Goal: Task Accomplishment & Management: Complete application form

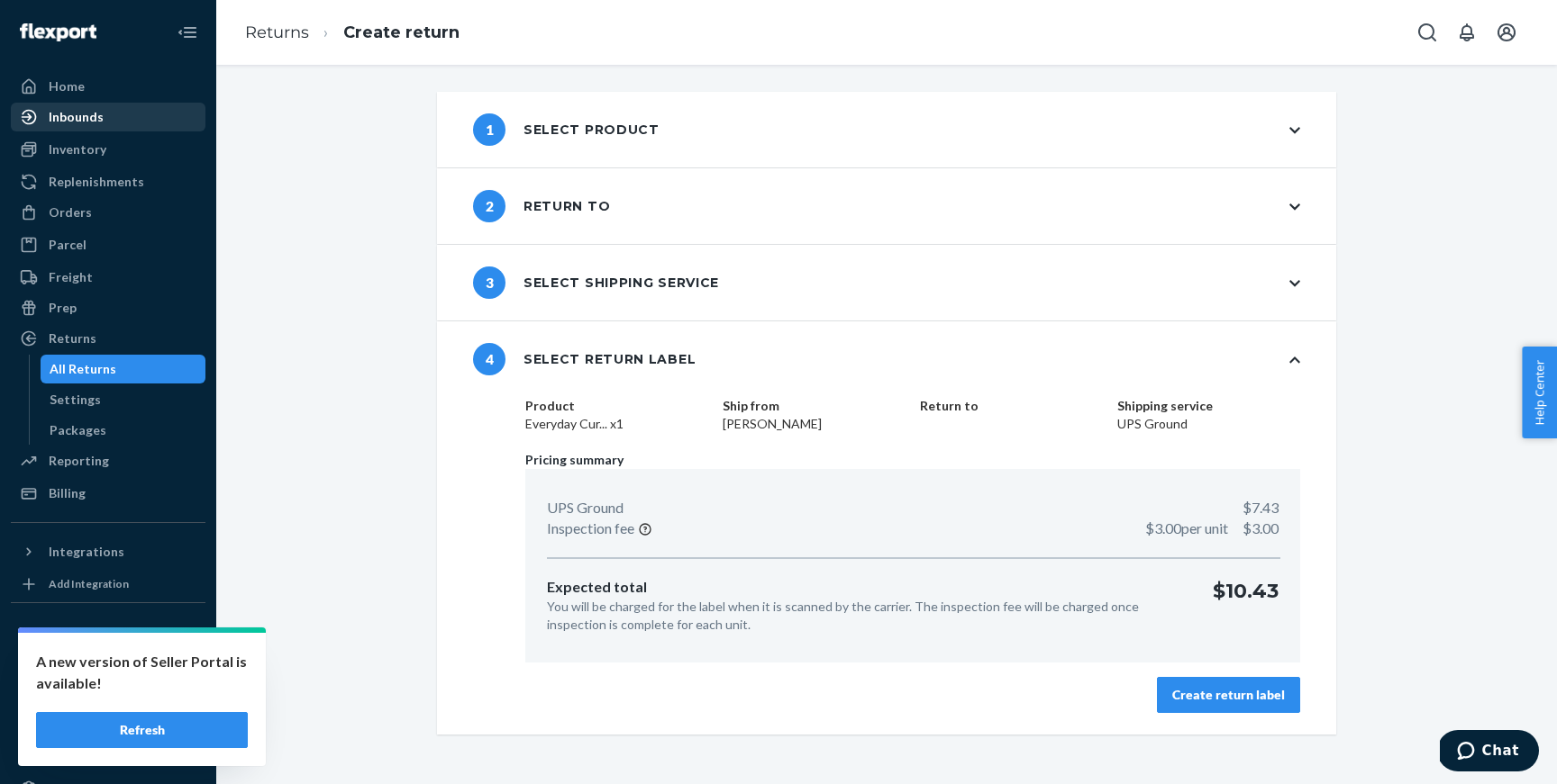
click at [102, 117] on div "Inbounds" at bounding box center [108, 117] width 191 height 25
click at [108, 157] on div "Inventory" at bounding box center [108, 148] width 191 height 25
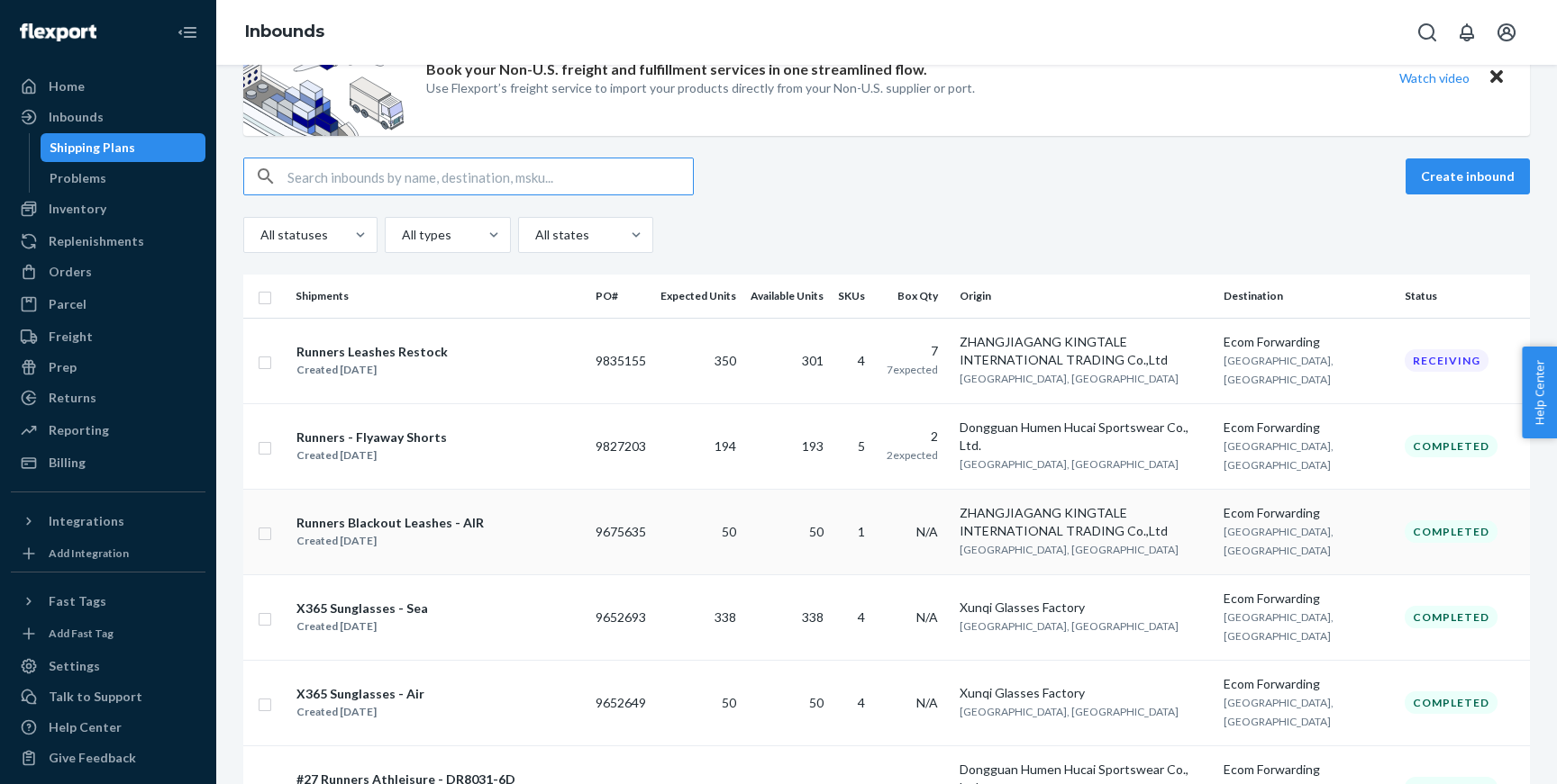
scroll to position [103, 0]
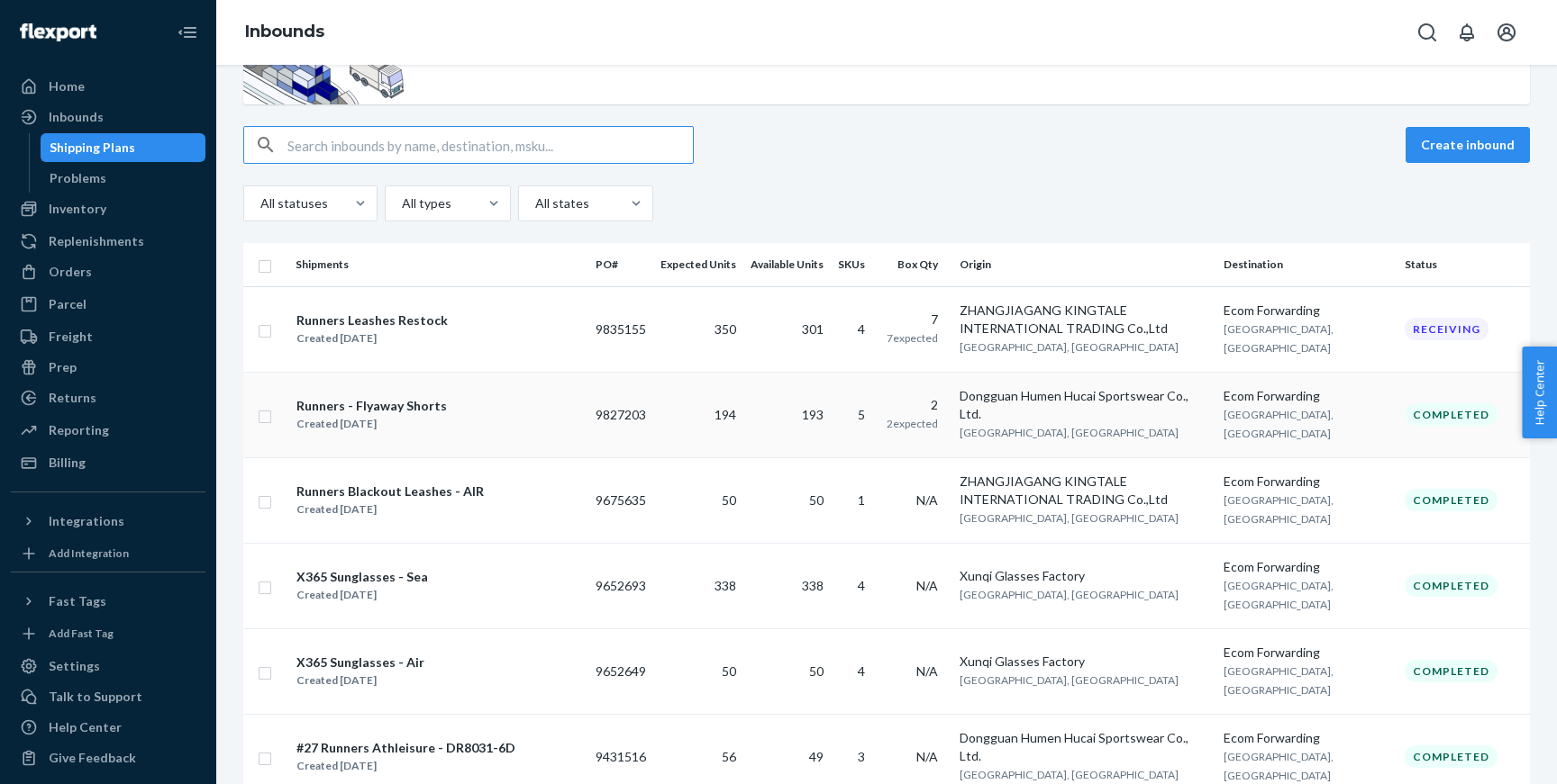
drag, startPoint x: 263, startPoint y: 417, endPoint x: 258, endPoint y: 435, distance: 18.7
click at [263, 417] on input "checkbox" at bounding box center [264, 414] width 15 height 19
click at [1256, 154] on button "Duplicate" at bounding box center [1243, 145] width 90 height 36
checkbox input "false"
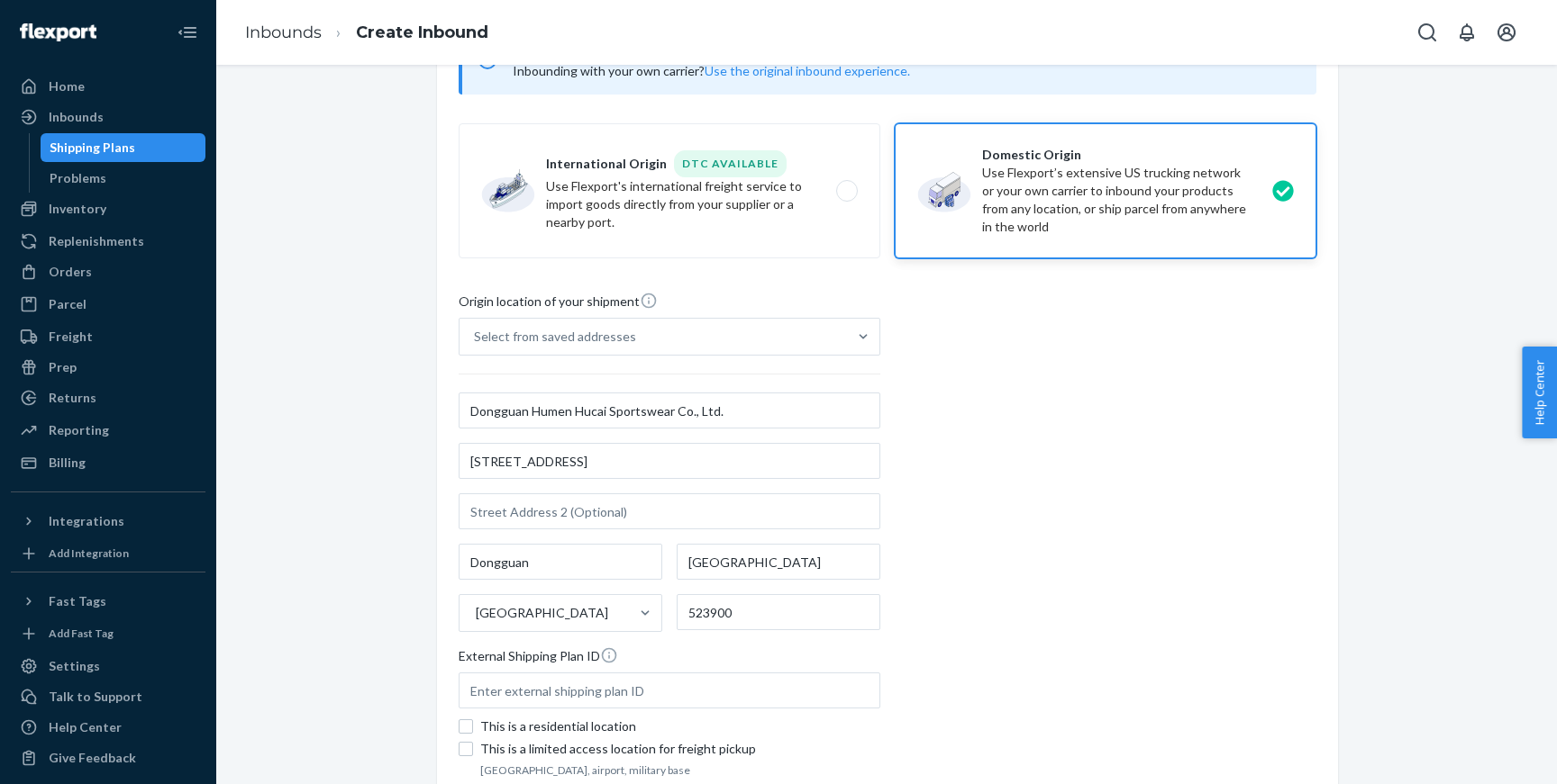
scroll to position [311, 0]
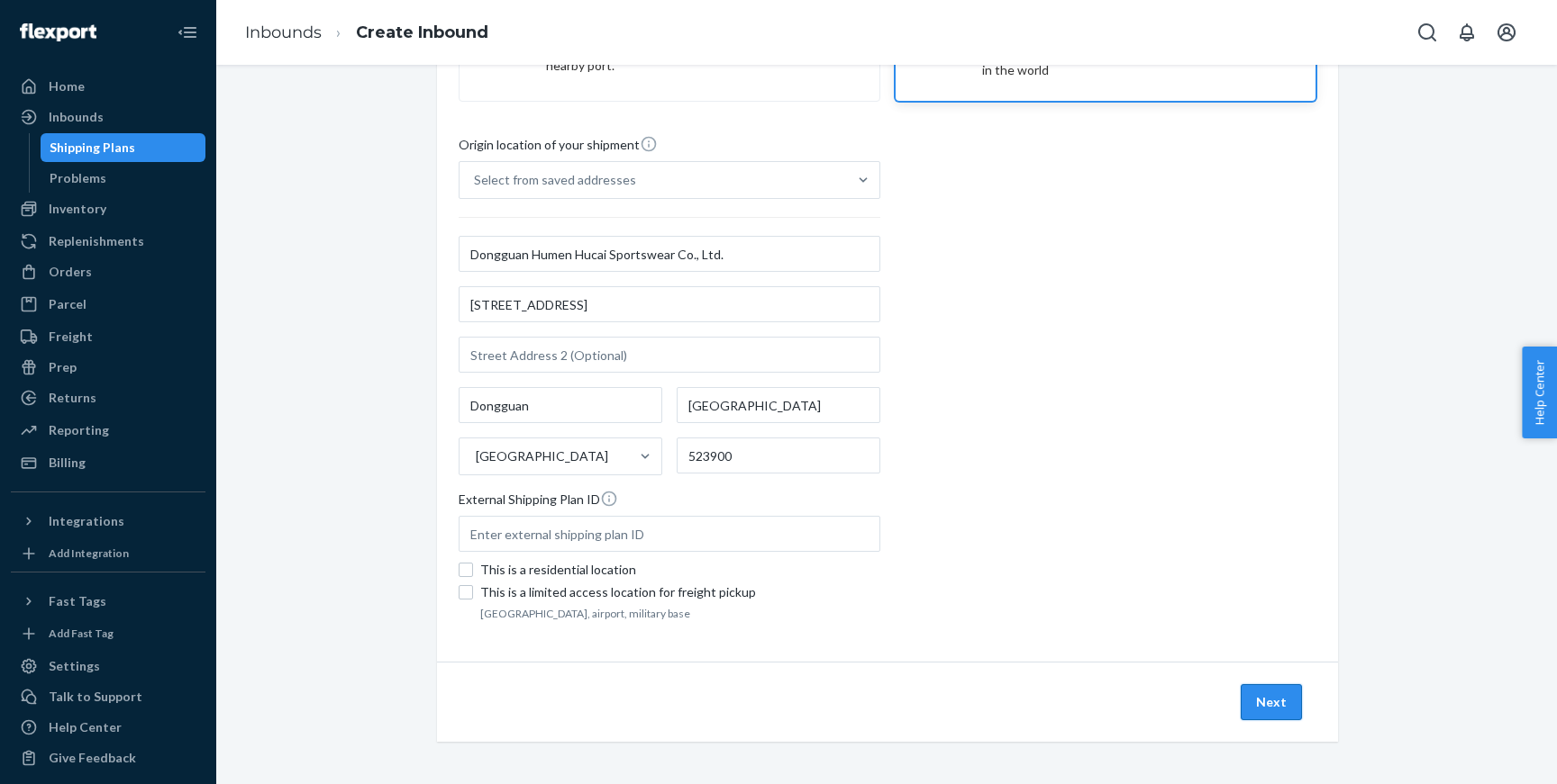
click at [1271, 704] on button "Next" at bounding box center [1271, 702] width 61 height 36
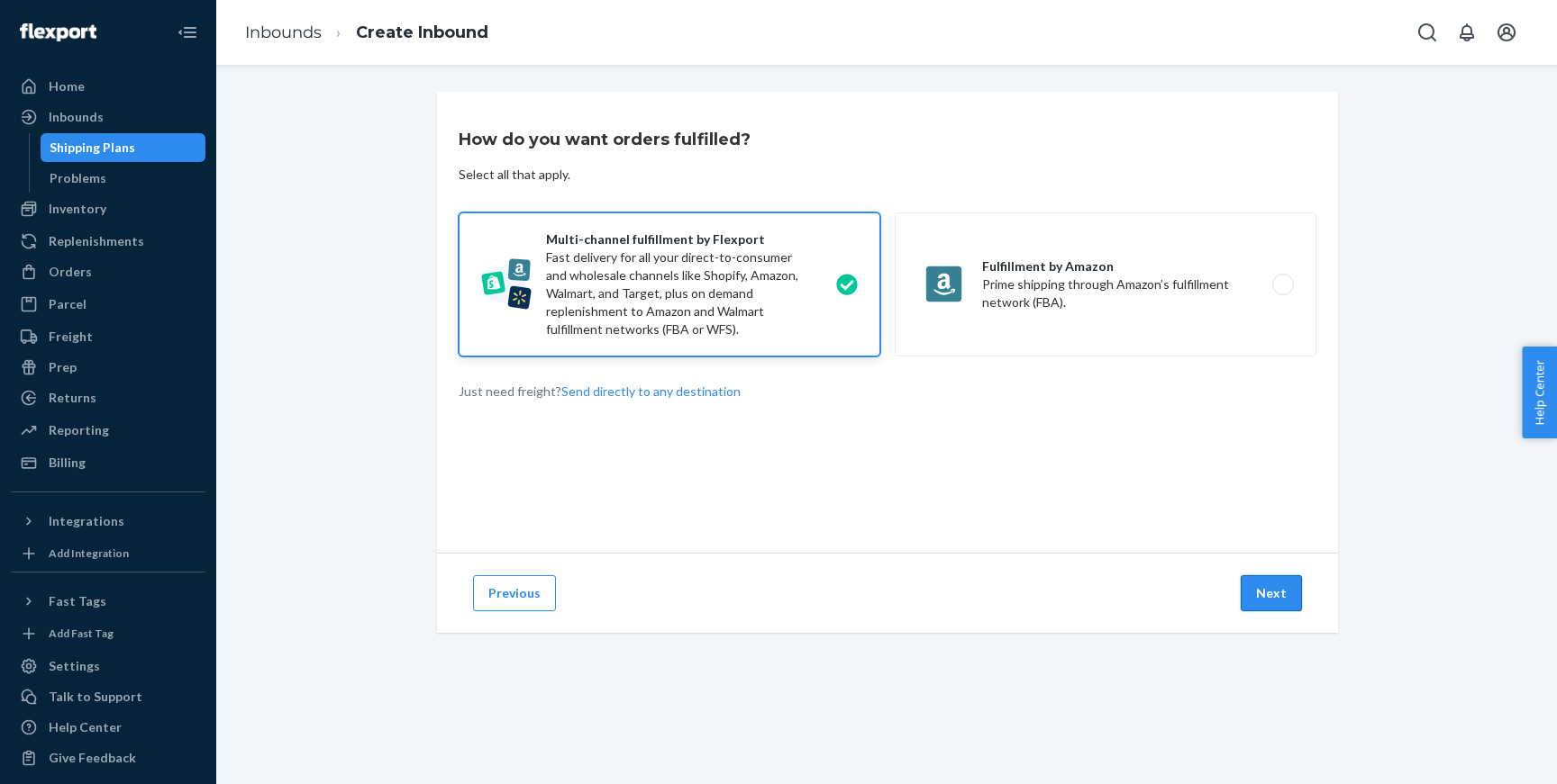
click at [1259, 602] on button "Next" at bounding box center [1271, 593] width 61 height 36
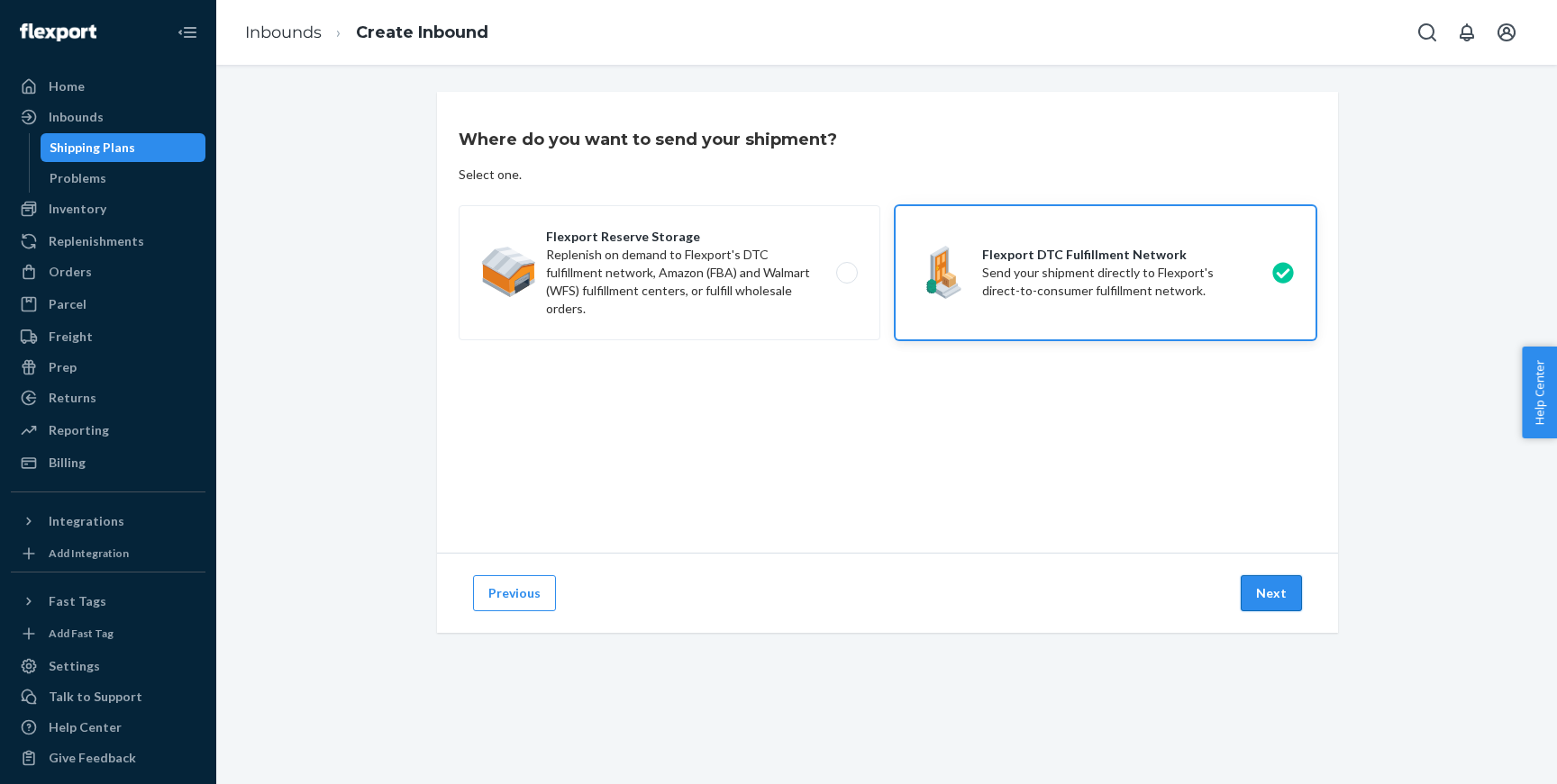
click at [1254, 594] on button "Next" at bounding box center [1271, 593] width 61 height 36
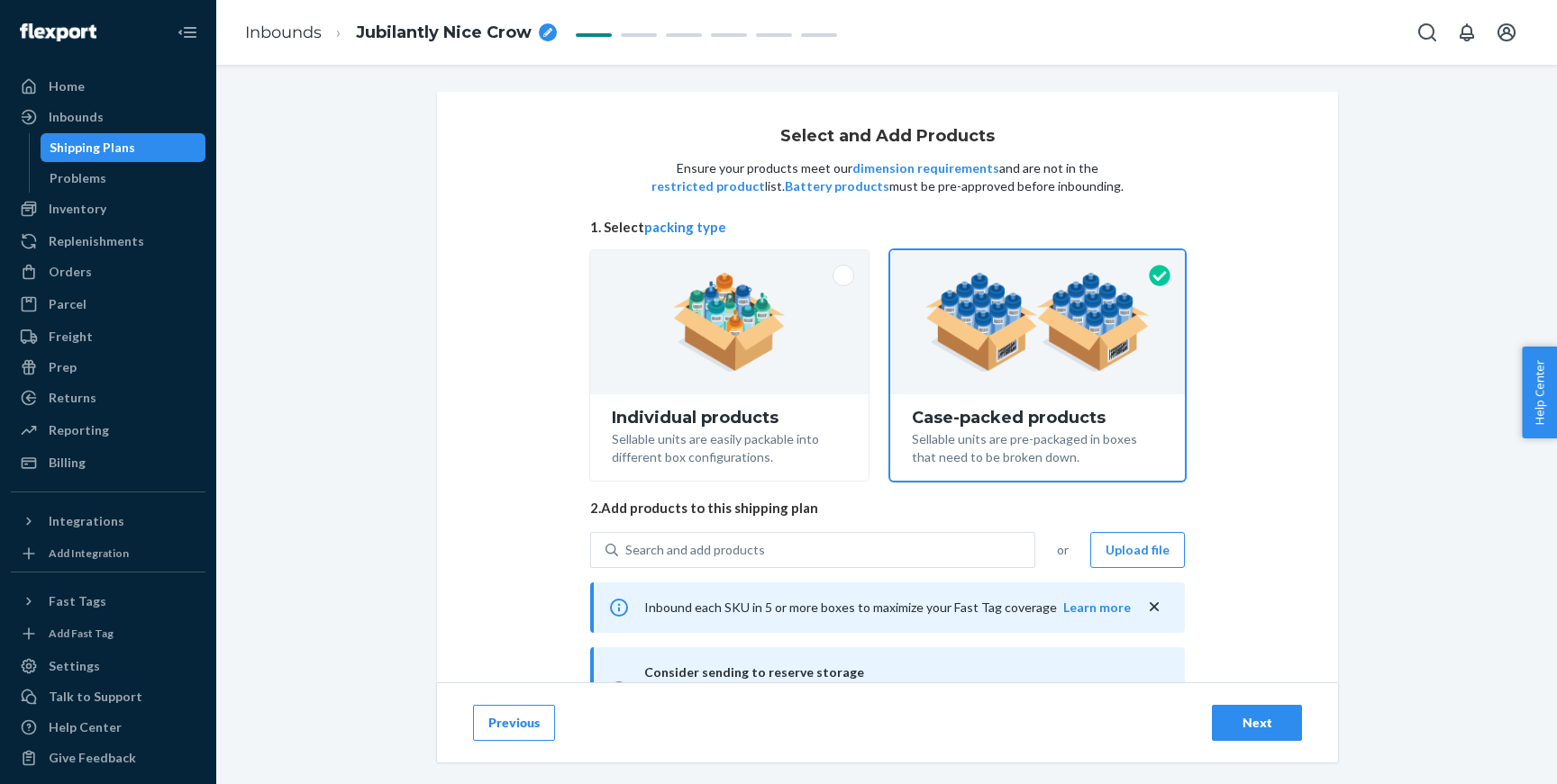
click at [547, 30] on icon "breadcrumbs" at bounding box center [547, 32] width 9 height 9
type input "Runners - Skorts & Bandage Bras"
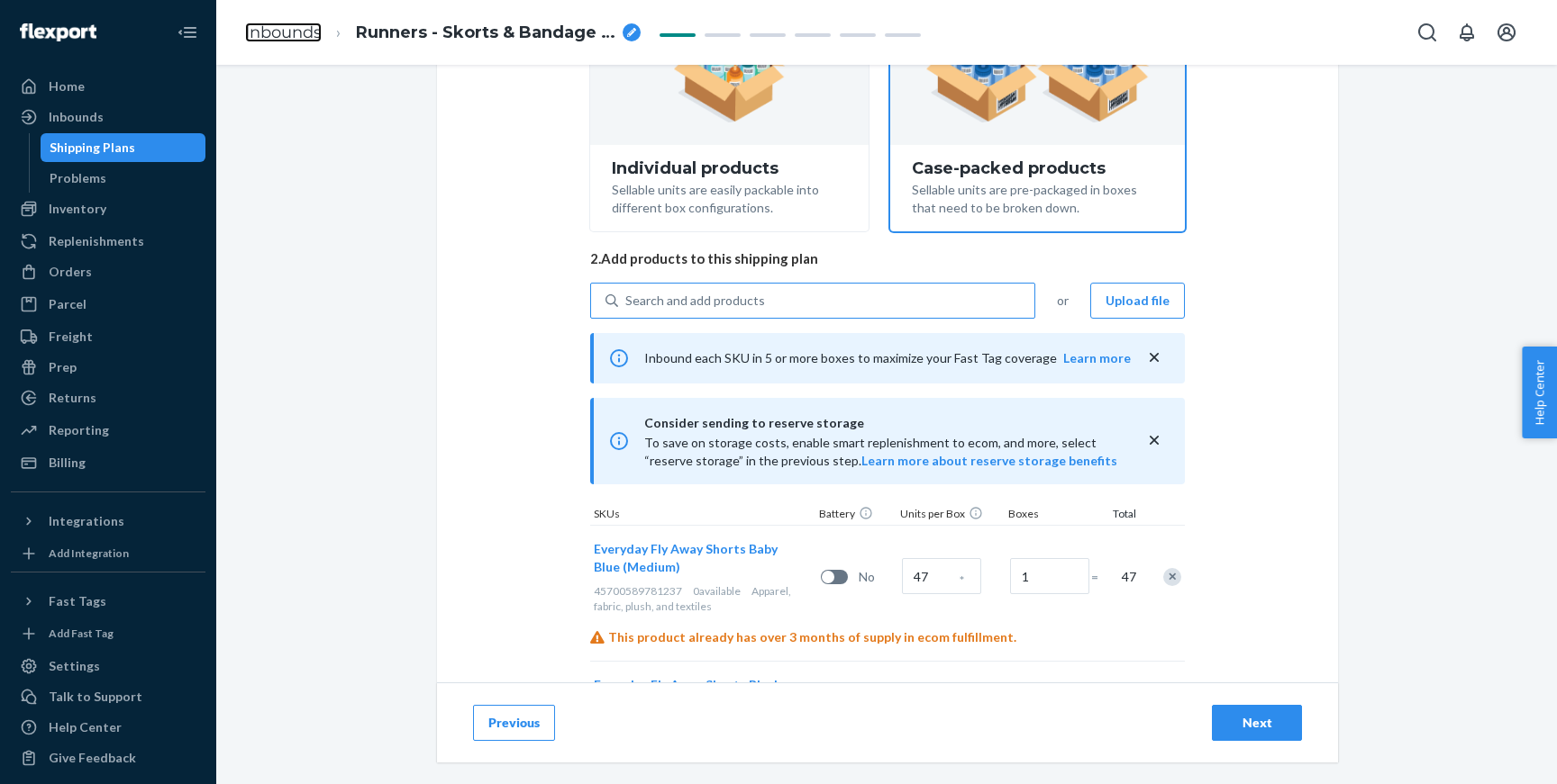
scroll to position [244, 0]
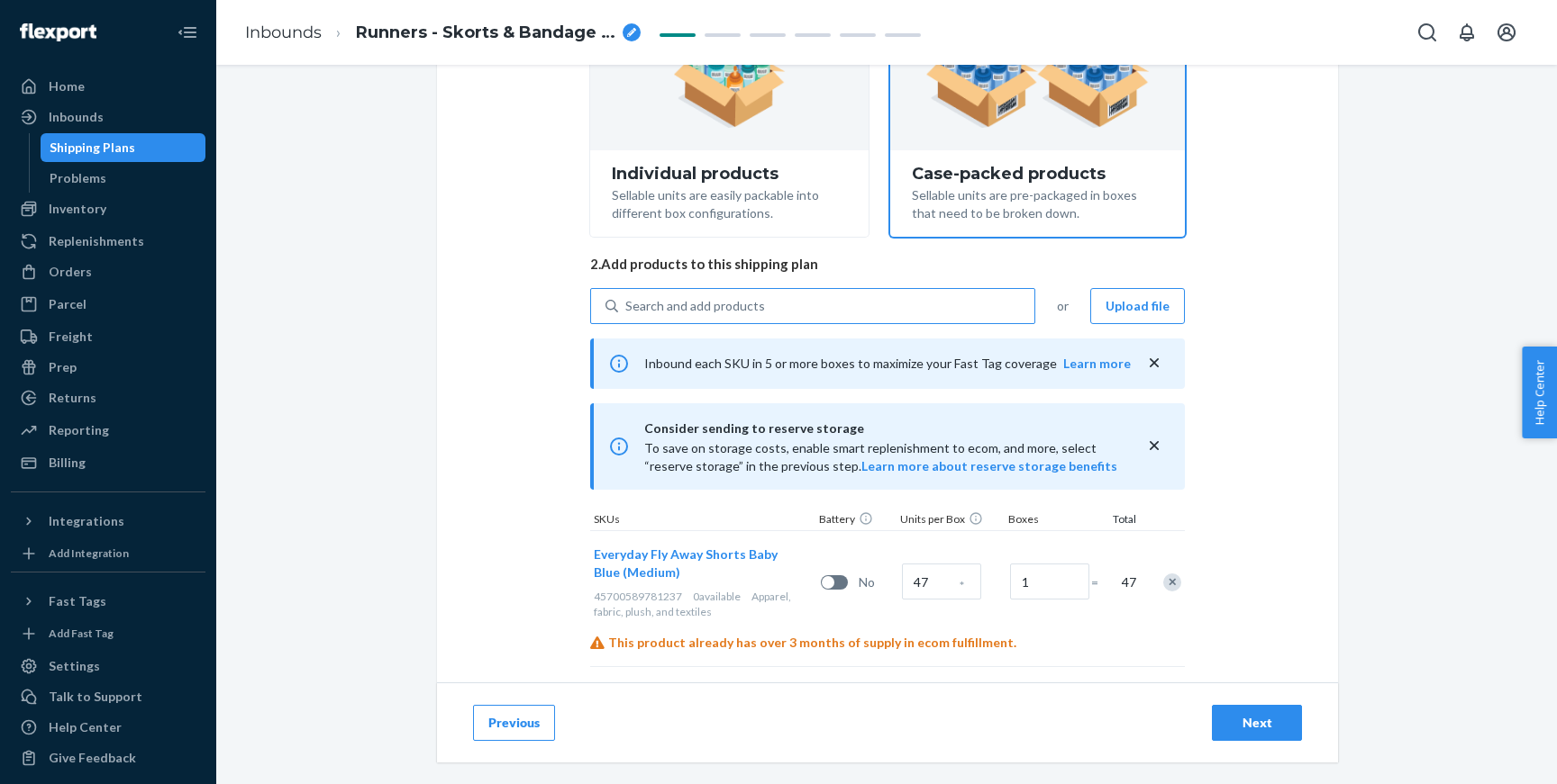
click at [720, 303] on div "Search and add products" at bounding box center [694, 306] width 140 height 18
click at [627, 303] on input "Search and add products" at bounding box center [626, 306] width 2 height 18
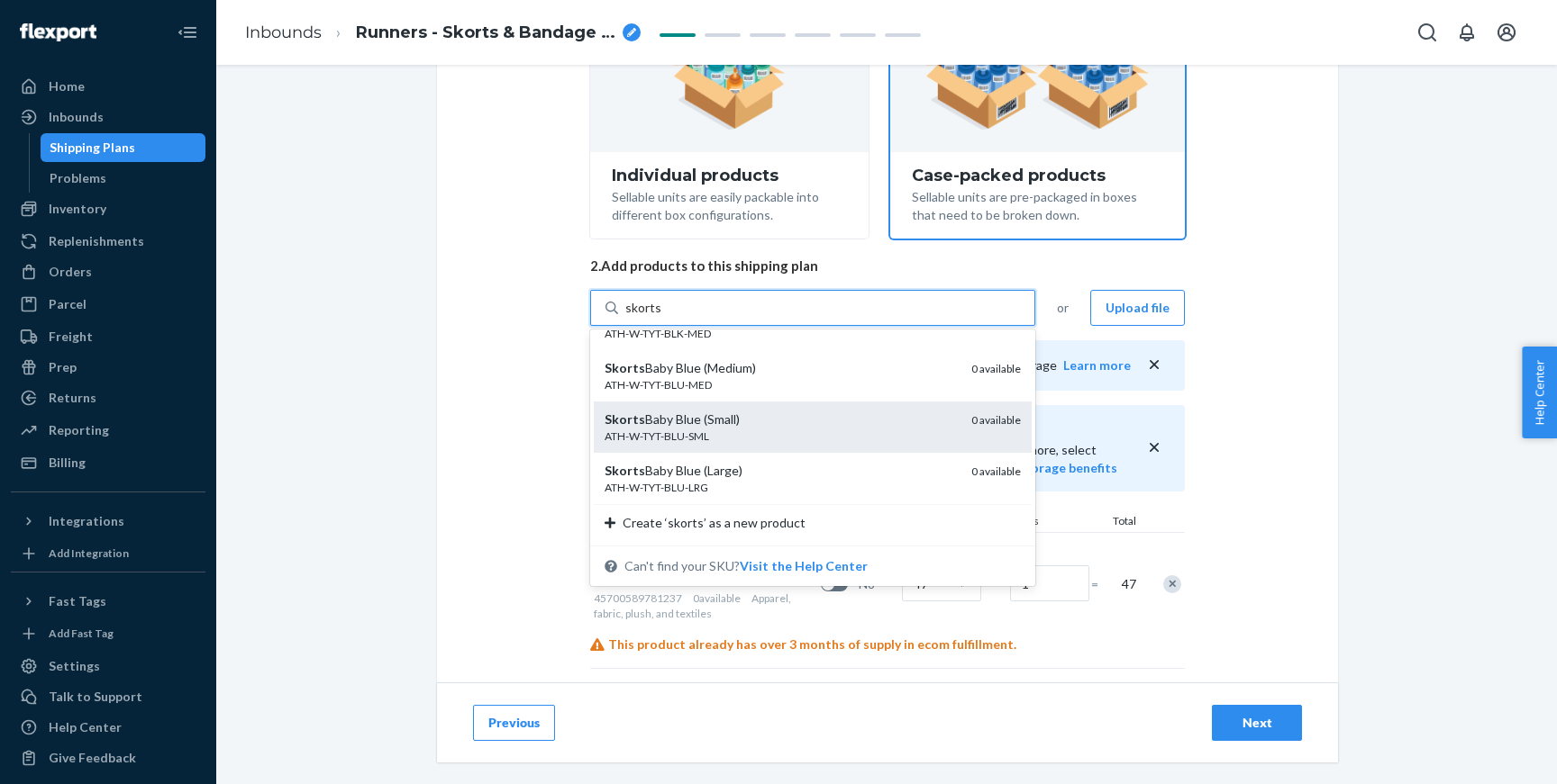
scroll to position [0, 0]
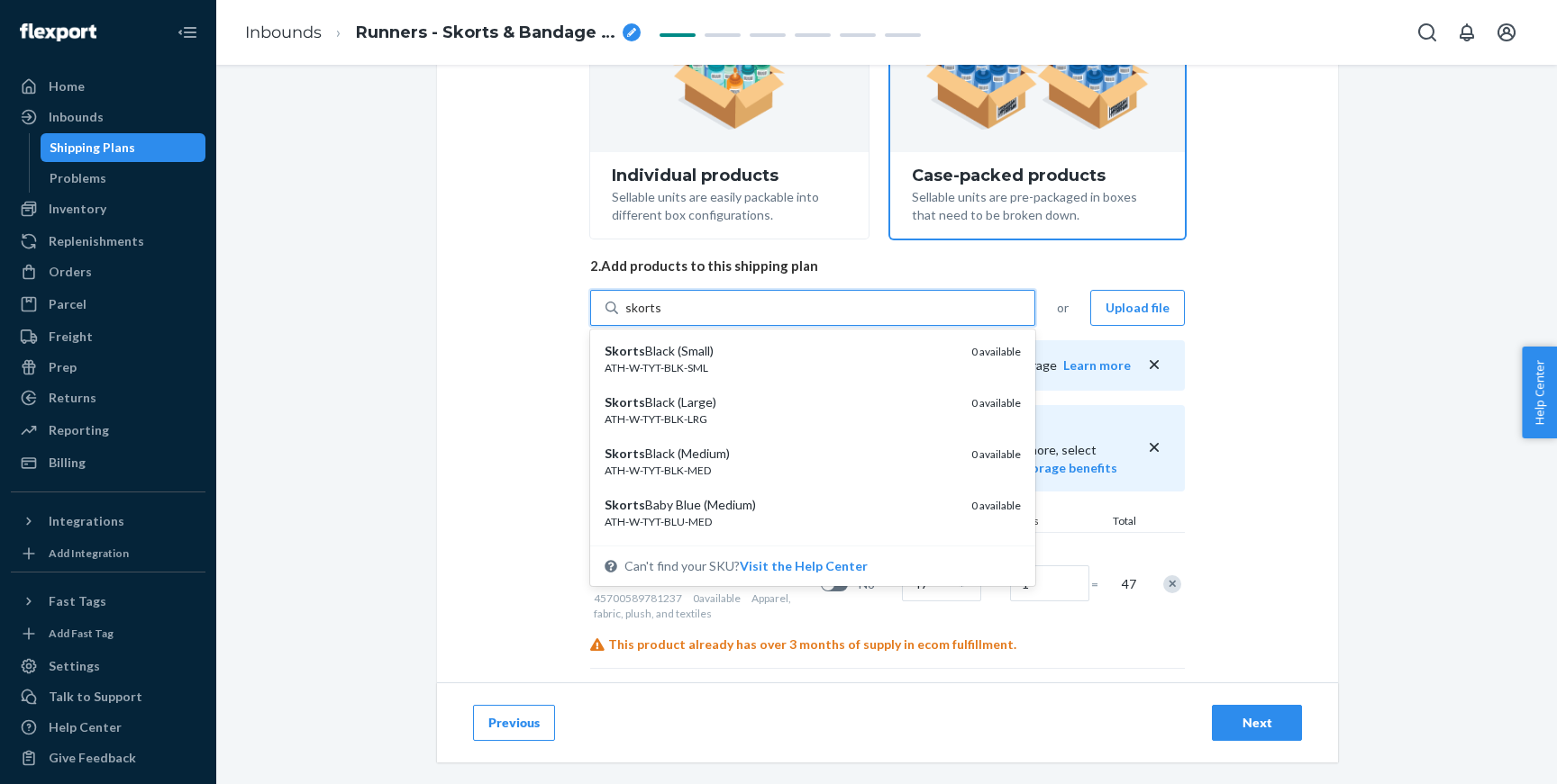
type input "skorts"
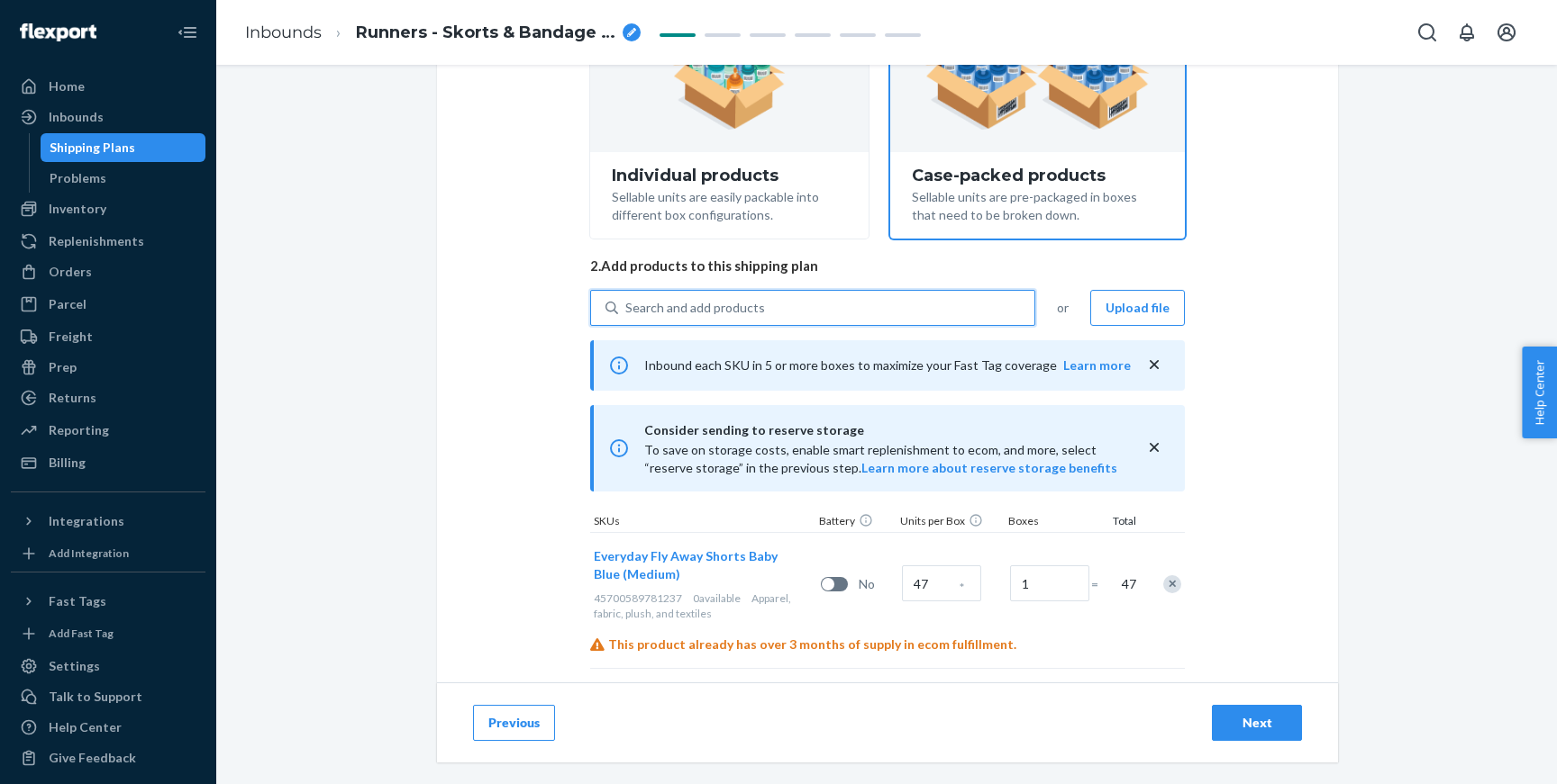
paste input "DZLQ55MDKQR"
type input "DZLQ55MDKQR"
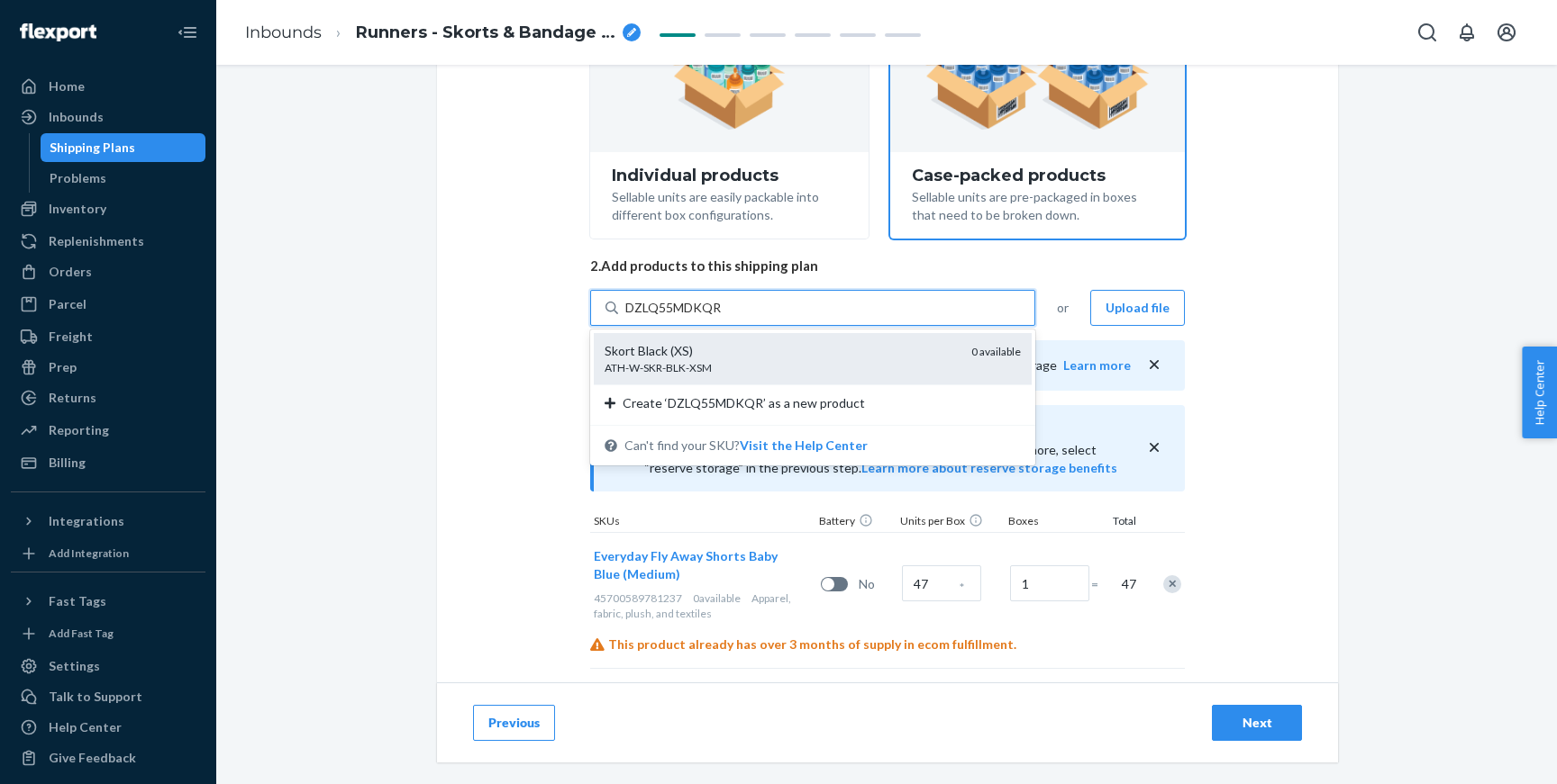
click at [701, 365] on div "ATH-W-SKR-BLK-XSM" at bounding box center [780, 367] width 353 height 15
click at [701, 317] on input "DZLQ55MDKQR" at bounding box center [674, 308] width 97 height 18
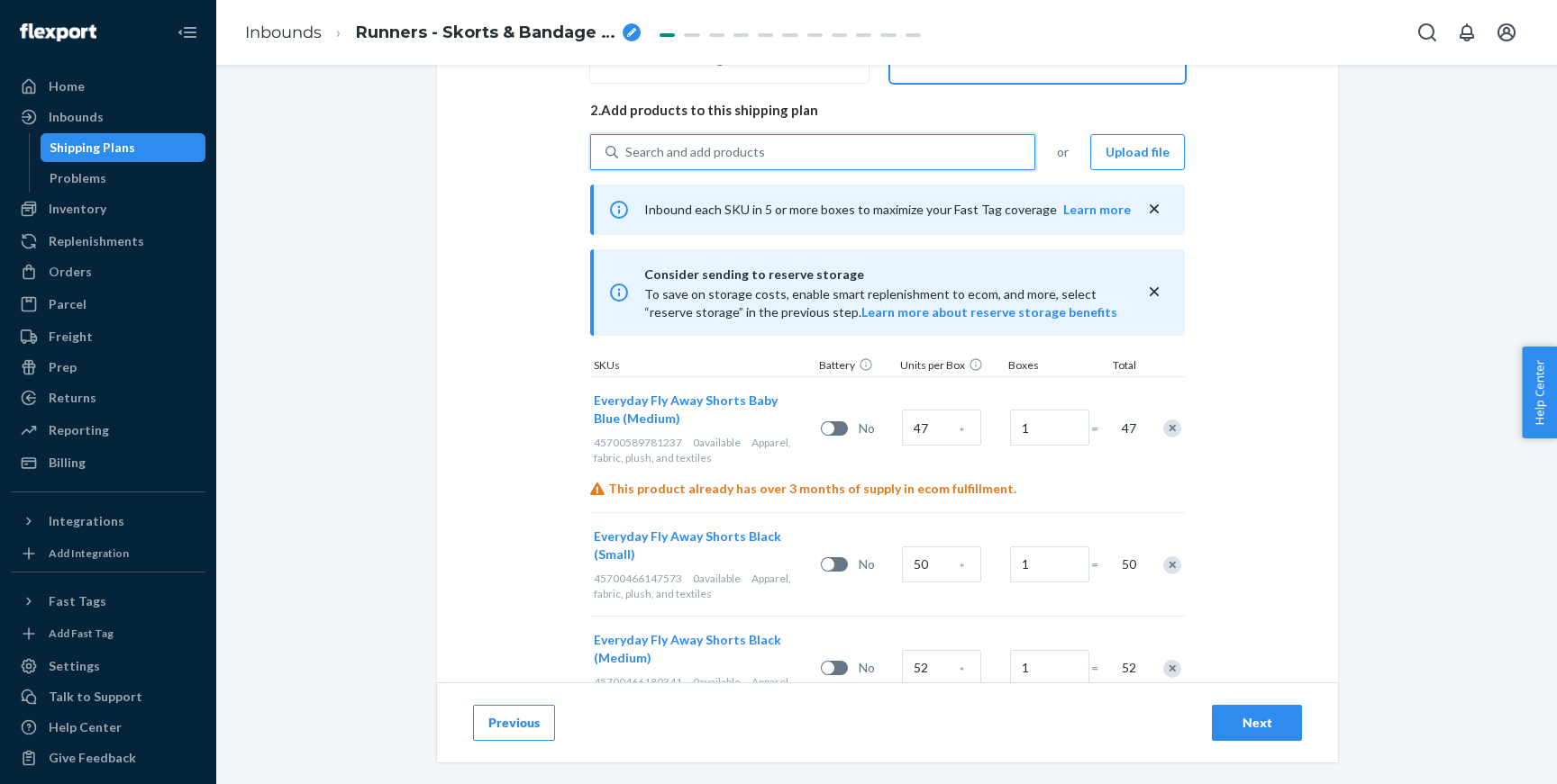
scroll to position [649, 0]
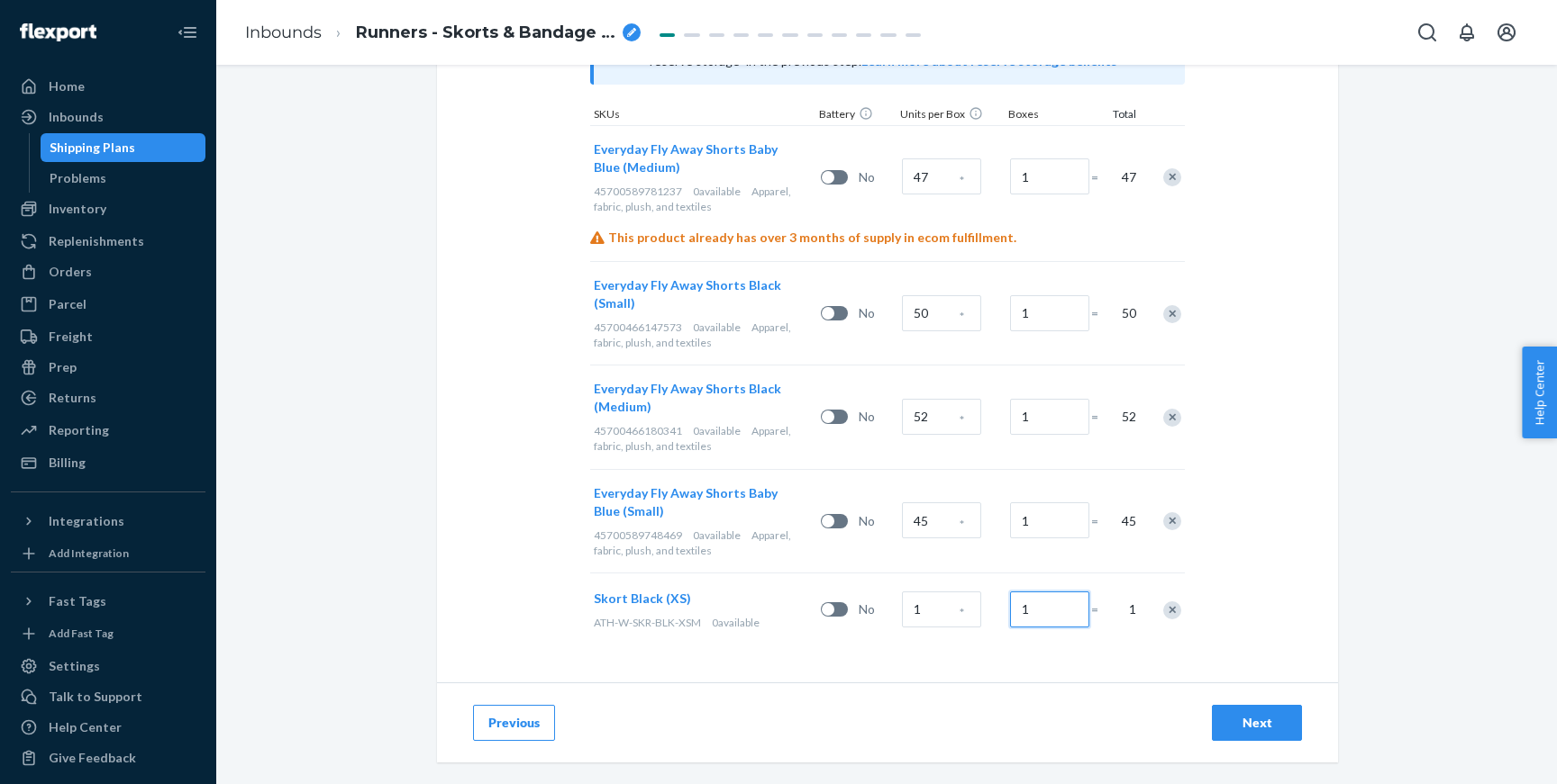
click at [1057, 611] on input "1" at bounding box center [1050, 610] width 79 height 36
type input "1"
click at [878, 666] on div "Select and Add Products Ensure your products meet our dimension requirements an…" at bounding box center [886, 62] width 900 height 1239
click at [935, 616] on input "1" at bounding box center [941, 610] width 79 height 36
type input "20"
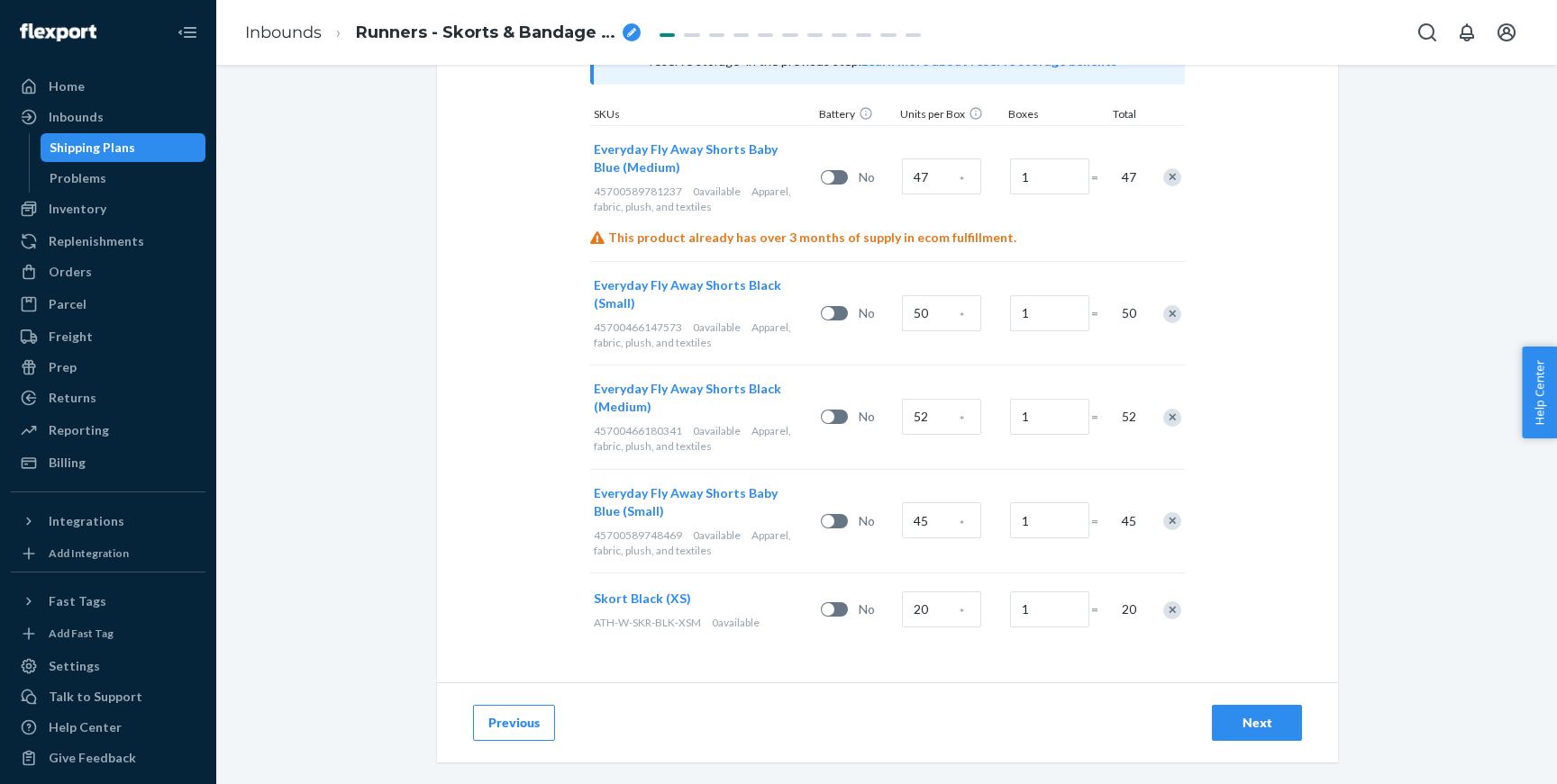
click at [833, 682] on div "Previous Next" at bounding box center [886, 722] width 900 height 80
click at [1177, 522] on div "Remove Item" at bounding box center [1172, 522] width 18 height 18
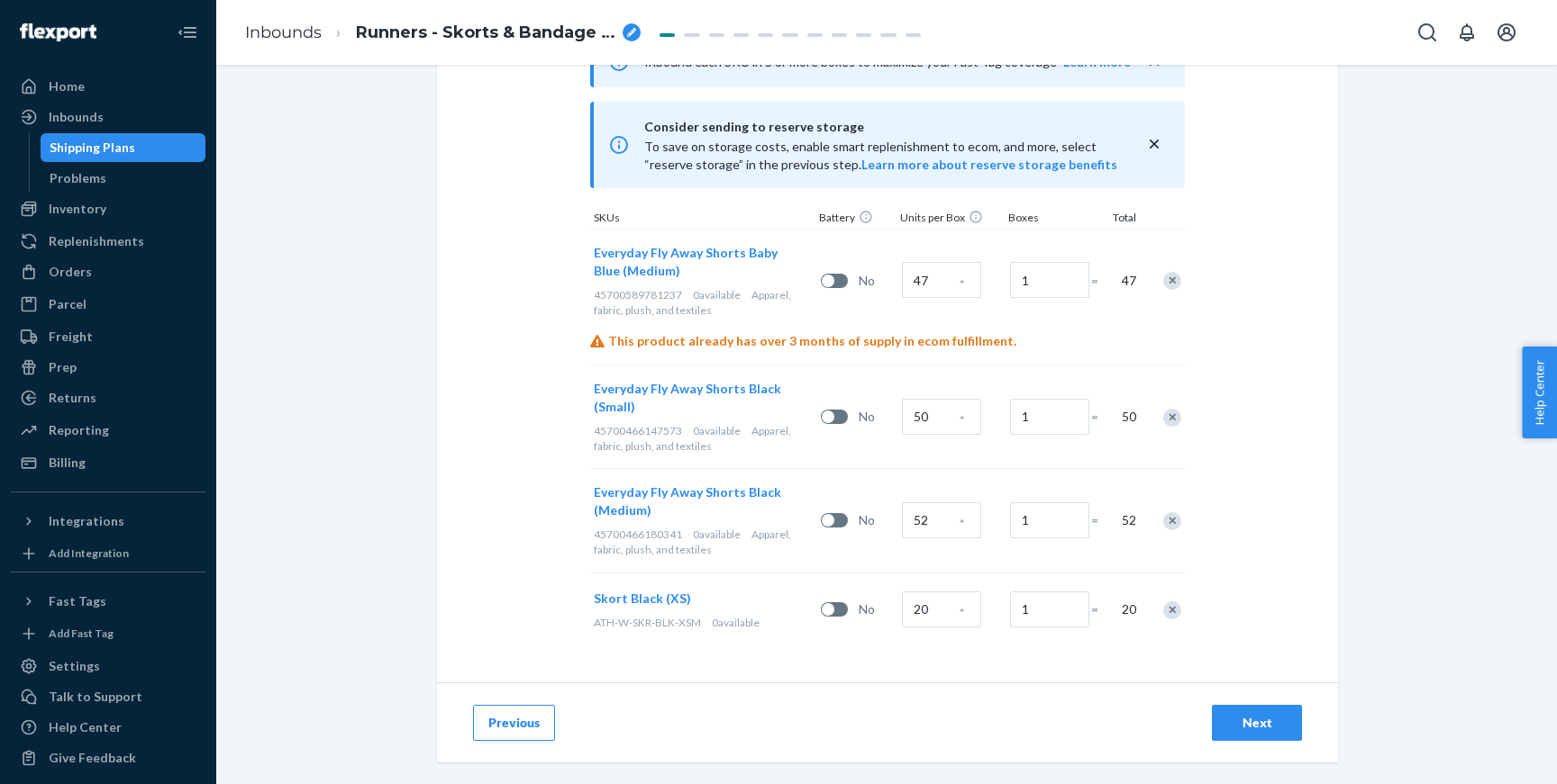
scroll to position [544, 0]
click at [1178, 521] on div "Remove Item" at bounding box center [1172, 522] width 18 height 18
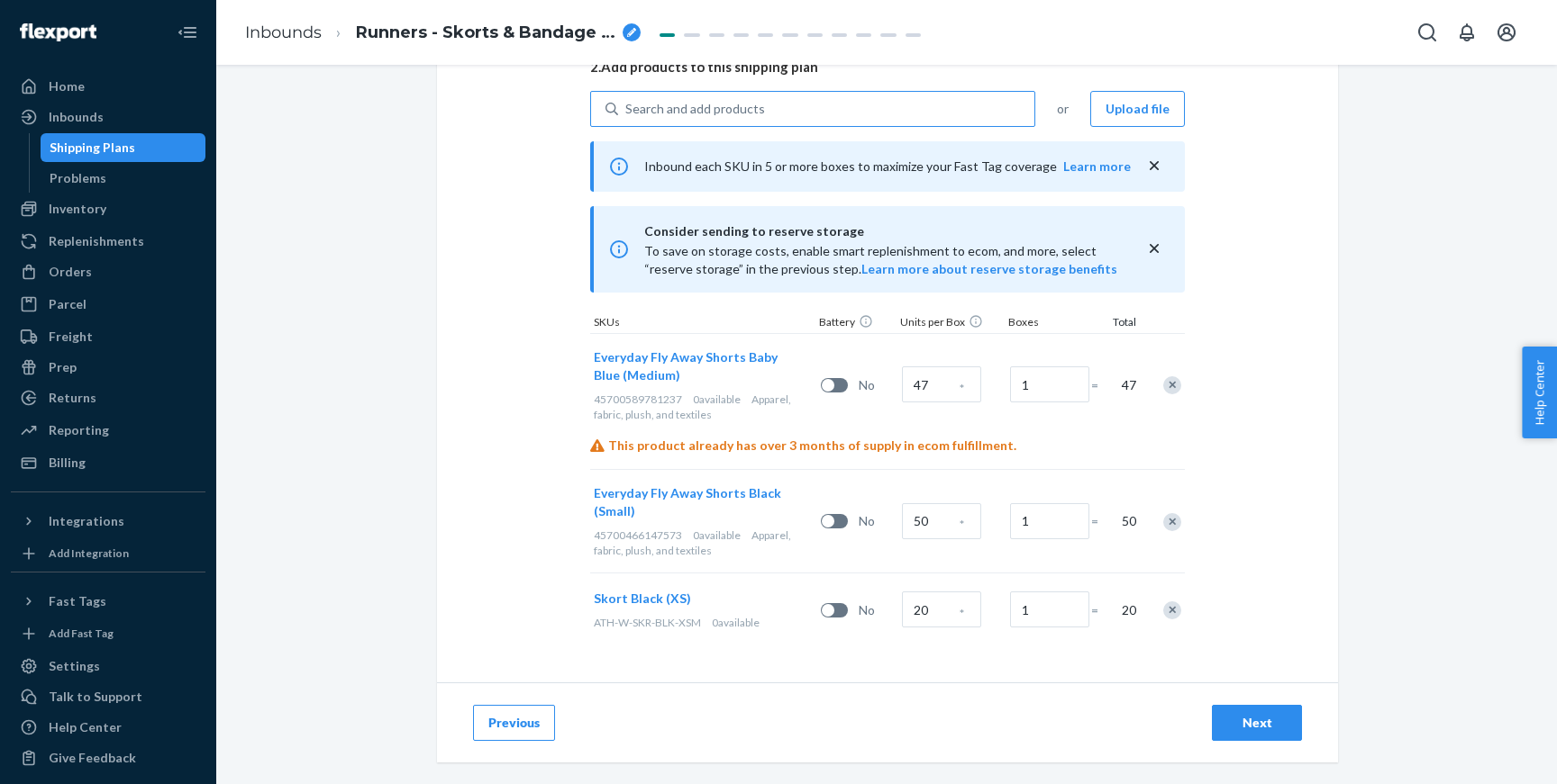
scroll to position [441, 0]
click at [1174, 523] on div "Remove Item" at bounding box center [1172, 522] width 18 height 18
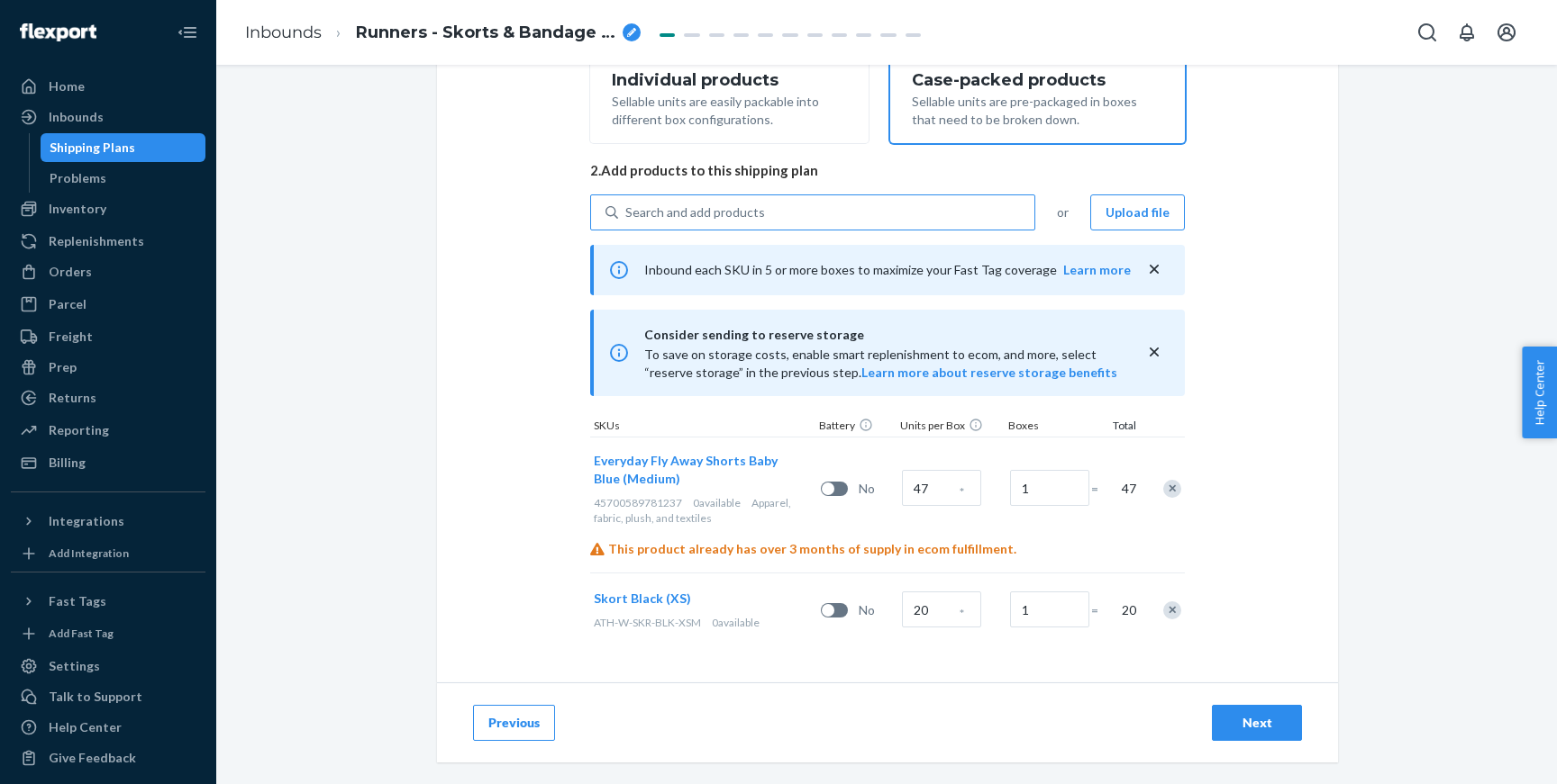
click at [1170, 489] on div "Remove Item" at bounding box center [1172, 489] width 18 height 18
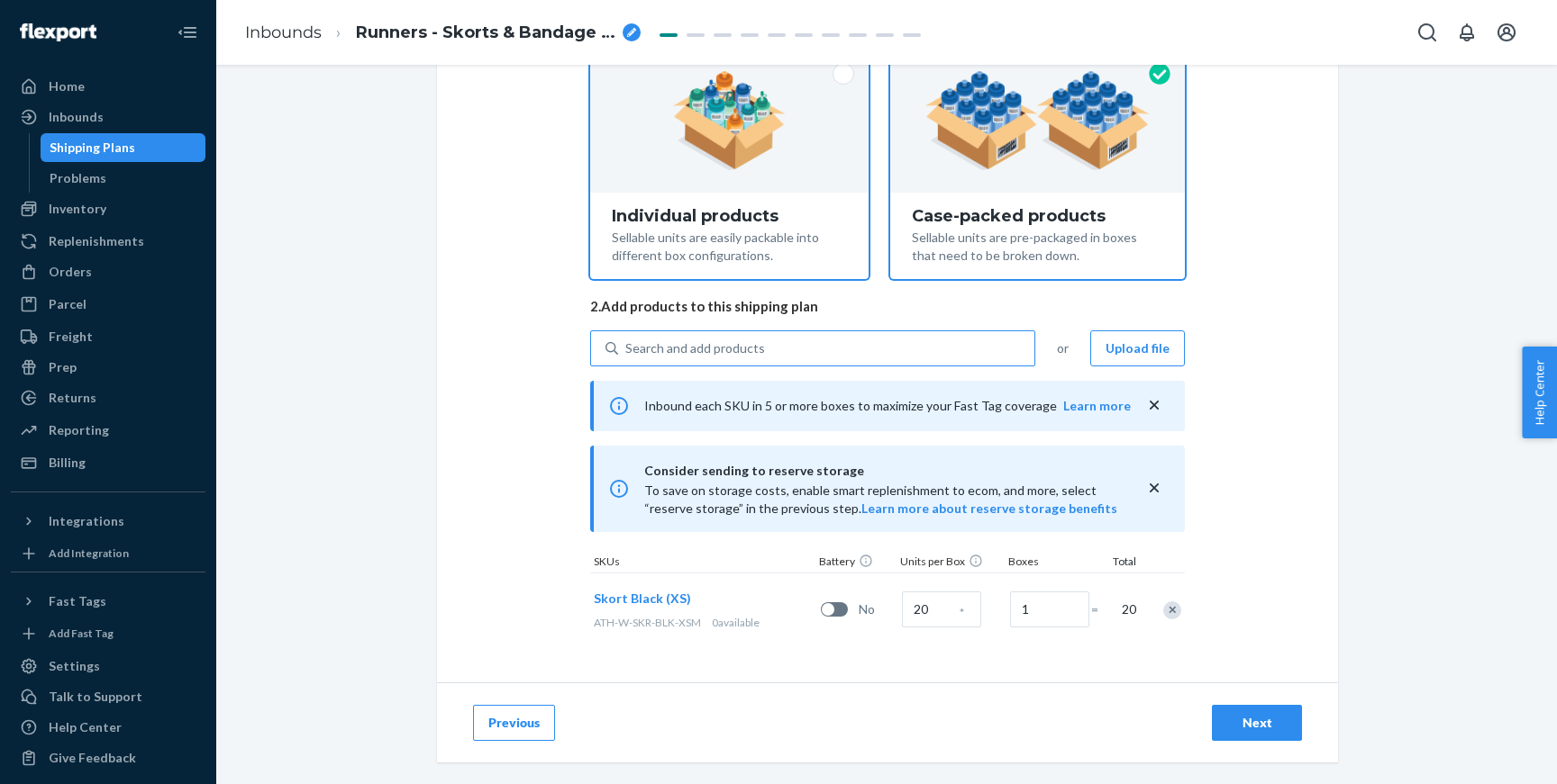
scroll to position [201, 0]
click at [842, 75] on span at bounding box center [843, 75] width 22 height 22
click at [735, 61] on input "Individual products Sellable units are easily packable into different box confi…" at bounding box center [729, 55] width 12 height 12
radio input "true"
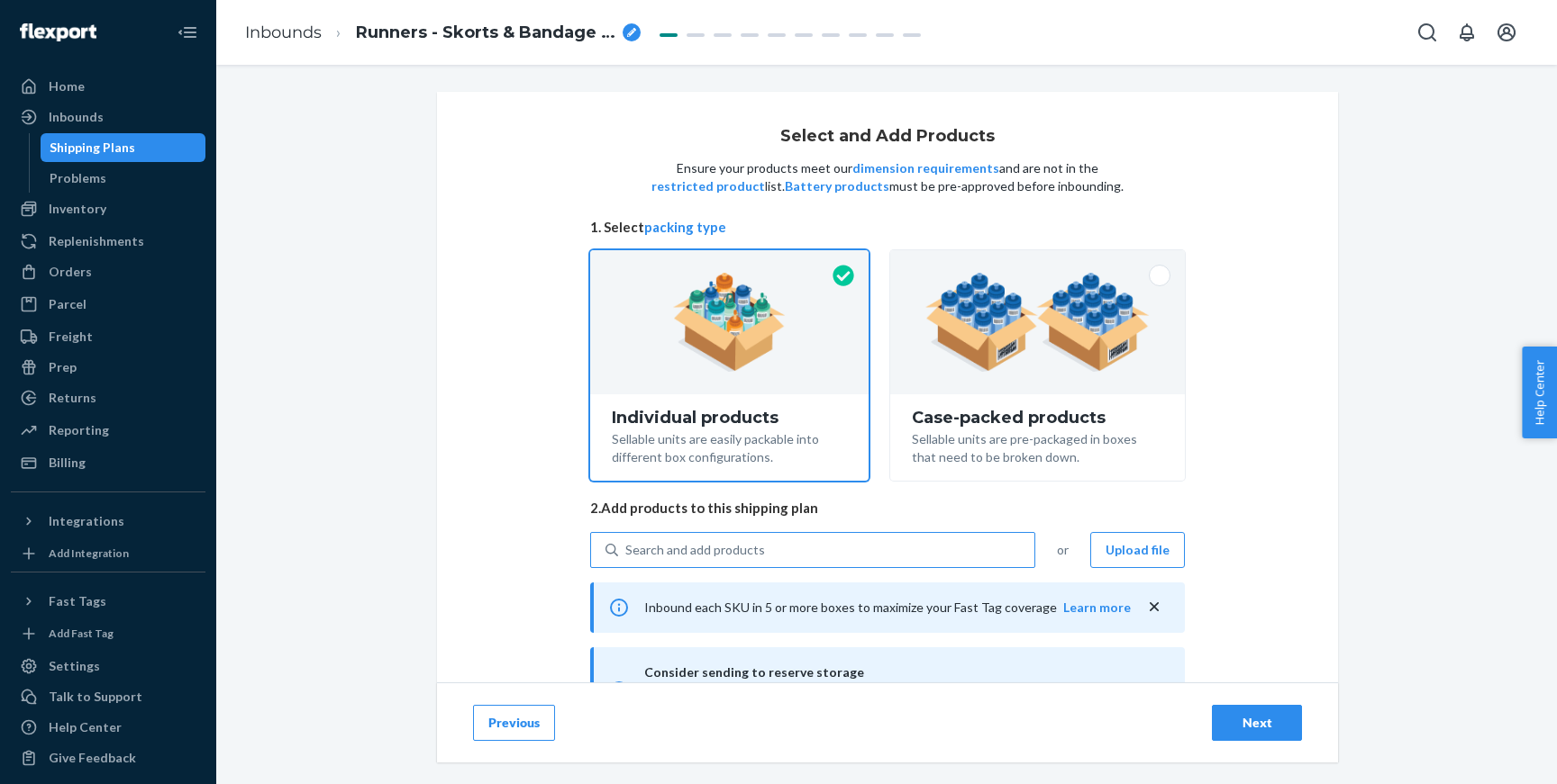
scroll to position [202, 0]
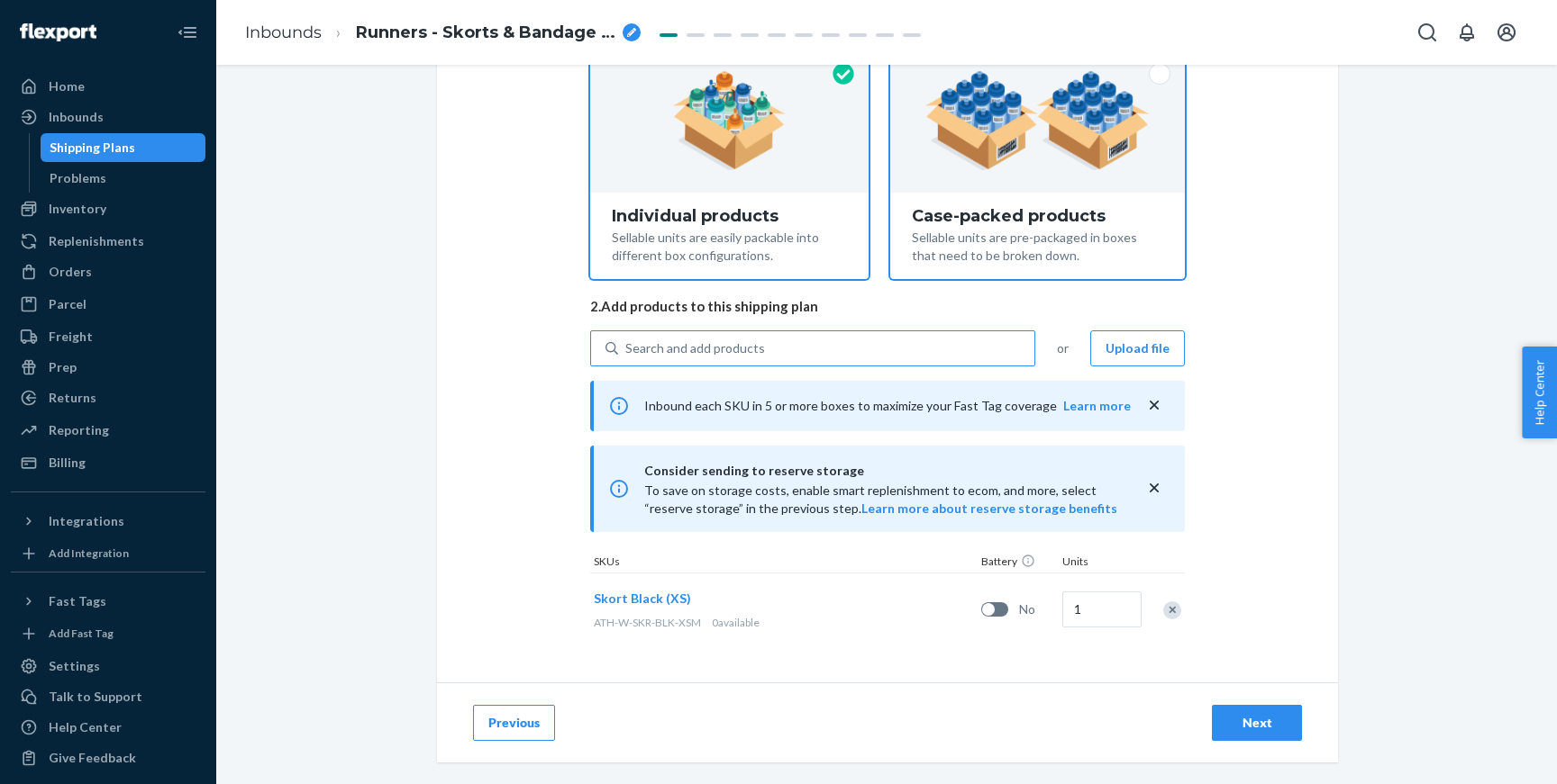
click at [1080, 237] on div "Sellable units are pre-packaged in boxes that need to be broken down." at bounding box center [1037, 245] width 252 height 40
click at [1043, 60] on input "Case-packed products Sellable units are pre-packaged in boxes that need to be b…" at bounding box center [1037, 54] width 12 height 12
radio input "true"
radio input "false"
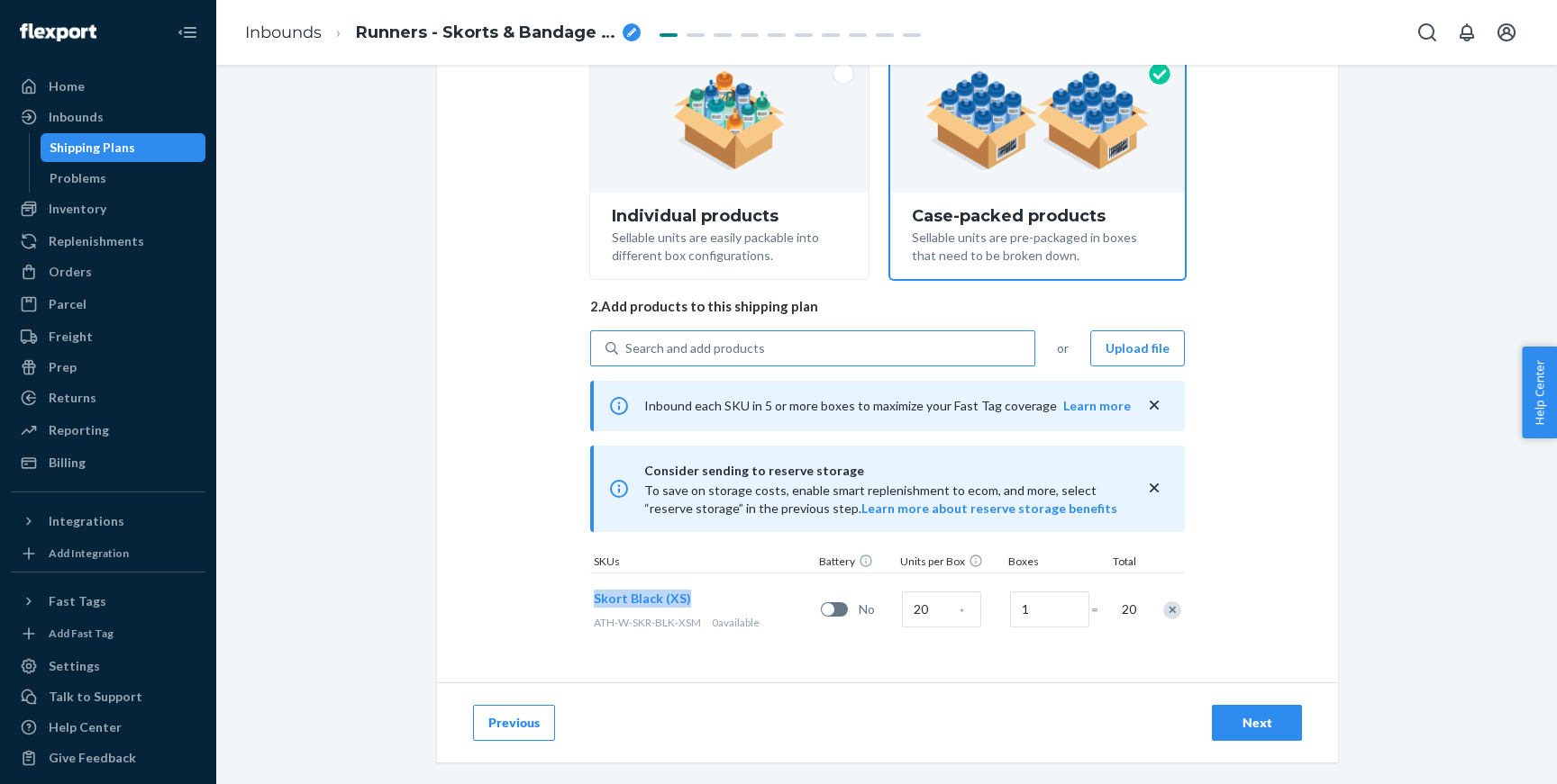
drag, startPoint x: 695, startPoint y: 601, endPoint x: 571, endPoint y: 601, distance: 124.0
click at [571, 601] on div "Select and Add Products Ensure your products meet our dimension requirements an…" at bounding box center [886, 286] width 900 height 792
copy span "Skort Black (XS)"
click at [824, 345] on div "Search and add products" at bounding box center [826, 348] width 416 height 33
click at [627, 345] on input "Search and add products" at bounding box center [626, 348] width 2 height 18
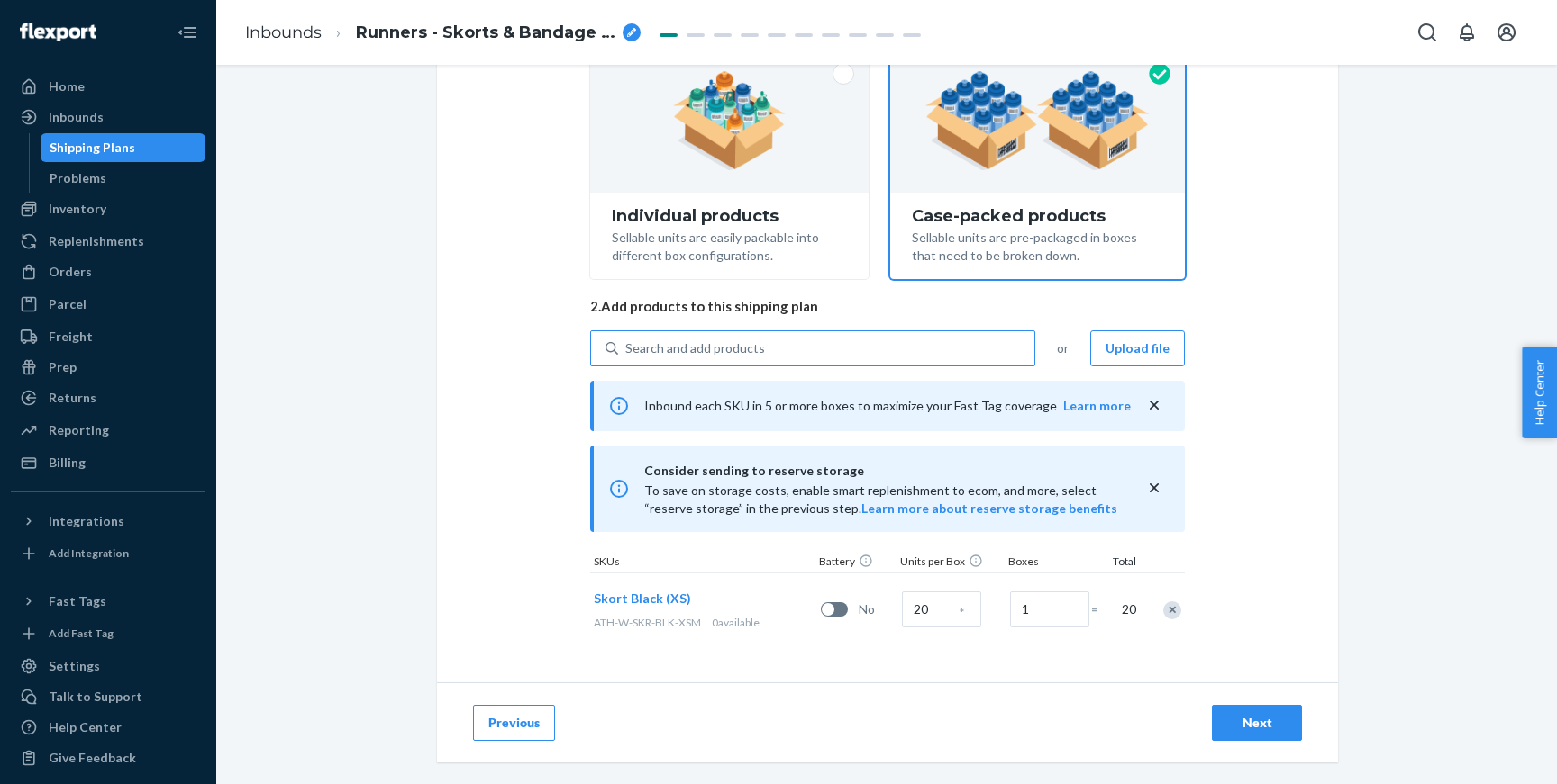
paste input "Skort Black (XS)"
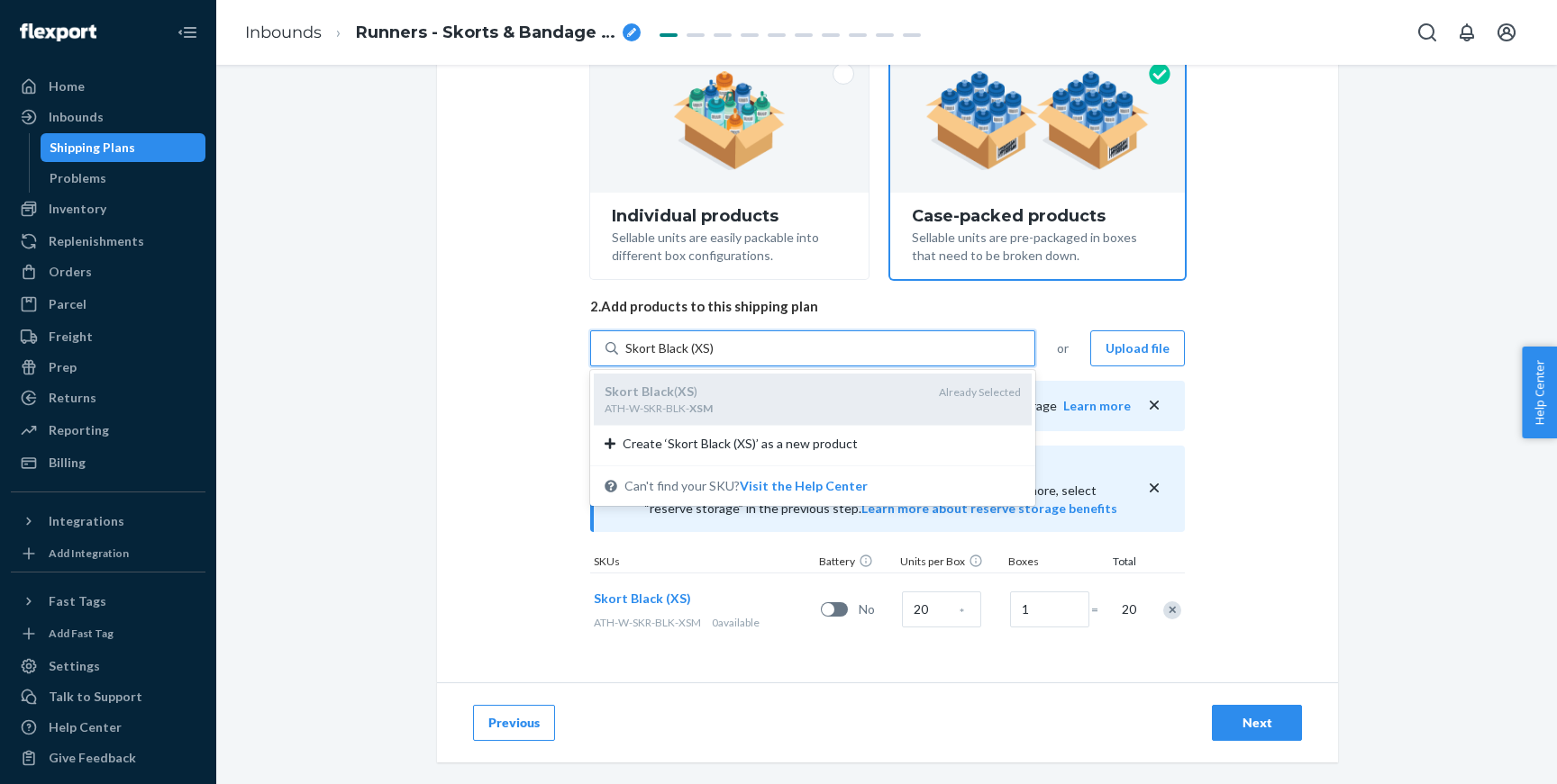
click at [759, 390] on div "Skort Black ( XS )" at bounding box center [764, 392] width 320 height 18
click at [714, 357] on input "Skort Black (XS)" at bounding box center [670, 348] width 89 height 18
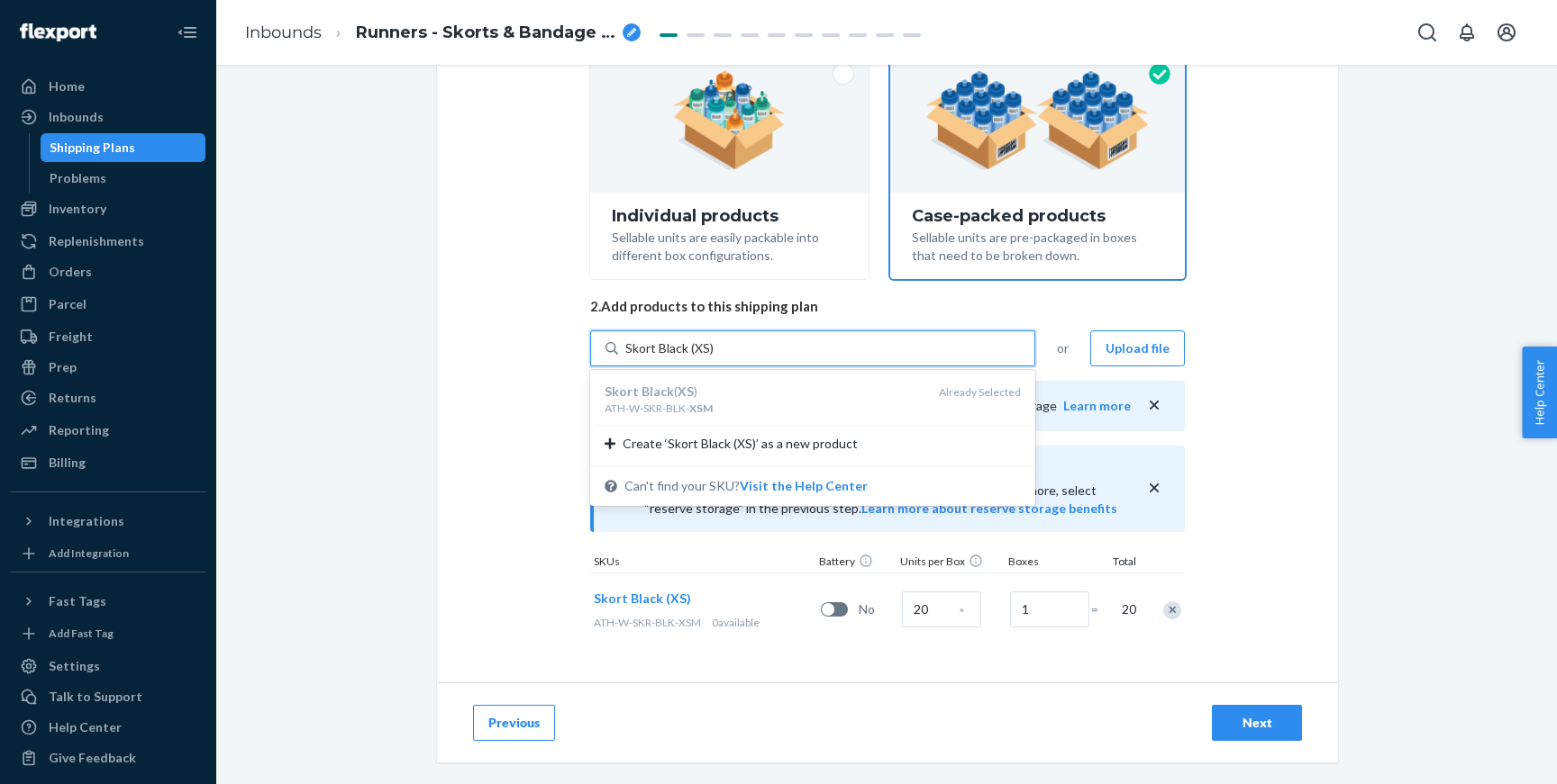
type input "Skort Black (XS)"
click at [695, 674] on div "Select and Add Products Ensure your products meet our dimension requirements an…" at bounding box center [886, 286] width 900 height 792
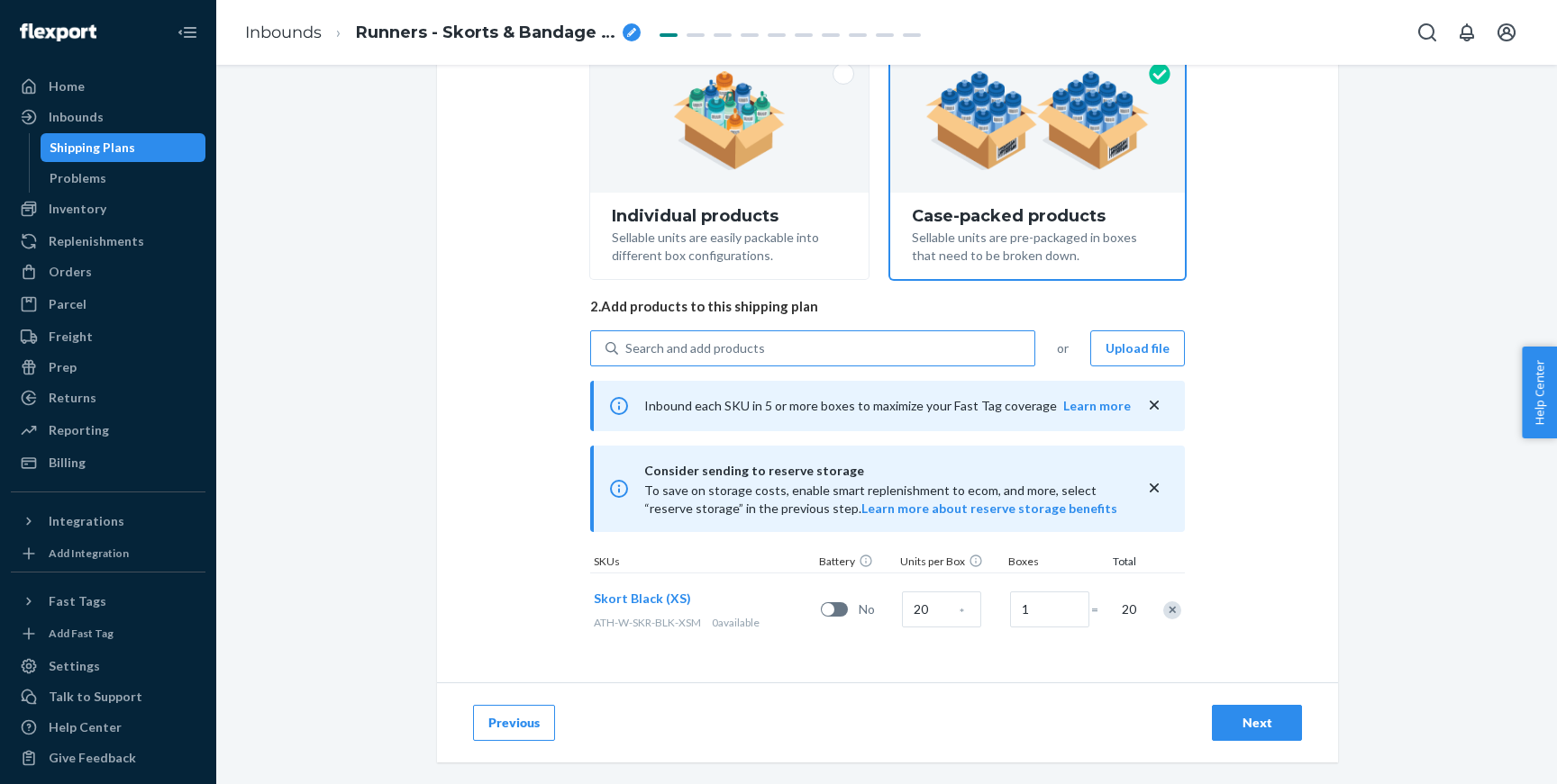
click at [744, 341] on div "Search and add products" at bounding box center [694, 348] width 140 height 18
click at [627, 341] on input "Search and add products" at bounding box center [626, 348] width 2 height 18
paste input "DXP9TKKCCWC"
type input "DXP9TKKCCWC"
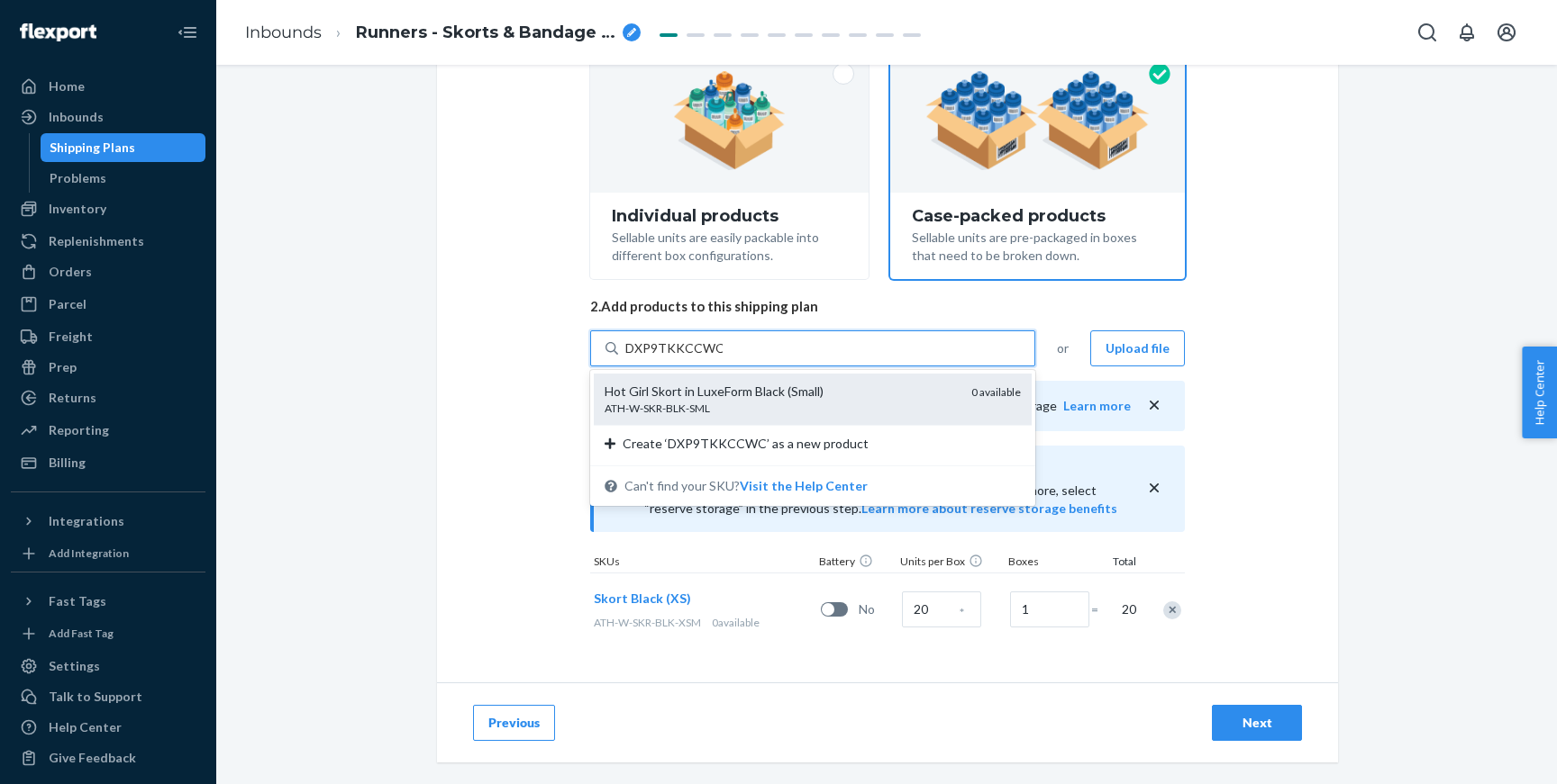
click at [787, 409] on div "ATH-W-SKR-BLK-SML" at bounding box center [780, 408] width 353 height 15
click at [722, 357] on input "DXP9TKKCCWC" at bounding box center [674, 348] width 97 height 18
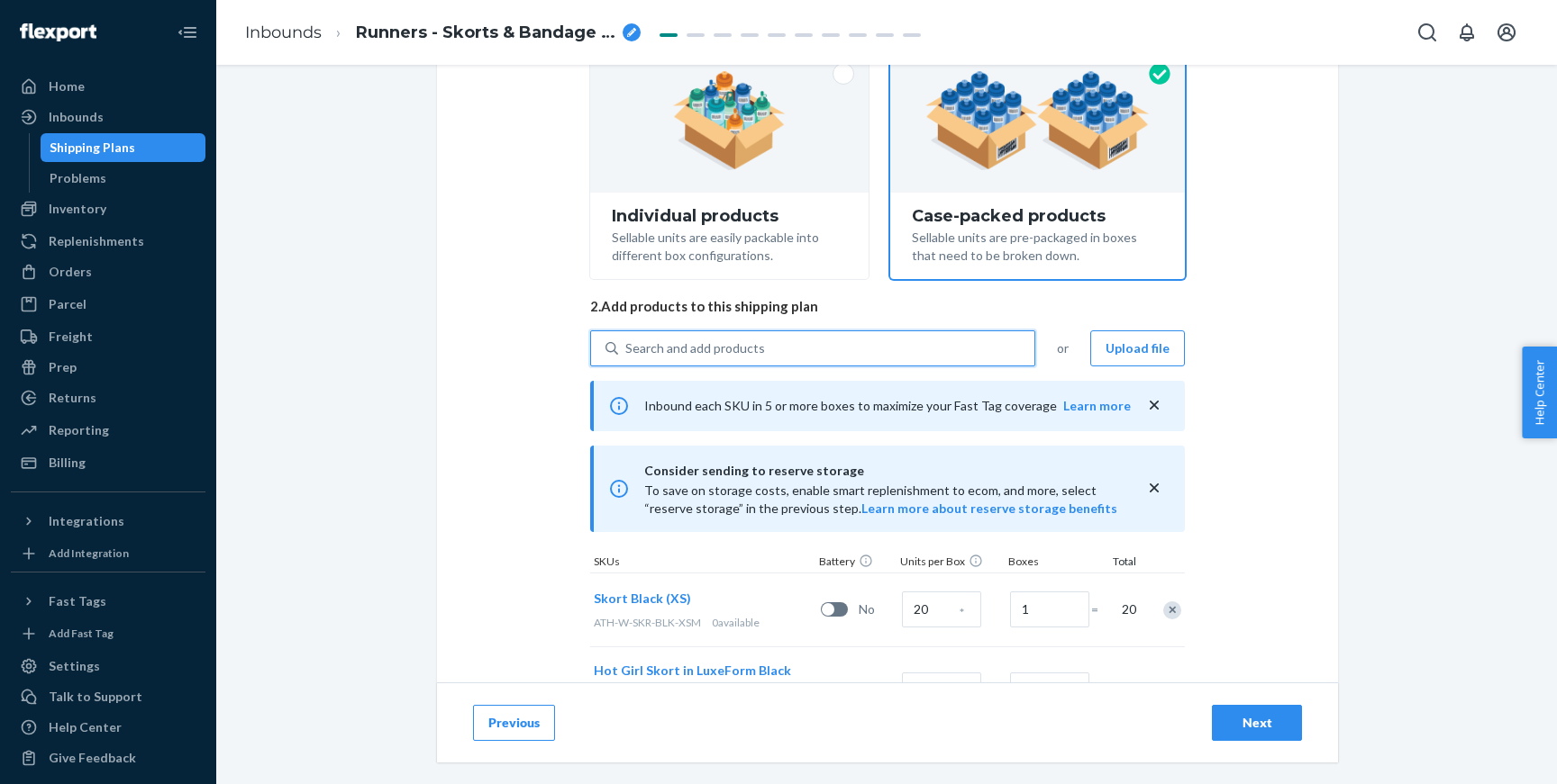
scroll to position [290, 0]
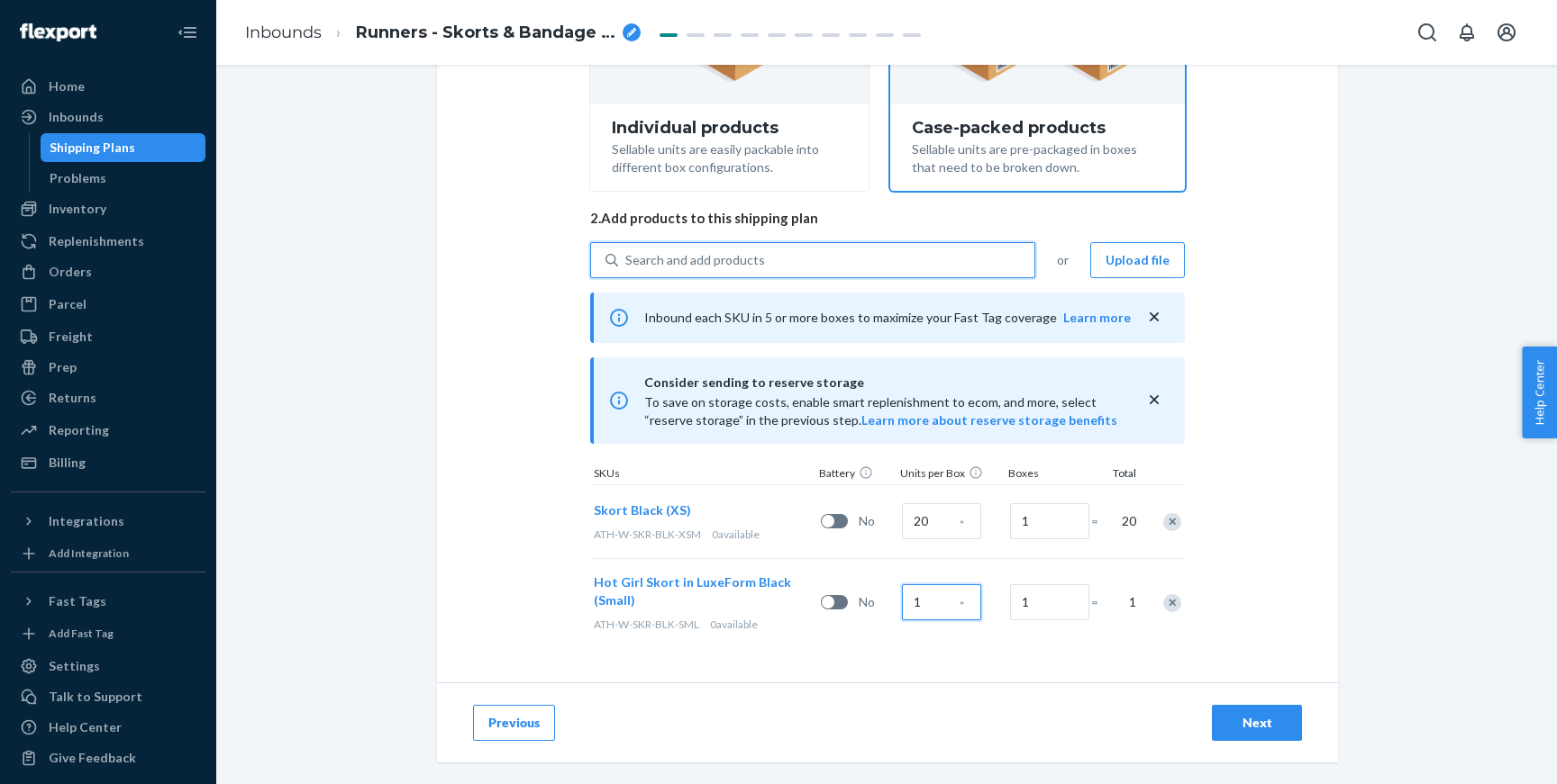
click at [935, 606] on input "1" at bounding box center [941, 602] width 79 height 36
type input "48"
click at [519, 513] on div "Select and Add Products Ensure your products meet our dimension requirements an…" at bounding box center [886, 242] width 900 height 880
click at [724, 266] on div "Search and add products" at bounding box center [694, 260] width 140 height 18
click at [627, 266] on input "Search and add products" at bounding box center [626, 260] width 2 height 18
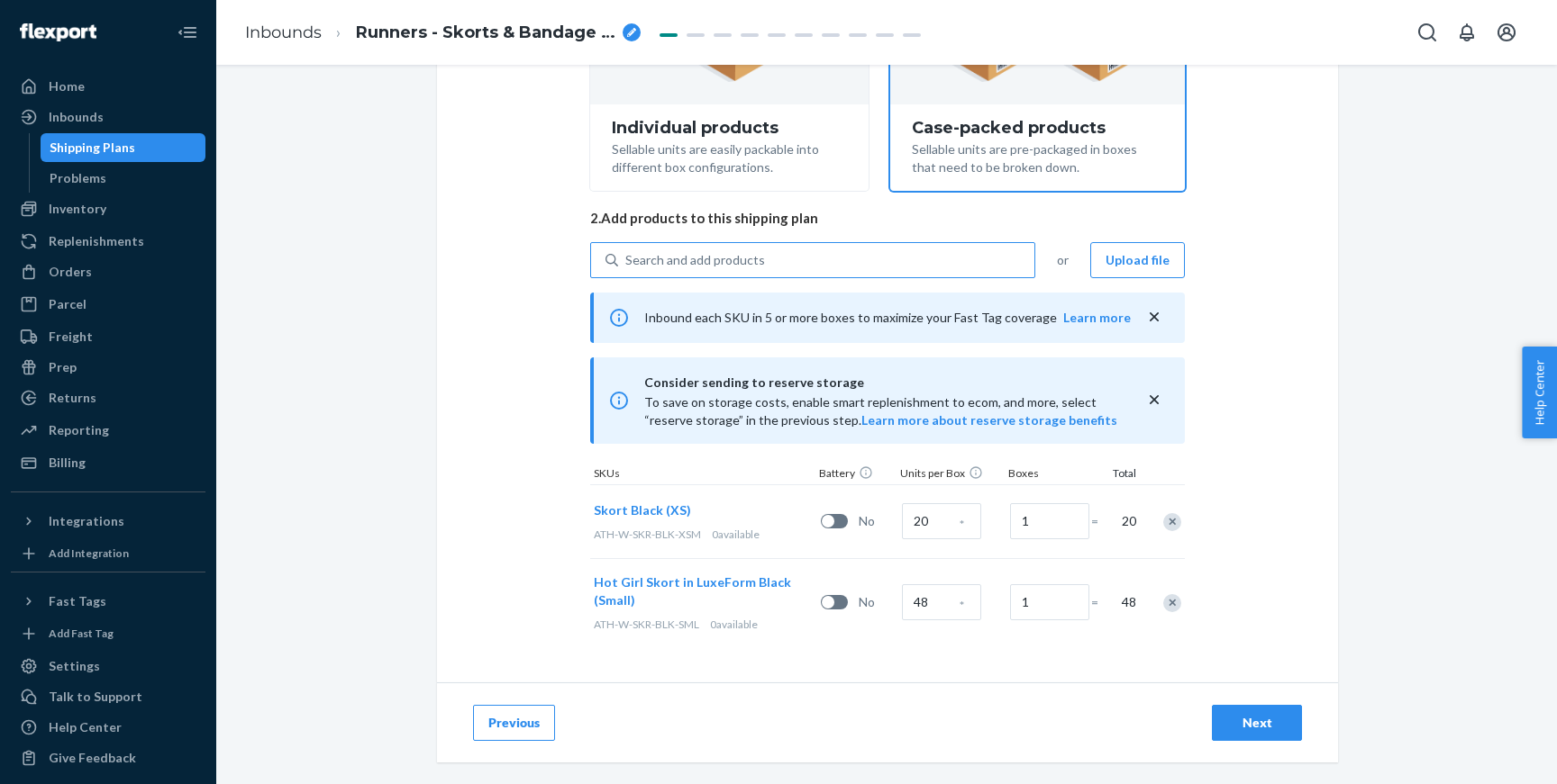
paste input "DM34LQU58V6"
type input "DM34LQU58V6"
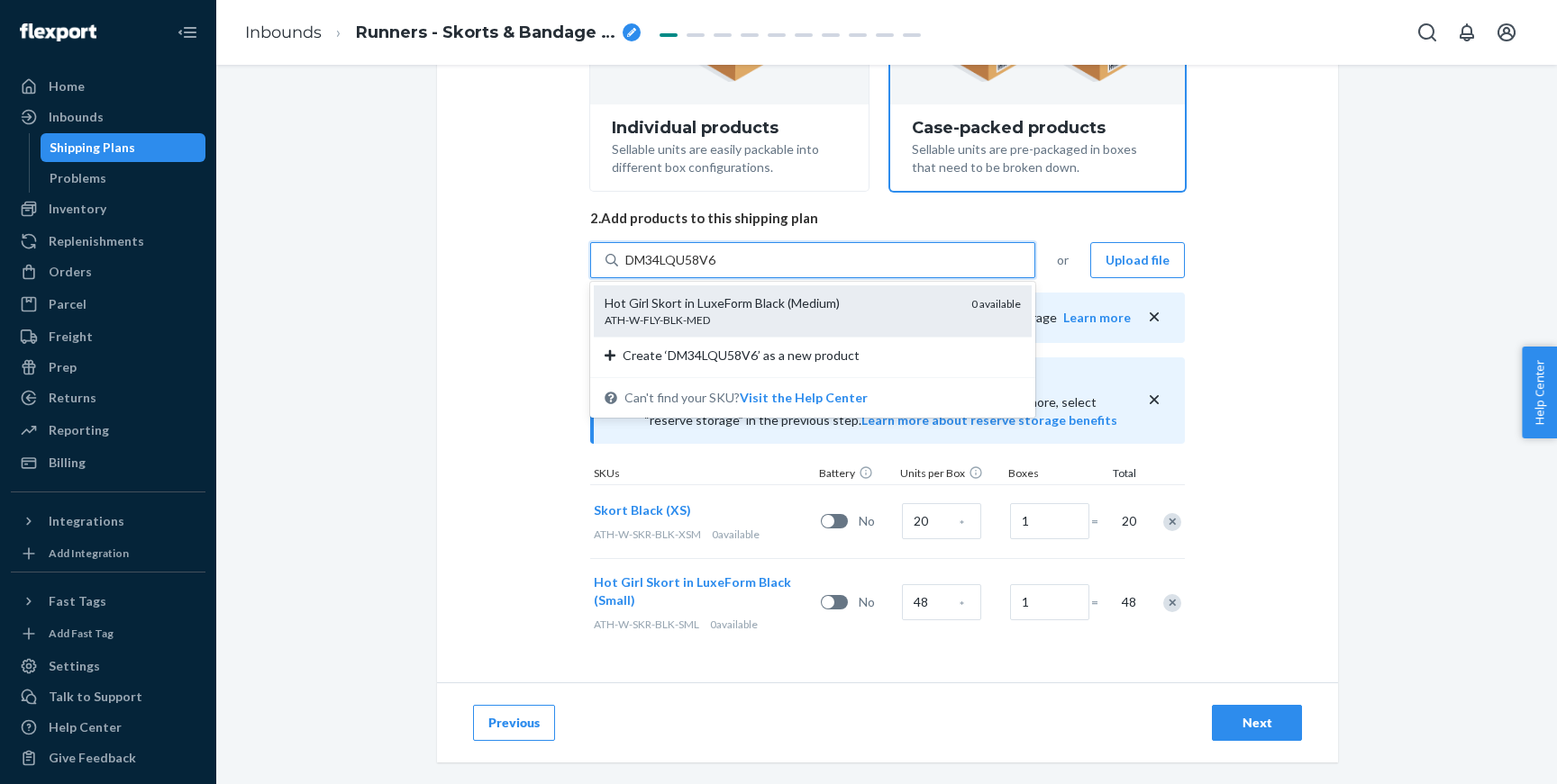
click at [855, 313] on div "ATH-W-FLY-BLK-MED" at bounding box center [780, 320] width 353 height 15
click at [719, 269] on input "DM34LQU58V6" at bounding box center [672, 260] width 94 height 18
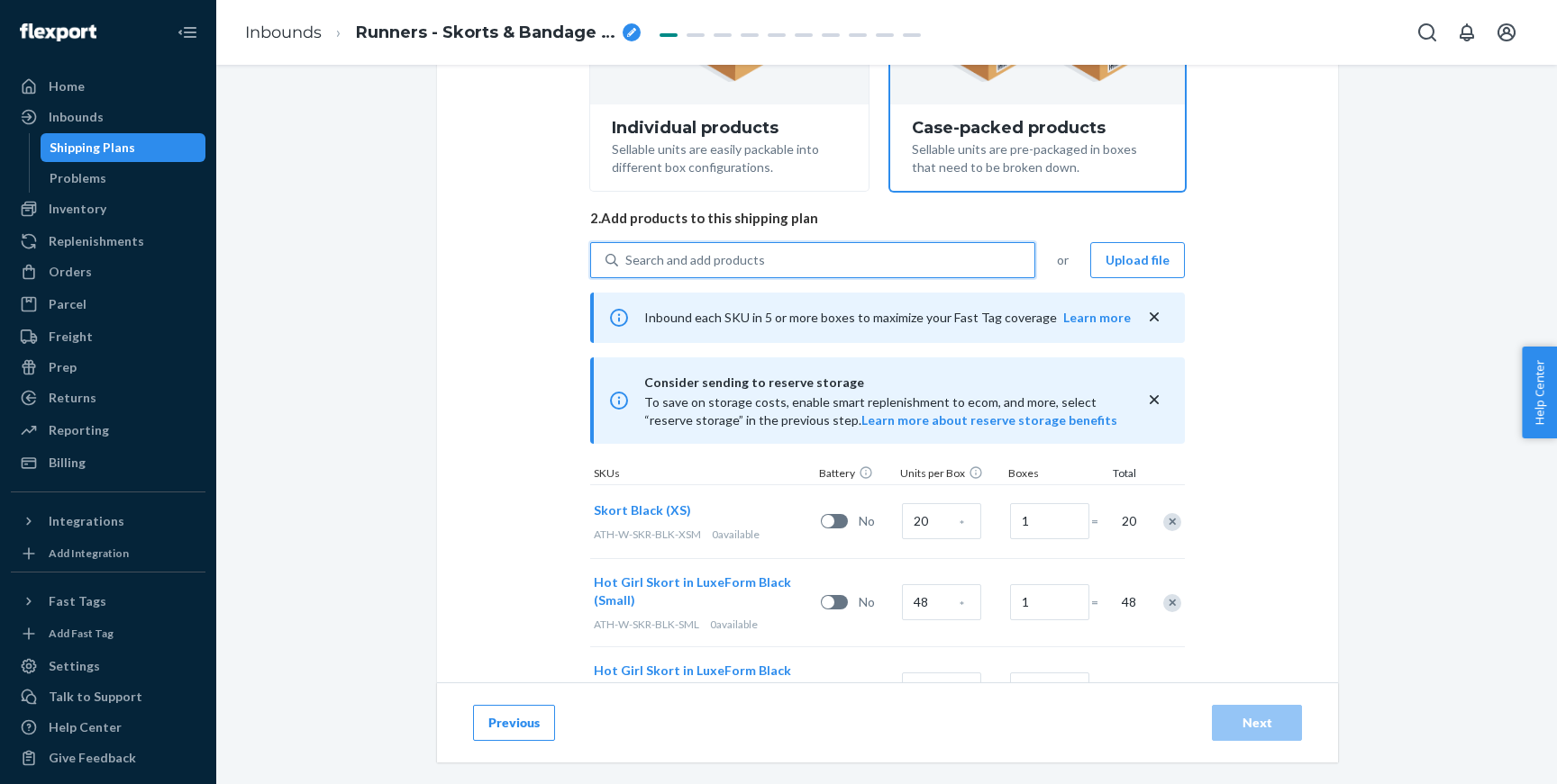
scroll to position [378, 0]
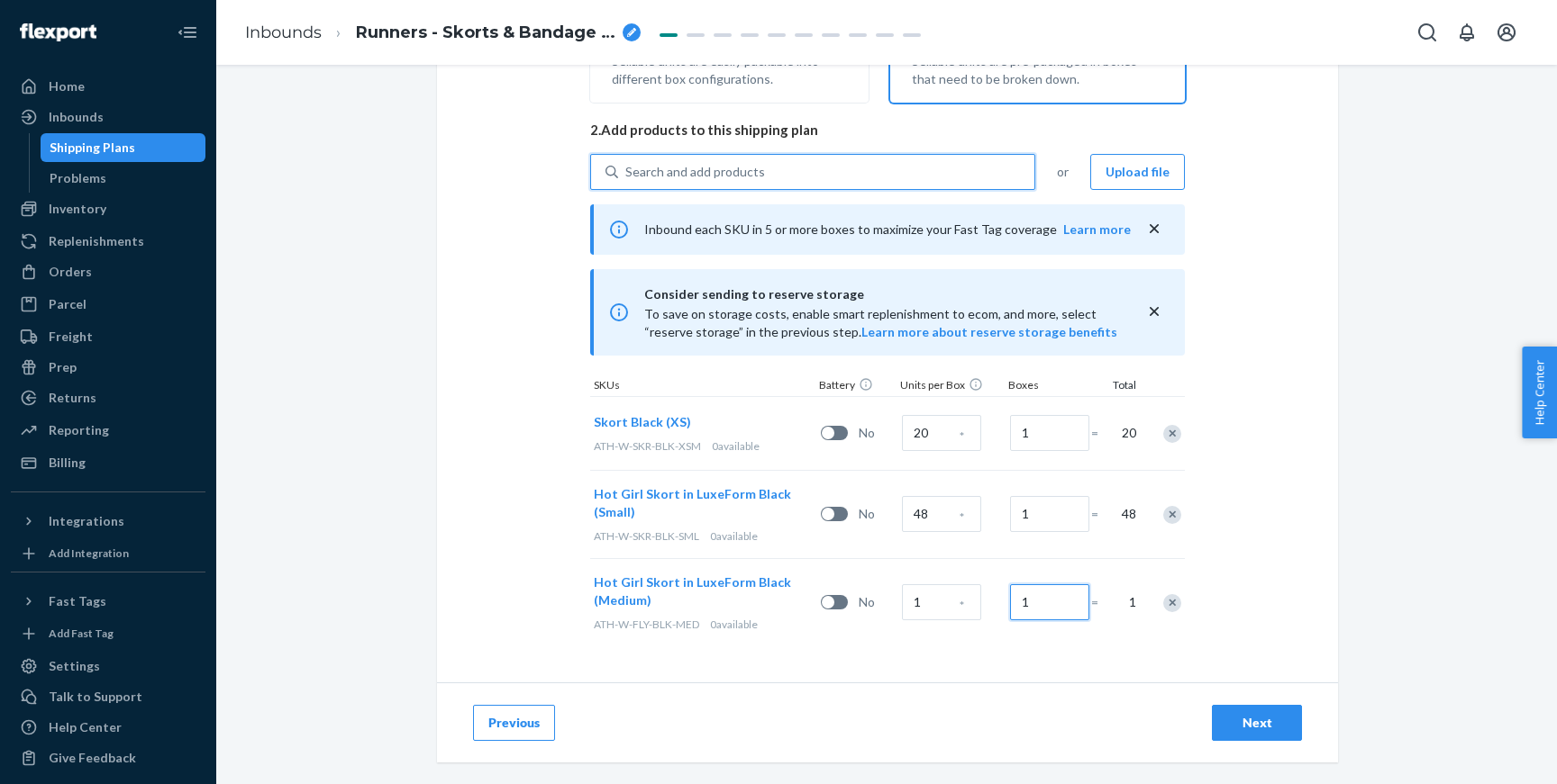
click at [1064, 604] on input "1" at bounding box center [1050, 602] width 79 height 36
click at [915, 602] on input "1" at bounding box center [941, 602] width 79 height 36
type input "24"
click at [519, 539] on div "Select and Add Products Ensure your products meet our dimension requirements an…" at bounding box center [886, 198] width 900 height 969
click at [414, 28] on span "Runners - Skorts & Bandage Bras" at bounding box center [485, 34] width 260 height 24
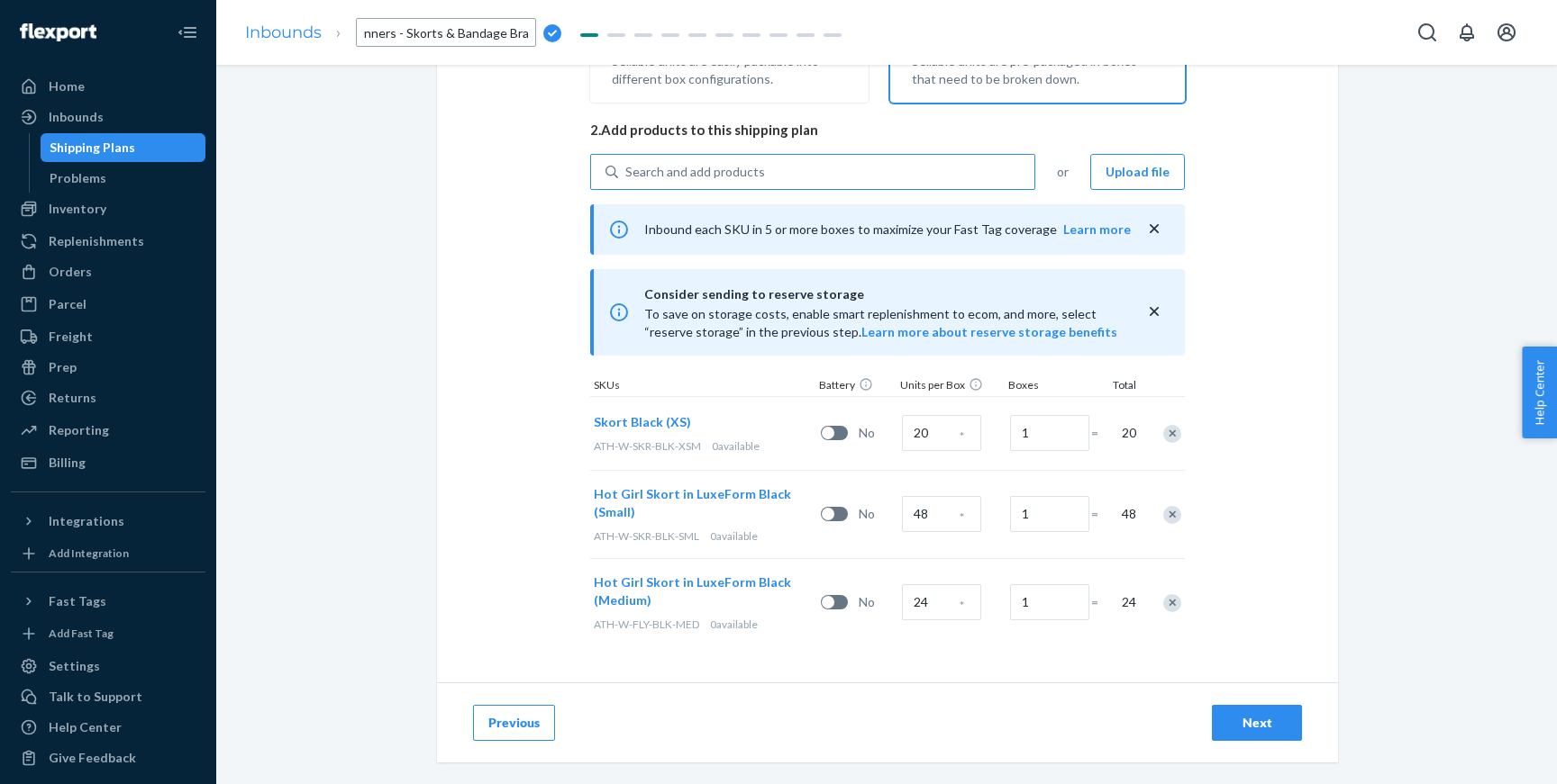
scroll to position [0, 0]
drag, startPoint x: 393, startPoint y: 34, endPoint x: 287, endPoint y: 32, distance: 106.0
click at [287, 32] on ol "Inbounds Runners - Skorts & Bandage Bras" at bounding box center [403, 33] width 345 height 57
type input "Box 1 - Skorts & Bandage Bras"
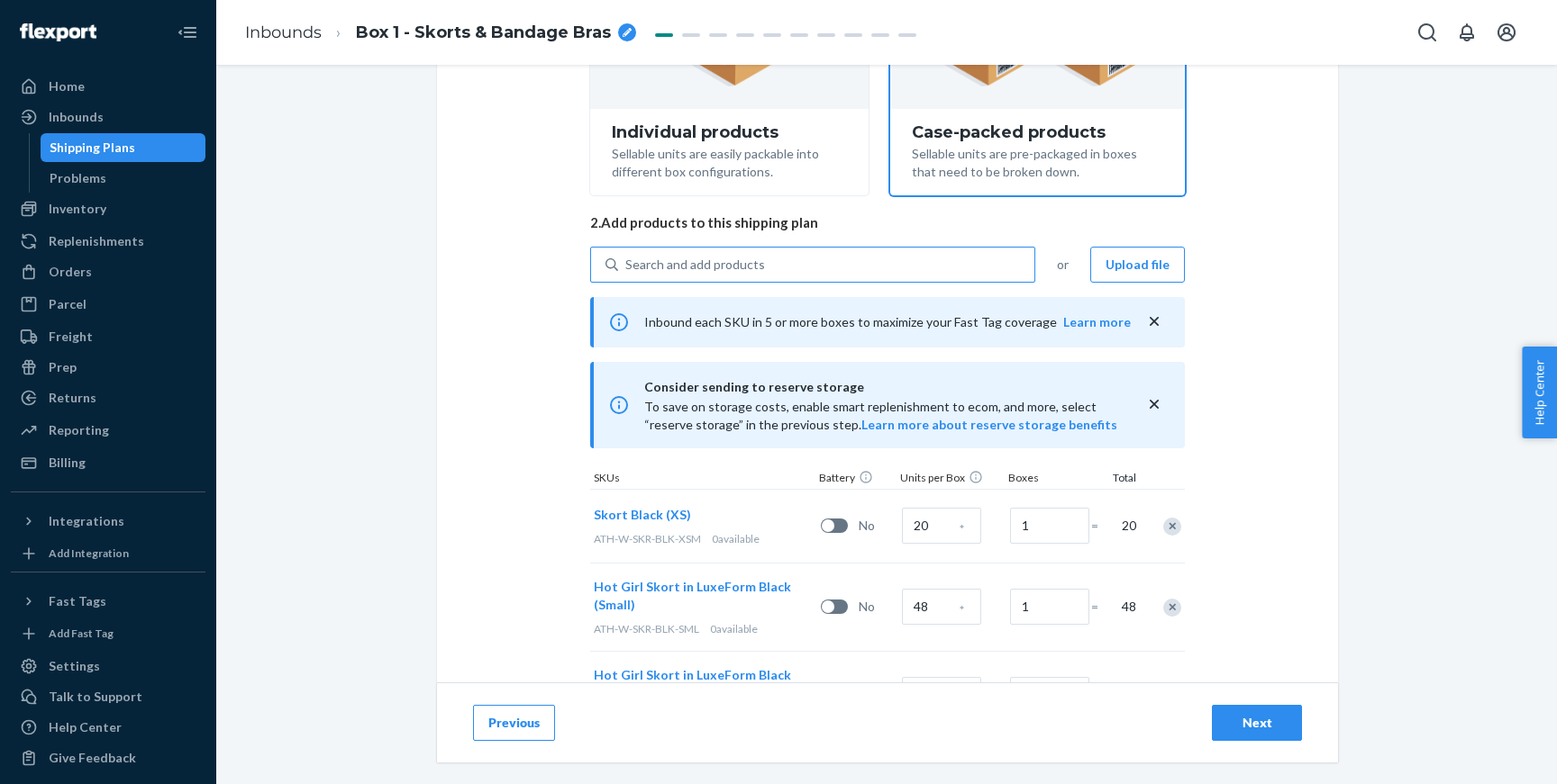
scroll to position [261, 0]
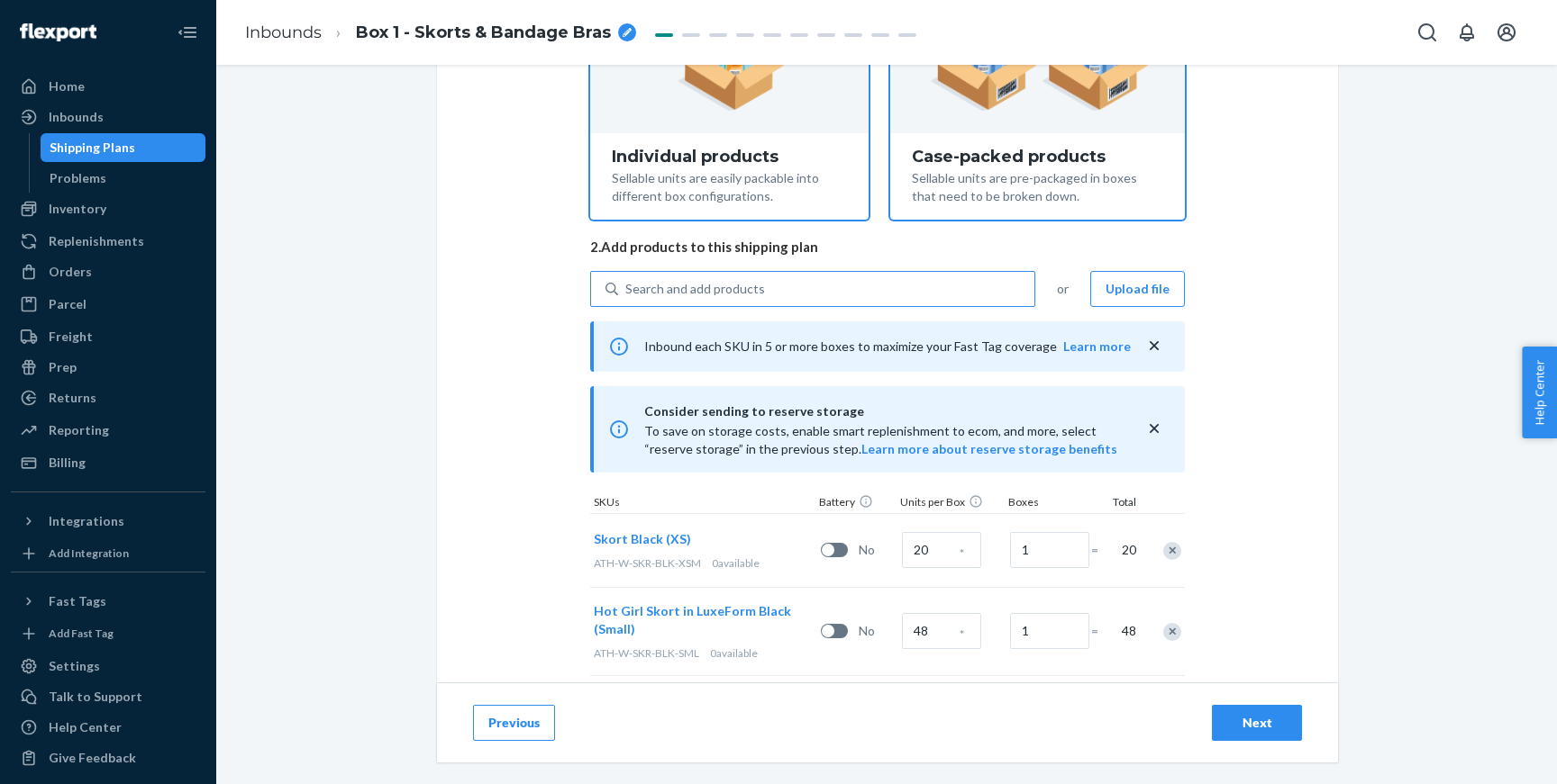
click at [809, 173] on div "Sellable units are easily packable into different box configurations." at bounding box center [729, 185] width 235 height 40
radio input "true"
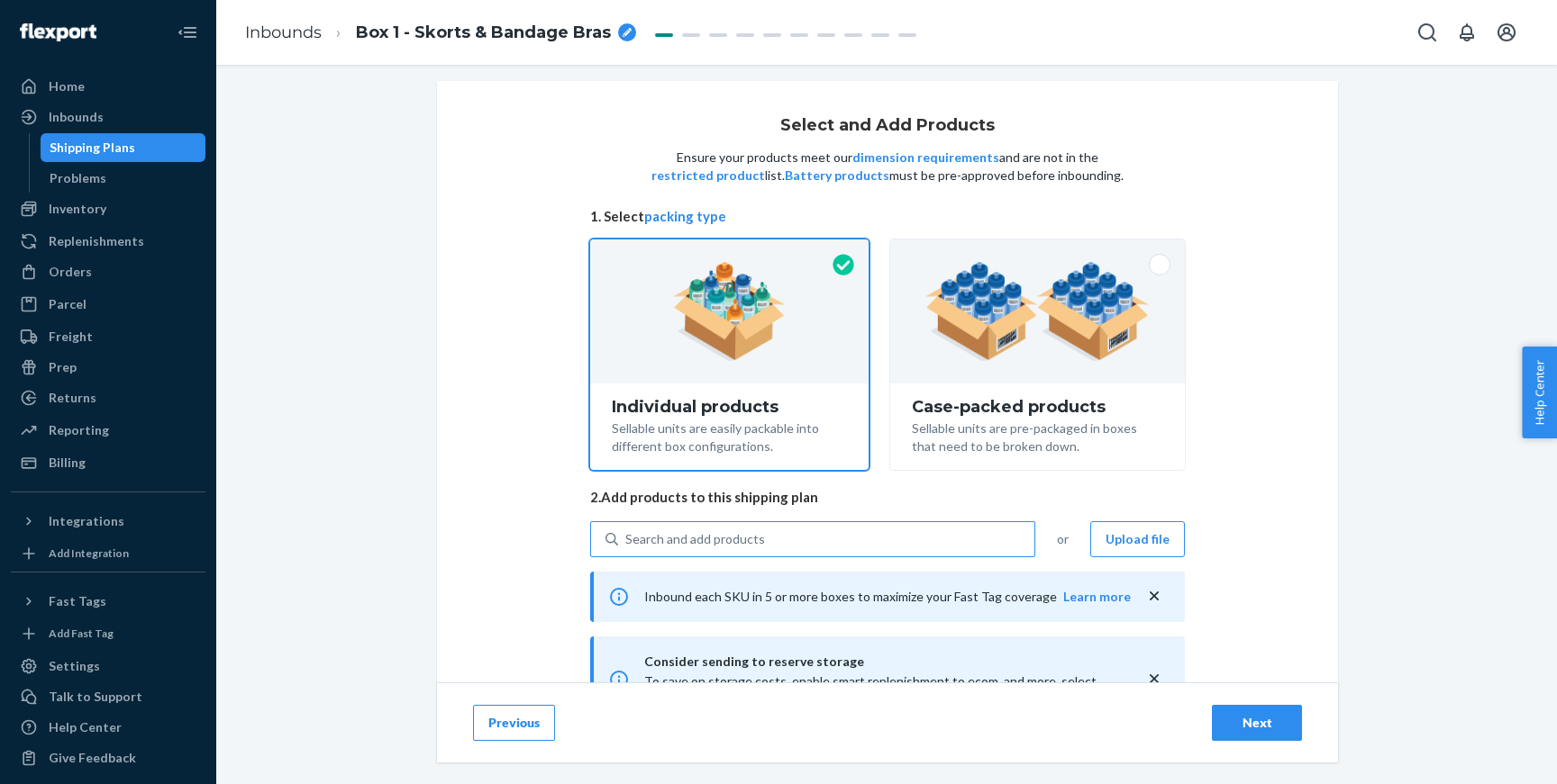
scroll to position [12, 0]
click at [979, 290] on img at bounding box center [1037, 311] width 224 height 99
click at [1031, 250] on input "Case-packed products Sellable units are pre-packaged in boxes that need to be b…" at bounding box center [1037, 245] width 12 height 12
radio input "true"
radio input "false"
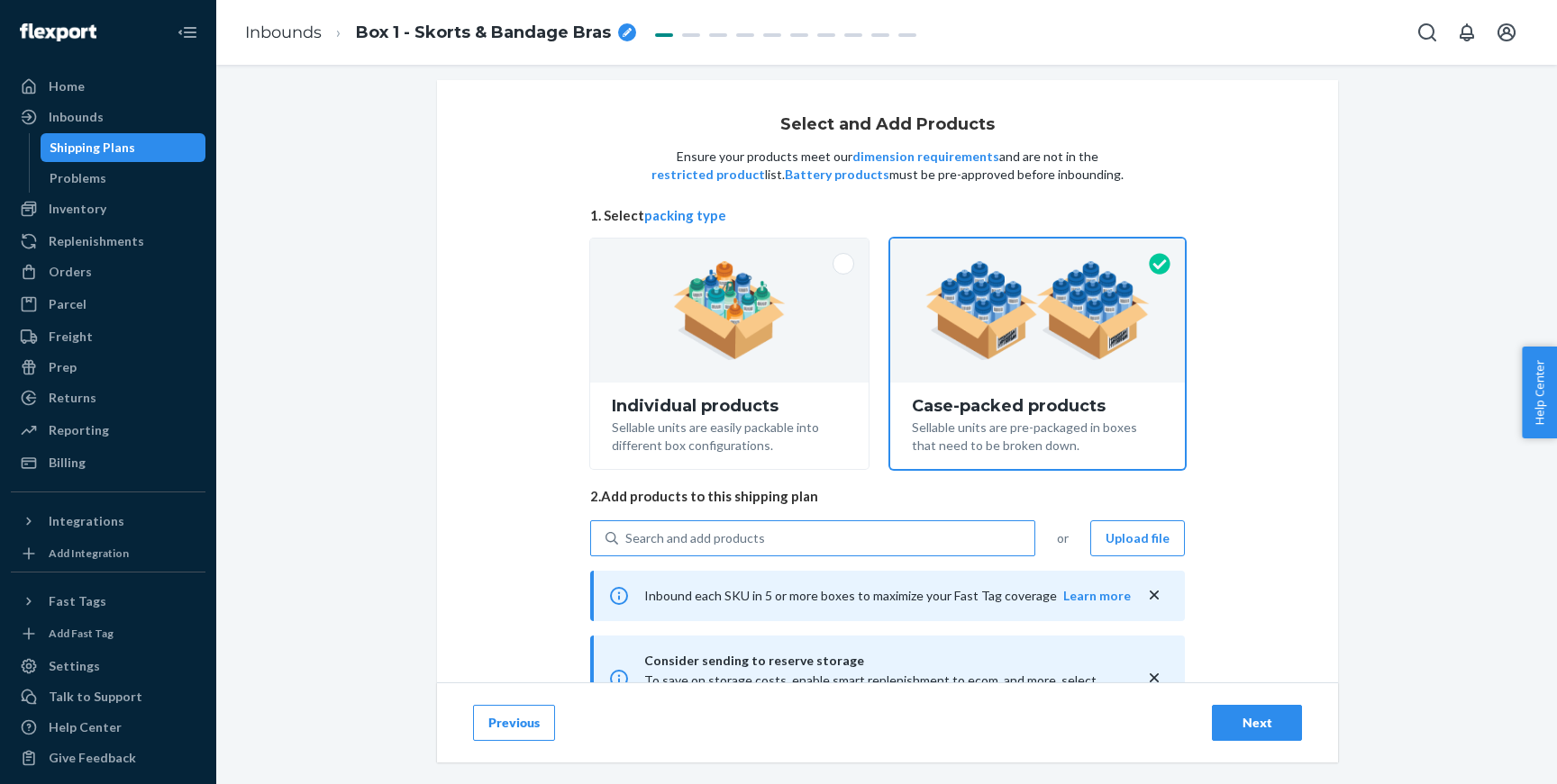
click at [391, 26] on span "Box 1 - Skorts & Bandage Bras" at bounding box center [482, 34] width 255 height 24
drag, startPoint x: 393, startPoint y: 36, endPoint x: 318, endPoint y: 36, distance: 75.0
click at [318, 36] on ol "Inbounds Box 1 - Skorts & Bandage Bras" at bounding box center [403, 33] width 345 height 57
type input "Runners - Skorts & Bandage Bras"
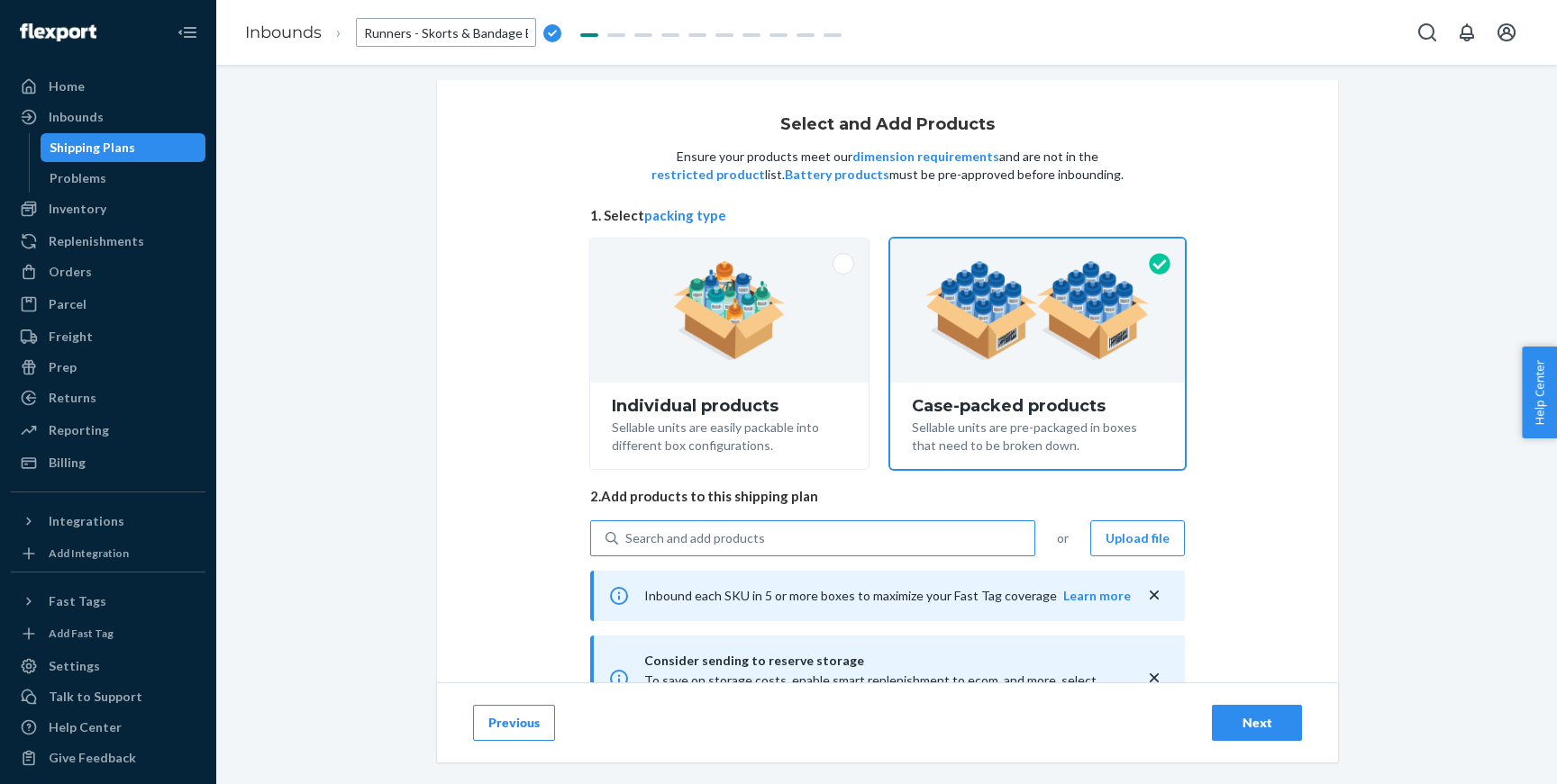
click at [477, 353] on div "Select and Add Products Ensure your products meet our dimension requirements an…" at bounding box center [886, 564] width 900 height 969
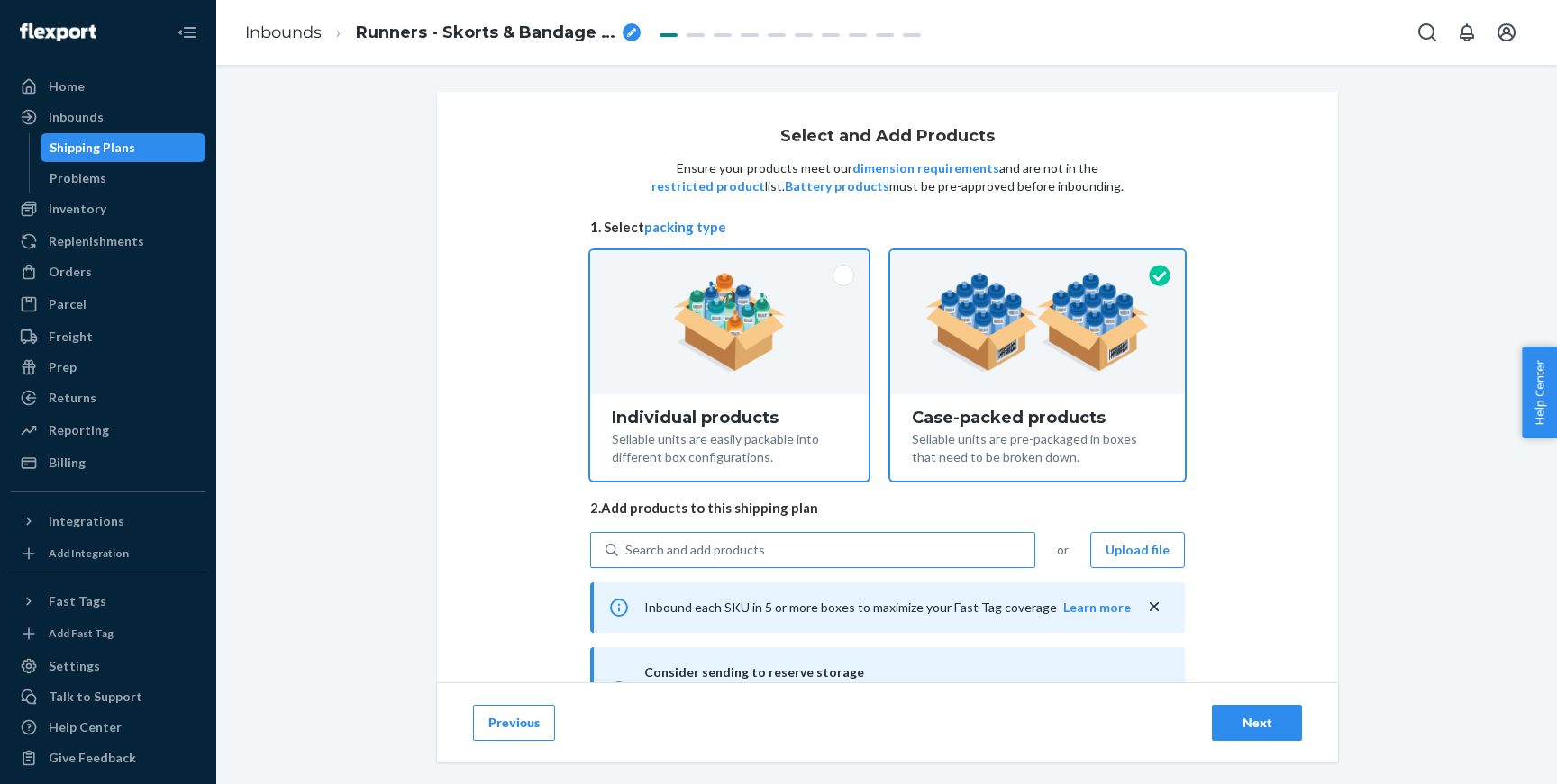
click at [807, 412] on div "Individual products" at bounding box center [729, 418] width 235 height 18
click at [735, 262] on input "Individual products Sellable units are easily packable into different box confi…" at bounding box center [729, 256] width 12 height 12
radio input "true"
radio input "false"
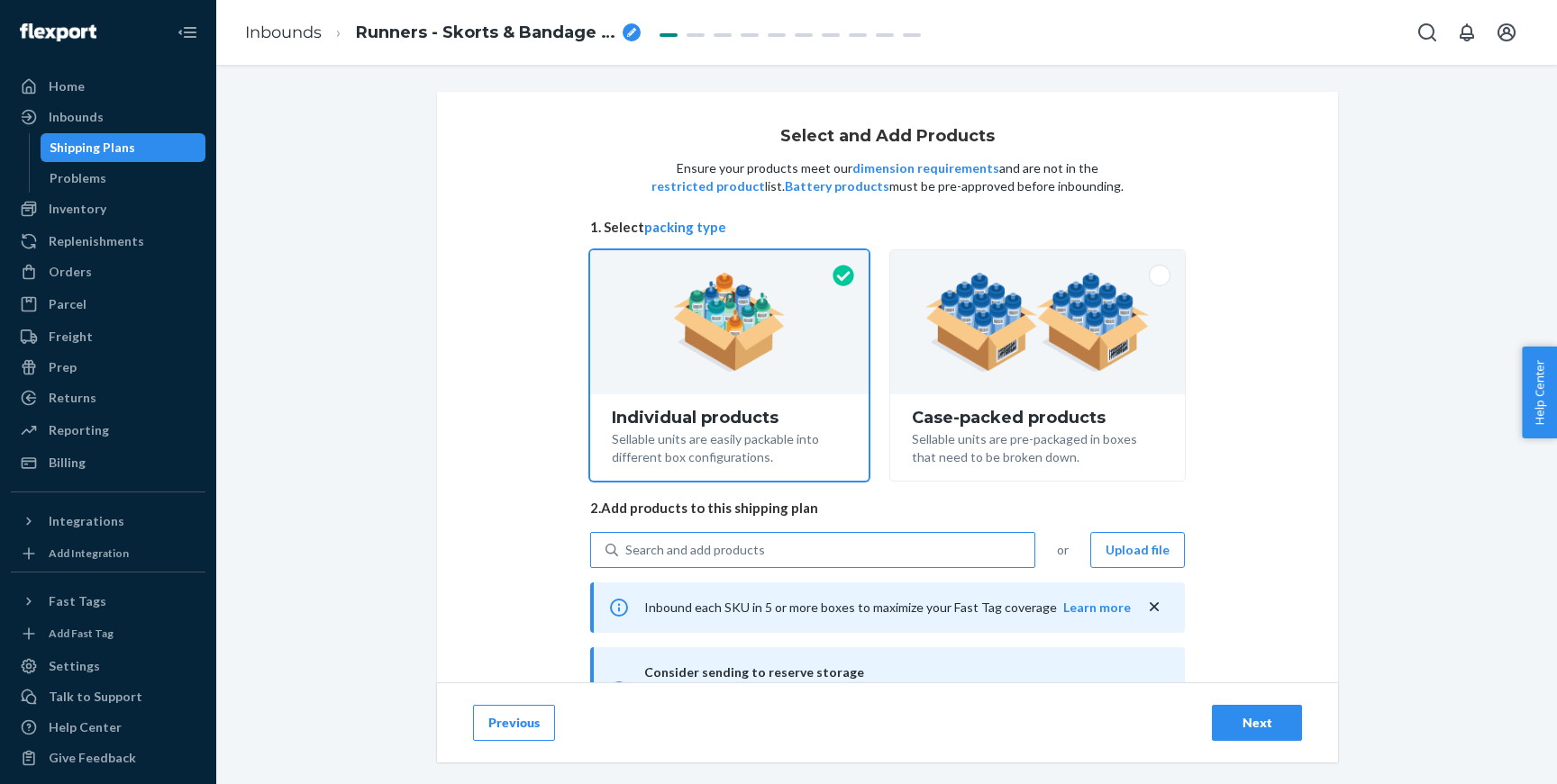
scroll to position [349, 0]
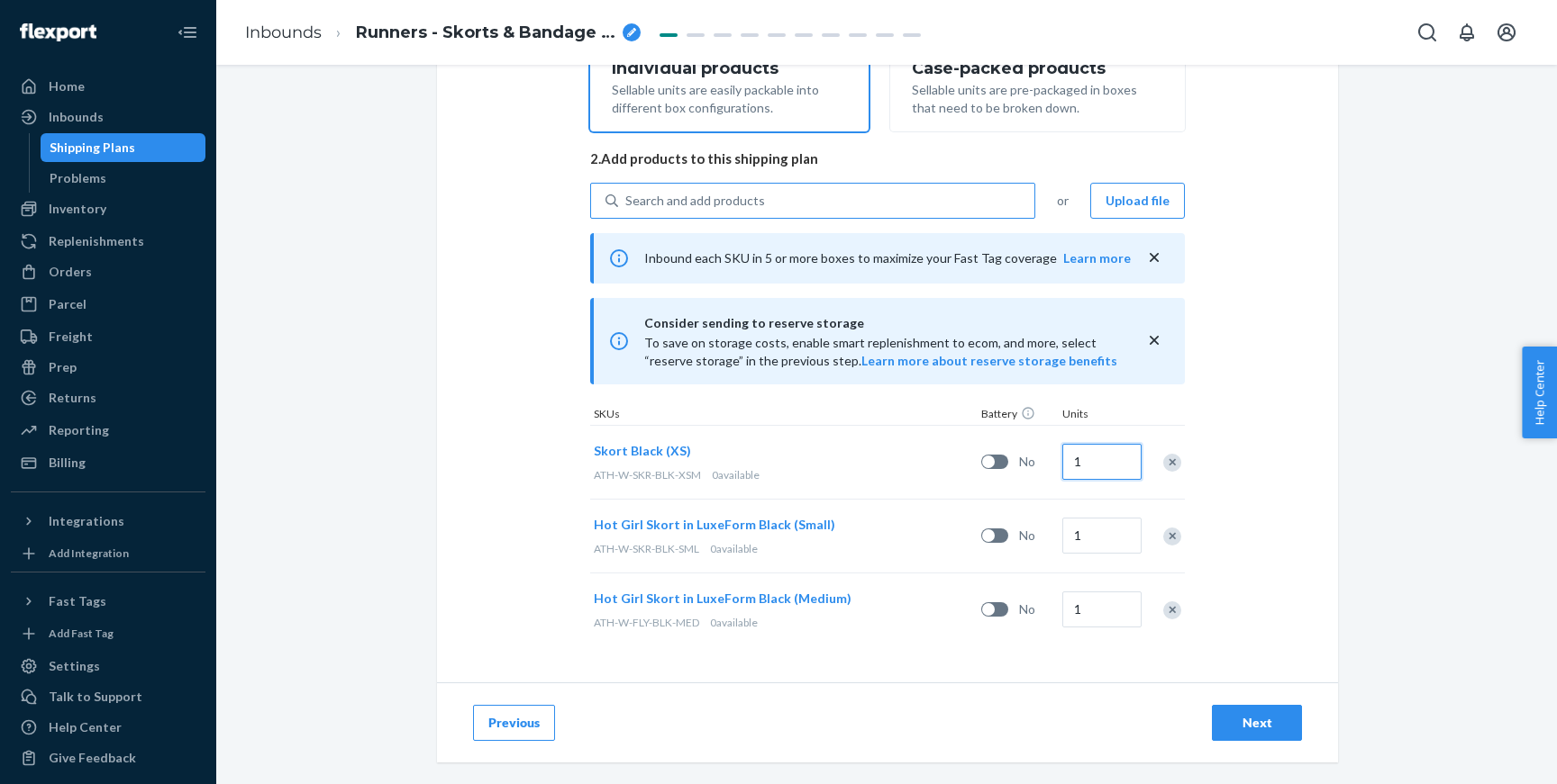
click at [1119, 470] on input "1" at bounding box center [1101, 461] width 79 height 36
type input "20"
click at [1107, 549] on input "1" at bounding box center [1101, 536] width 79 height 36
type input "48"
click at [1099, 617] on input "1" at bounding box center [1101, 610] width 79 height 36
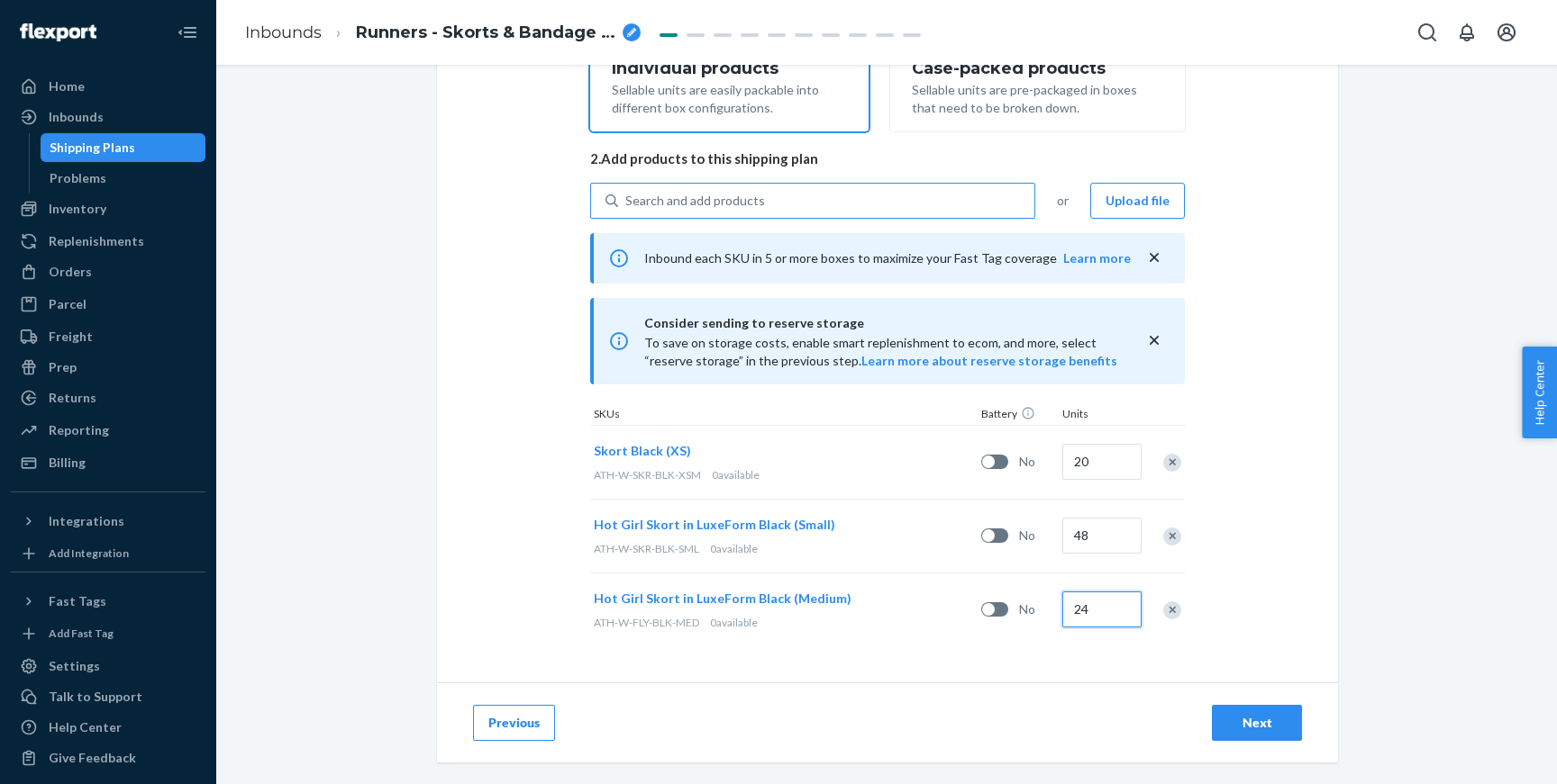
scroll to position [0, 0]
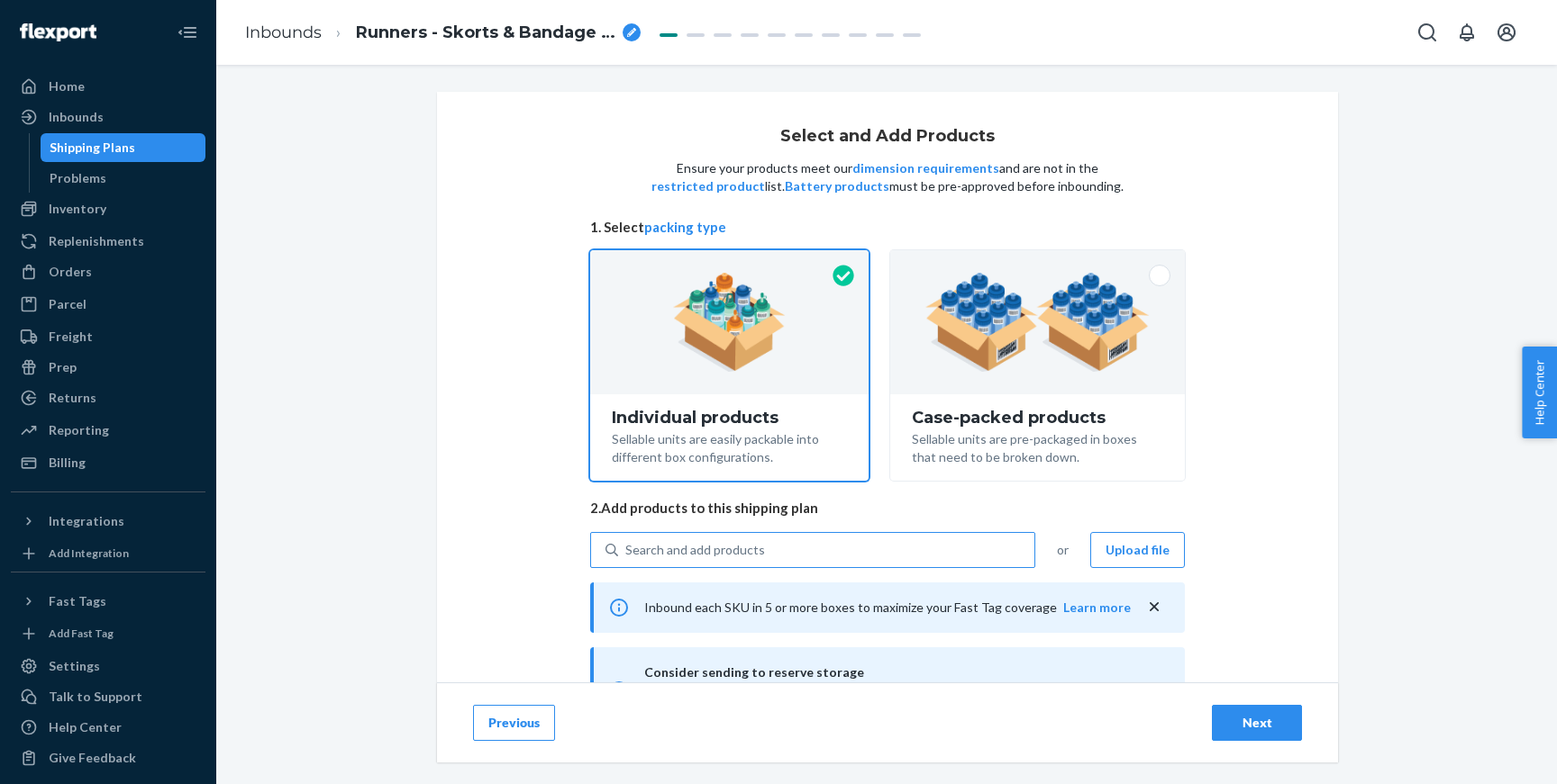
type input "24"
click at [411, 33] on span "Runners - Skorts & Bandage Bras" at bounding box center [485, 34] width 260 height 24
drag, startPoint x: 384, startPoint y: 35, endPoint x: 324, endPoint y: 35, distance: 60.0
click at [324, 35] on li "Runners - Skorts & Bandage Bras" at bounding box center [442, 32] width 240 height 29
type input "C1 - Skorts & Bandage Bras"
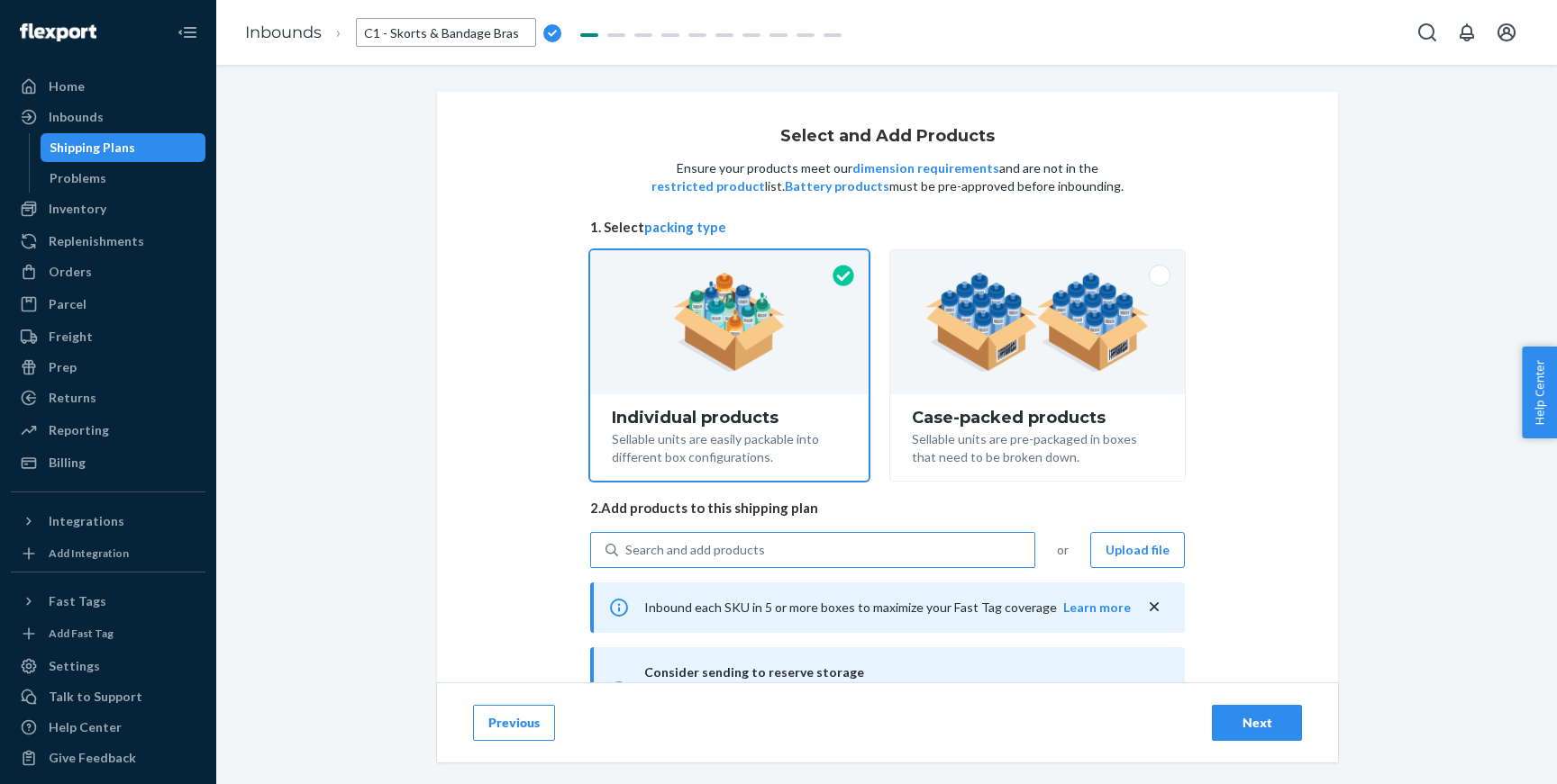
click at [517, 303] on div "Select and Add Products Ensure your products meet our dimension requirements an…" at bounding box center [886, 562] width 900 height 940
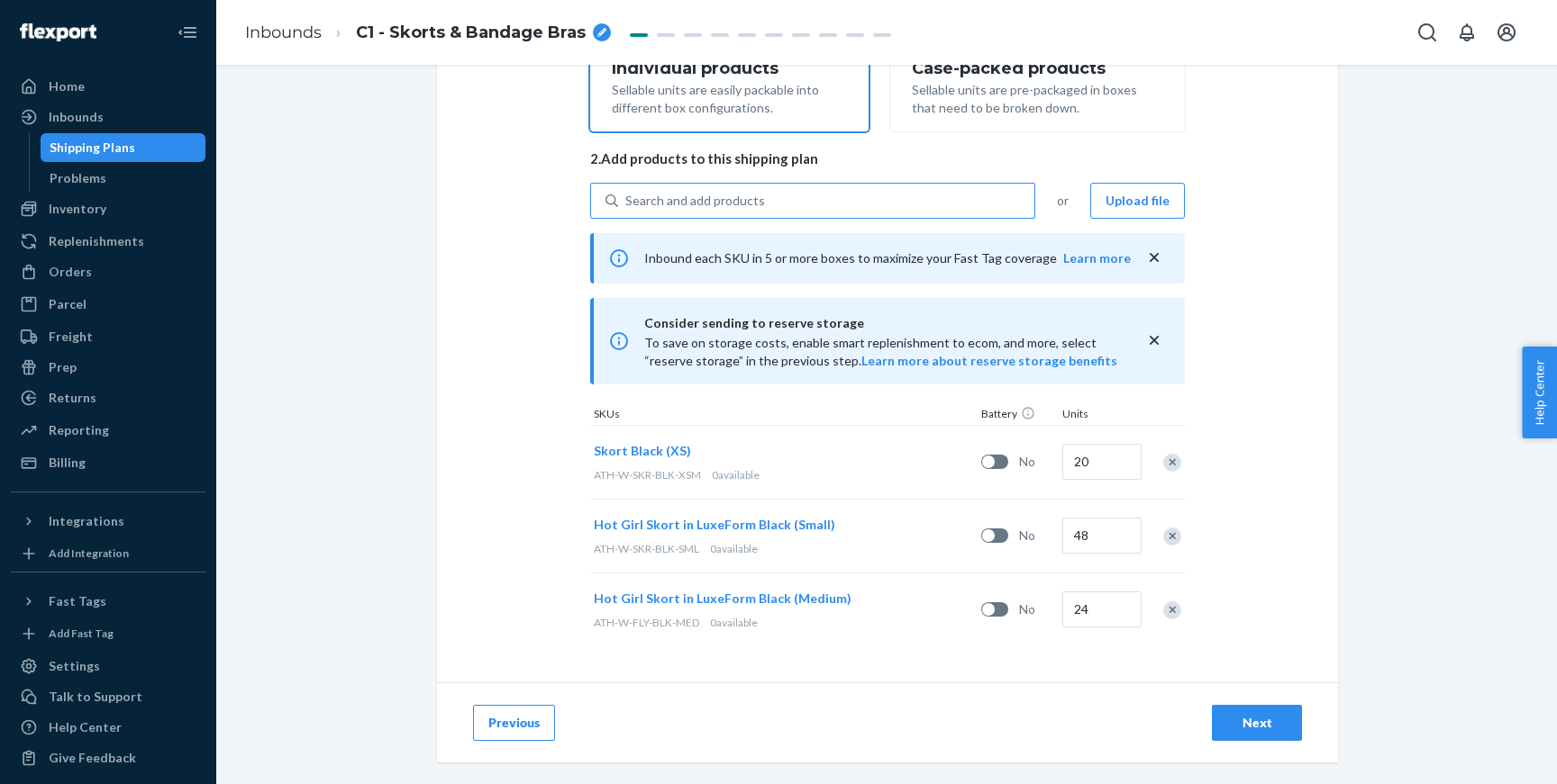
click at [1219, 722] on button "Next" at bounding box center [1256, 723] width 90 height 36
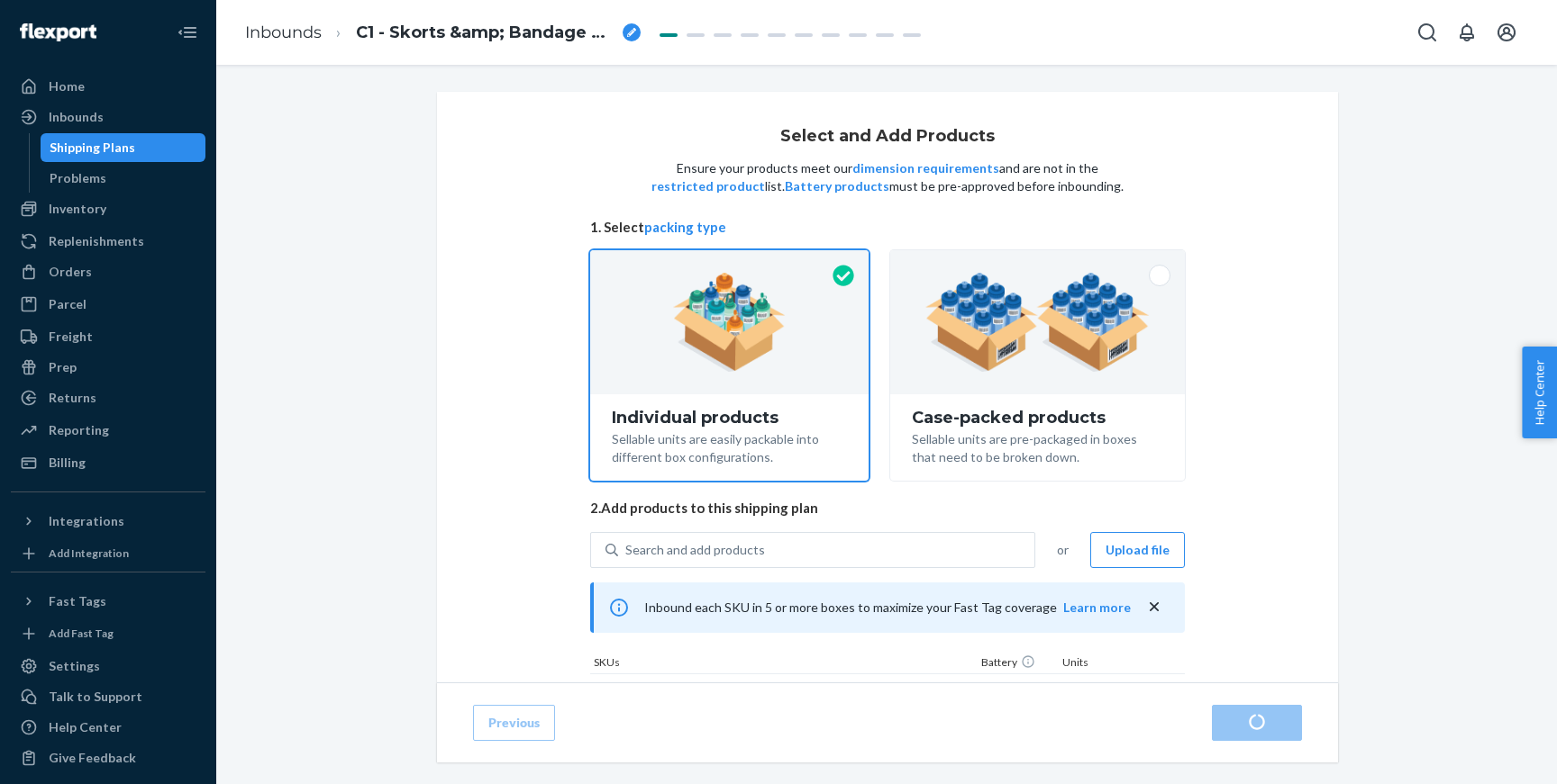
click at [630, 34] on icon "breadcrumbs" at bounding box center [631, 32] width 9 height 9
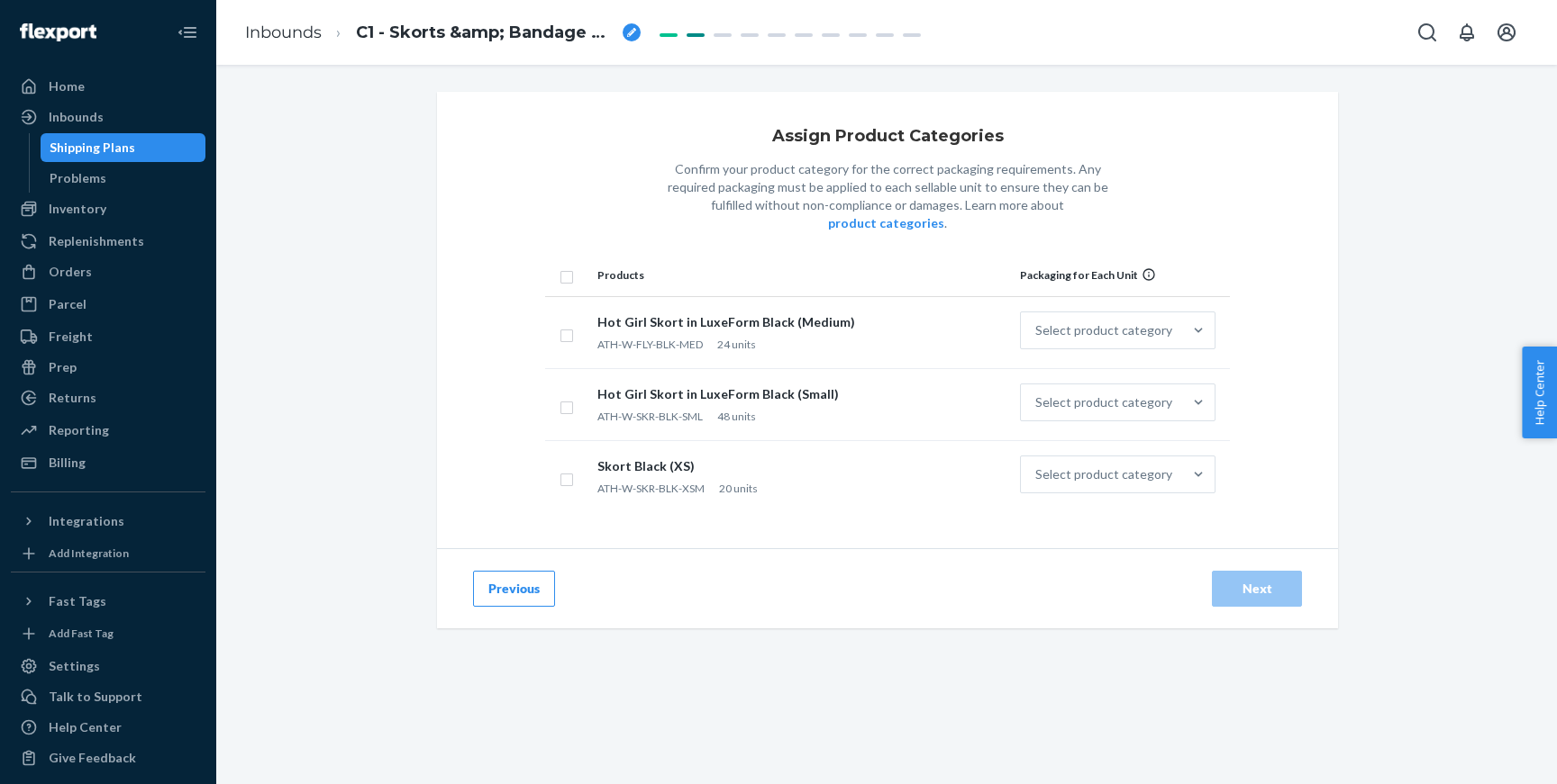
click at [627, 35] on div "breadcrumbs" at bounding box center [631, 33] width 18 height 18
click at [504, 31] on span "C1 - Skorts &amp; Bandage Bras" at bounding box center [485, 34] width 260 height 24
drag, startPoint x: 451, startPoint y: 35, endPoint x: 443, endPoint y: 76, distance: 41.8
click at [451, 35] on input "C1 - Skorts &amp; Bandage Bras" at bounding box center [446, 32] width 180 height 29
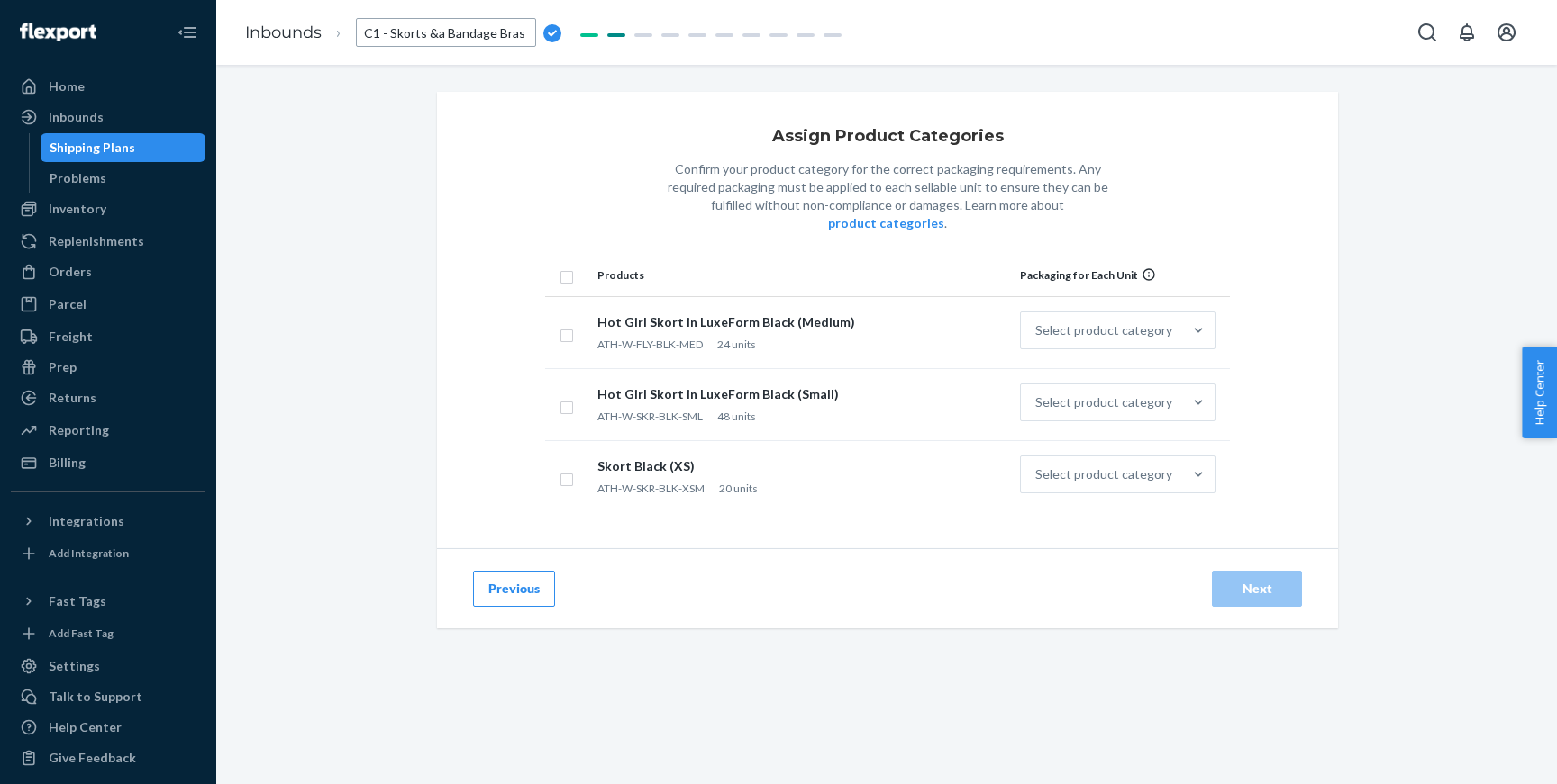
scroll to position [0, 0]
type input "C1 - Skorts | Bandage Bras"
click at [493, 153] on div "Assign Product Categories Confirm your product category for the correct packagi…" at bounding box center [886, 320] width 900 height 456
click at [590, 33] on icon "breadcrumbs" at bounding box center [594, 32] width 9 height 9
click at [390, 36] on input "C1 - Skorts | Bandage Bras" at bounding box center [446, 32] width 180 height 29
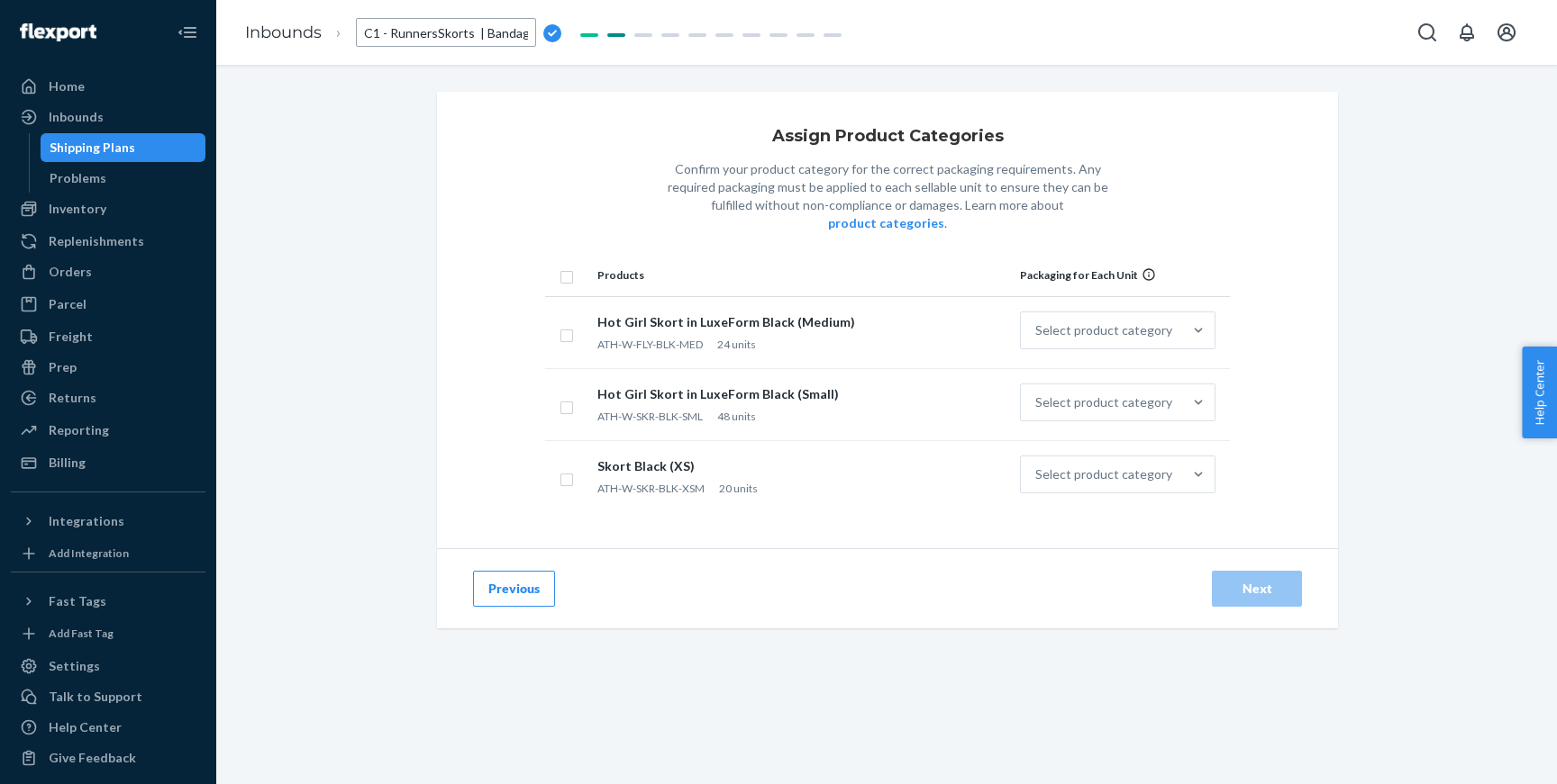
type input "C1 - Runners Skorts | Bandage Bras"
click at [526, 158] on div "Assign Product Categories Confirm your product category for the correct packagi…" at bounding box center [886, 320] width 900 height 456
click at [631, 33] on icon "breadcrumbs" at bounding box center [631, 32] width 9 height 9
click at [519, 190] on div "Assign Product Categories Confirm your product category for the correct packagi…" at bounding box center [886, 320] width 900 height 456
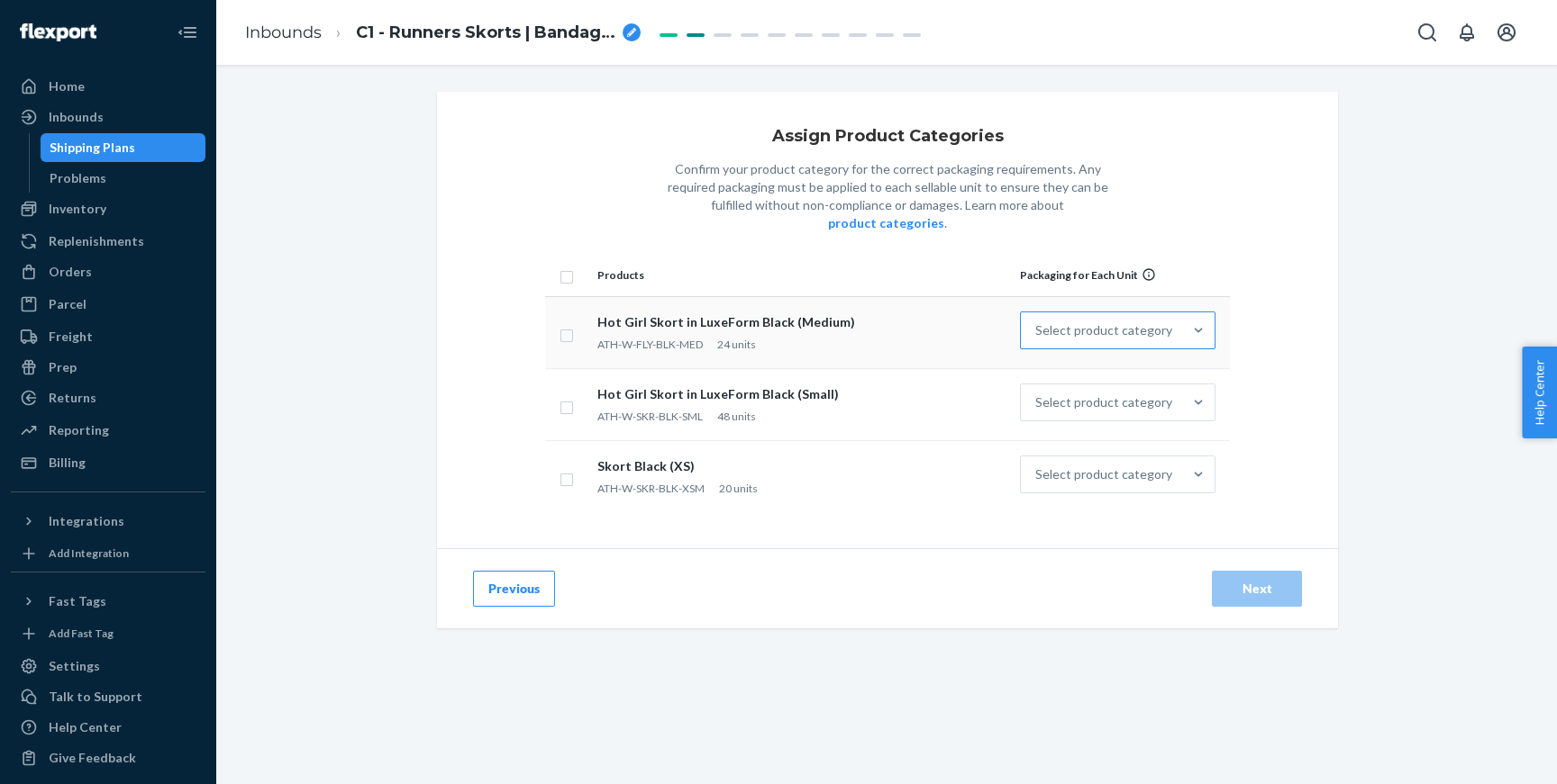
click at [1059, 322] on div "Select product category" at bounding box center [1103, 331] width 137 height 18
click at [1037, 322] on input "Select product category" at bounding box center [1036, 331] width 2 height 18
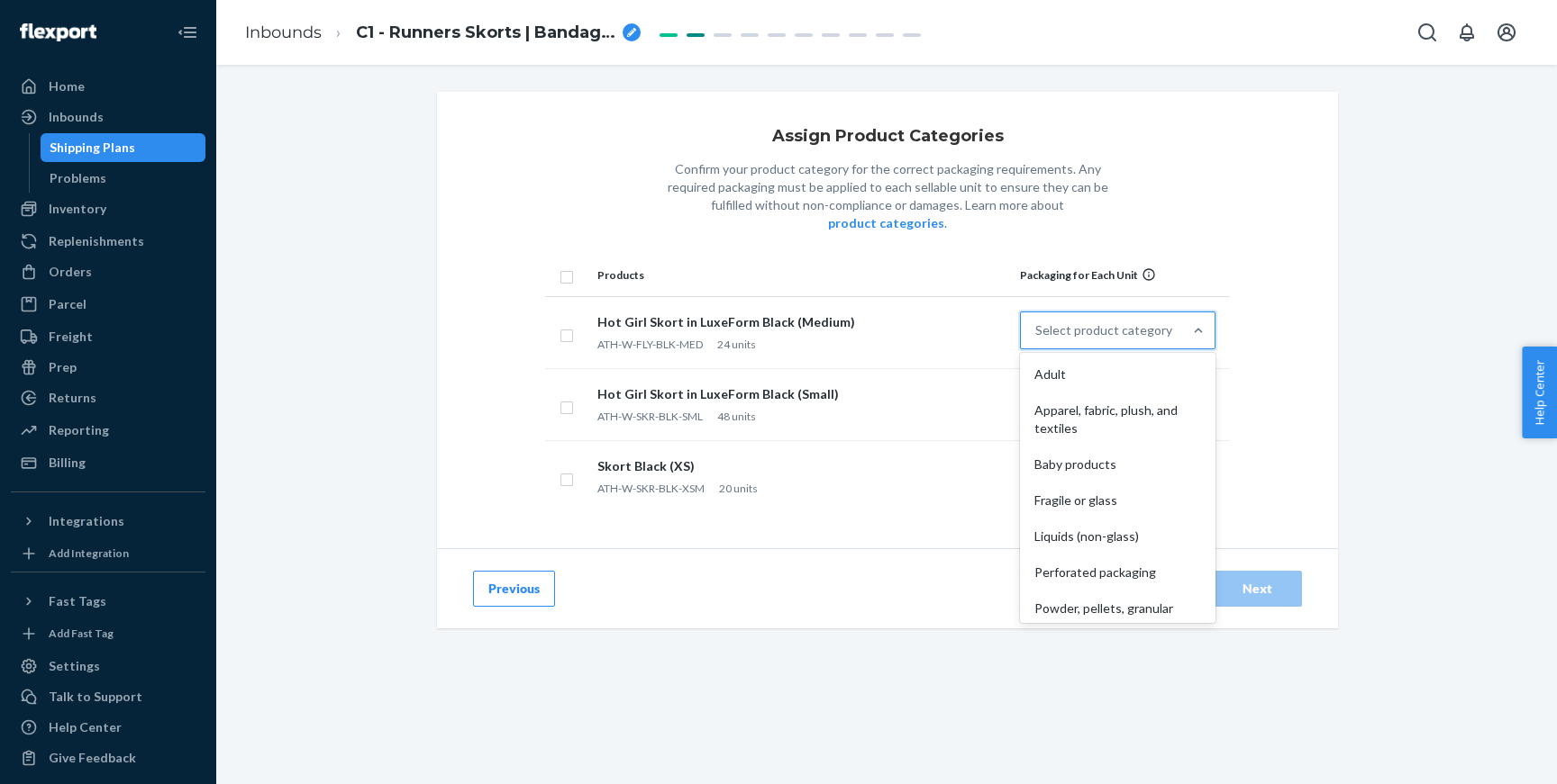
click at [571, 265] on input "checkbox" at bounding box center [567, 274] width 15 height 19
checkbox input "true"
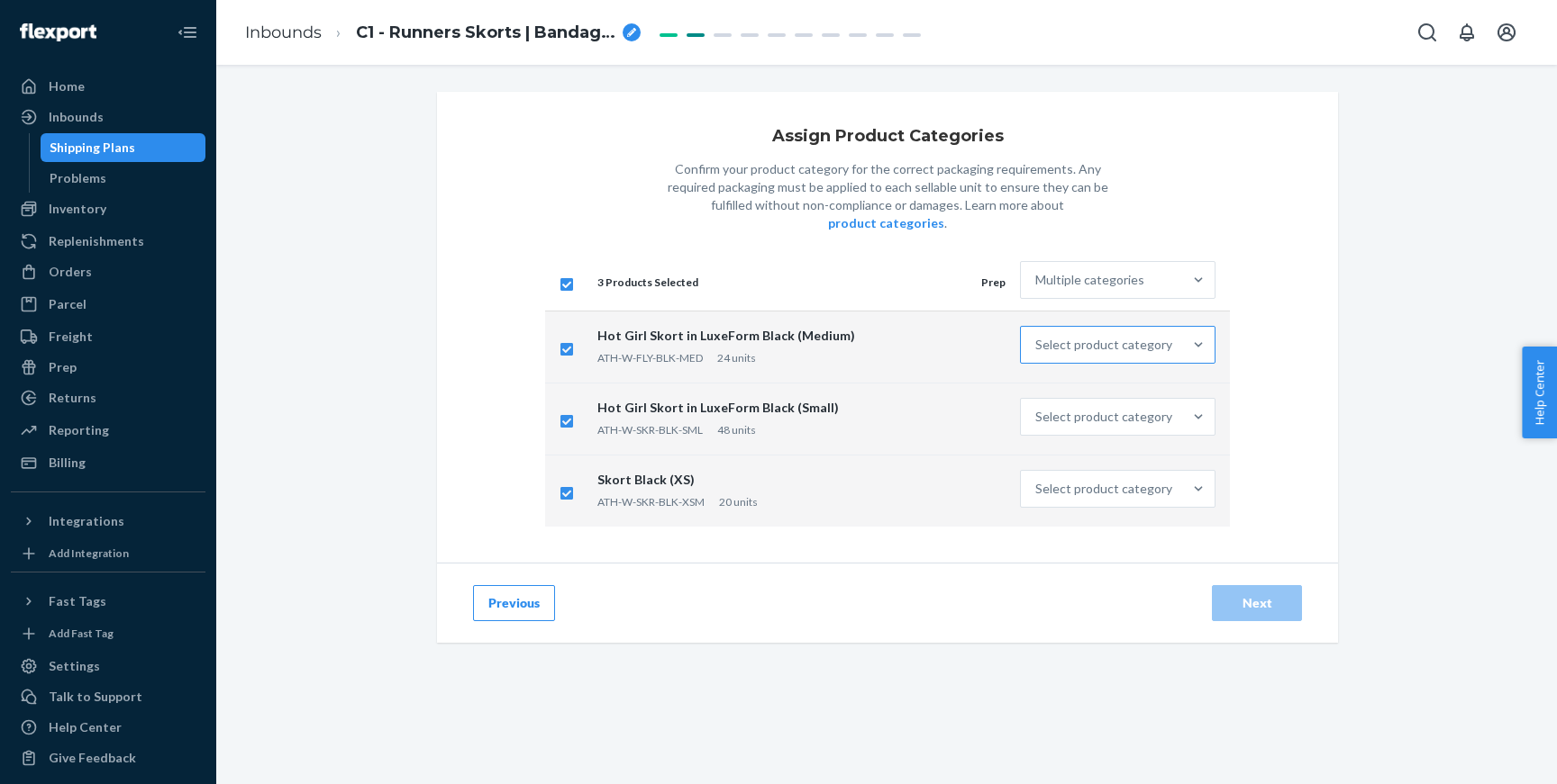
click at [1056, 336] on div "Select product category" at bounding box center [1103, 344] width 137 height 18
click at [1037, 336] on input "Select product category" at bounding box center [1036, 344] width 2 height 18
checkbox input "true"
type input "a"
type input "clothi"
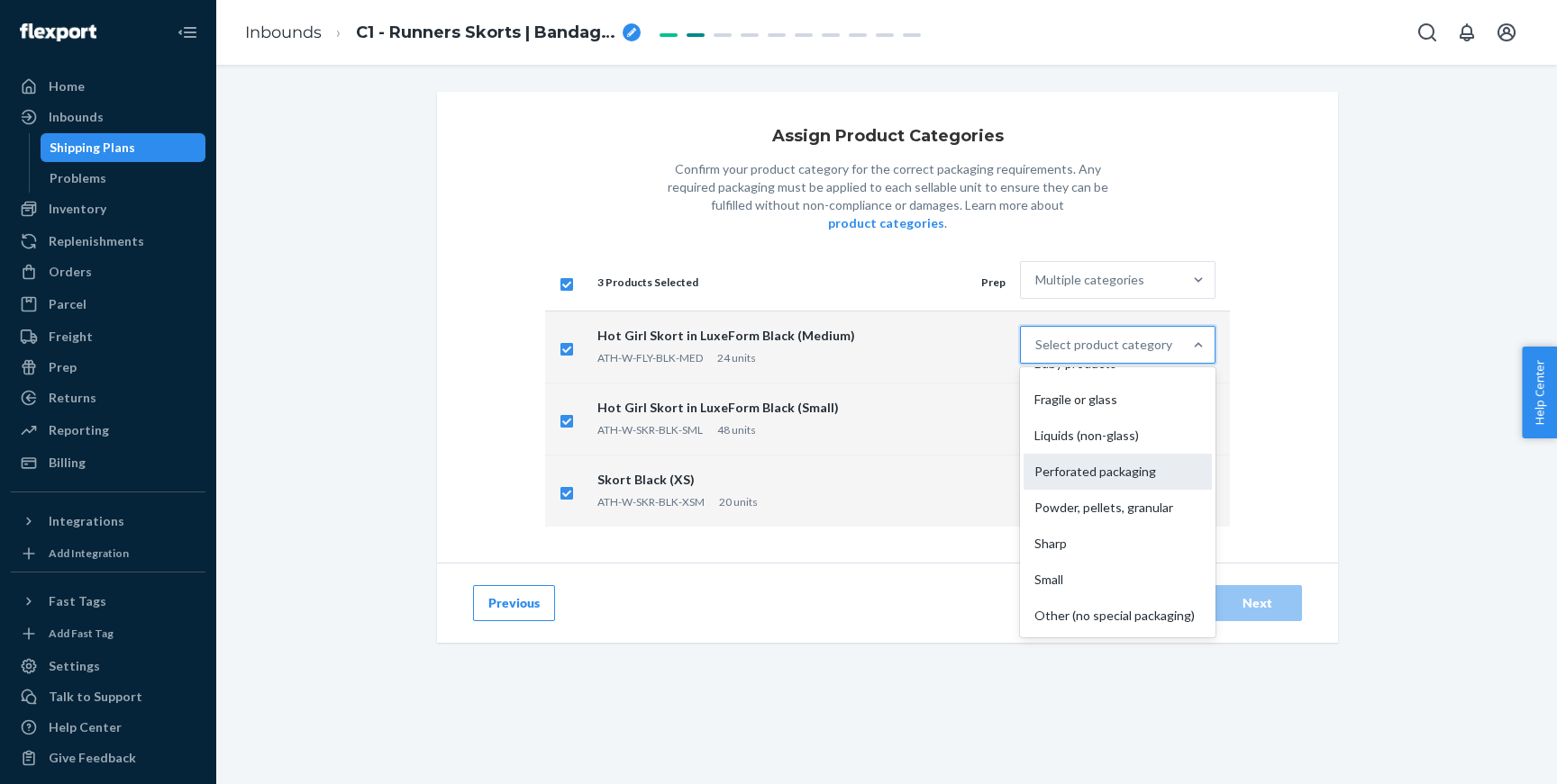
scroll to position [0, 0]
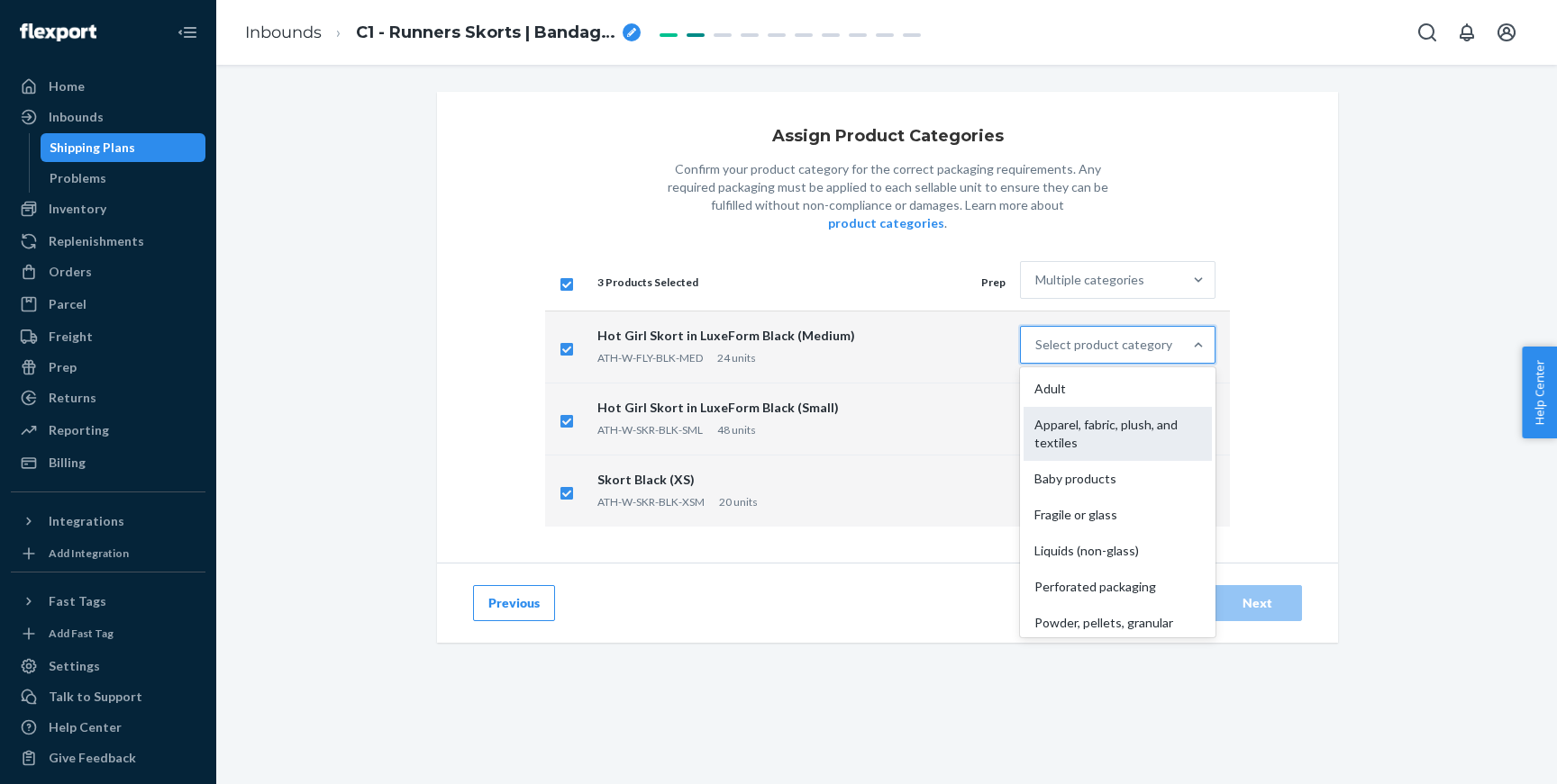
click at [1130, 422] on div "Apparel, fabric, plush, and textiles" at bounding box center [1117, 434] width 188 height 54
click at [1037, 353] on input "option Apparel, fabric, plush, and textiles focused, 2 of 10. 10 results availa…" at bounding box center [1036, 344] width 2 height 18
checkbox input "true"
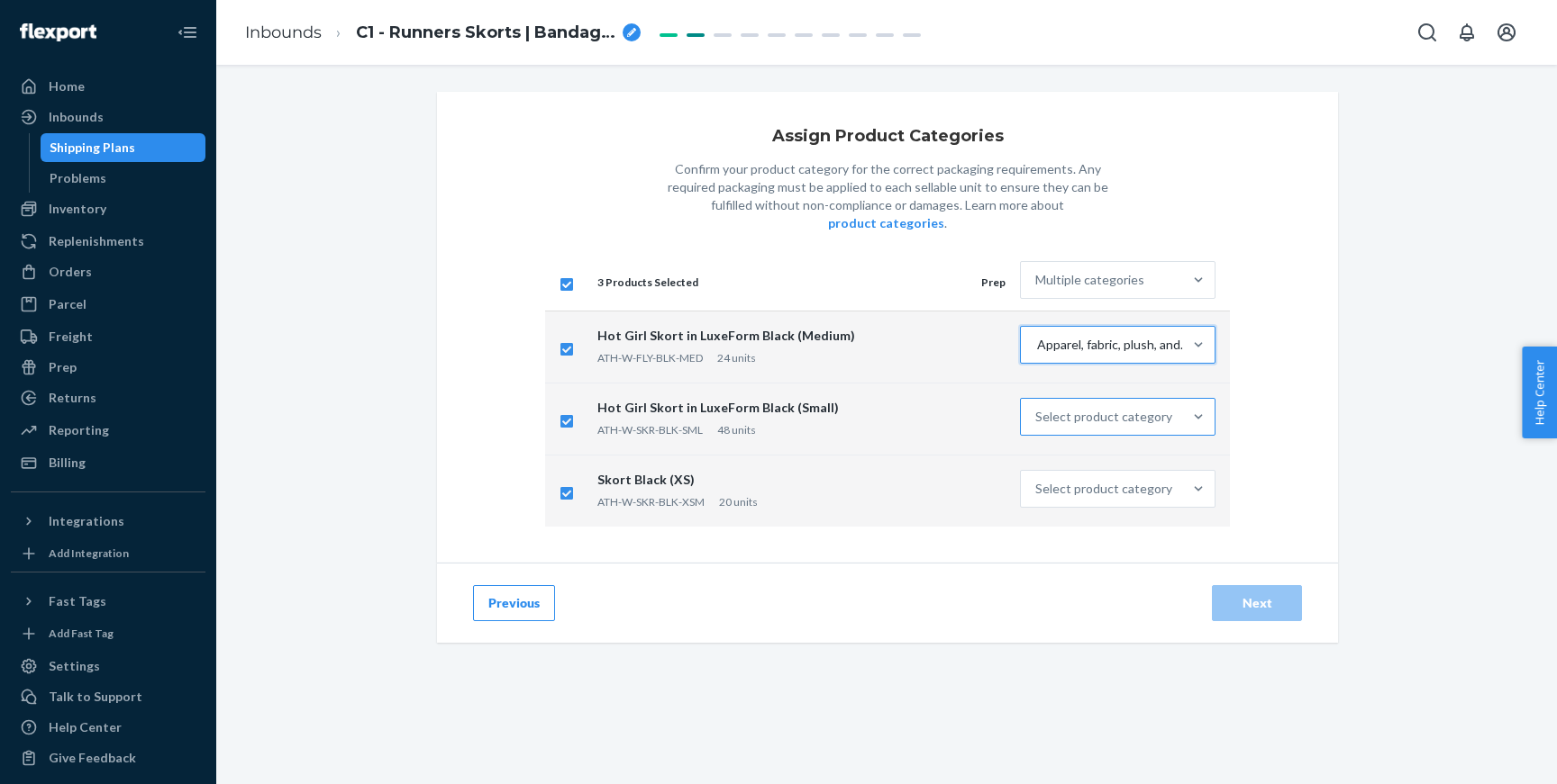
click at [1150, 408] on div "Select product category" at bounding box center [1103, 417] width 137 height 18
click at [1037, 408] on input "Select product category" at bounding box center [1036, 417] width 2 height 18
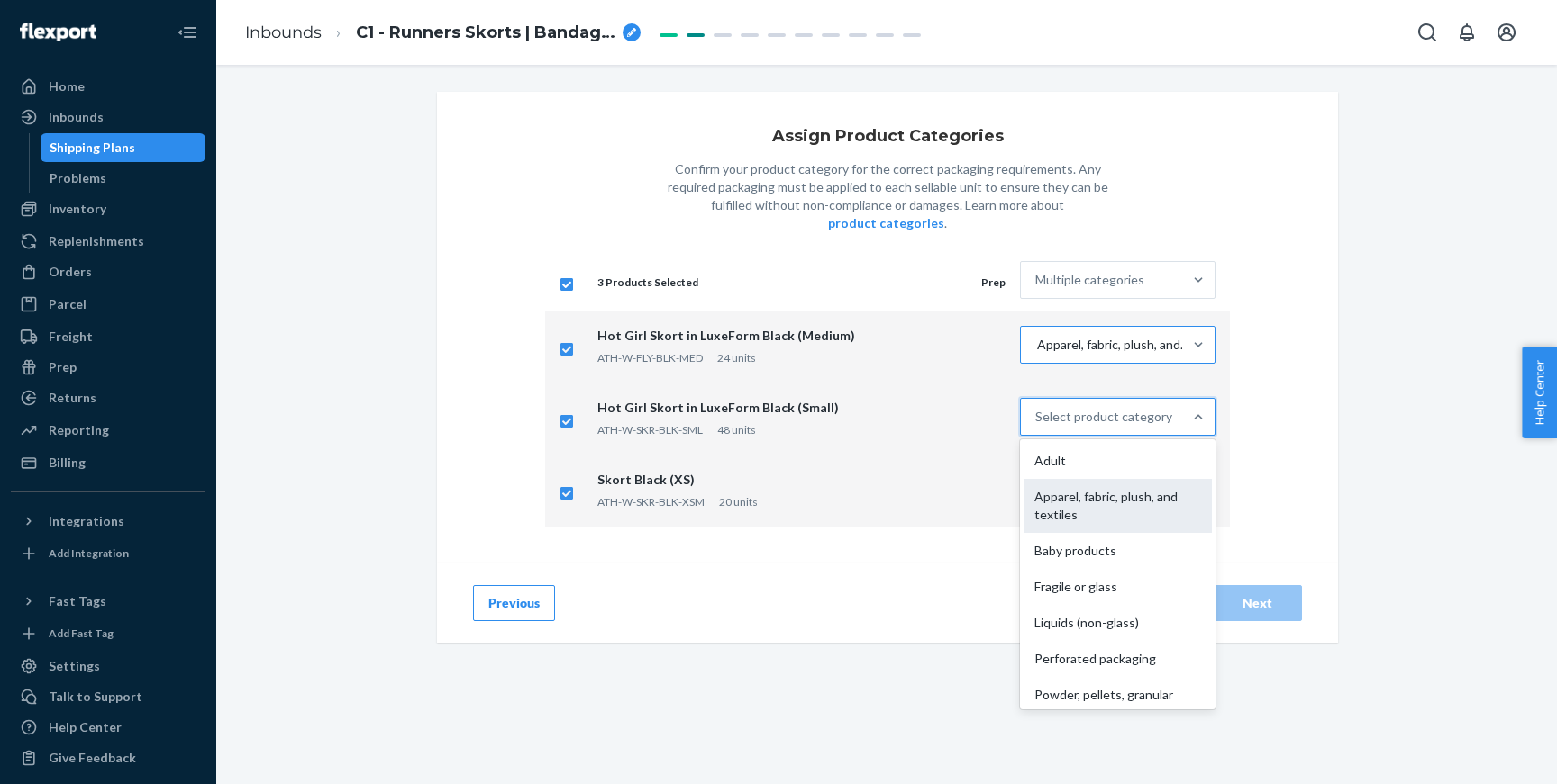
click at [1103, 496] on div "Apparel, fabric, plush, and textiles" at bounding box center [1117, 506] width 188 height 54
click at [1037, 426] on input "option Apparel, fabric, plush, and textiles focused, 0 of 10. 10 results availa…" at bounding box center [1036, 417] width 2 height 18
checkbox input "true"
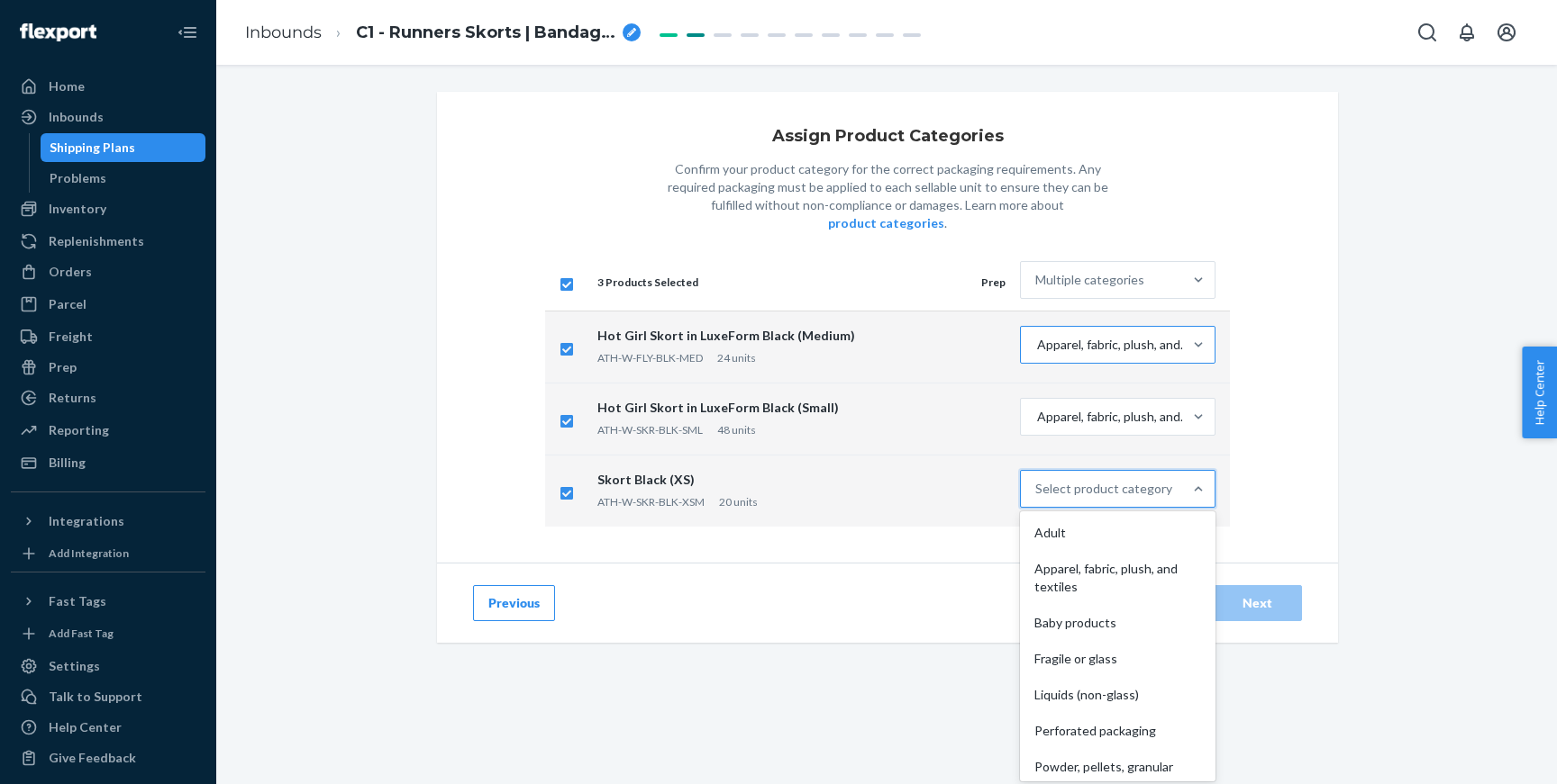
click at [1110, 480] on div "Select product category" at bounding box center [1103, 489] width 137 height 18
click at [1037, 480] on input "option Adult focused, 1 of 10. 10 results available. Use Up and Down to choose …" at bounding box center [1036, 489] width 2 height 18
click at [1082, 551] on div "Apparel, fabric, plush, and textiles" at bounding box center [1117, 578] width 188 height 54
click at [1037, 498] on input "option Apparel, fabric, plush, and textiles focused, 0 of 10. 10 results availa…" at bounding box center [1036, 489] width 2 height 18
checkbox input "true"
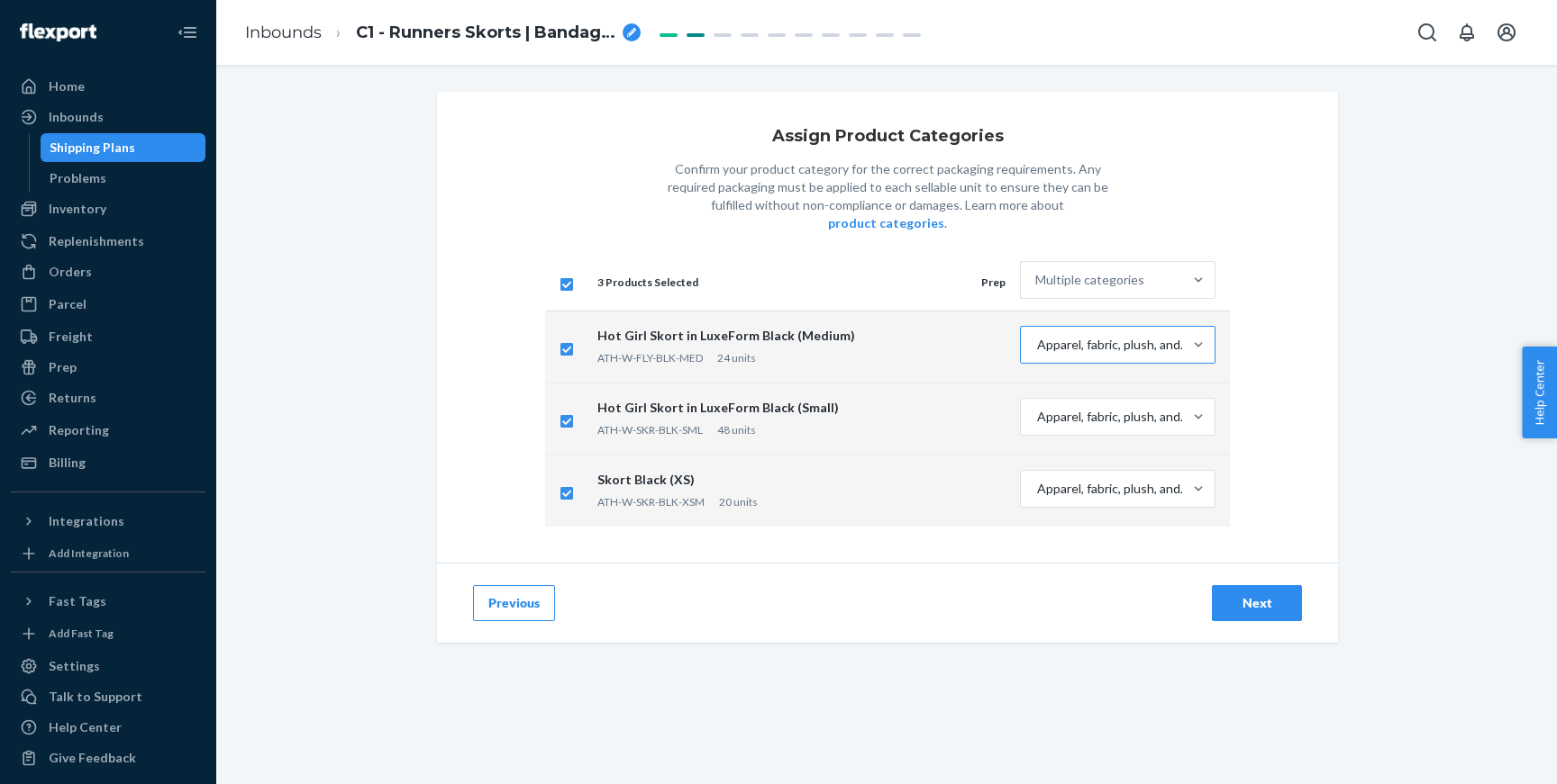
click at [1238, 594] on div "Next" at bounding box center [1257, 603] width 59 height 18
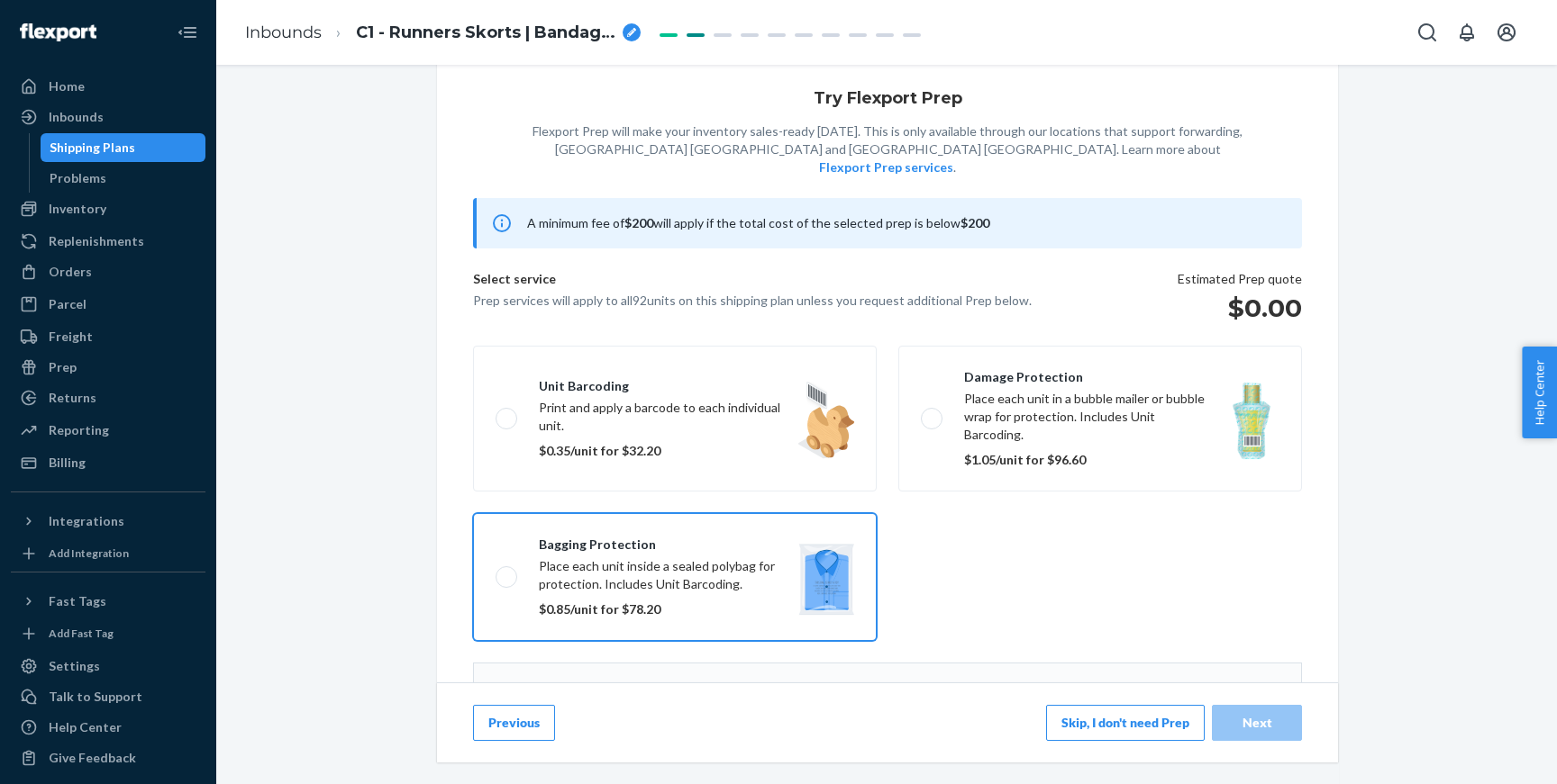
scroll to position [86, 0]
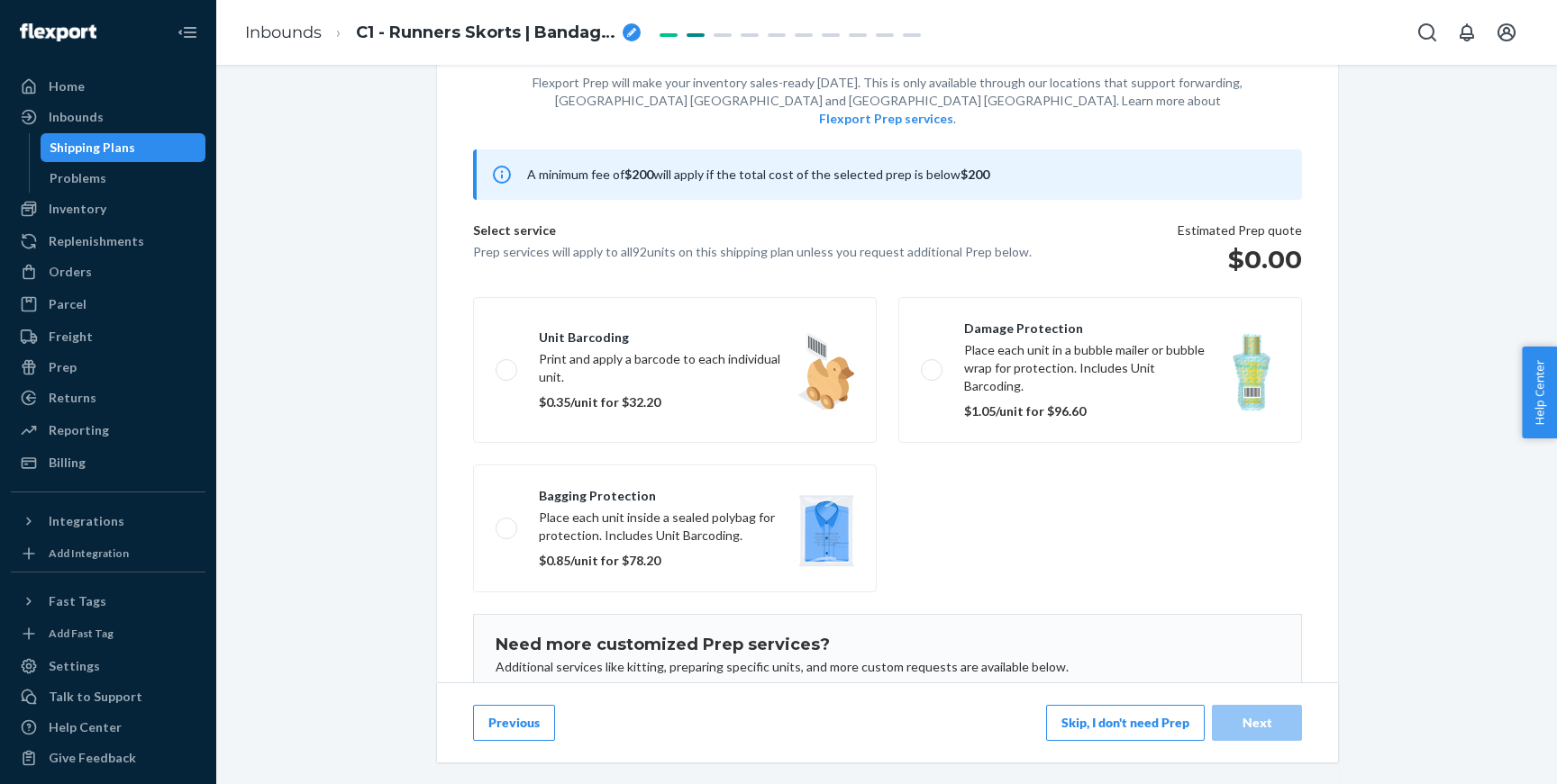
click at [1160, 733] on button "Skip, I don't need Prep" at bounding box center [1125, 723] width 158 height 36
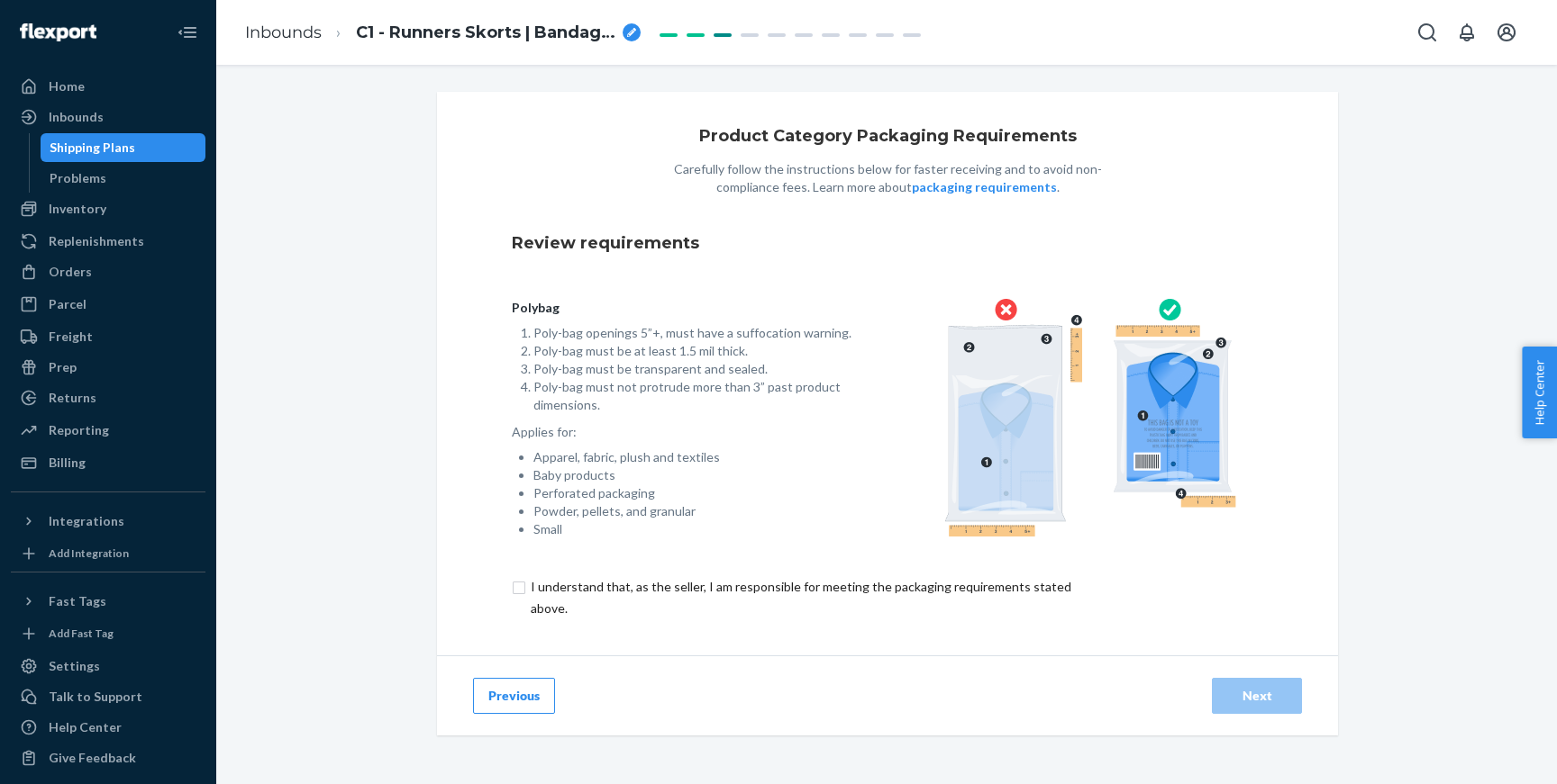
click at [522, 589] on input "checkbox" at bounding box center [811, 598] width 599 height 44
checkbox input "true"
click at [1246, 701] on div "Next" at bounding box center [1257, 696] width 59 height 18
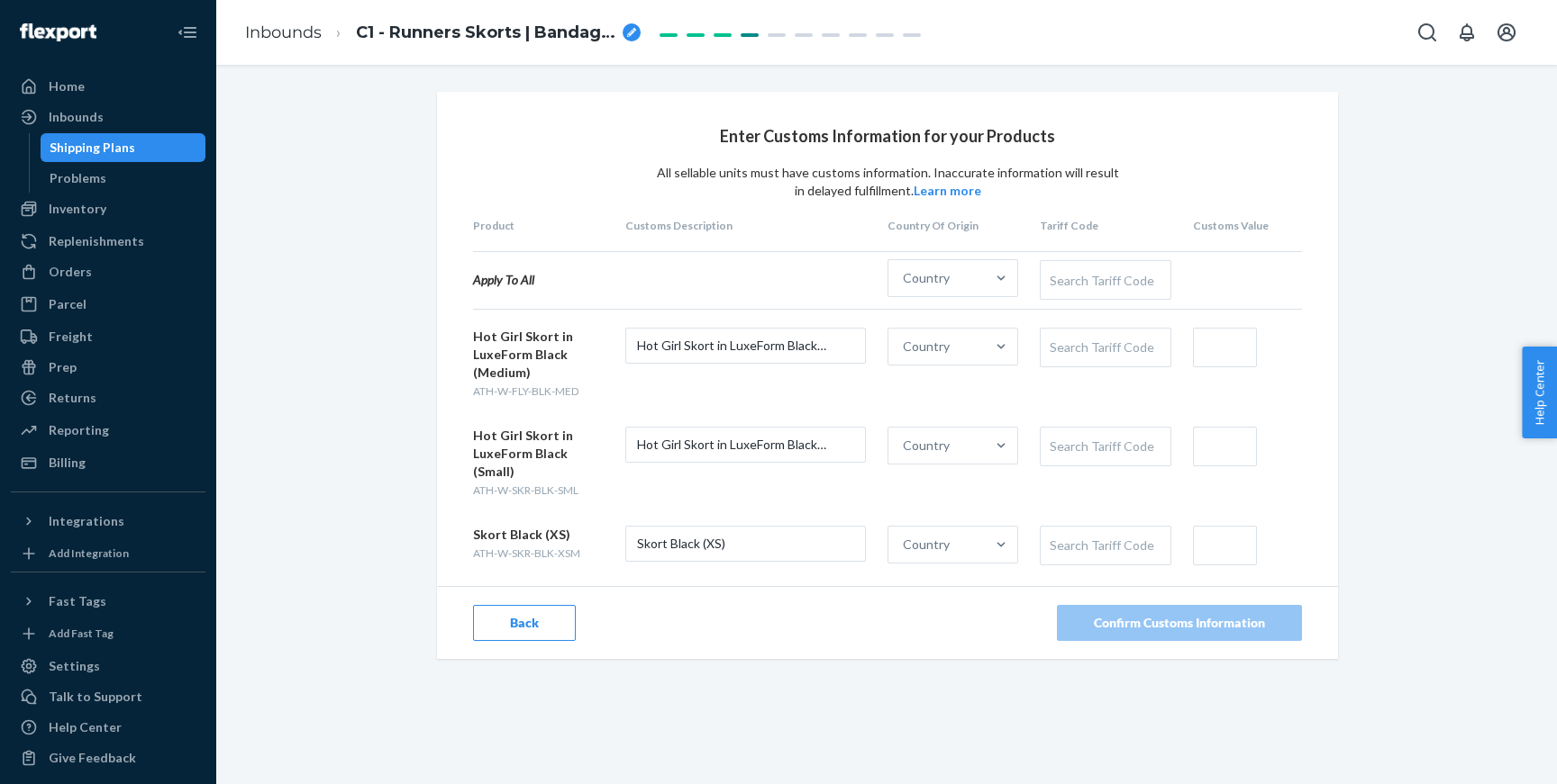
click at [1089, 330] on div "Search Tariff Code" at bounding box center [1104, 347] width 129 height 38
click at [1087, 281] on div "Search Tariff Code" at bounding box center [1104, 280] width 129 height 38
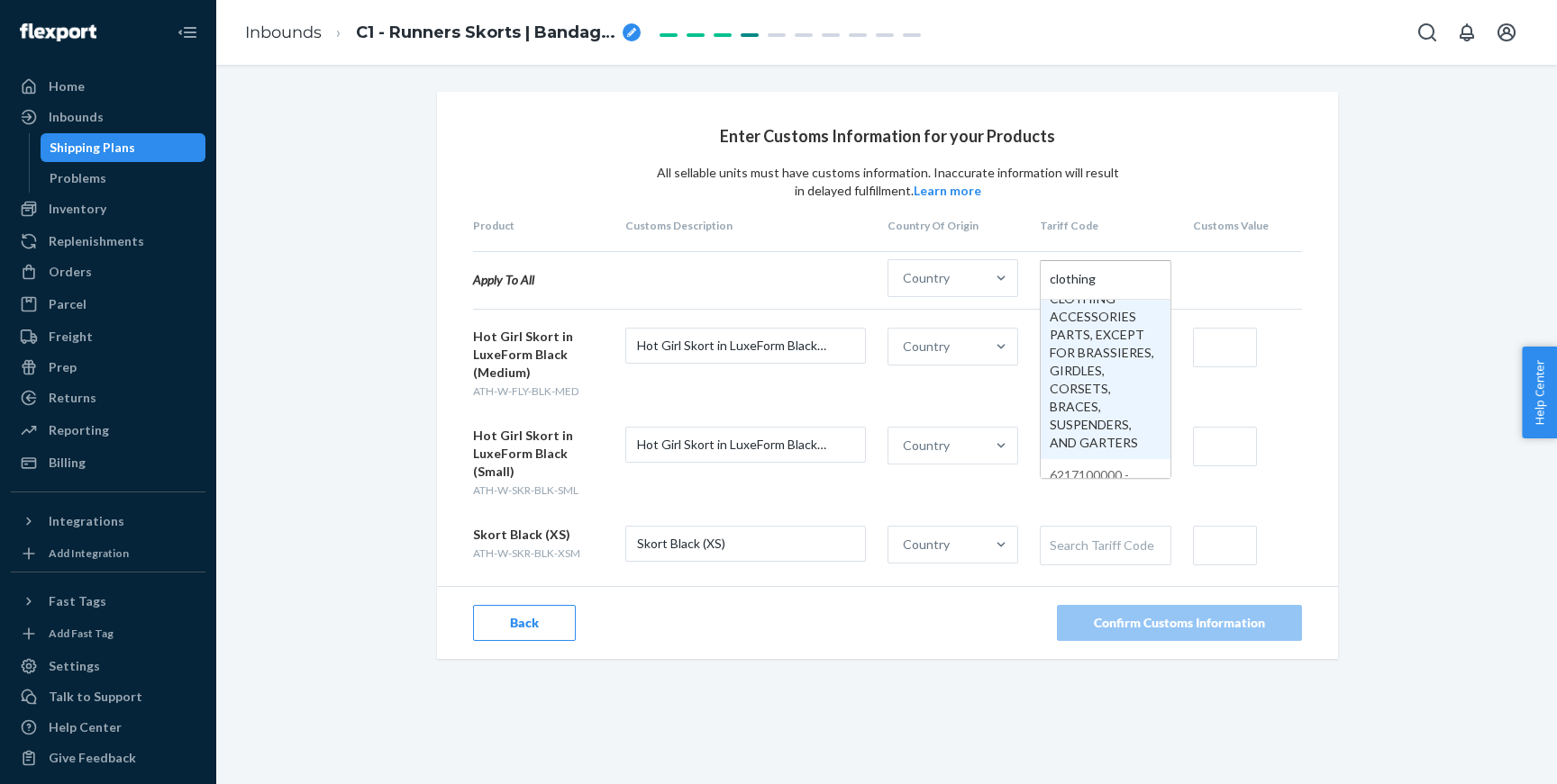
type input "clothing"
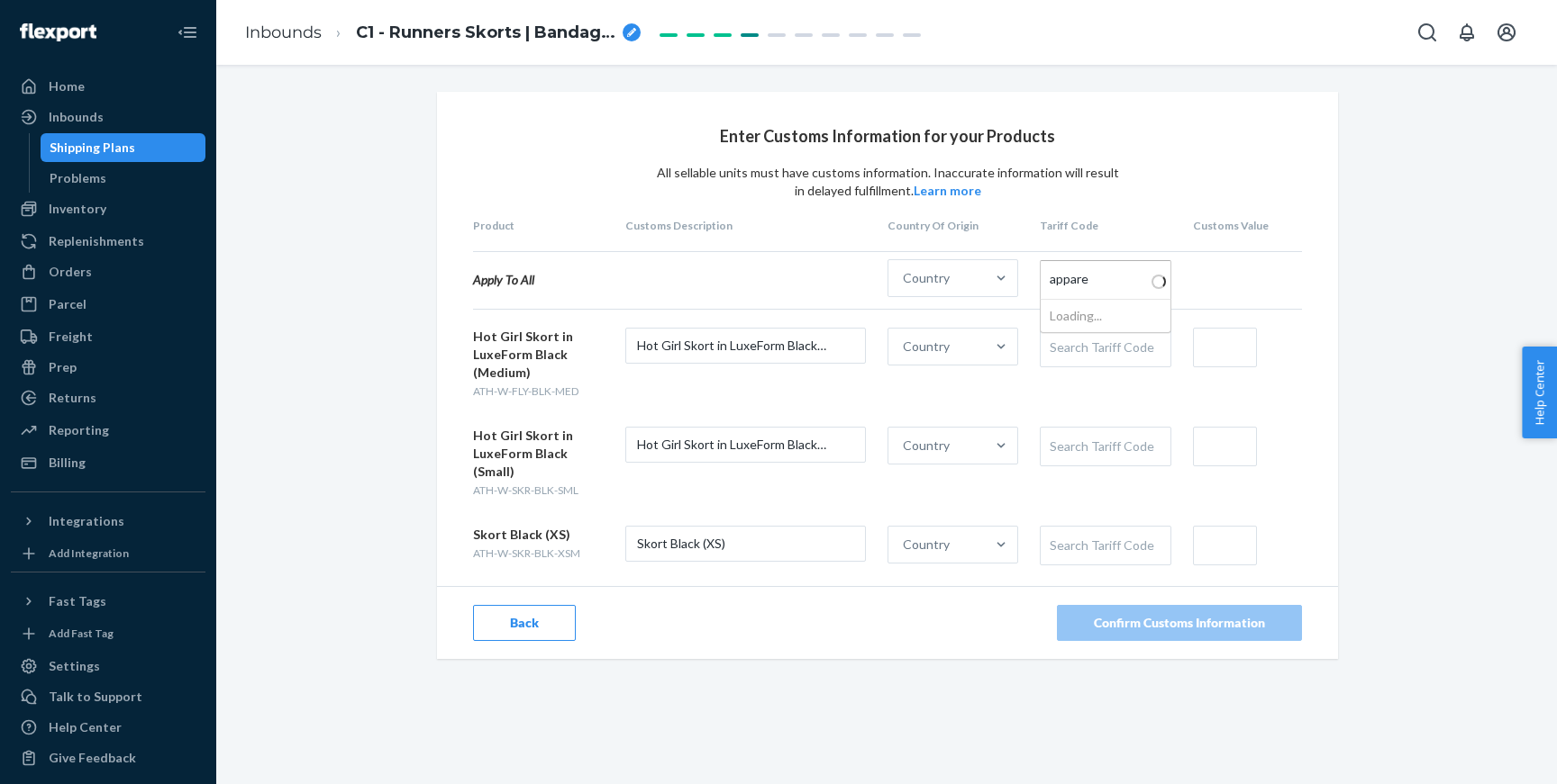
type input "apparel"
click at [1231, 342] on input "text" at bounding box center [1224, 347] width 64 height 40
type input "$2"
click at [1229, 452] on input "text" at bounding box center [1224, 446] width 64 height 40
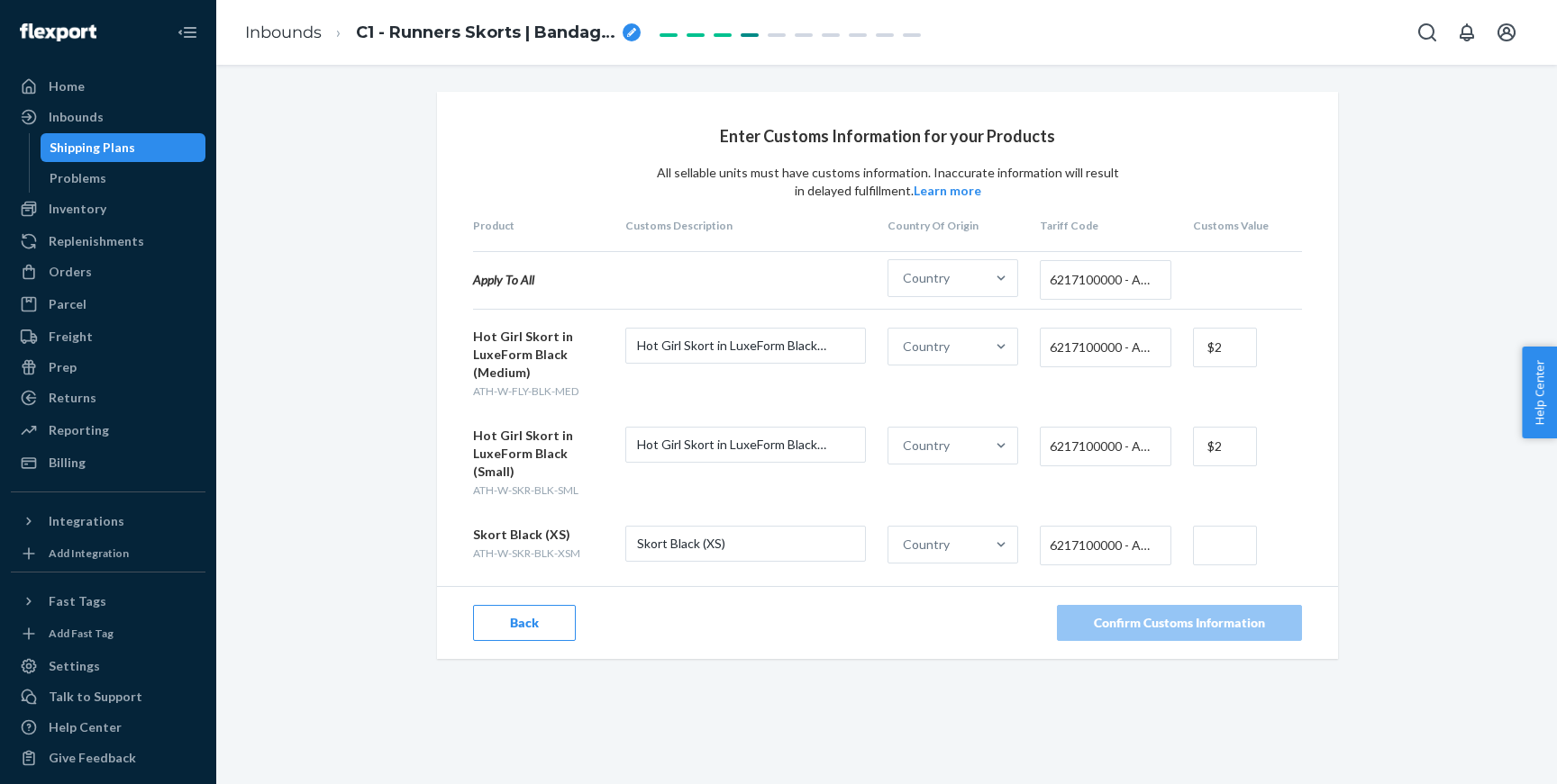
type input "$2"
click at [1227, 526] on input "text" at bounding box center [1224, 545] width 64 height 40
type input "$2"
click at [962, 713] on div "Enter Customs Information for your Products All sellable units must have custom…" at bounding box center [885, 424] width 1340 height 720
click at [957, 289] on div "Country" at bounding box center [936, 278] width 96 height 36
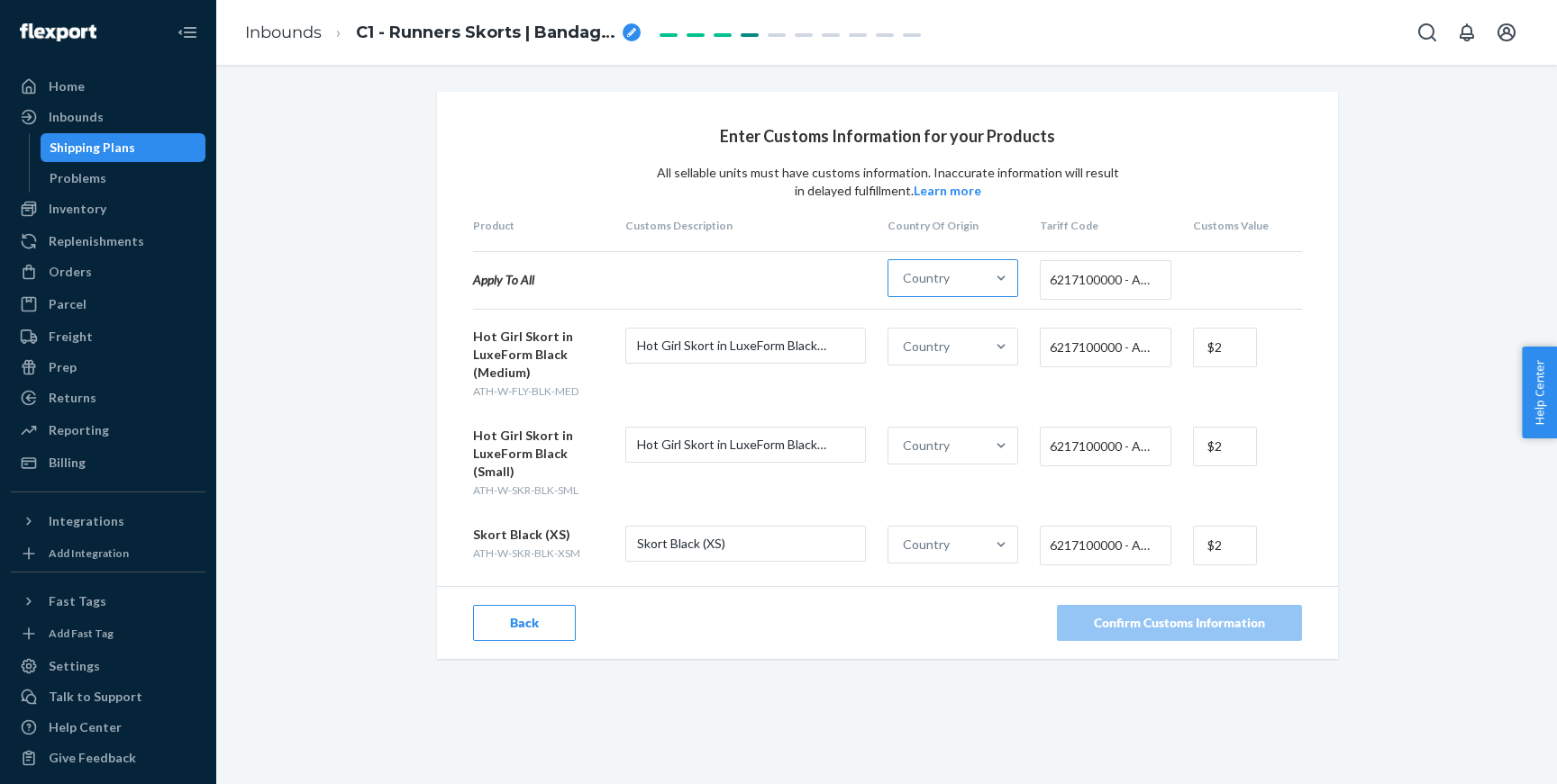
click at [904, 287] on input "Country" at bounding box center [903, 278] width 2 height 18
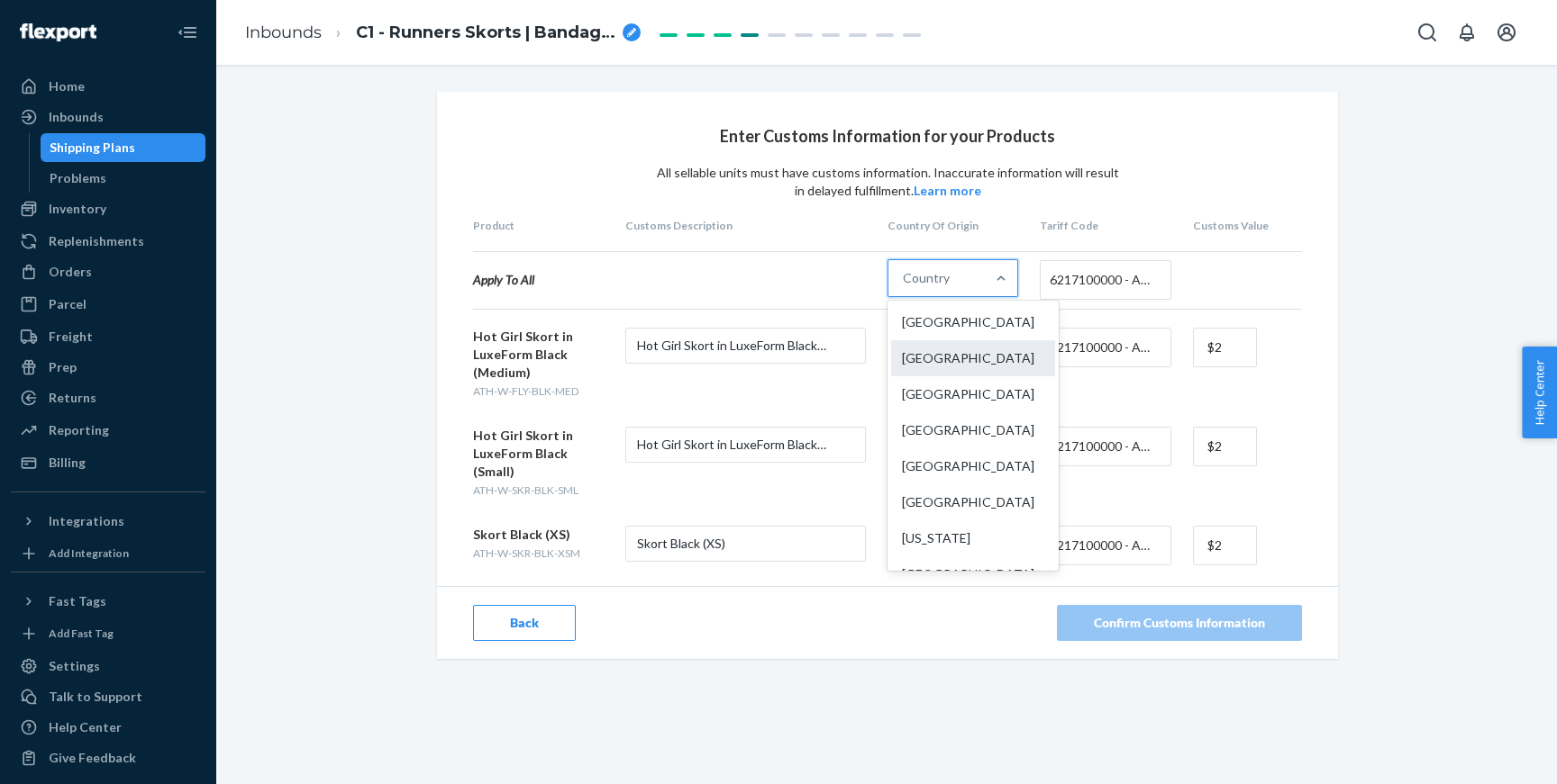
click at [949, 344] on div "China" at bounding box center [973, 358] width 164 height 36
click at [904, 287] on input "option China focused, 2 of 249. 249 results available. Use Up and Down to choos…" at bounding box center [903, 278] width 2 height 18
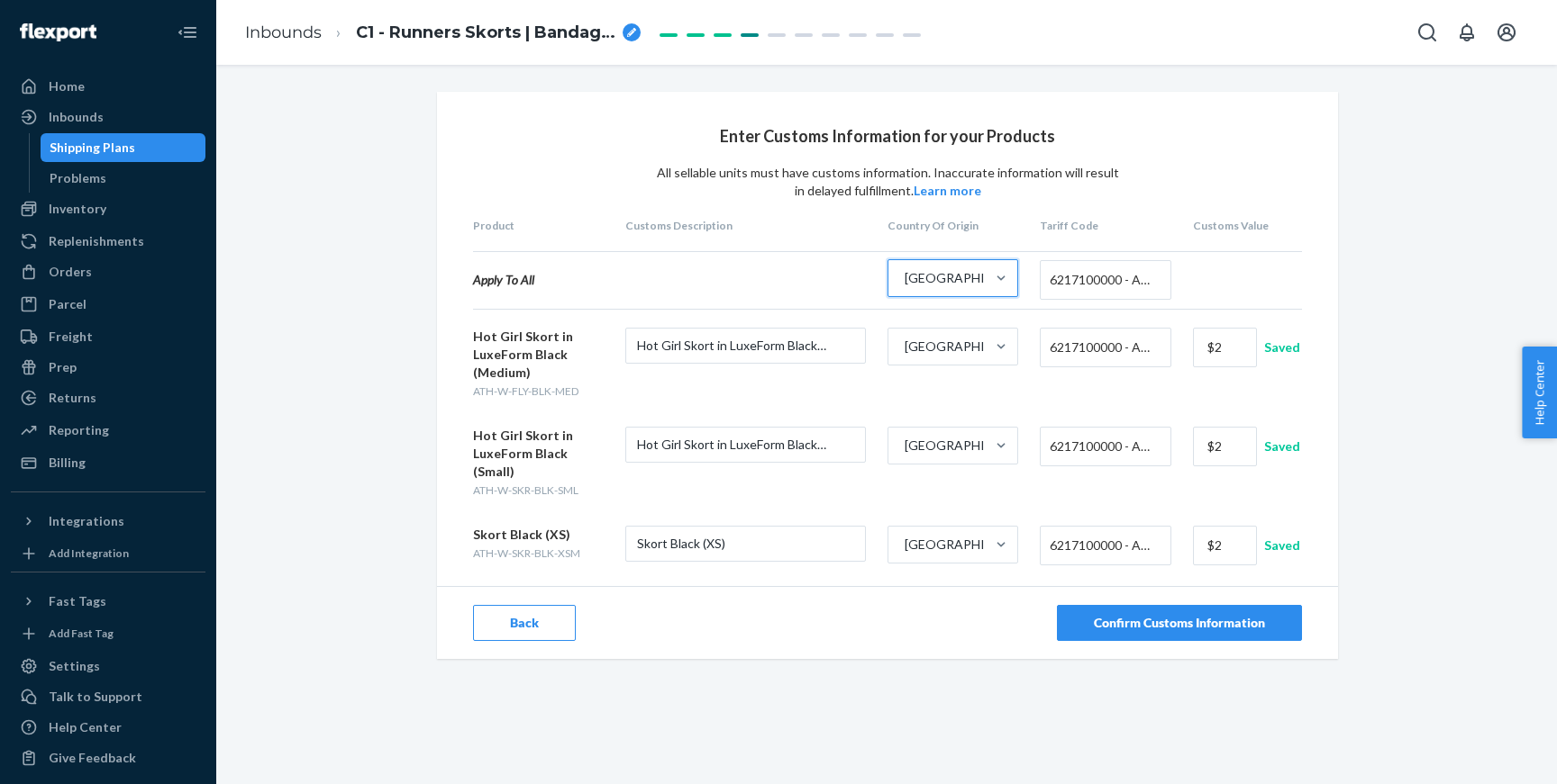
click at [1168, 614] on div "Confirm Customs Information" at bounding box center [1179, 623] width 171 height 18
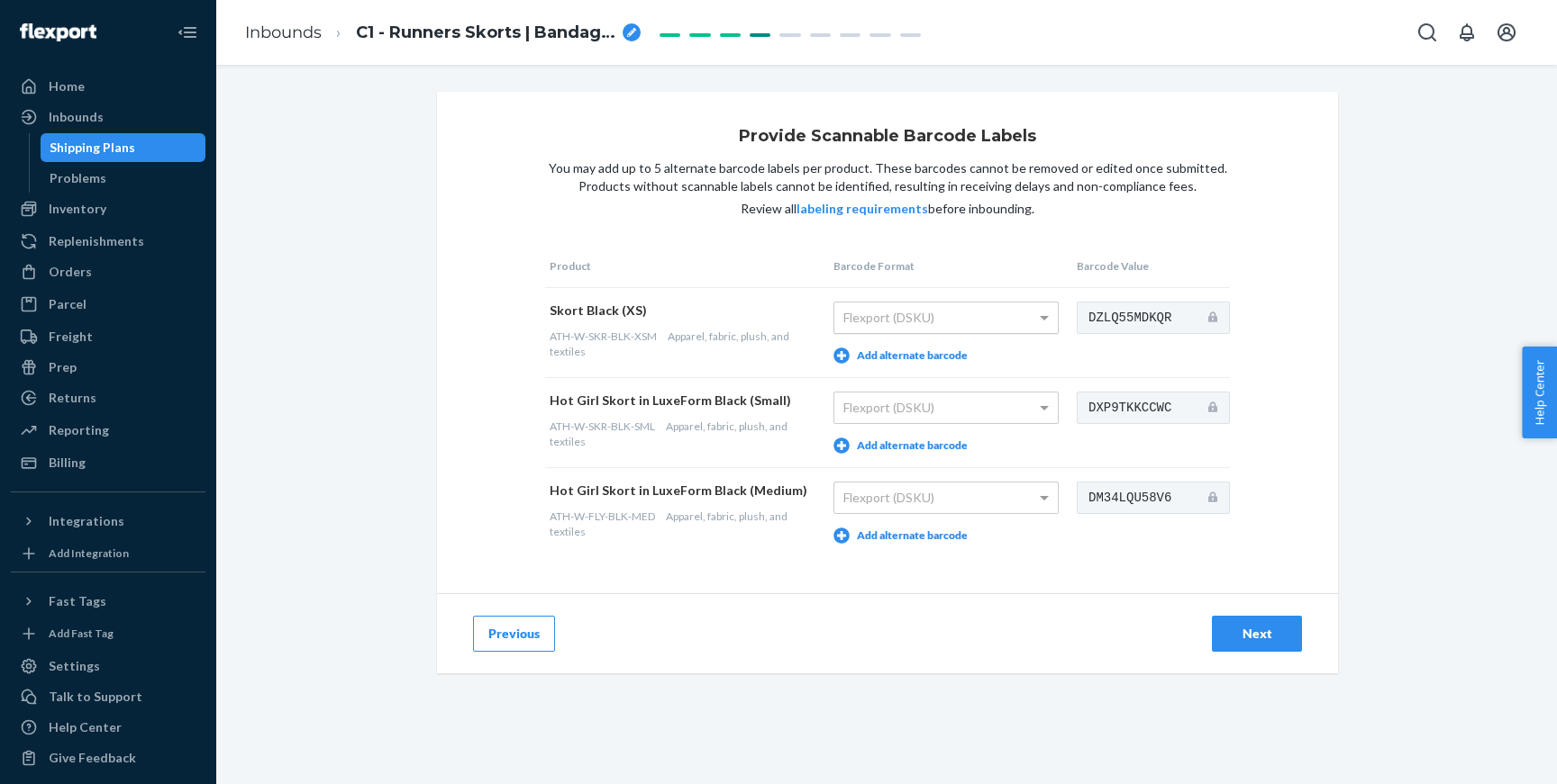
click at [996, 326] on div "Flexport (DSKU)" at bounding box center [946, 318] width 224 height 31
click at [1231, 632] on div "Next" at bounding box center [1257, 634] width 59 height 18
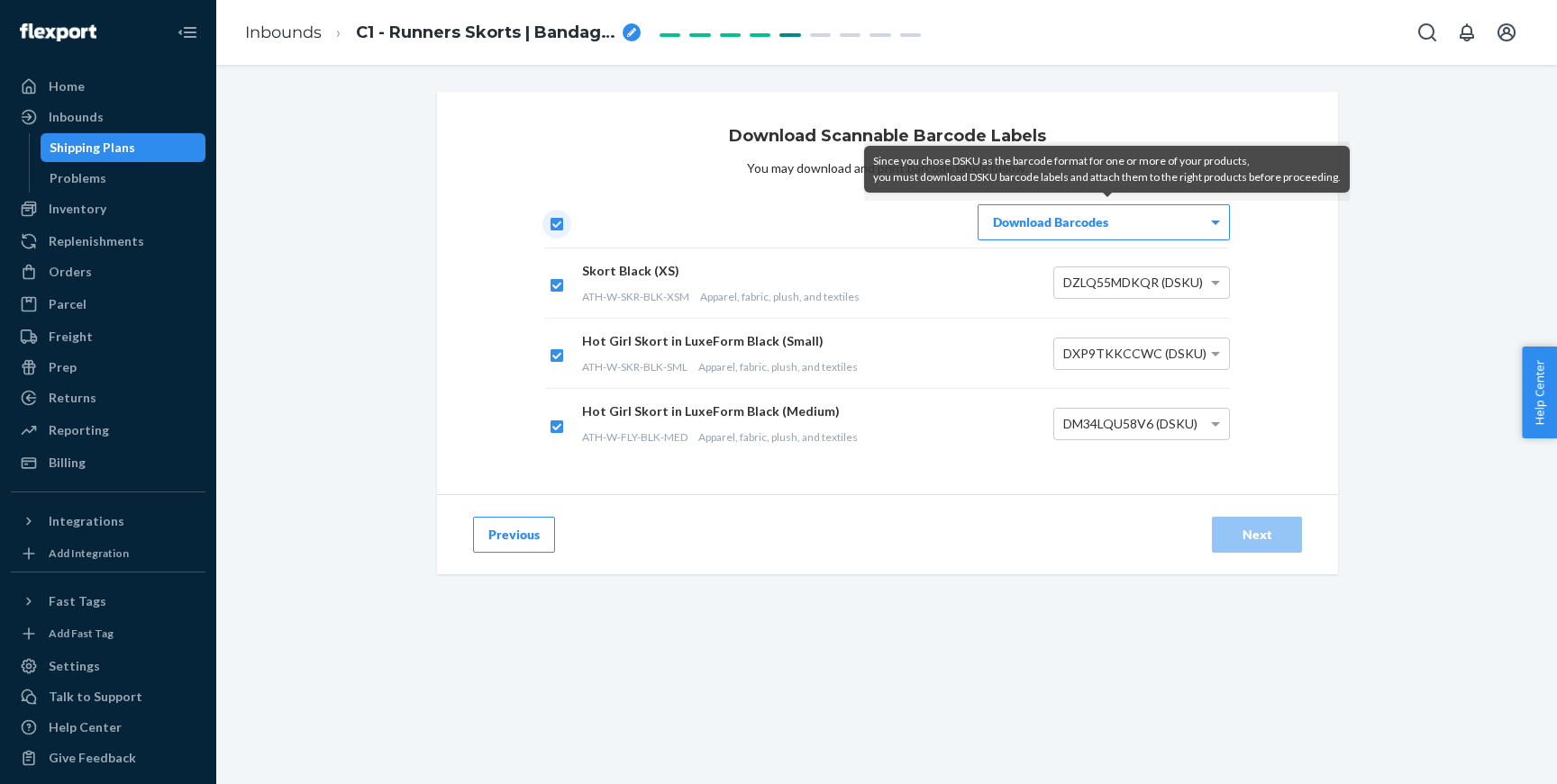
click at [555, 229] on input "checkbox" at bounding box center [554, 222] width 19 height 19
checkbox input "false"
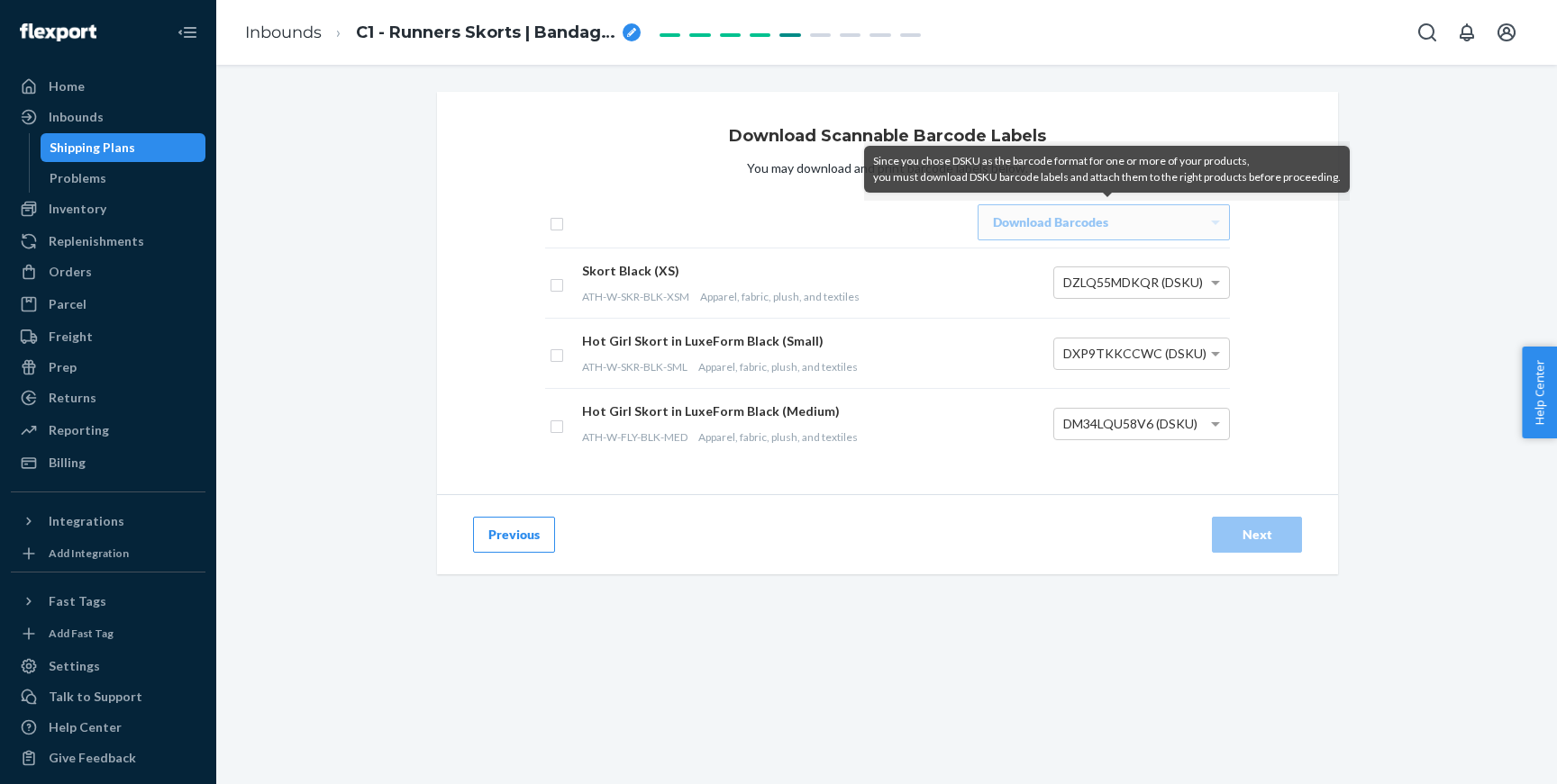
click at [560, 228] on input "checkbox" at bounding box center [554, 222] width 19 height 19
checkbox input "true"
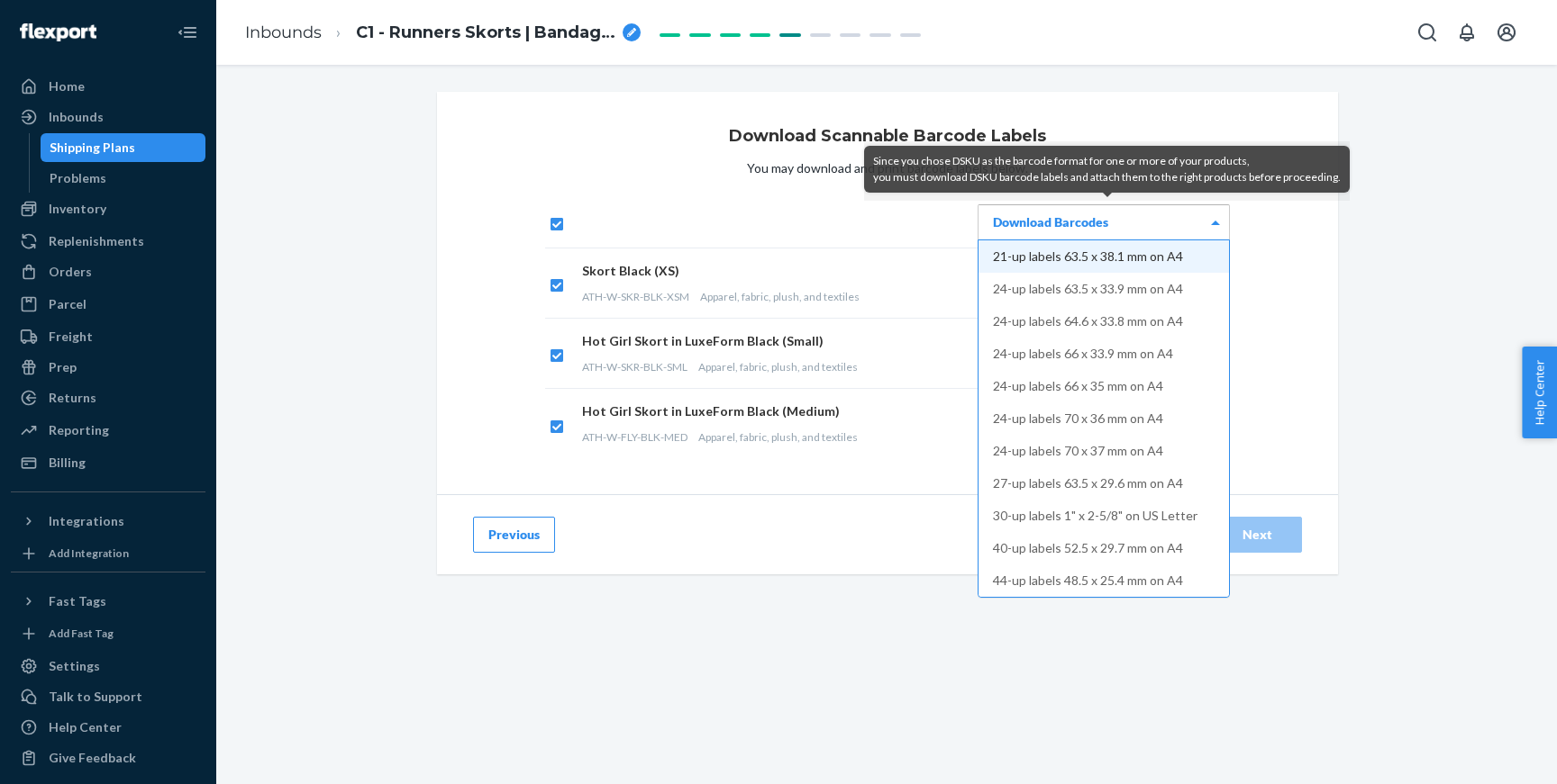
click at [1215, 217] on span at bounding box center [1217, 222] width 23 height 35
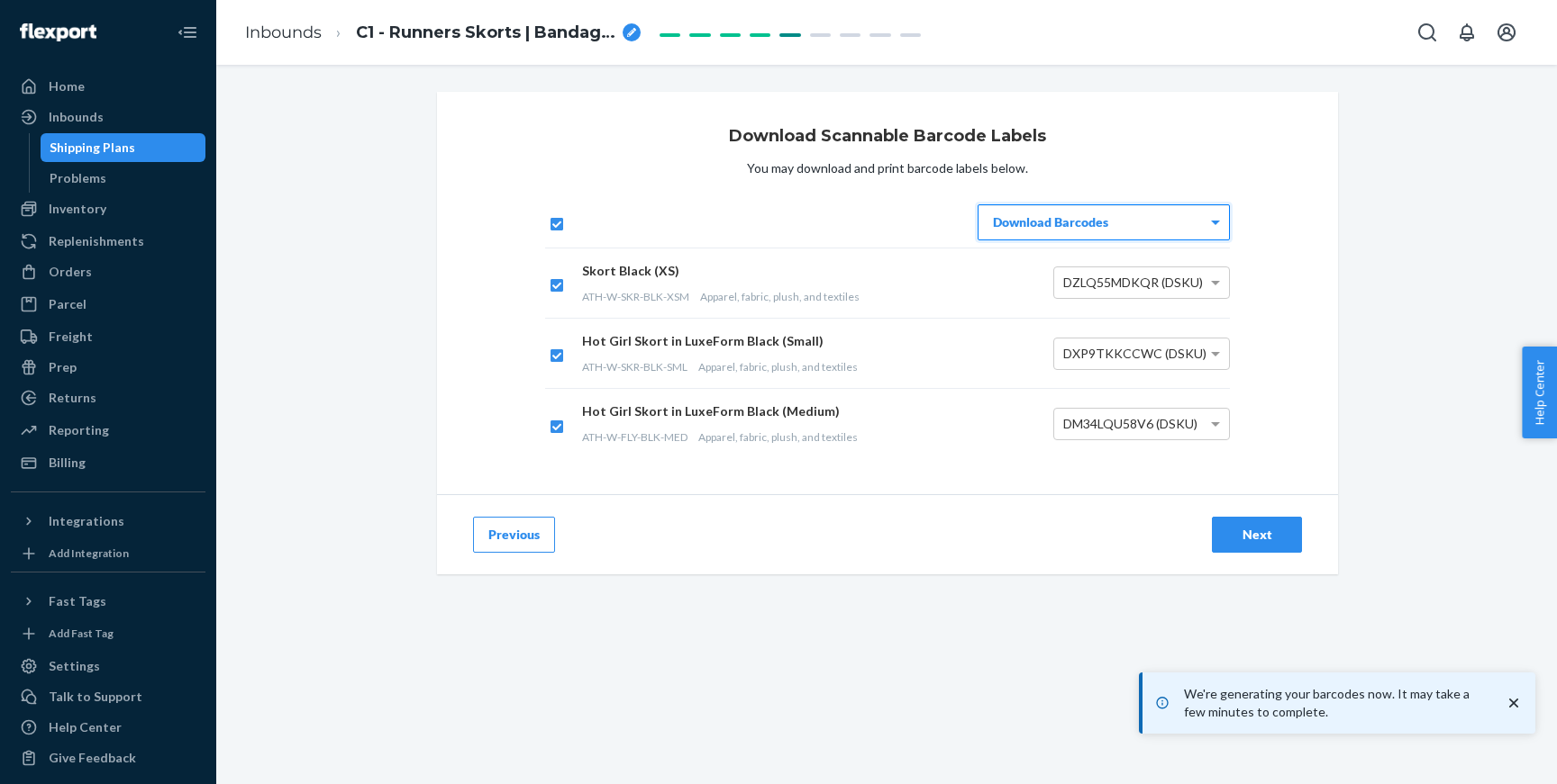
click at [1259, 540] on div "Next" at bounding box center [1257, 535] width 59 height 18
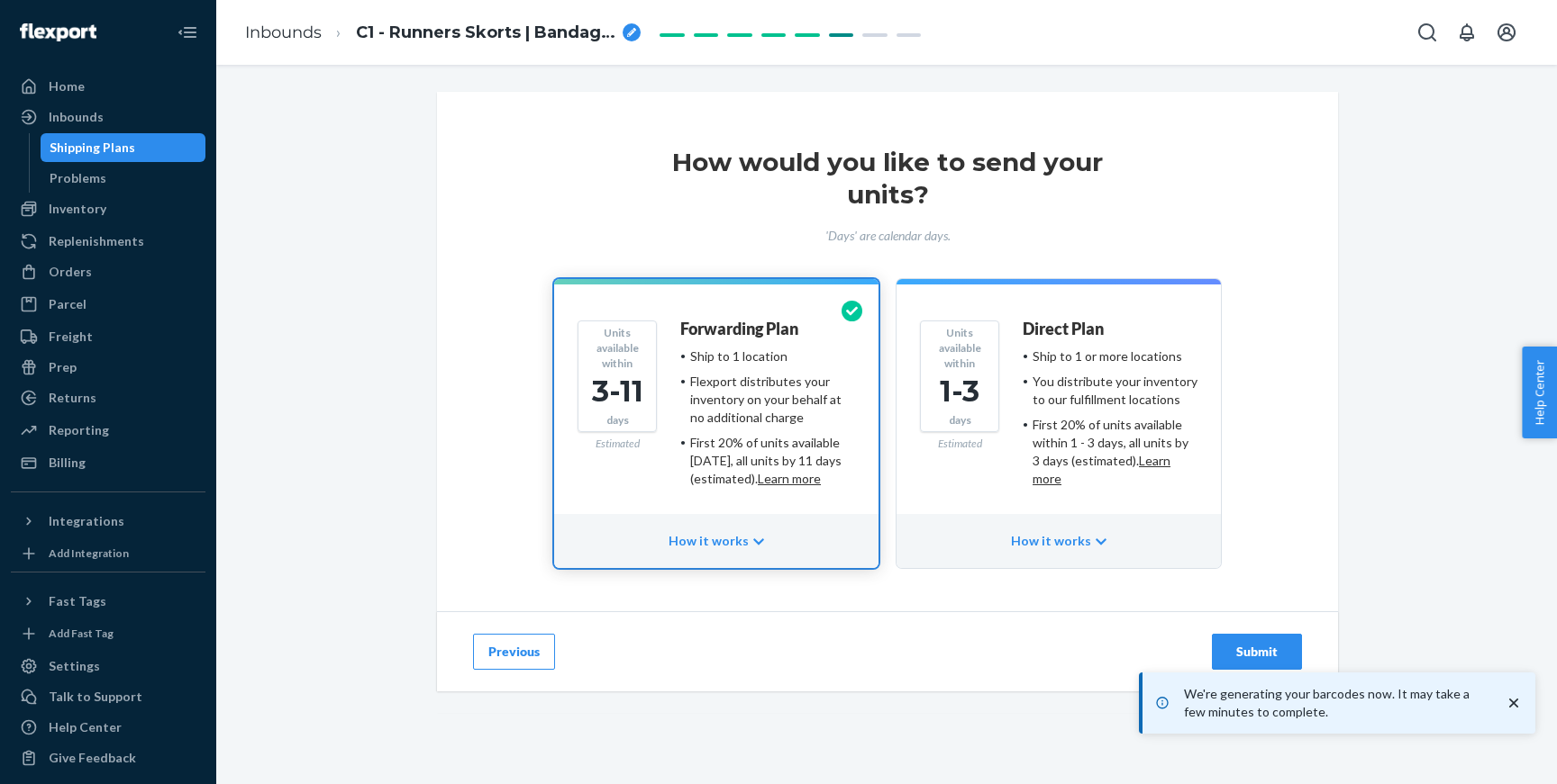
click at [1251, 651] on div "Submit" at bounding box center [1257, 651] width 59 height 18
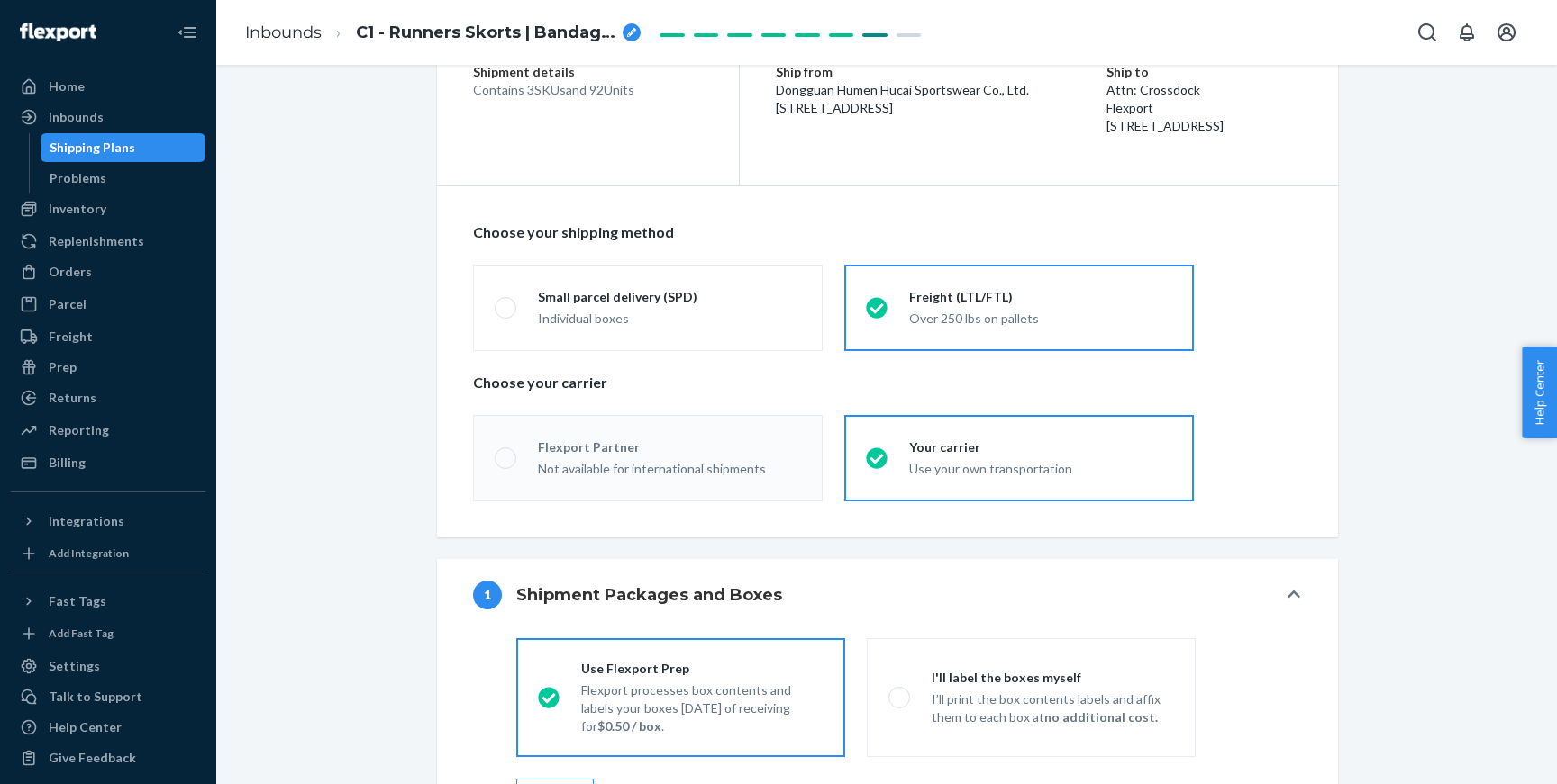
scroll to position [272, 0]
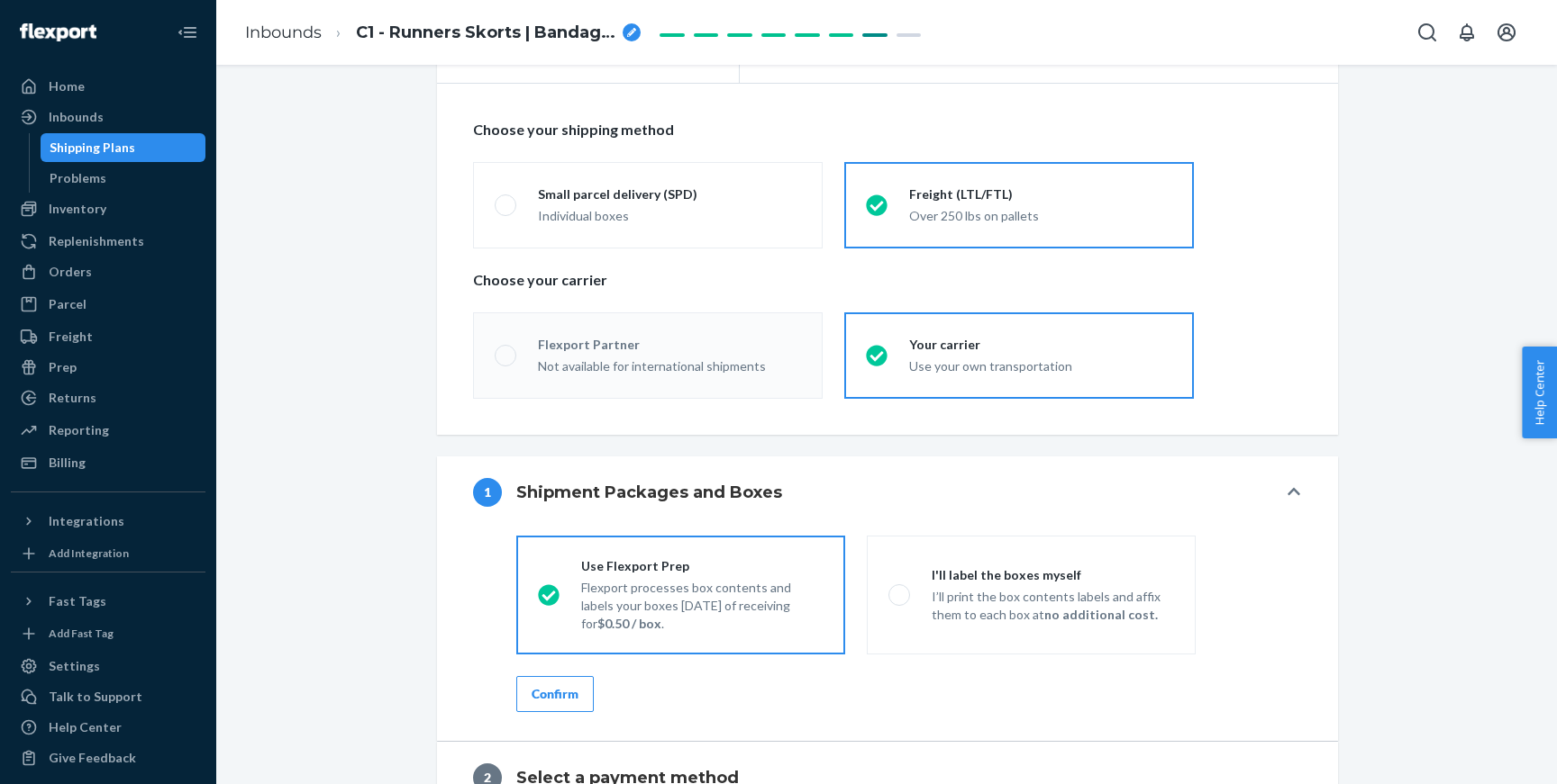
radio input "true"
radio input "false"
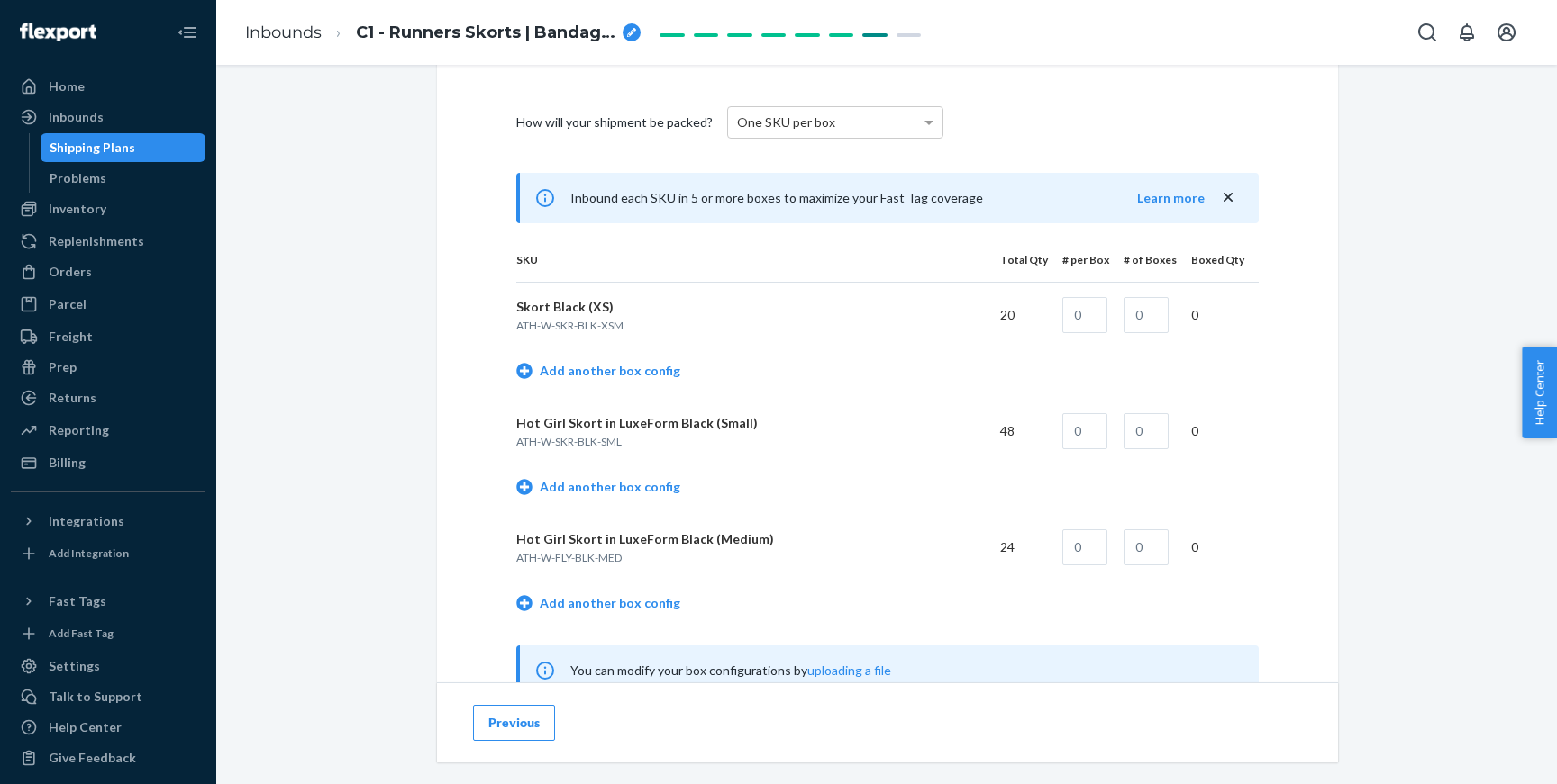
scroll to position [732, 0]
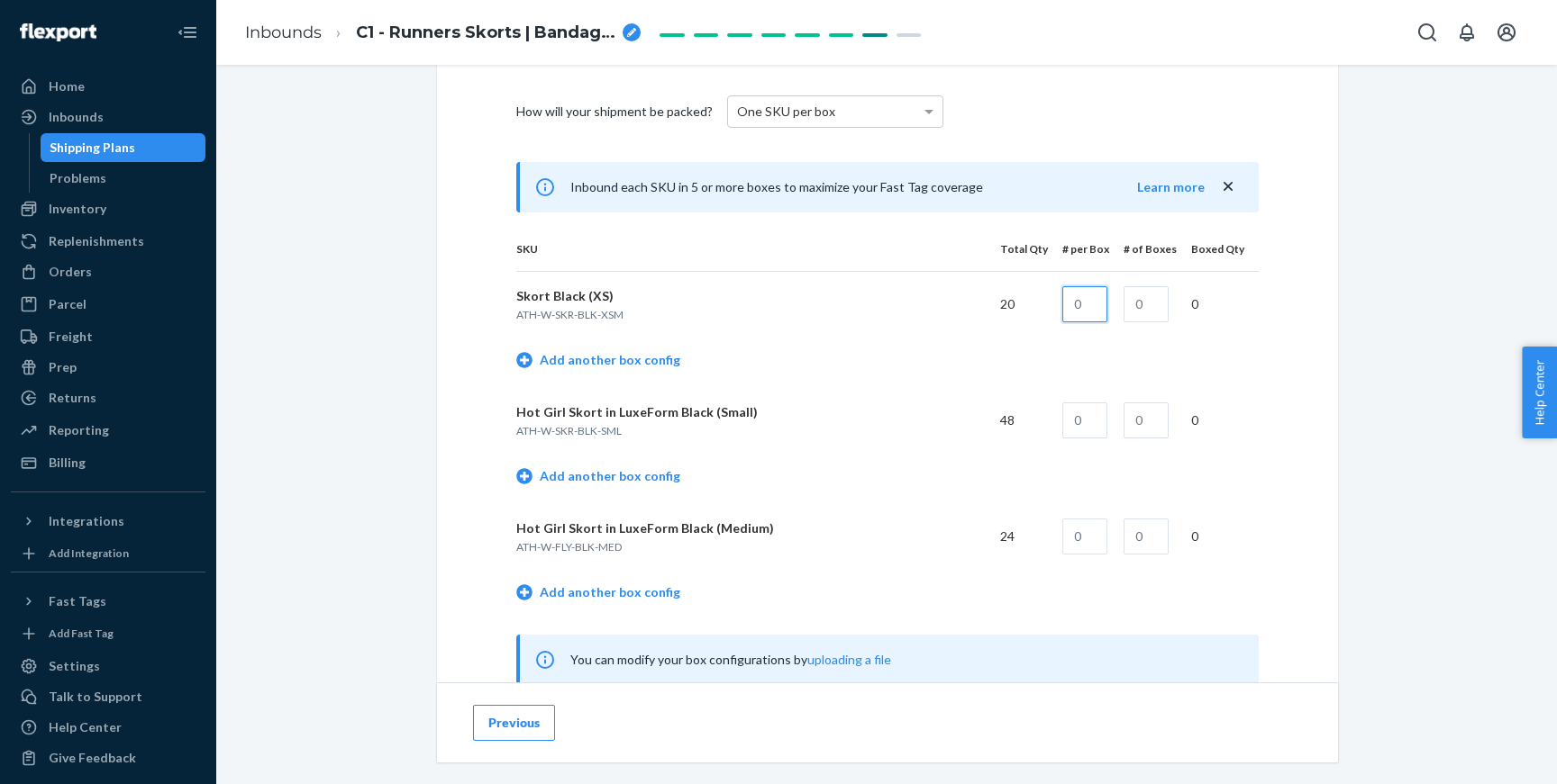
click at [1090, 303] on input "text" at bounding box center [1084, 304] width 45 height 36
type input "20"
click at [1146, 305] on input "text" at bounding box center [1145, 304] width 45 height 36
type input "1"
click at [1083, 425] on input "text" at bounding box center [1084, 421] width 45 height 36
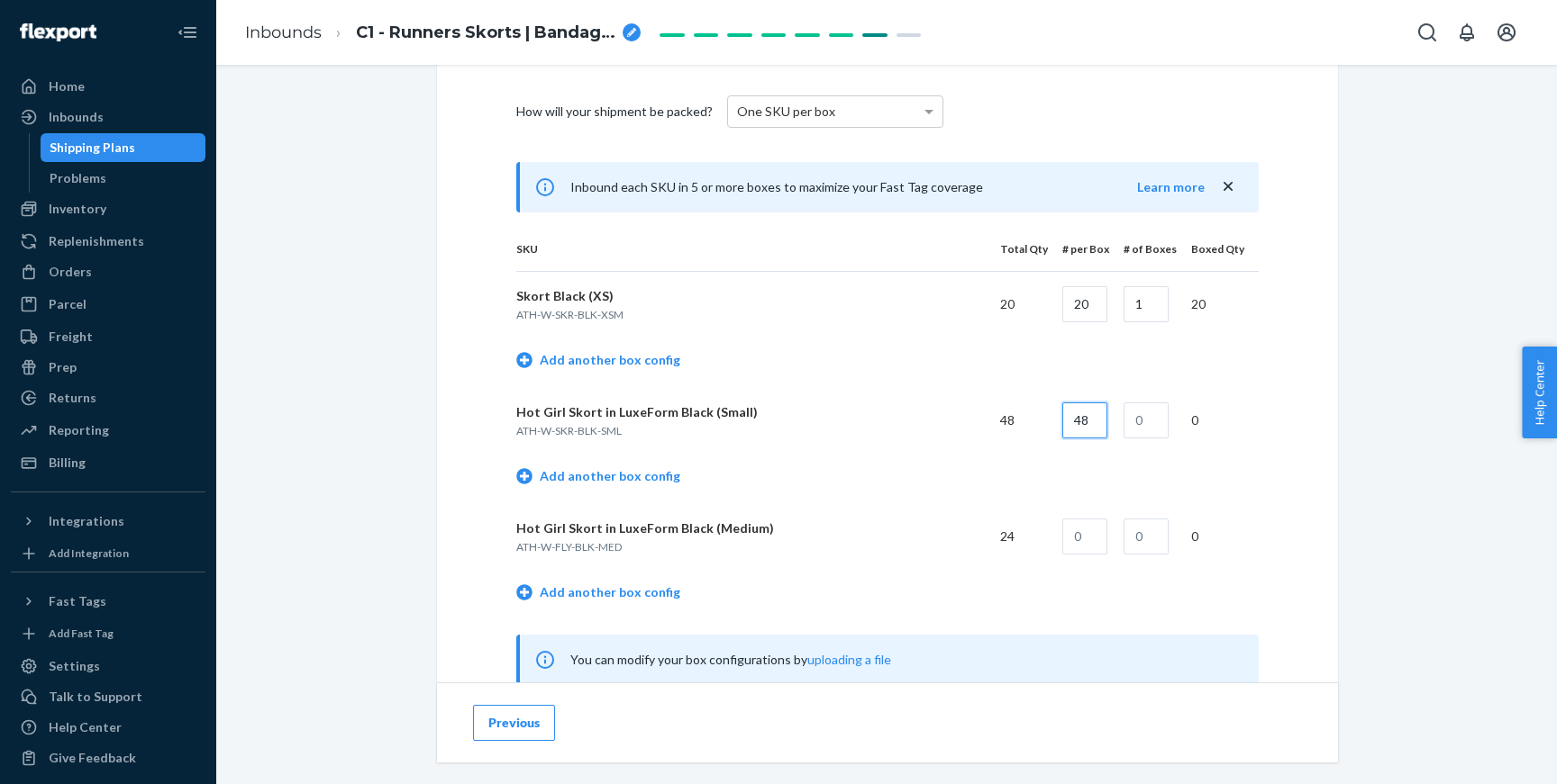
type input "48"
type input "1"
click at [1097, 542] on input "text" at bounding box center [1084, 537] width 45 height 36
click at [1096, 424] on input "48" at bounding box center [1084, 421] width 45 height 36
type input "0"
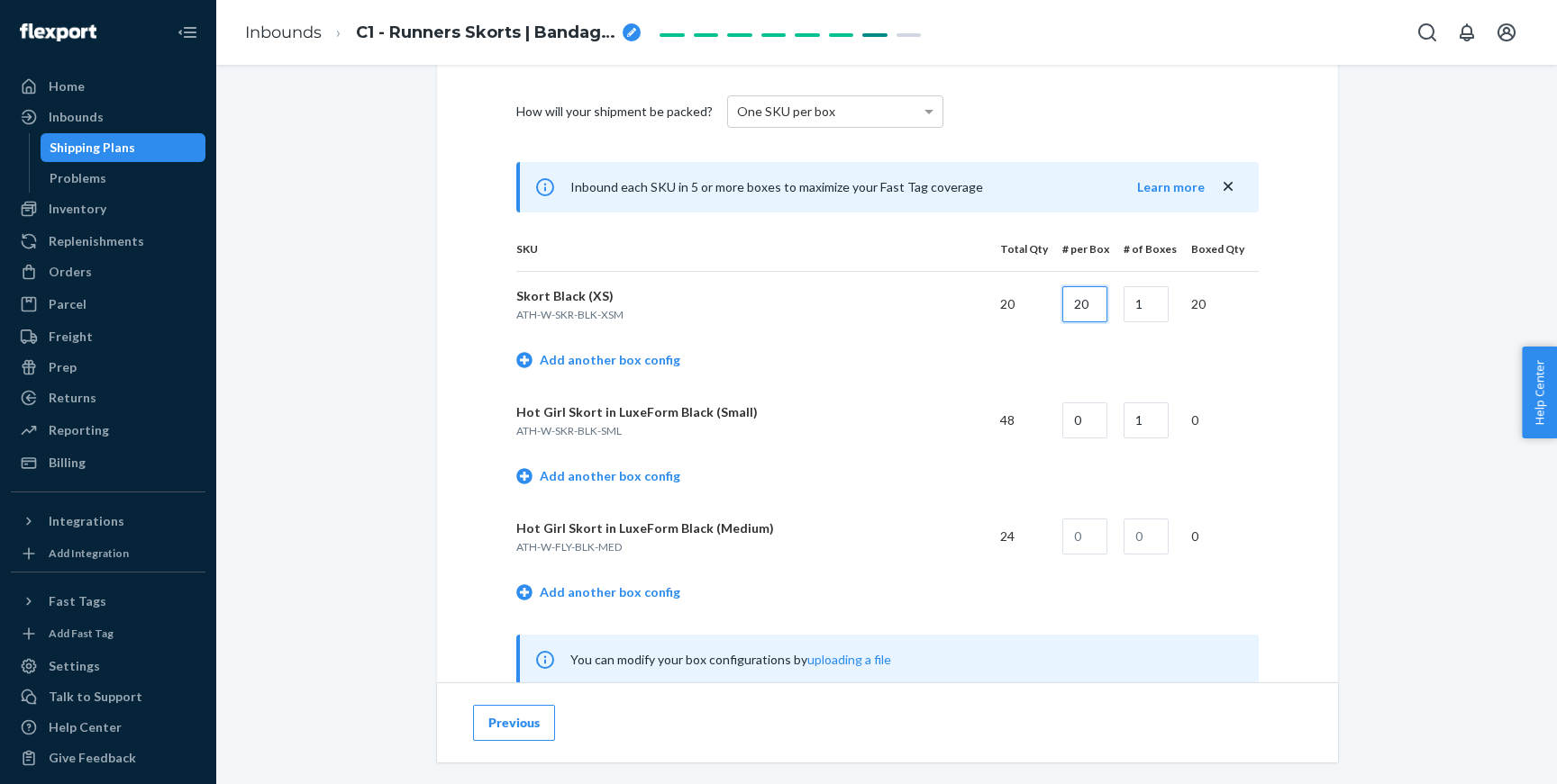
click at [1094, 304] on input "20" at bounding box center [1084, 304] width 45 height 36
type input "0"
click at [1150, 308] on input "1" at bounding box center [1145, 304] width 45 height 36
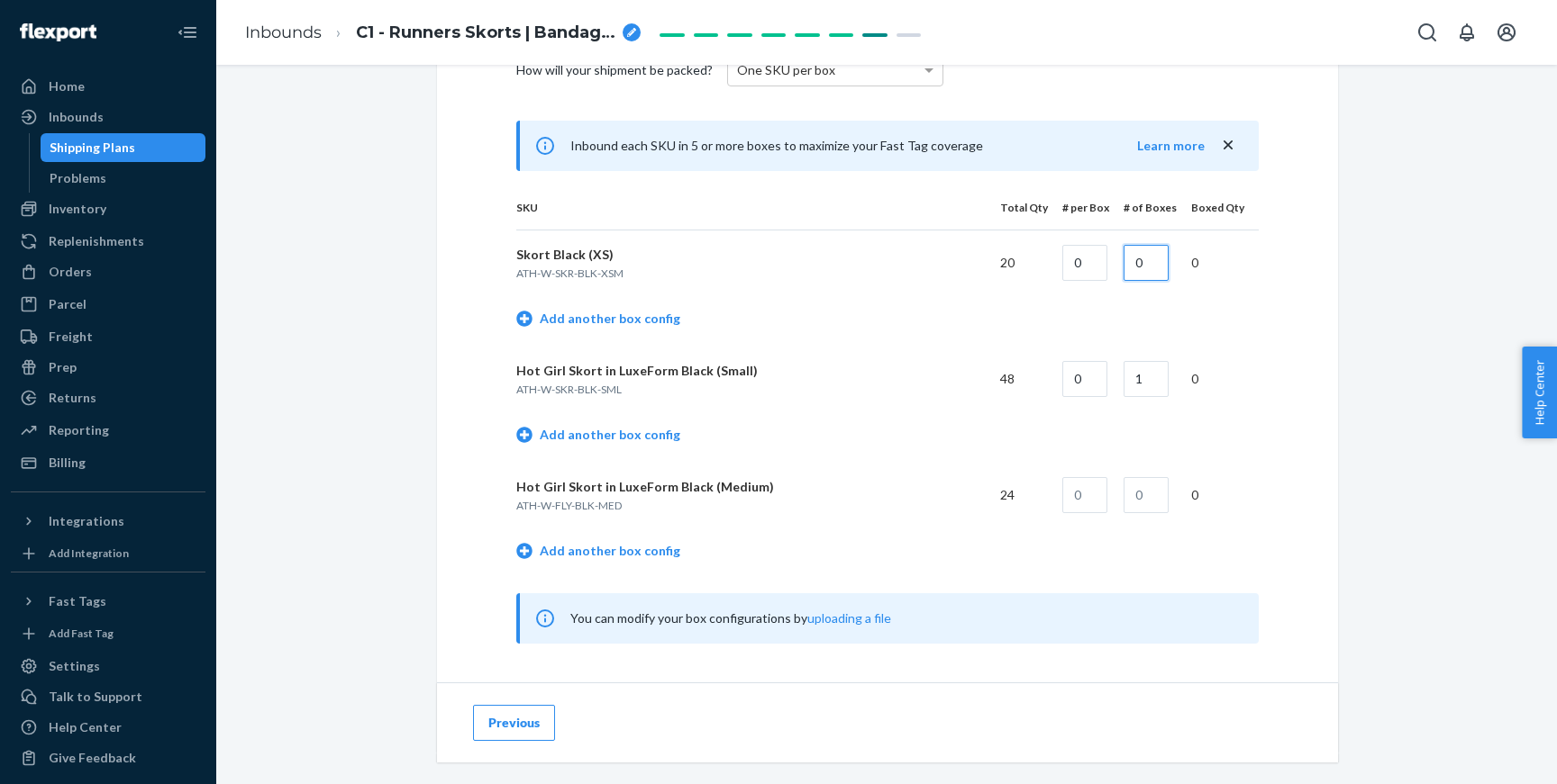
scroll to position [761, 0]
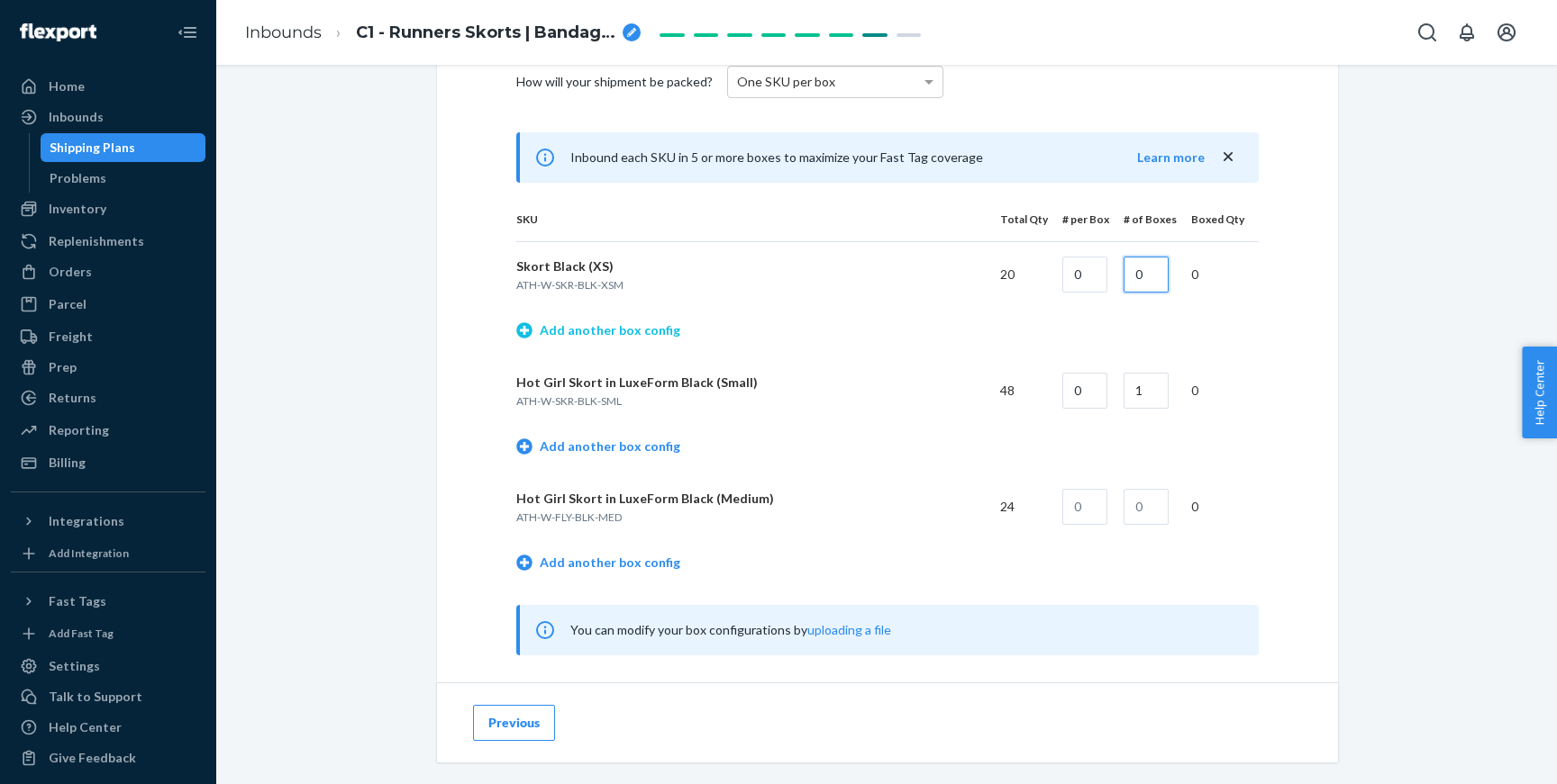
type input "0"
click at [638, 334] on link "Add another box config" at bounding box center [598, 331] width 164 height 18
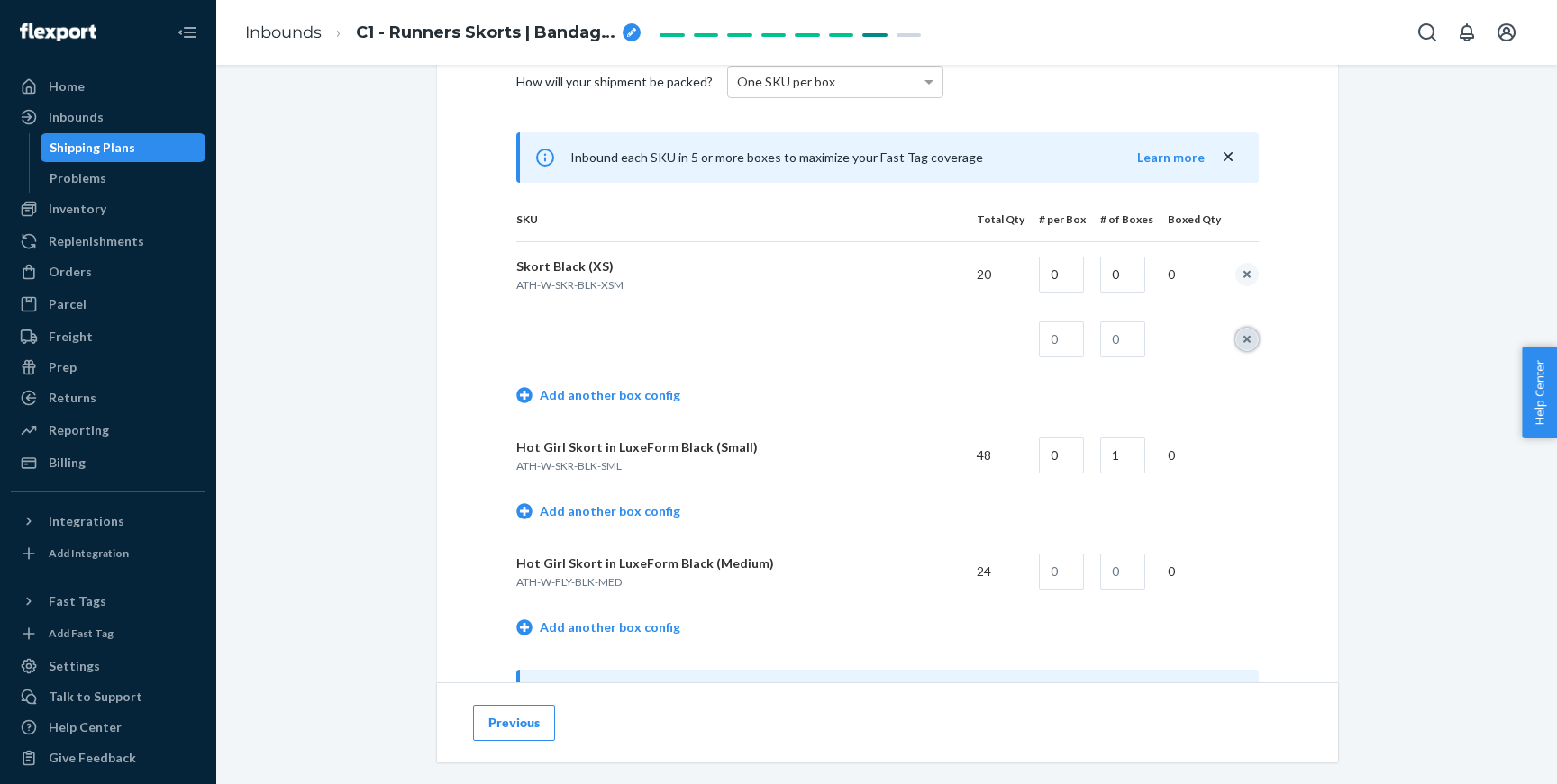
click at [1255, 339] on button "remove box config" at bounding box center [1247, 340] width 24 height 24
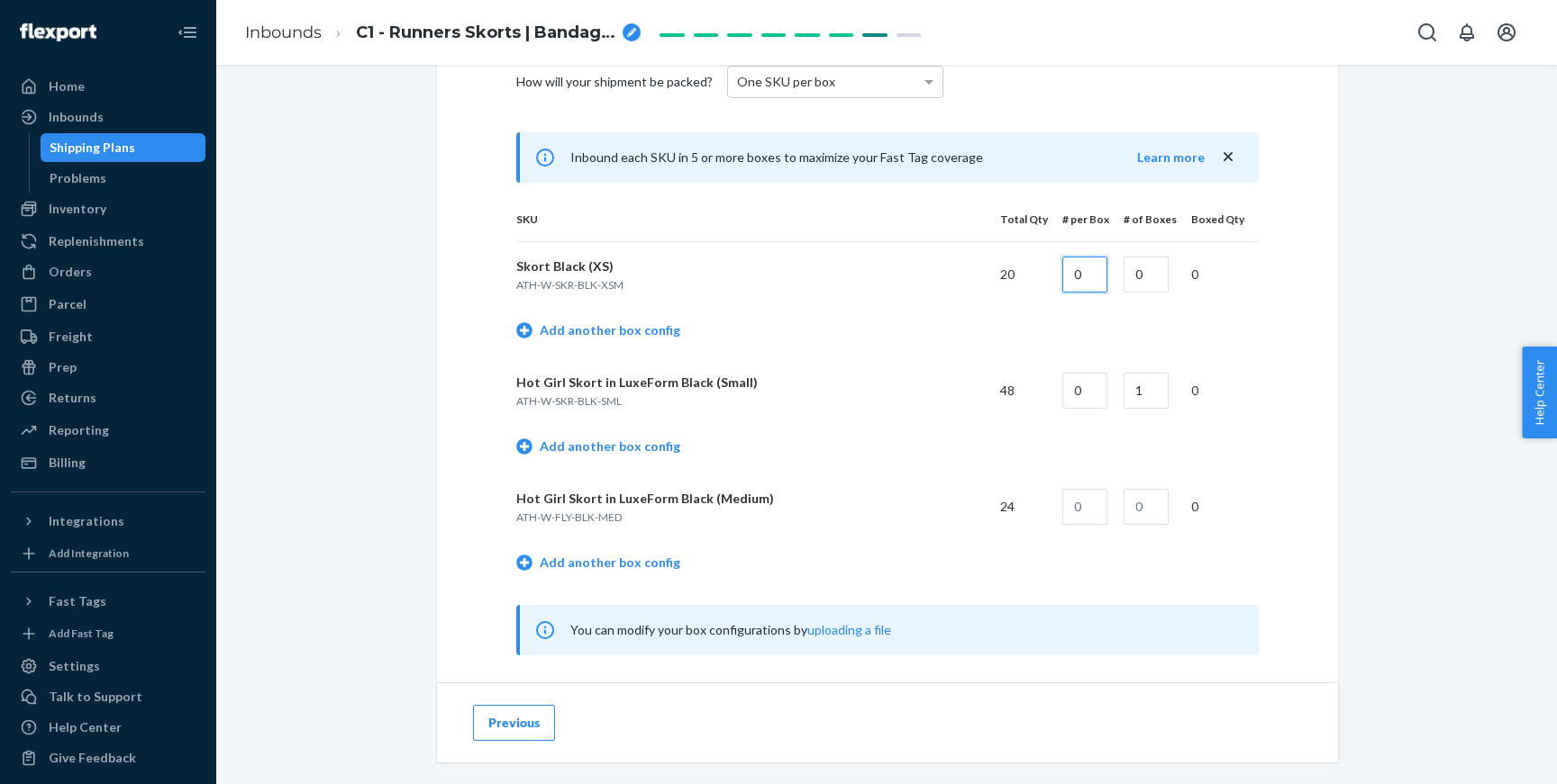
click at [1107, 284] on input "0" at bounding box center [1084, 274] width 45 height 36
type input "20"
click at [1087, 392] on input "0" at bounding box center [1084, 391] width 45 height 36
type input "20"
click at [1082, 510] on input "text" at bounding box center [1084, 507] width 45 height 36
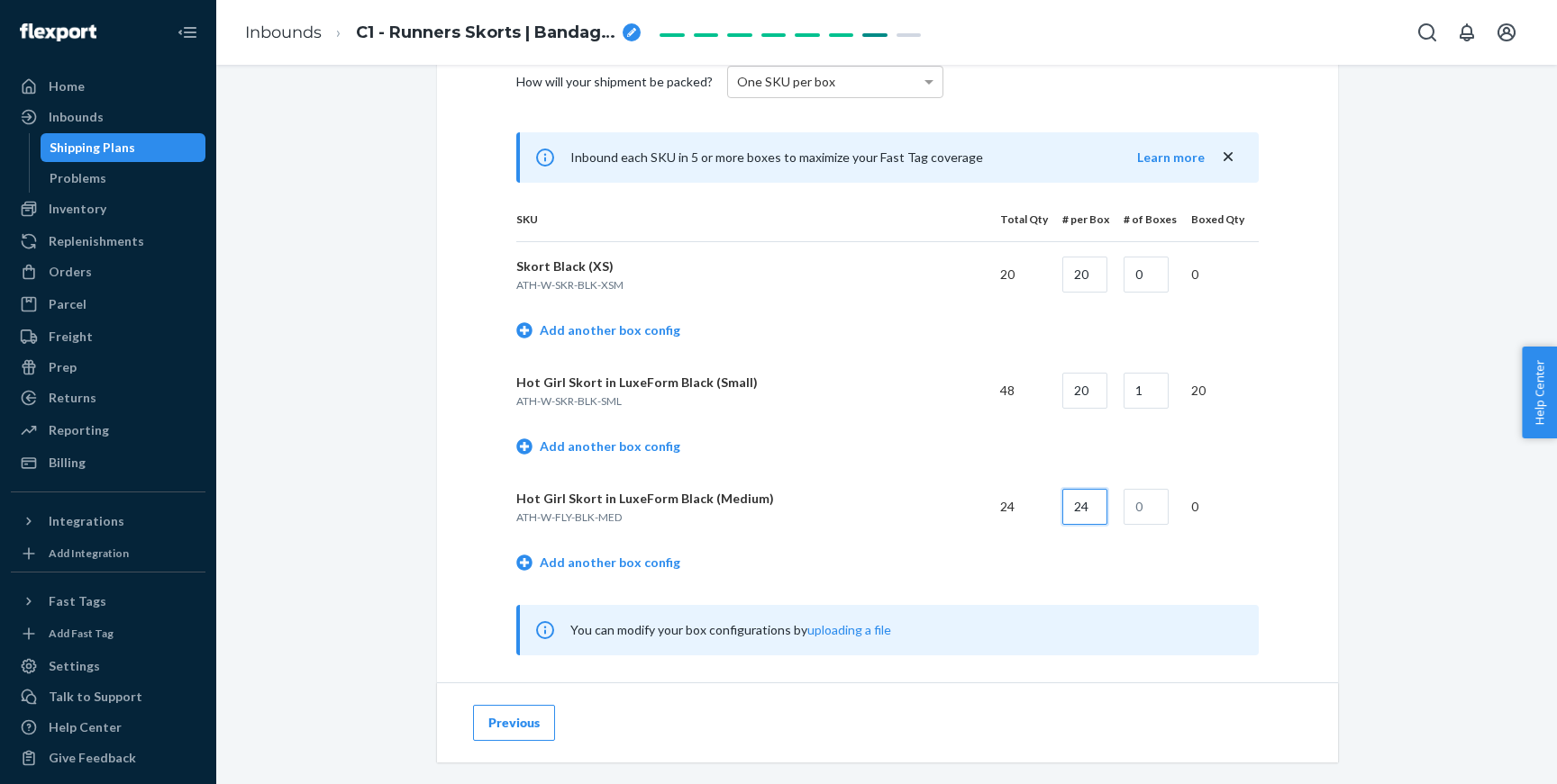
type input "24"
click at [1094, 394] on input "20" at bounding box center [1084, 391] width 45 height 36
type input "48"
click at [1099, 510] on input "24" at bounding box center [1084, 507] width 45 height 36
click at [1166, 592] on div "How will your shipment be packed? One SKU per box Inbound each SKU in 5 or more…" at bounding box center [886, 390] width 829 height 689
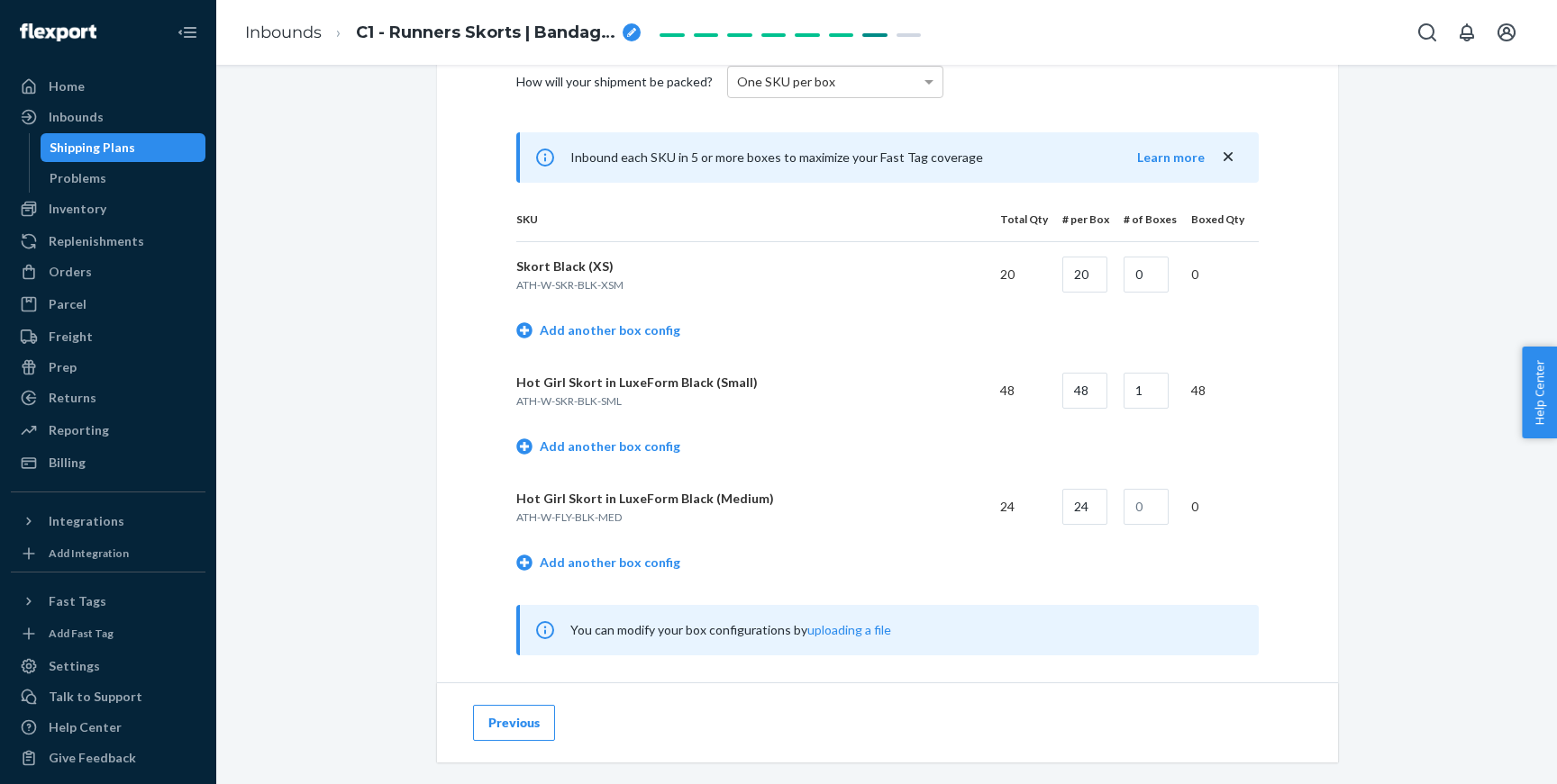
click at [1241, 531] on td "0" at bounding box center [1210, 506] width 67 height 64
click at [1159, 509] on input "text" at bounding box center [1145, 507] width 45 height 36
click at [1157, 398] on input "1" at bounding box center [1145, 391] width 45 height 36
click at [1152, 278] on input "0" at bounding box center [1145, 274] width 45 height 36
type input "1"
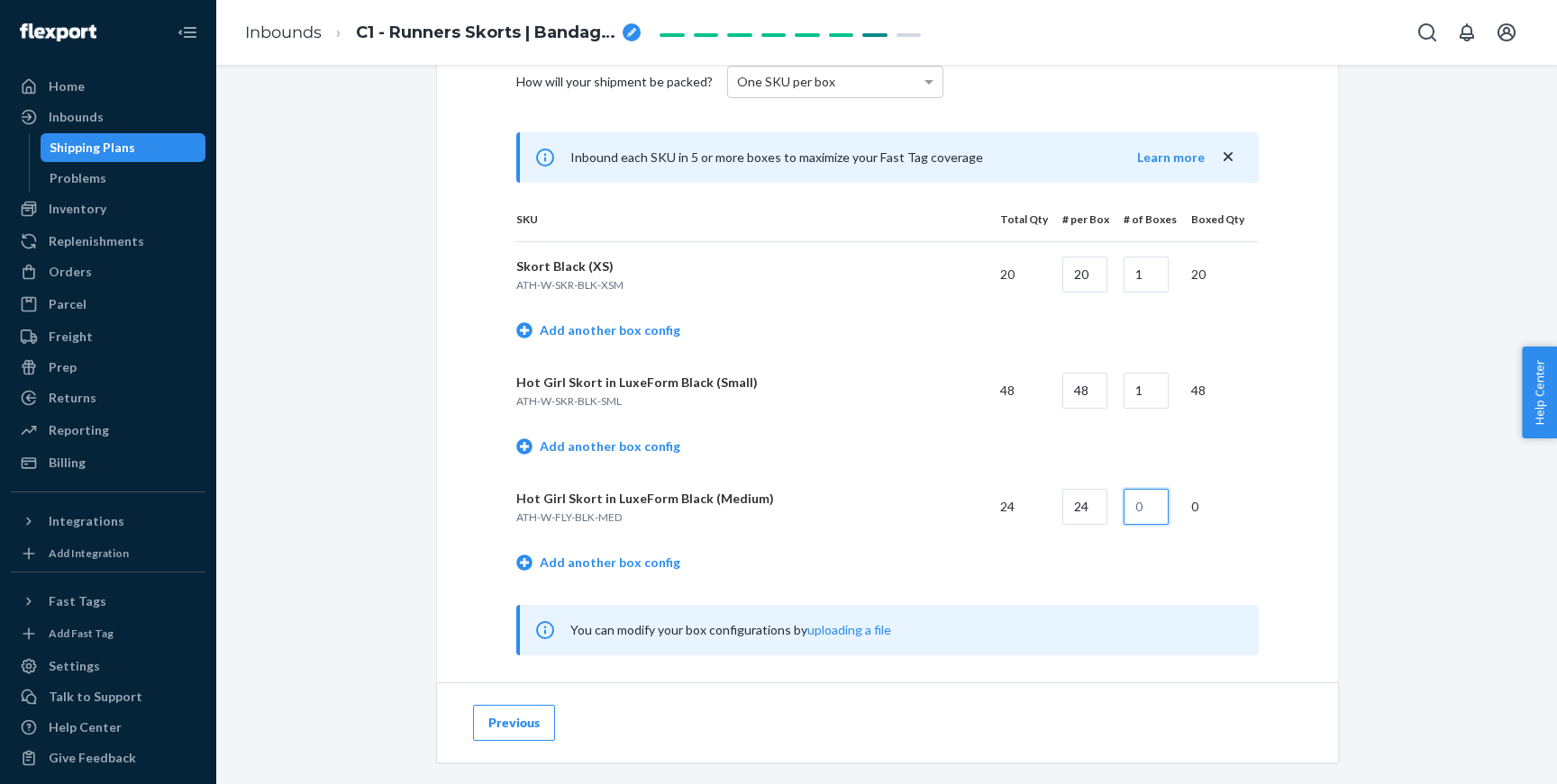
click at [1152, 513] on input "text" at bounding box center [1145, 507] width 45 height 36
type input "1"
click at [1158, 569] on td "Add another box config" at bounding box center [886, 565] width 742 height 51
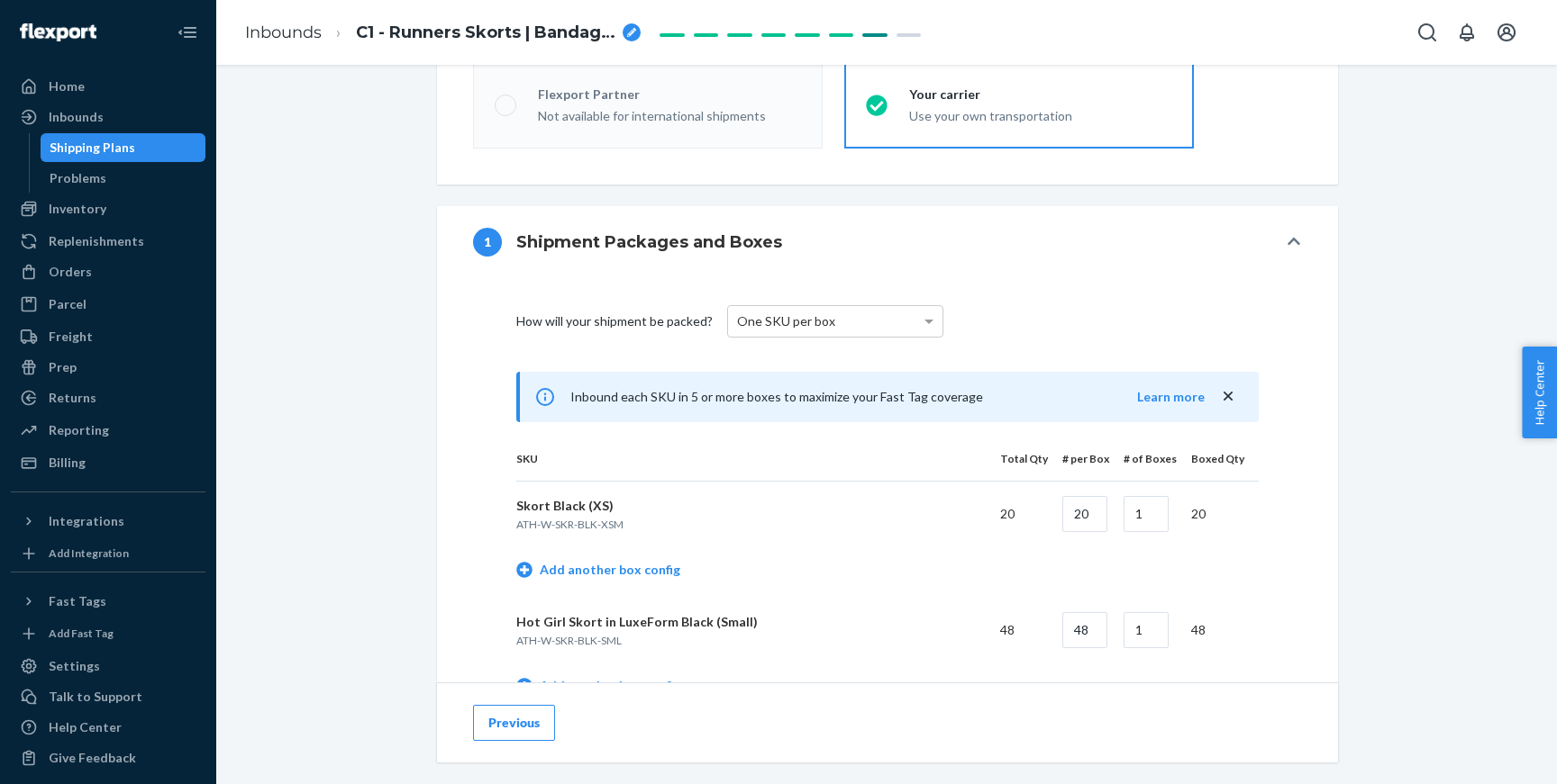
scroll to position [509, 0]
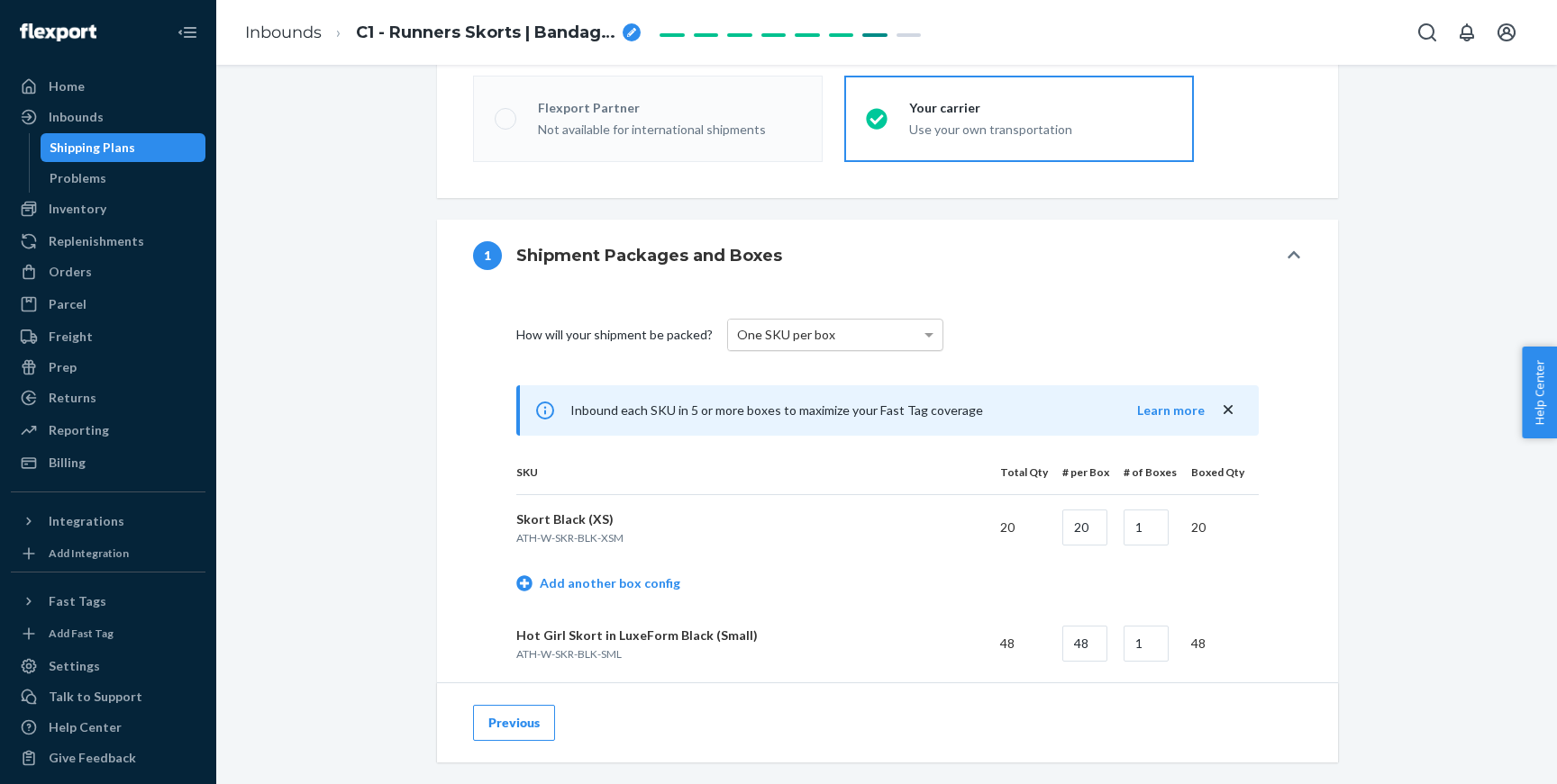
click at [900, 333] on div "One SKU per box" at bounding box center [835, 335] width 214 height 31
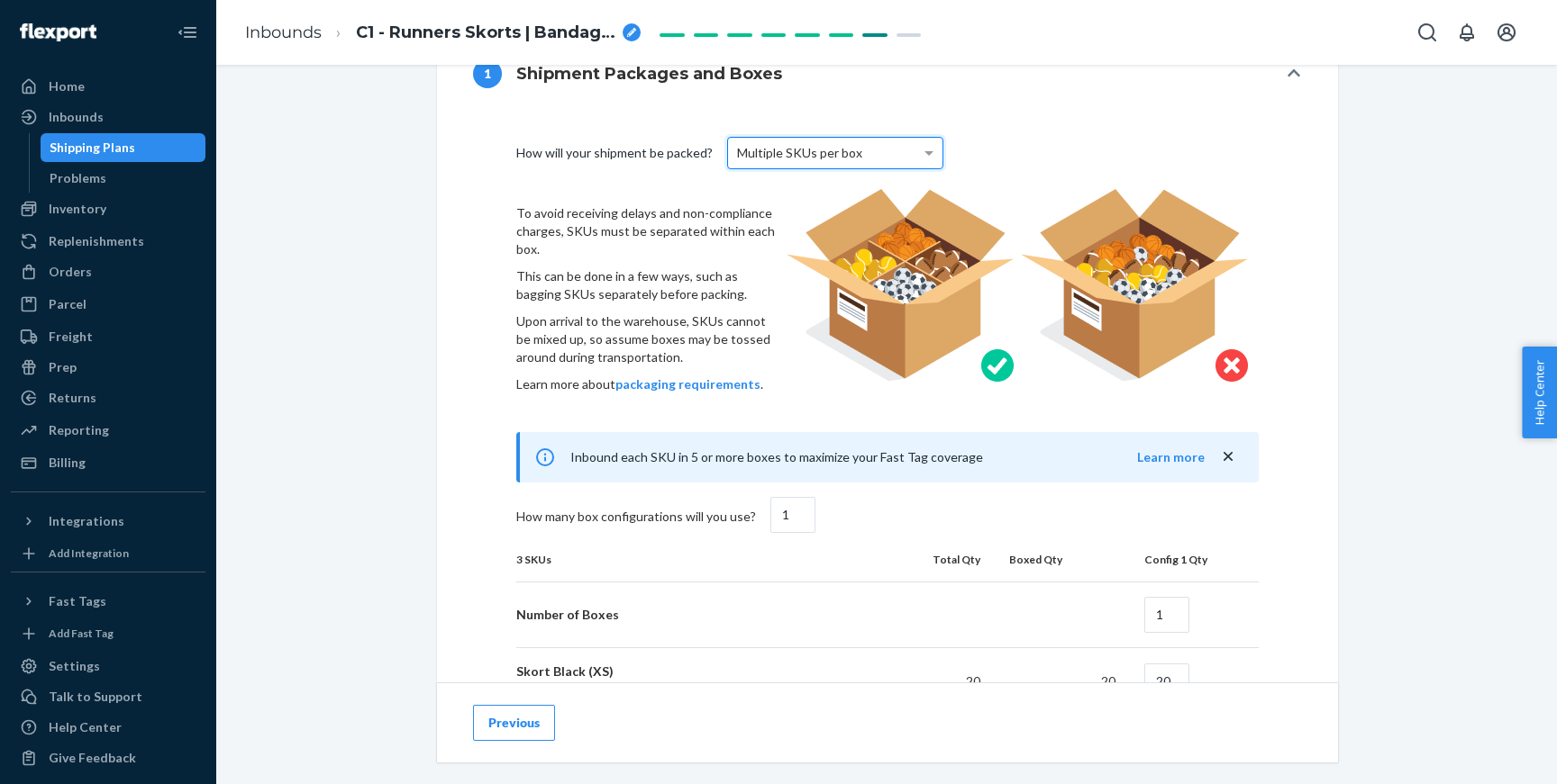
scroll to position [937, 0]
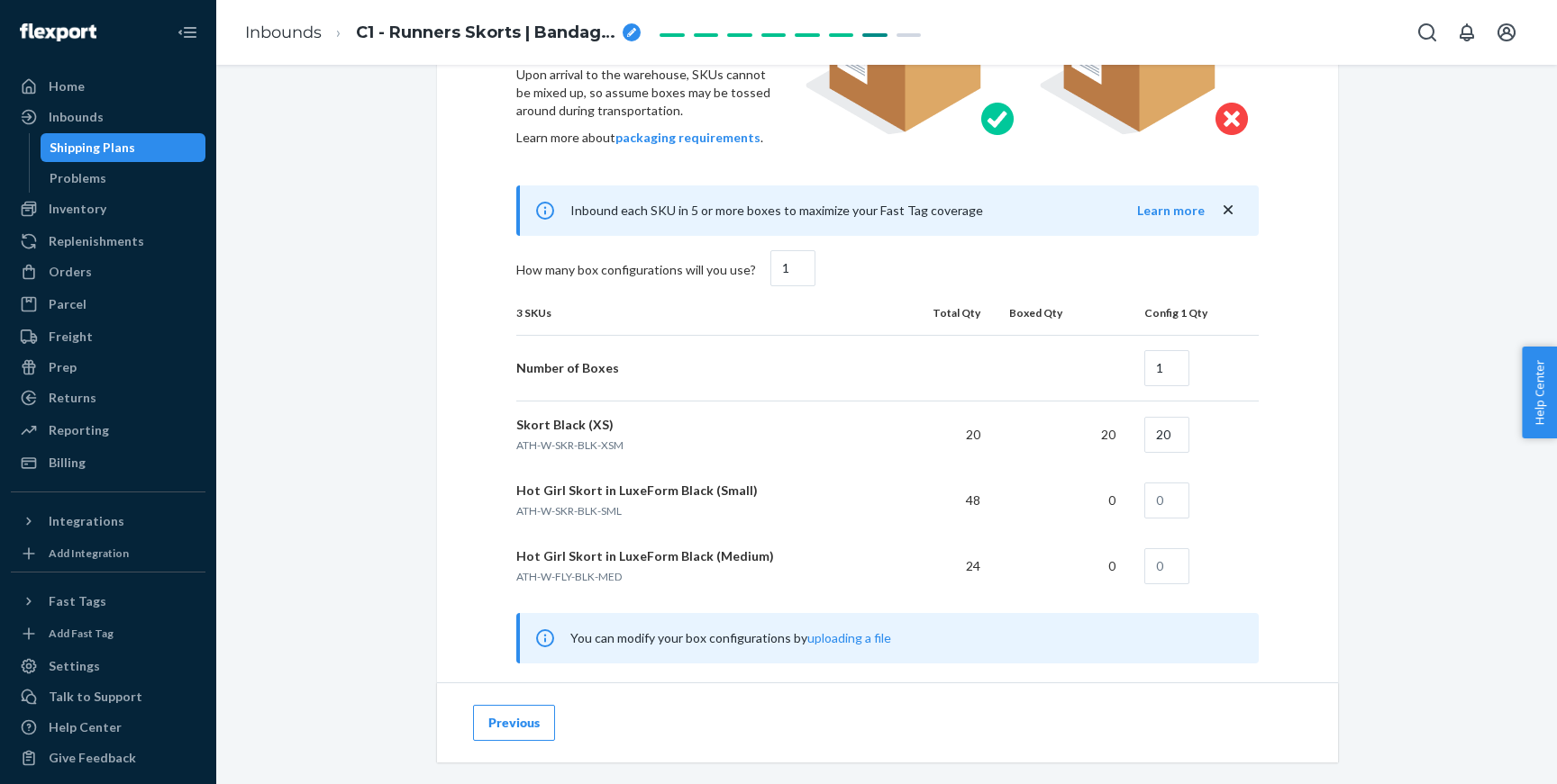
click at [1109, 500] on div "0" at bounding box center [1063, 501] width 107 height 18
click at [1169, 498] on input "text" at bounding box center [1166, 500] width 45 height 36
type input "48"
click at [1168, 574] on input "text" at bounding box center [1166, 566] width 45 height 36
type input "24"
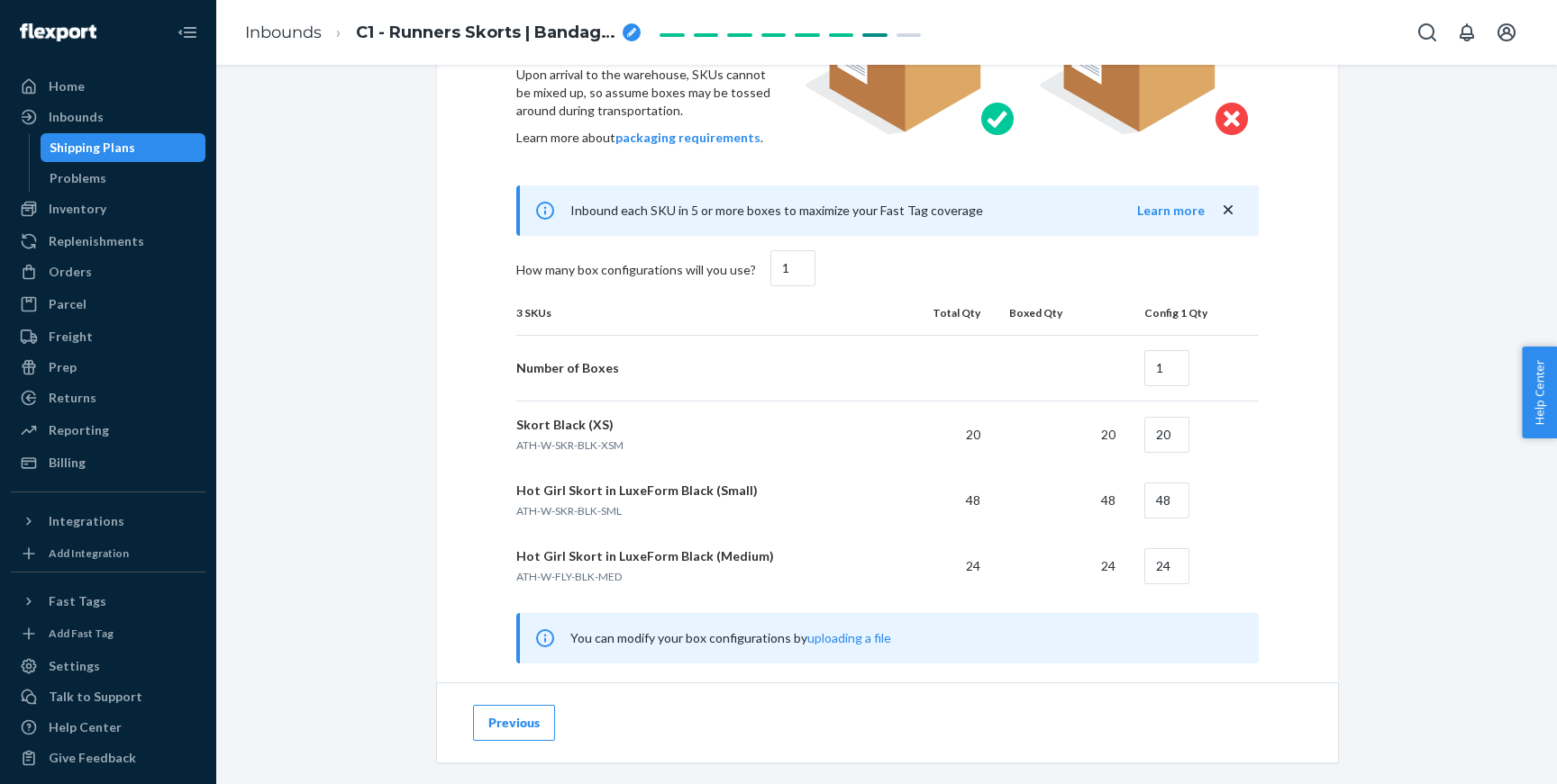
click at [833, 515] on p "ATH-W-SKR-BLK-SML" at bounding box center [733, 510] width 435 height 15
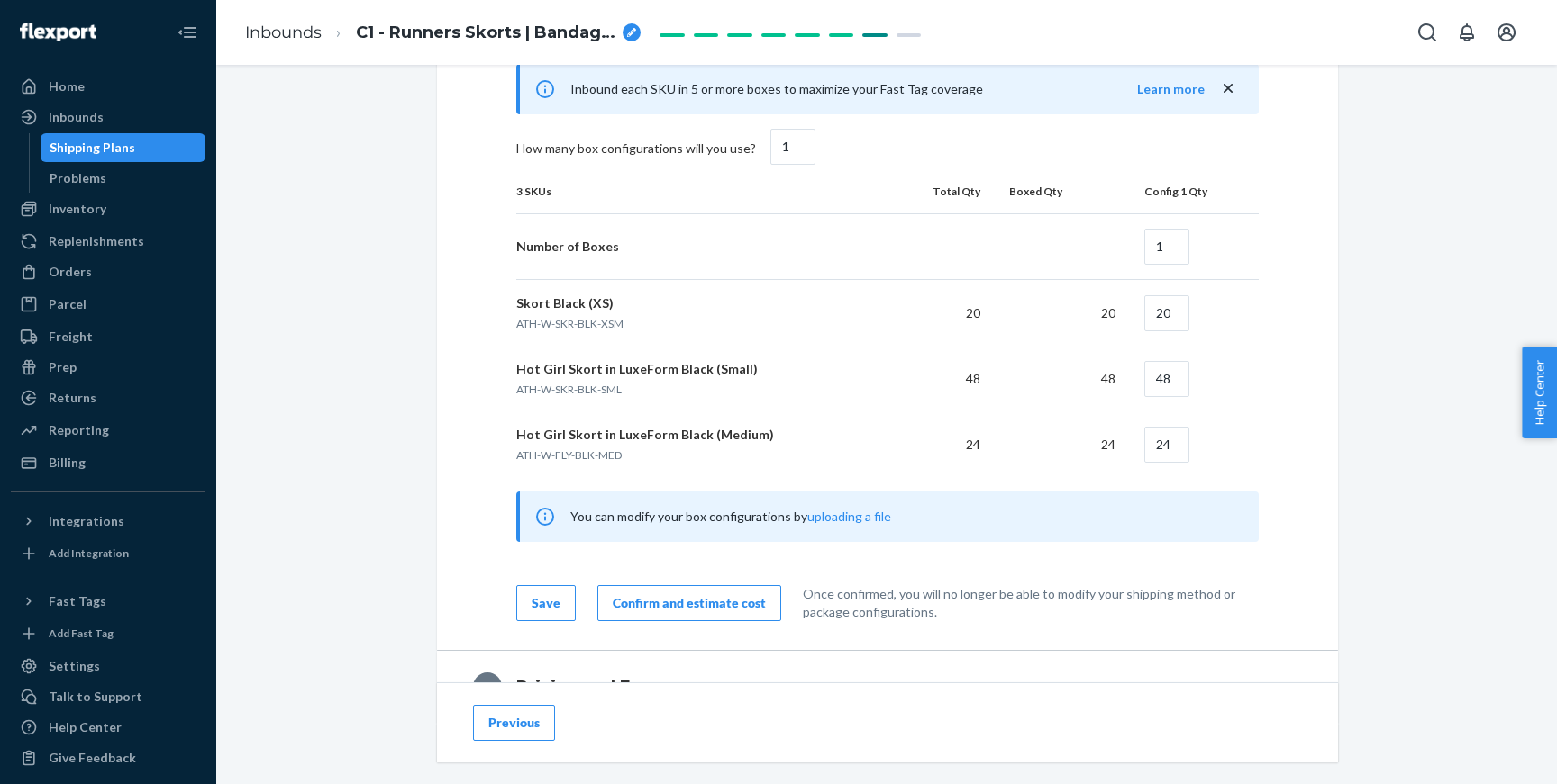
scroll to position [1065, 0]
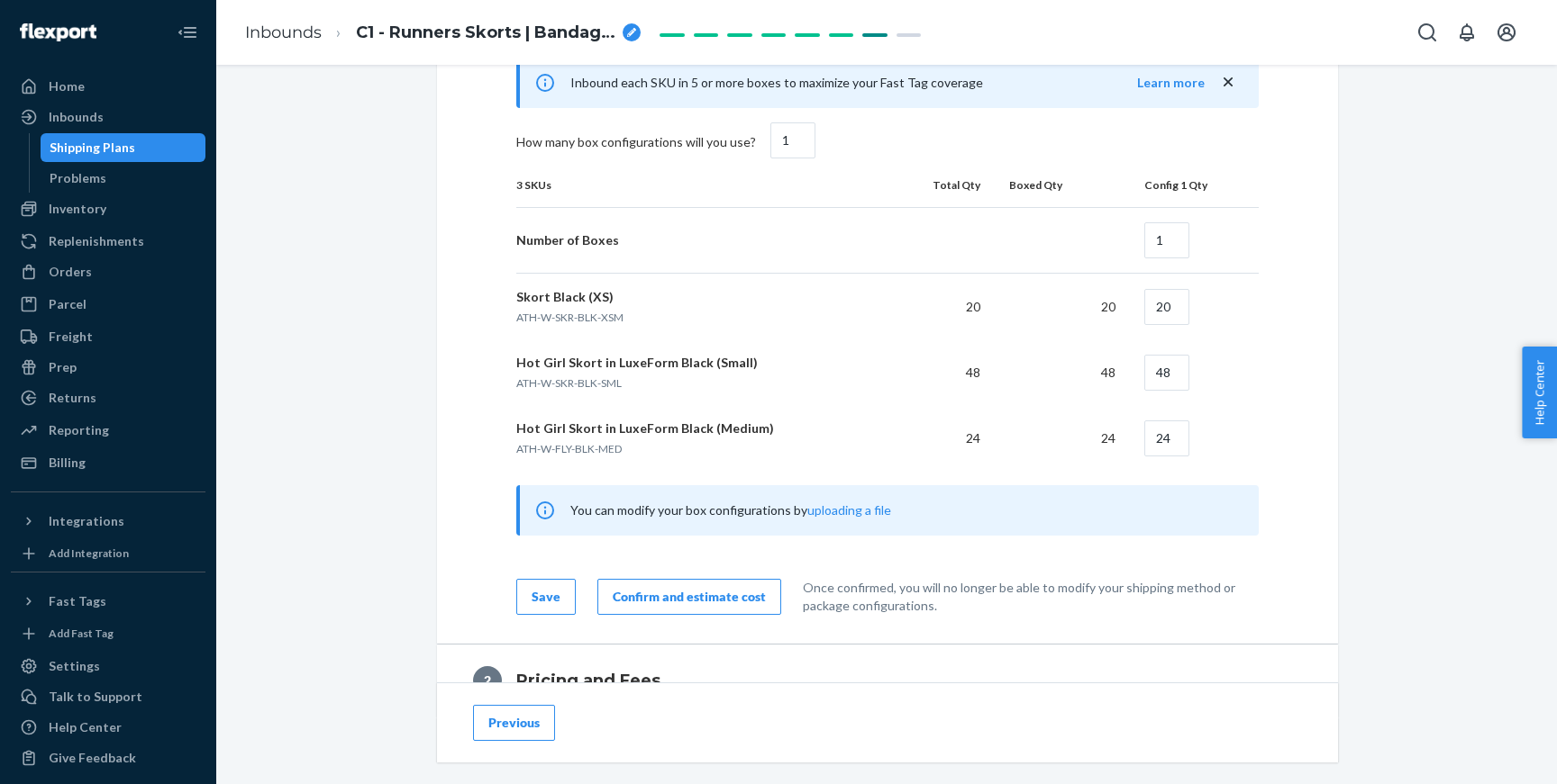
click at [668, 603] on div "Confirm and estimate cost" at bounding box center [688, 597] width 154 height 18
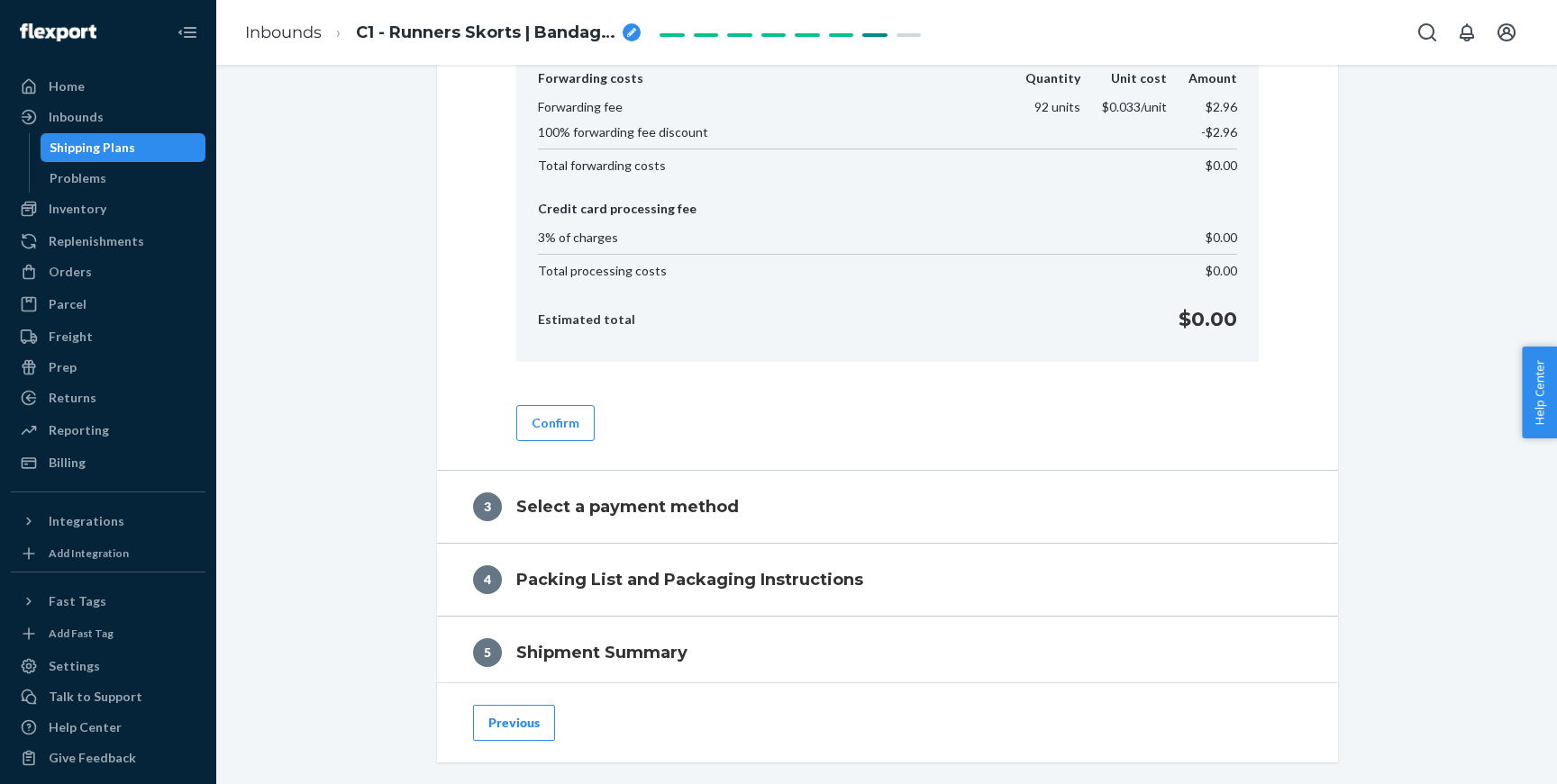
scroll to position [945, 0]
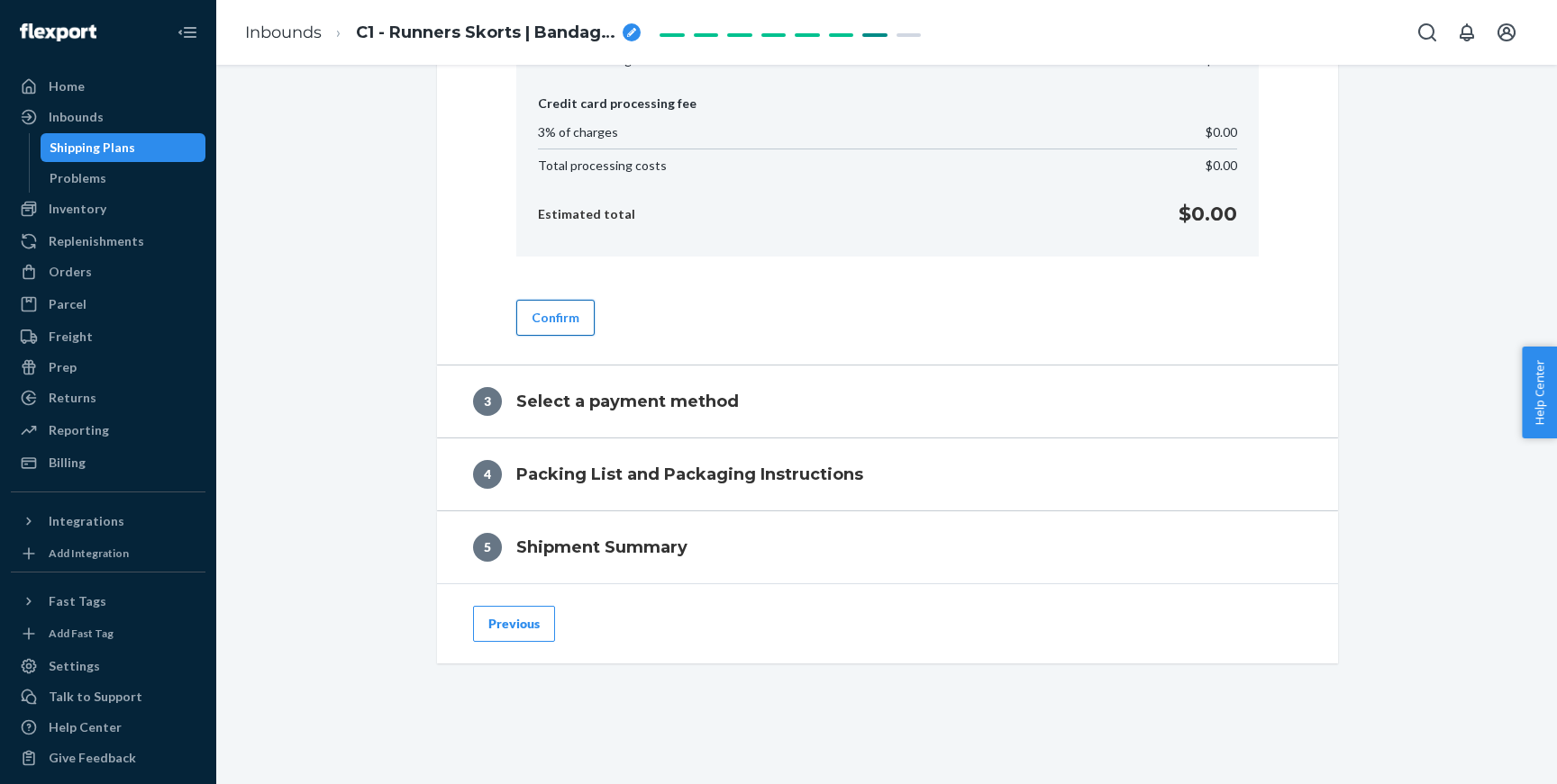
click at [552, 314] on button "Confirm" at bounding box center [555, 318] width 78 height 36
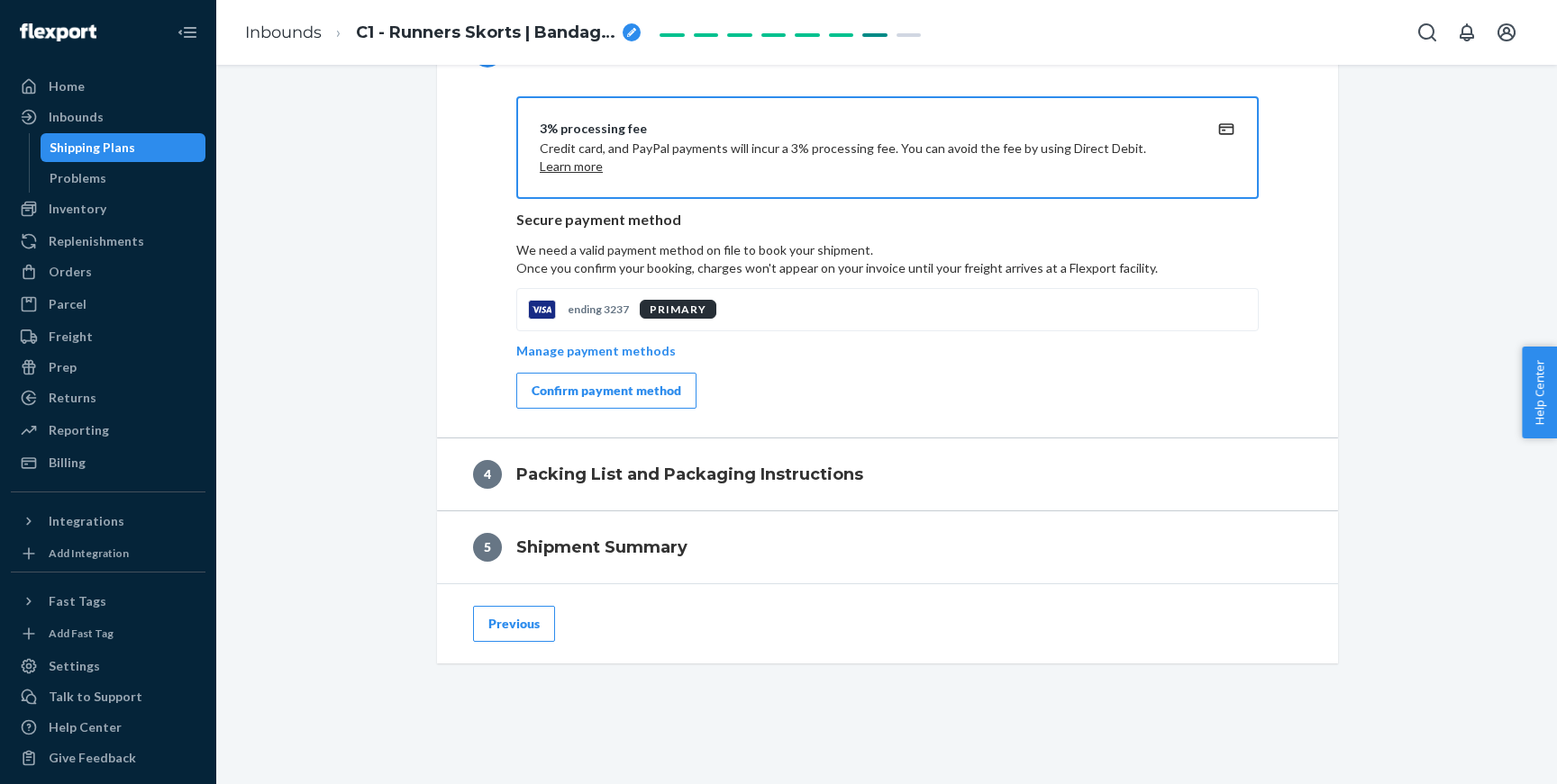
scroll to position [857, 0]
click at [651, 396] on div "Confirm payment method" at bounding box center [606, 391] width 150 height 18
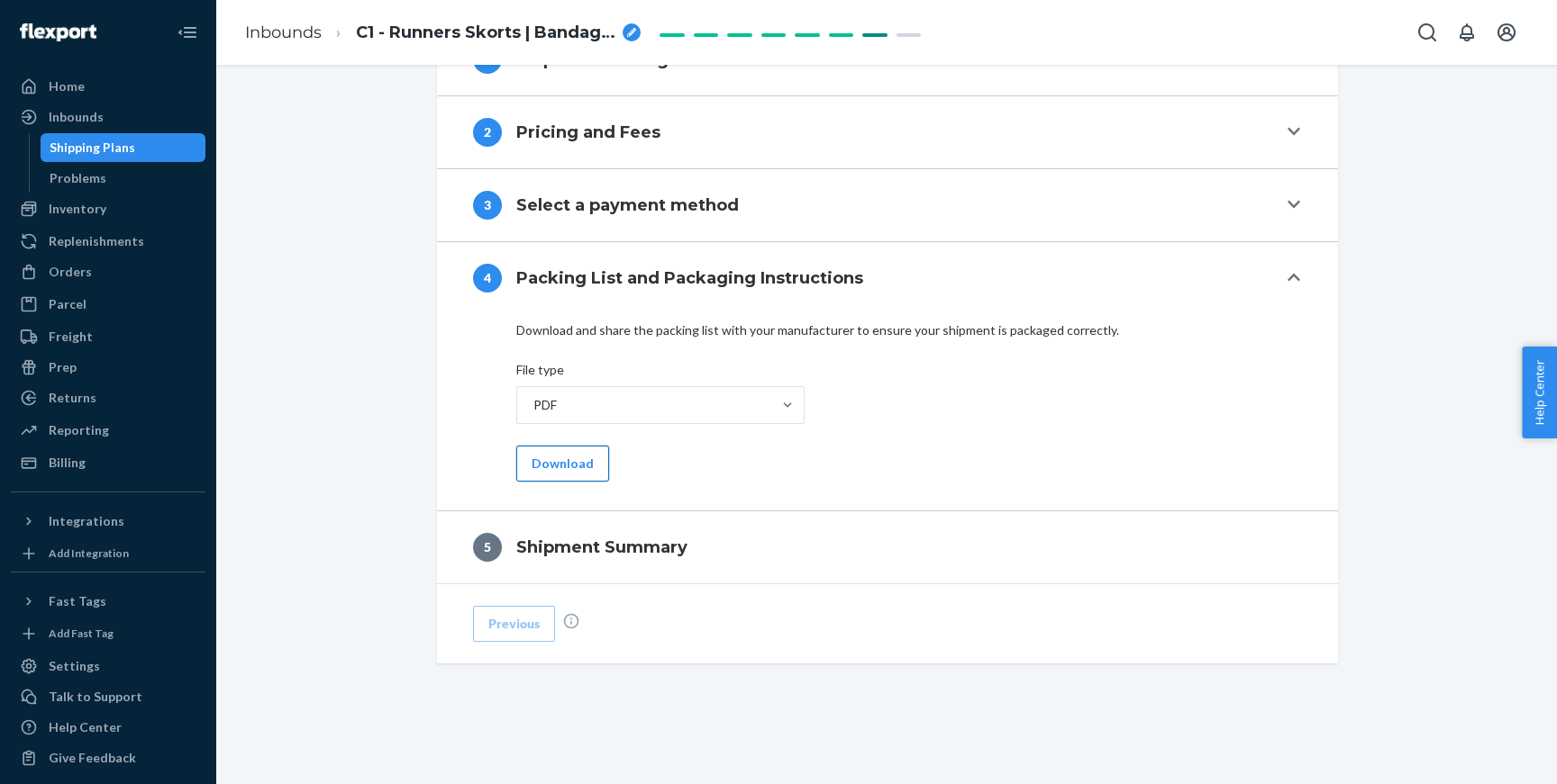
click at [561, 470] on button "Download" at bounding box center [563, 463] width 93 height 36
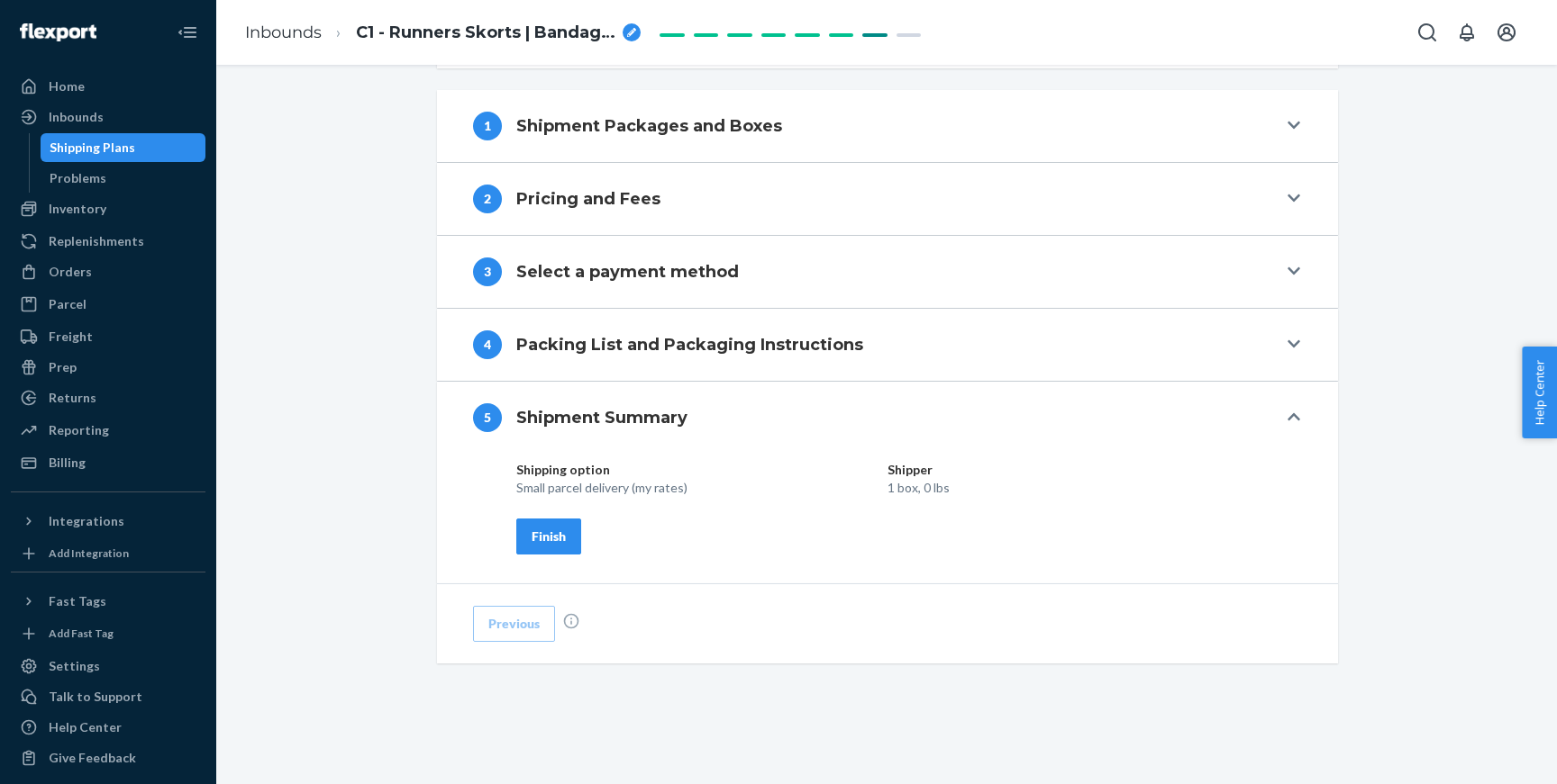
scroll to position [638, 0]
click at [555, 531] on div "Finish" at bounding box center [549, 537] width 35 height 18
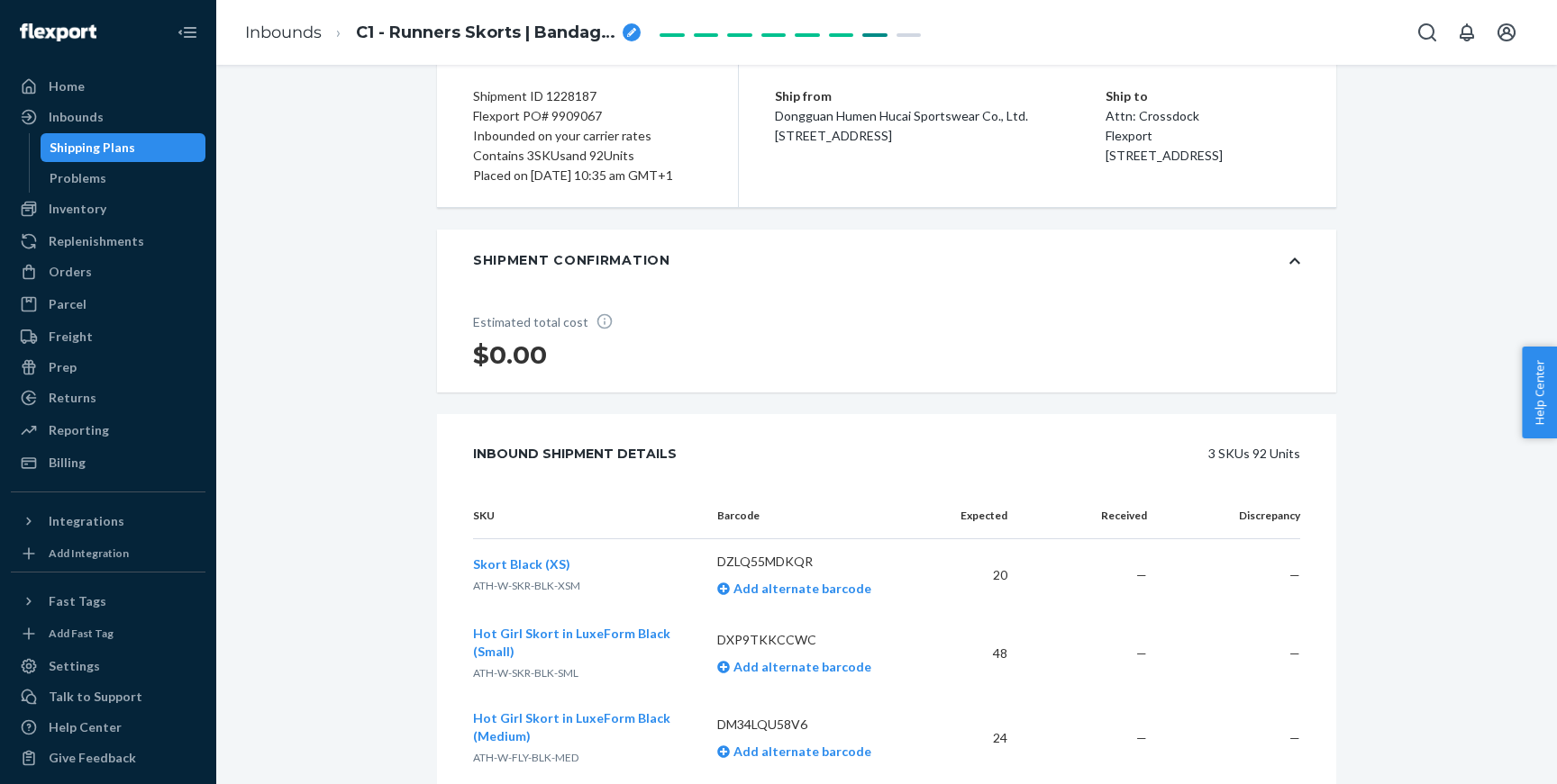
scroll to position [0, 0]
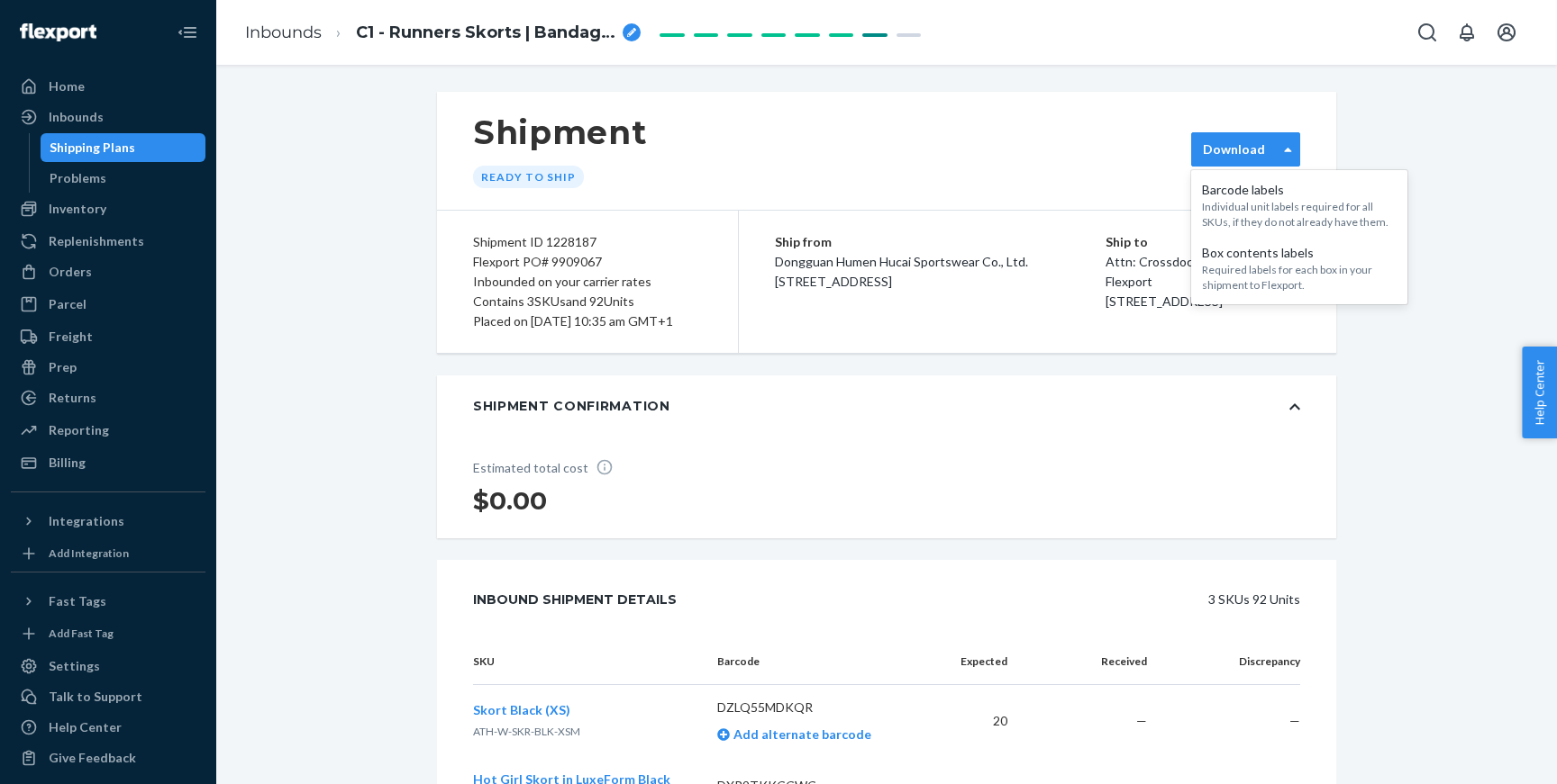
click at [1217, 165] on div "Download" at bounding box center [1245, 149] width 109 height 35
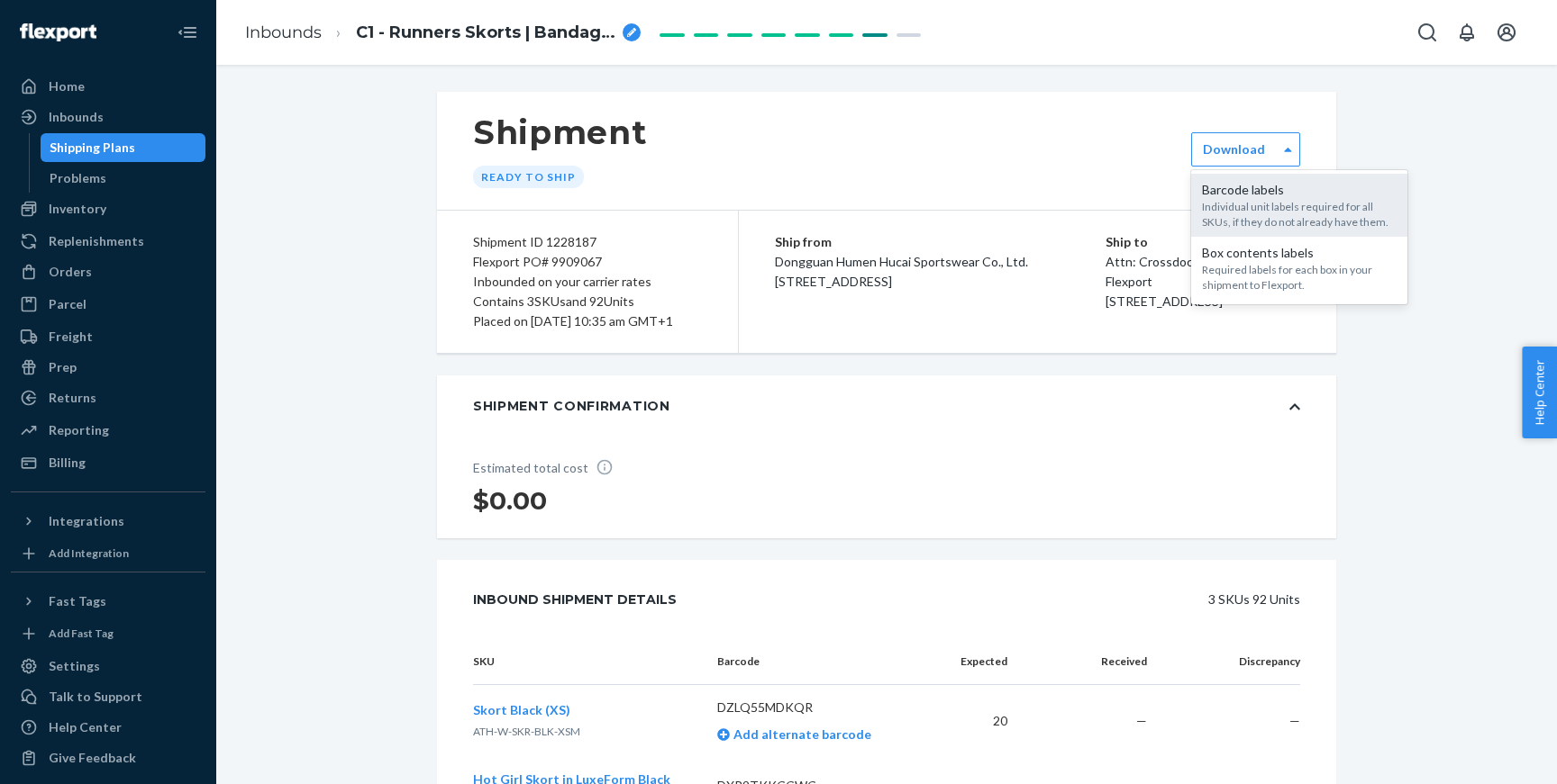
click at [1318, 210] on div "Individual unit labels required for all SKUs, if they do not already have them." at bounding box center [1298, 214] width 194 height 31
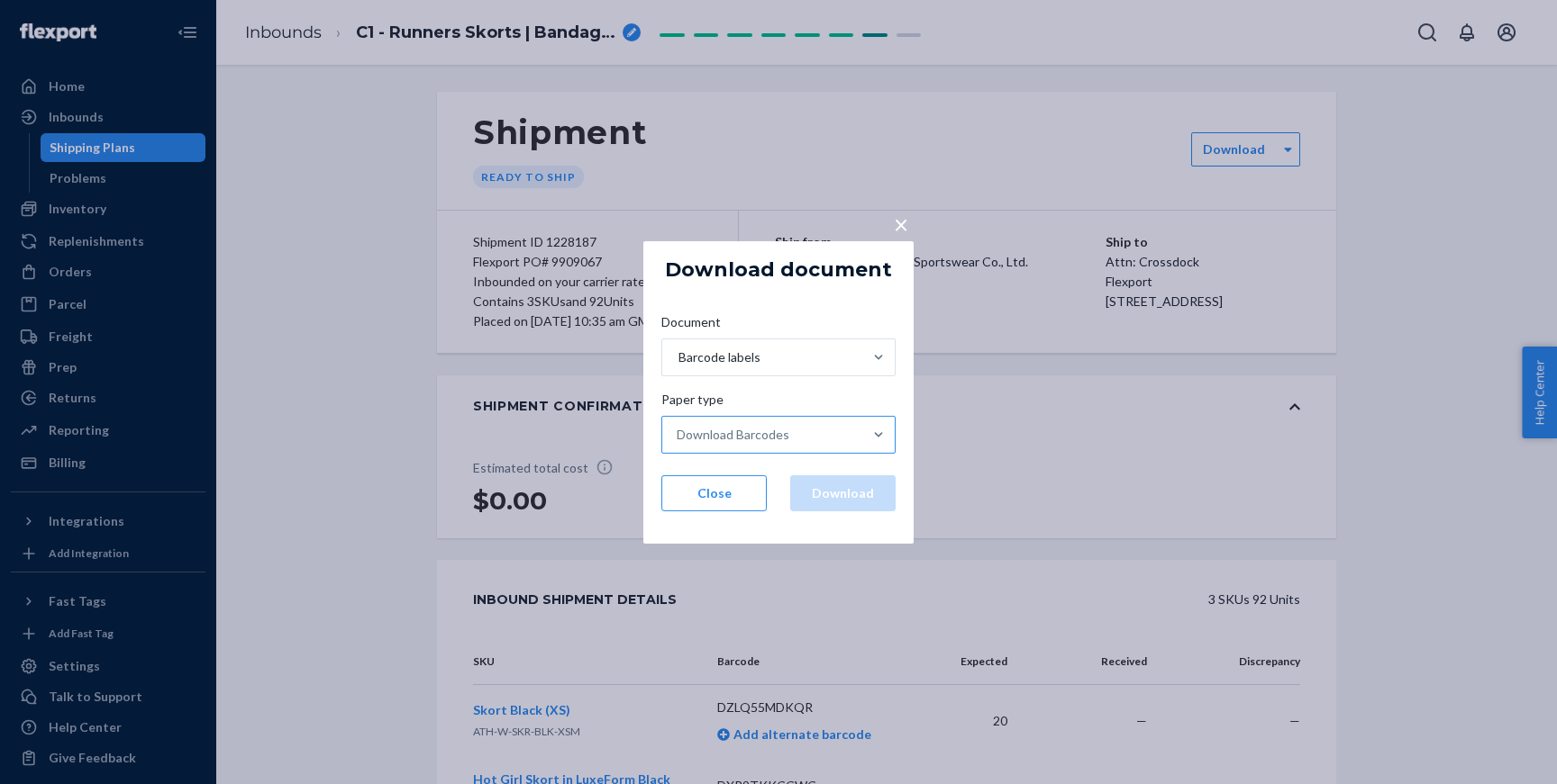
click at [826, 441] on div "Download Barcodes" at bounding box center [762, 435] width 200 height 36
click at [678, 441] on input "Paper type Download Barcodes" at bounding box center [677, 435] width 2 height 18
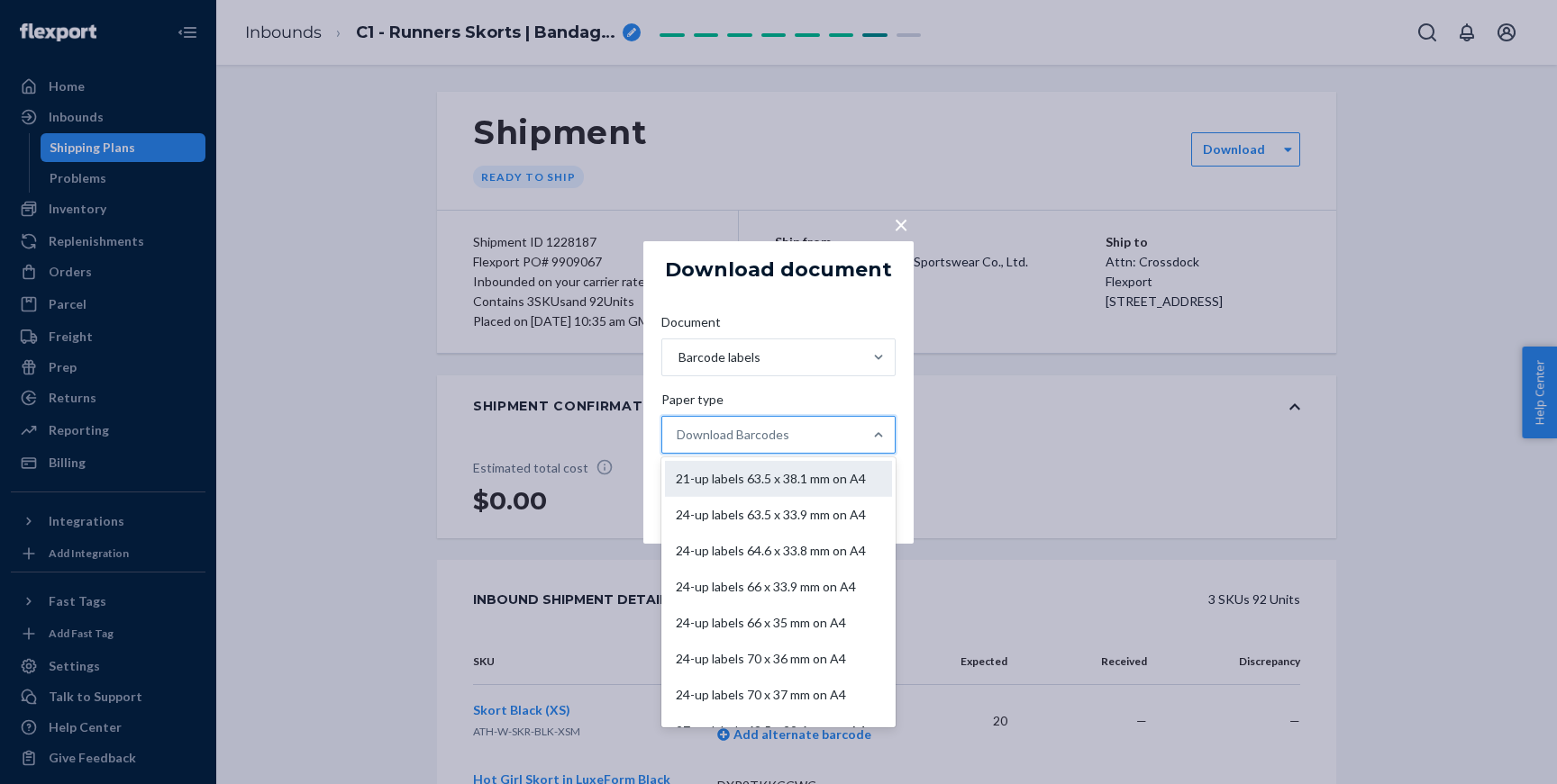
click at [791, 483] on div "21-up labels 63.5 x 38.1 mm on A4" at bounding box center [778, 479] width 227 height 36
click at [678, 443] on input "Paper type option 21-up labels 63.5 x 38.1 mm on A4 focused, 1 of 11. 11 result…" at bounding box center [677, 435] width 2 height 18
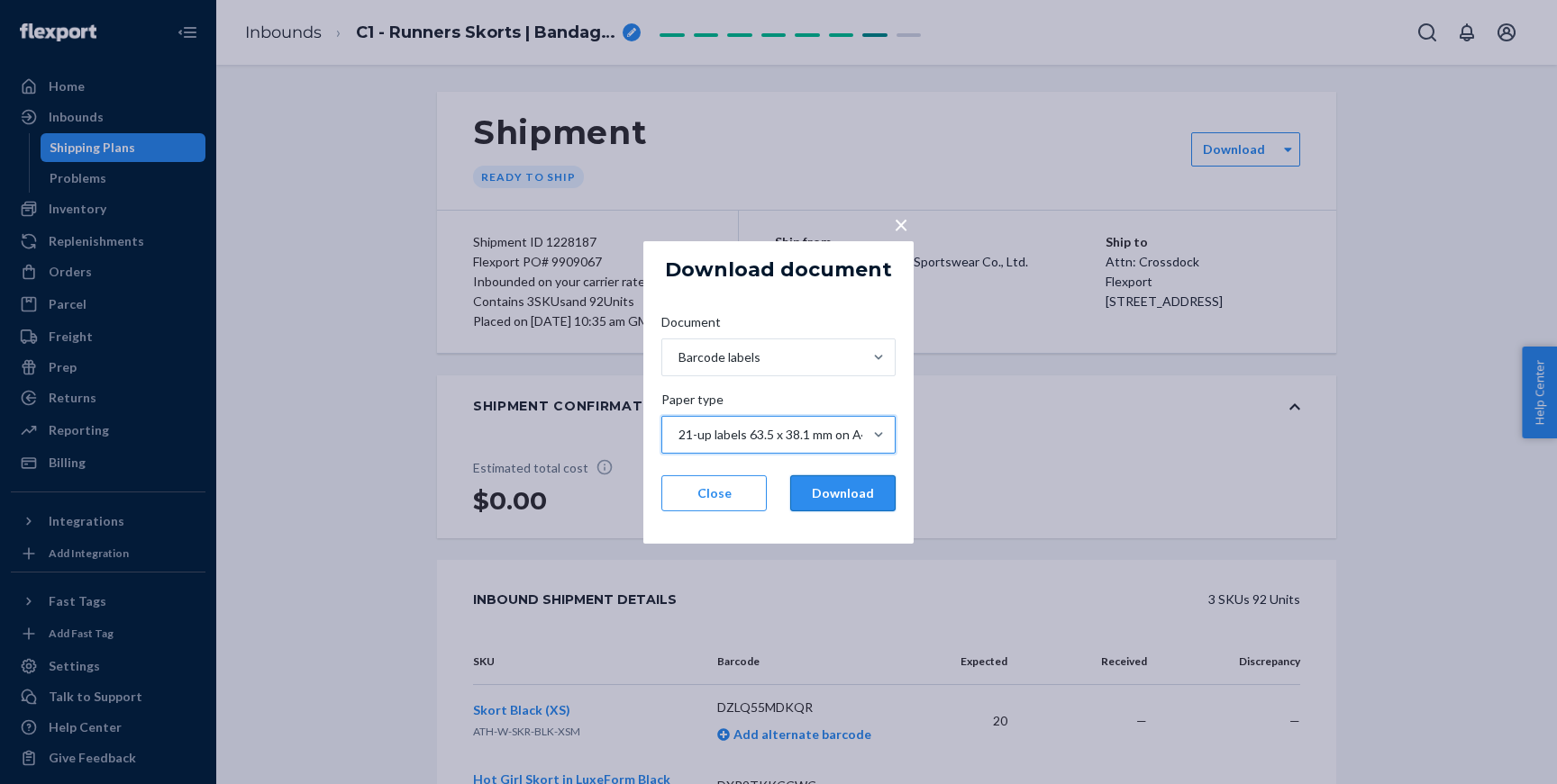
click at [840, 490] on button "Download" at bounding box center [843, 493] width 105 height 36
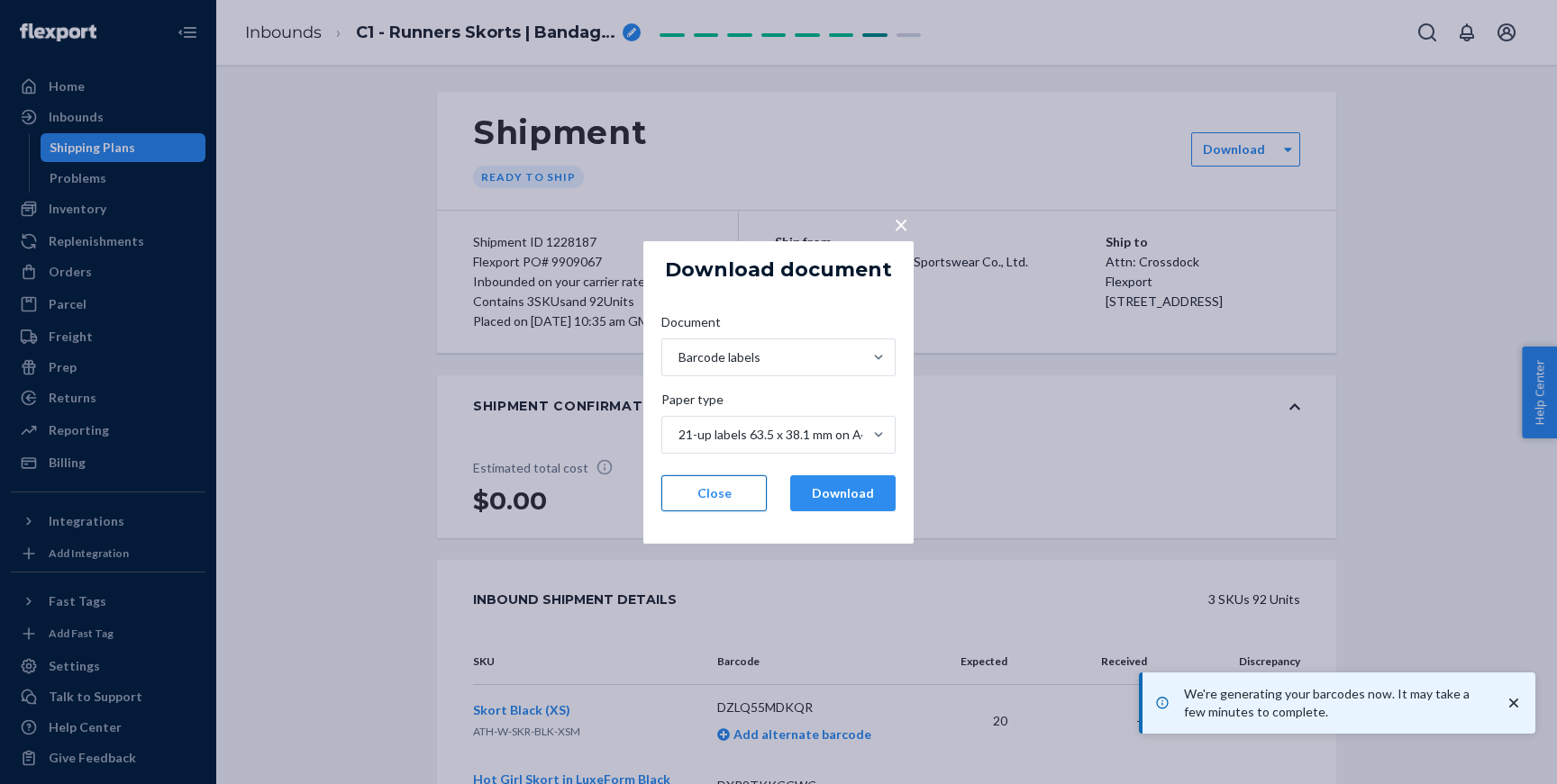
click at [730, 497] on button "Close" at bounding box center [714, 493] width 105 height 36
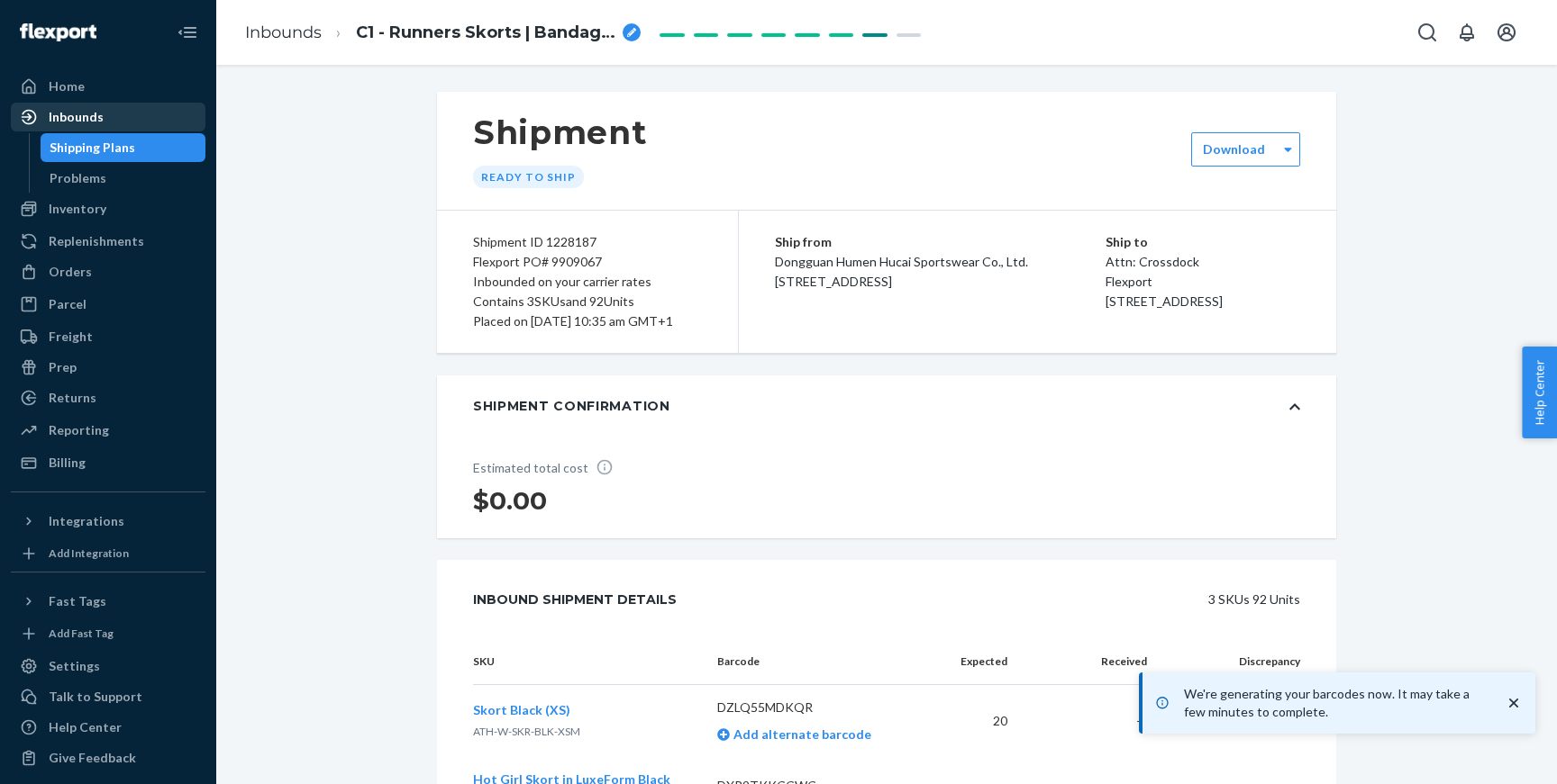
click at [139, 115] on div "Inbounds" at bounding box center [108, 117] width 191 height 25
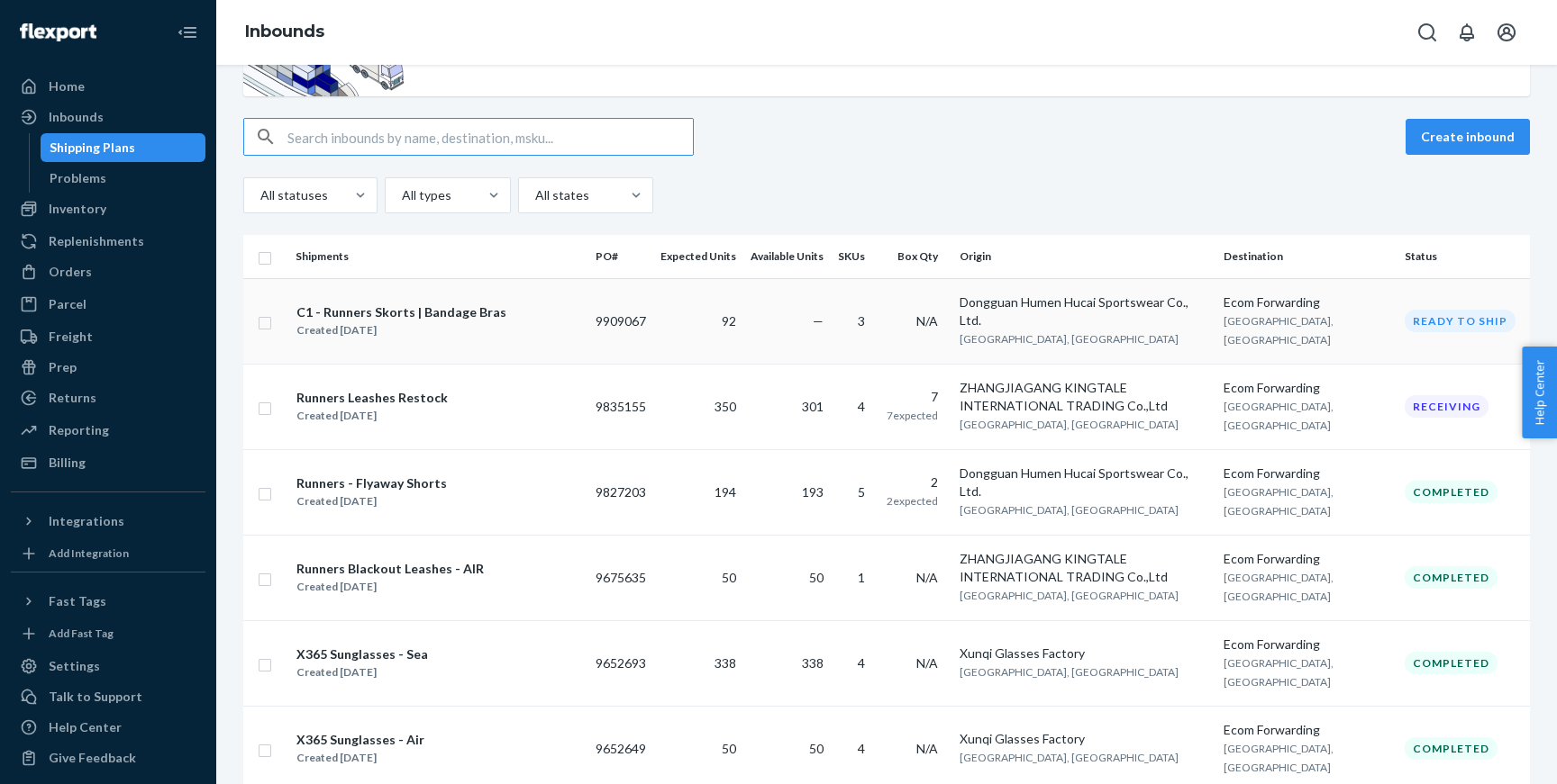
scroll to position [142, 0]
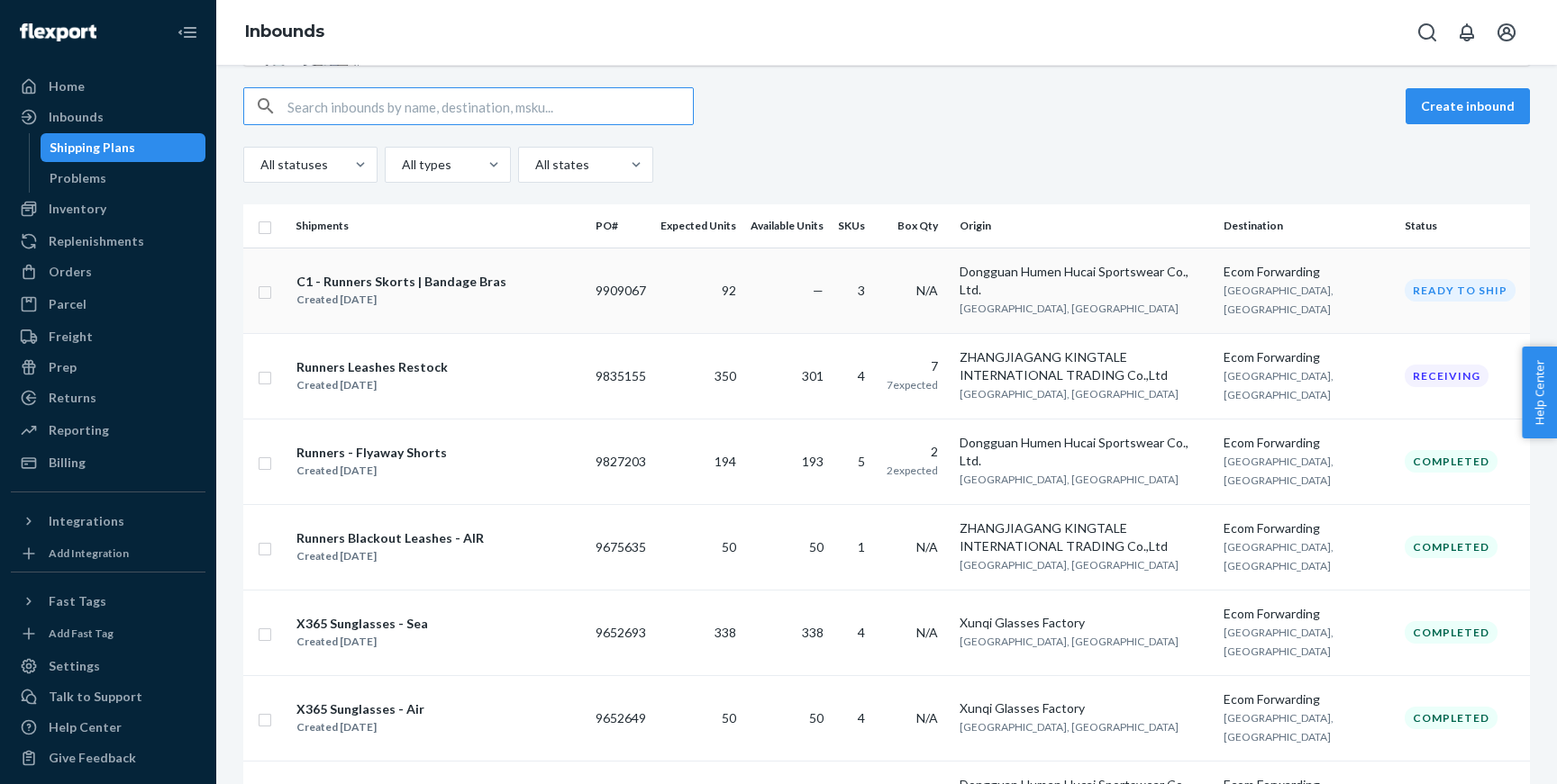
click at [258, 297] on input "checkbox" at bounding box center [264, 290] width 15 height 19
click at [1243, 105] on div "Duplicate" at bounding box center [1243, 106] width 59 height 18
checkbox input "false"
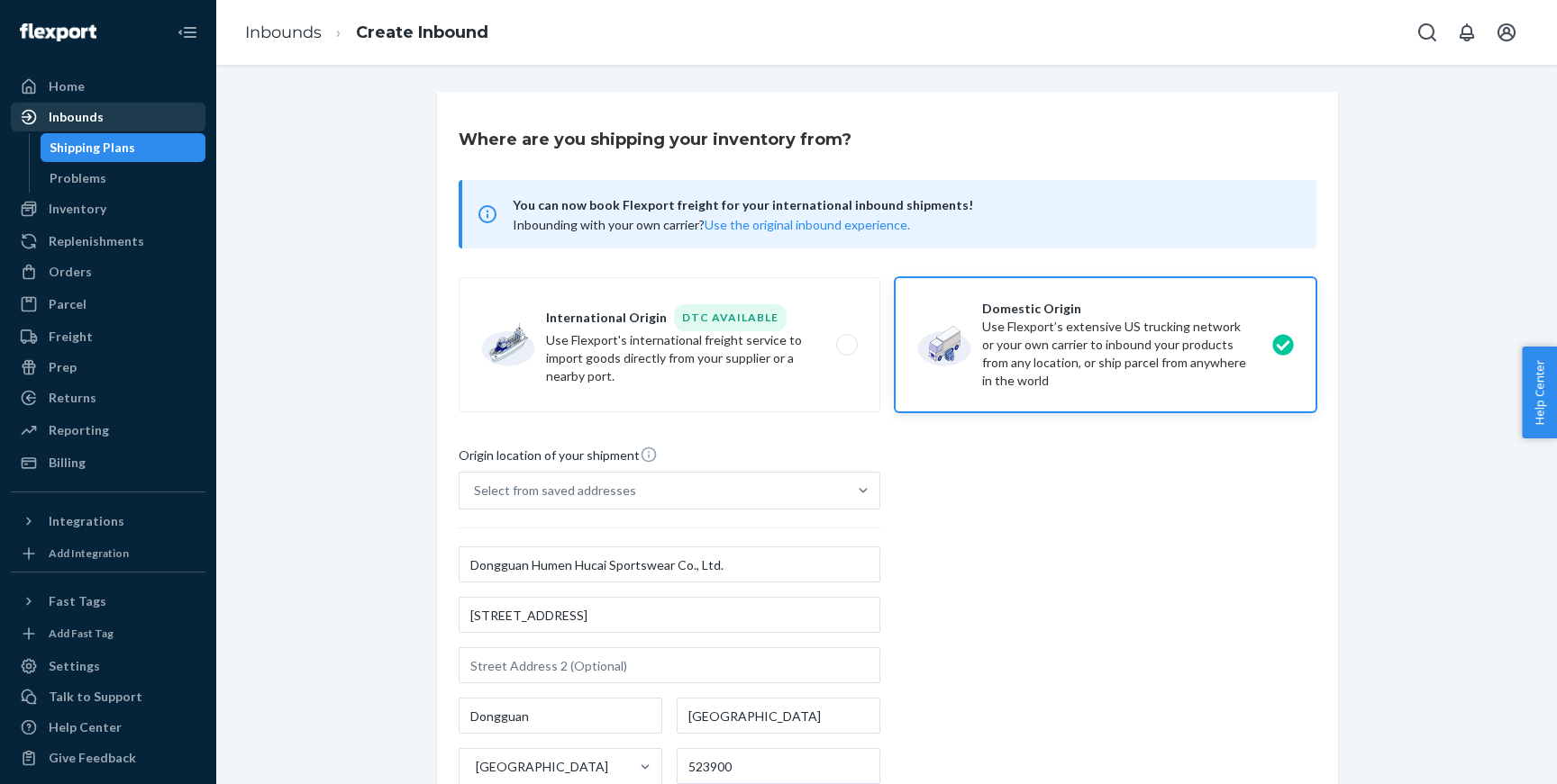
click at [122, 121] on div "Inbounds" at bounding box center [108, 117] width 191 height 25
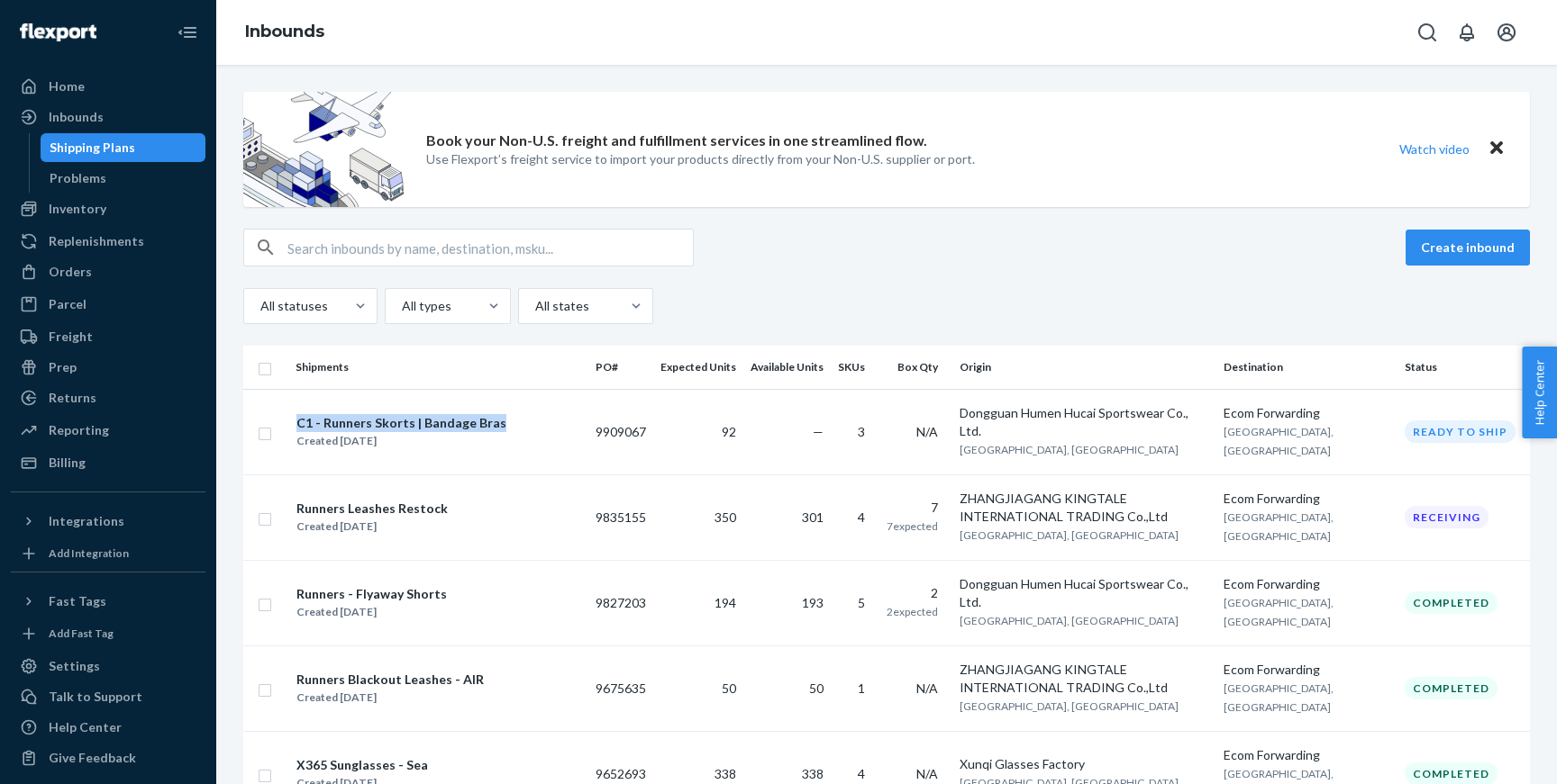
drag, startPoint x: 518, startPoint y: 423, endPoint x: 292, endPoint y: 423, distance: 226.0
click at [292, 423] on td "C1 - Runners Skorts | Bandage Bras Created Aug 22, 2025" at bounding box center [438, 432] width 300 height 85
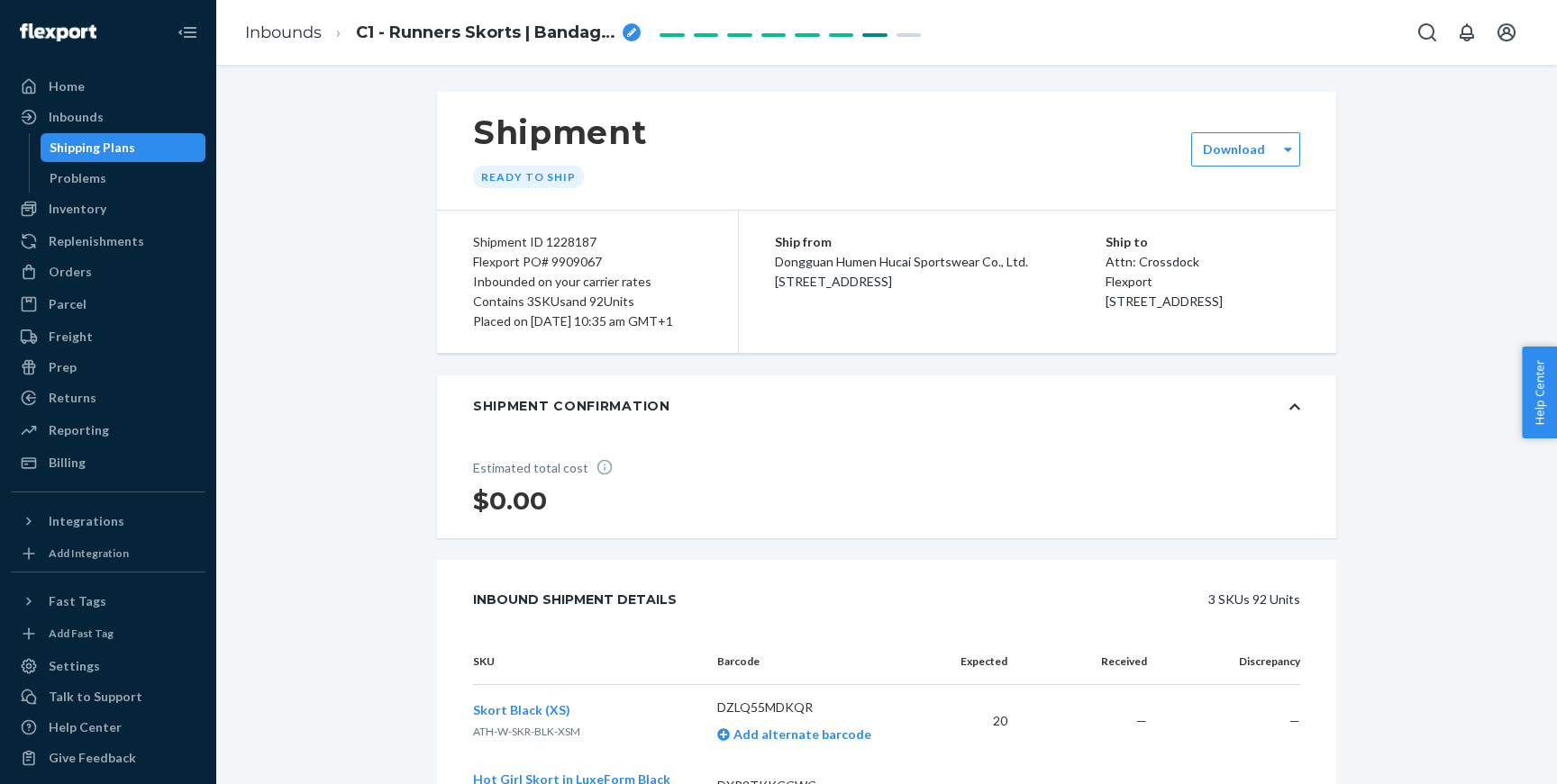
click at [574, 30] on span "C1 - Runners Skorts | Bandage Bras" at bounding box center [485, 34] width 260 height 24
click at [713, 120] on div "Shipment Ready to ship" at bounding box center [886, 150] width 899 height 118
click at [127, 120] on div "Inbounds" at bounding box center [108, 117] width 191 height 25
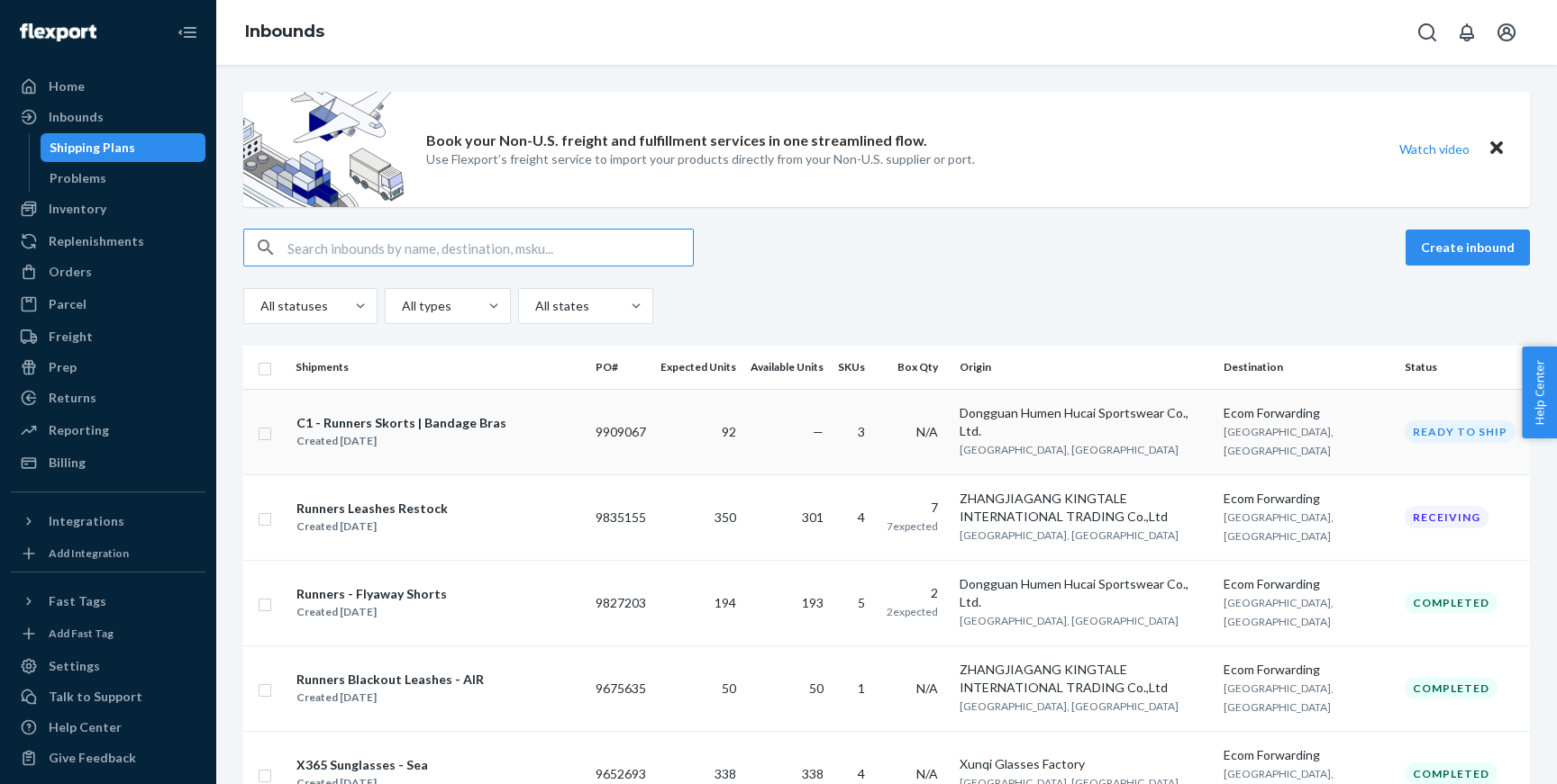
click at [265, 433] on input "checkbox" at bounding box center [264, 432] width 15 height 19
click at [1237, 244] on div "Duplicate" at bounding box center [1243, 247] width 59 height 18
checkbox input "false"
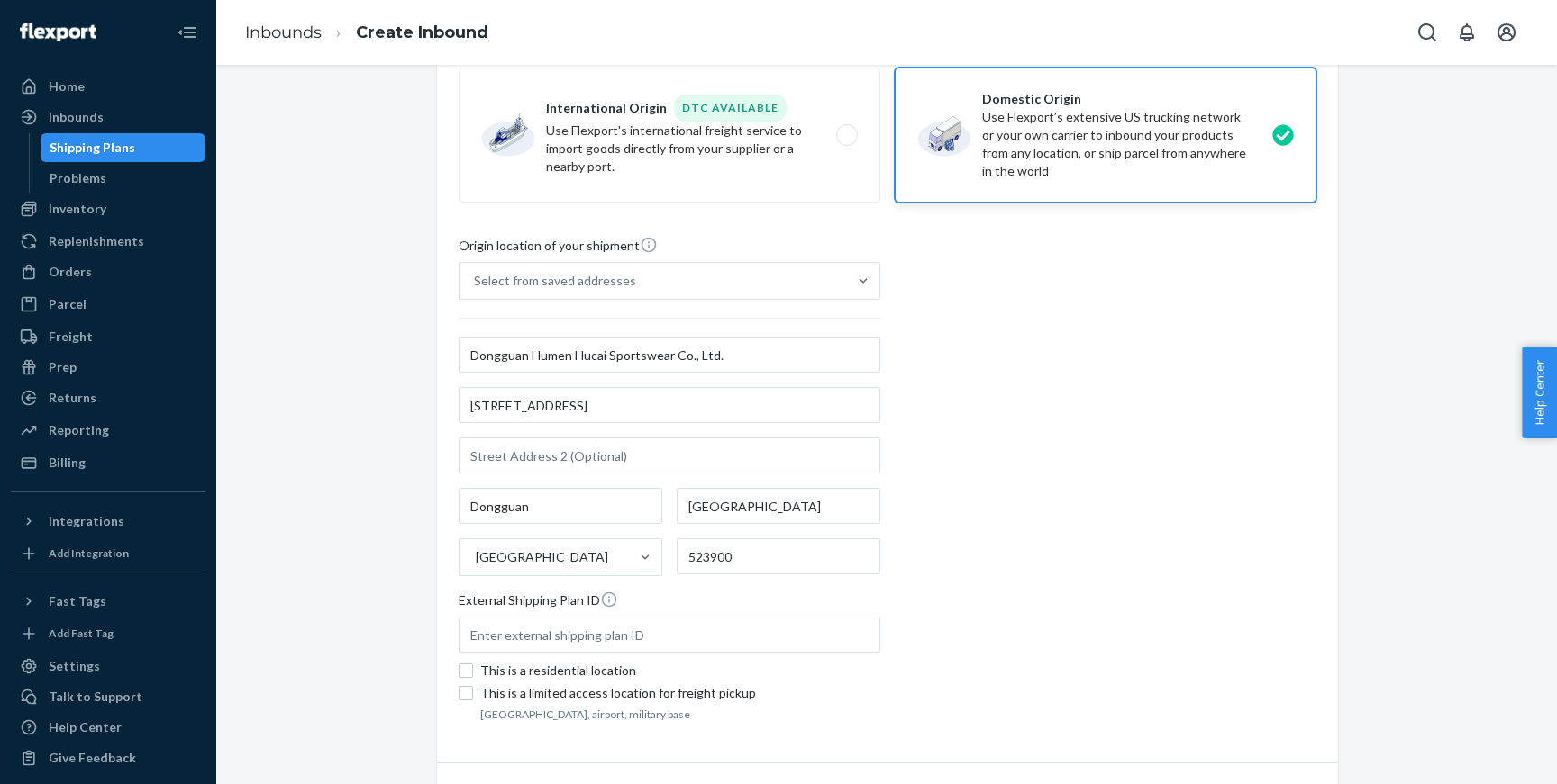
scroll to position [311, 0]
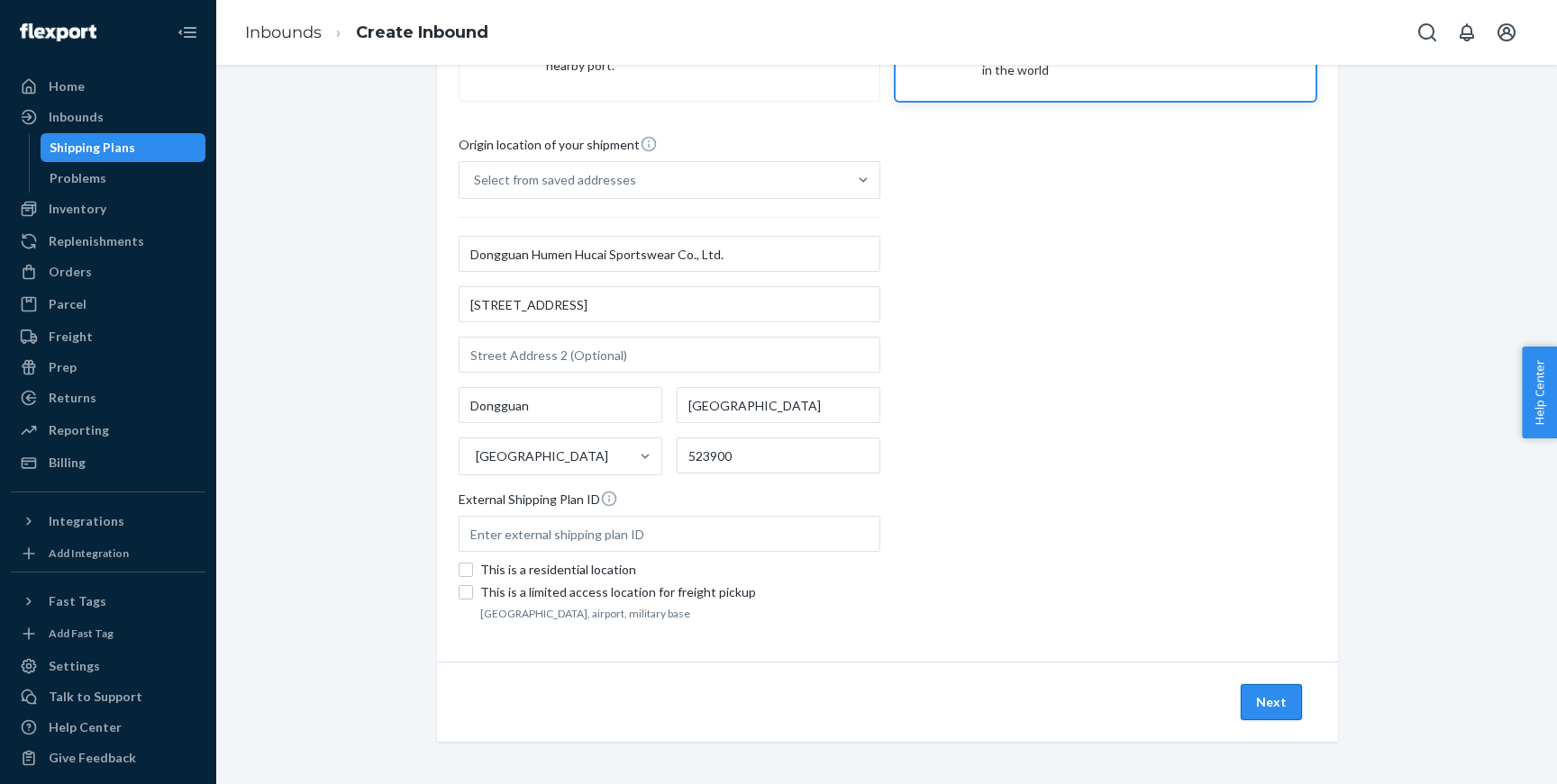
click at [1271, 706] on button "Next" at bounding box center [1271, 702] width 61 height 36
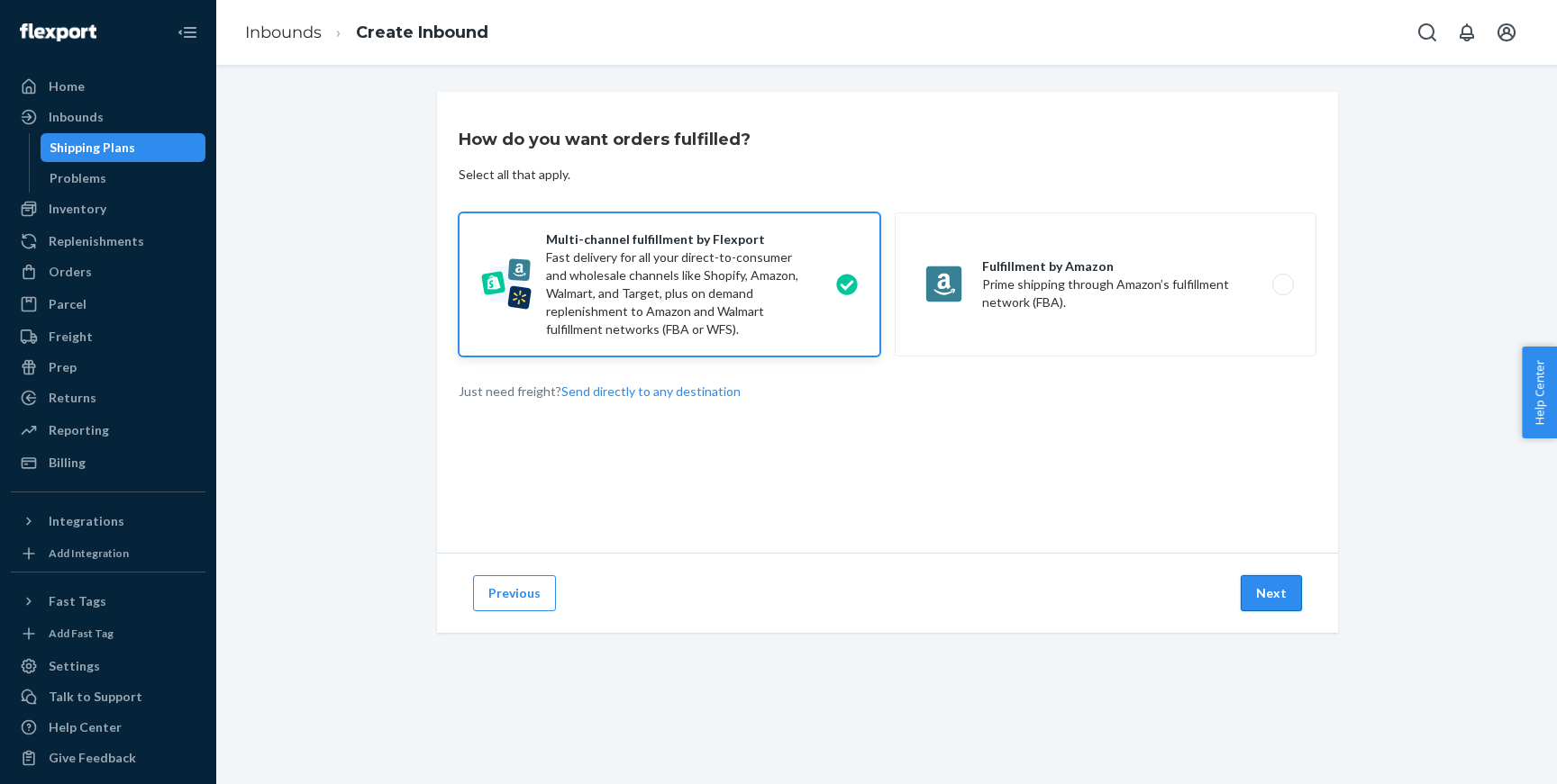
click at [1262, 594] on button "Next" at bounding box center [1271, 593] width 61 height 36
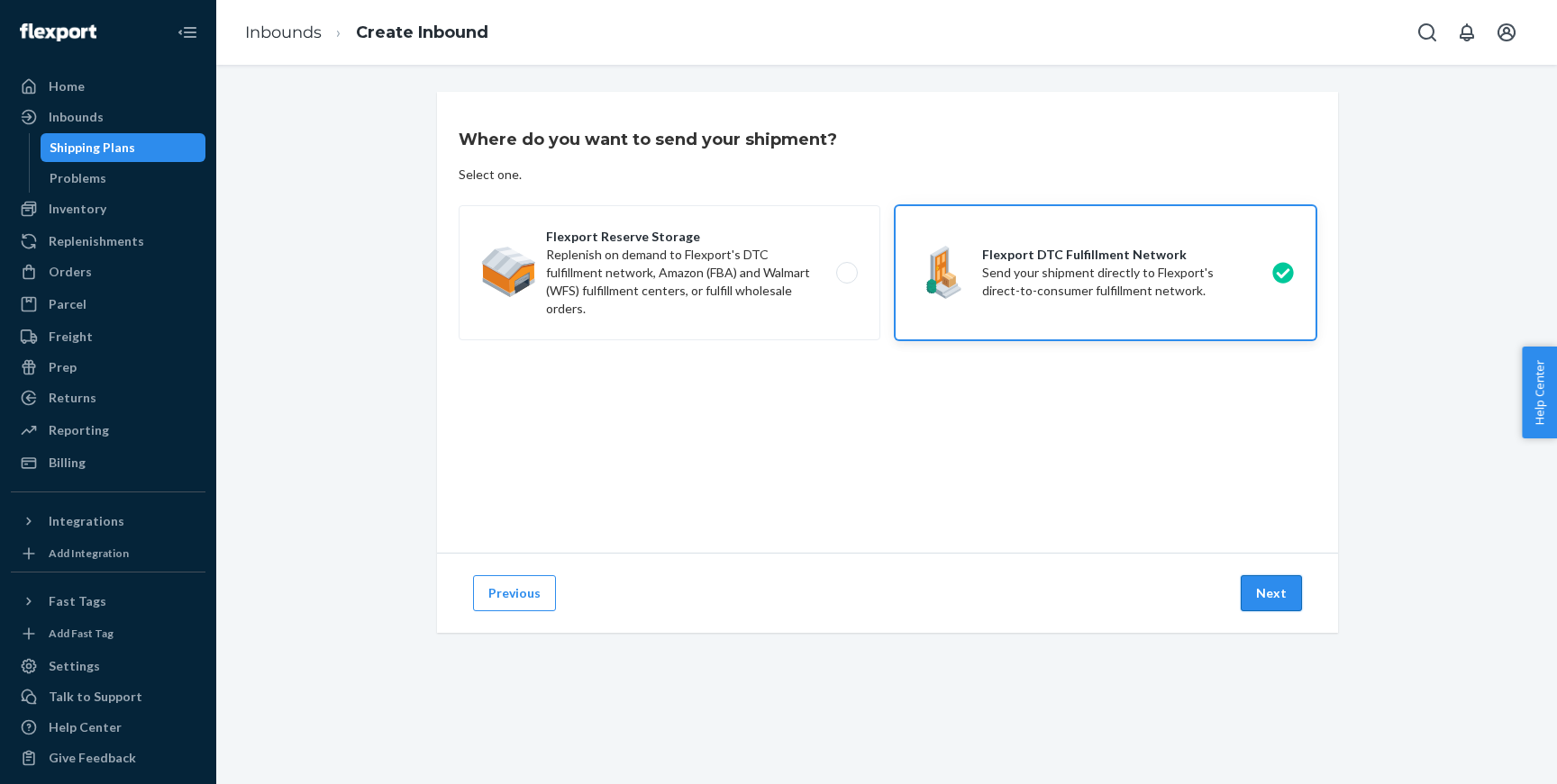
click at [1279, 580] on button "Next" at bounding box center [1271, 593] width 61 height 36
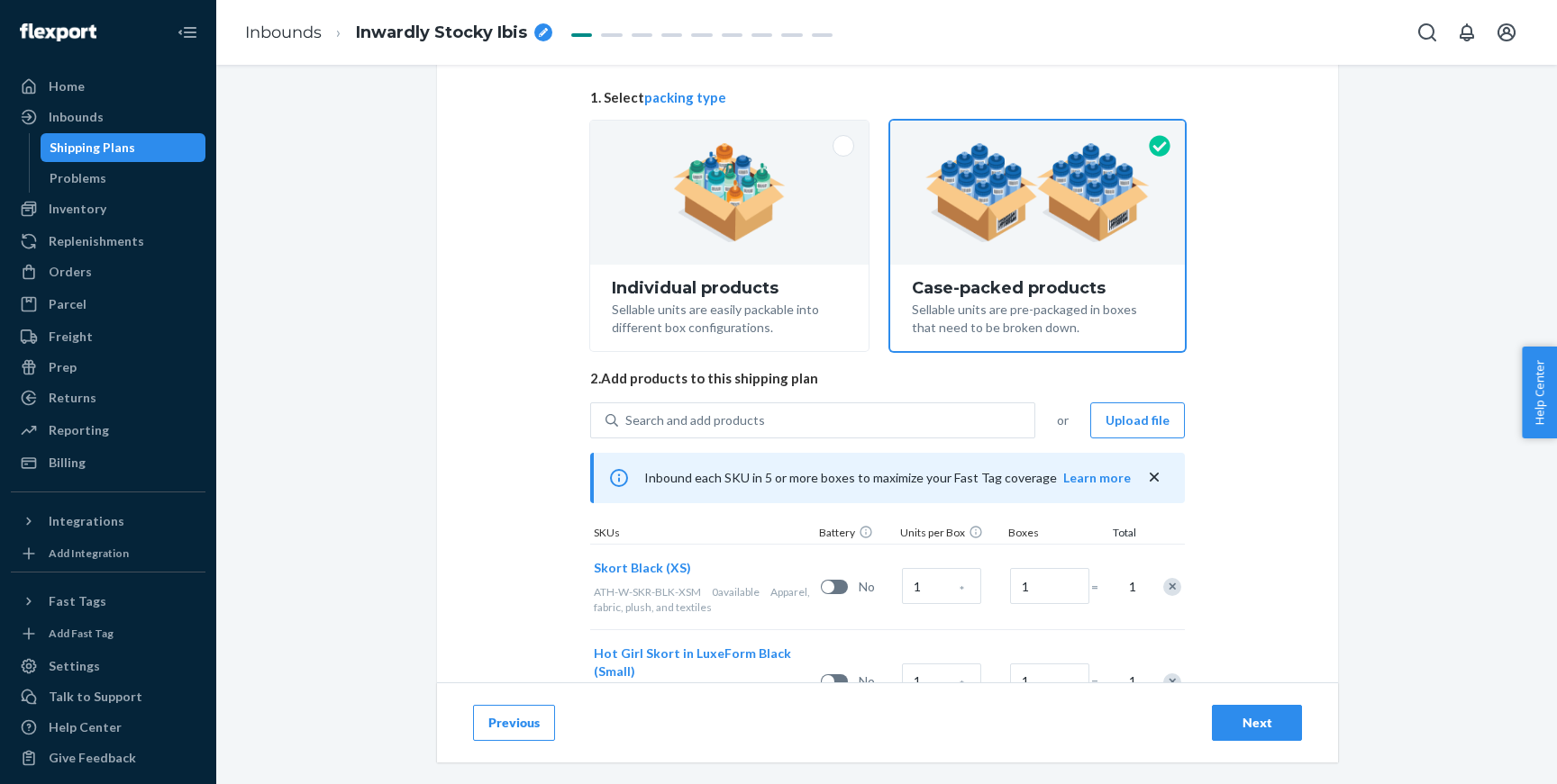
scroll to position [152, 0]
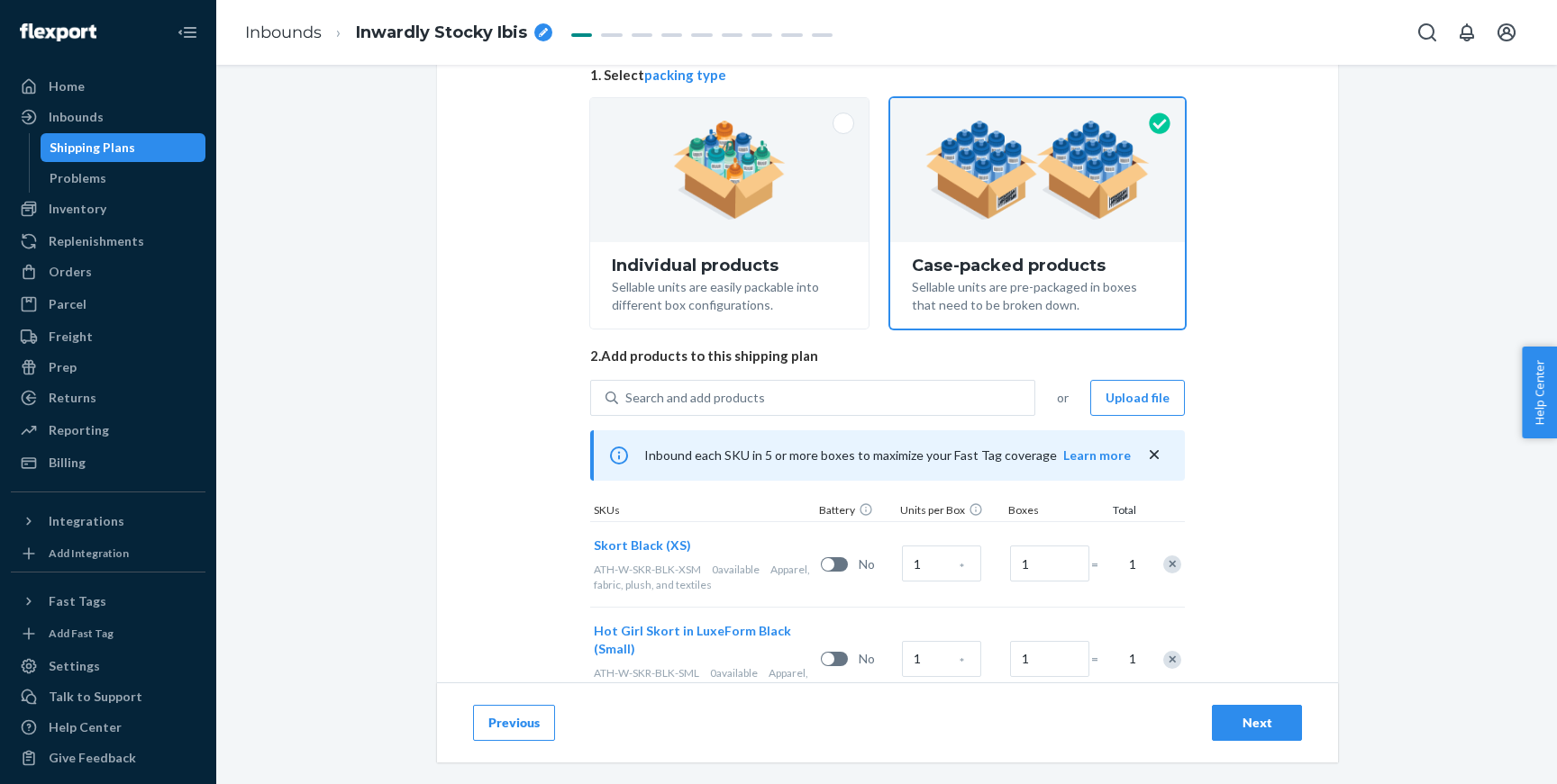
click at [540, 35] on icon "breadcrumbs" at bounding box center [543, 32] width 9 height 9
type input "C2 - Runners Skorts | Bandage Bras"
drag, startPoint x: 413, startPoint y: 31, endPoint x: 301, endPoint y: 31, distance: 112.0
click at [301, 31] on ol "Inbounds C2 - Runners Skorts | Bandage Bras" at bounding box center [403, 33] width 345 height 57
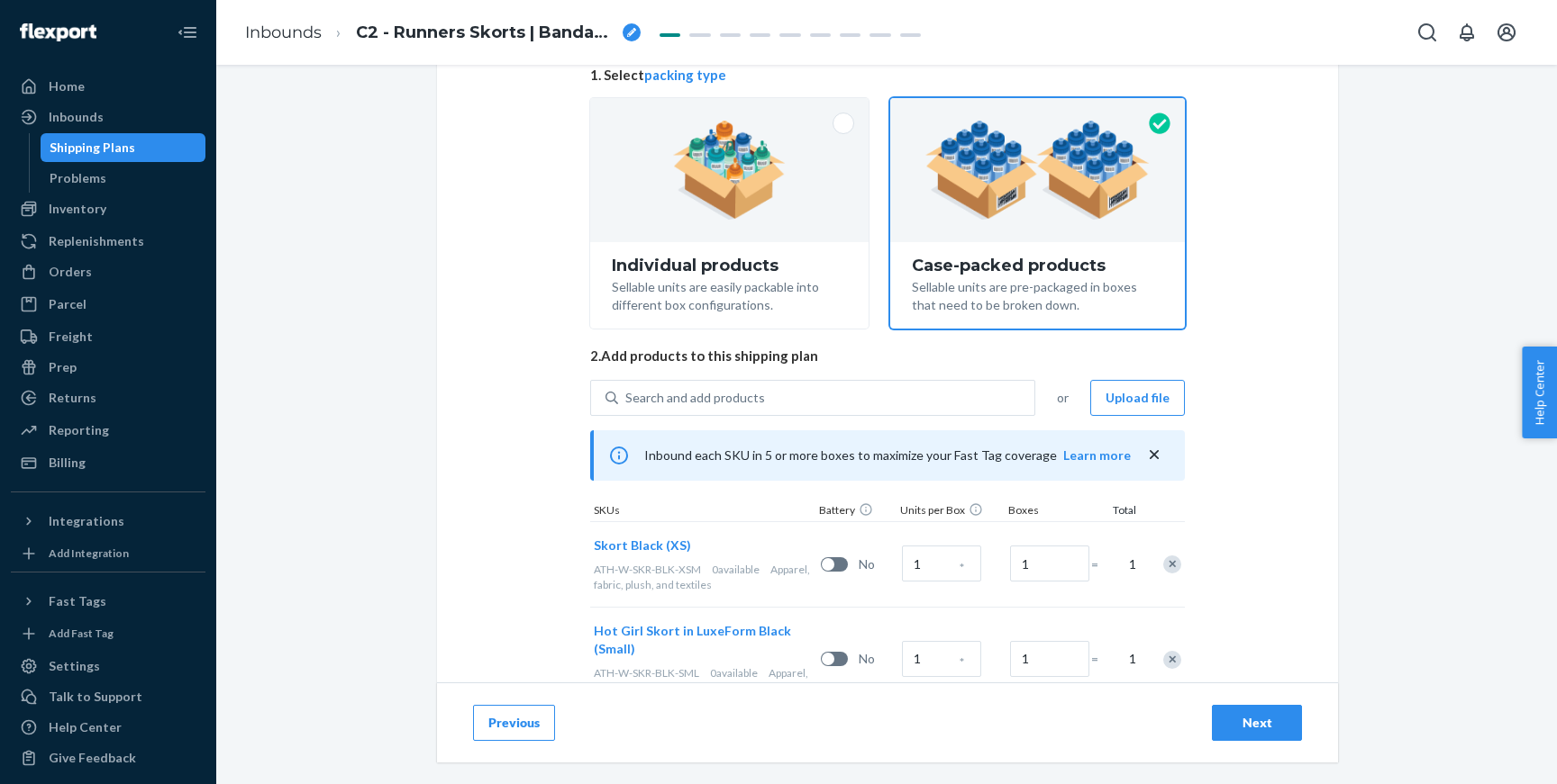
click at [508, 282] on div "Select and Add Products Ensure your products meet our dimension requirements an…" at bounding box center [886, 395] width 900 height 911
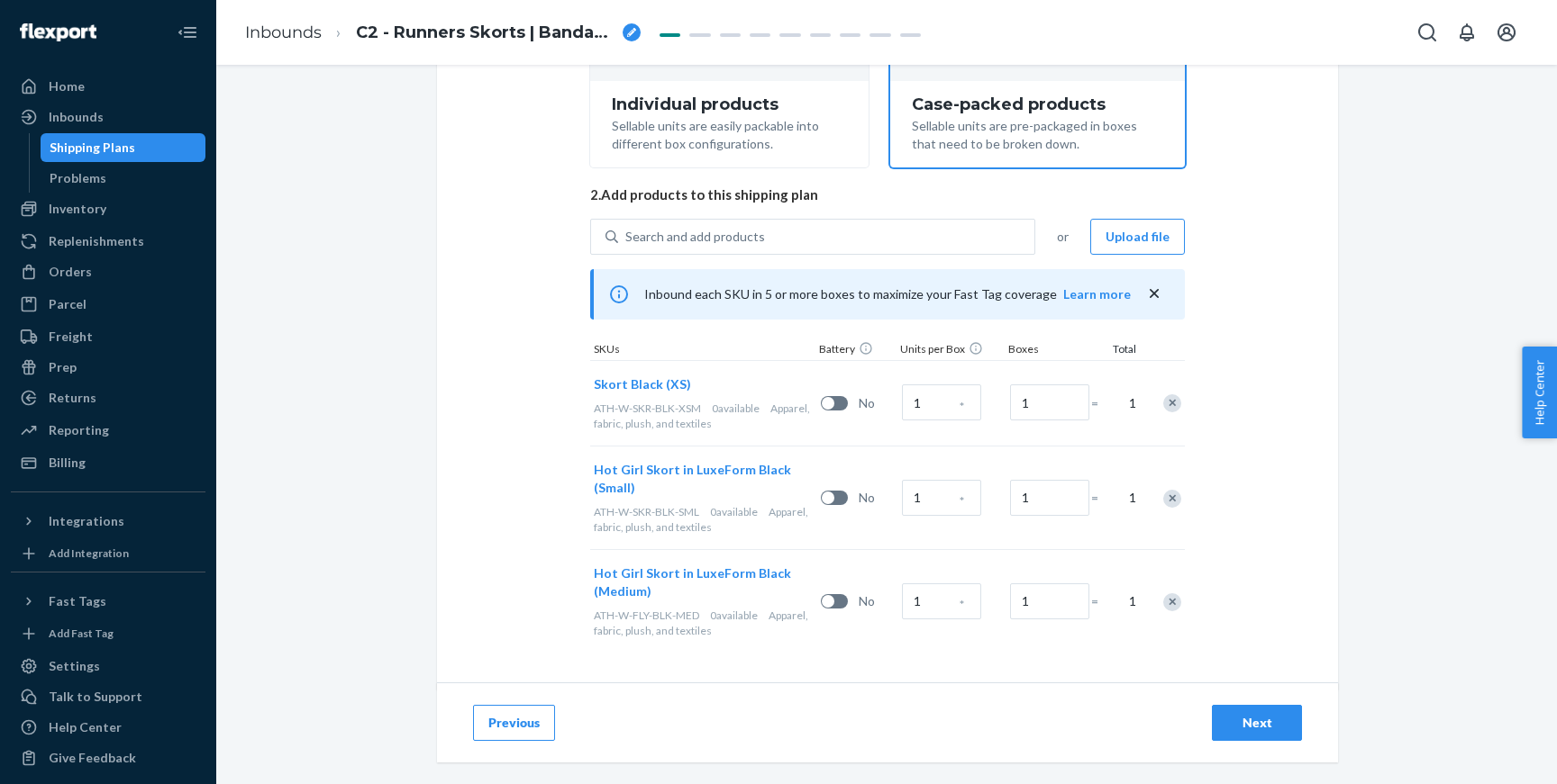
scroll to position [320, 0]
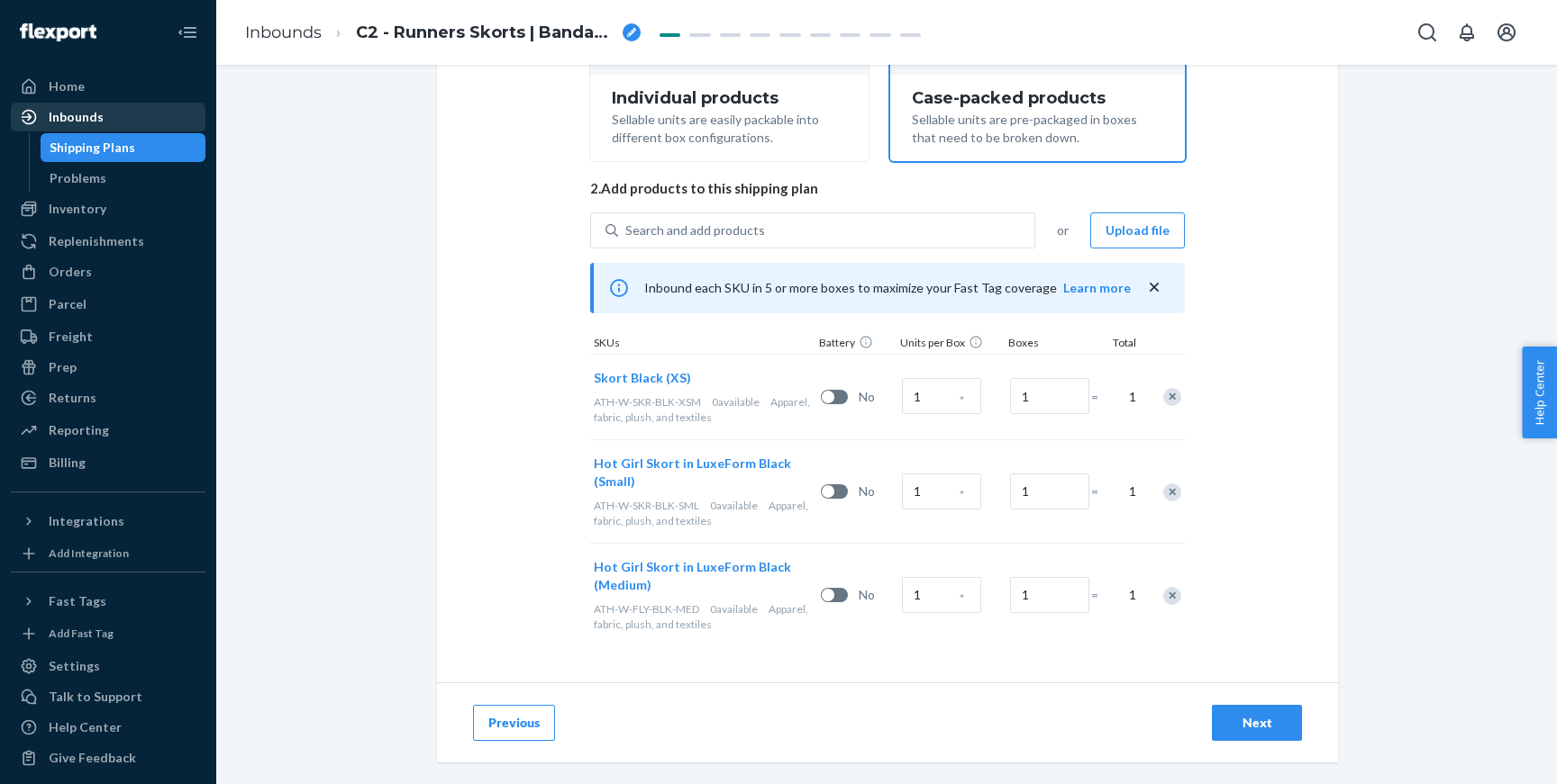
click at [101, 115] on div "Inbounds" at bounding box center [108, 117] width 191 height 25
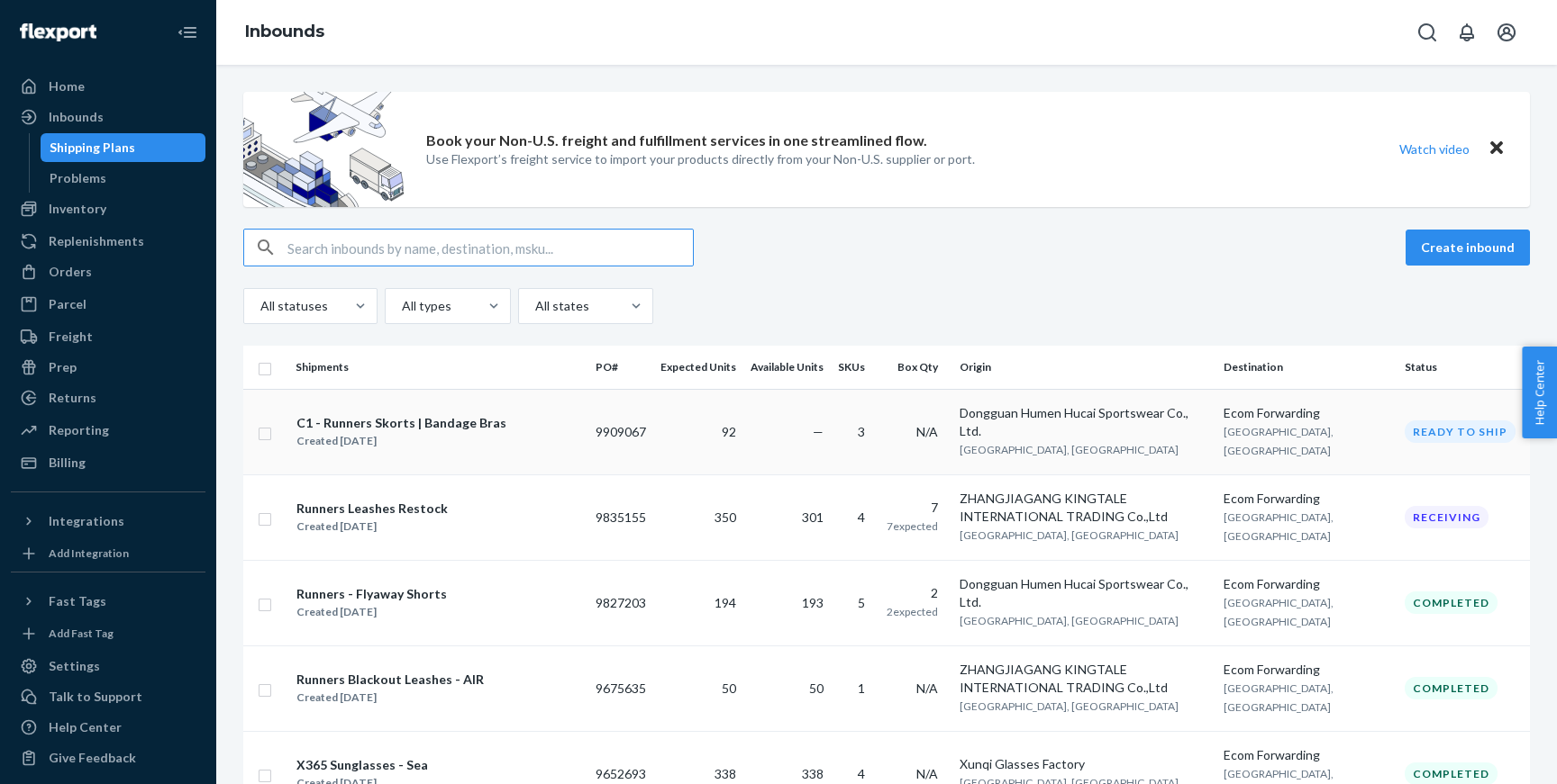
click at [367, 423] on div "C1 - Runners Skorts | Bandage Bras" at bounding box center [401, 423] width 210 height 18
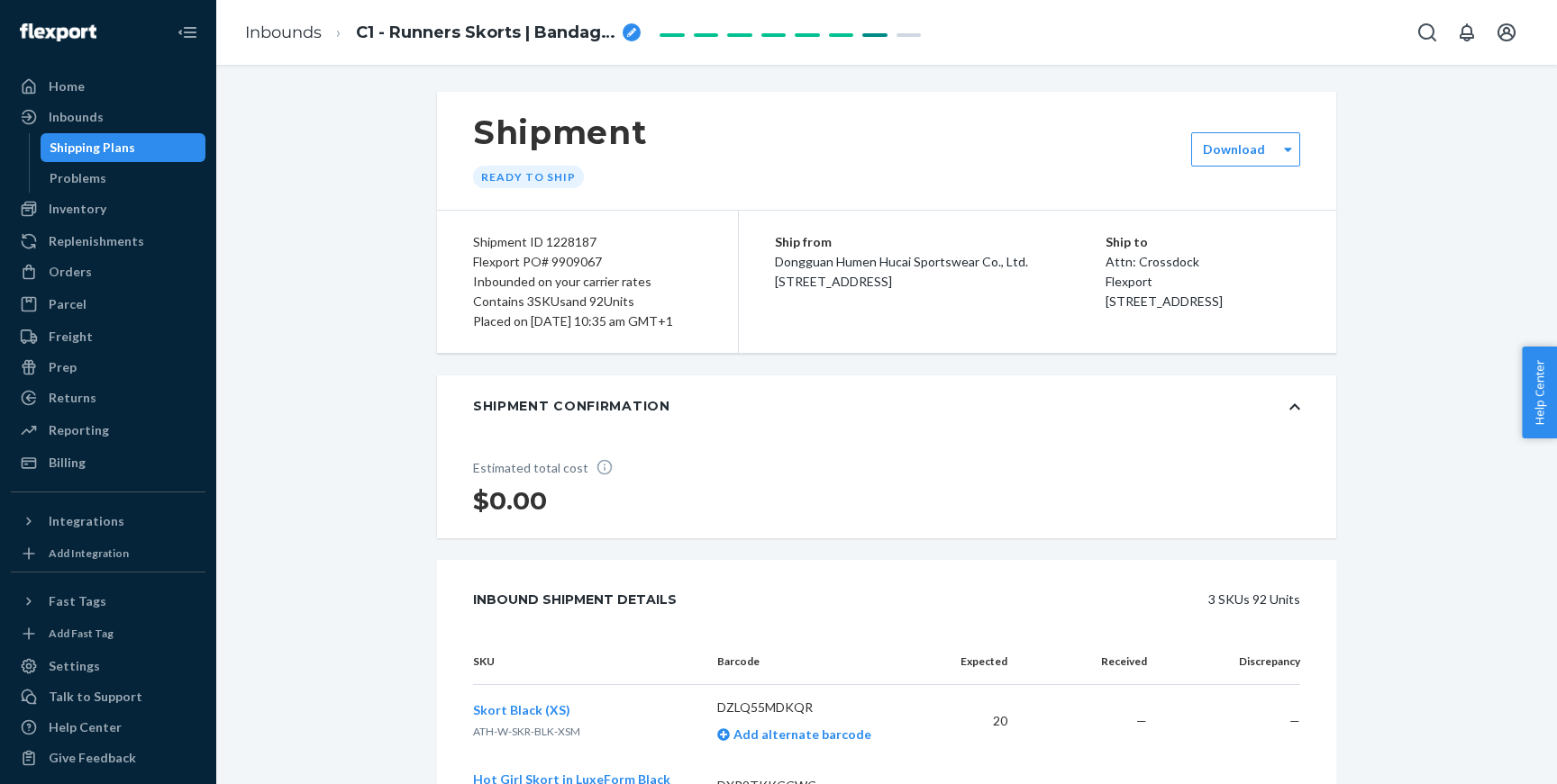
click at [631, 38] on div "breadcrumbs" at bounding box center [631, 33] width 18 height 18
drag, startPoint x: 462, startPoint y: 35, endPoint x: 617, endPoint y: 35, distance: 155.0
click at [615, 35] on div "Inbounds C1 - Runners Skorts | Bandage Bras" at bounding box center [538, 33] width 615 height 57
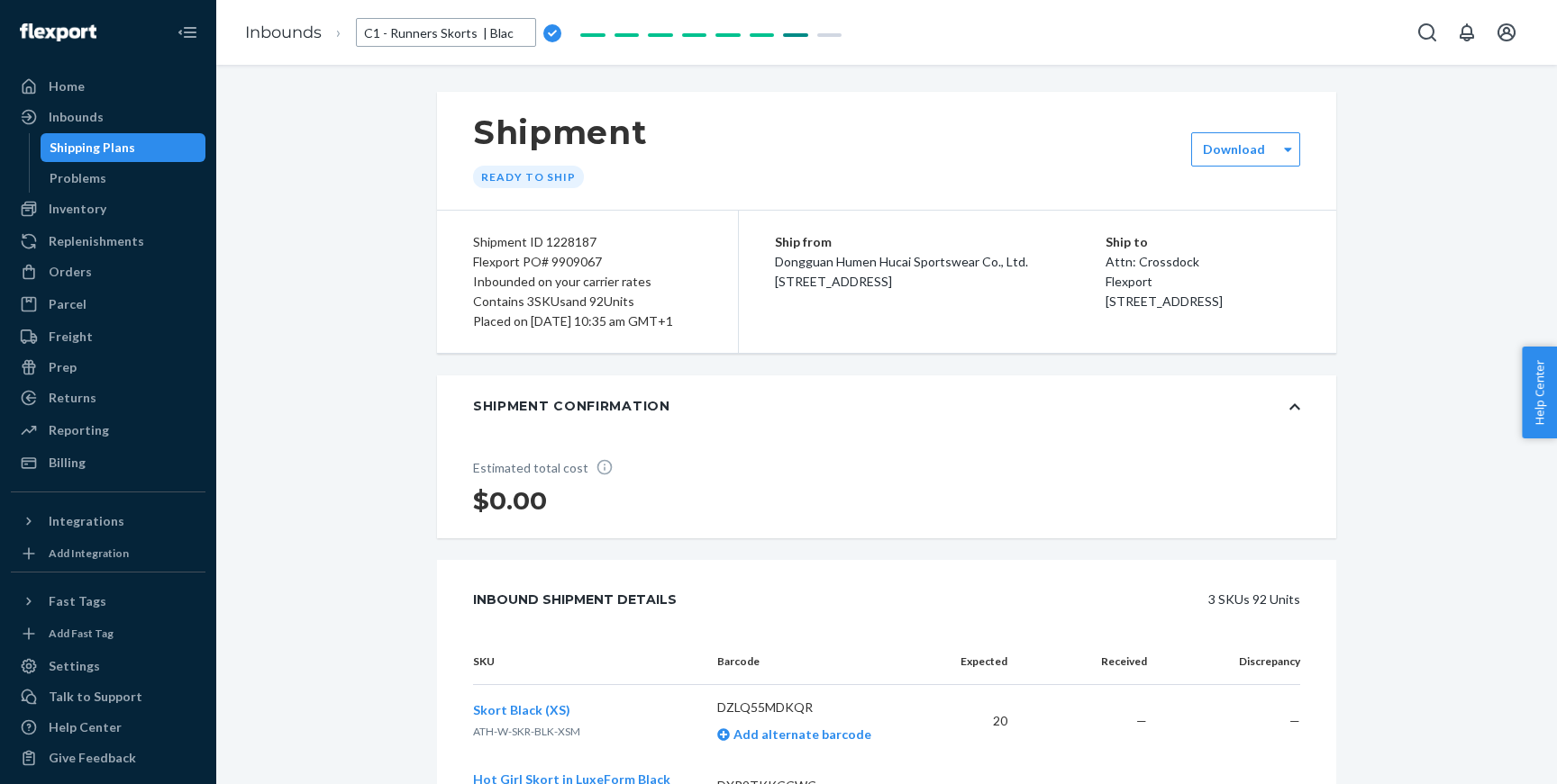
type input "C1 - Runners Skorts | Black"
click at [838, 110] on div "Shipment Ready to ship" at bounding box center [886, 150] width 899 height 118
click at [1109, 164] on div "Shipment Ready to ship" at bounding box center [886, 150] width 899 height 118
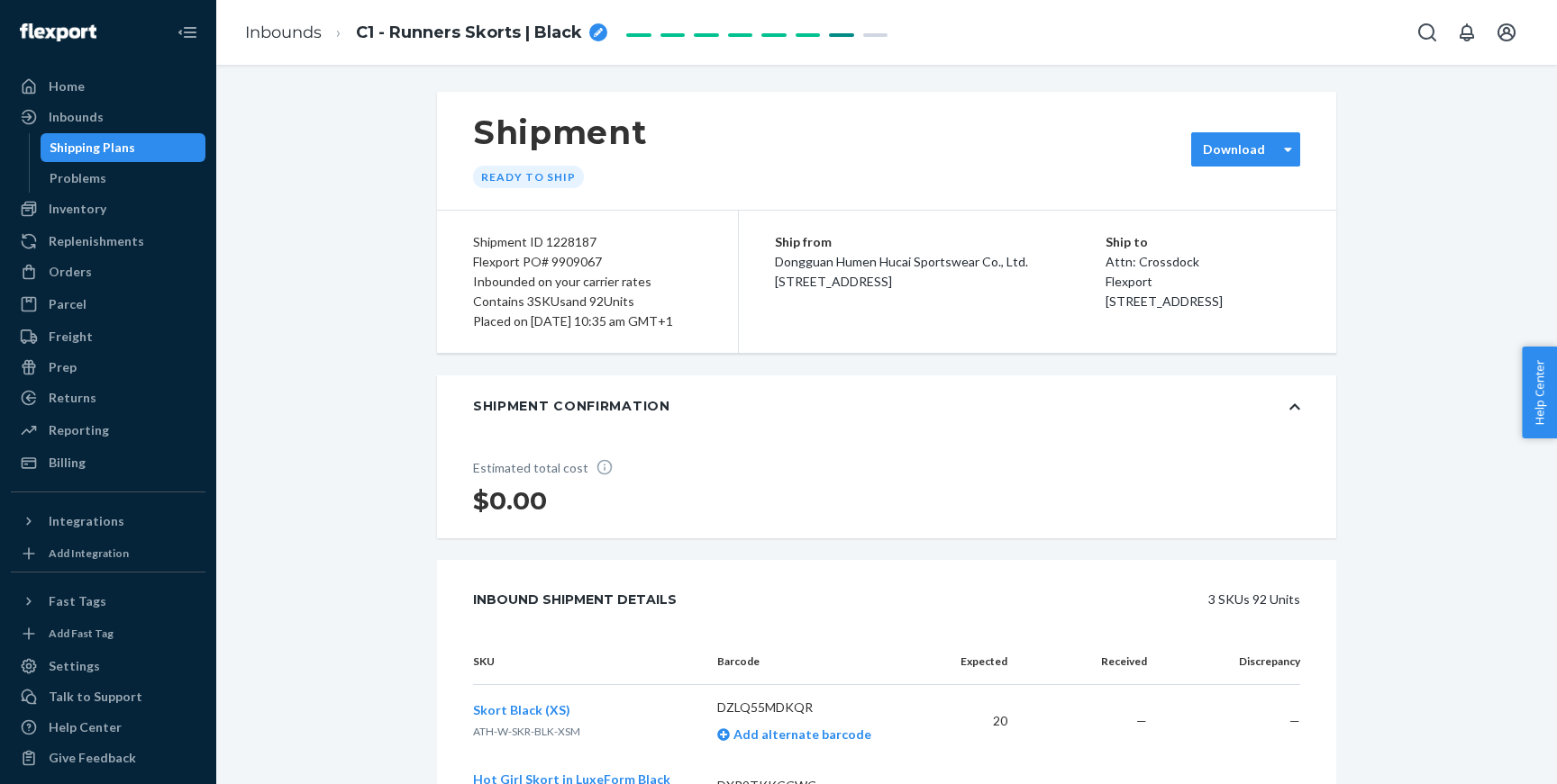
click at [1239, 152] on label "Download" at bounding box center [1233, 149] width 62 height 18
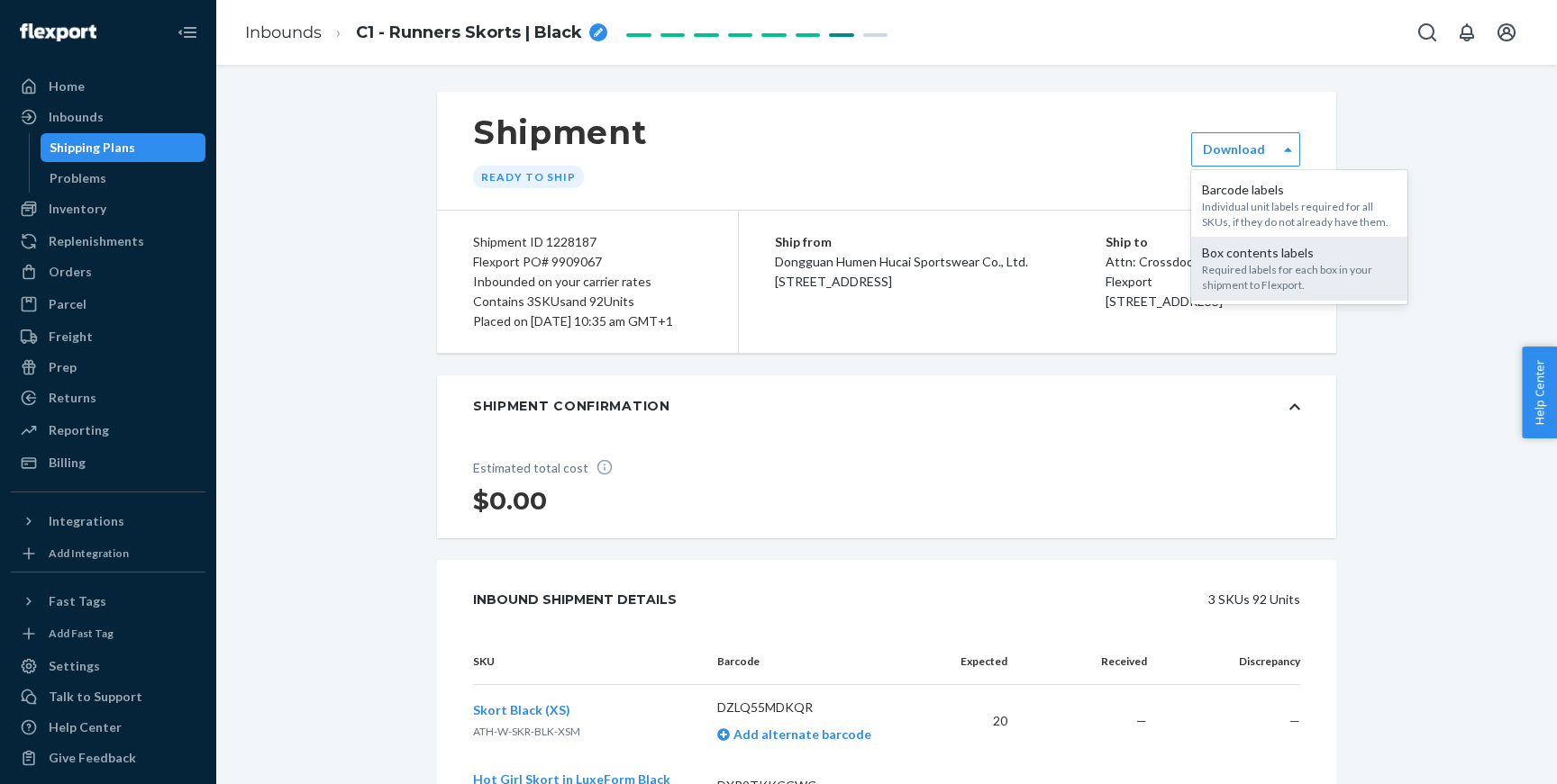
click at [1245, 279] on div "Required labels for each box in your shipment to Flexport." at bounding box center [1298, 277] width 194 height 31
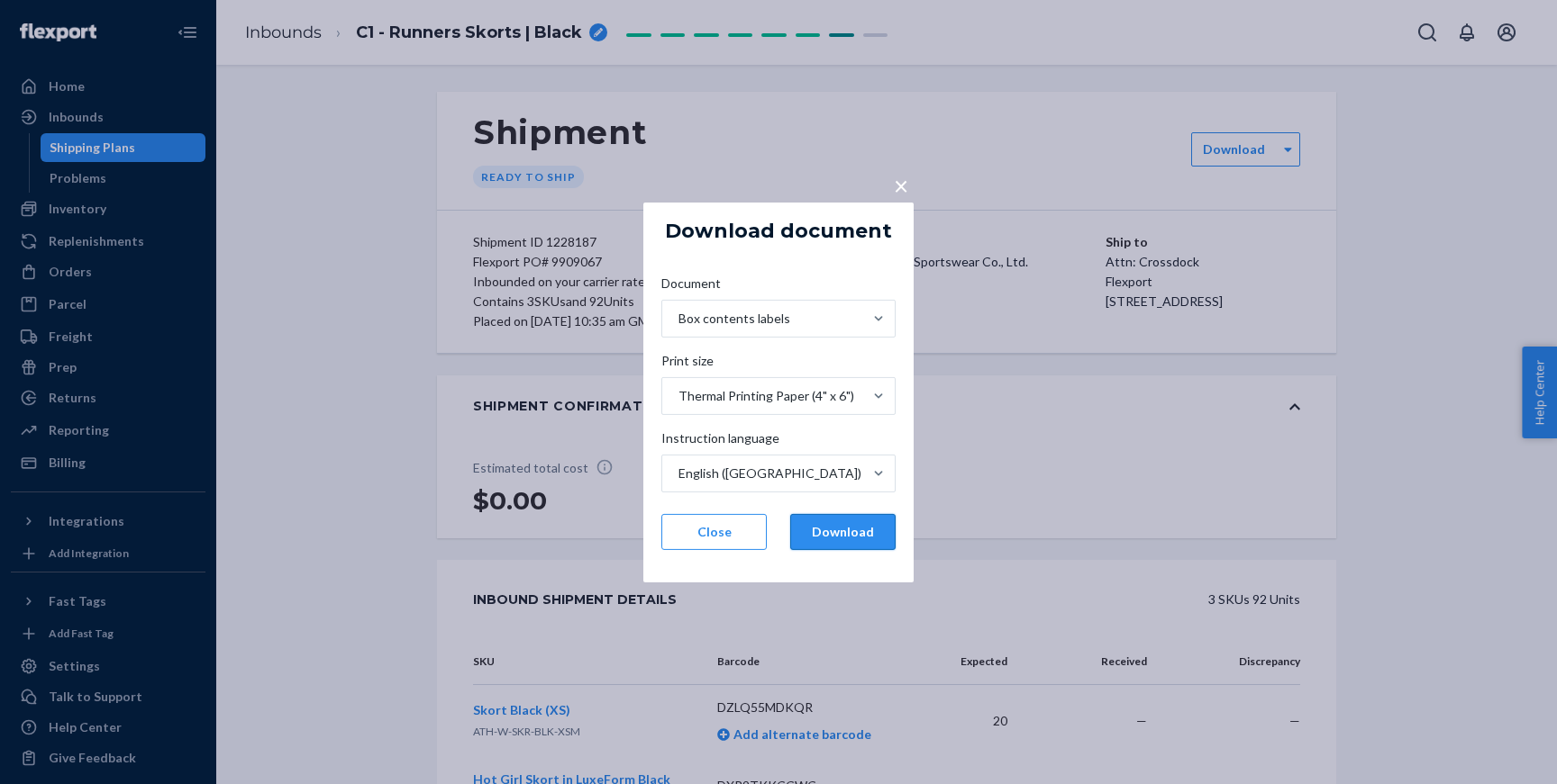
click at [862, 535] on button "Download" at bounding box center [843, 532] width 105 height 36
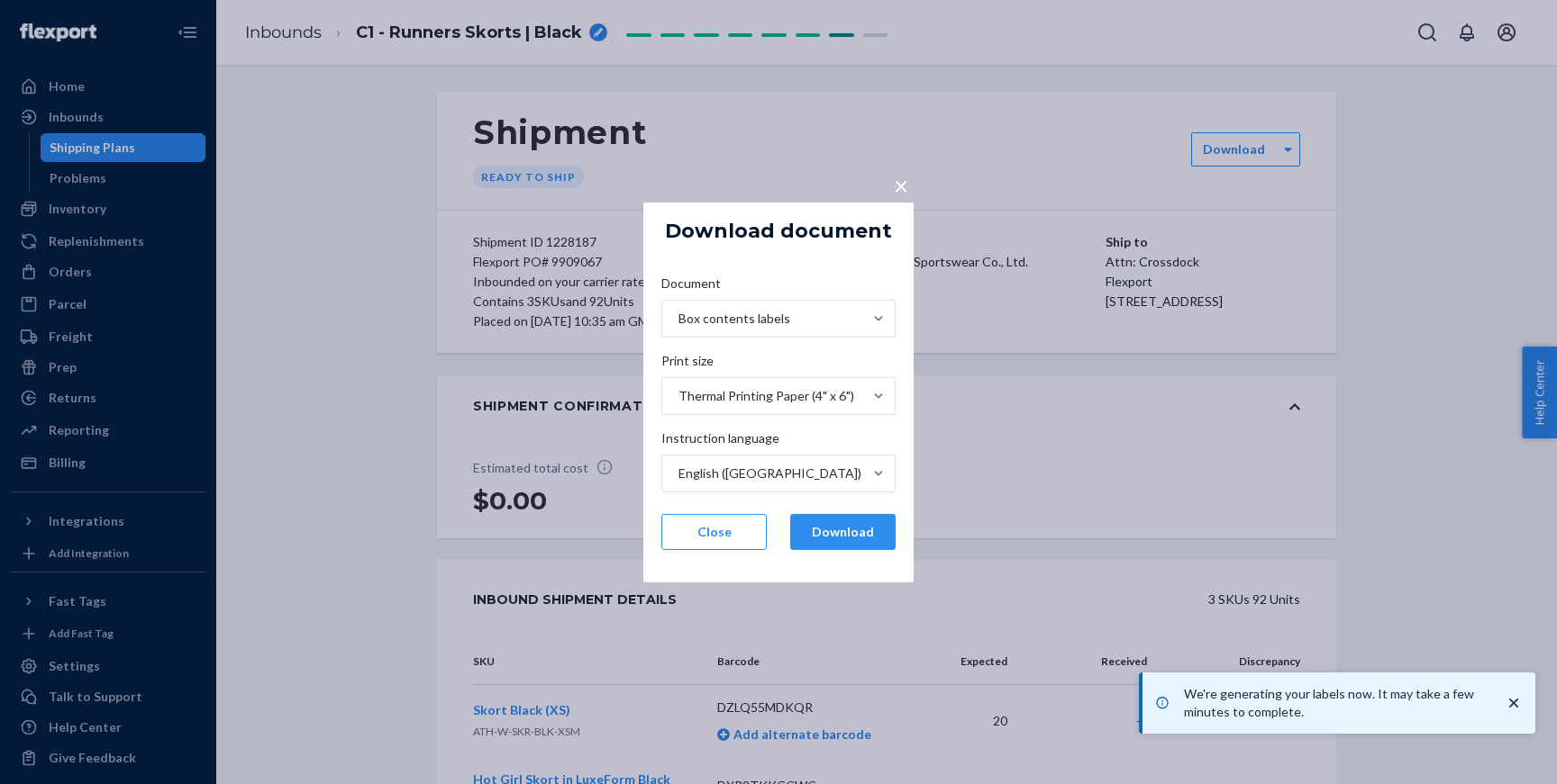
click at [982, 443] on div "× Download document Document Box contents labels Print size Thermal Printing Pa…" at bounding box center [778, 392] width 1557 height 784
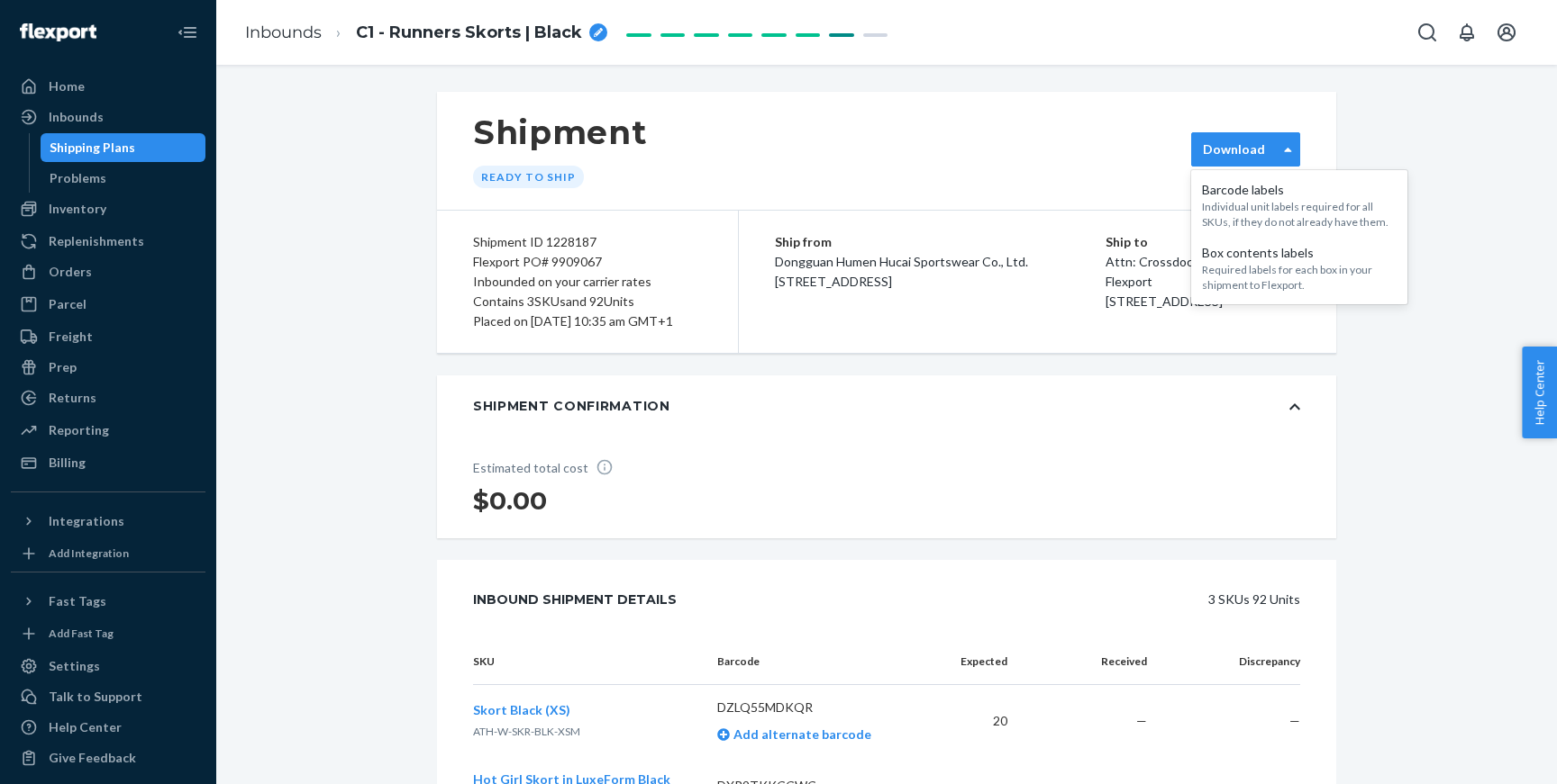
click at [1265, 155] on div "Download" at bounding box center [1233, 149] width 84 height 18
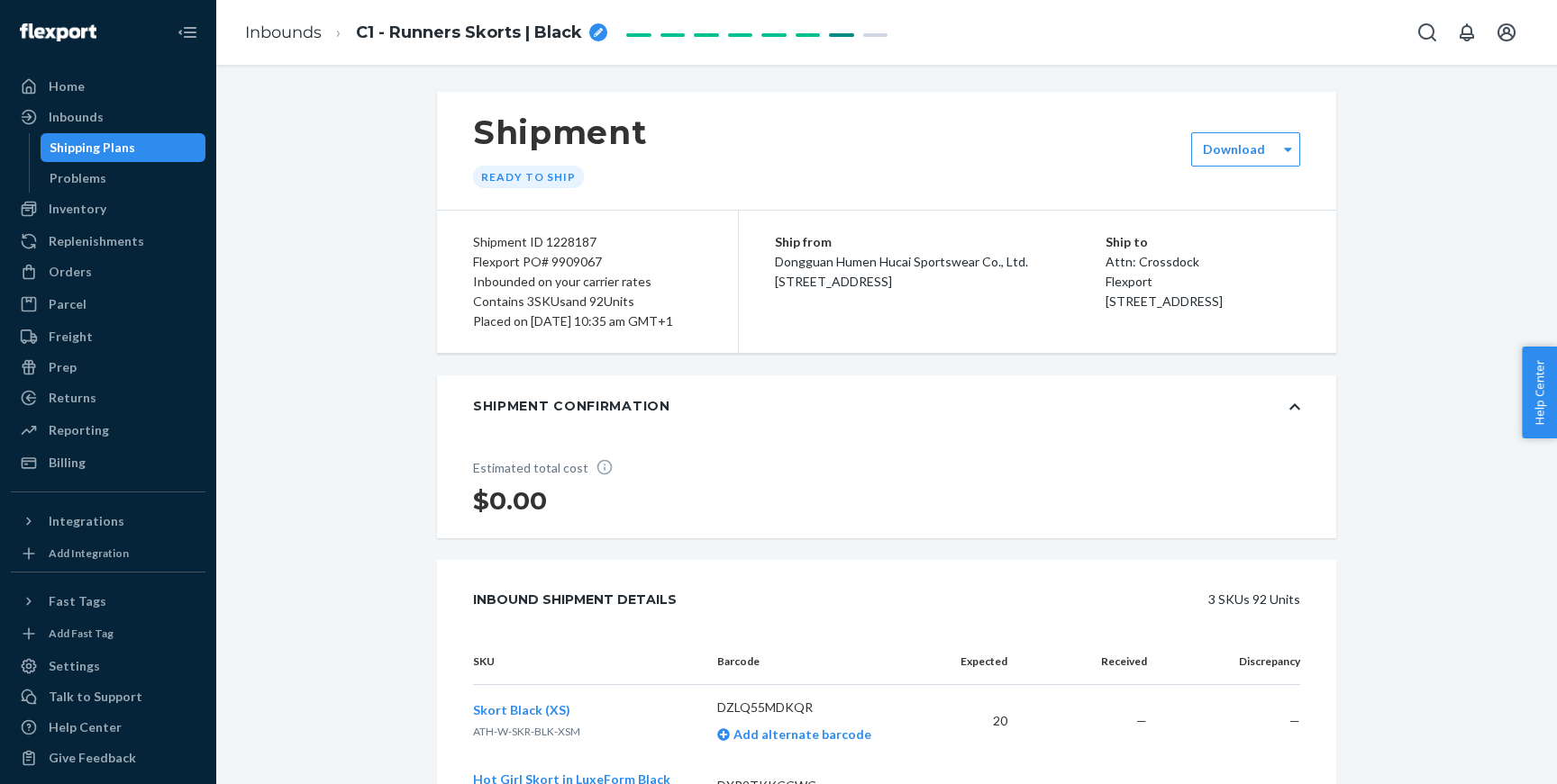
click at [1047, 146] on div "Shipment Ready to ship" at bounding box center [886, 150] width 899 height 118
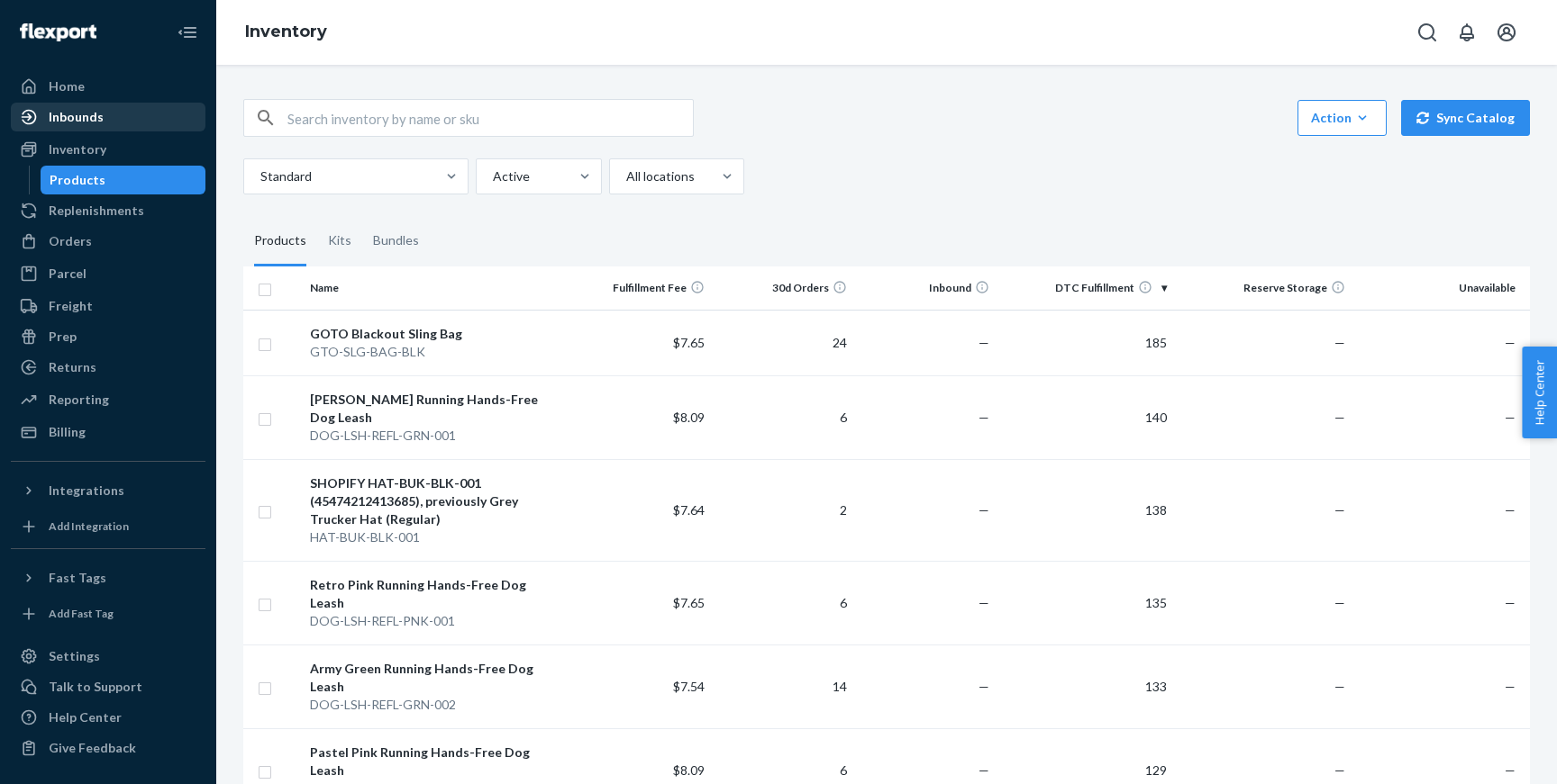
click at [128, 125] on div "Inbounds" at bounding box center [108, 117] width 191 height 25
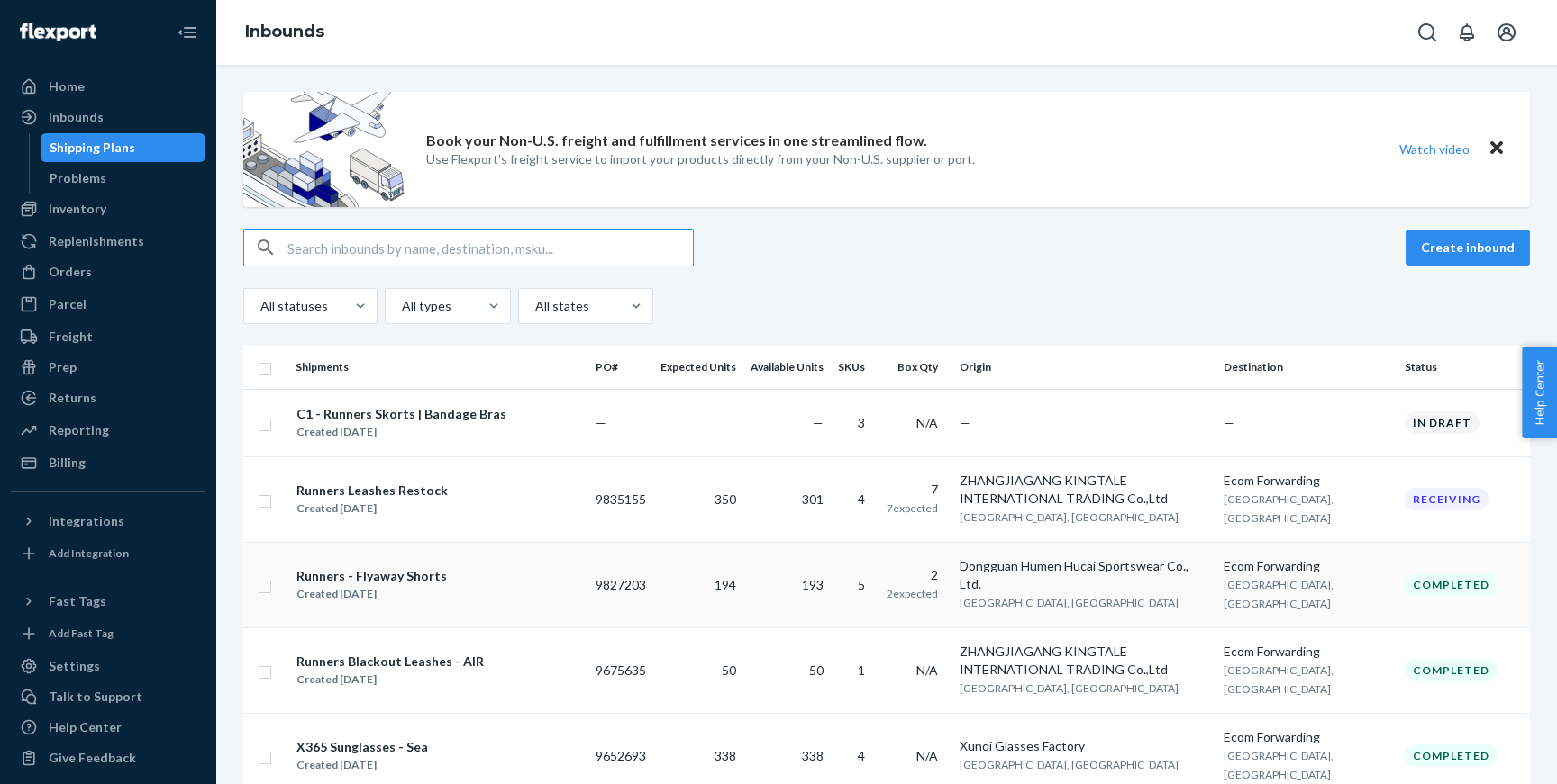
click at [385, 577] on div "Runners - Flyaway Shorts" at bounding box center [371, 576] width 151 height 18
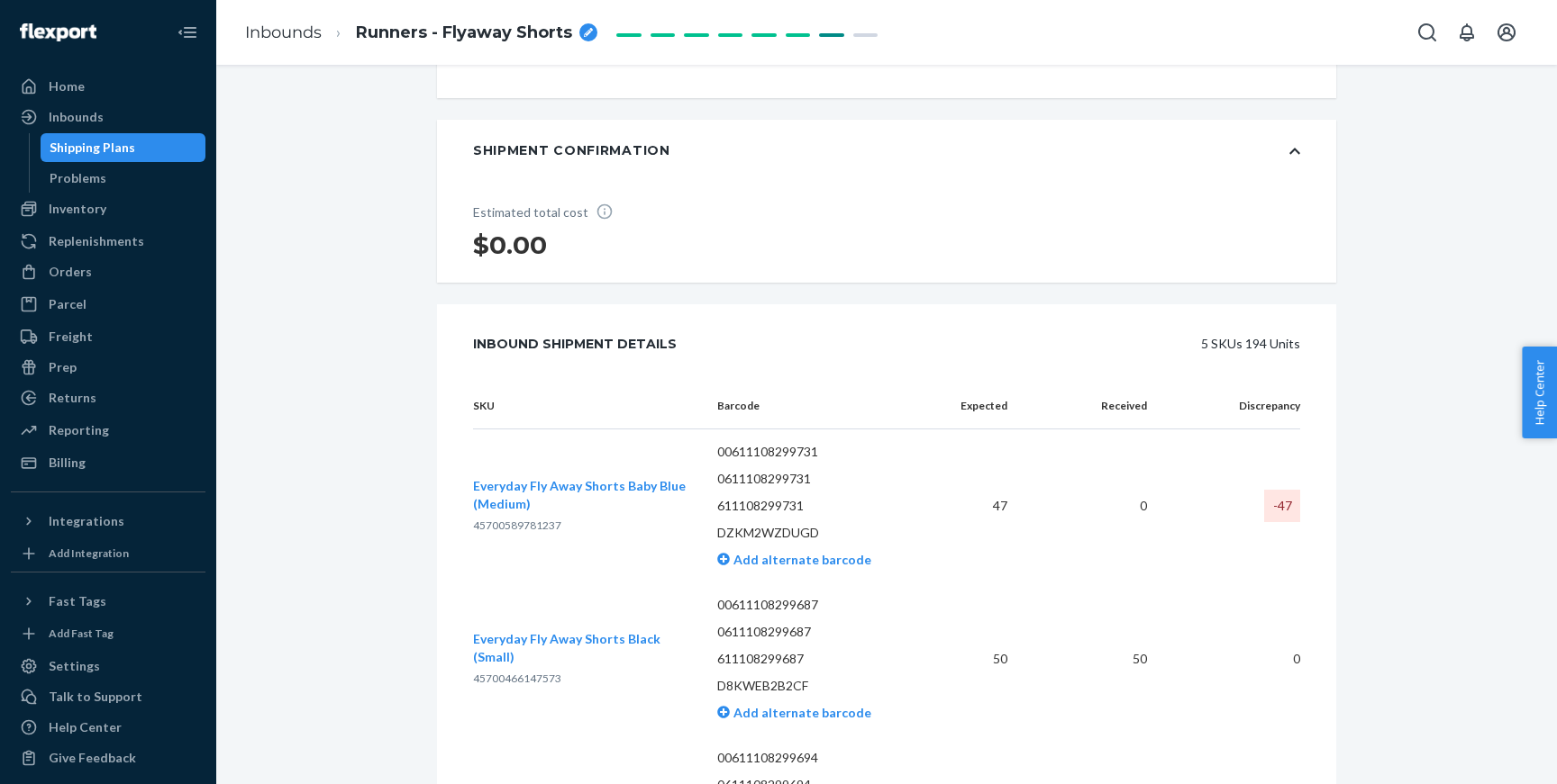
scroll to position [686, 0]
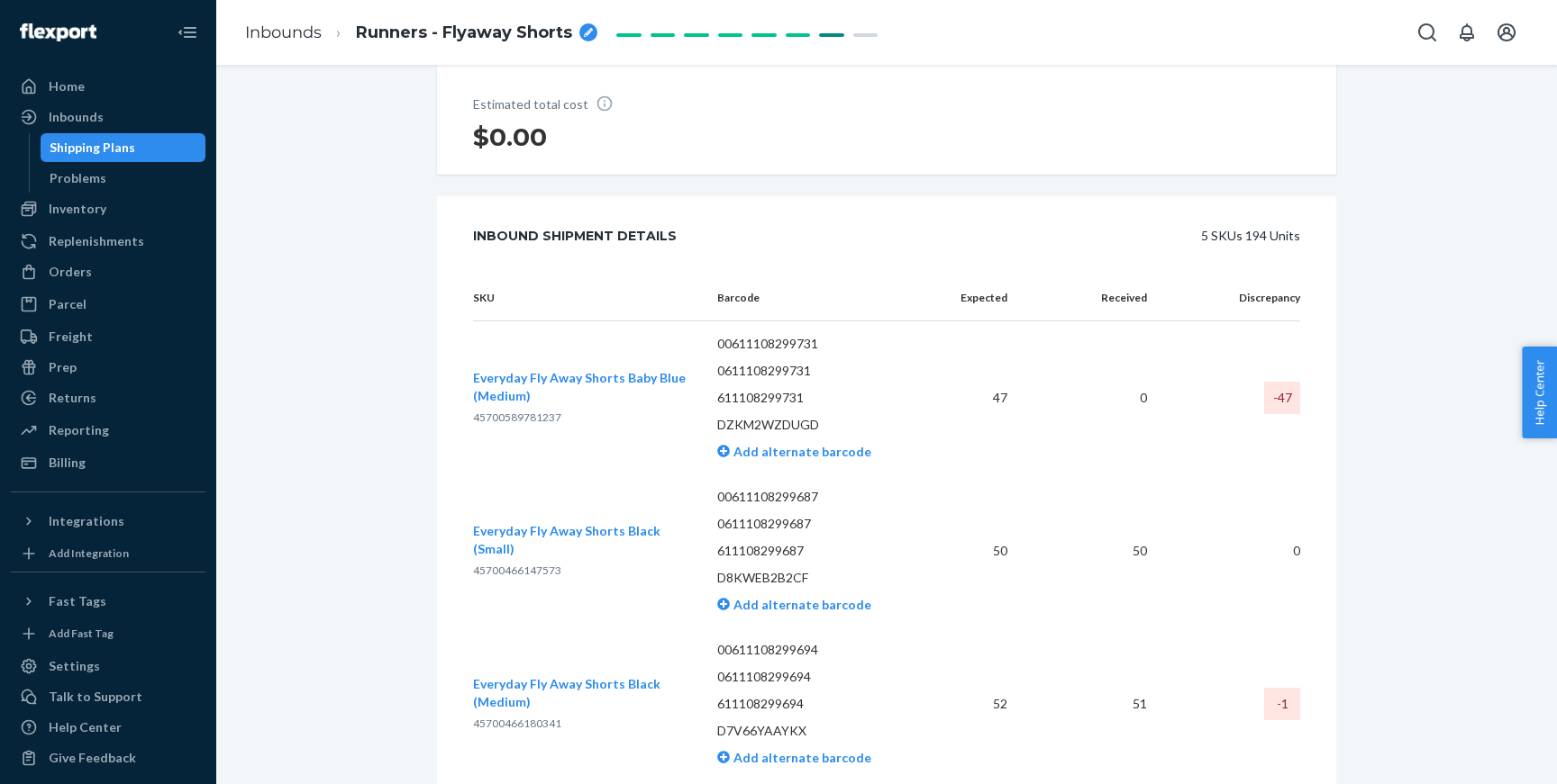
click at [571, 394] on span "Everyday Fly Away Shorts Baby Blue (Medium)" at bounding box center [578, 387] width 213 height 34
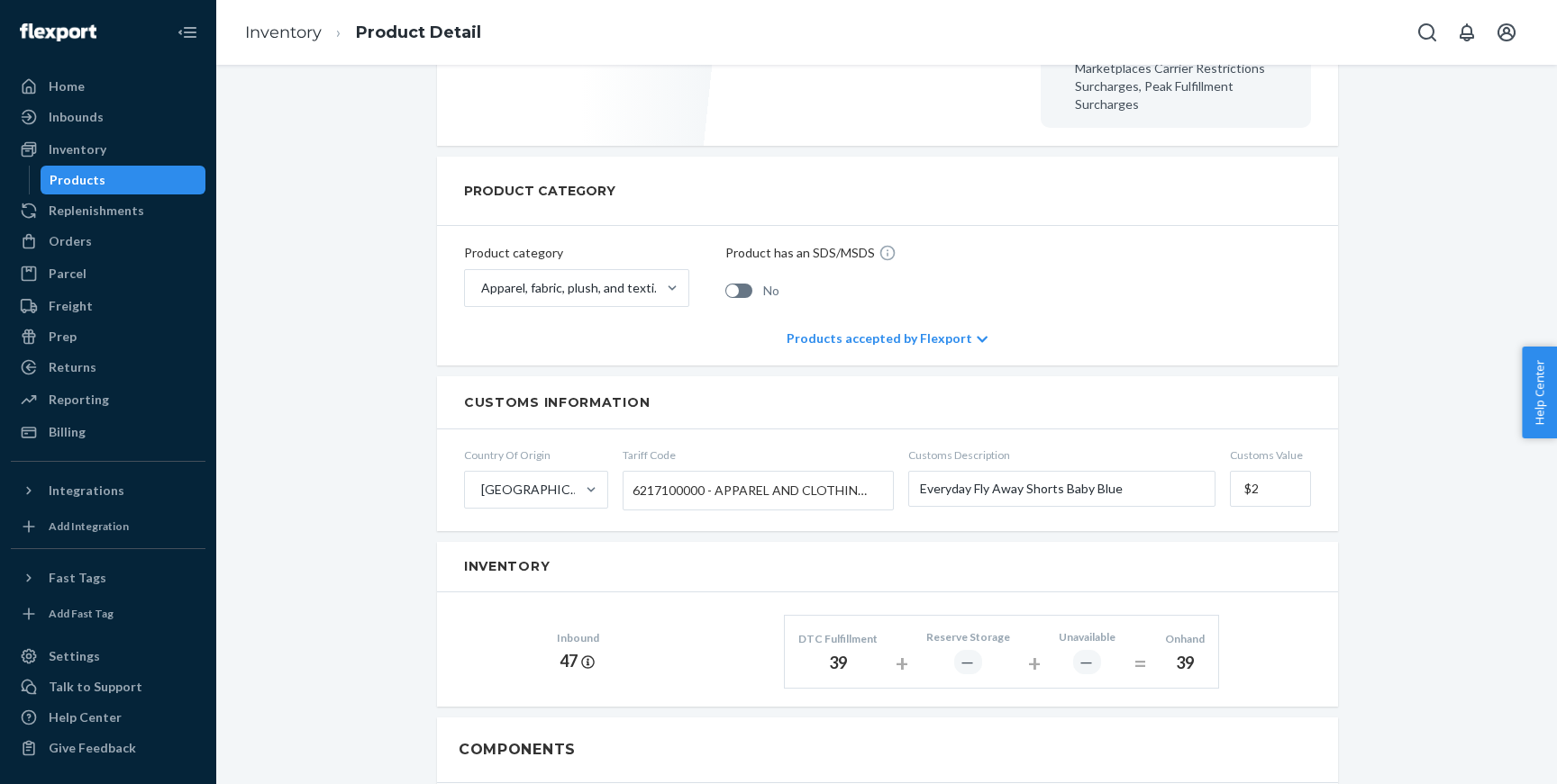
scroll to position [753, 0]
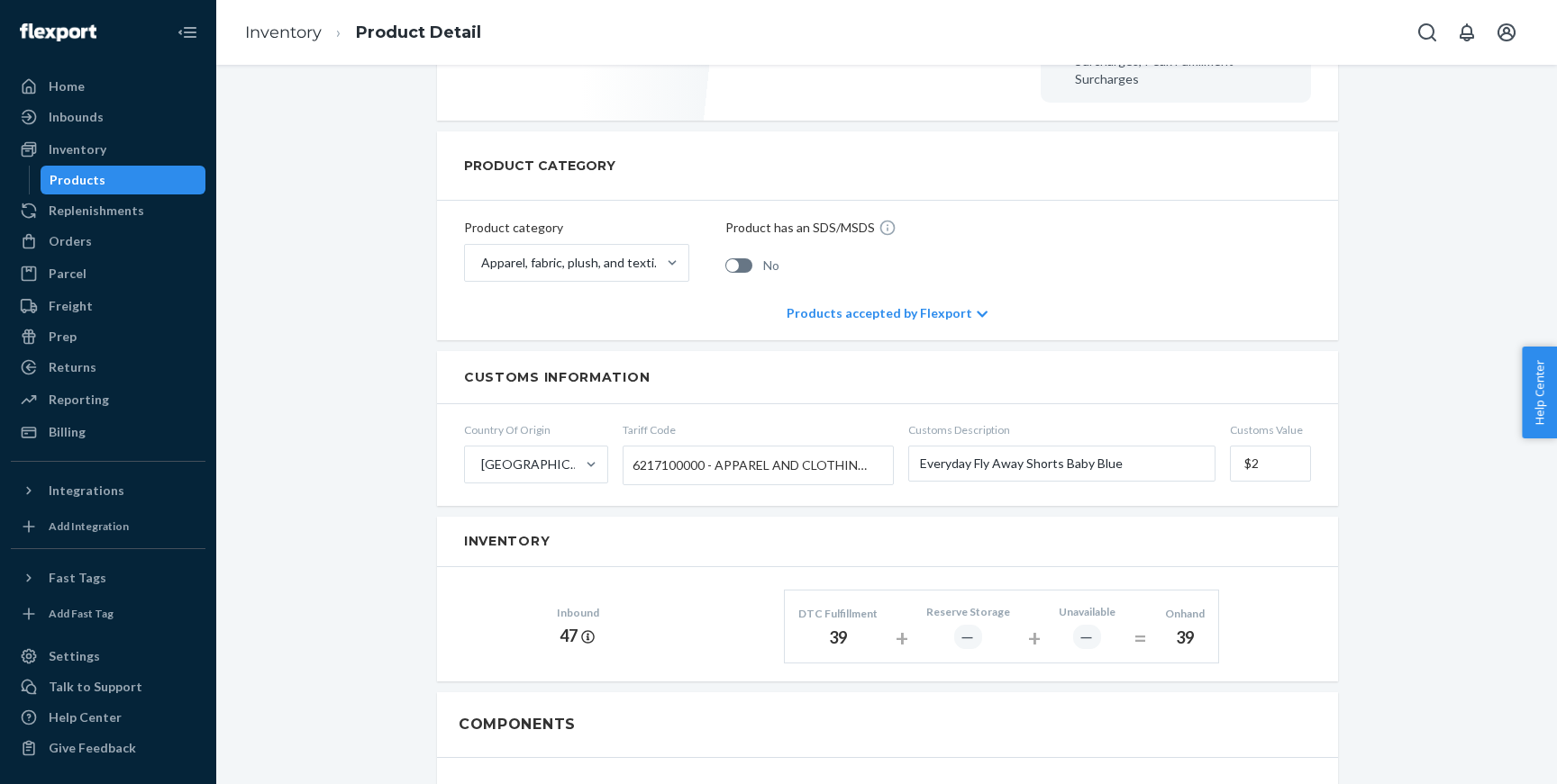
click at [706, 450] on span "6217100000 - APPAREL AND CLOTHING ACCESSORIES; EXCEPT BRASSIERES, GIRDLES, CORS…" at bounding box center [753, 465] width 243 height 31
click at [637, 448] on input "Tariff Code 6217100000 - APPAREL AND CLOTHING ACCESSORIES; EXCEPT BRASSIERES, G…" at bounding box center [634, 465] width 5 height 34
drag, startPoint x: 698, startPoint y: 430, endPoint x: 621, endPoint y: 429, distance: 77.0
click at [621, 429] on form "Country Of Origin China Tariff Code 6217100000 - APPAREL AND CLOTHING ACCESSORI…" at bounding box center [886, 454] width 900 height 101
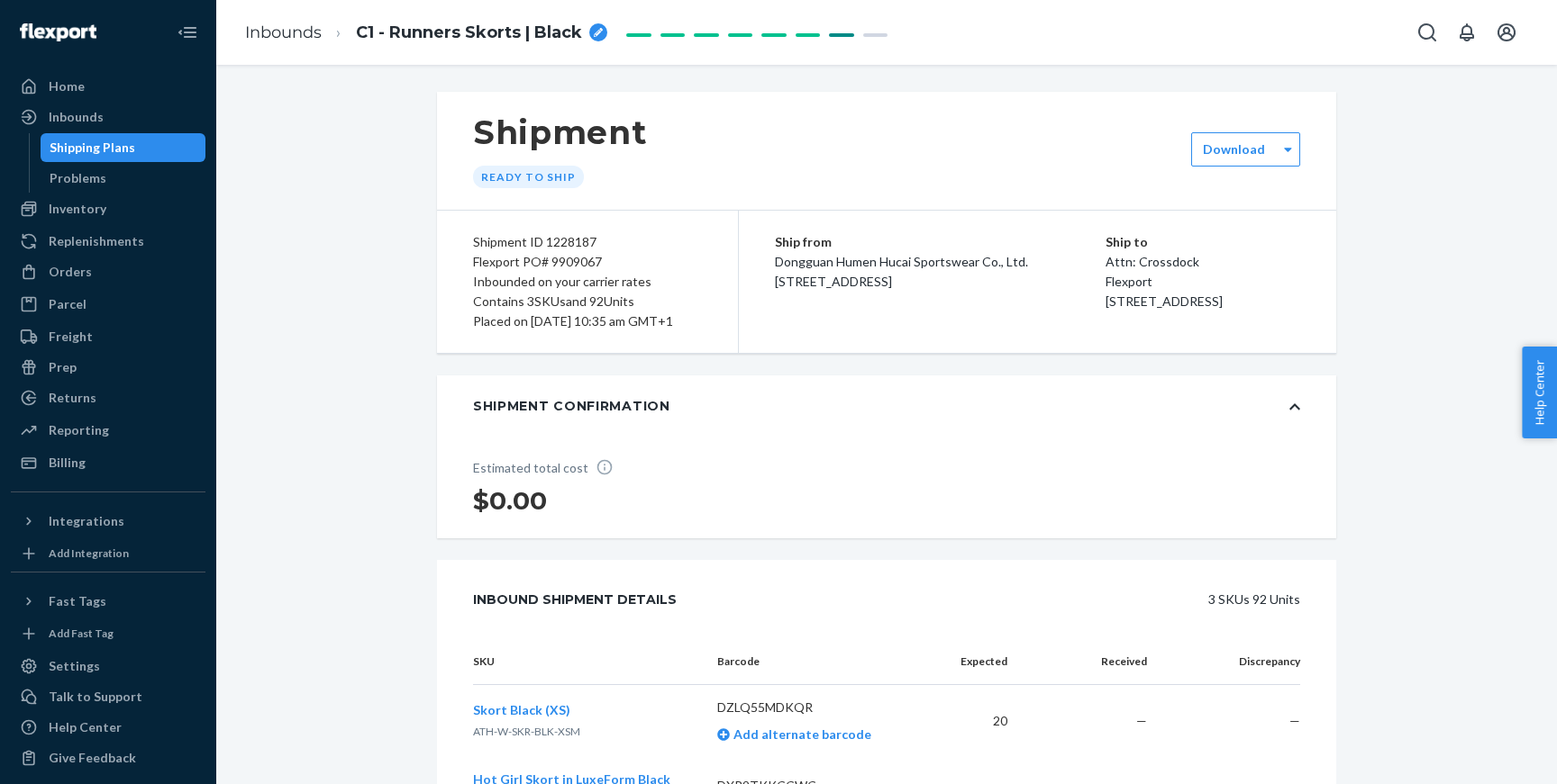
click at [1310, 151] on div "Shipment Ready to ship" at bounding box center [886, 150] width 899 height 118
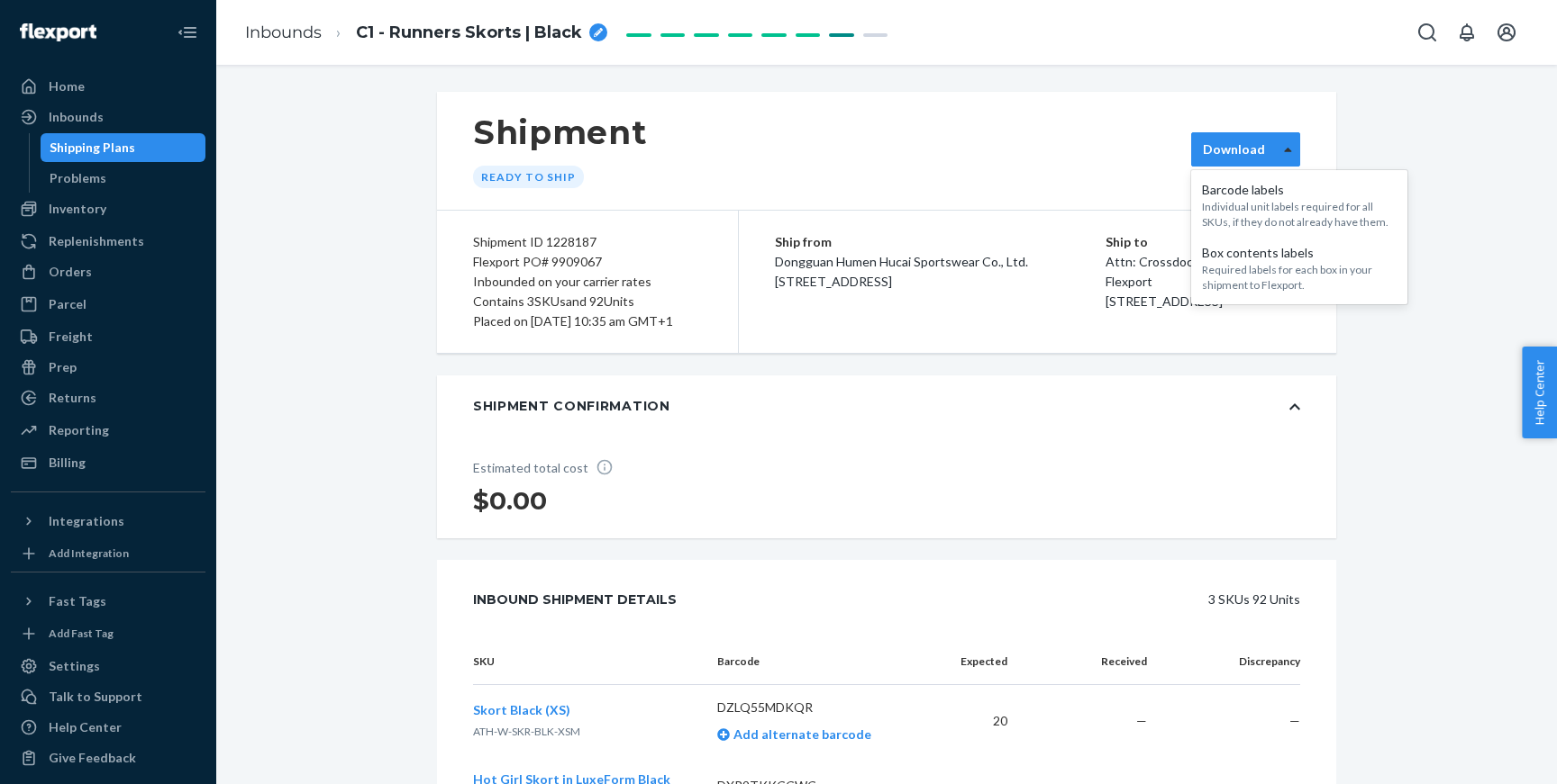
click at [1284, 145] on icon at bounding box center [1288, 149] width 8 height 13
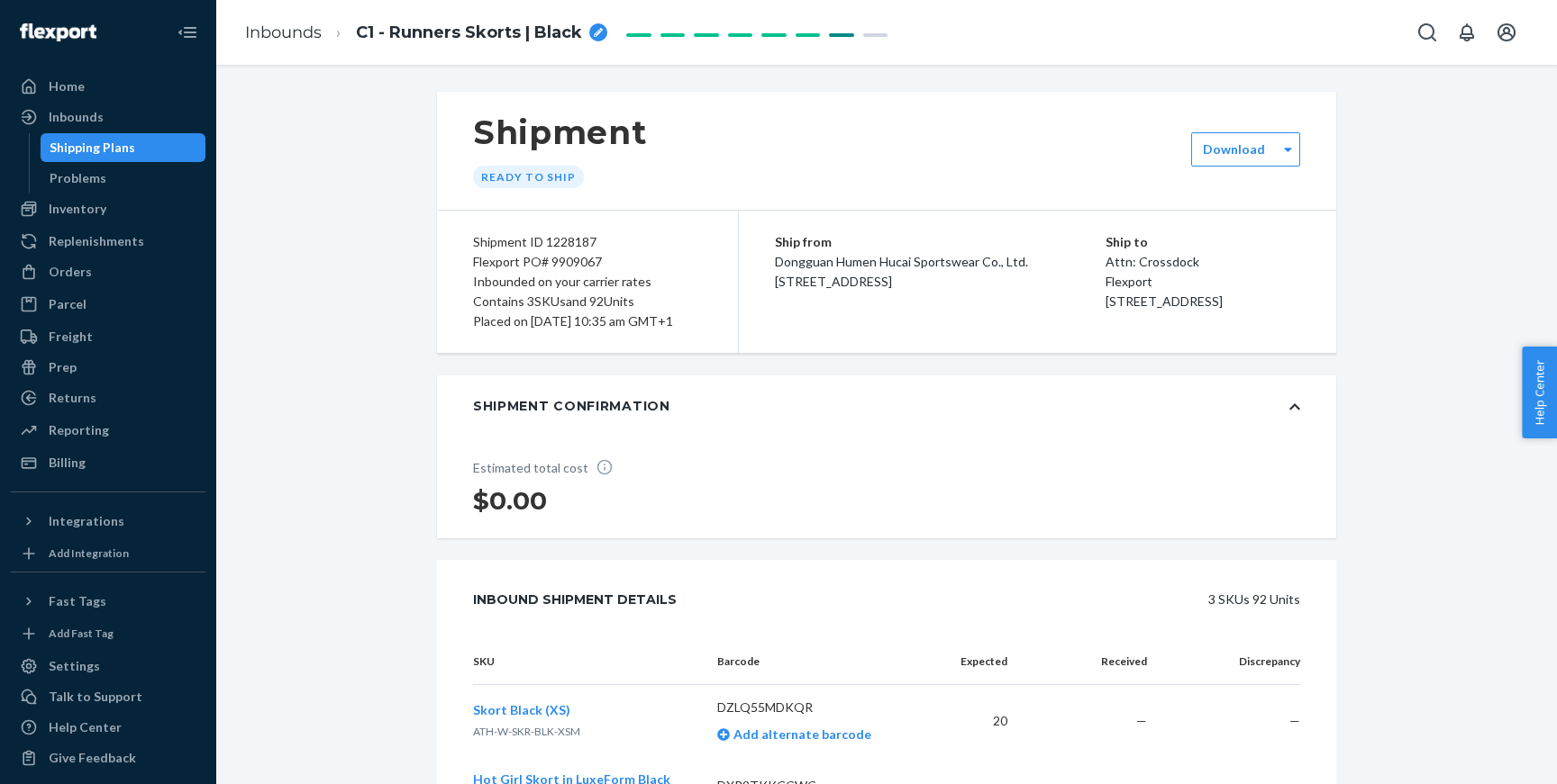
click at [1027, 437] on div "Shipment Confirmation" at bounding box center [886, 406] width 899 height 61
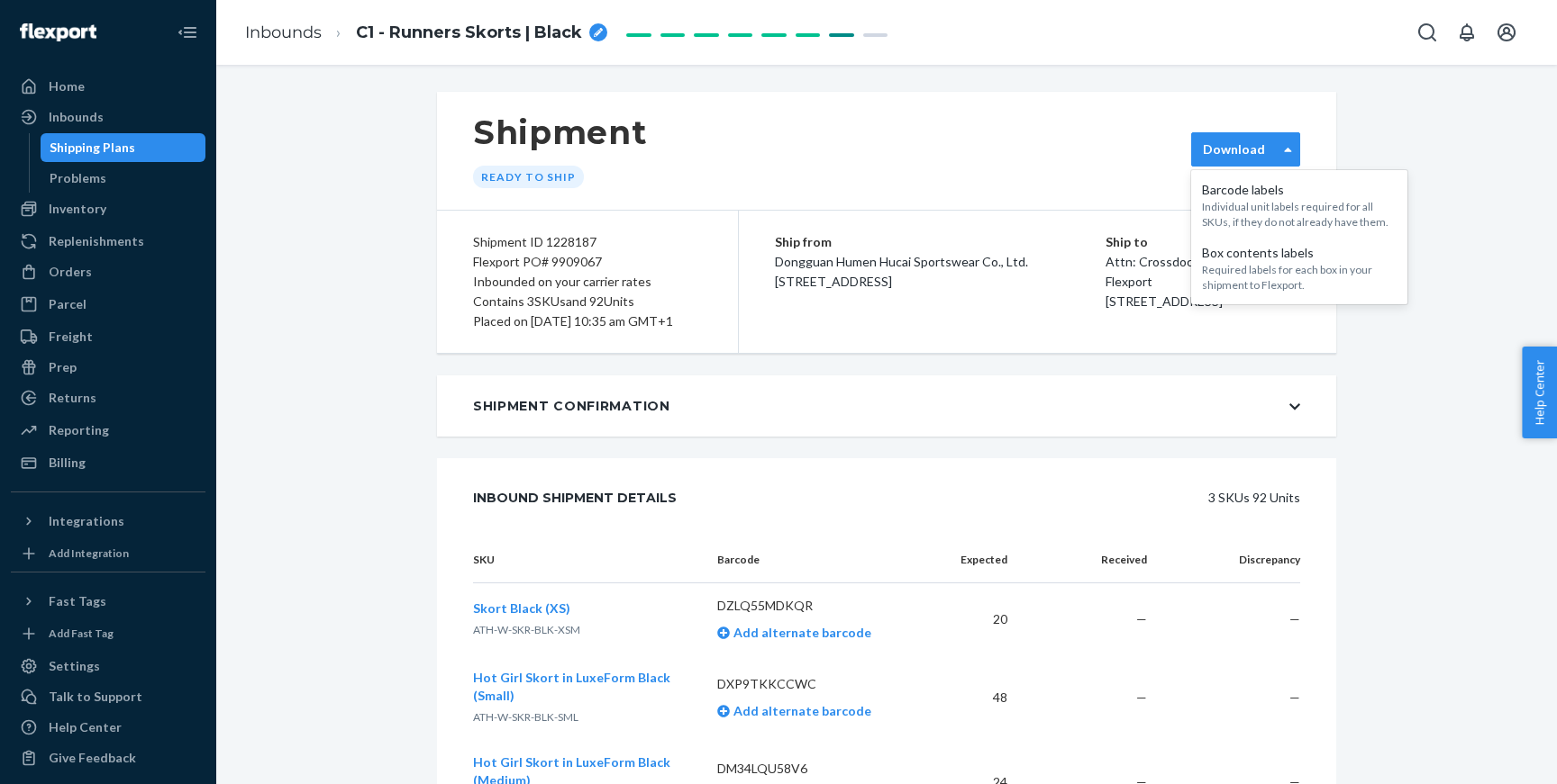
click at [1298, 161] on div "Download" at bounding box center [1245, 149] width 109 height 35
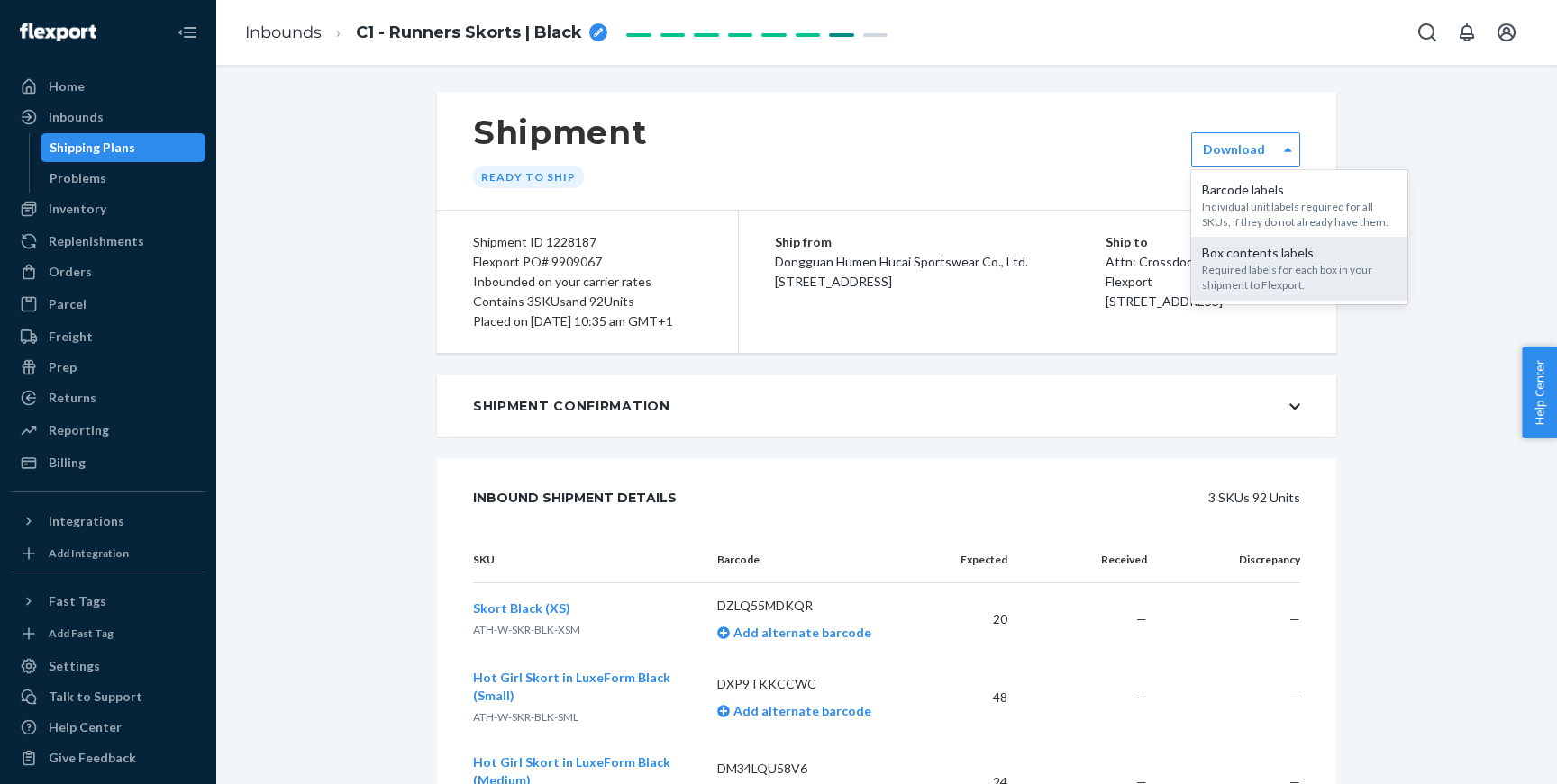
click at [1272, 257] on div "Box contents labels" at bounding box center [1298, 252] width 194 height 18
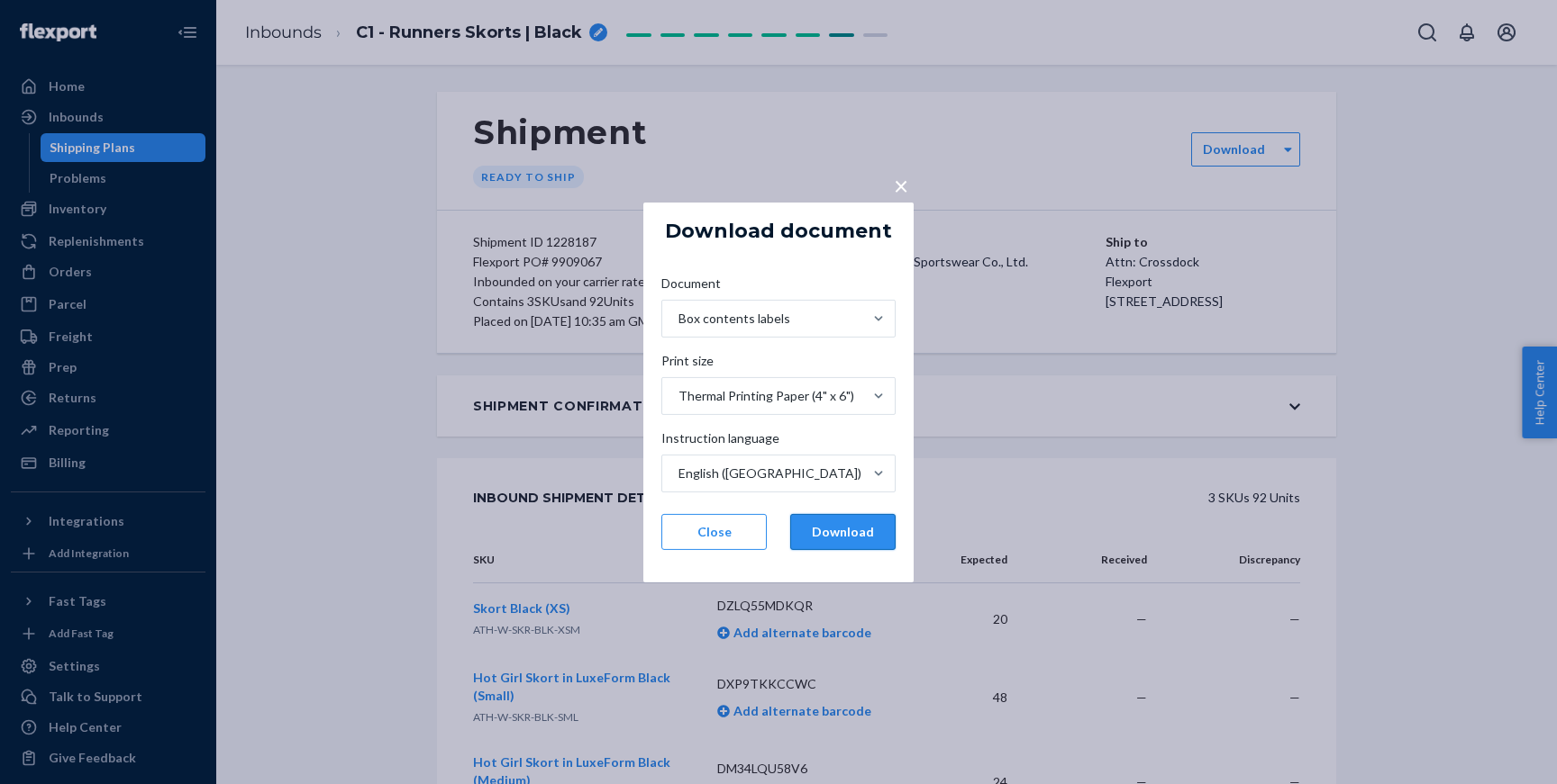
click at [849, 540] on button "Download" at bounding box center [843, 532] width 105 height 36
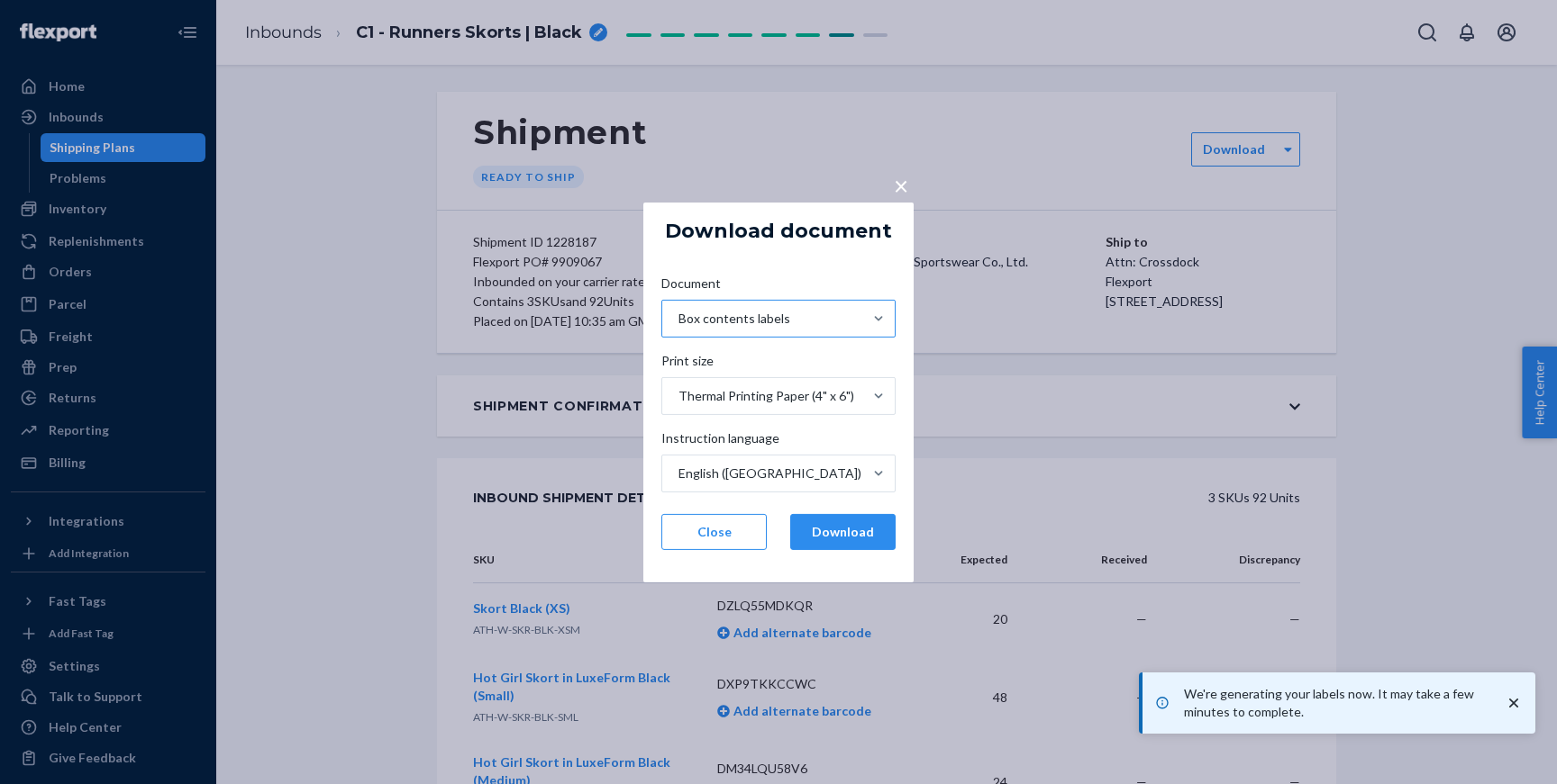
click at [852, 320] on div "Box contents labels" at bounding box center [762, 319] width 200 height 36
click at [678, 320] on input "Document Box contents labels" at bounding box center [677, 319] width 2 height 18
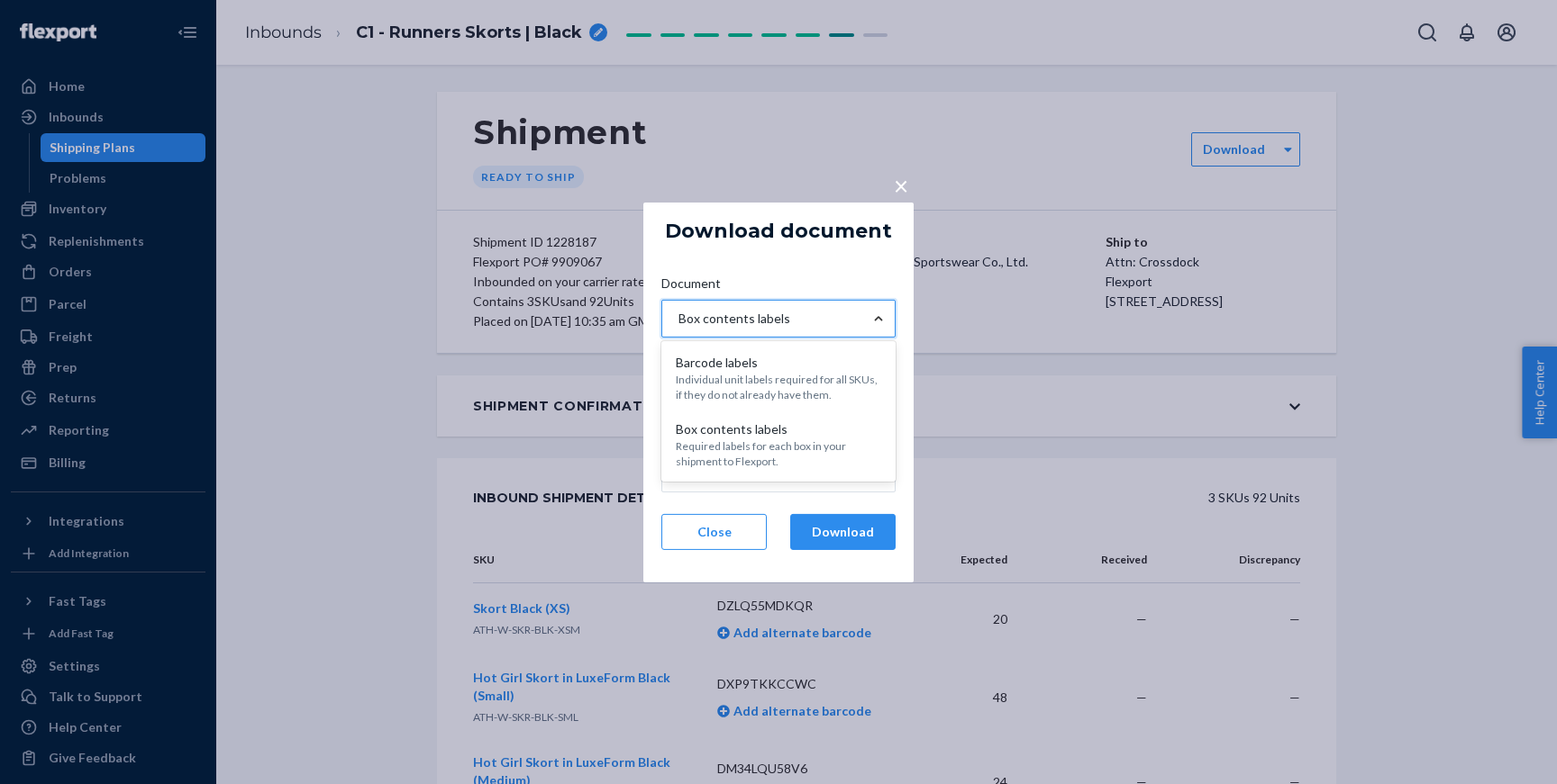
click at [971, 277] on div "× Download document Document option [object Object] focused, 0 of 2. 2 results …" at bounding box center [778, 392] width 1557 height 784
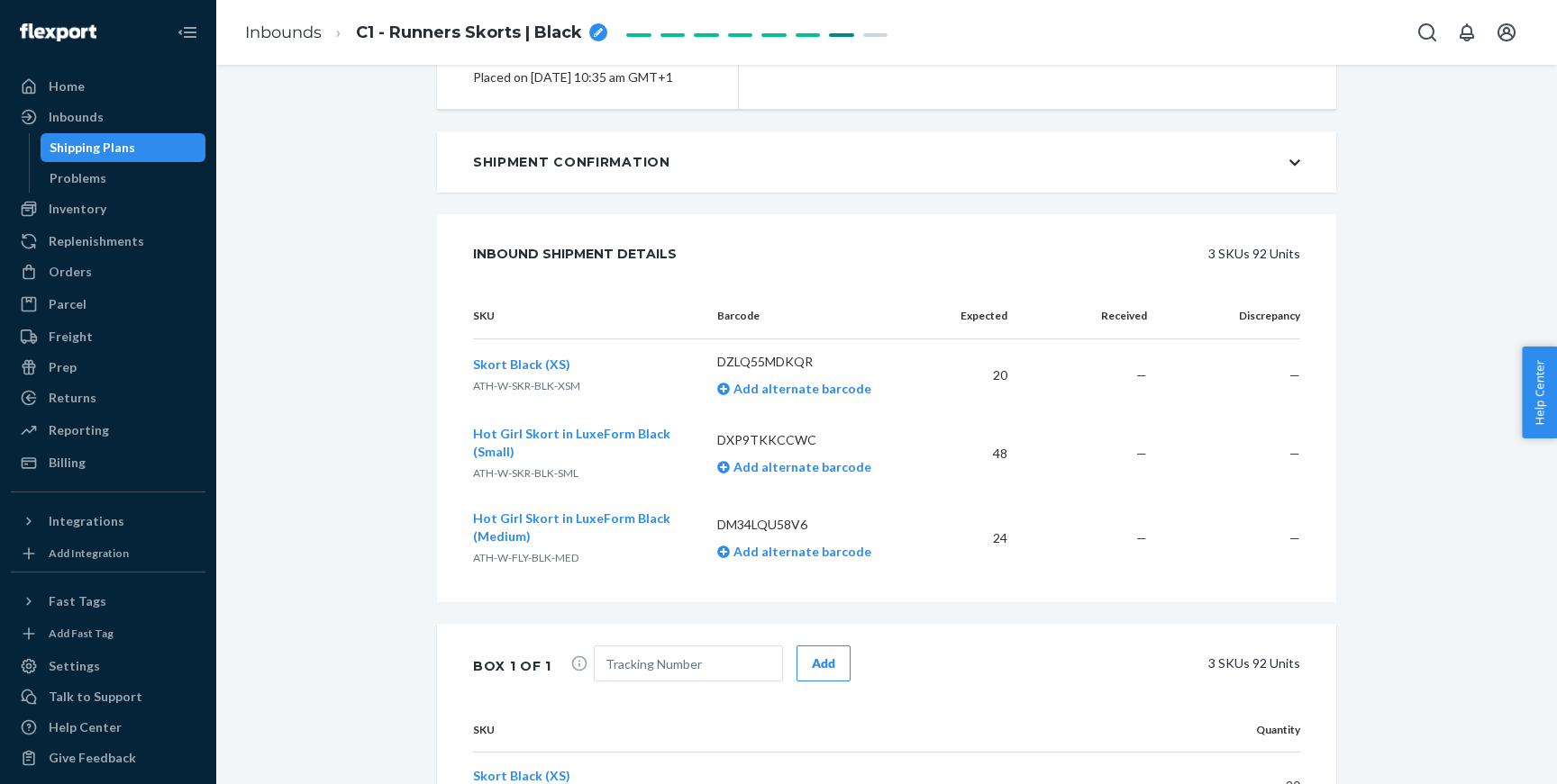
scroll to position [146, 0]
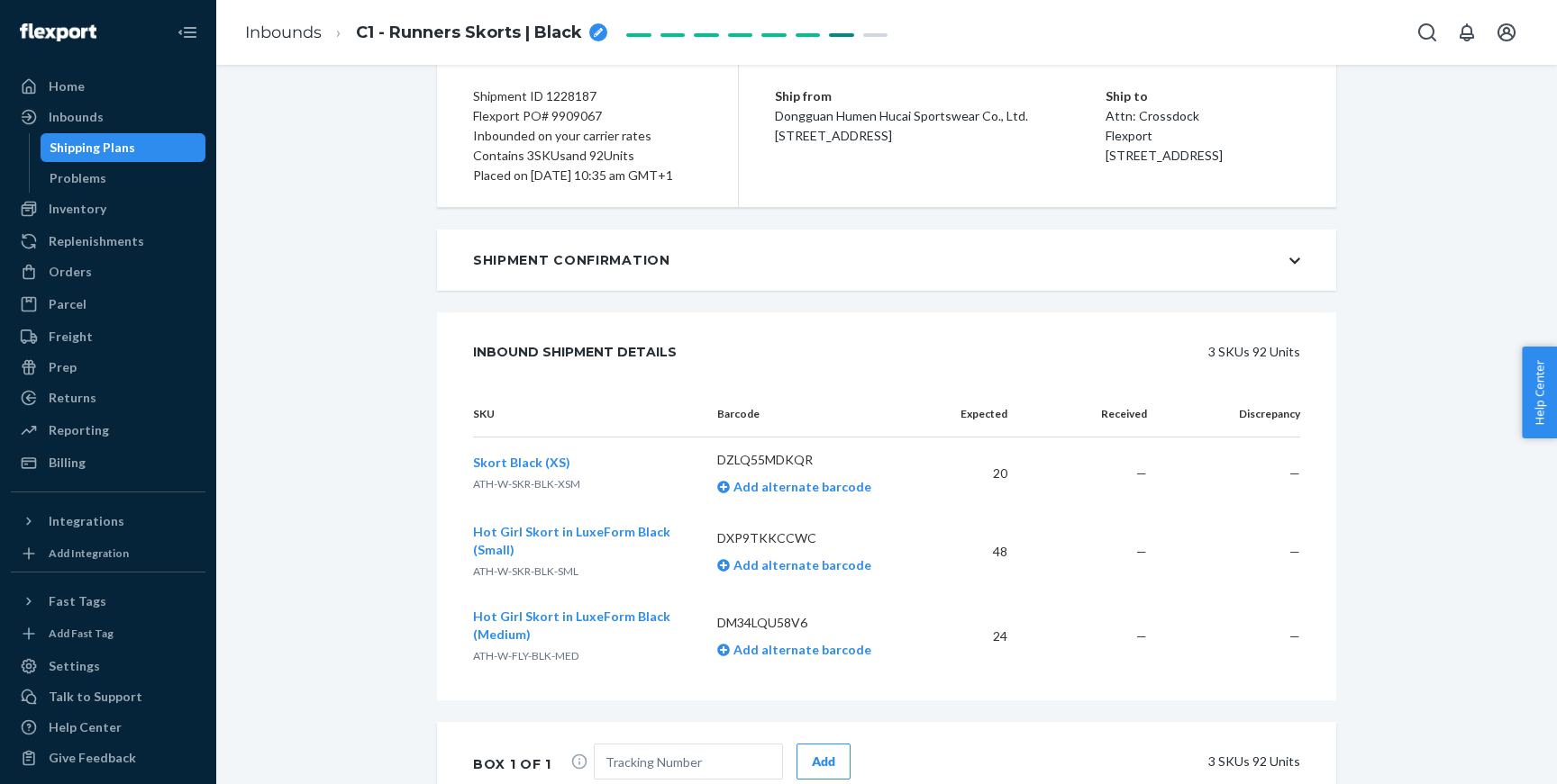
click at [1306, 273] on div "Shipment Confirmation" at bounding box center [886, 260] width 899 height 61
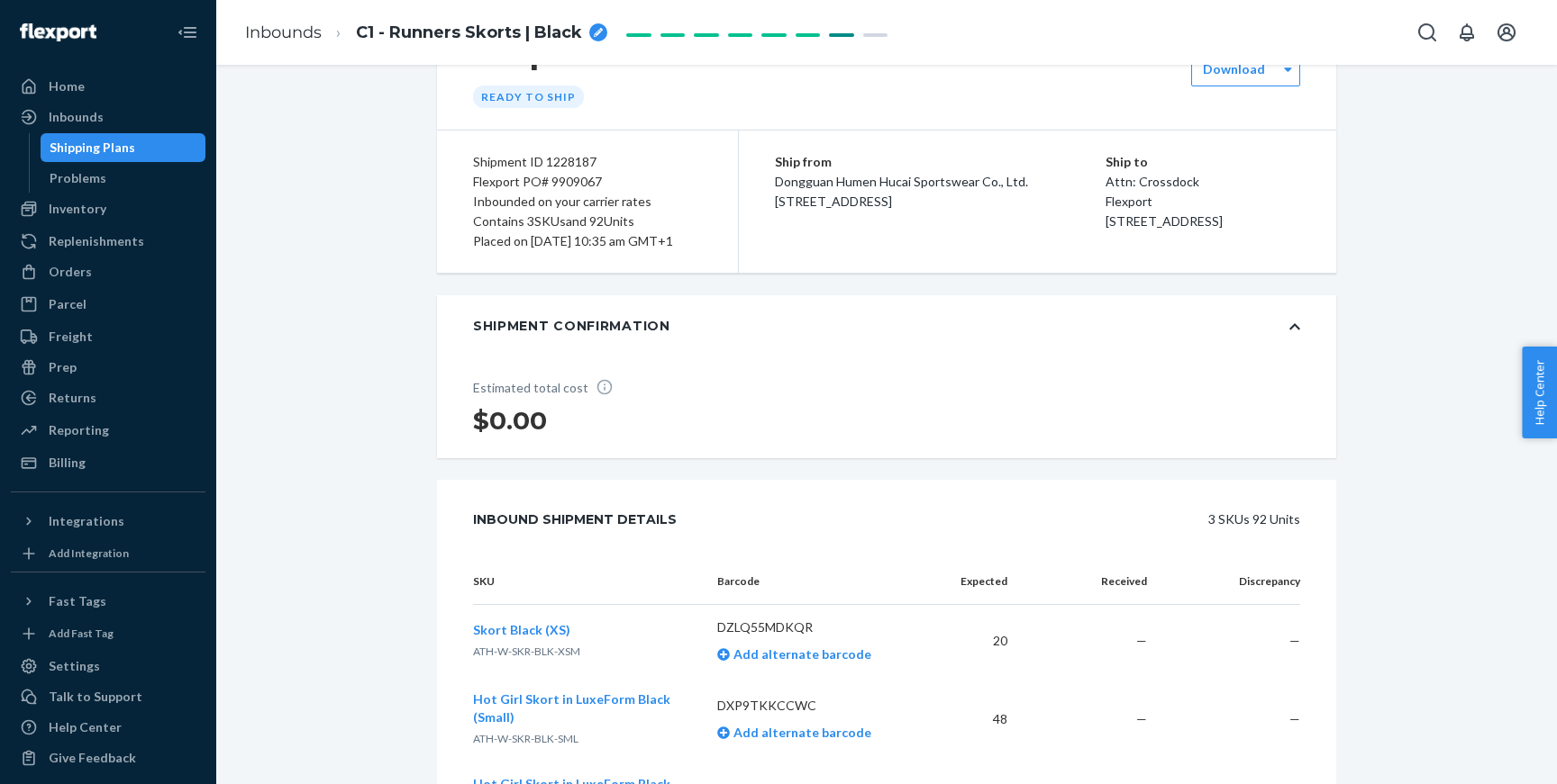
scroll to position [0, 0]
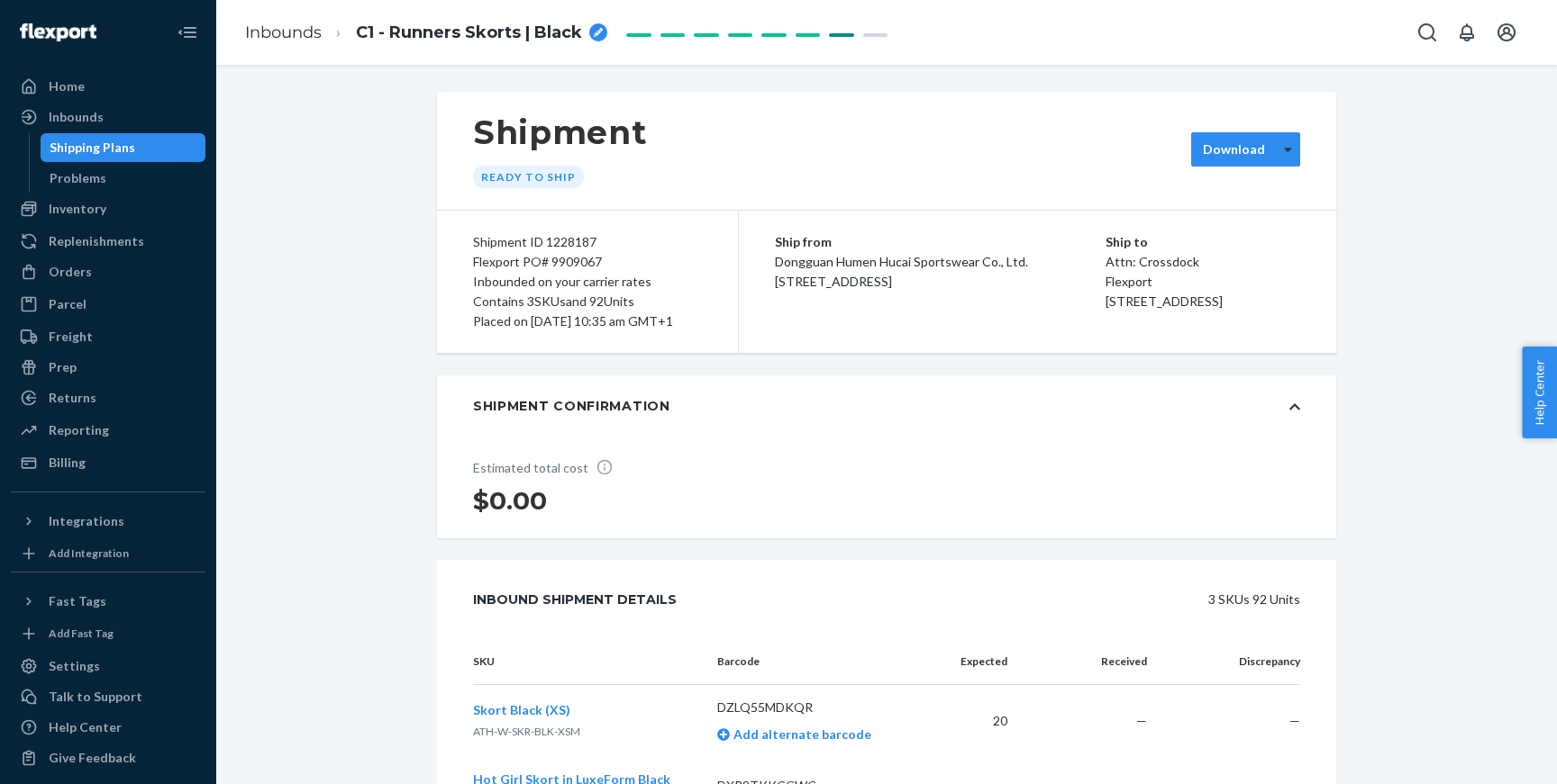
click at [1289, 154] on icon at bounding box center [1288, 149] width 8 height 13
click at [81, 120] on div "Inbounds" at bounding box center [75, 117] width 54 height 18
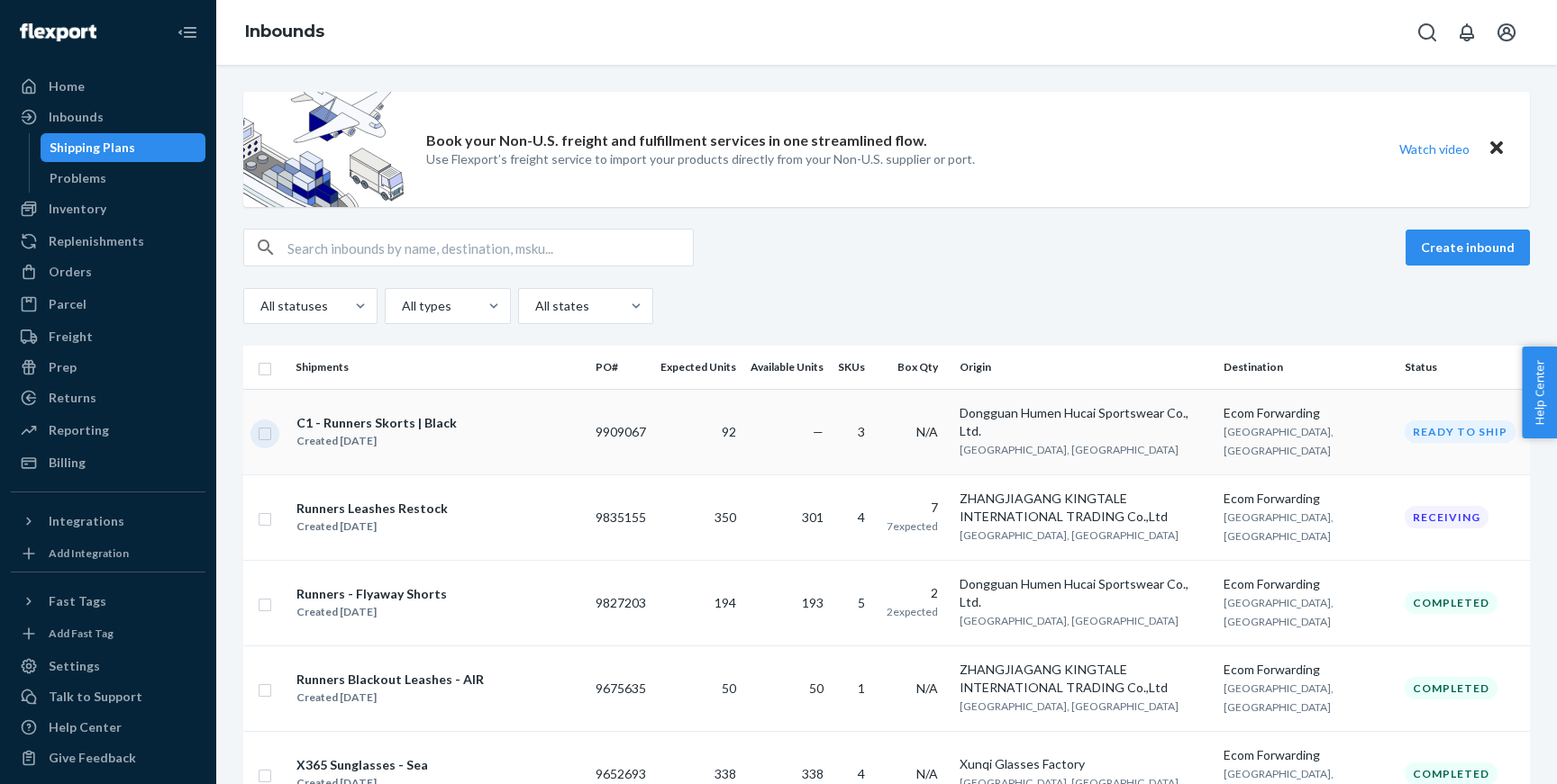
click at [263, 438] on input "checkbox" at bounding box center [264, 432] width 15 height 19
click at [1225, 245] on div "Duplicate" at bounding box center [1243, 247] width 59 height 18
checkbox input "false"
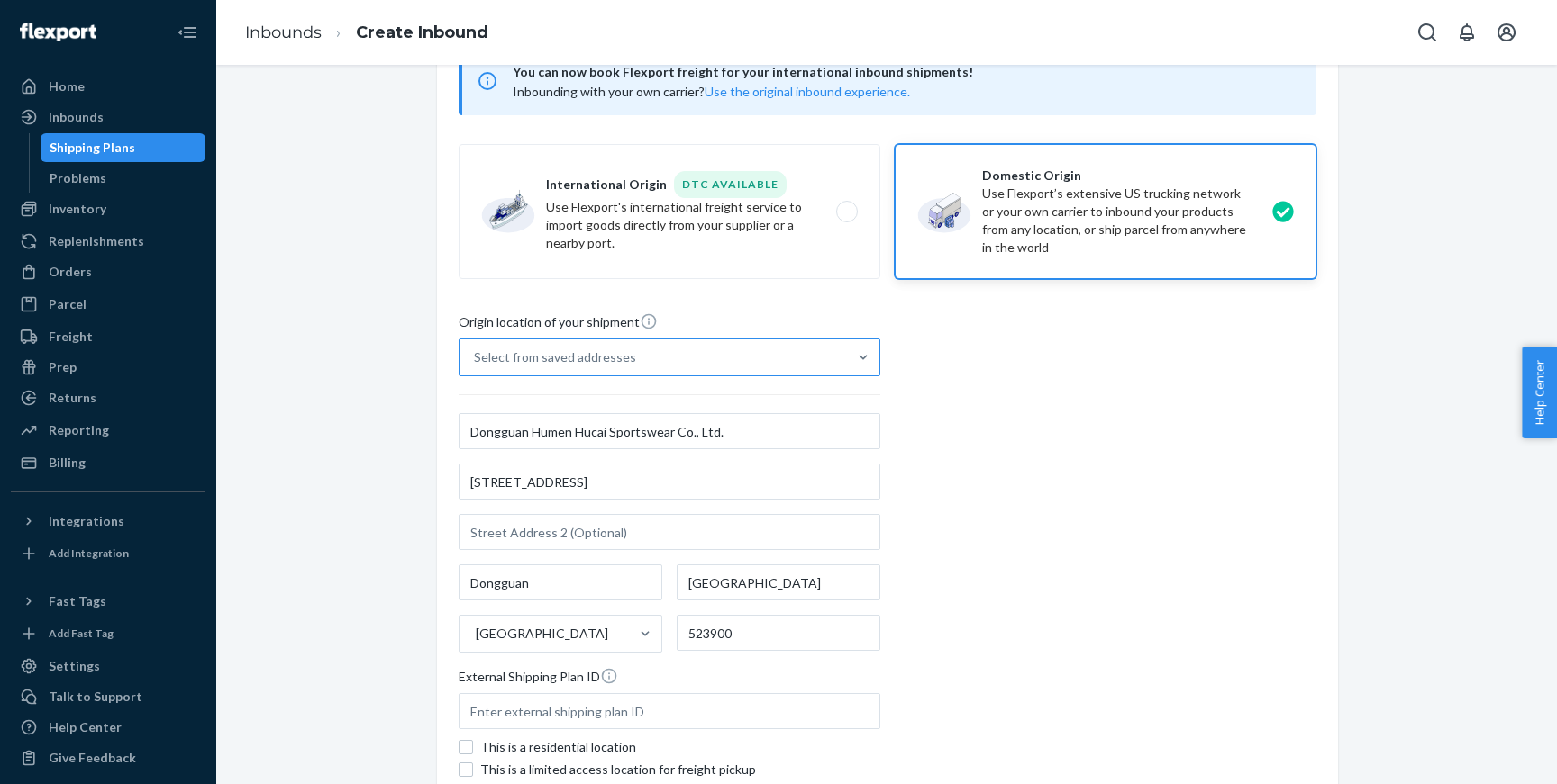
scroll to position [311, 0]
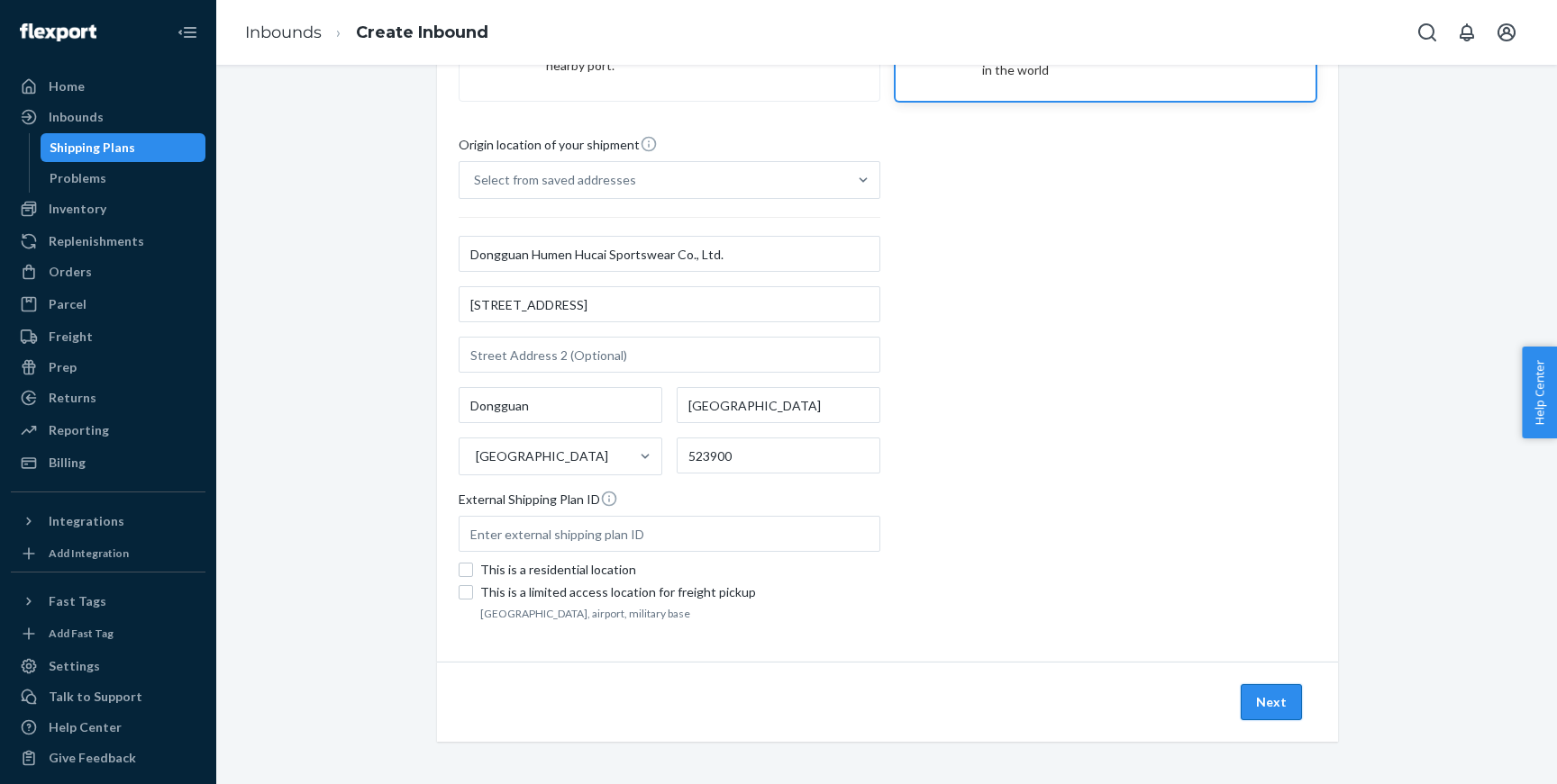
click at [1268, 697] on button "Next" at bounding box center [1271, 702] width 61 height 36
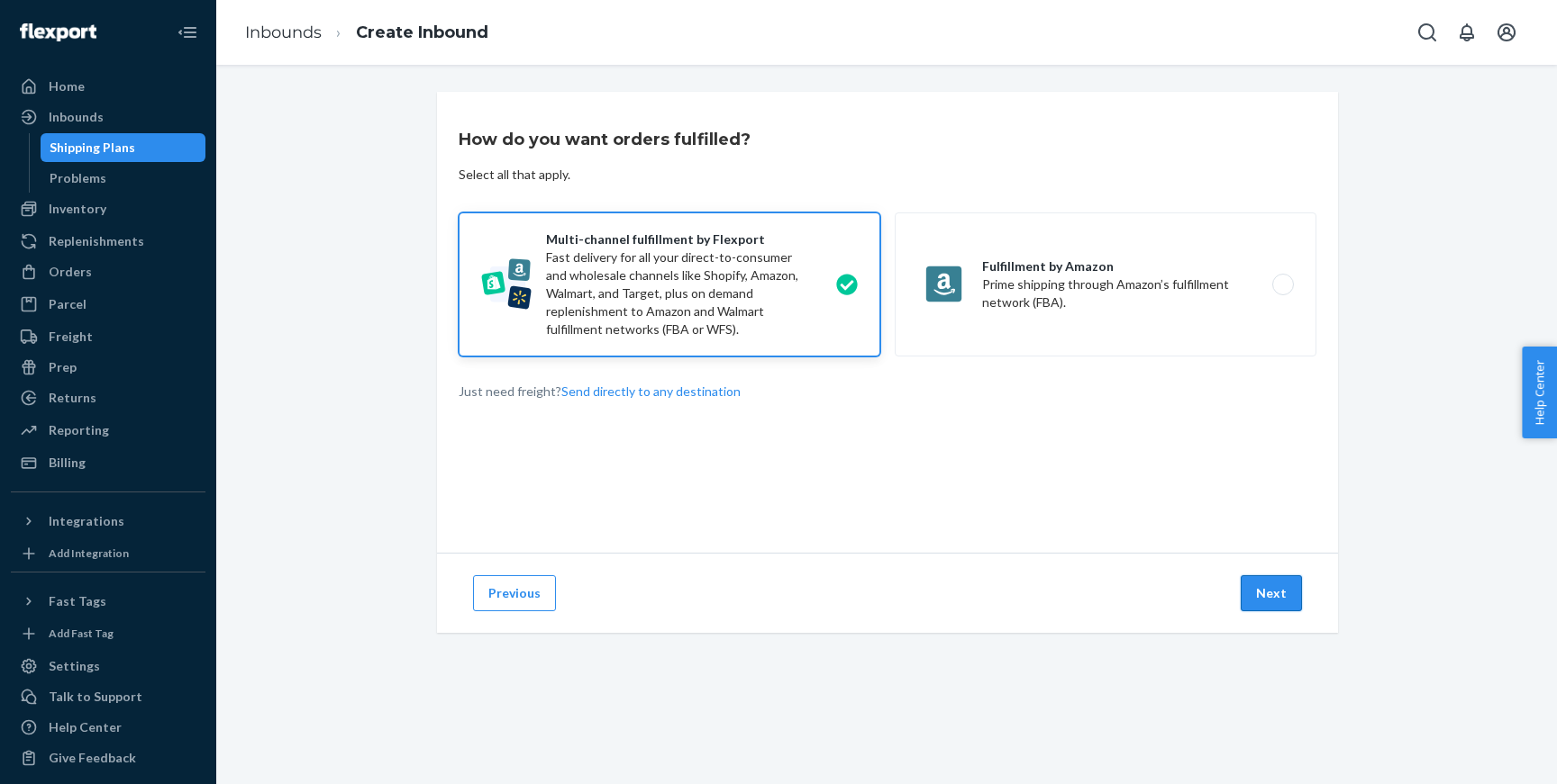
click at [1271, 591] on button "Next" at bounding box center [1271, 593] width 61 height 36
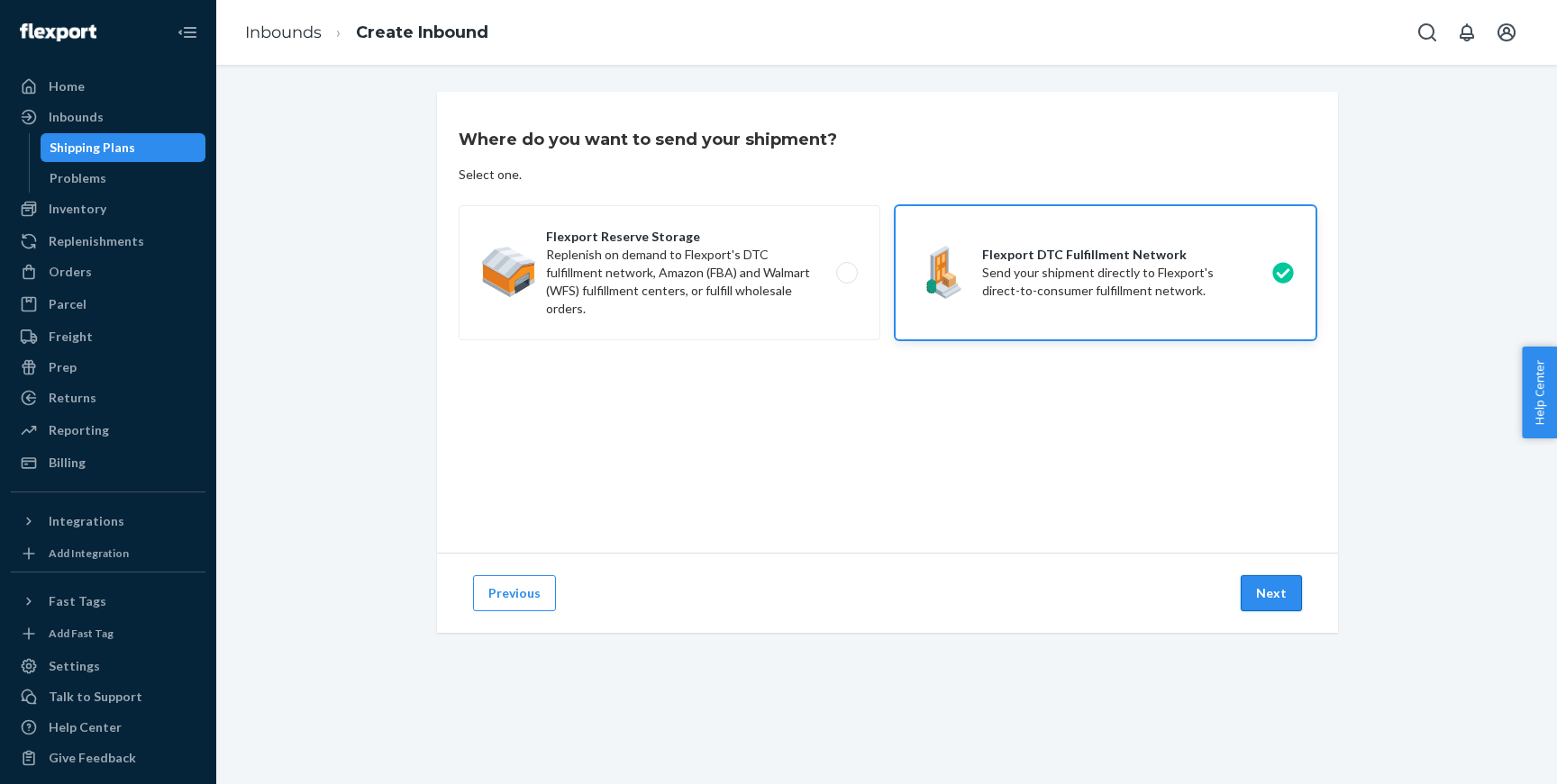
click at [1270, 600] on button "Next" at bounding box center [1271, 593] width 61 height 36
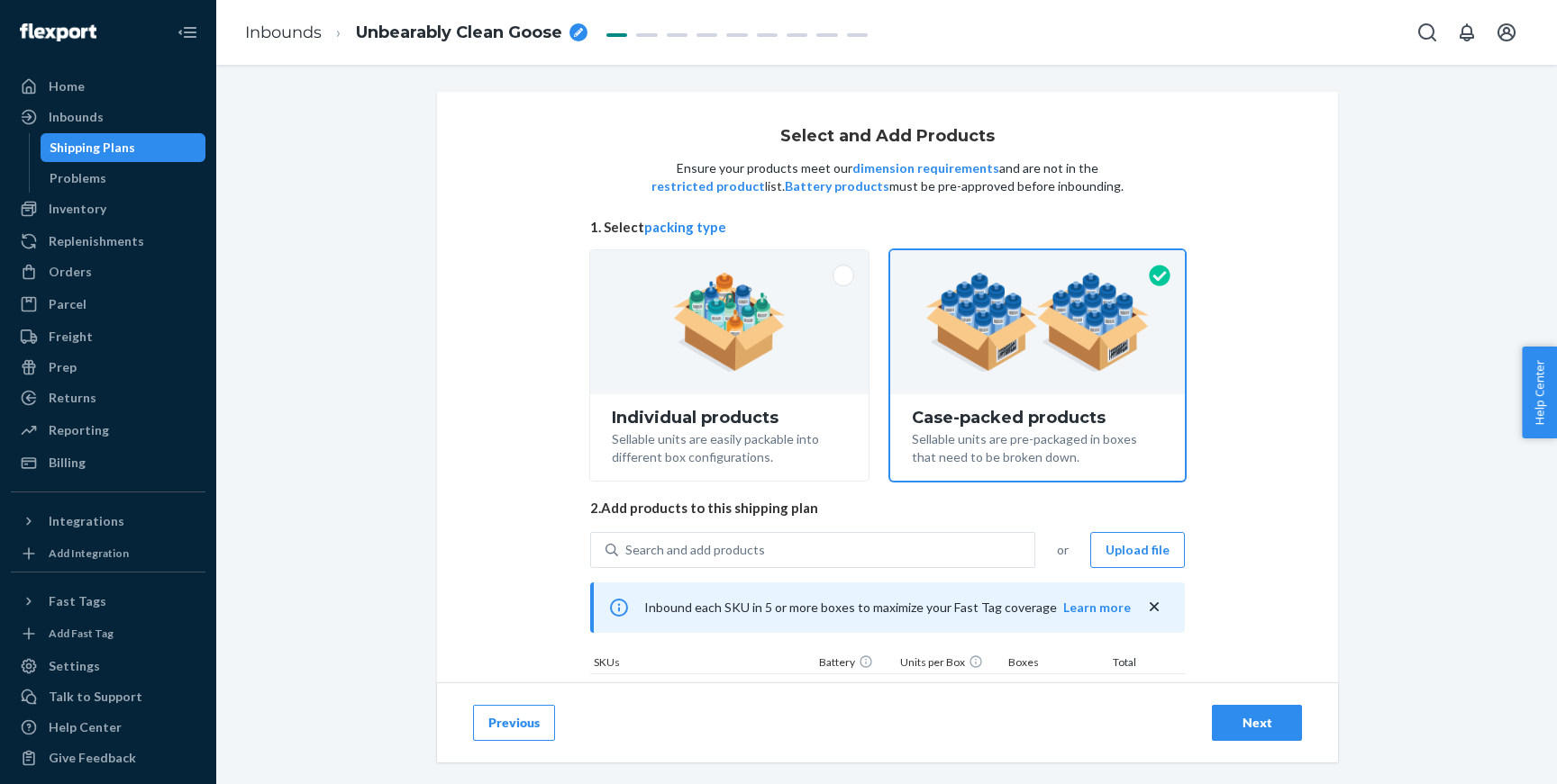
click at [576, 34] on icon "breadcrumbs" at bounding box center [577, 32] width 9 height 9
drag, startPoint x: 374, startPoint y: 31, endPoint x: 375, endPoint y: 46, distance: 15.0
click at [374, 35] on input "C3 - Runners Skorts" at bounding box center [446, 32] width 180 height 29
click at [501, 25] on input "C2 - Runners Skorts" at bounding box center [446, 32] width 180 height 29
click at [502, 30] on input "C2 - Runners Skorts" at bounding box center [446, 32] width 180 height 29
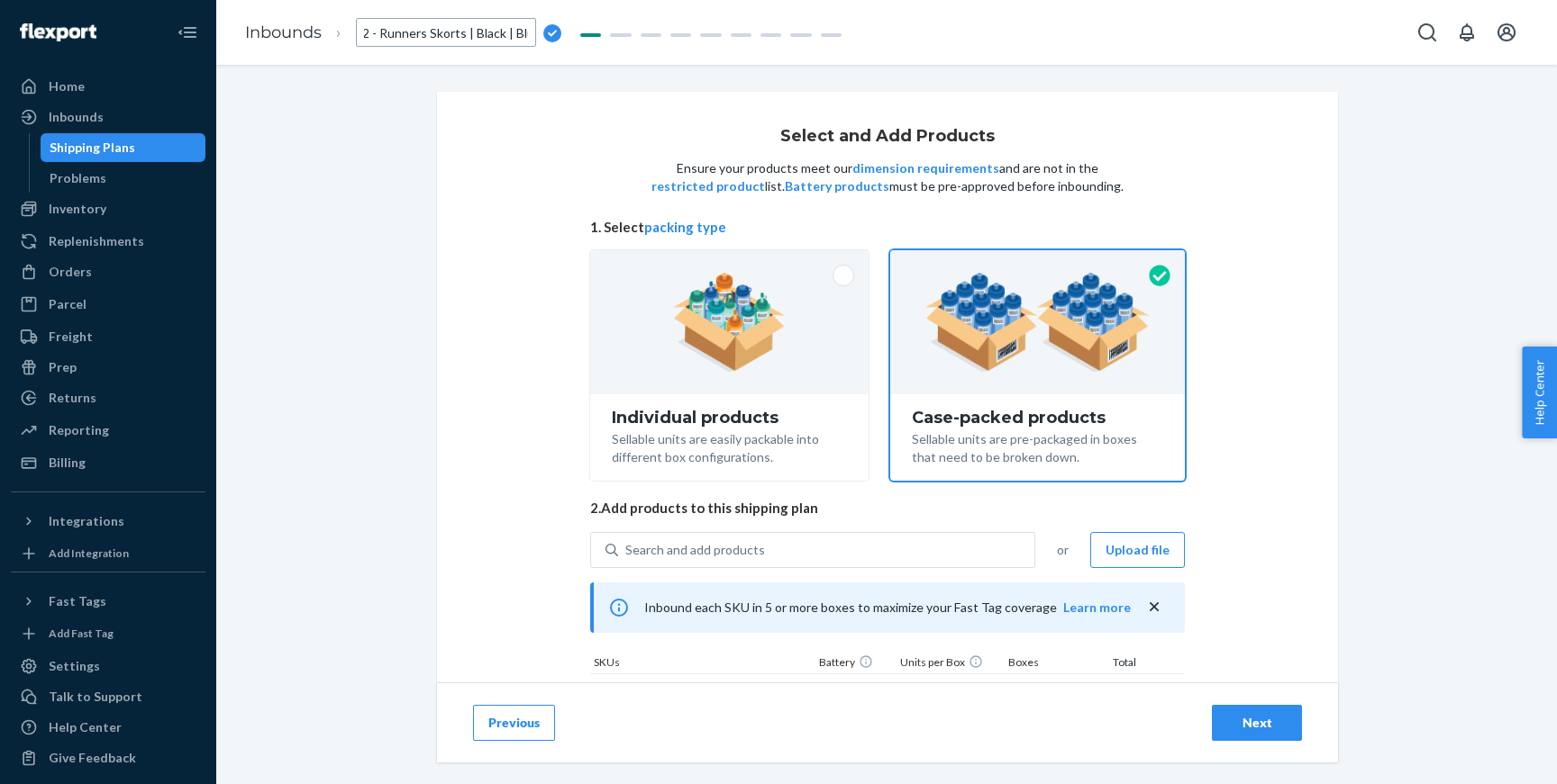
type input "C2 - Runners Skorts | Black | Blue"
click at [505, 144] on div "Select and Add Products Ensure your products meet our dimension requirements an…" at bounding box center [886, 547] width 900 height 911
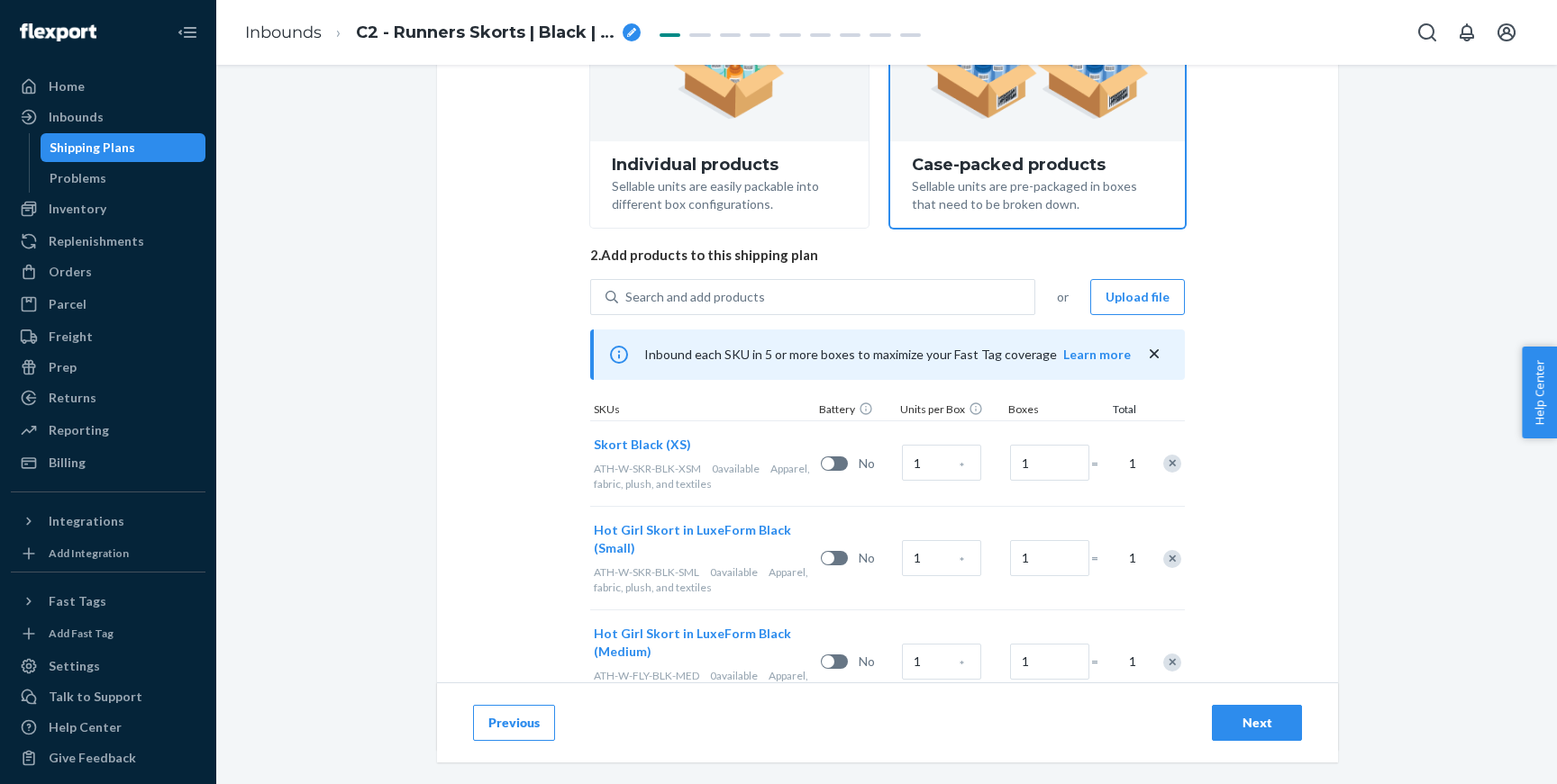
scroll to position [320, 0]
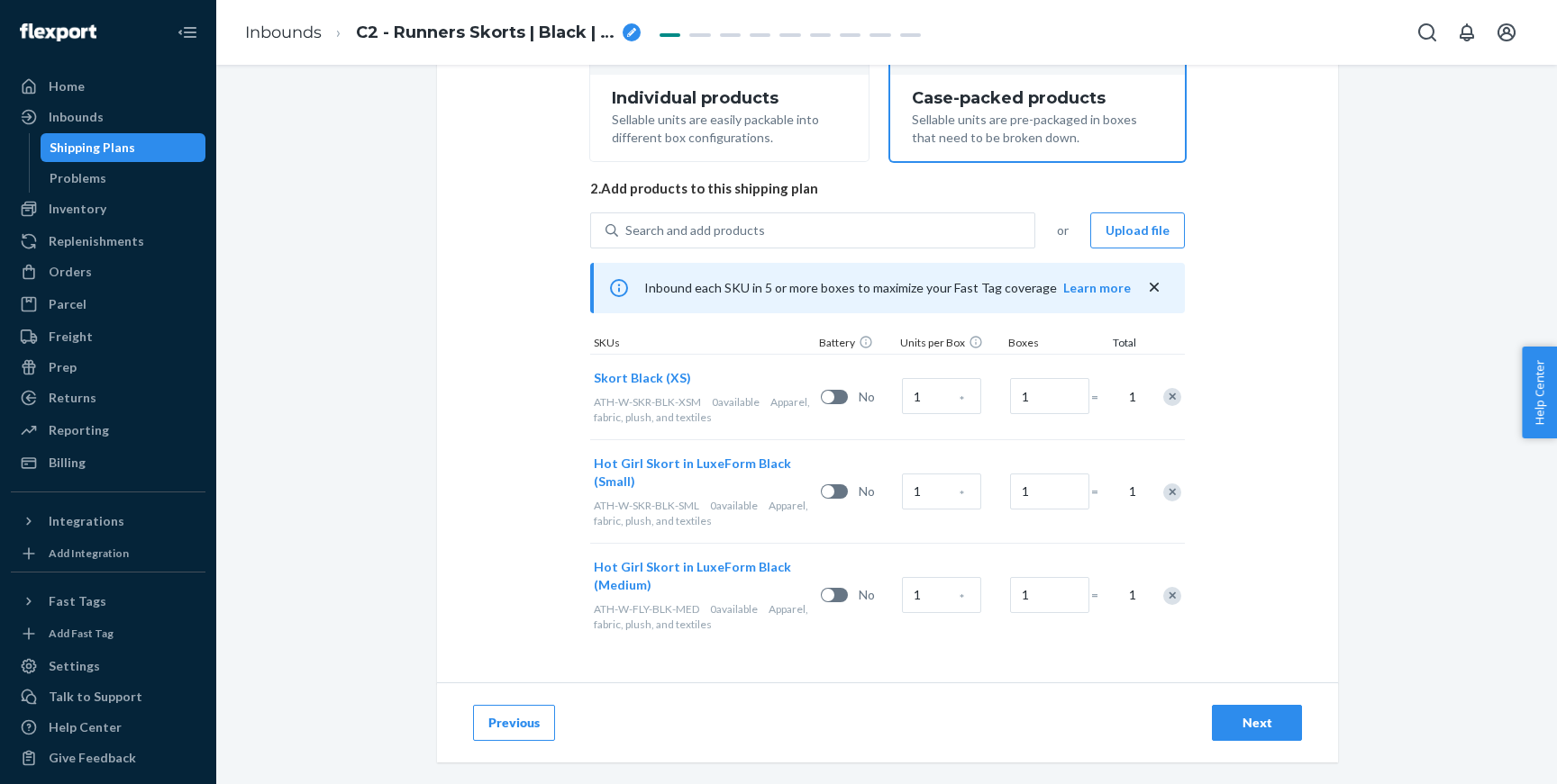
click at [1176, 493] on div "Remove Item" at bounding box center [1172, 492] width 18 height 18
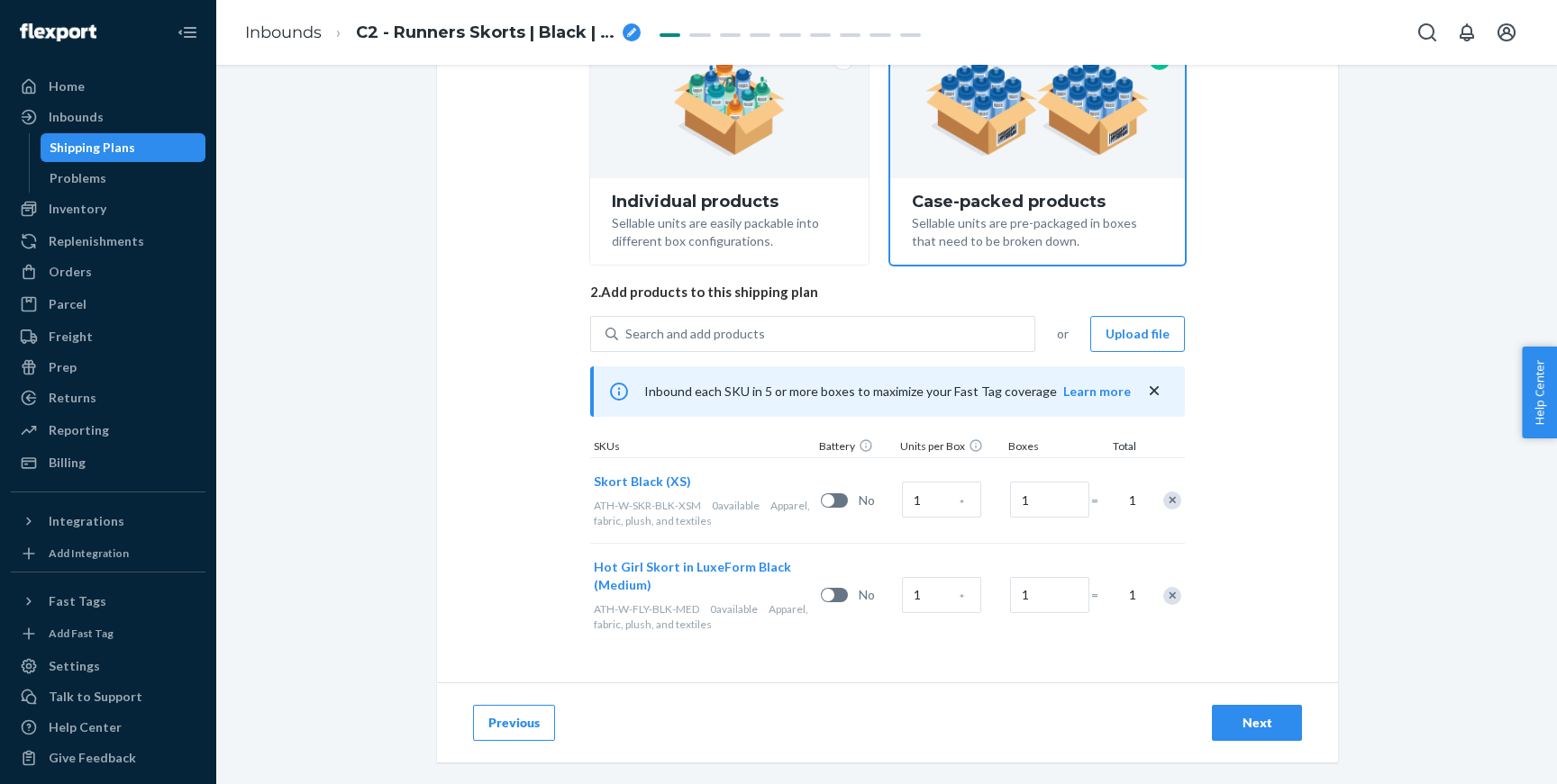
click at [1172, 496] on div "Remove Item" at bounding box center [1172, 501] width 18 height 18
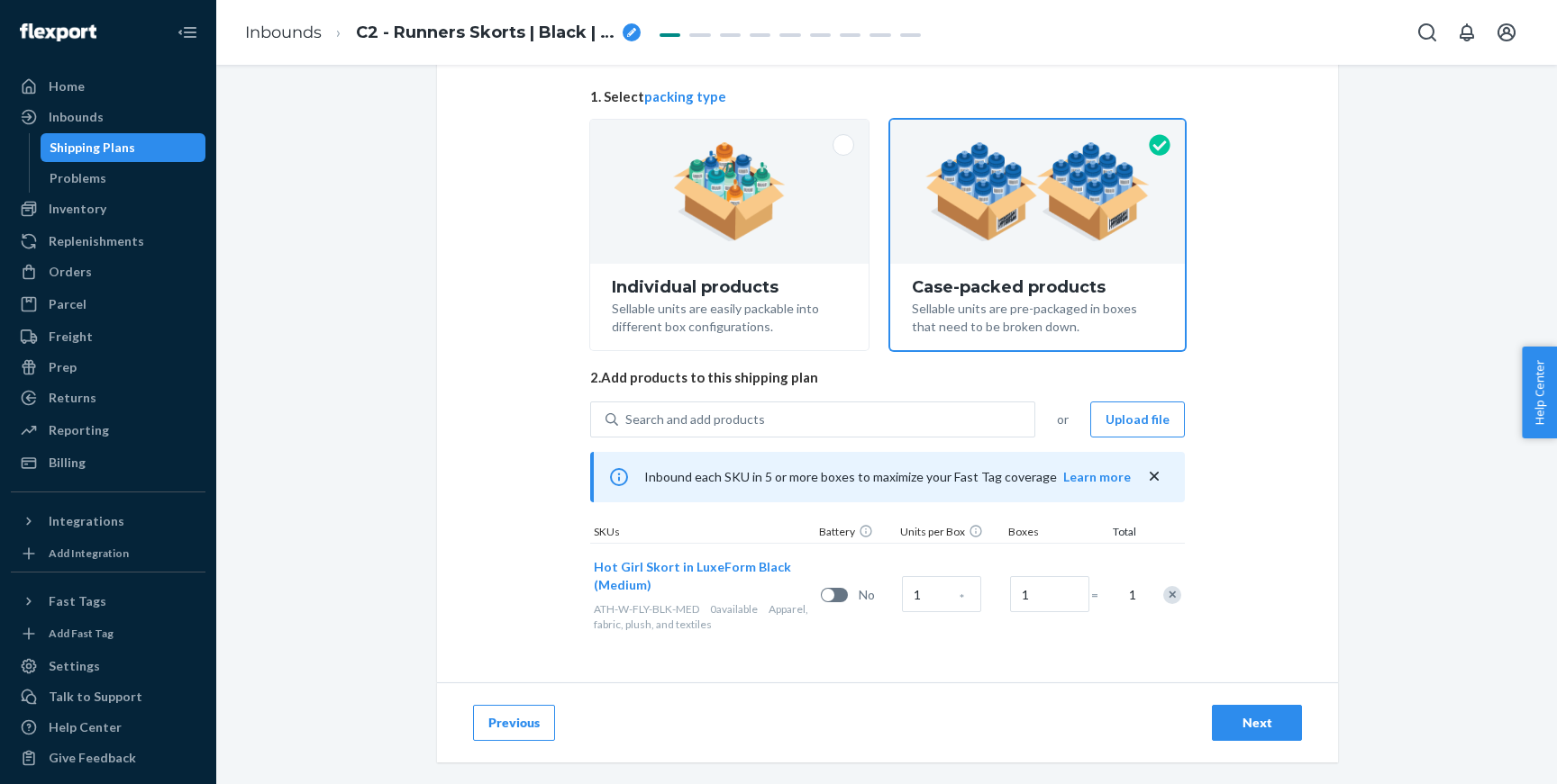
scroll to position [131, 0]
click at [952, 597] on input "1" at bounding box center [941, 594] width 79 height 36
type input "4"
paste input "D2QUBCZVJHH"
type input "D2QUBCZVJHH"
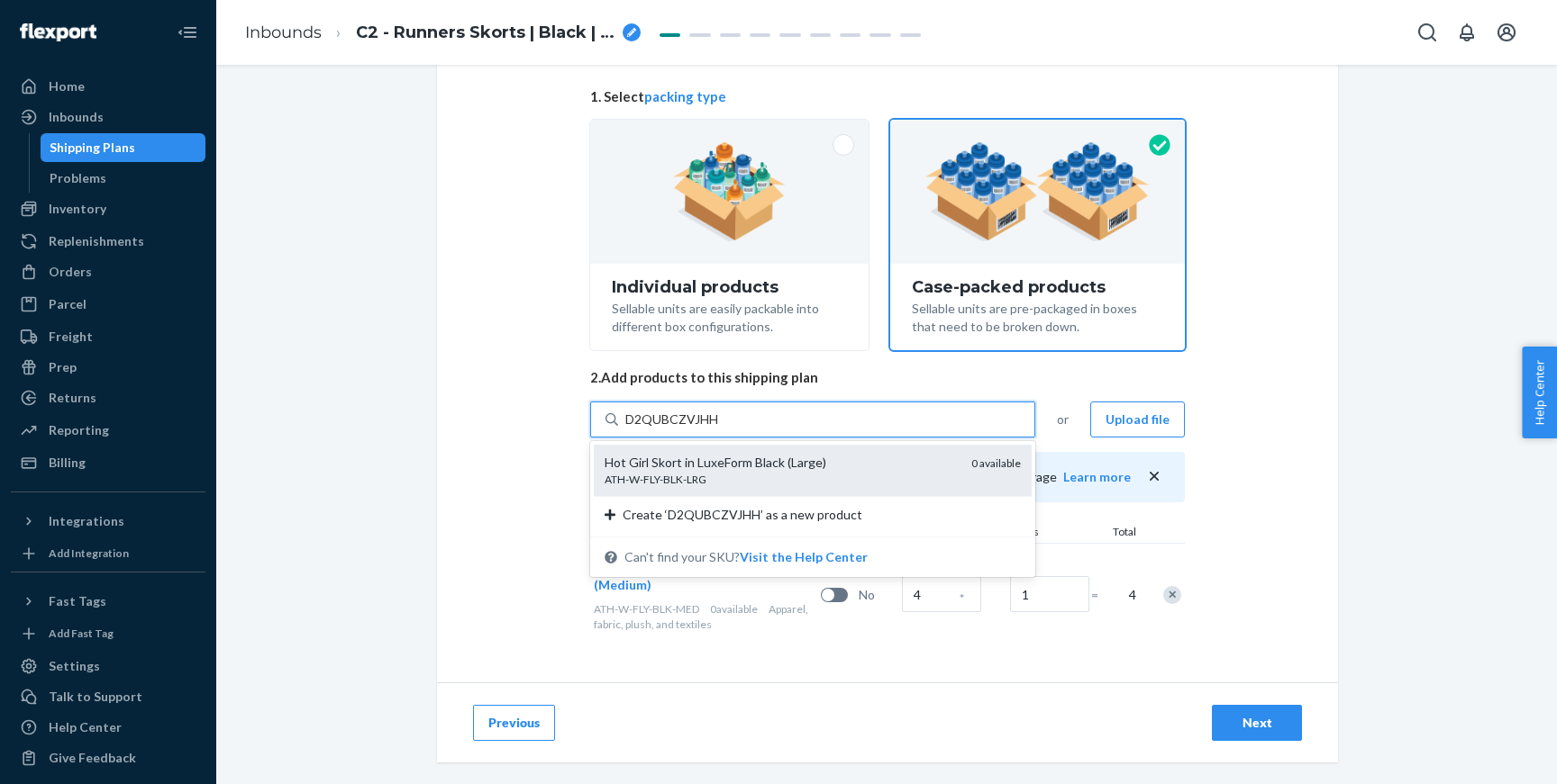
click at [782, 480] on div "ATH-W-FLY-BLK-LRG" at bounding box center [780, 479] width 353 height 15
click at [720, 429] on input "D2QUBCZVJHH" at bounding box center [672, 420] width 94 height 18
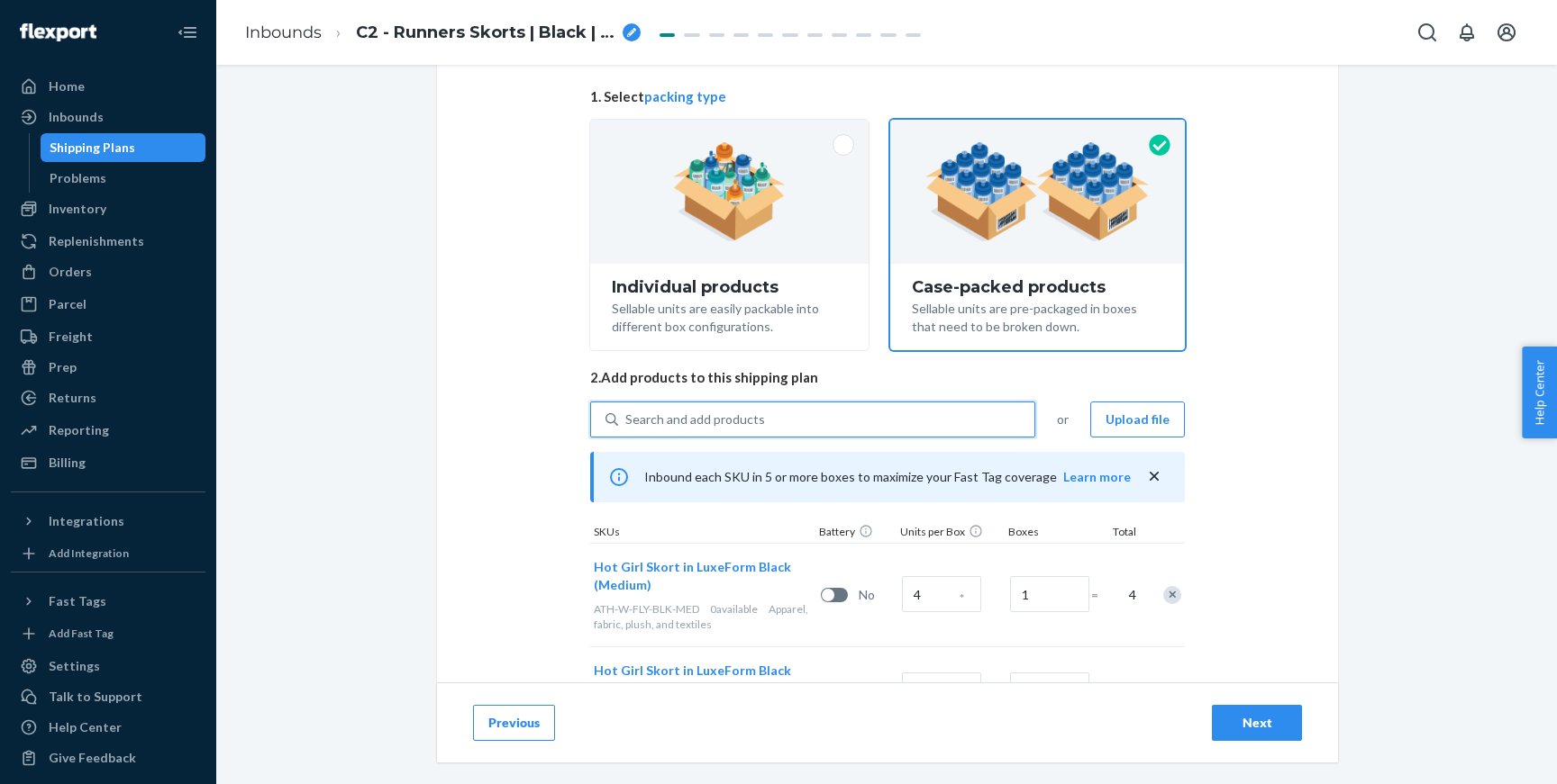
scroll to position [219, 0]
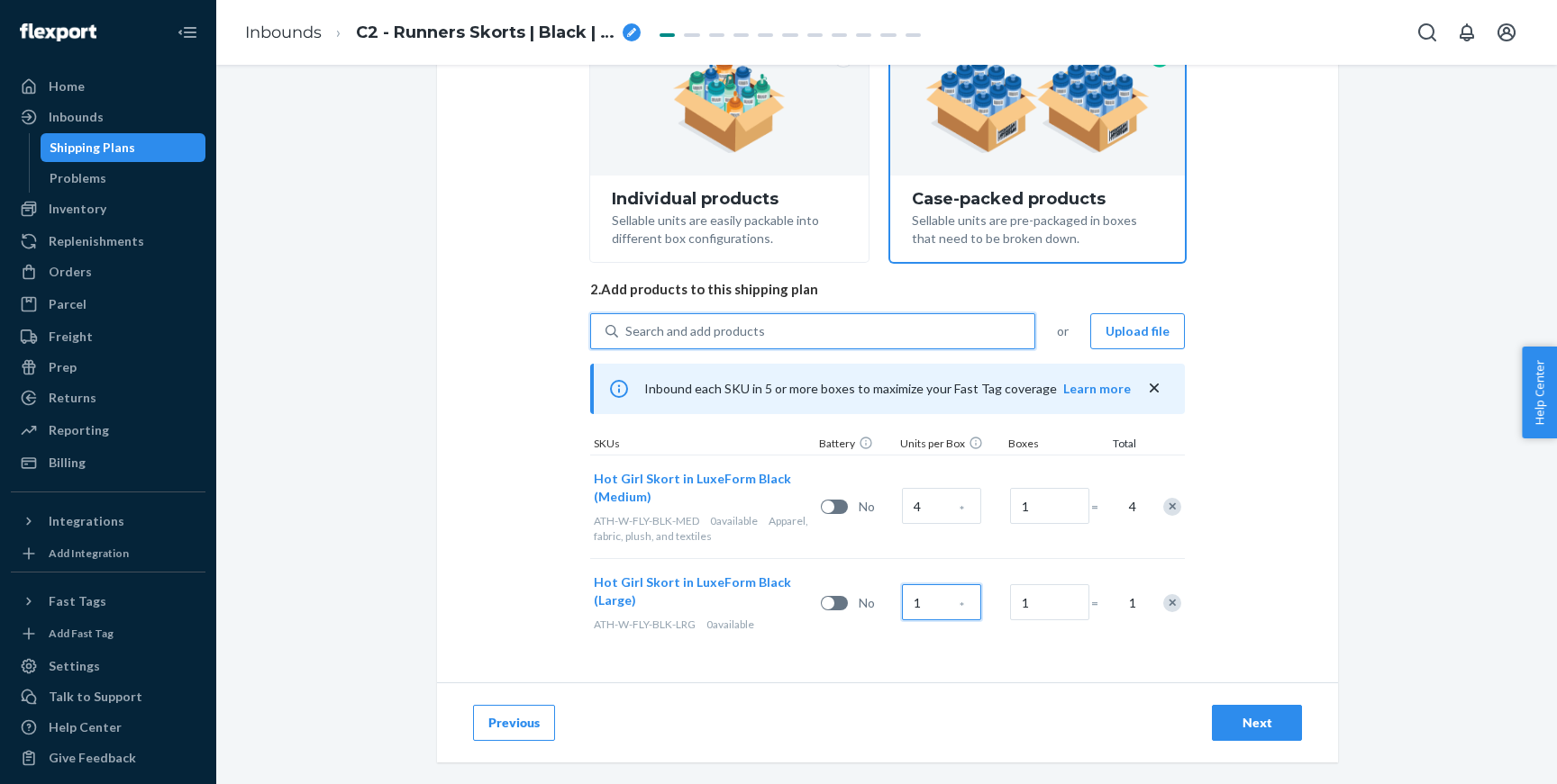
click at [930, 601] on input "1" at bounding box center [941, 602] width 79 height 36
type input "10"
click at [806, 657] on div "Select and Add Products Ensure your products meet our dimension requirements an…" at bounding box center [886, 278] width 900 height 810
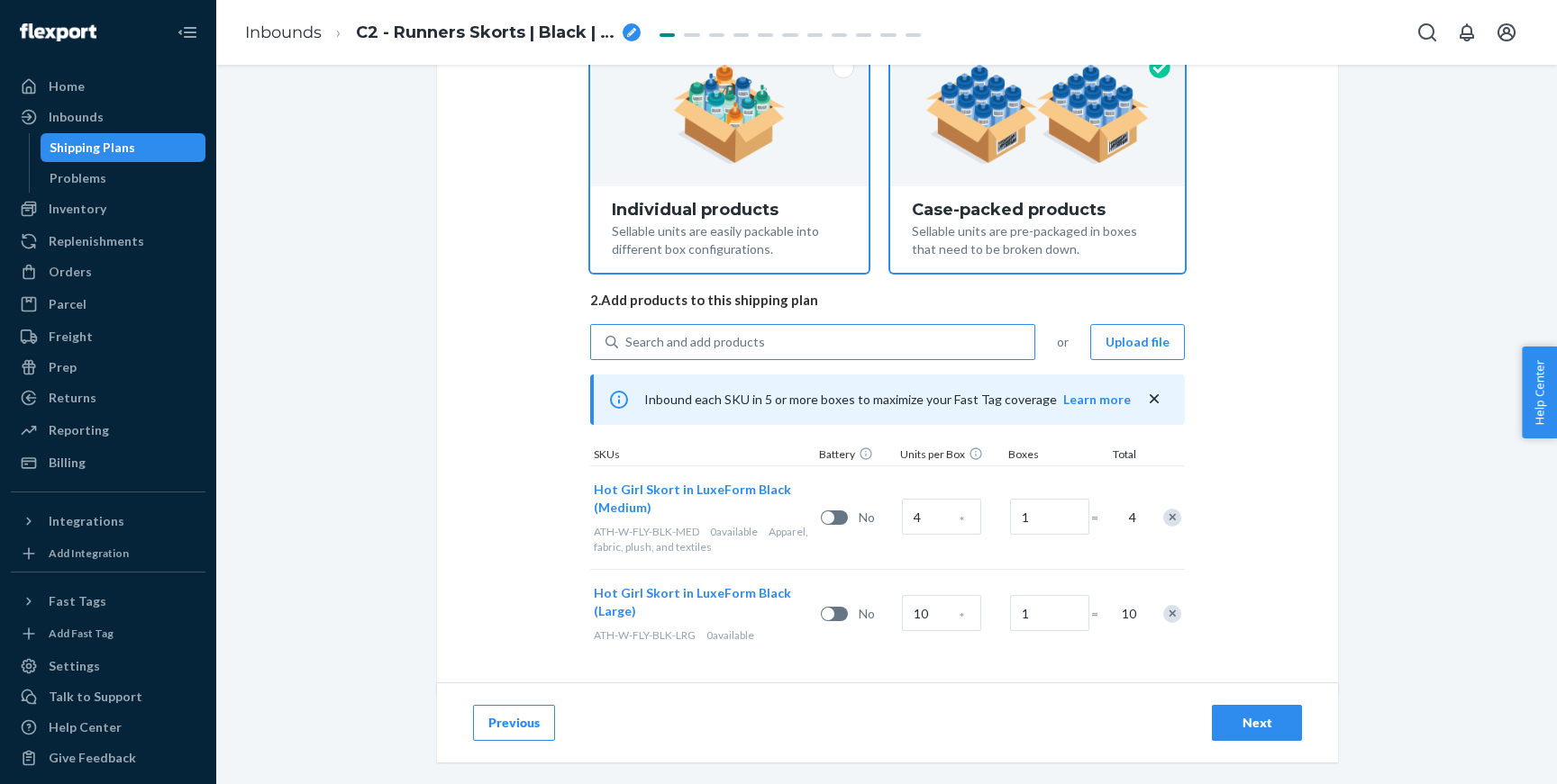
scroll to position [212, 0]
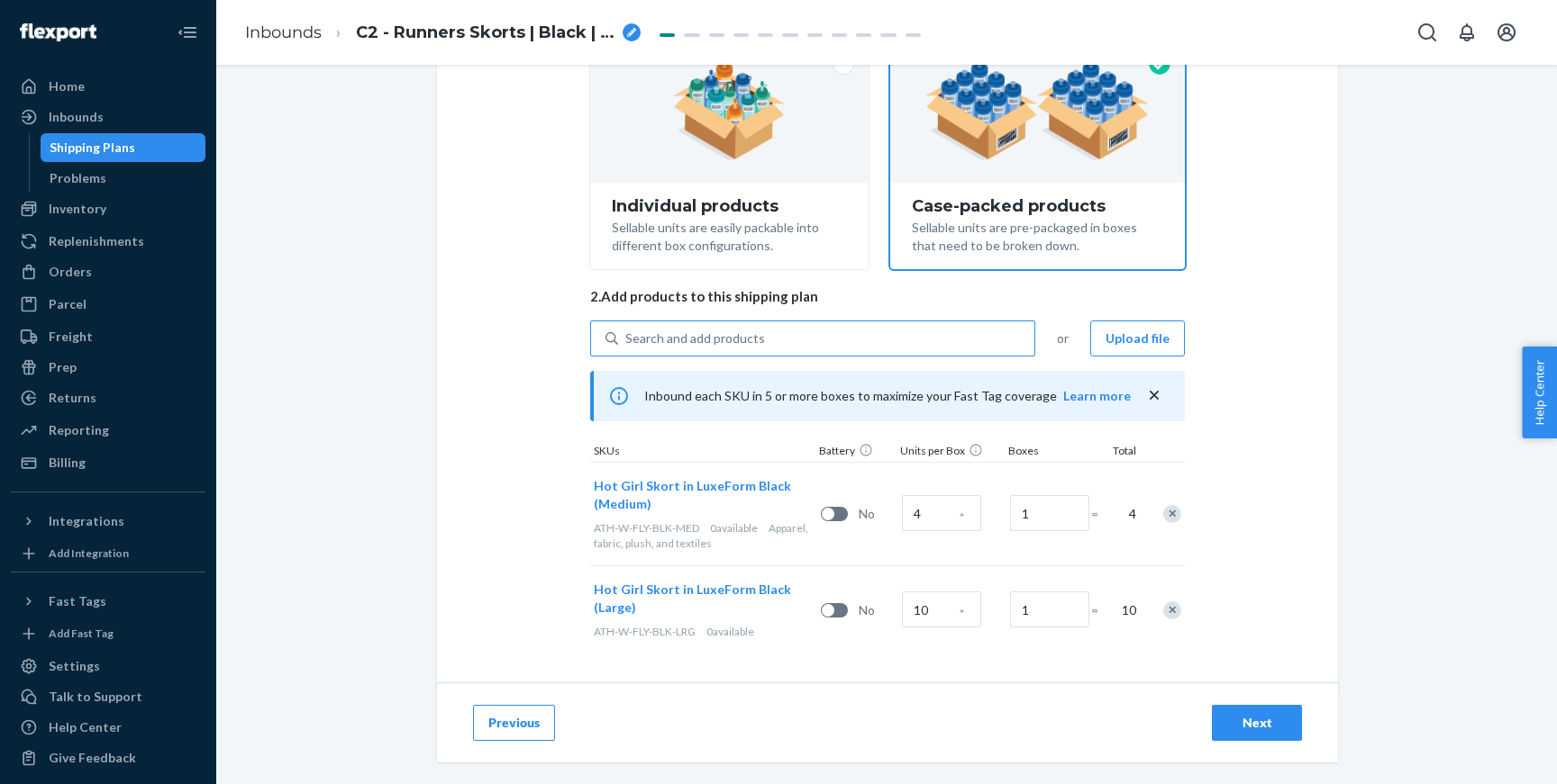
click at [722, 336] on div "Search and add products" at bounding box center [694, 339] width 140 height 18
click at [627, 336] on input "Search and add products" at bounding box center [626, 339] width 2 height 18
paste input "DEV8929ZMFF"
type input "DEV8929ZMFF"
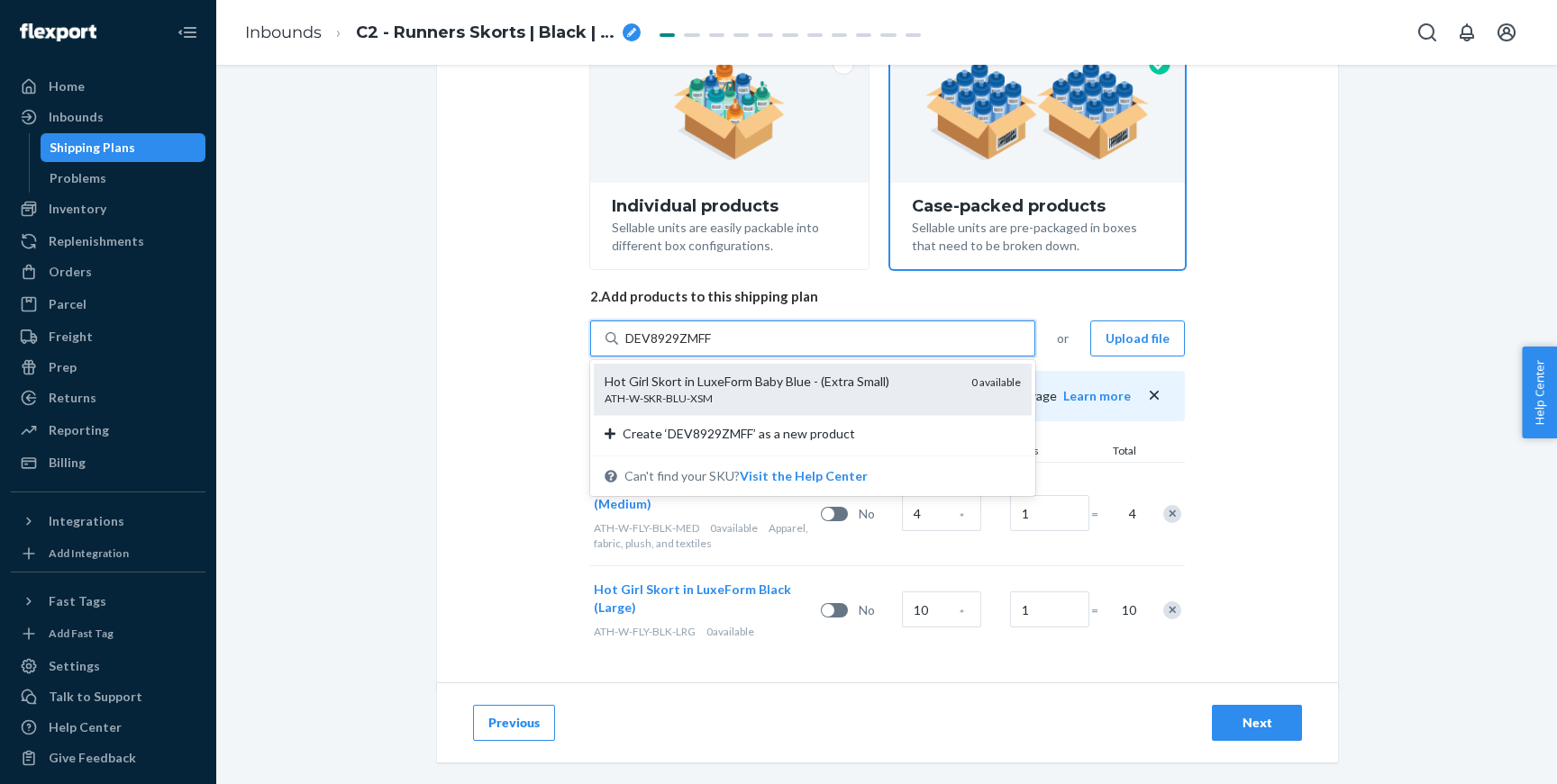
click at [817, 395] on div "ATH-W-SKR-BLU-XSM" at bounding box center [780, 398] width 353 height 15
click at [715, 347] on input "DEV8929ZMFF" at bounding box center [670, 339] width 90 height 18
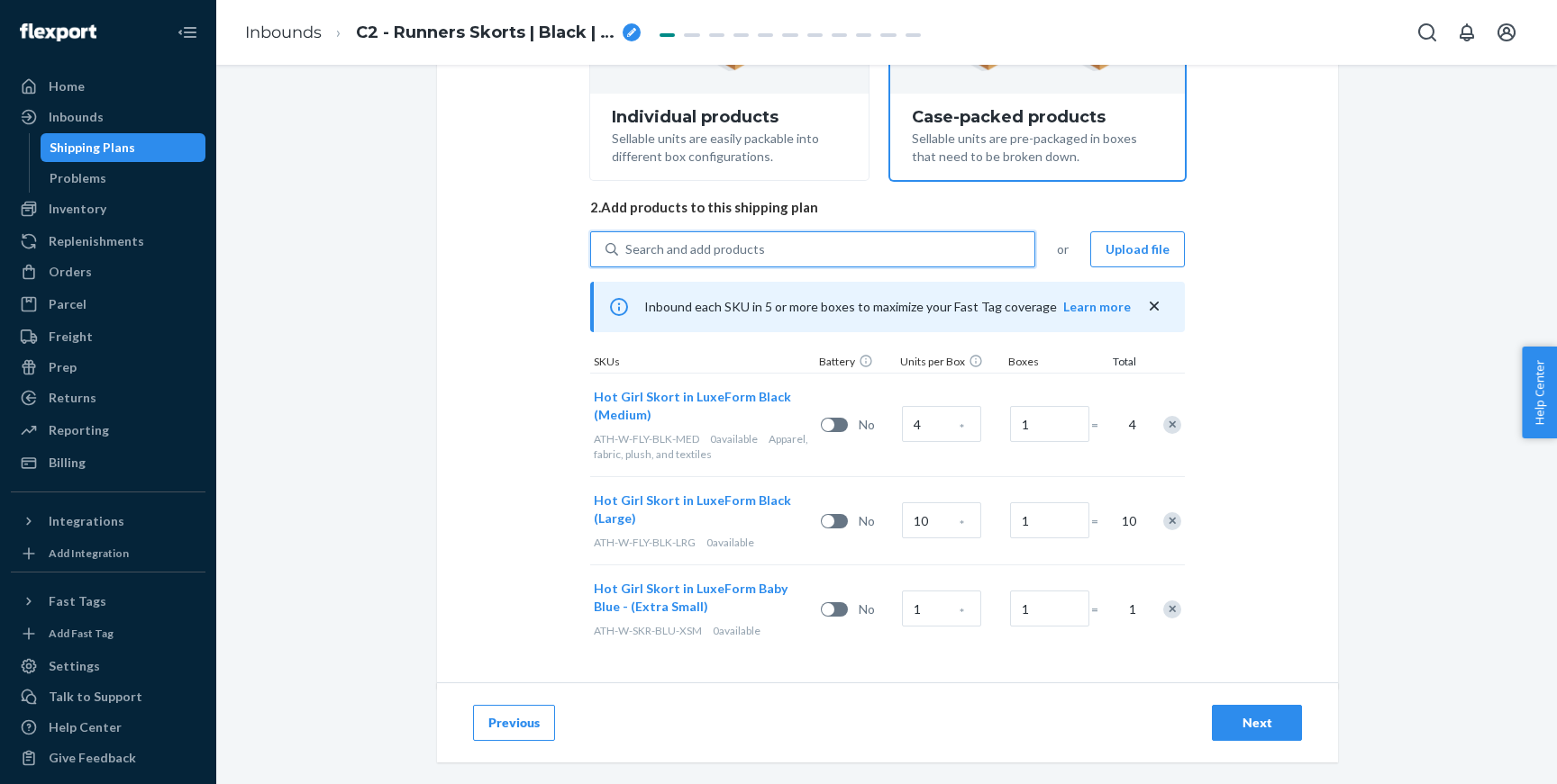
scroll to position [307, 0]
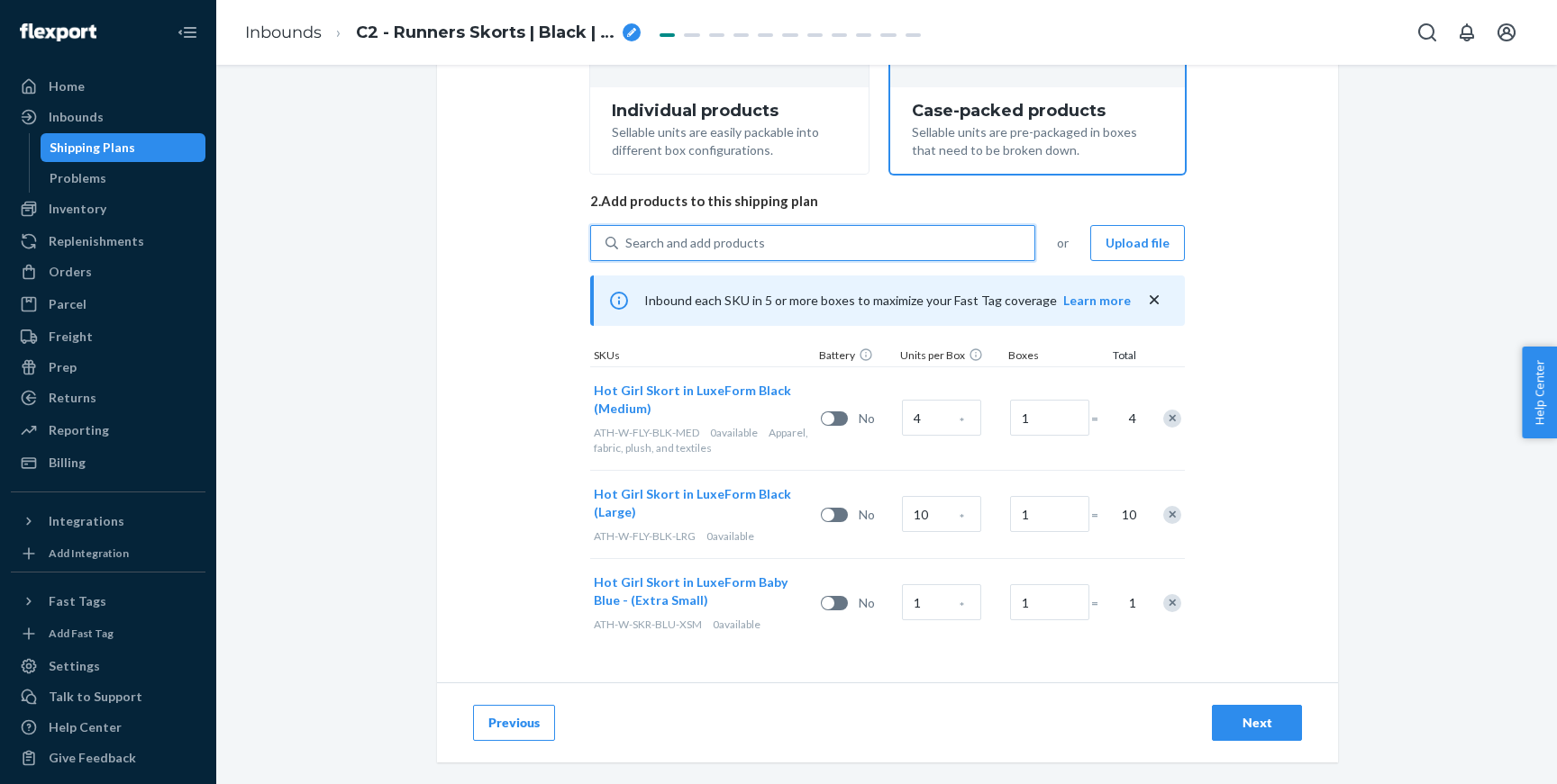
click at [1175, 602] on div "Remove Item" at bounding box center [1172, 603] width 18 height 18
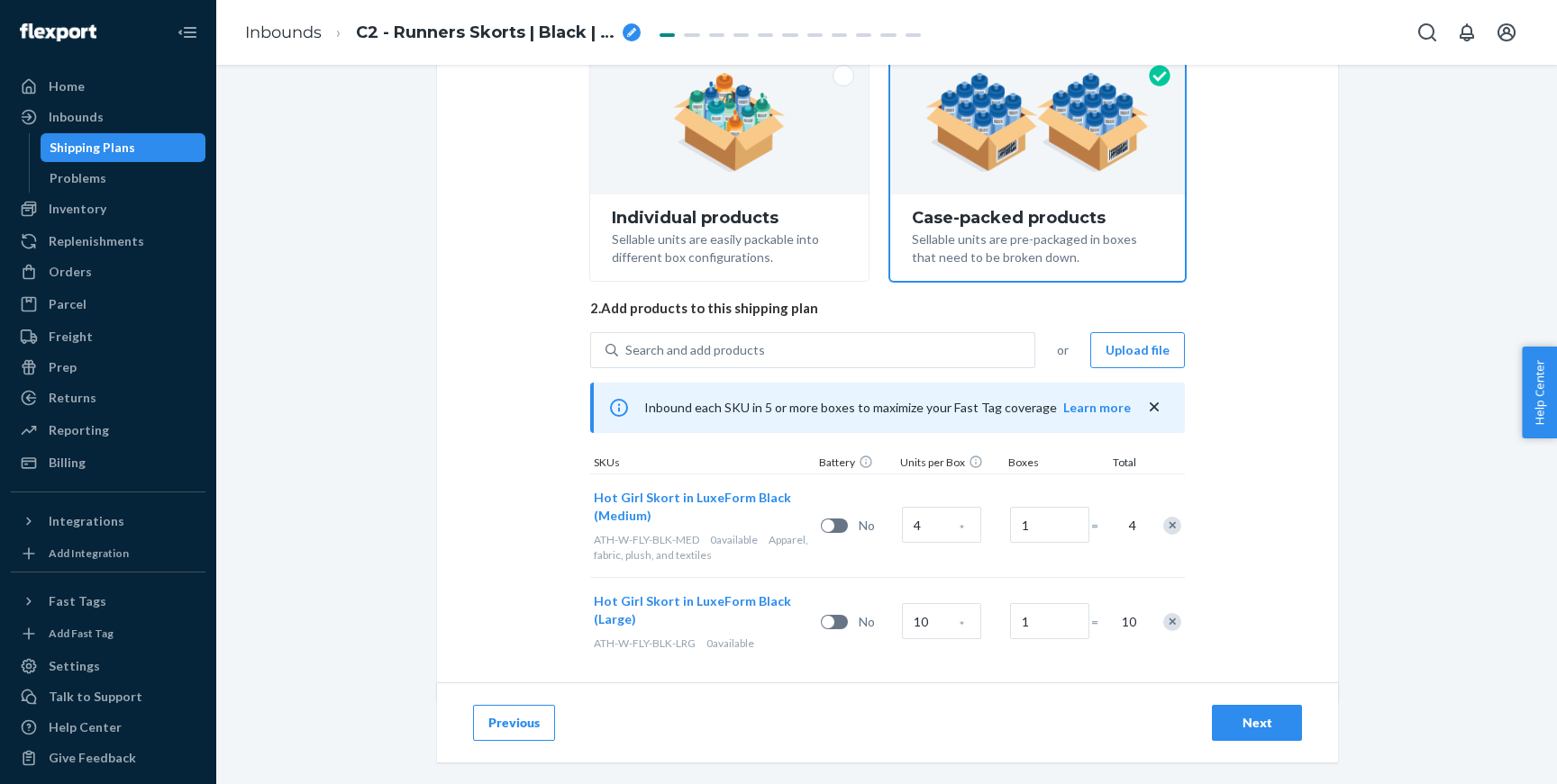
scroll to position [219, 0]
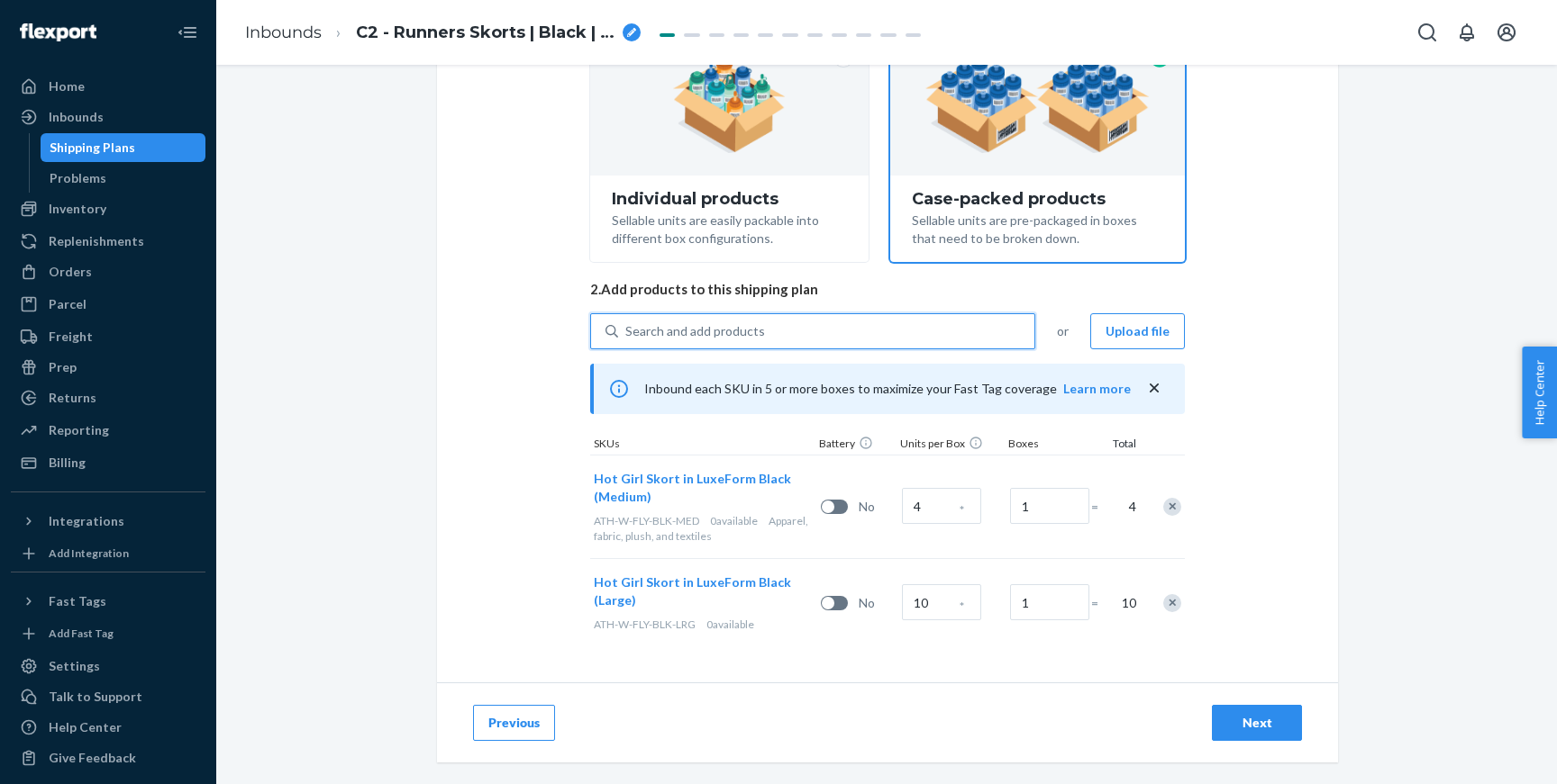
click at [717, 329] on div "Search and add products" at bounding box center [694, 332] width 140 height 18
click at [627, 329] on input "0 results available. Use Up and Down to choose options, press Enter to select t…" at bounding box center [626, 332] width 2 height 18
paste input "D3W5PPKZ842"
type input "D3W5PPKZ842"
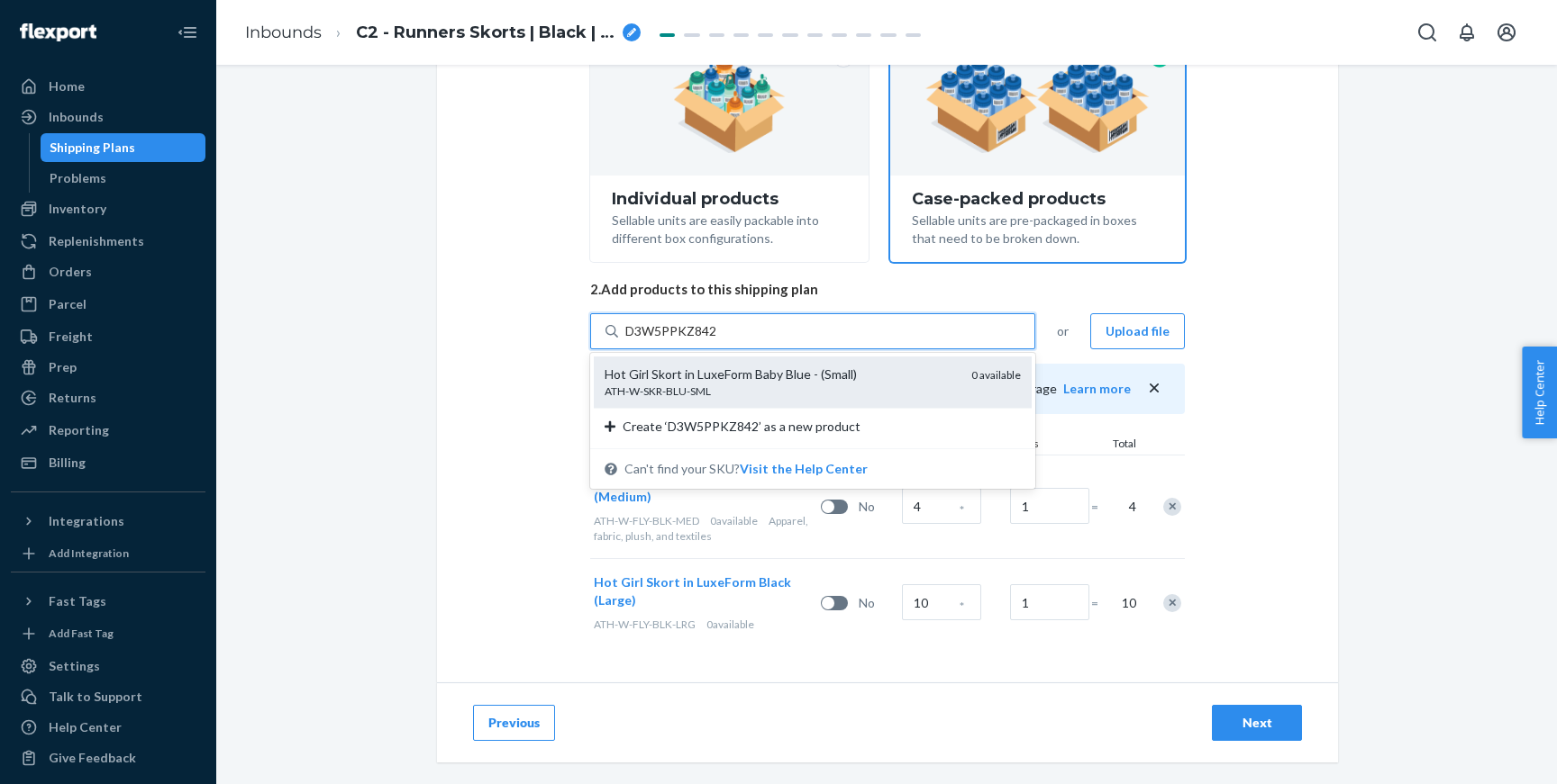
click at [790, 390] on div "ATH-W-SKR-BLU-SML" at bounding box center [780, 390] width 353 height 15
click at [718, 341] on input "D3W5PPKZ842" at bounding box center [672, 332] width 93 height 18
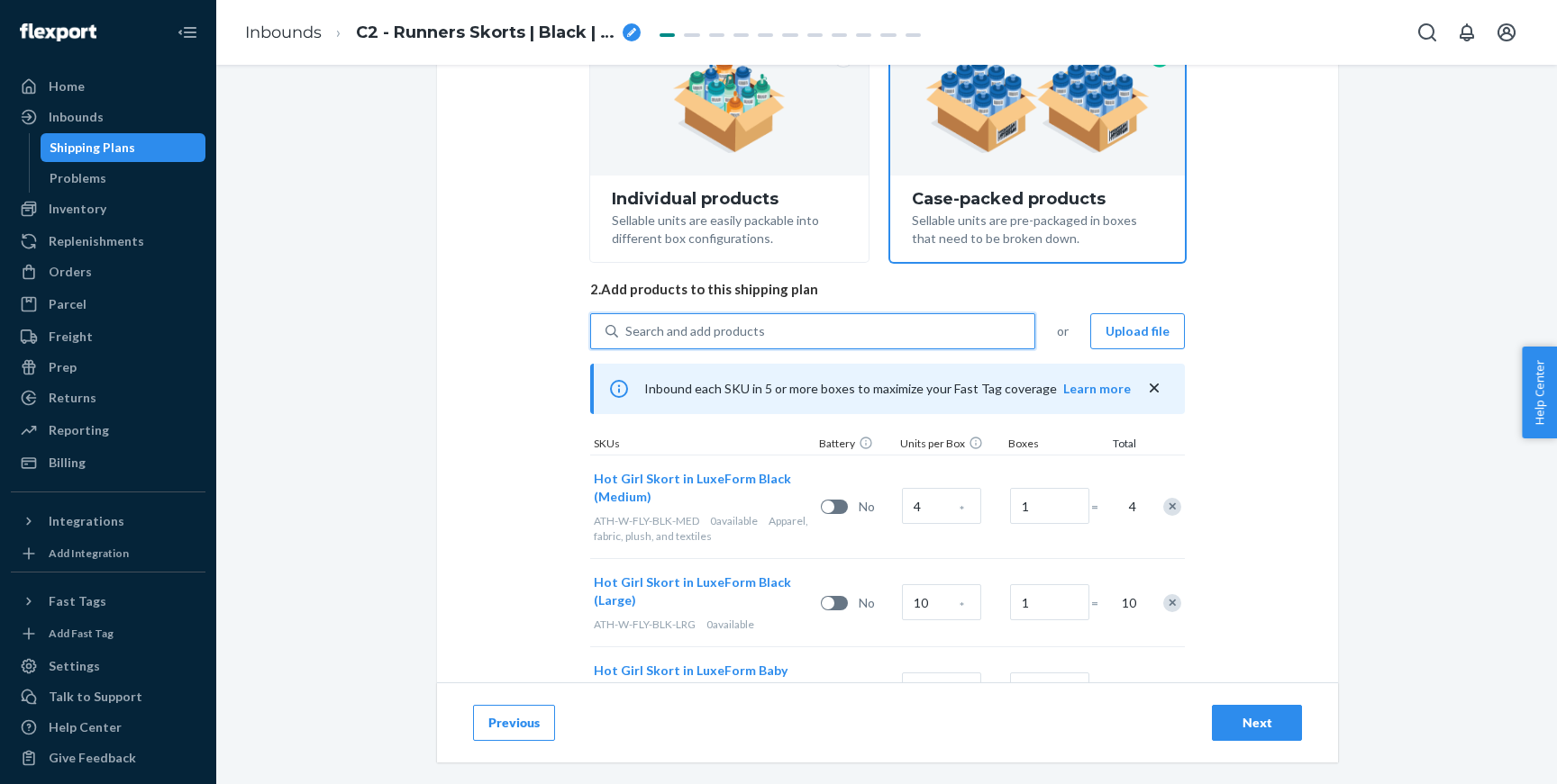
click at [713, 333] on div "Search and add products" at bounding box center [694, 332] width 140 height 18
click at [627, 333] on input "0 results available. Select is focused ,type to refine list, press Down to open…" at bounding box center [626, 332] width 2 height 18
paste input "D4TCA9M2FVK"
type input "D4TCA9M2FVK"
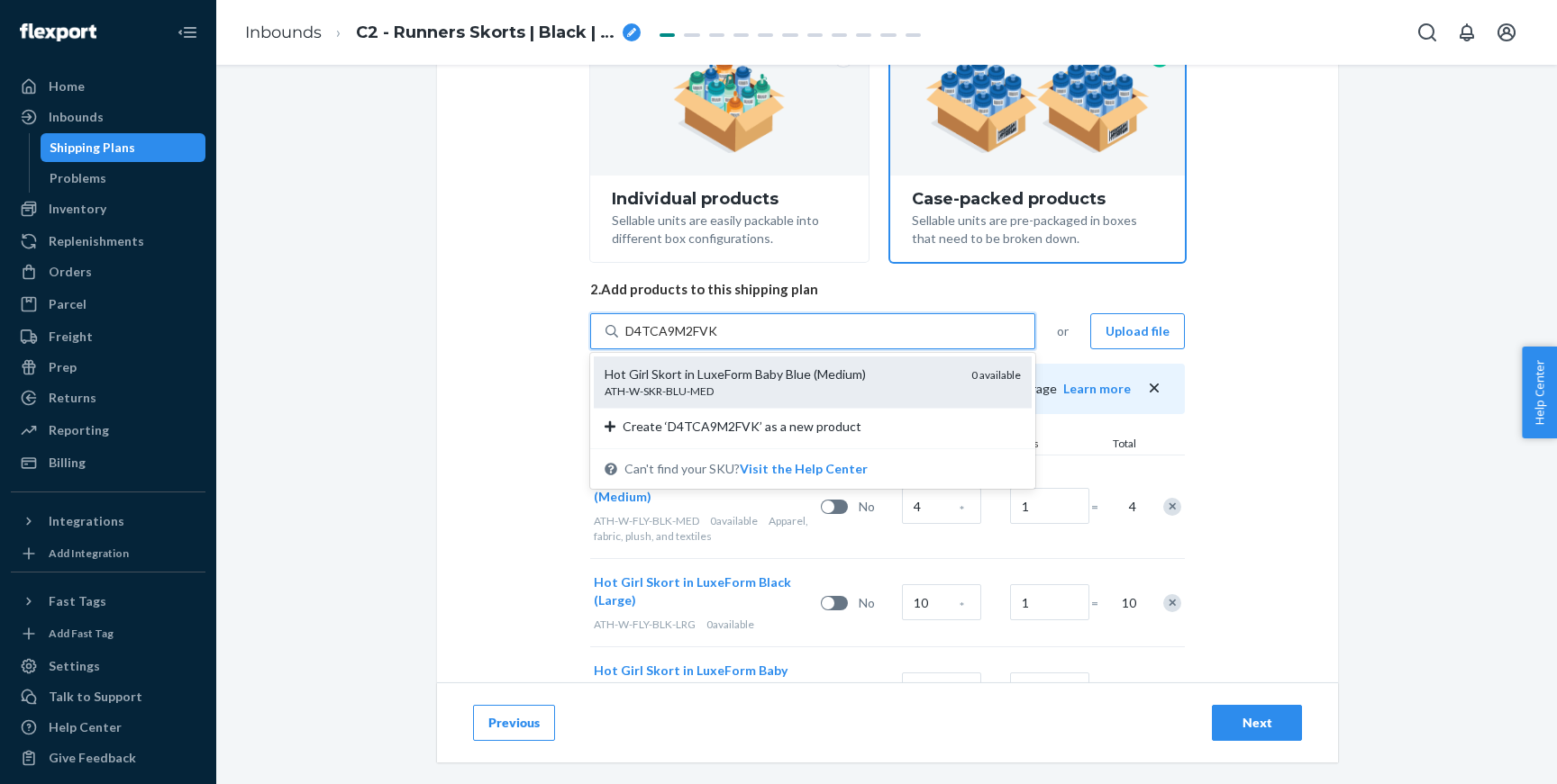
click at [829, 381] on div "Hot Girl Skort in LuxeForm Baby Blue (Medium)" at bounding box center [780, 374] width 353 height 18
click at [718, 341] on input "D4TCA9M2FVK" at bounding box center [672, 332] width 93 height 18
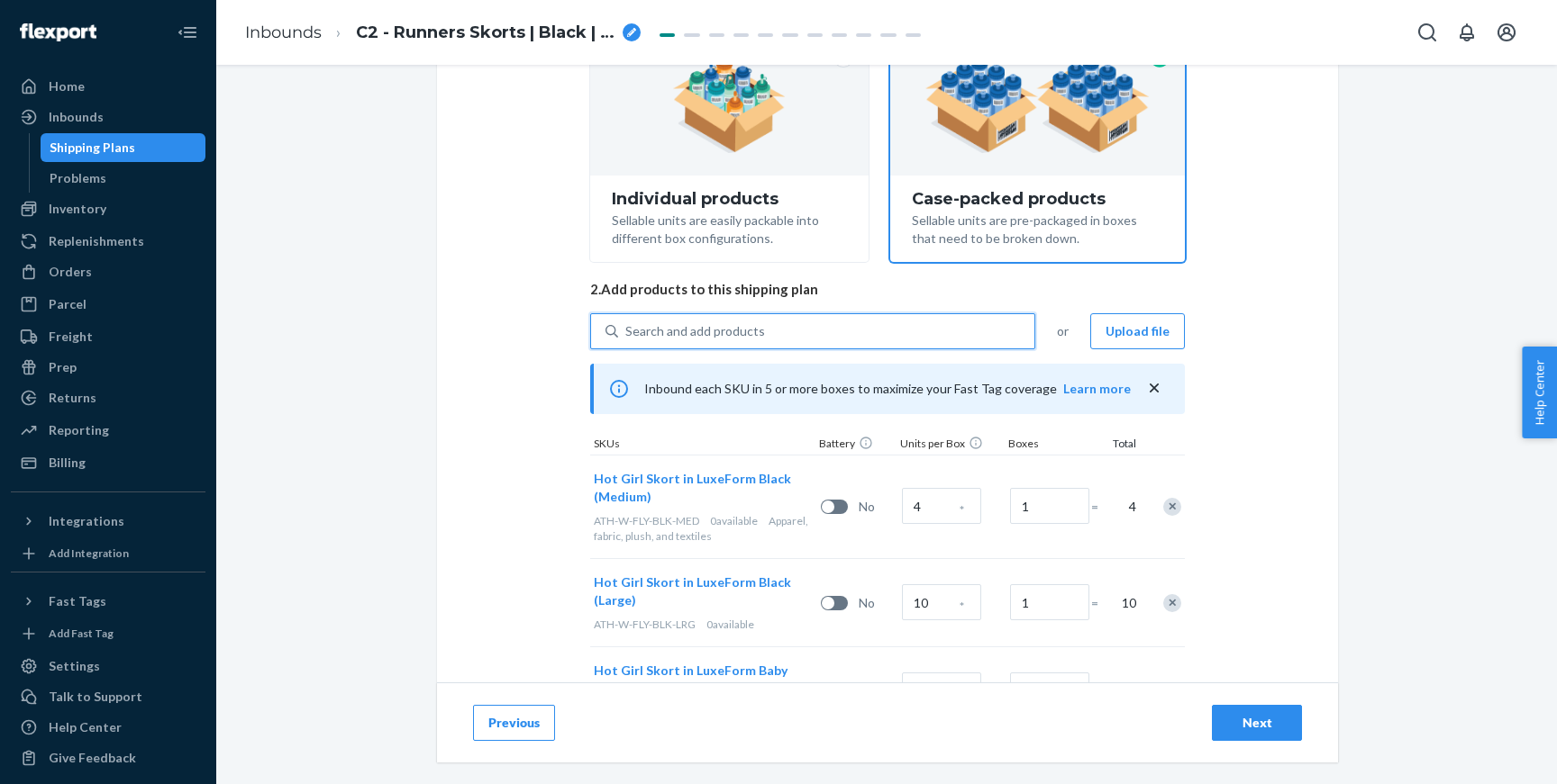
paste input "DW4EZZ6699K"
type input "DW4EZZ6699K"
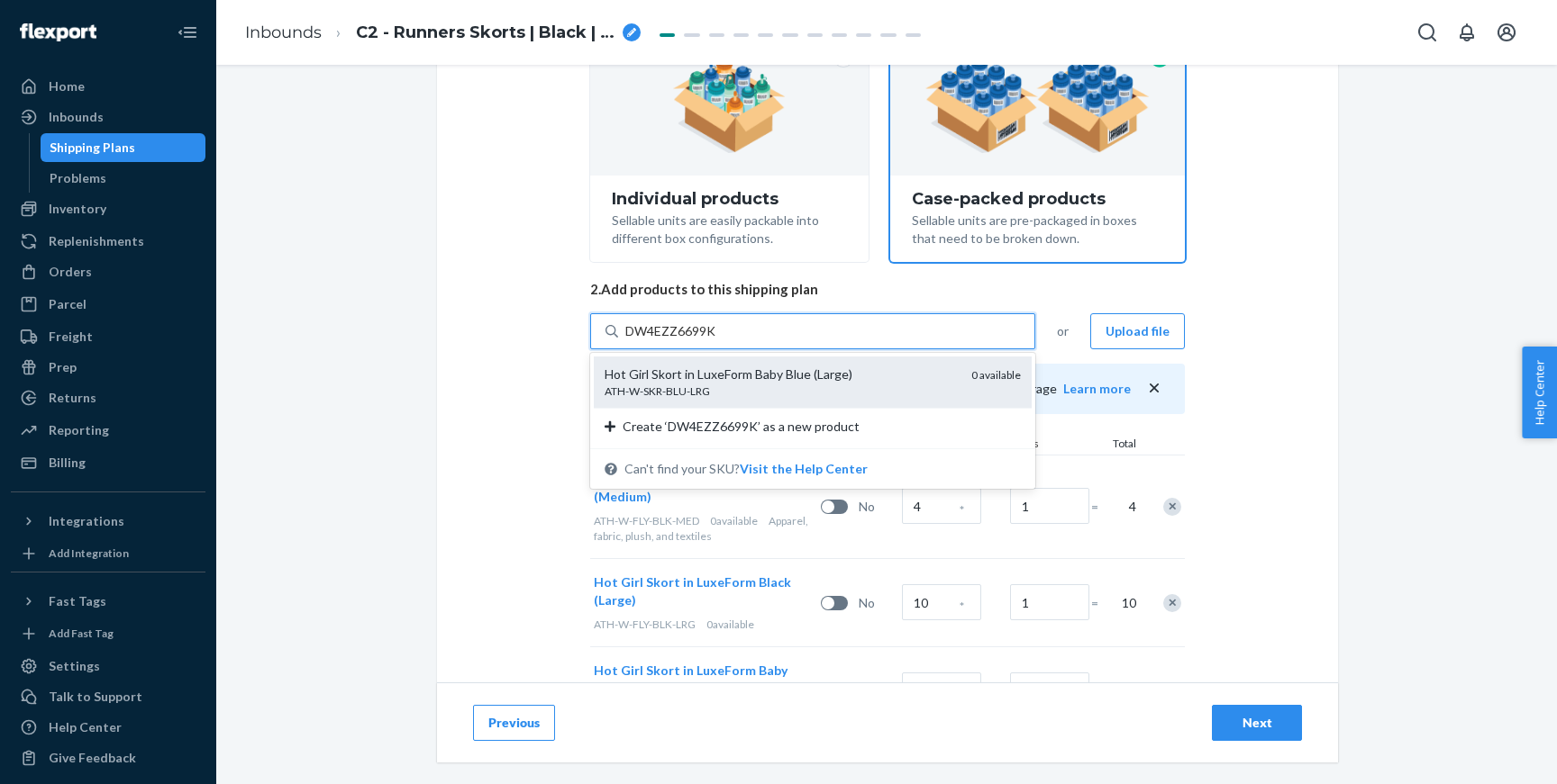
click at [739, 405] on div "Hot Girl Skort in LuxeForm Baby Blue (Large) ATH-W-SKR-BLU-LRG 0 available" at bounding box center [812, 382] width 438 height 51
click at [718, 341] on input "DW4EZZ6699K" at bounding box center [672, 332] width 93 height 18
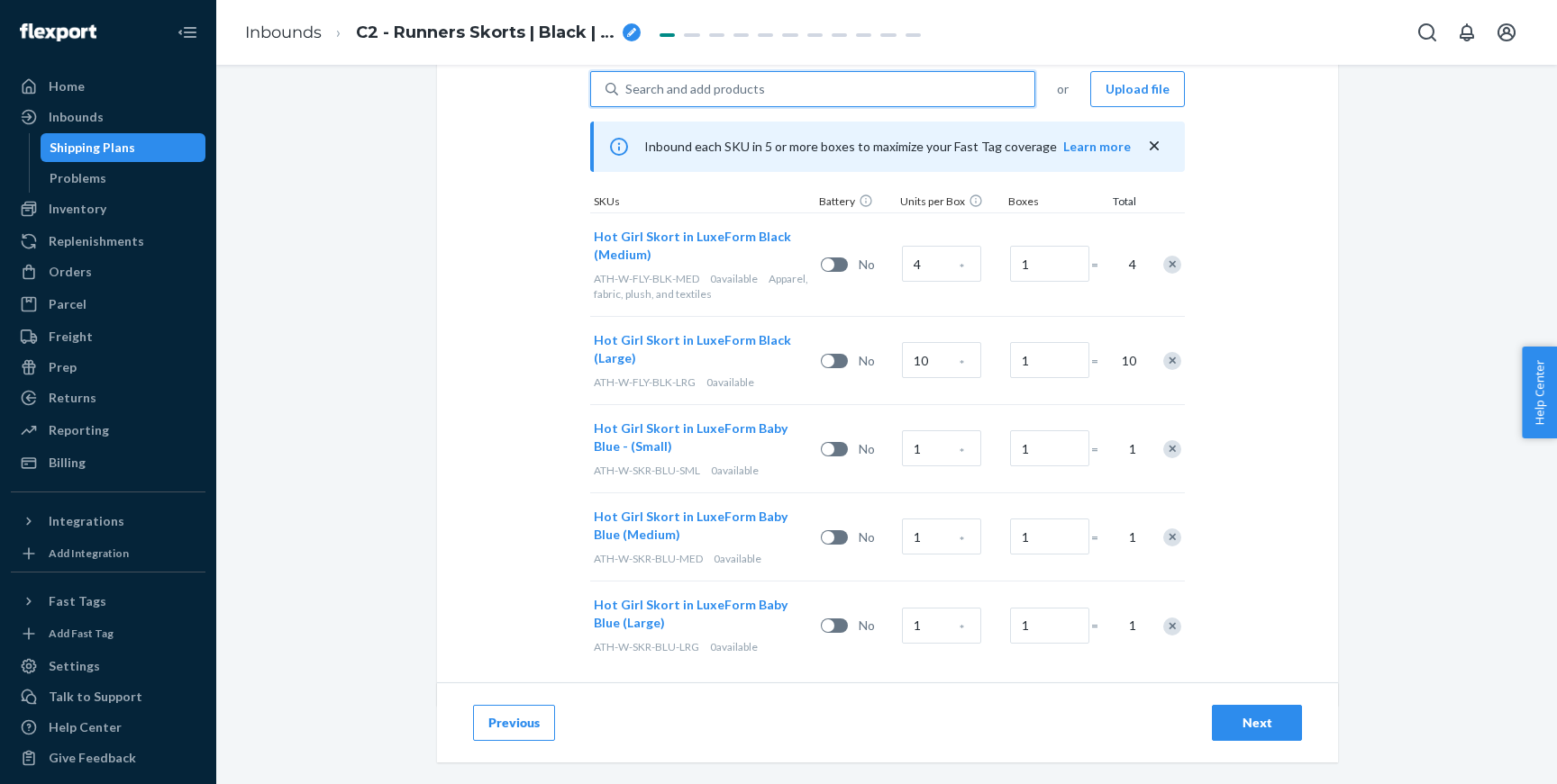
scroll to position [483, 0]
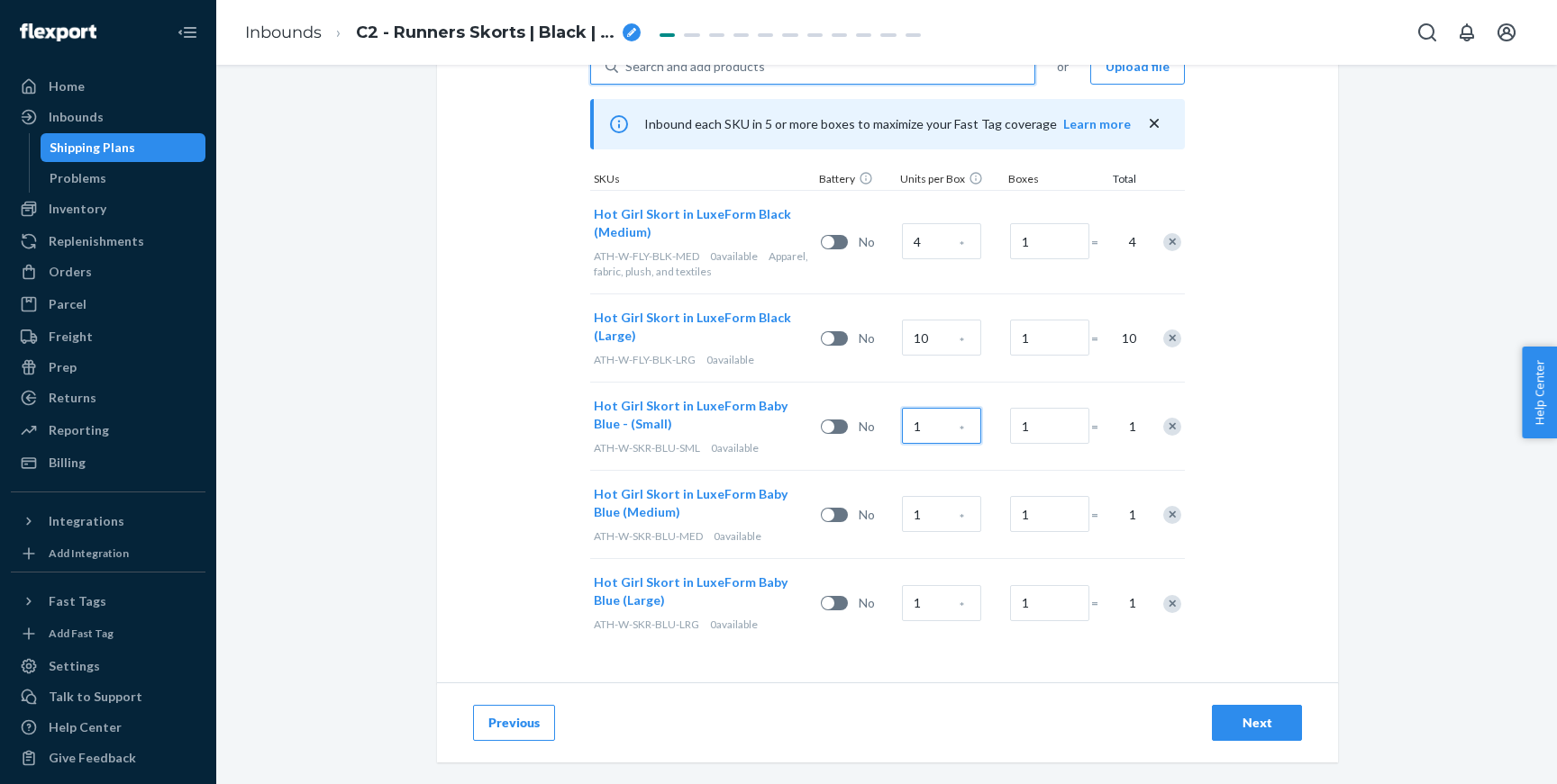
click at [935, 430] on input "1" at bounding box center [941, 426] width 79 height 36
type input "37"
click at [941, 510] on input "1" at bounding box center [941, 514] width 79 height 36
type input "29"
click at [944, 600] on input "1" at bounding box center [941, 603] width 79 height 36
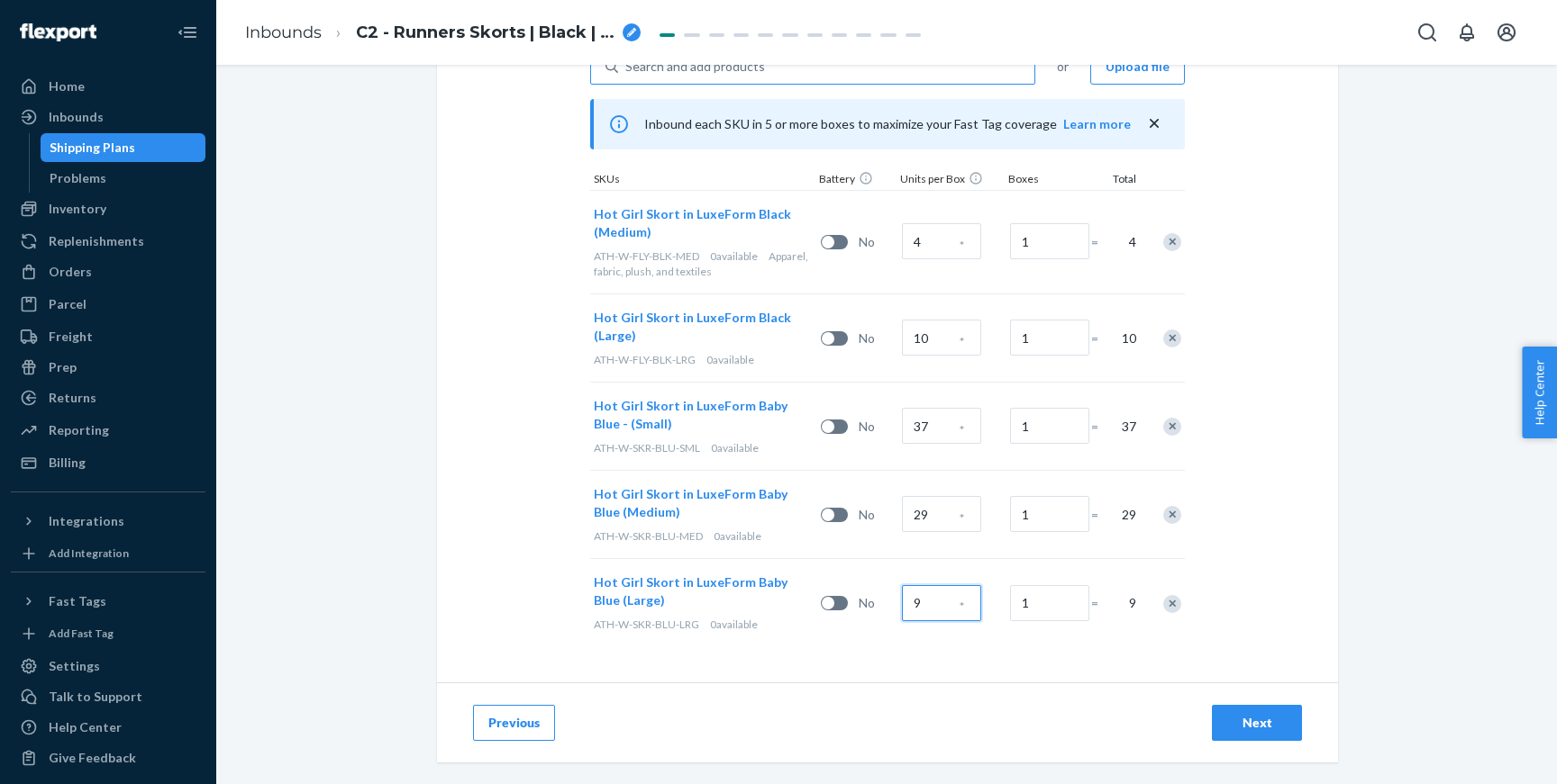
type input "9"
click at [964, 715] on div "Previous Next" at bounding box center [886, 722] width 900 height 80
click at [1250, 720] on div "Next" at bounding box center [1257, 723] width 59 height 18
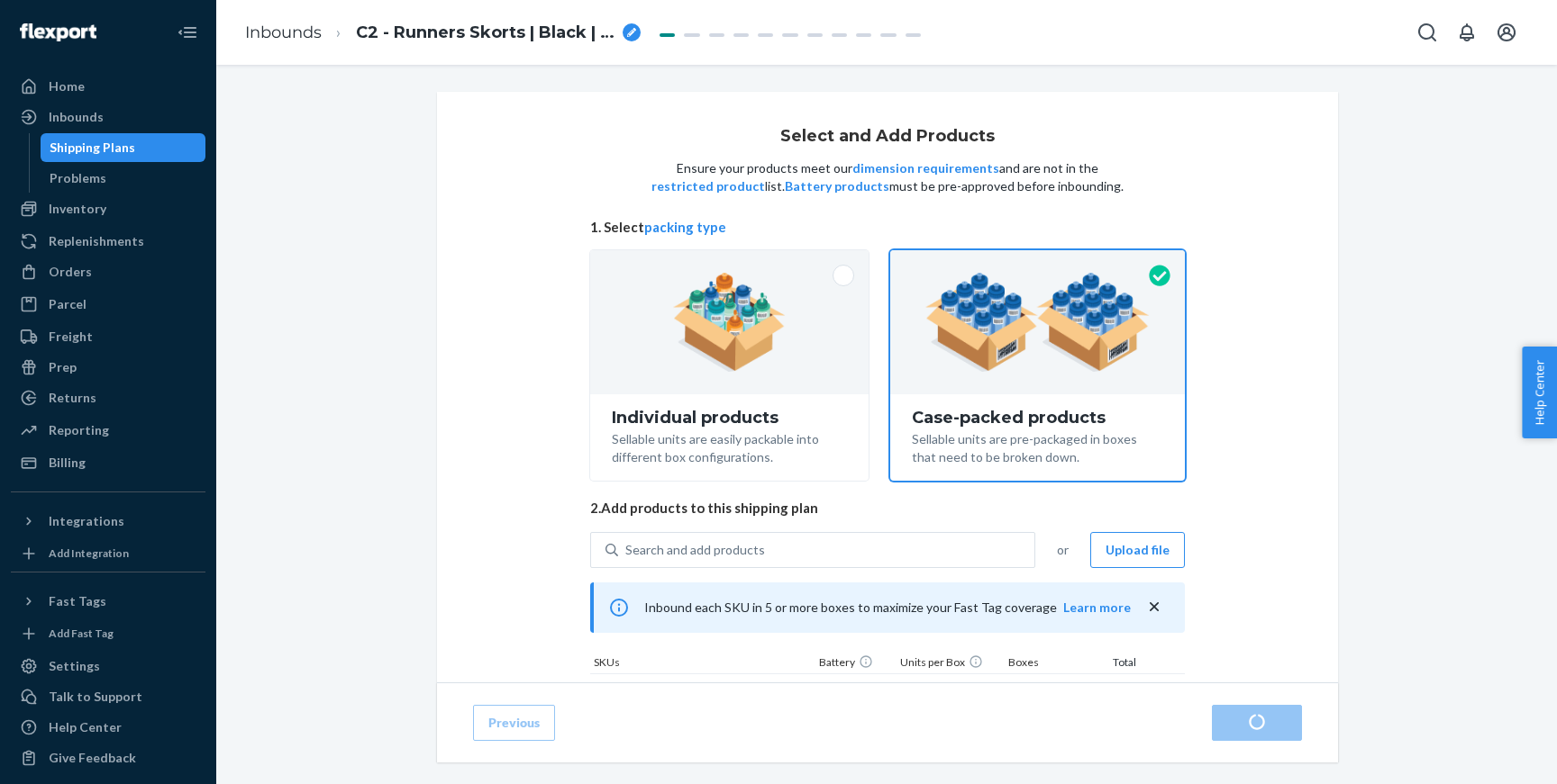
radio input "true"
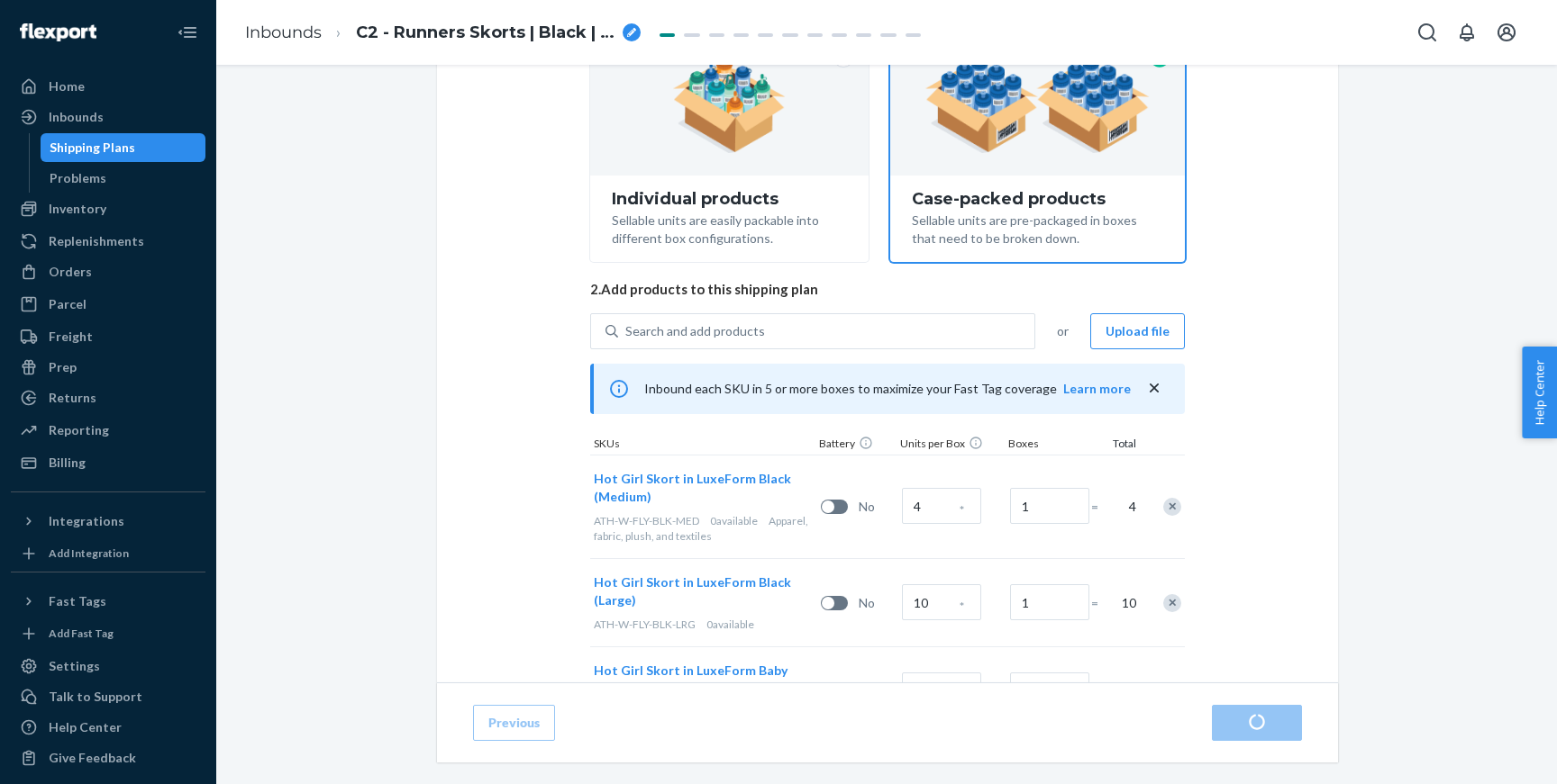
scroll to position [483, 0]
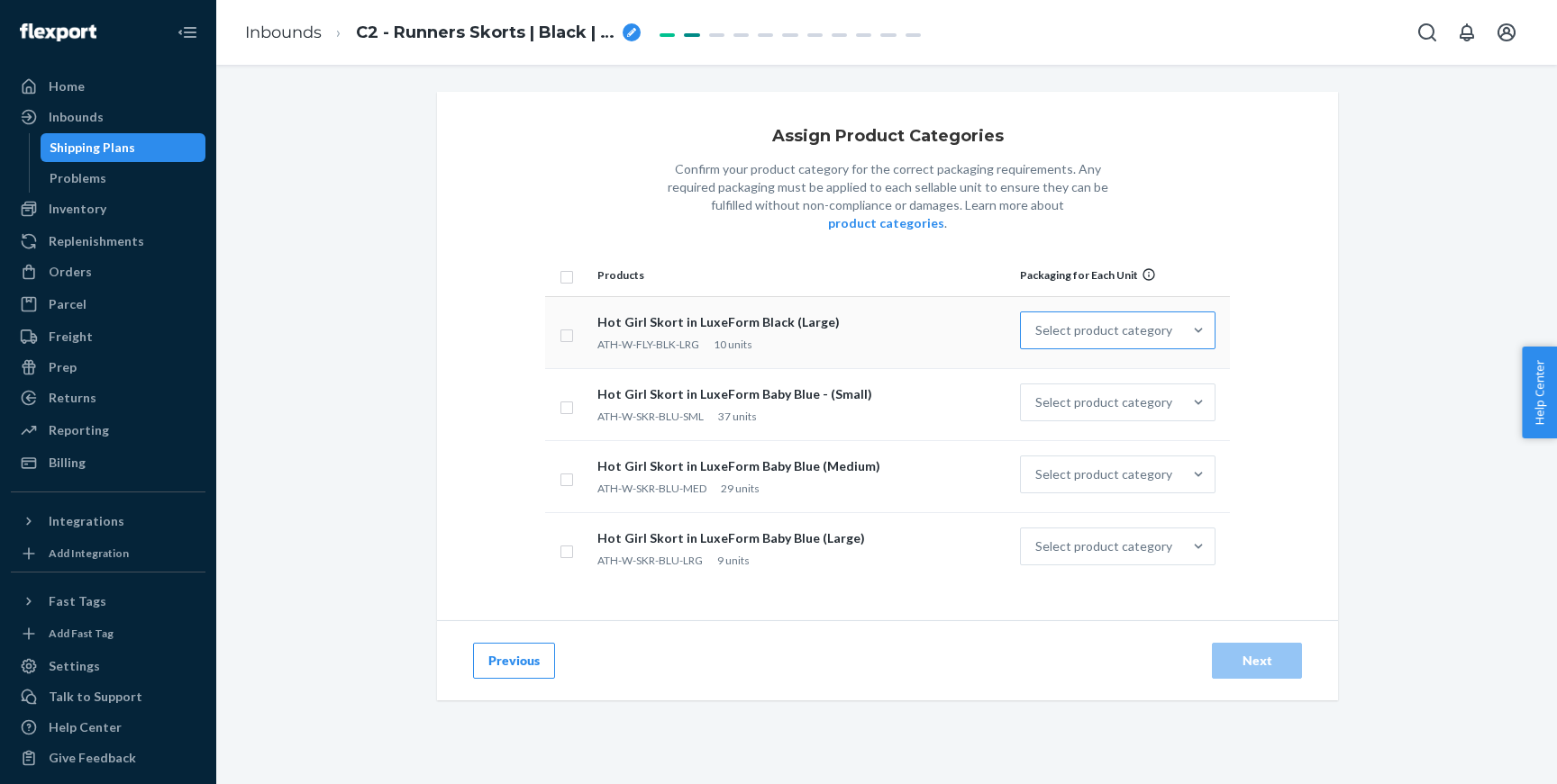
click at [1071, 322] on div "Select product category" at bounding box center [1103, 331] width 137 height 18
click at [1037, 322] on input "Select product category" at bounding box center [1036, 331] width 2 height 18
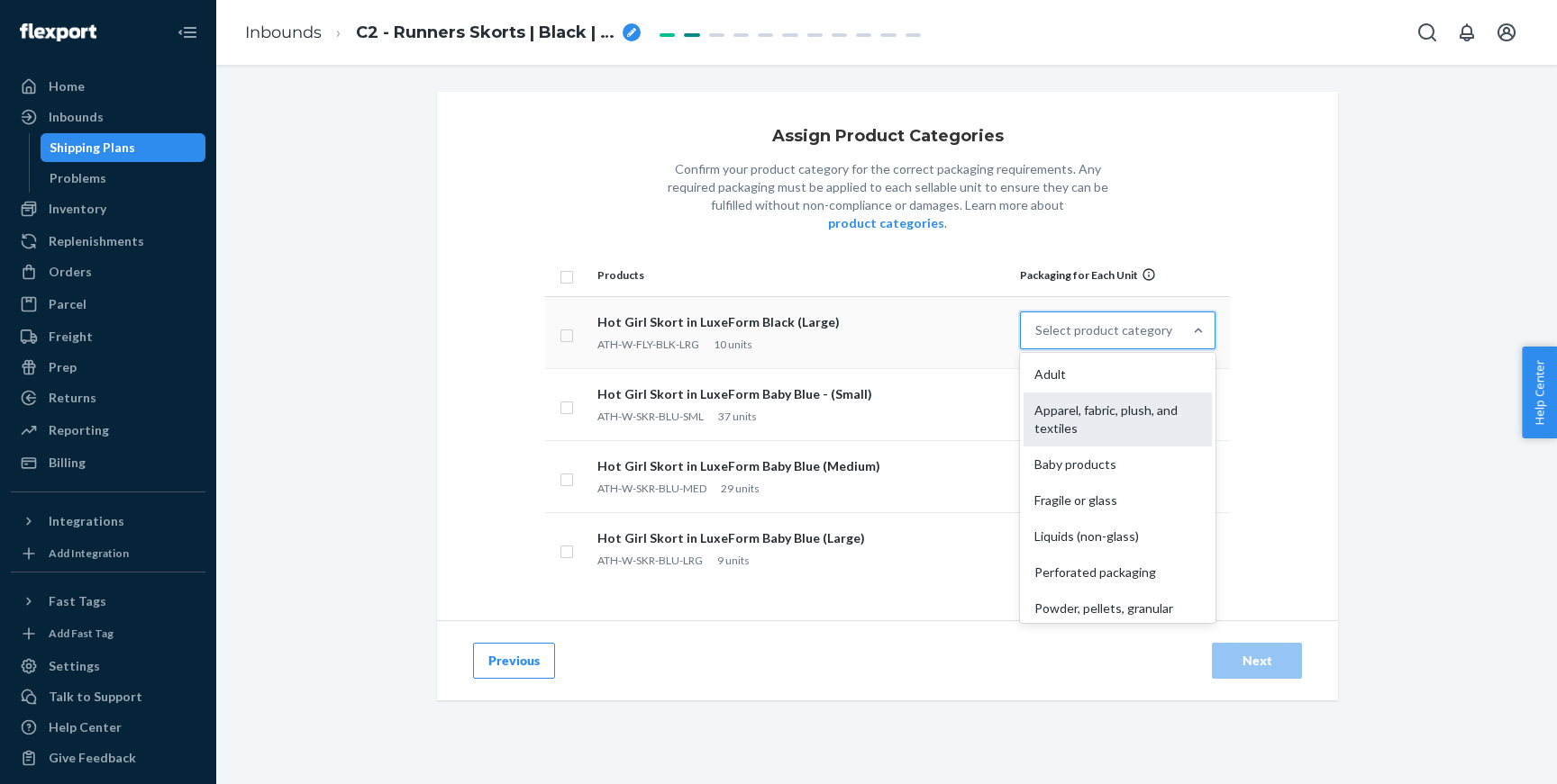
click at [1072, 398] on div "Apparel, fabric, plush, and textiles" at bounding box center [1117, 420] width 188 height 54
click at [1037, 340] on input "option Apparel, fabric, plush, and textiles focused, 2 of 10. 10 results availa…" at bounding box center [1036, 331] width 2 height 18
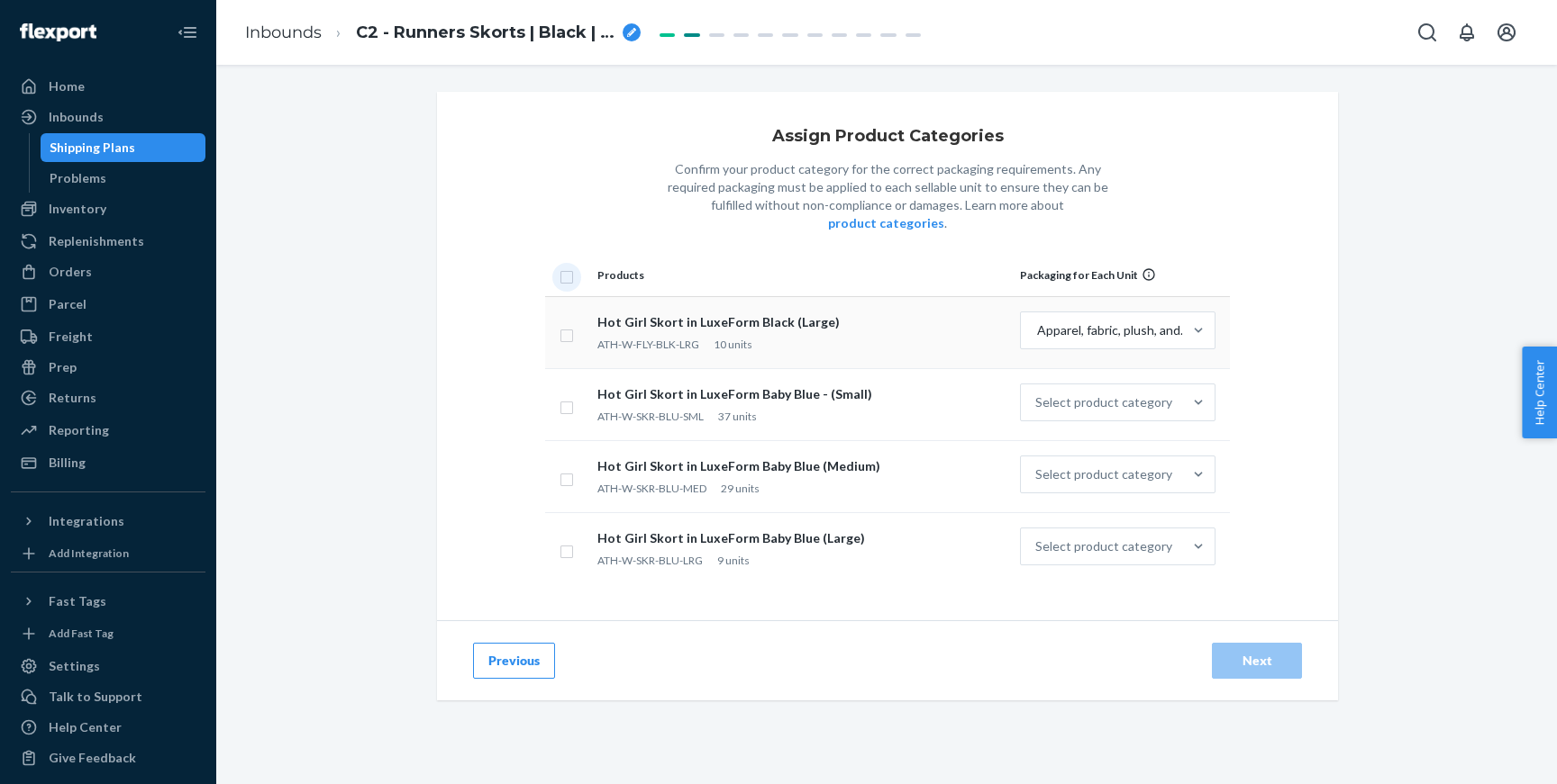
click at [566, 265] on input "checkbox" at bounding box center [567, 274] width 15 height 19
checkbox input "true"
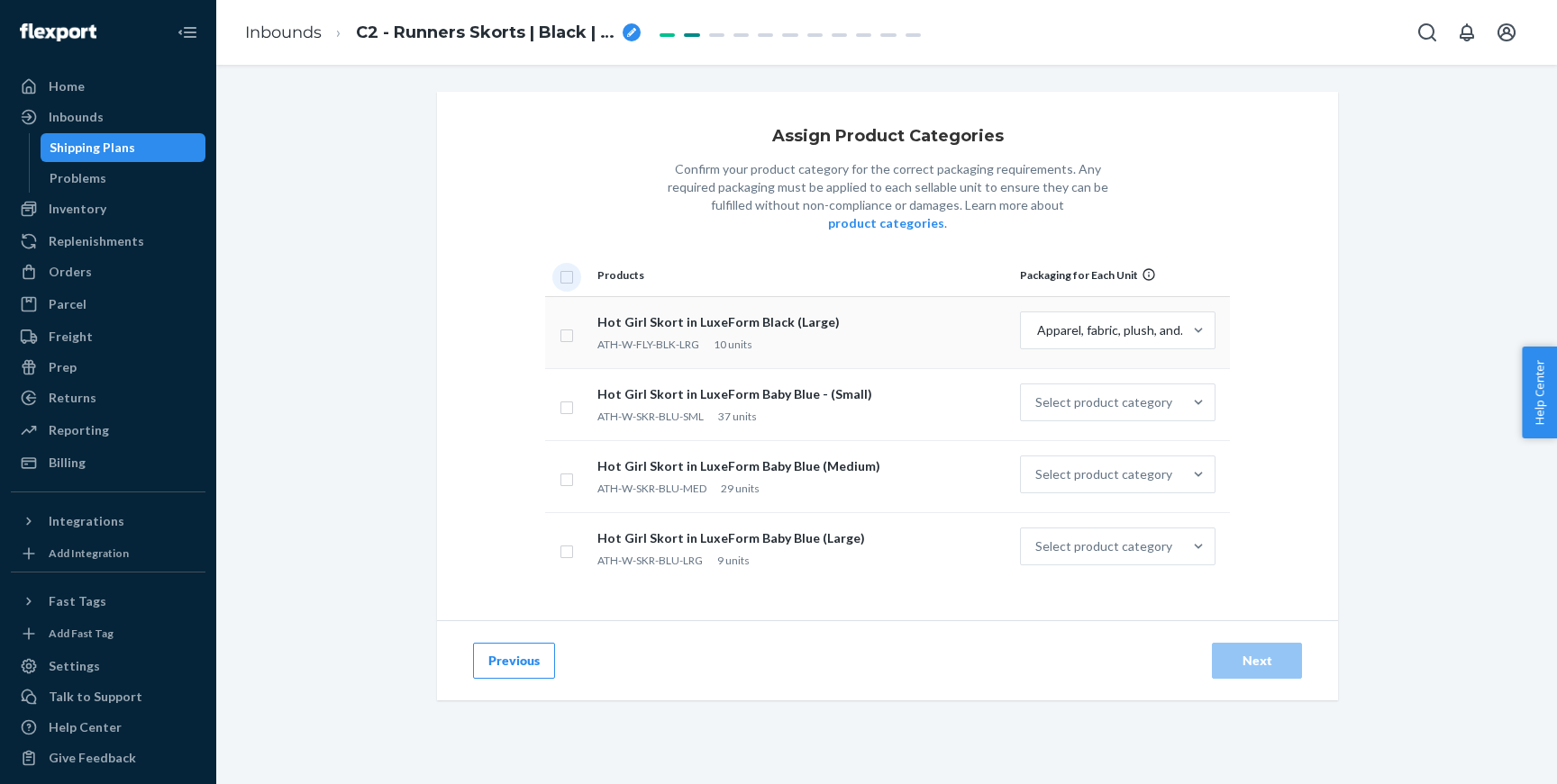
checkbox input "true"
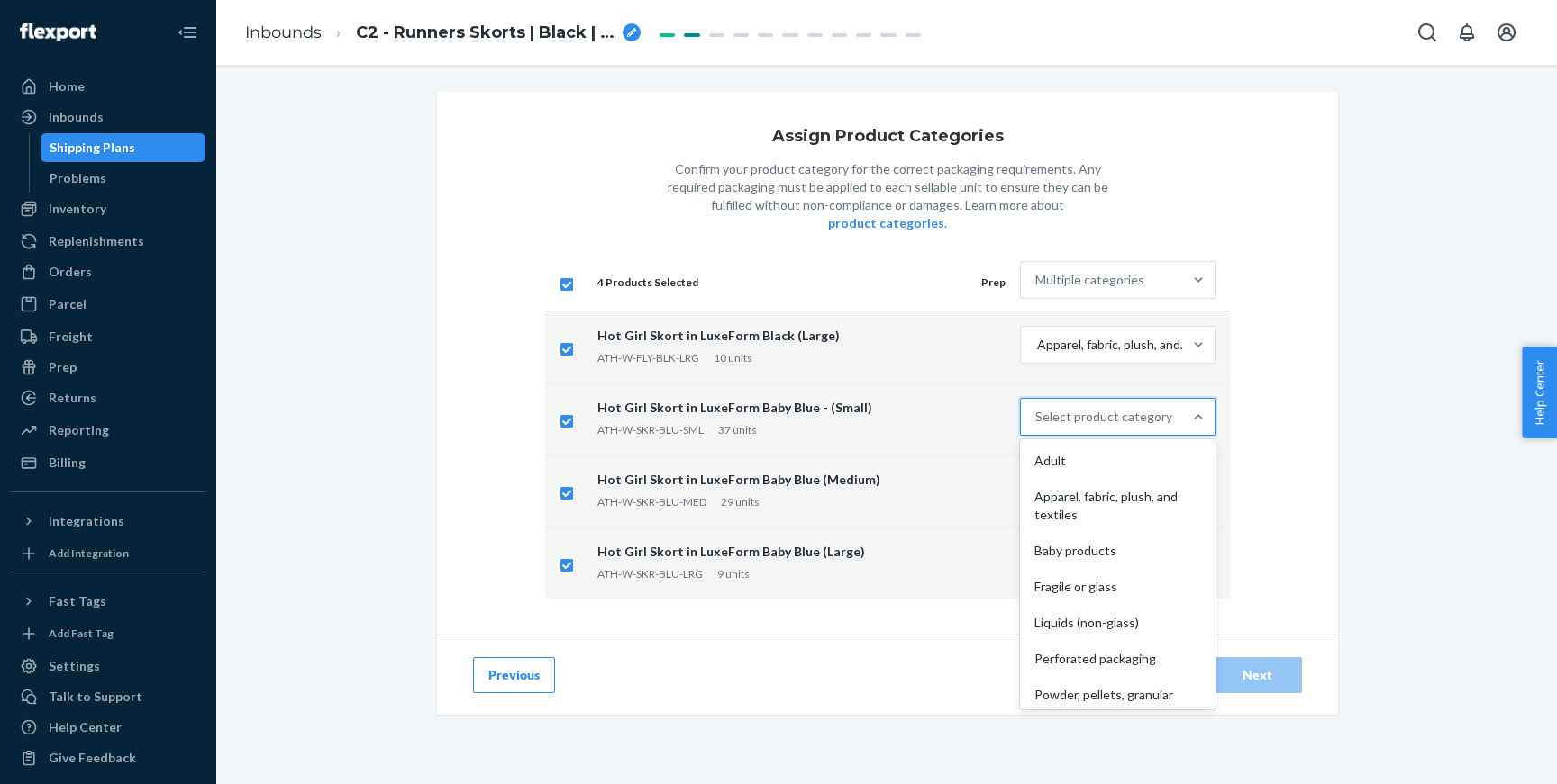
click at [1090, 399] on div "Select product category" at bounding box center [1100, 417] width 161 height 36
click at [1037, 408] on input "option Adult focused, 1 of 10. 10 results available. Use Up and Down to choose …" at bounding box center [1036, 417] width 2 height 18
click at [1077, 490] on div "Apparel, fabric, plush, and textiles" at bounding box center [1117, 506] width 188 height 54
click at [1037, 426] on input "option Adult focused, 0 of 10. 10 results available. Use Up and Down to choose …" at bounding box center [1036, 417] width 2 height 18
checkbox input "true"
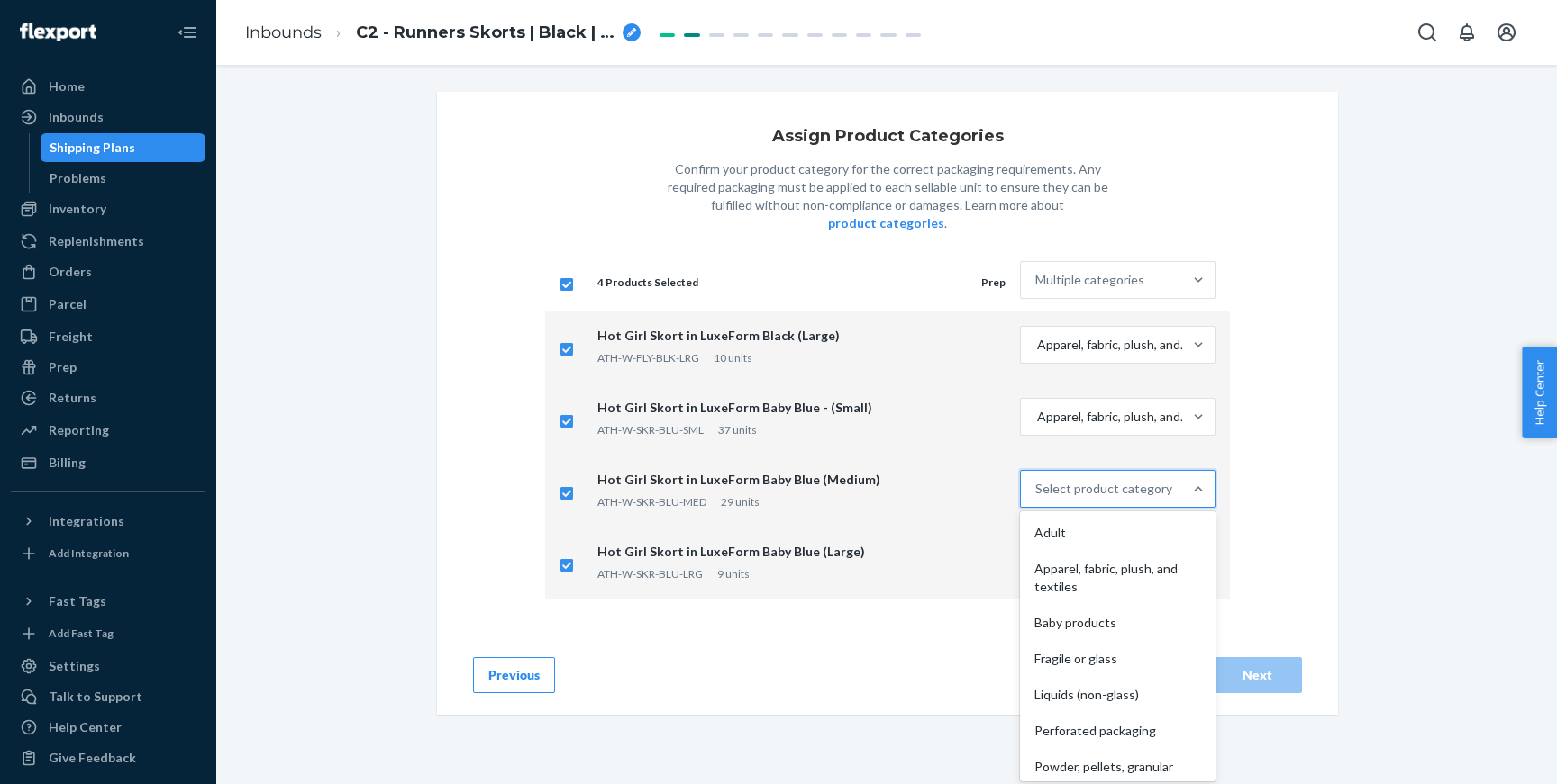
click at [1078, 480] on div "Select product category" at bounding box center [1103, 489] width 137 height 18
click at [1037, 480] on input "option Adult focused, 1 of 10. 10 results available. Use Up and Down to choose …" at bounding box center [1036, 489] width 2 height 18
click at [1076, 564] on div "Apparel, fabric, plush, and textiles" at bounding box center [1117, 578] width 188 height 54
click at [1037, 498] on input "option Apparel, fabric, plush, and textiles focused, 0 of 10. 10 results availa…" at bounding box center [1036, 489] width 2 height 18
checkbox input "true"
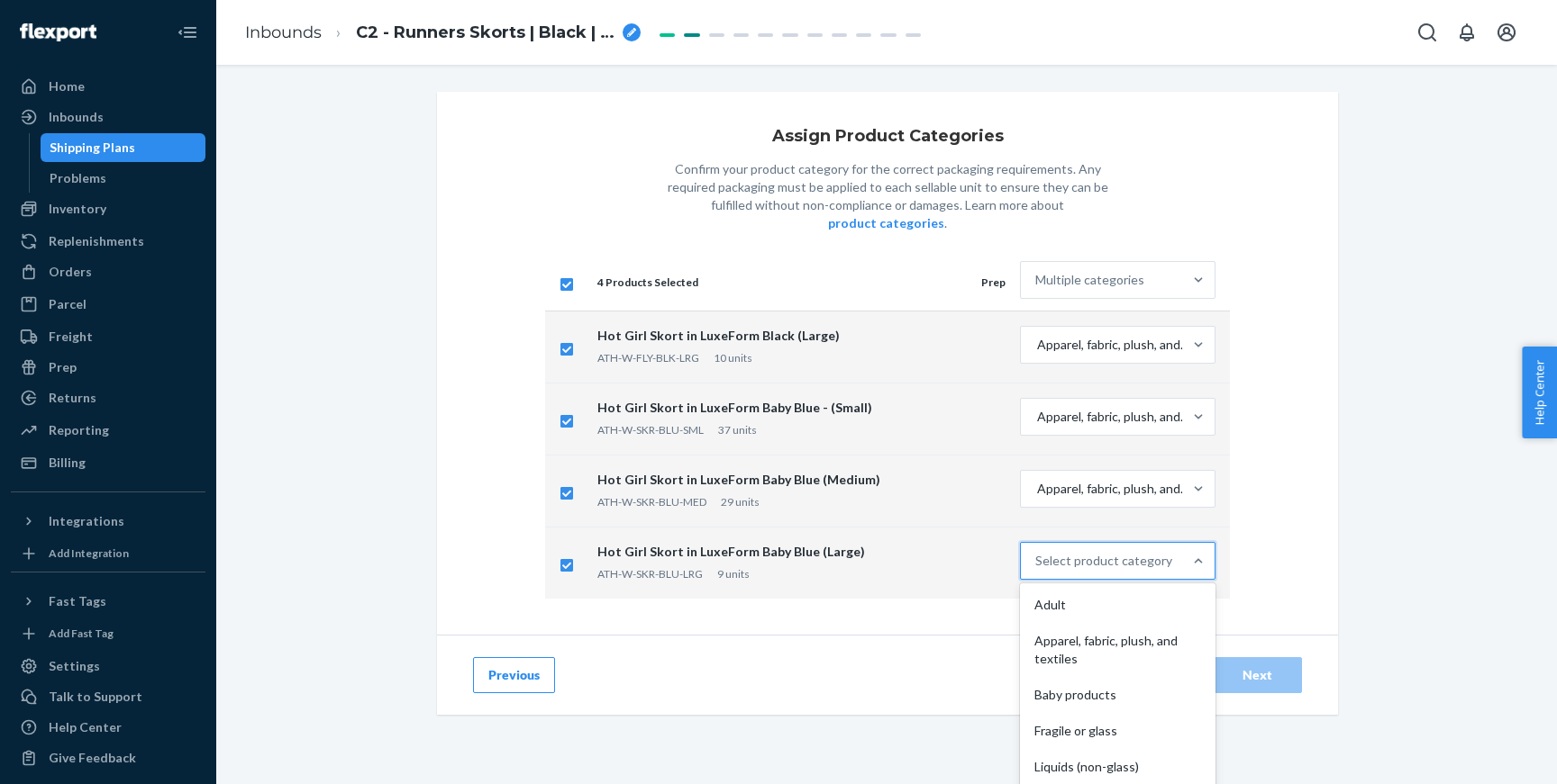
click at [1070, 552] on div "Select product category" at bounding box center [1103, 561] width 137 height 18
click at [1037, 552] on input "option Adult focused, 1 of 10. 10 results available. Use Up and Down to choose …" at bounding box center [1036, 561] width 2 height 18
click at [1070, 623] on div "Apparel, fabric, plush, and textiles" at bounding box center [1117, 649] width 188 height 54
click at [1037, 570] on input "option Apparel, fabric, plush, and textiles focused, 0 of 10. 10 results availa…" at bounding box center [1036, 561] width 2 height 18
checkbox input "true"
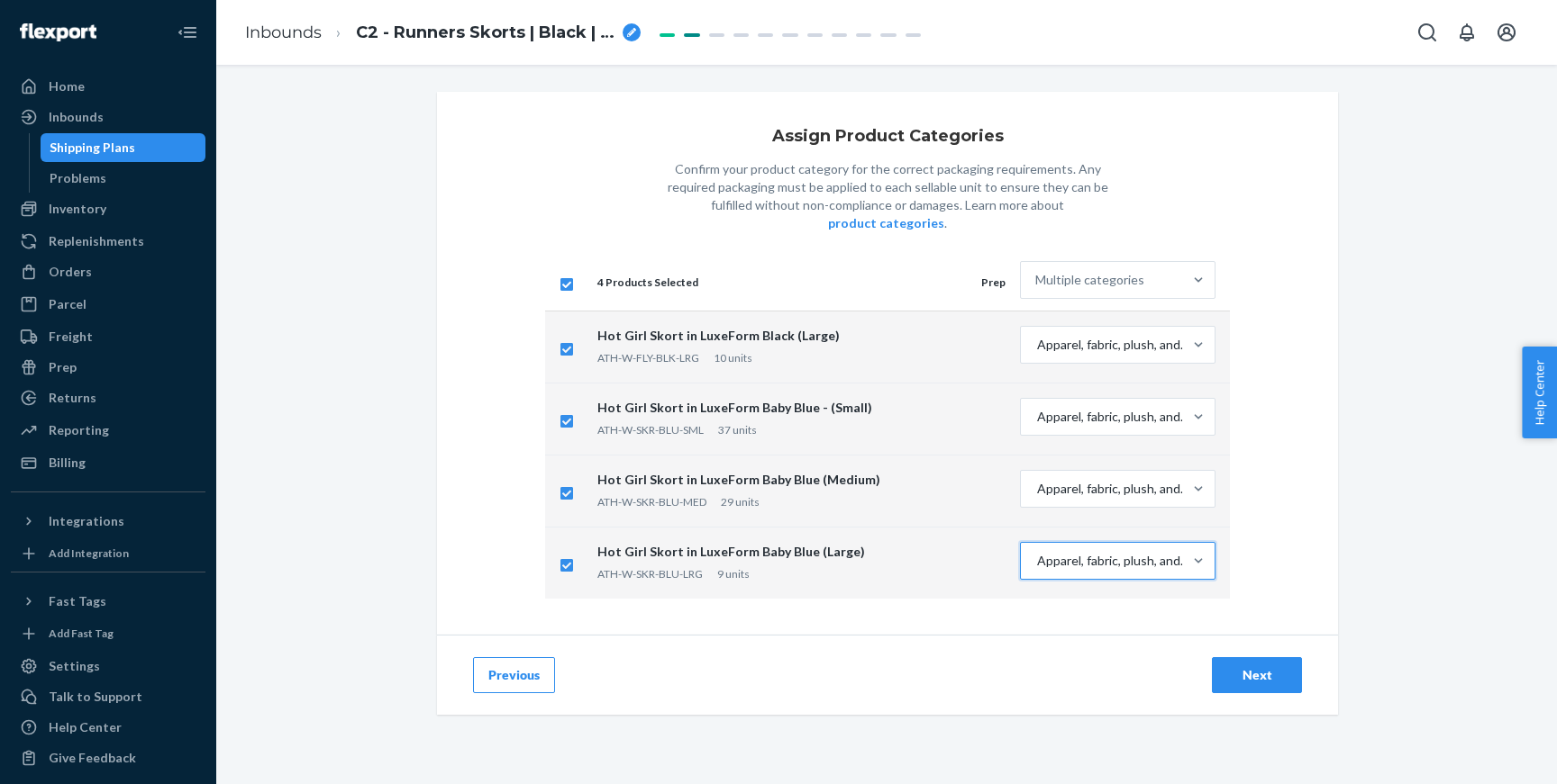
click at [1247, 666] on div "Next" at bounding box center [1257, 675] width 59 height 18
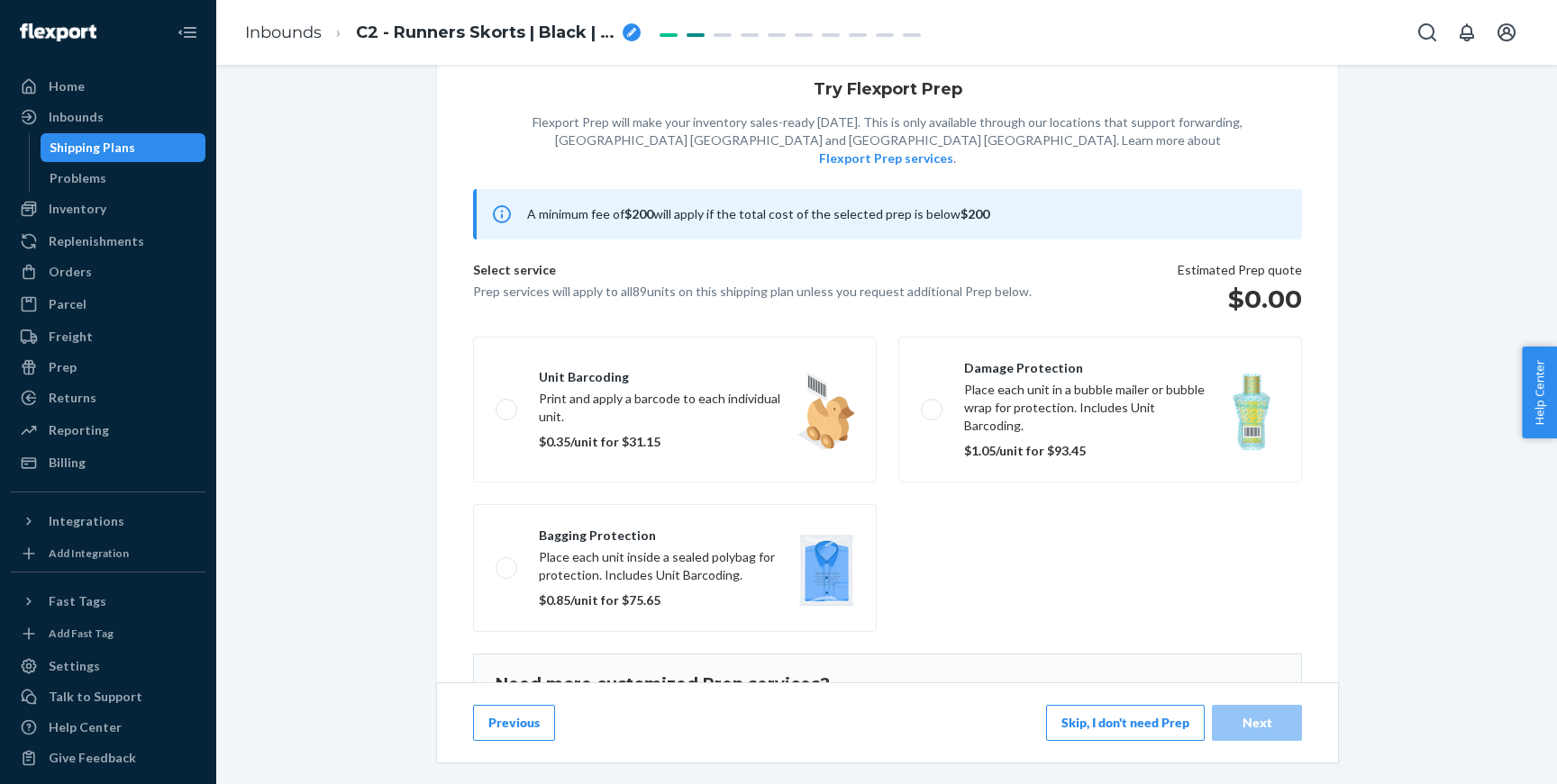
scroll to position [79, 0]
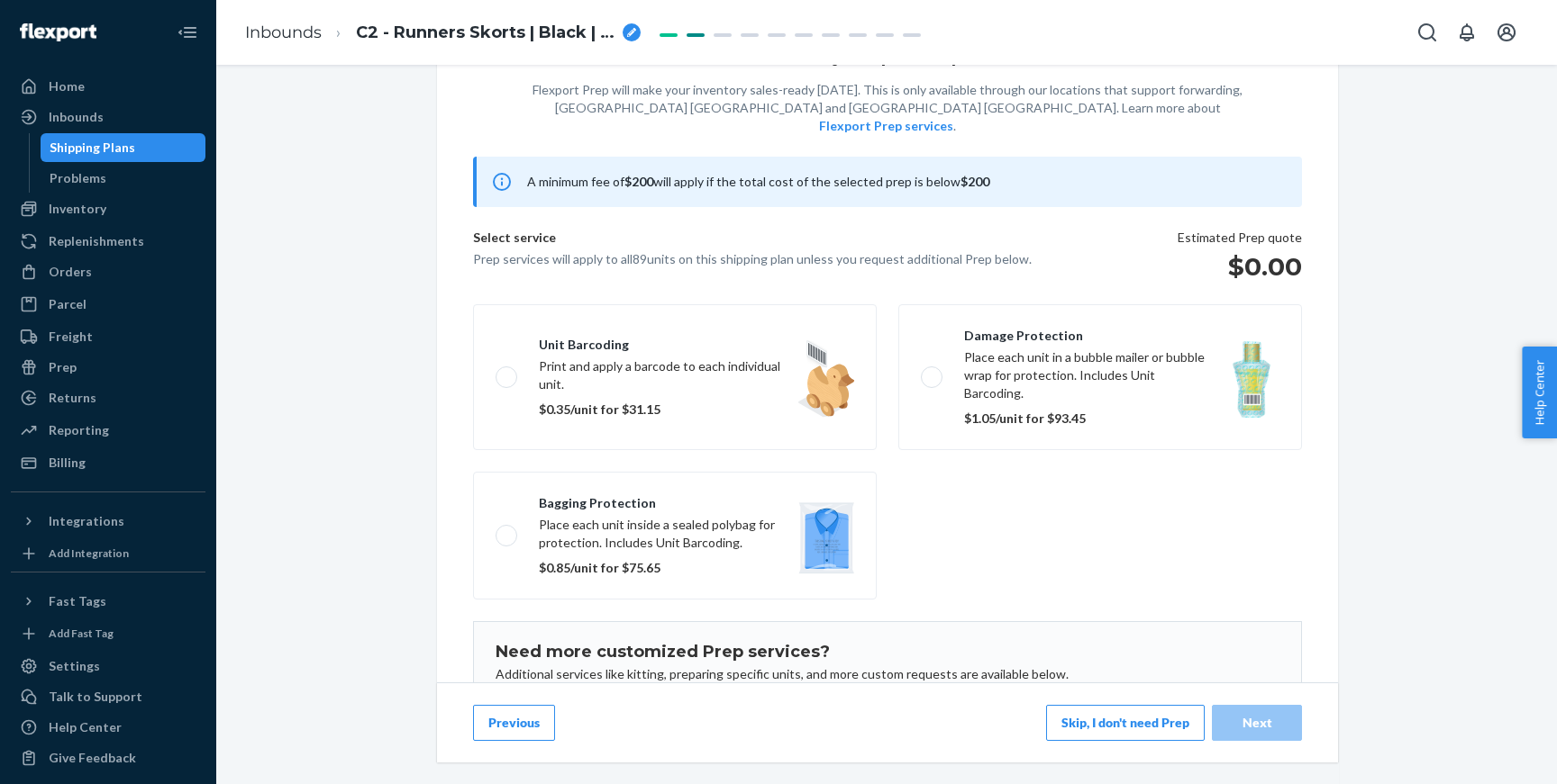
click at [1103, 722] on button "Skip, I don't need Prep" at bounding box center [1125, 723] width 158 height 36
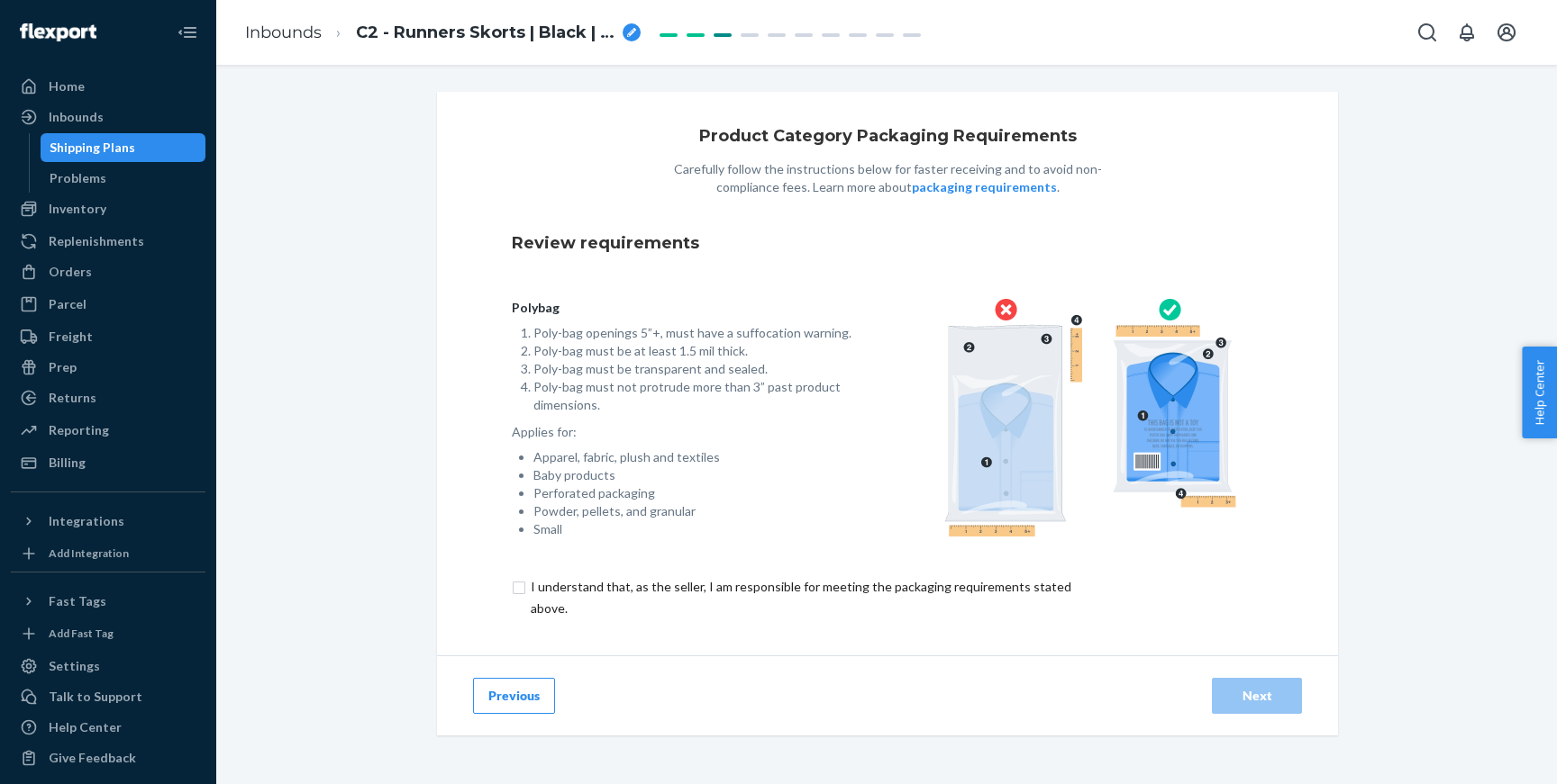
click at [528, 589] on input "checkbox" at bounding box center [811, 598] width 599 height 44
checkbox input "true"
click at [1246, 689] on div "Next" at bounding box center [1257, 696] width 59 height 18
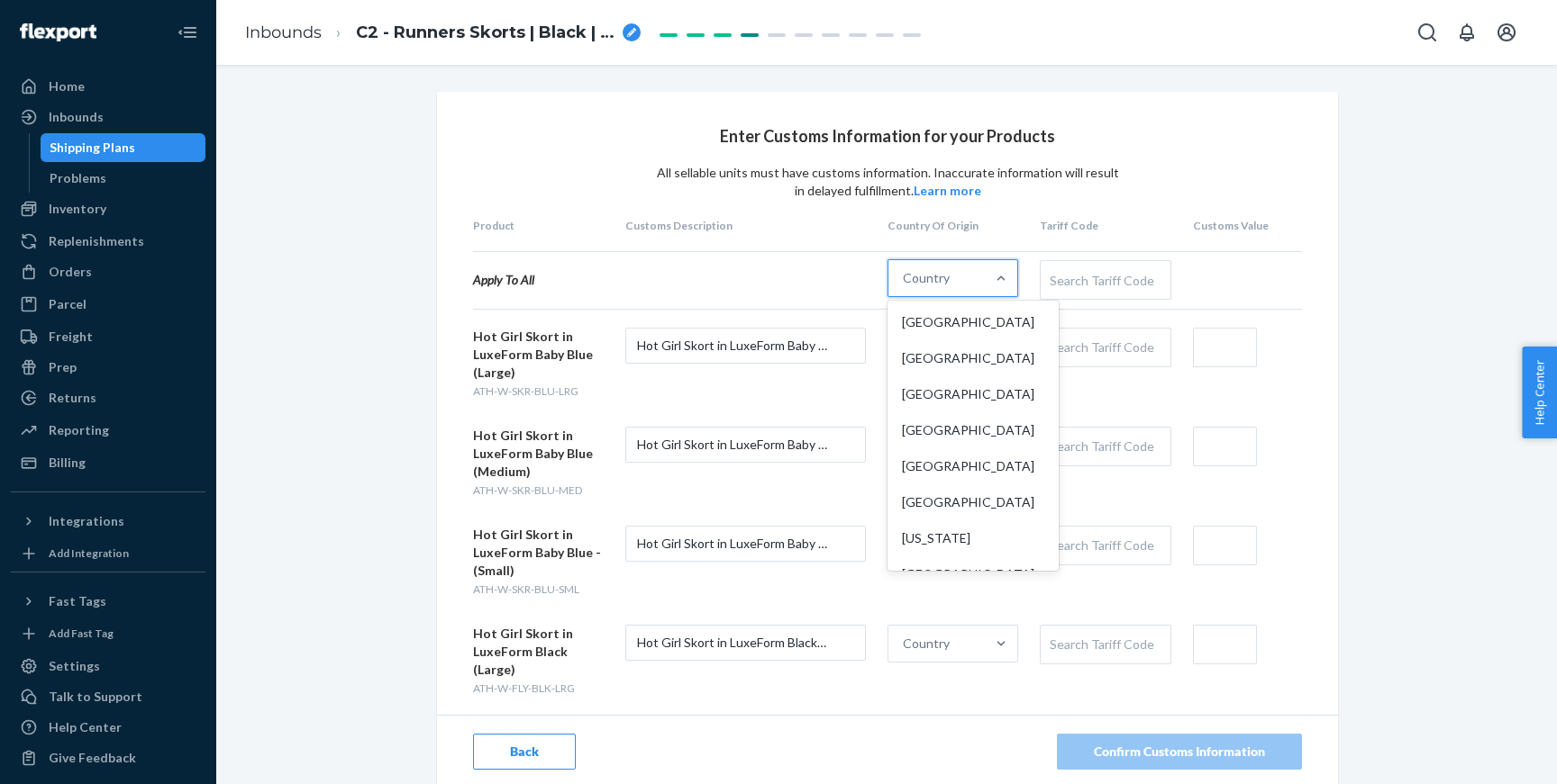
click at [974, 272] on div "Country" at bounding box center [936, 278] width 96 height 36
click at [904, 272] on input "option United States focused, 1 of 249. 249 results available. Use Up and Down …" at bounding box center [903, 278] width 2 height 18
click at [974, 272] on div "Country" at bounding box center [936, 278] width 96 height 36
click at [904, 272] on input "option United States focused, 1 of 249. 249 results available. Use Up and Down …" at bounding box center [903, 278] width 2 height 18
click at [959, 283] on div "Country" at bounding box center [936, 278] width 96 height 36
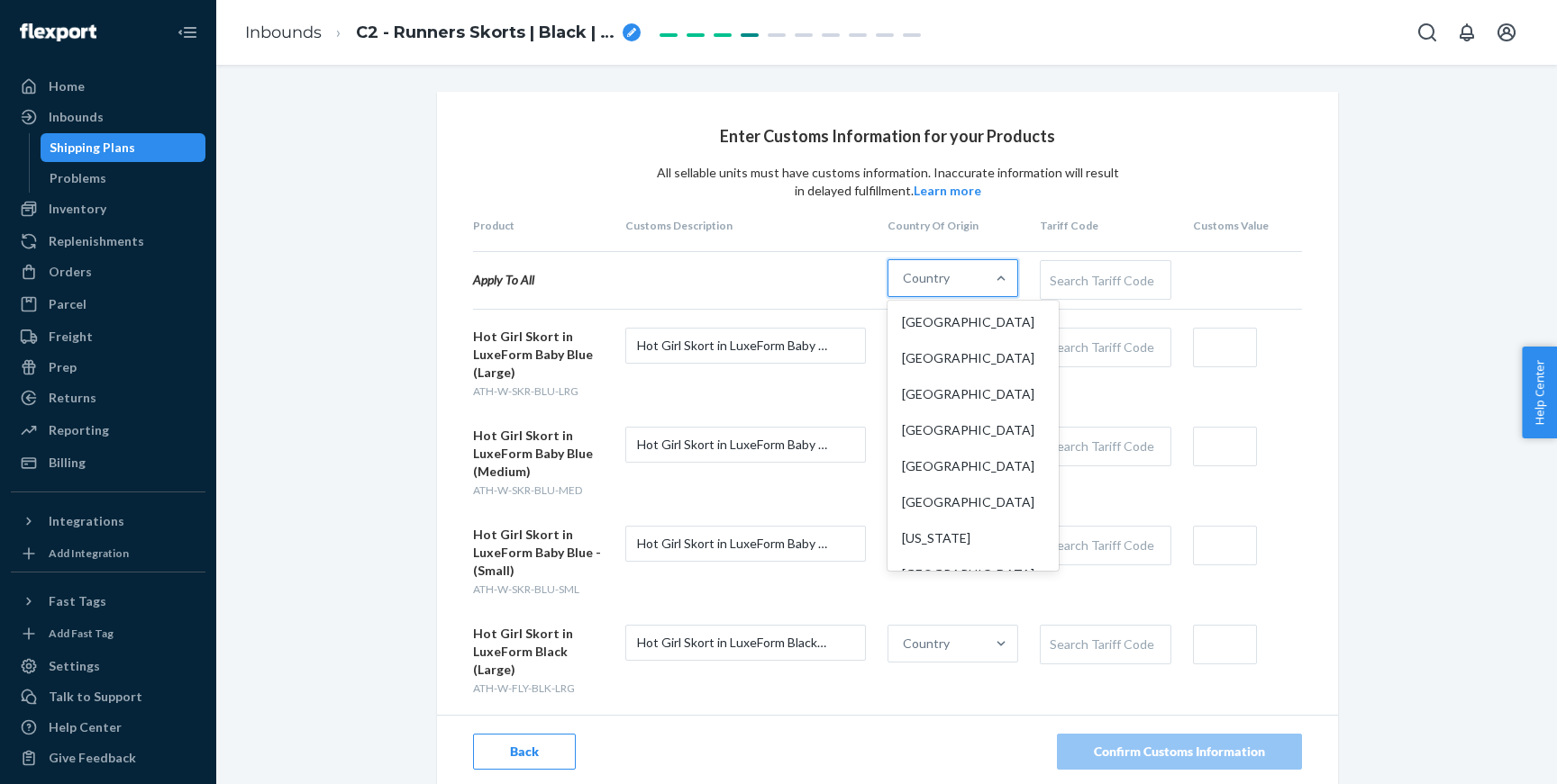
click at [904, 283] on input "option United States focused, 1 of 249. 249 results available. Use Up and Down …" at bounding box center [903, 278] width 2 height 18
click at [950, 354] on div "China" at bounding box center [973, 358] width 164 height 36
click at [904, 287] on input "option China focused, 2 of 249. 249 results available. Use Up and Down to choos…" at bounding box center [903, 278] width 2 height 18
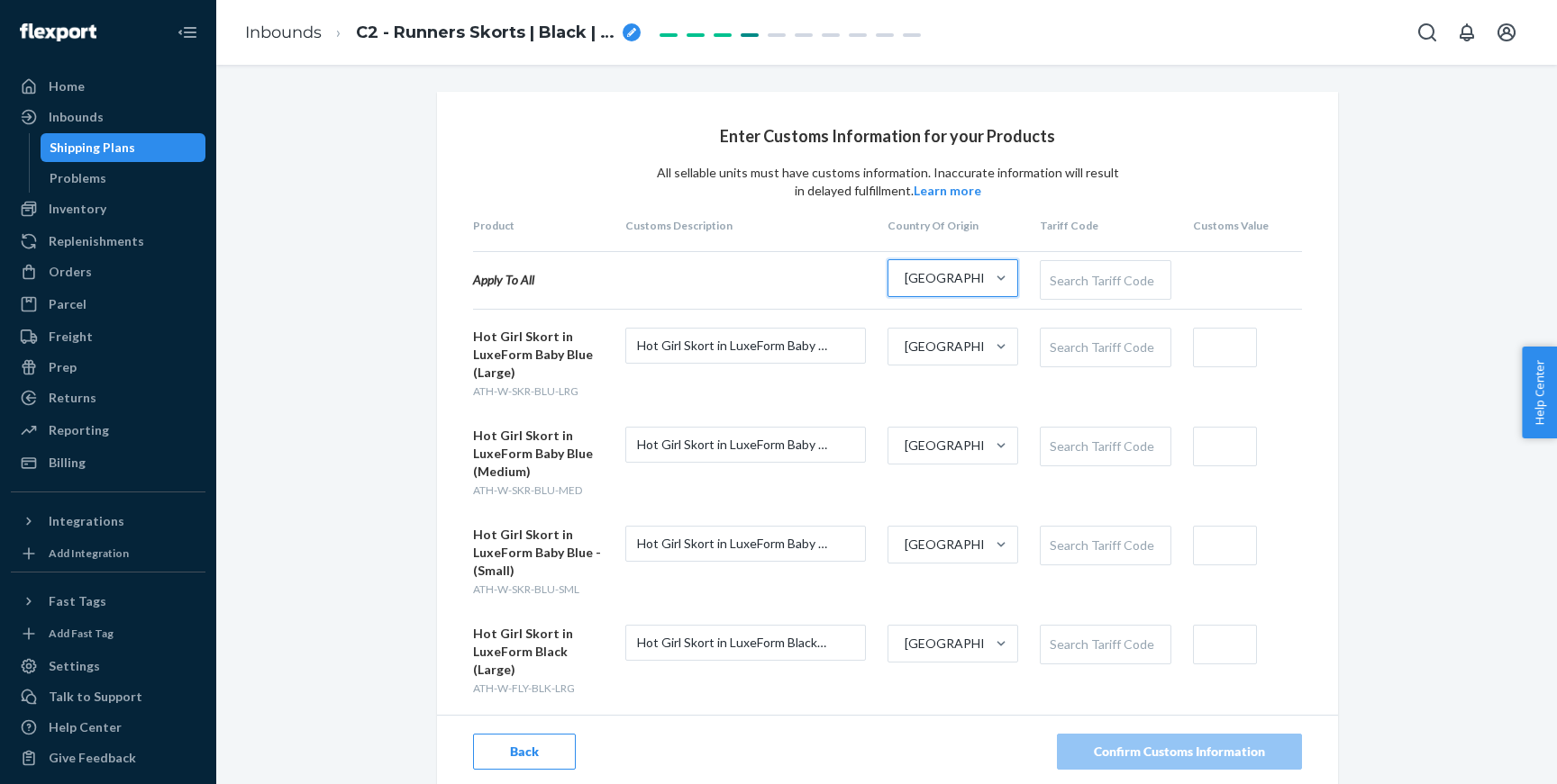
click at [1080, 280] on div "Search Tariff Code" at bounding box center [1104, 280] width 129 height 38
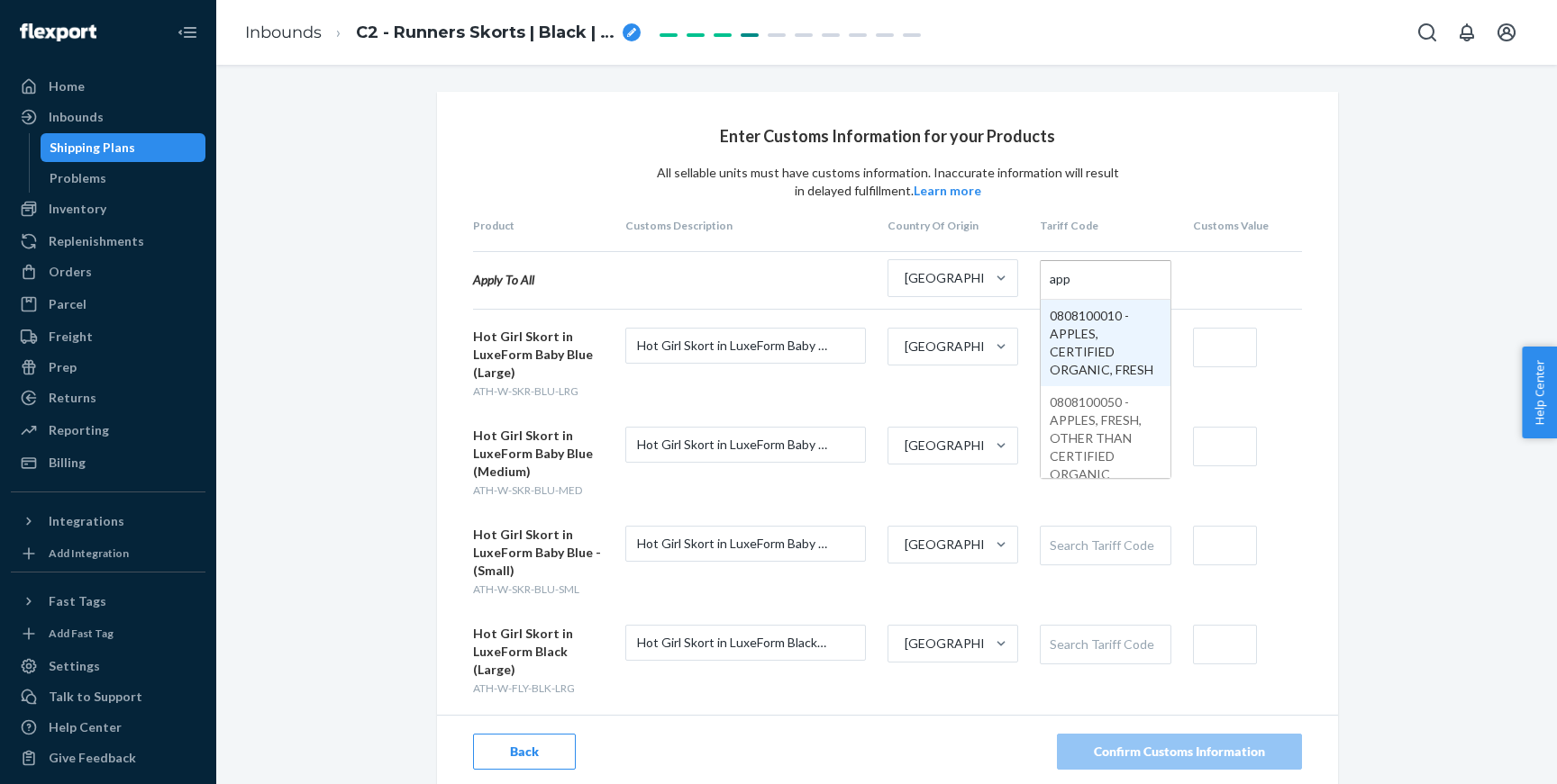
type input "app"
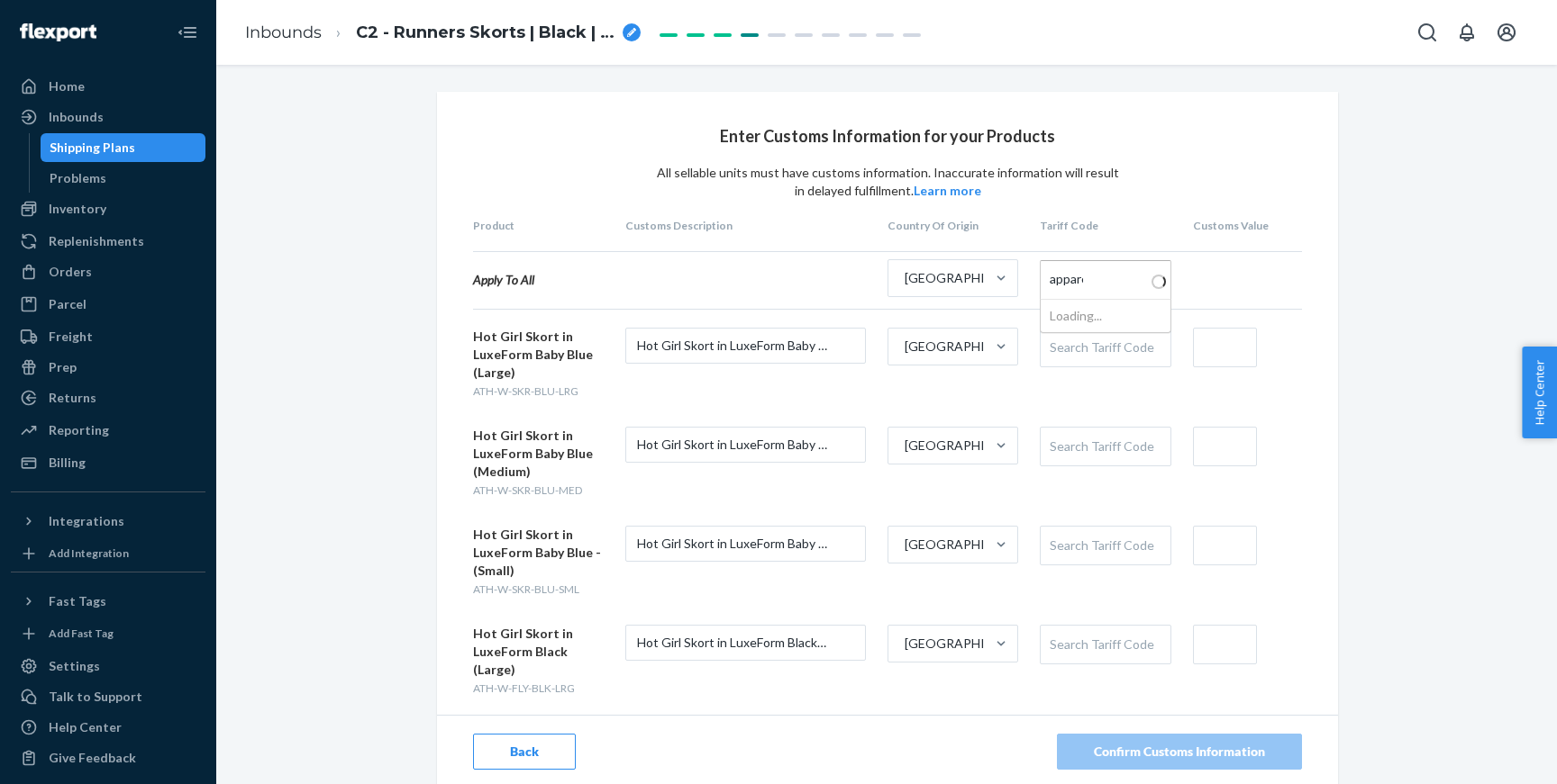
type input "apparel"
click at [1228, 349] on input "text" at bounding box center [1224, 347] width 64 height 40
type input "$2"
click at [1238, 443] on input "text" at bounding box center [1224, 446] width 64 height 40
type input "$2"
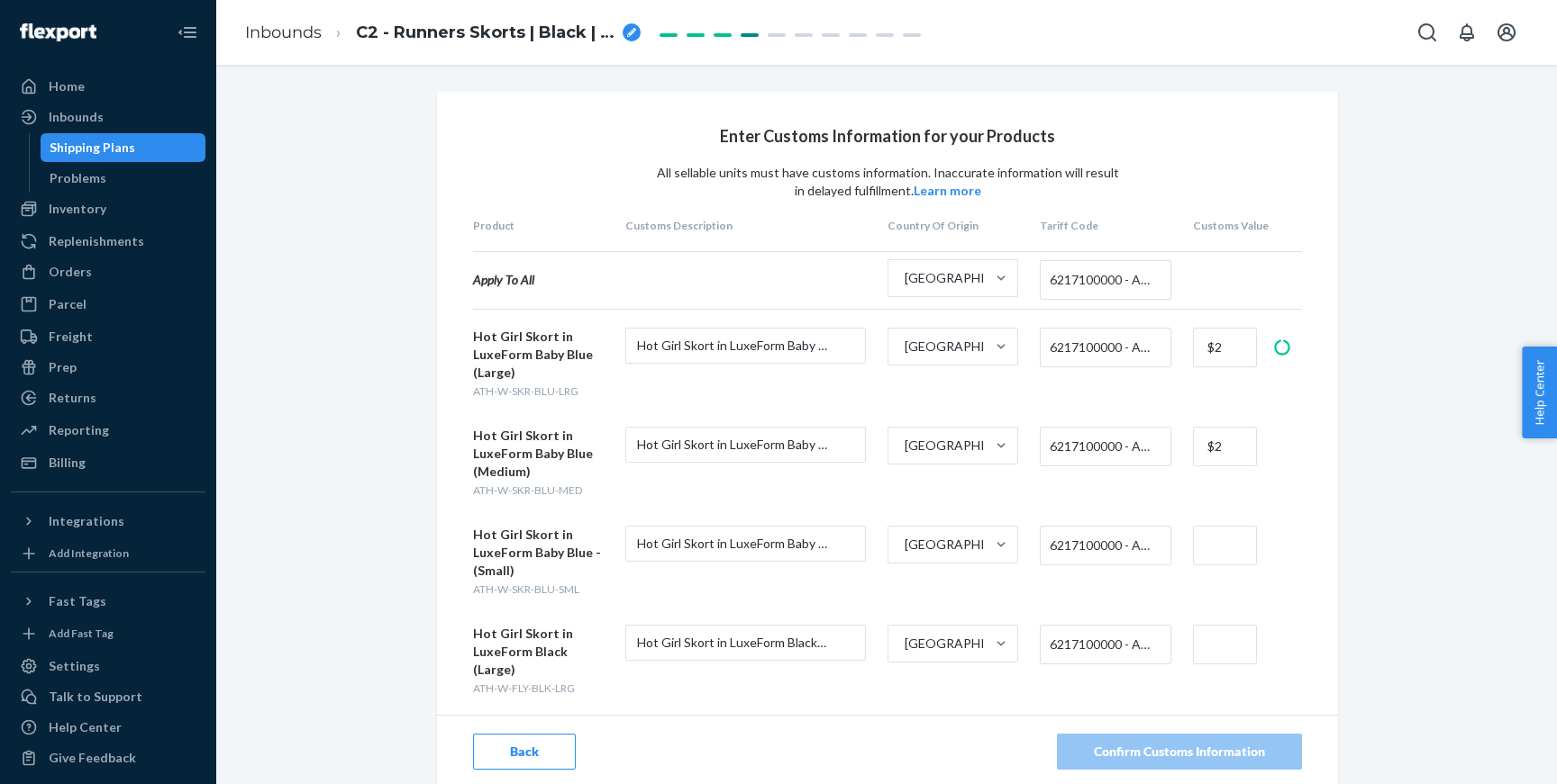
click at [1218, 542] on input "text" at bounding box center [1224, 545] width 64 height 40
type input "$2"
click at [1217, 633] on input "text" at bounding box center [1224, 644] width 64 height 40
type input "$2"
click at [1308, 636] on div "Enter Customs Information for your Products All sellable units must have custom…" at bounding box center [886, 440] width 900 height 696
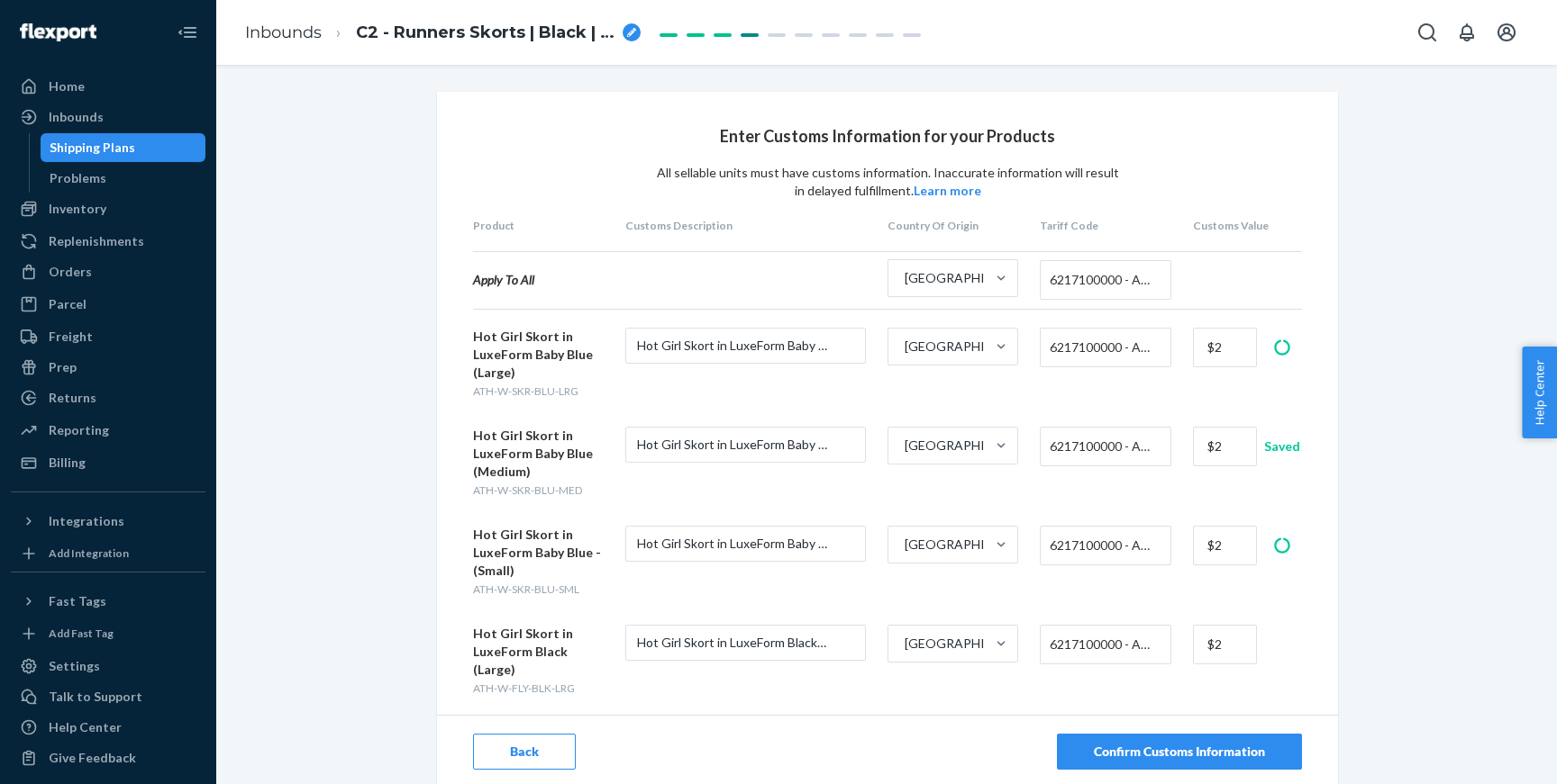
scroll to position [61, 0]
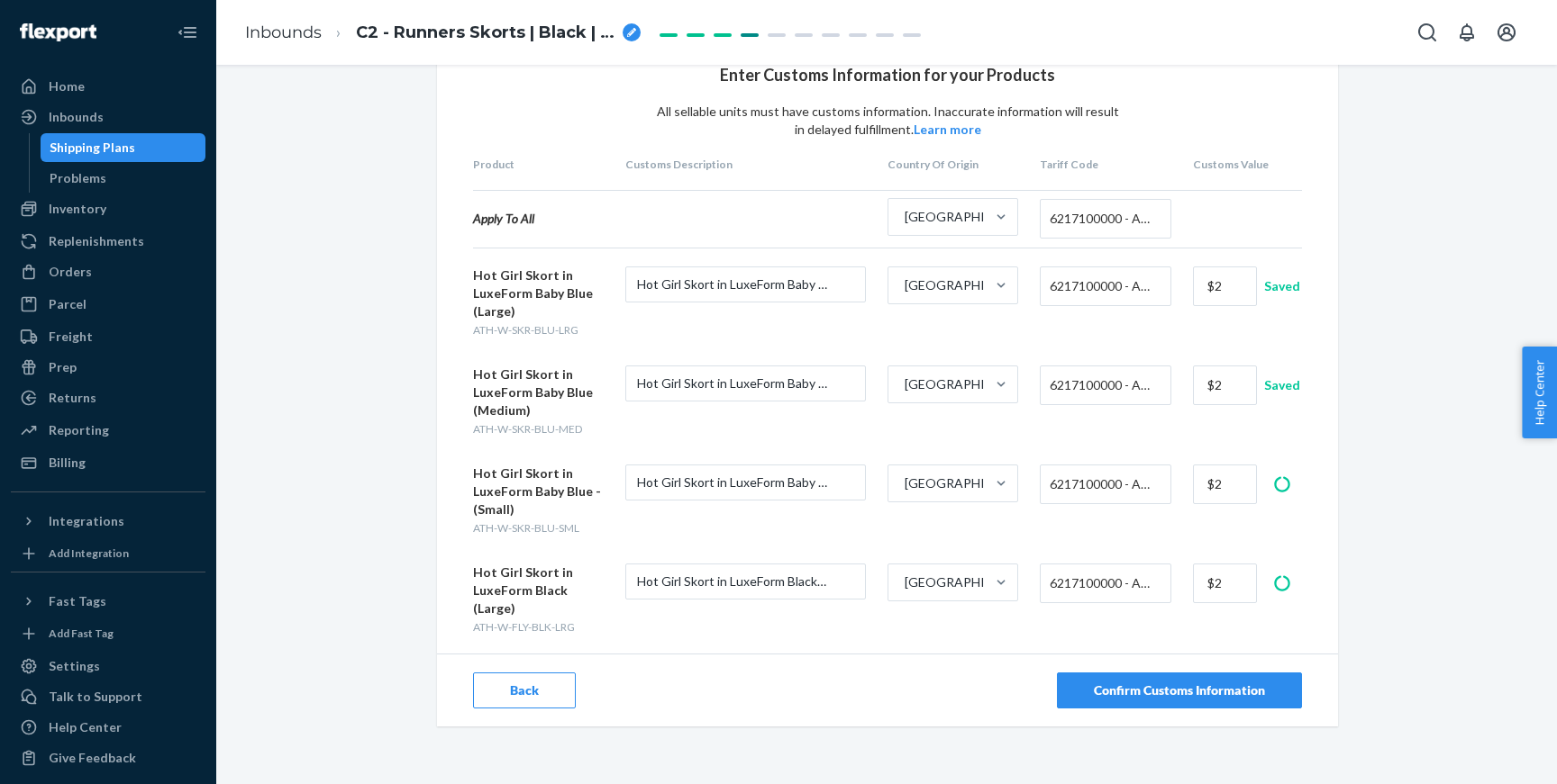
click at [1142, 691] on div "Confirm Customs Information" at bounding box center [1179, 690] width 171 height 18
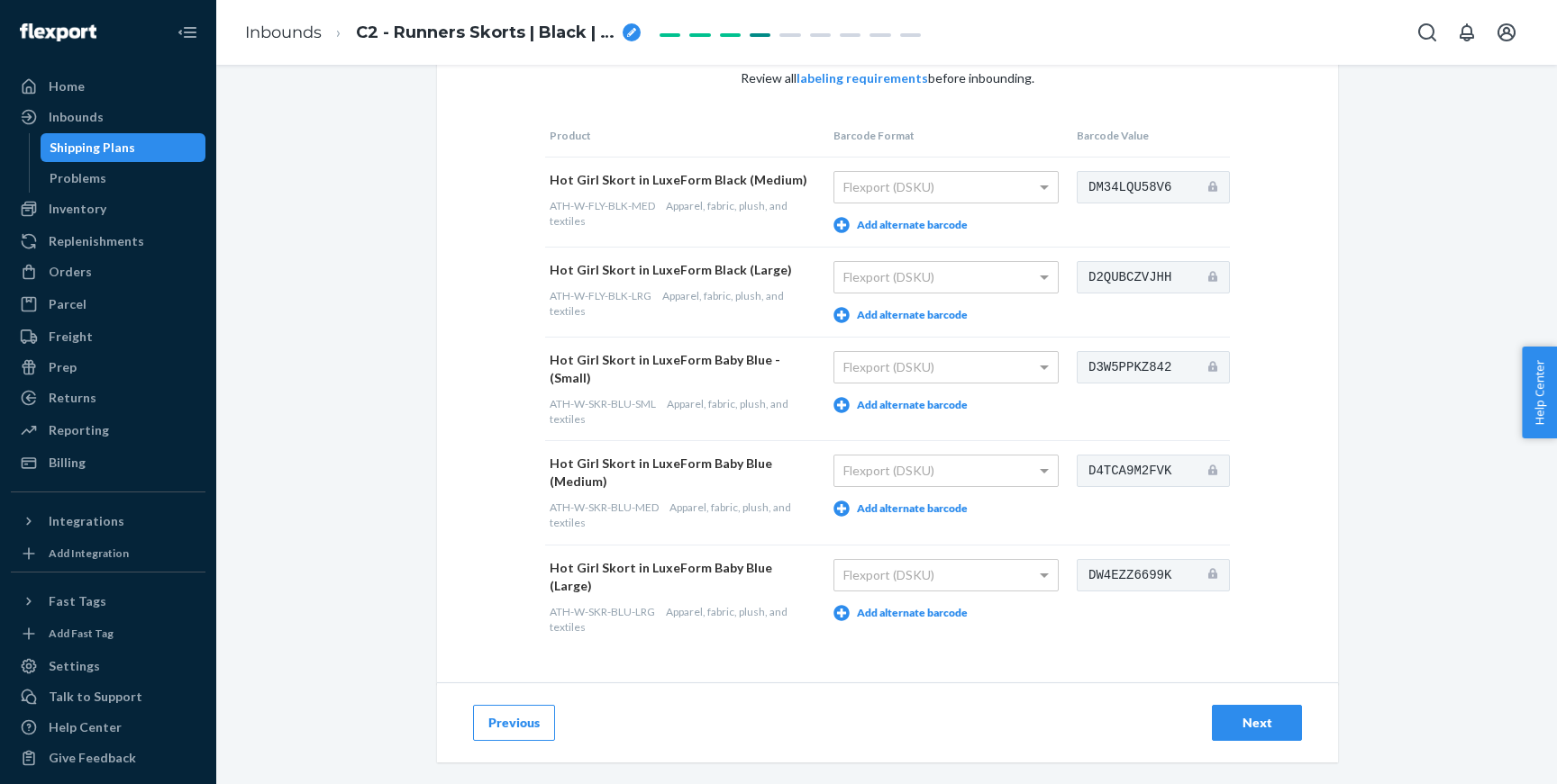
scroll to position [160, 0]
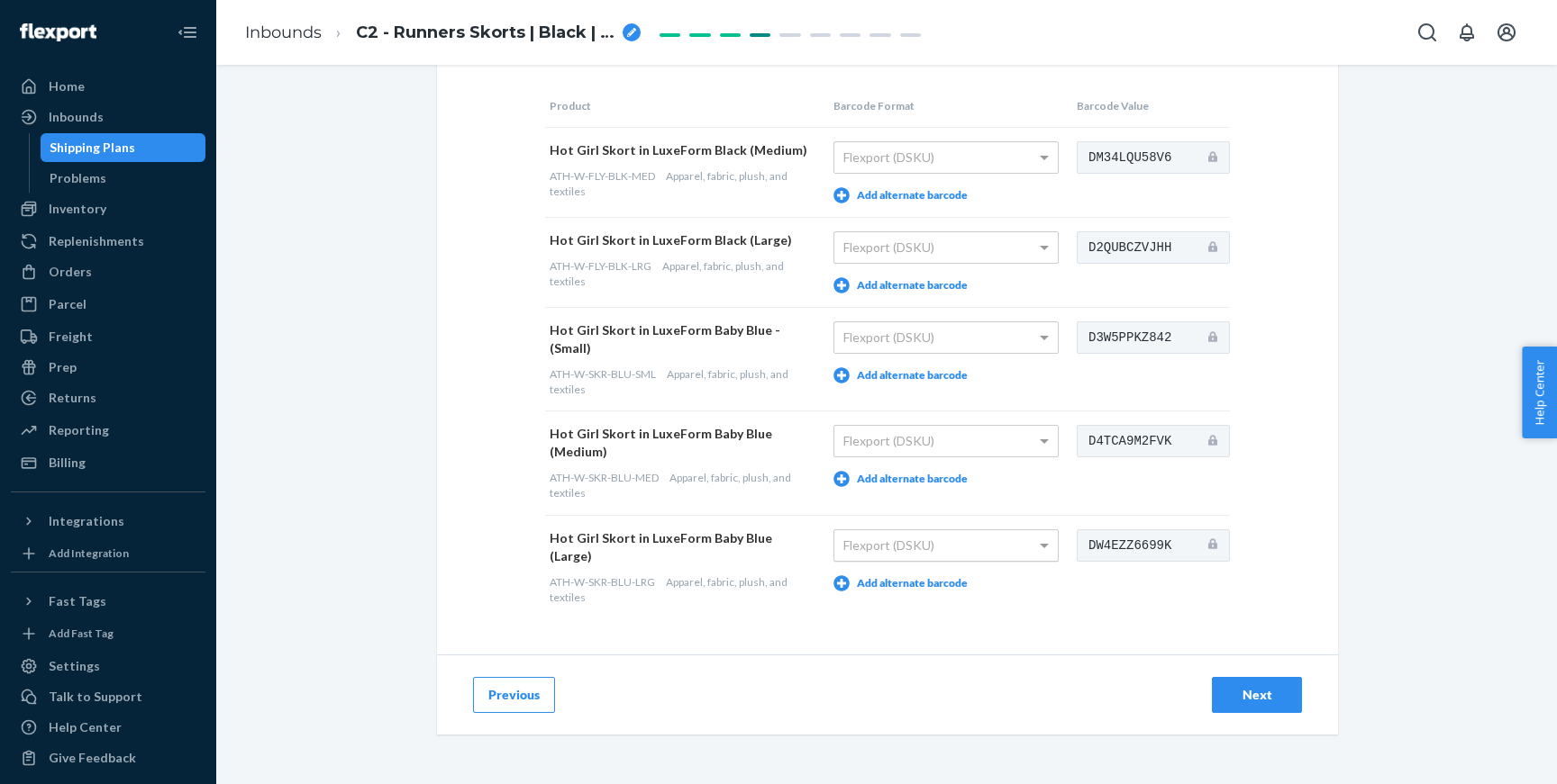
click at [986, 531] on div "Flexport (DSKU)" at bounding box center [946, 545] width 224 height 31
click at [1258, 677] on button "Next" at bounding box center [1256, 695] width 90 height 36
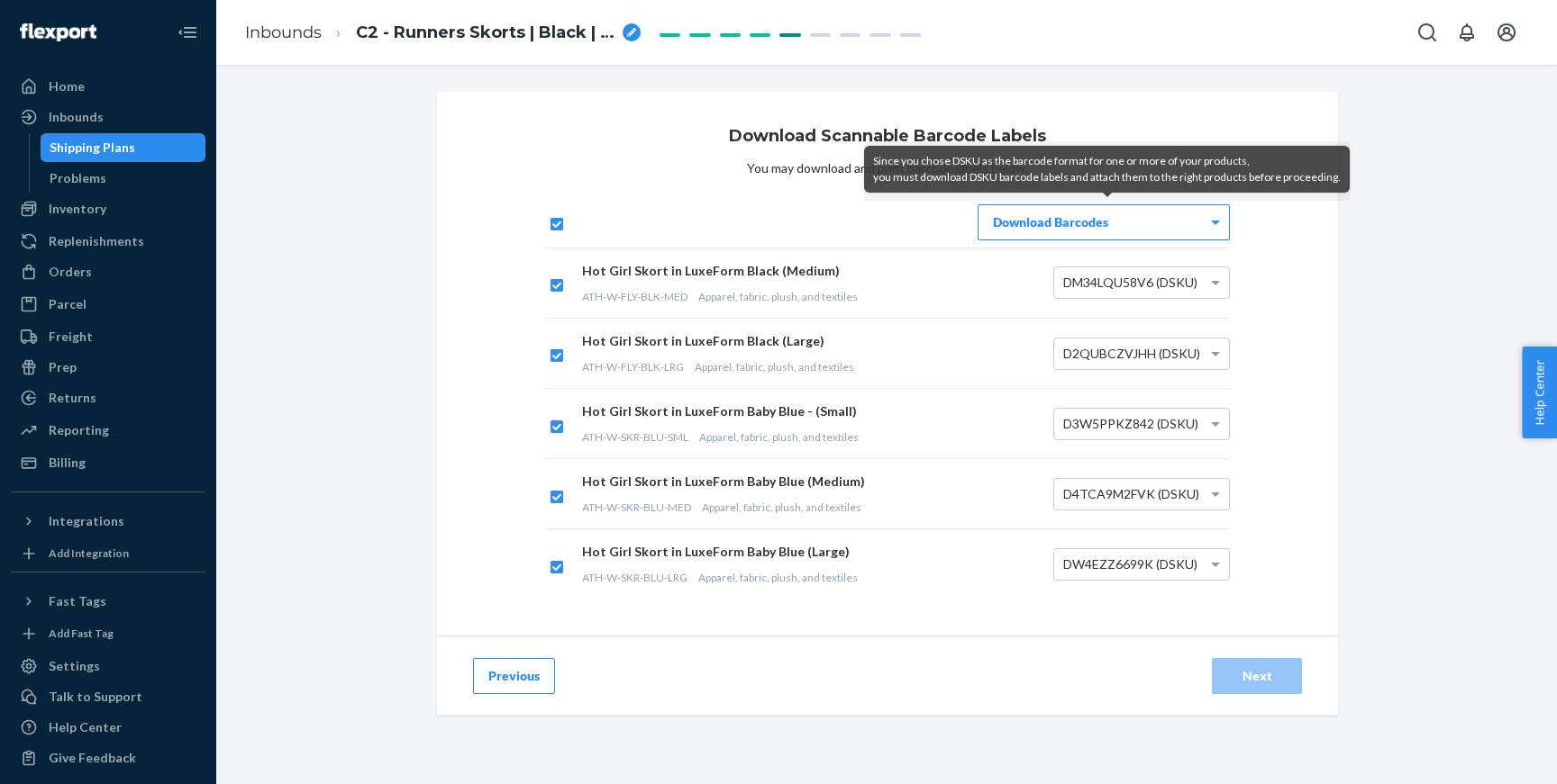
click at [1184, 224] on div "Download Barcodes" at bounding box center [1103, 222] width 251 height 35
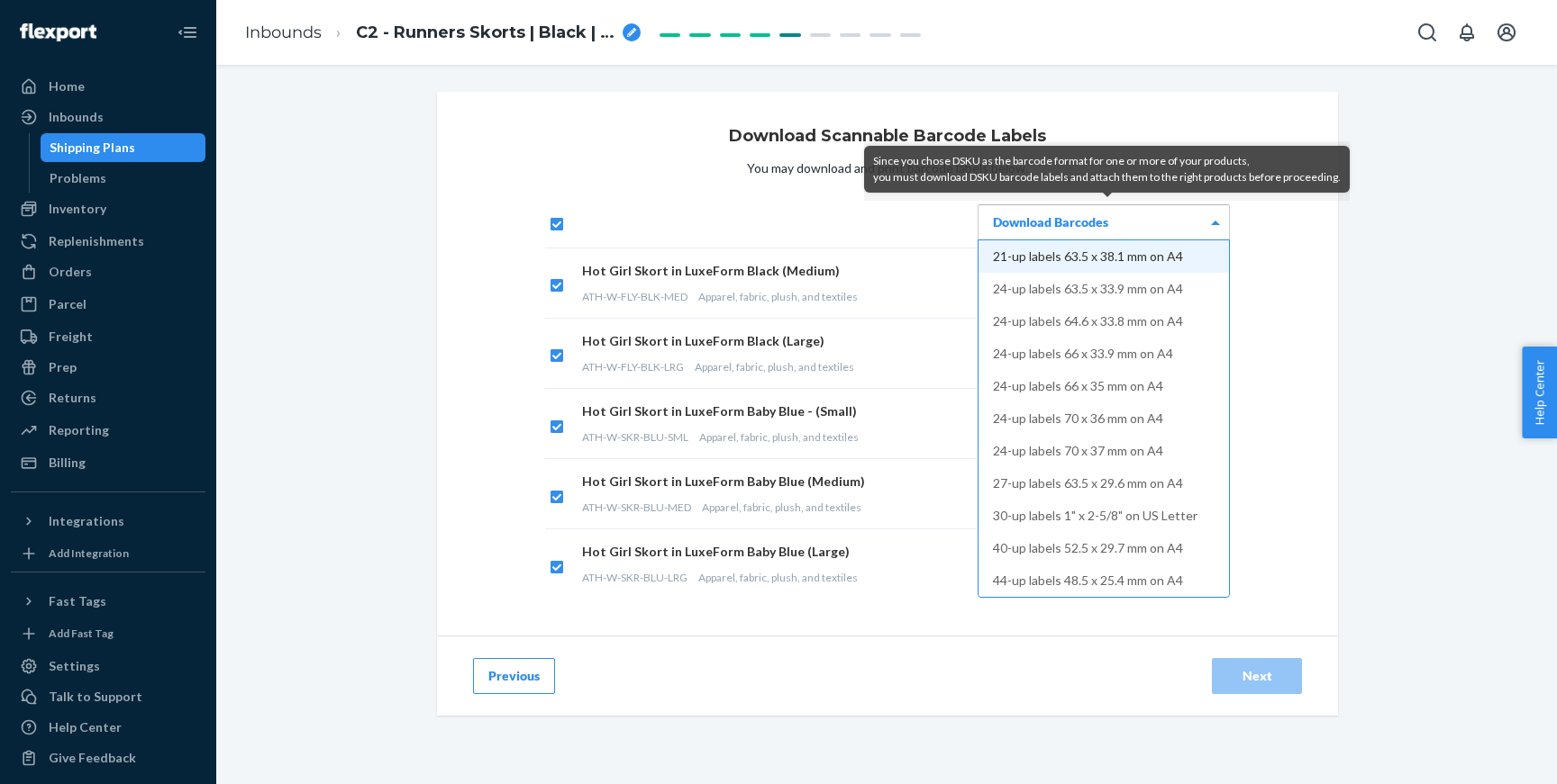
click at [1264, 225] on div "Download Scannable Barcode Labels You may download and print barcode labels bel…" at bounding box center [886, 363] width 900 height 543
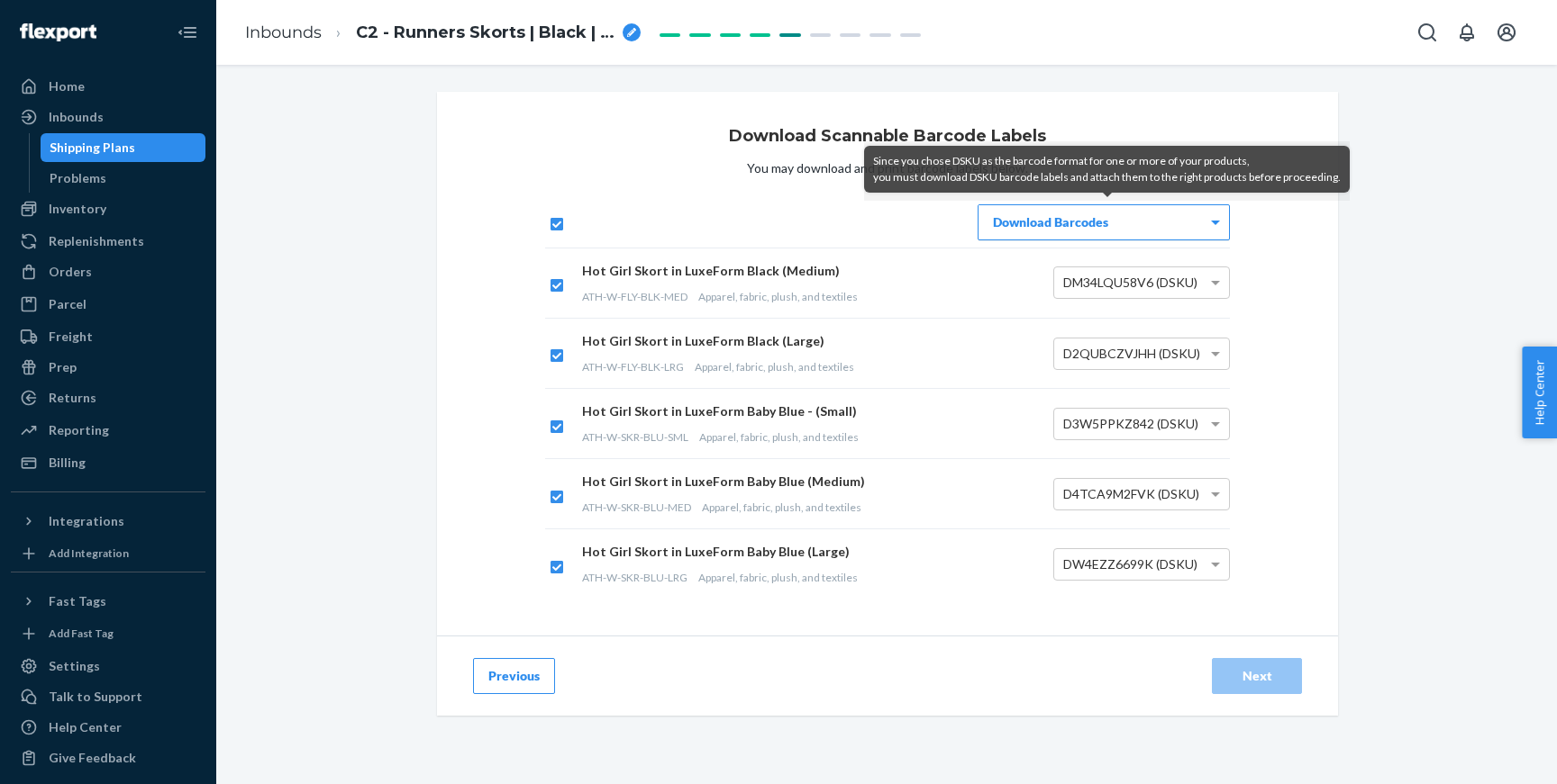
click at [1124, 213] on div "Download Barcodes" at bounding box center [1103, 222] width 251 height 35
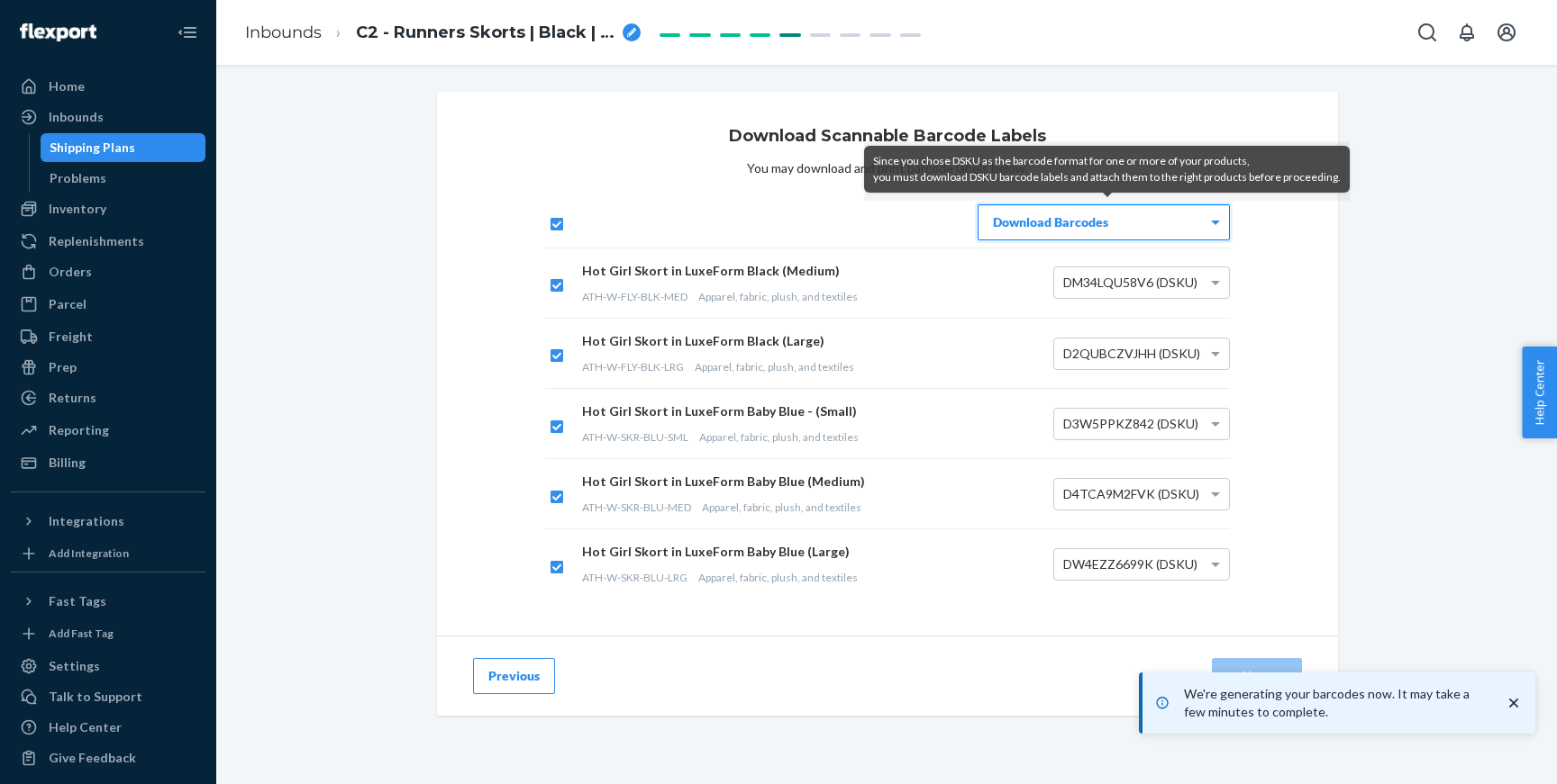
click at [1276, 256] on div "Download Scannable Barcode Labels You may download and print barcode labels bel…" at bounding box center [886, 363] width 900 height 543
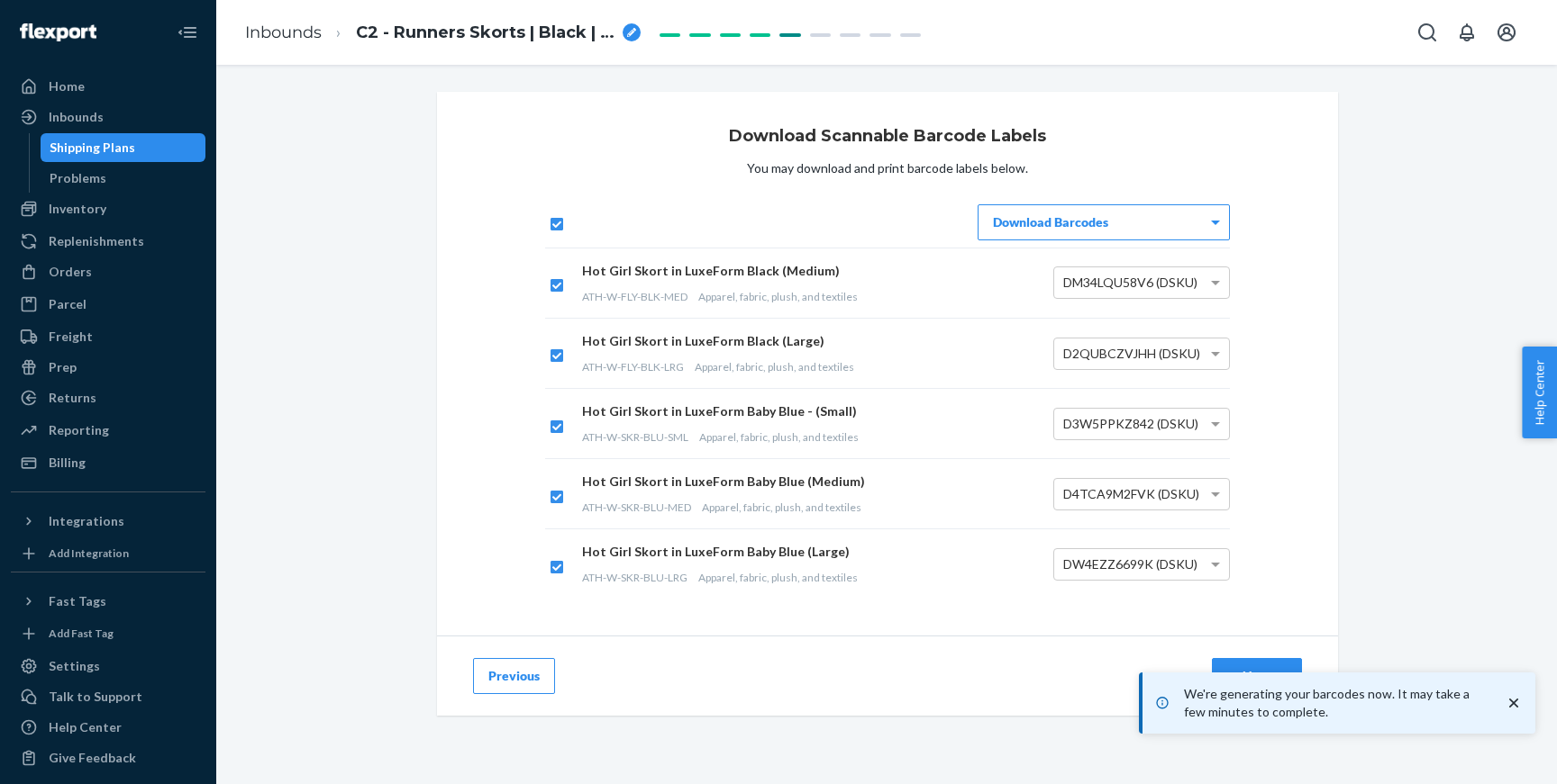
click at [1249, 659] on button "Next" at bounding box center [1256, 676] width 90 height 36
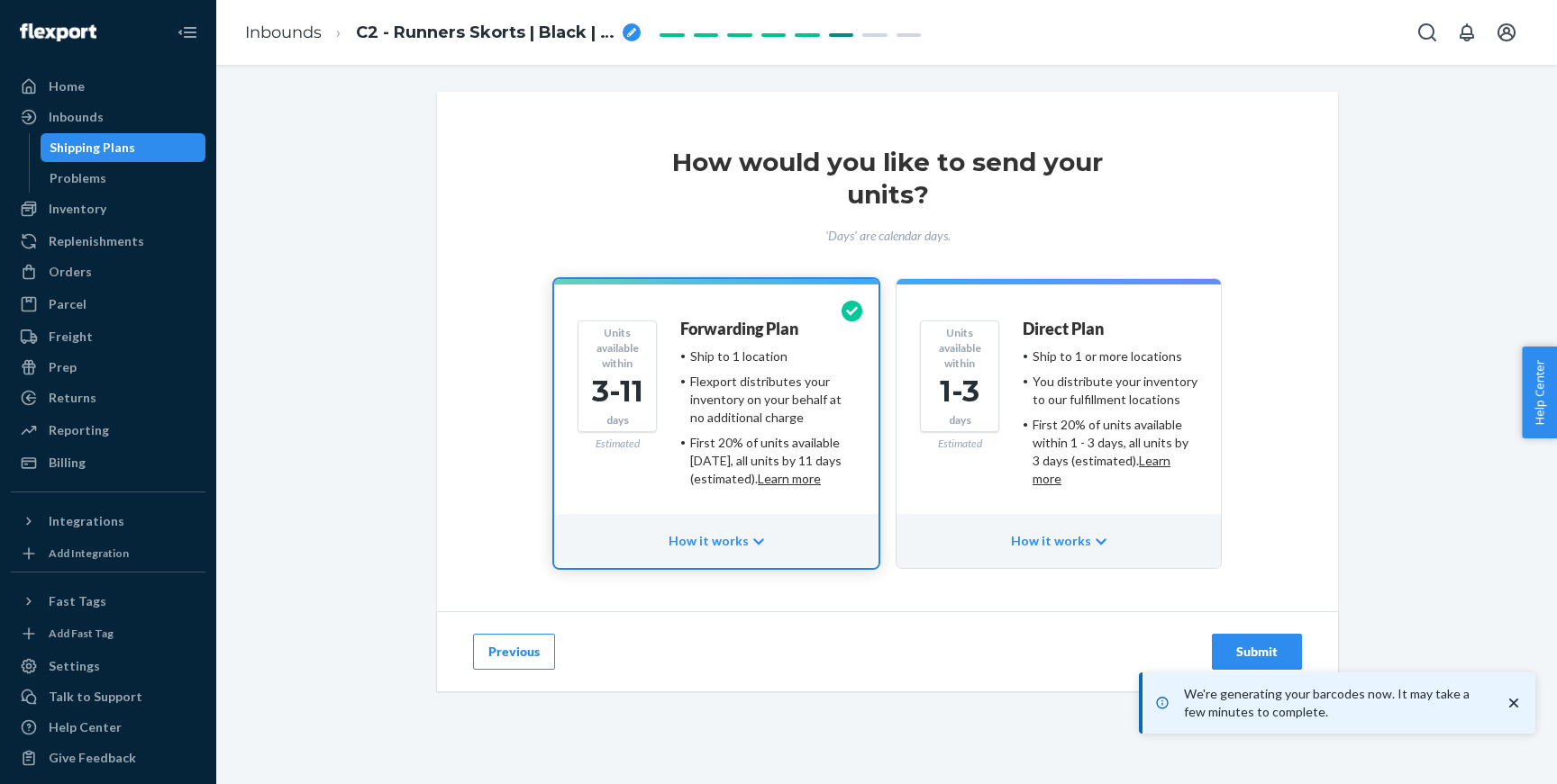
click at [1242, 649] on div "Submit" at bounding box center [1257, 651] width 59 height 18
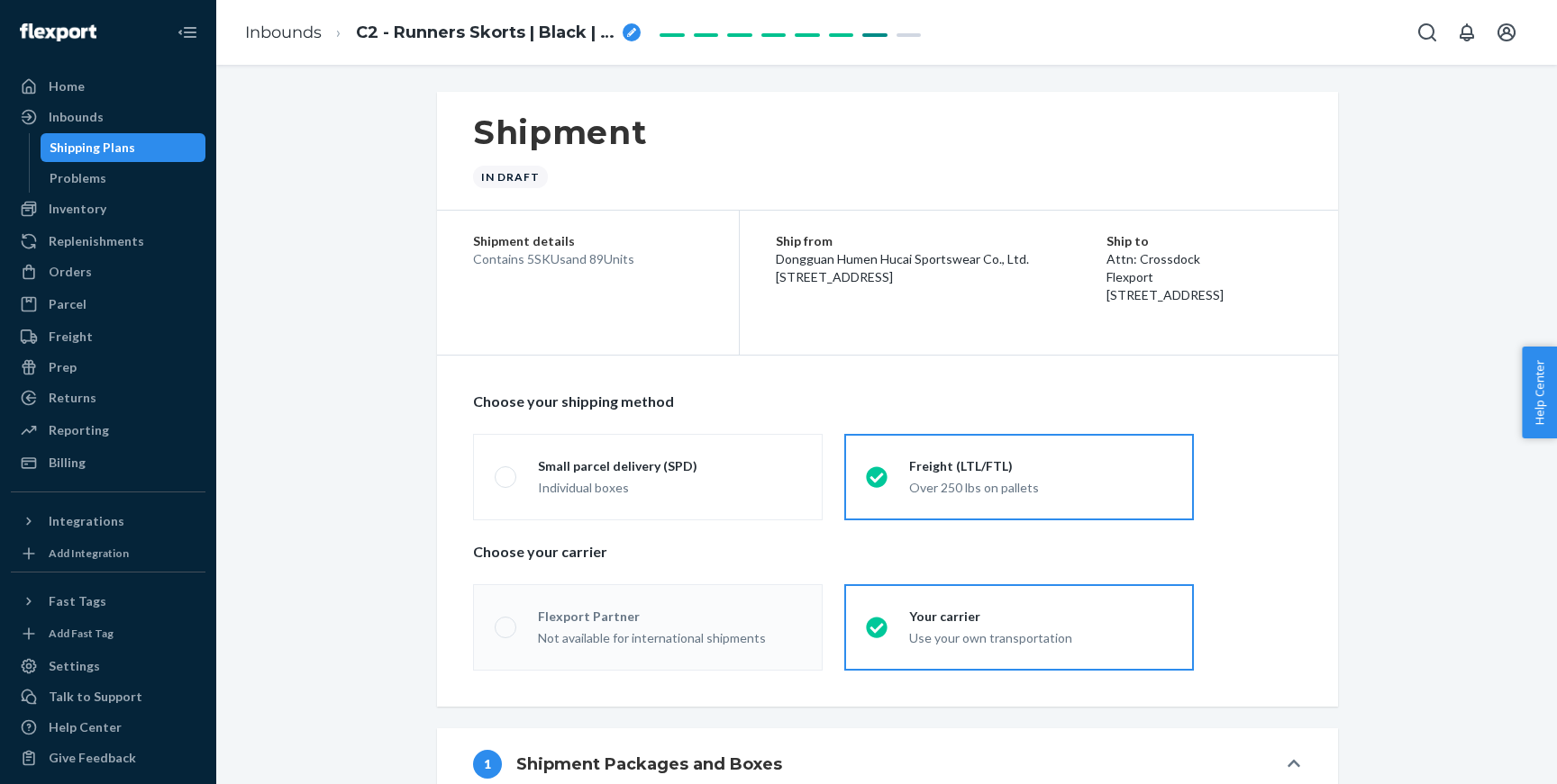
radio input "true"
radio input "false"
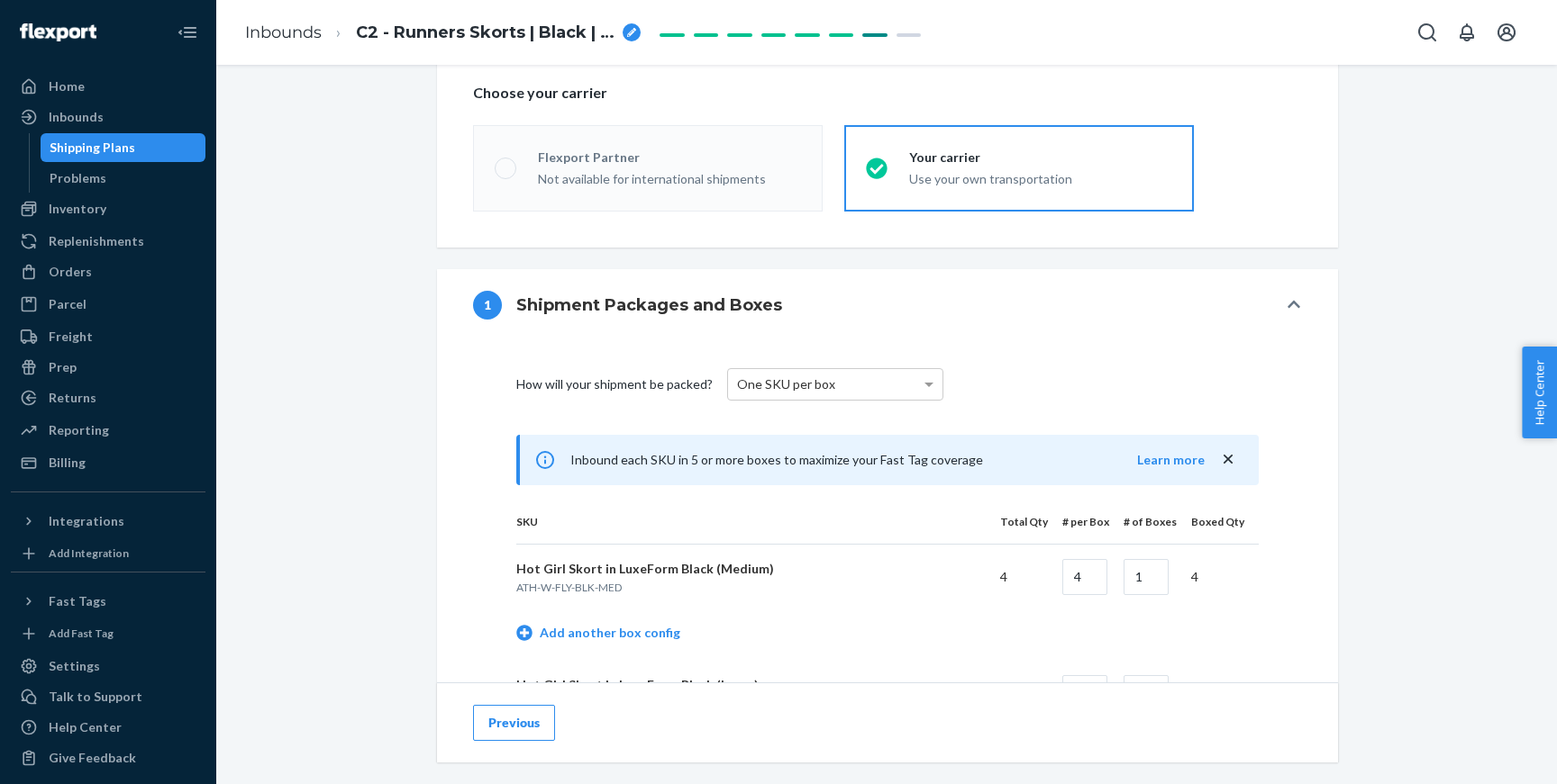
scroll to position [373, 0]
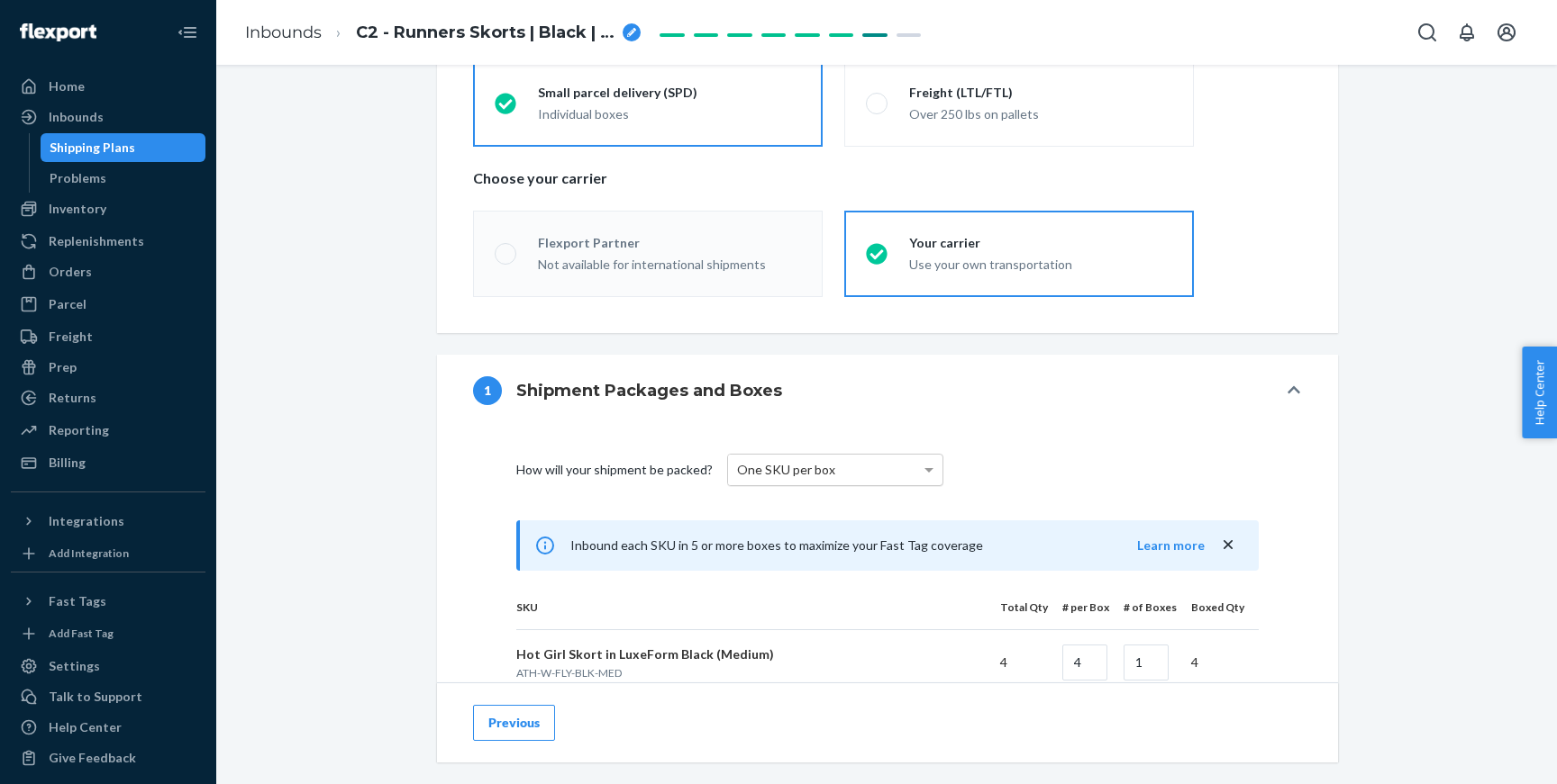
click at [786, 479] on div "One SKU per box" at bounding box center [835, 469] width 214 height 31
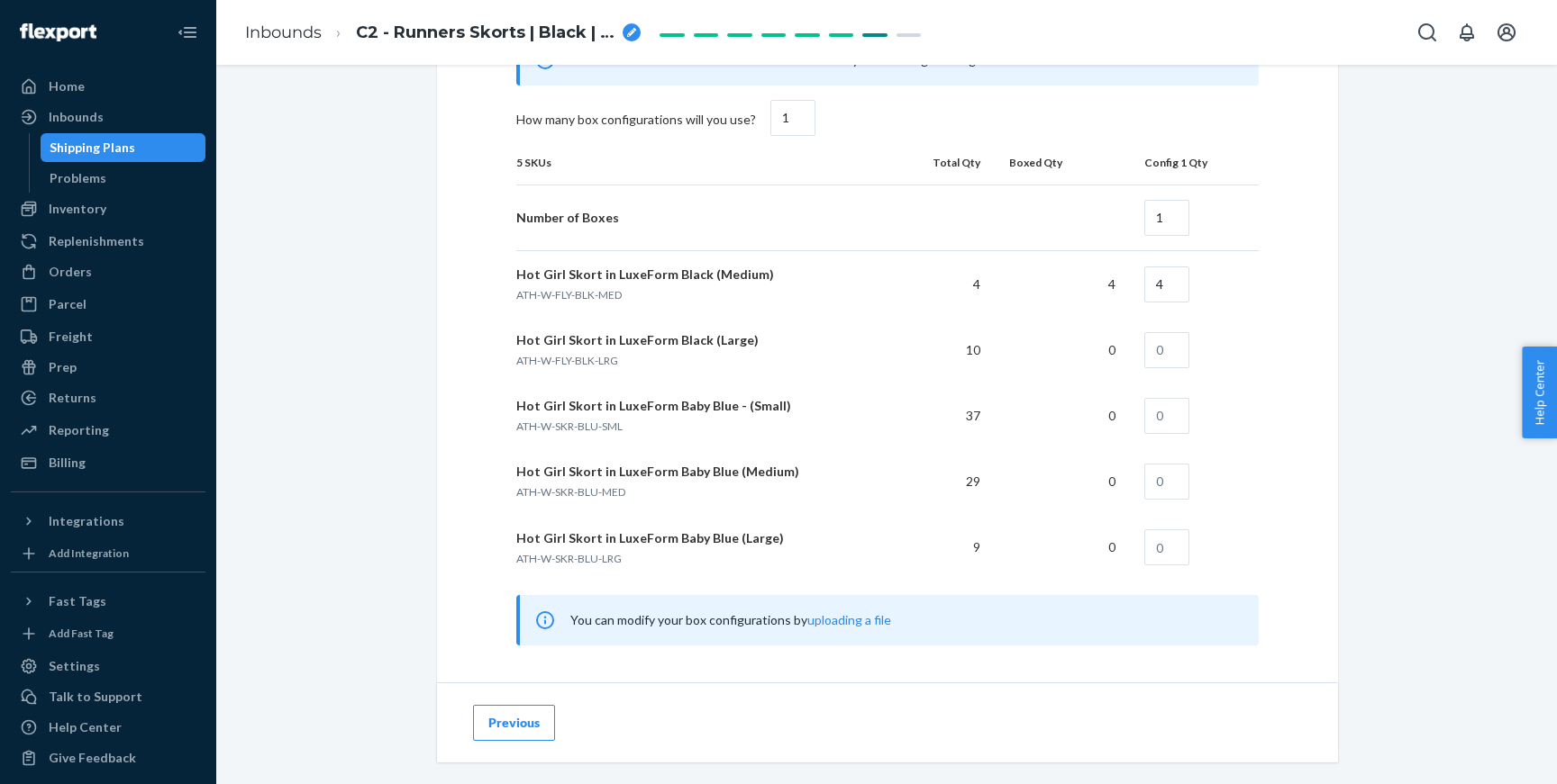
scroll to position [1092, 0]
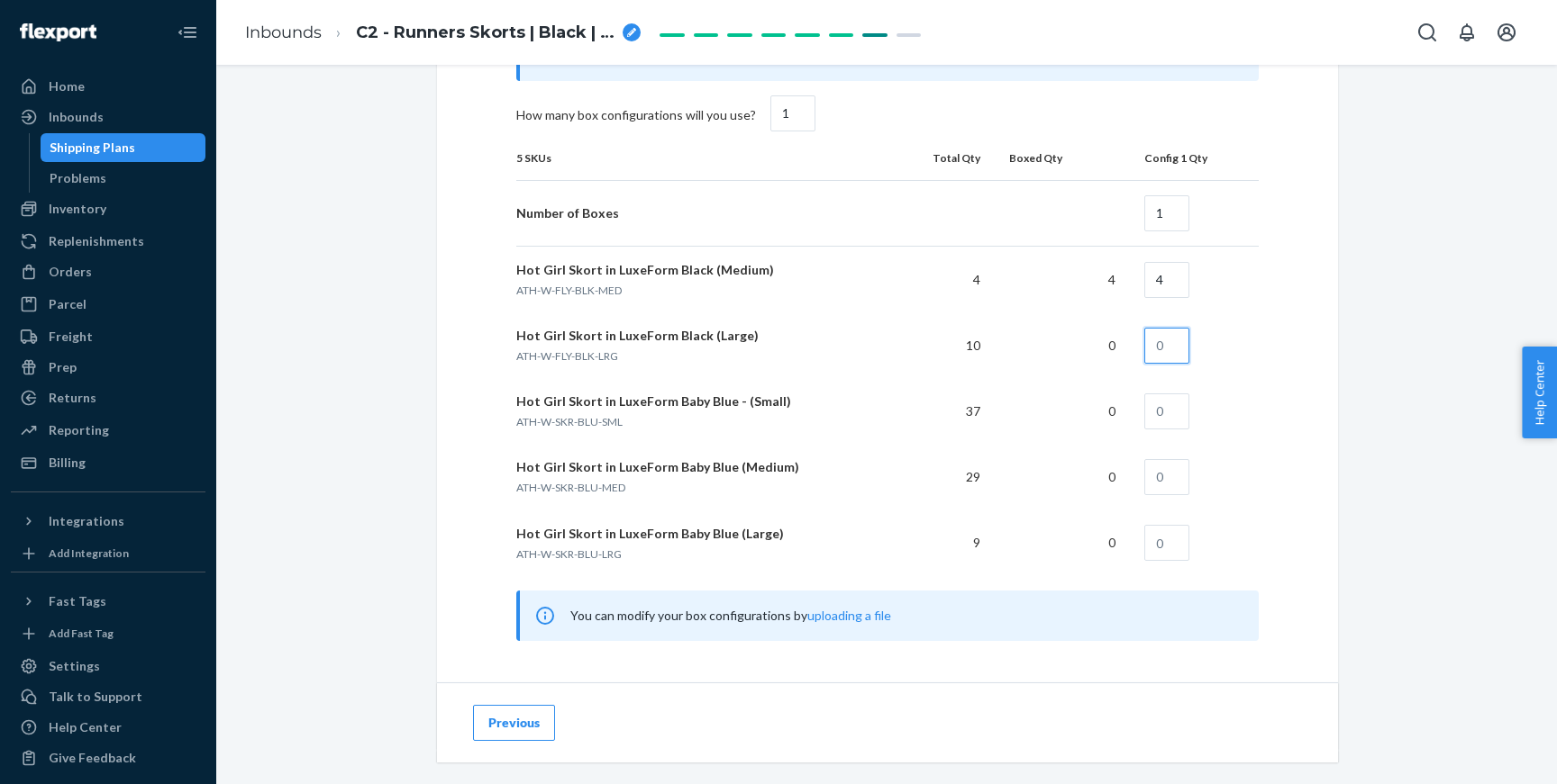
click at [1170, 341] on input "text" at bounding box center [1166, 345] width 45 height 36
type input "10"
click at [1165, 411] on input "text" at bounding box center [1166, 411] width 45 height 36
type input "37"
click at [1157, 479] on input "text" at bounding box center [1166, 477] width 45 height 36
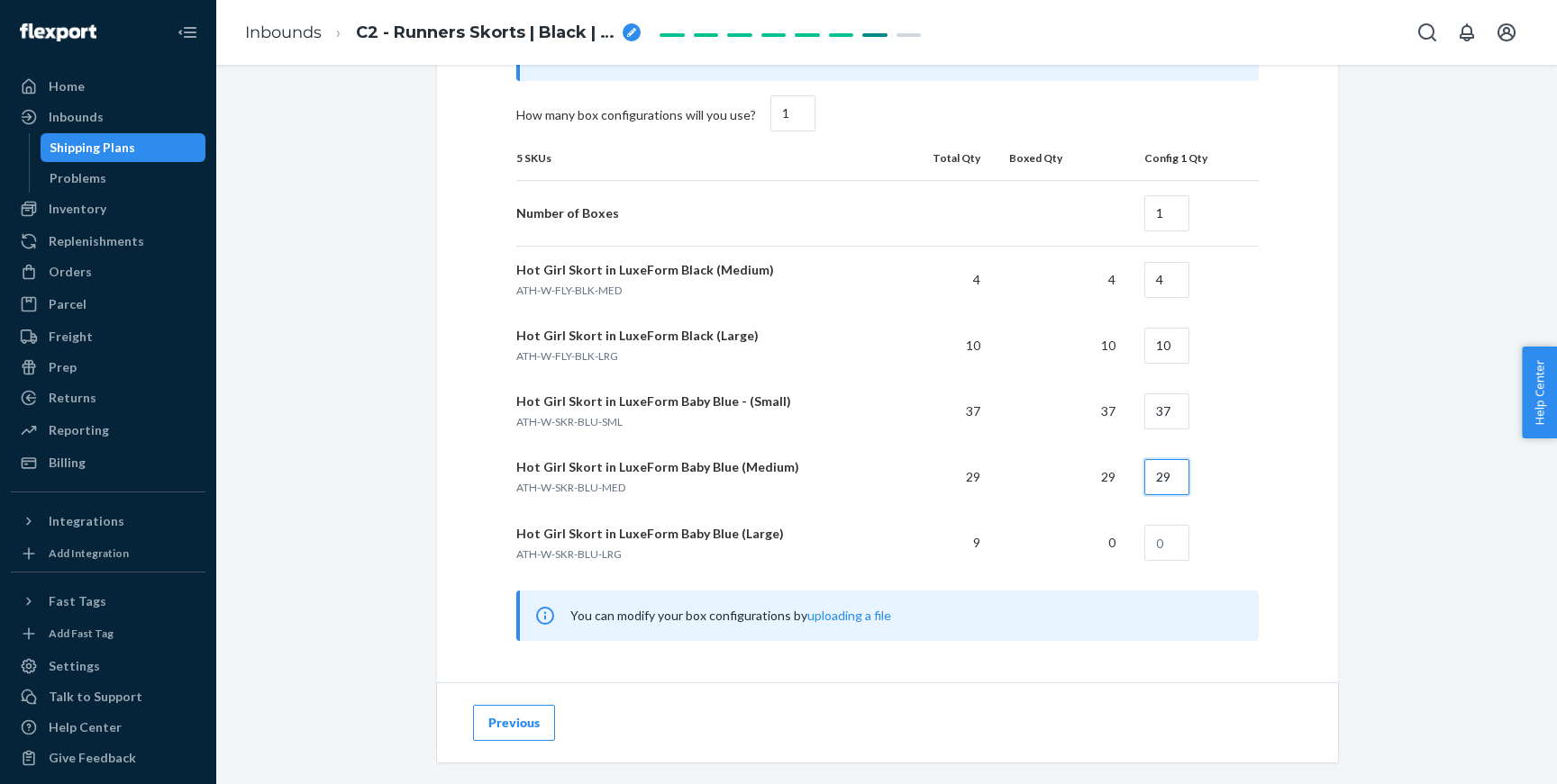
type input "29"
click at [1150, 541] on input "text" at bounding box center [1166, 542] width 45 height 36
type input "9"
click at [824, 527] on p "Hot Girl Skort in LuxeForm Baby Blue (Large)" at bounding box center [737, 534] width 443 height 18
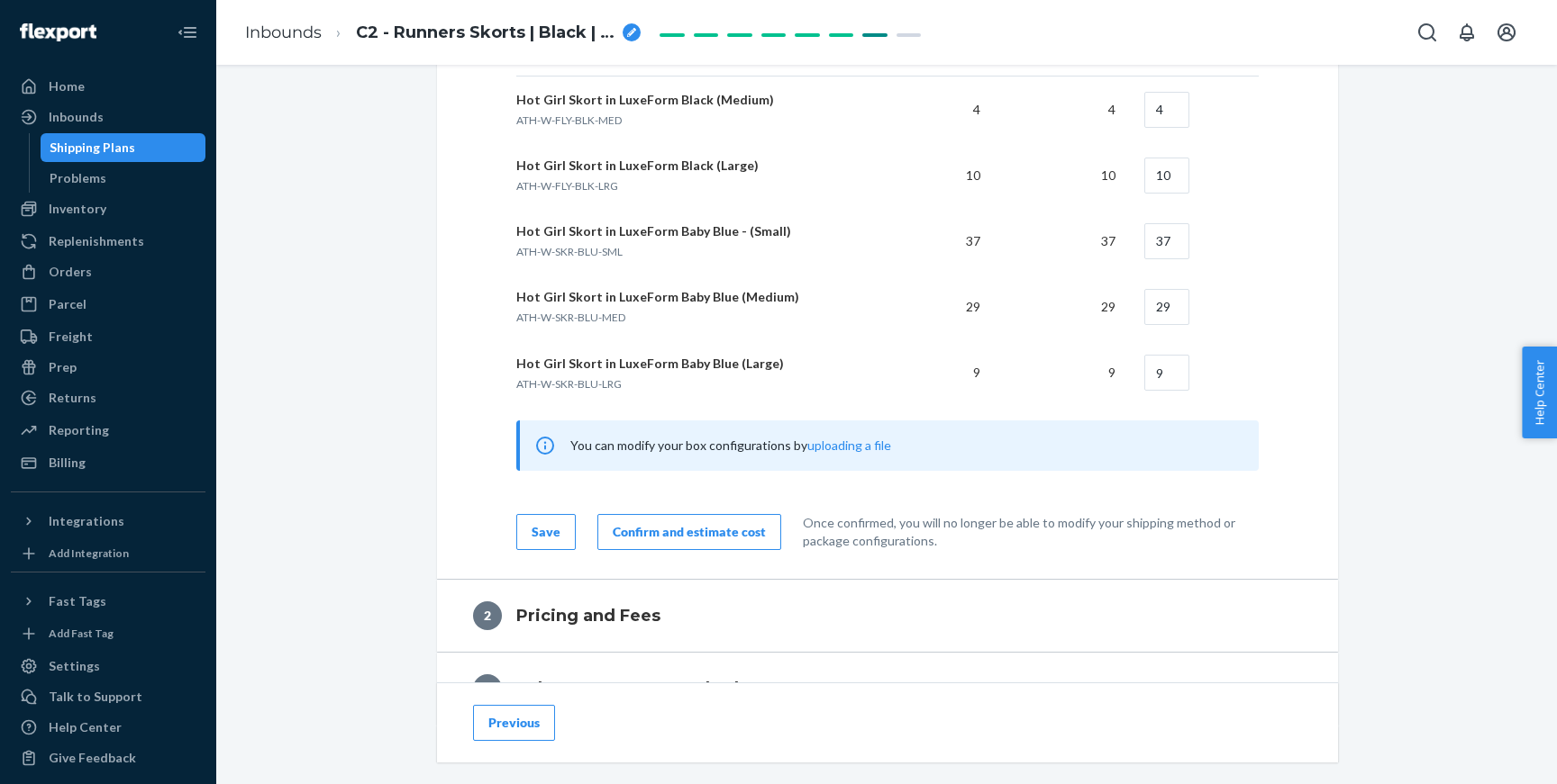
scroll to position [1284, 0]
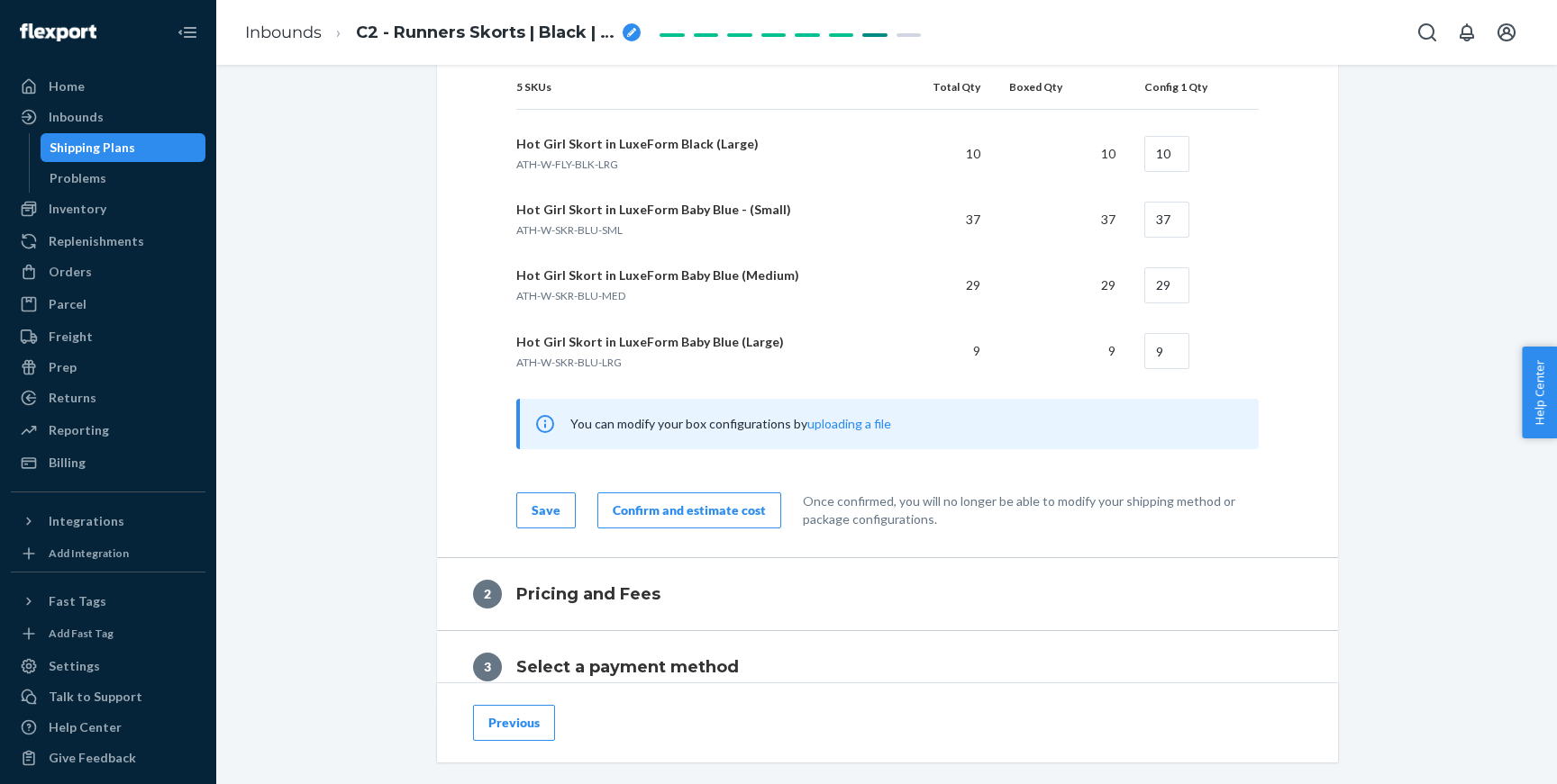
click at [652, 524] on button "Confirm and estimate cost" at bounding box center [689, 510] width 184 height 36
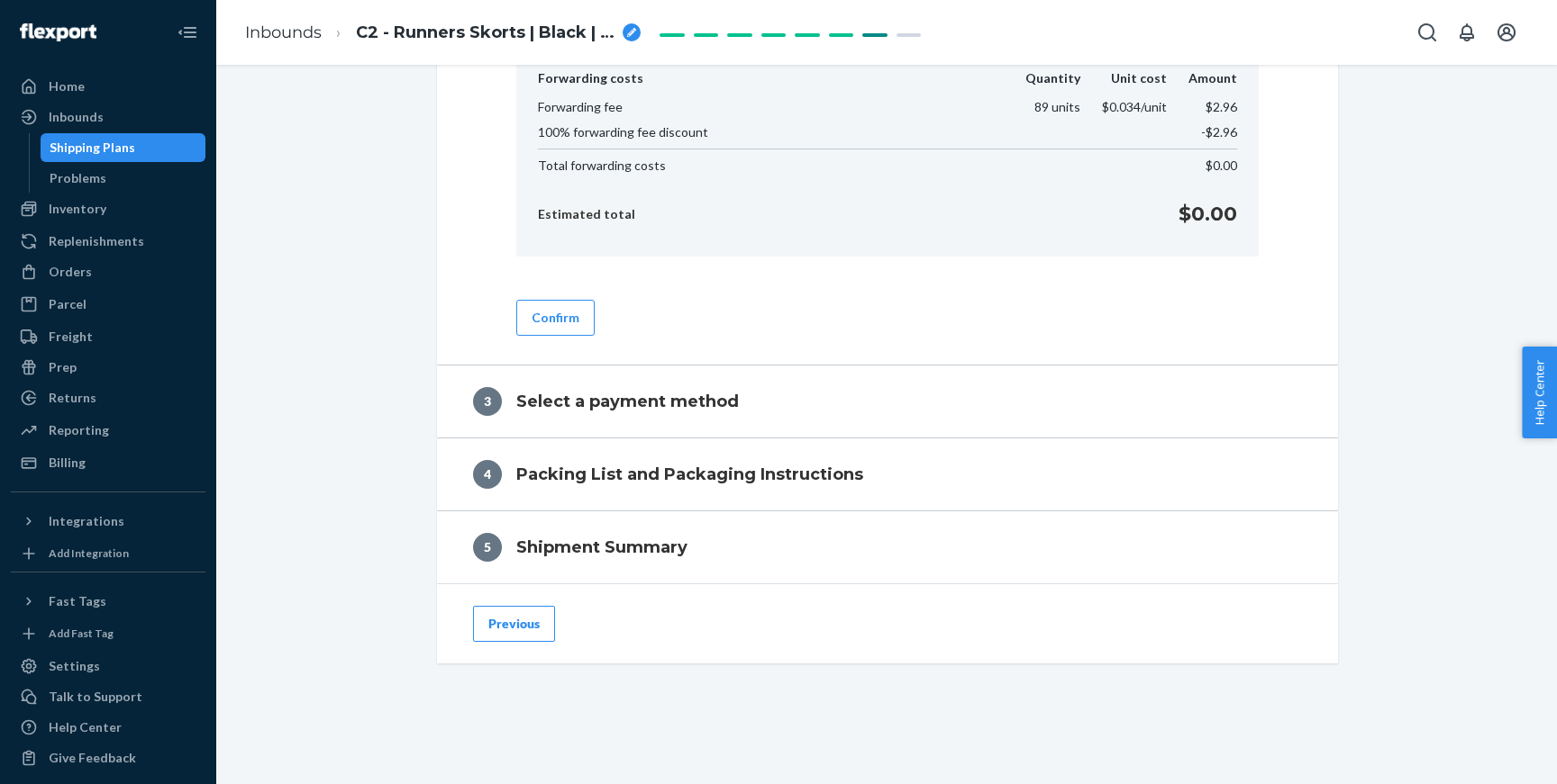
scroll to position [945, 0]
click at [568, 327] on button "Confirm" at bounding box center [555, 318] width 78 height 36
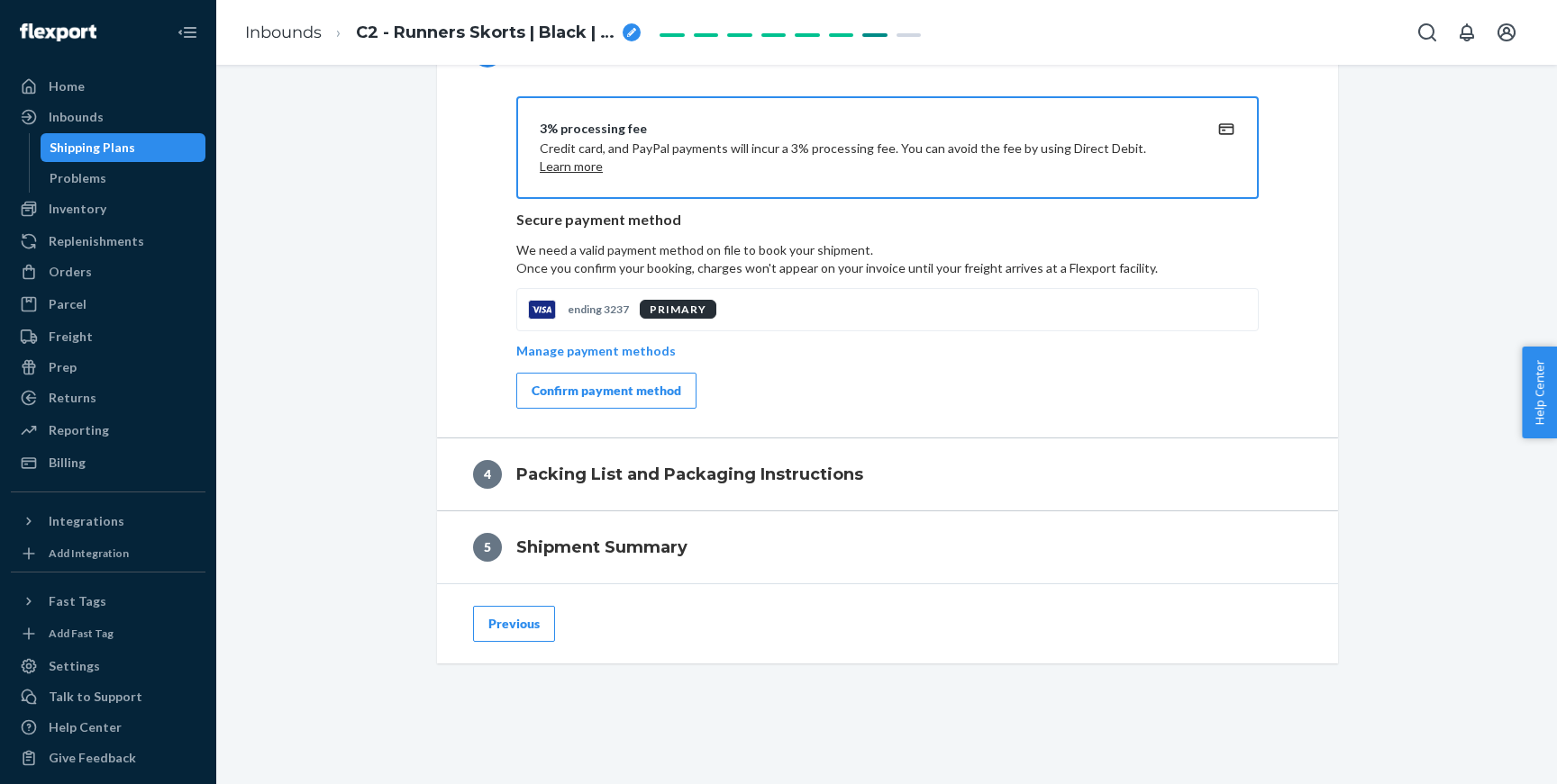
click at [647, 393] on div "Confirm payment method" at bounding box center [606, 391] width 150 height 18
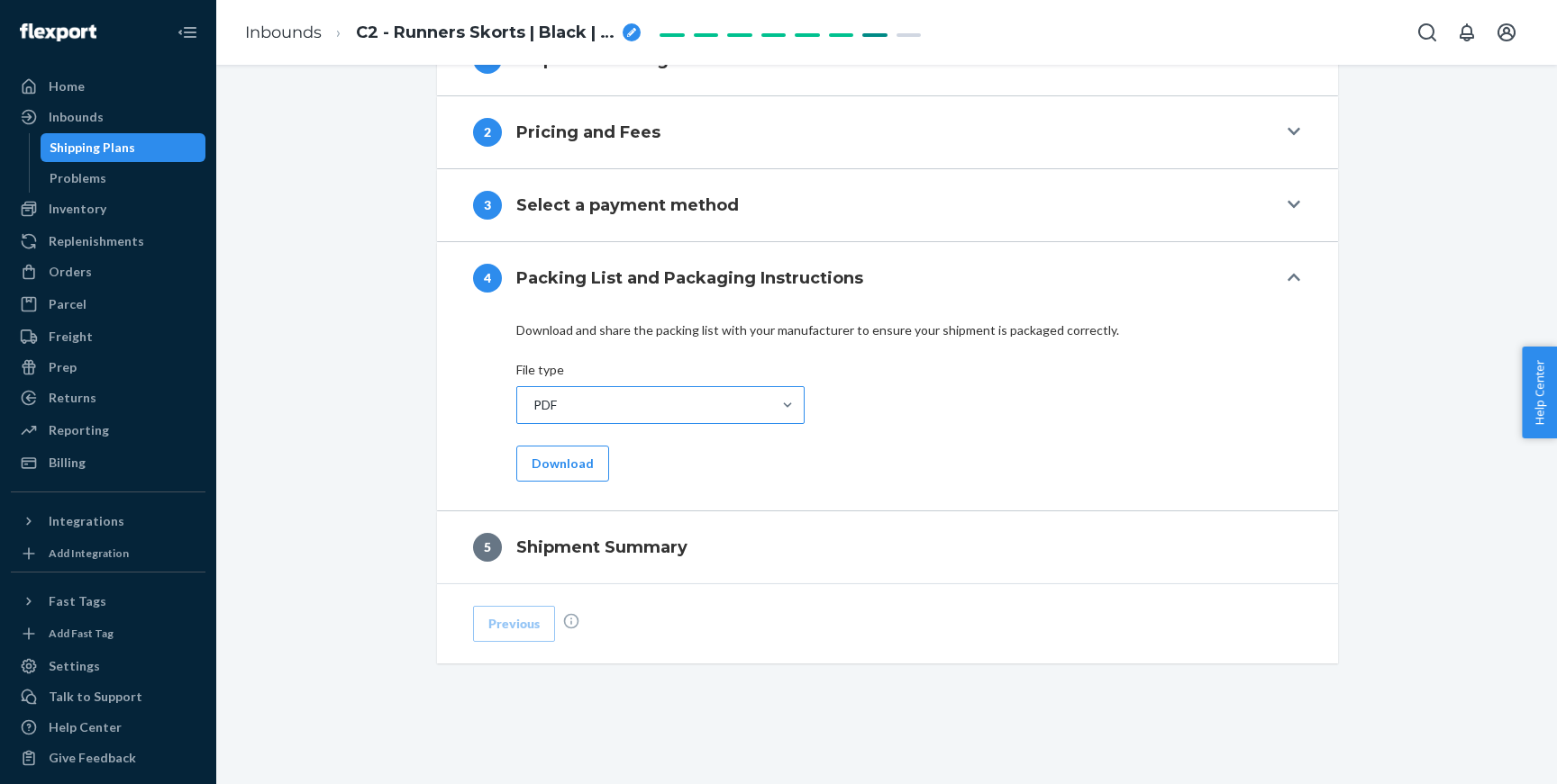
scroll to position [705, 0]
click at [573, 470] on button "Download" at bounding box center [563, 463] width 93 height 36
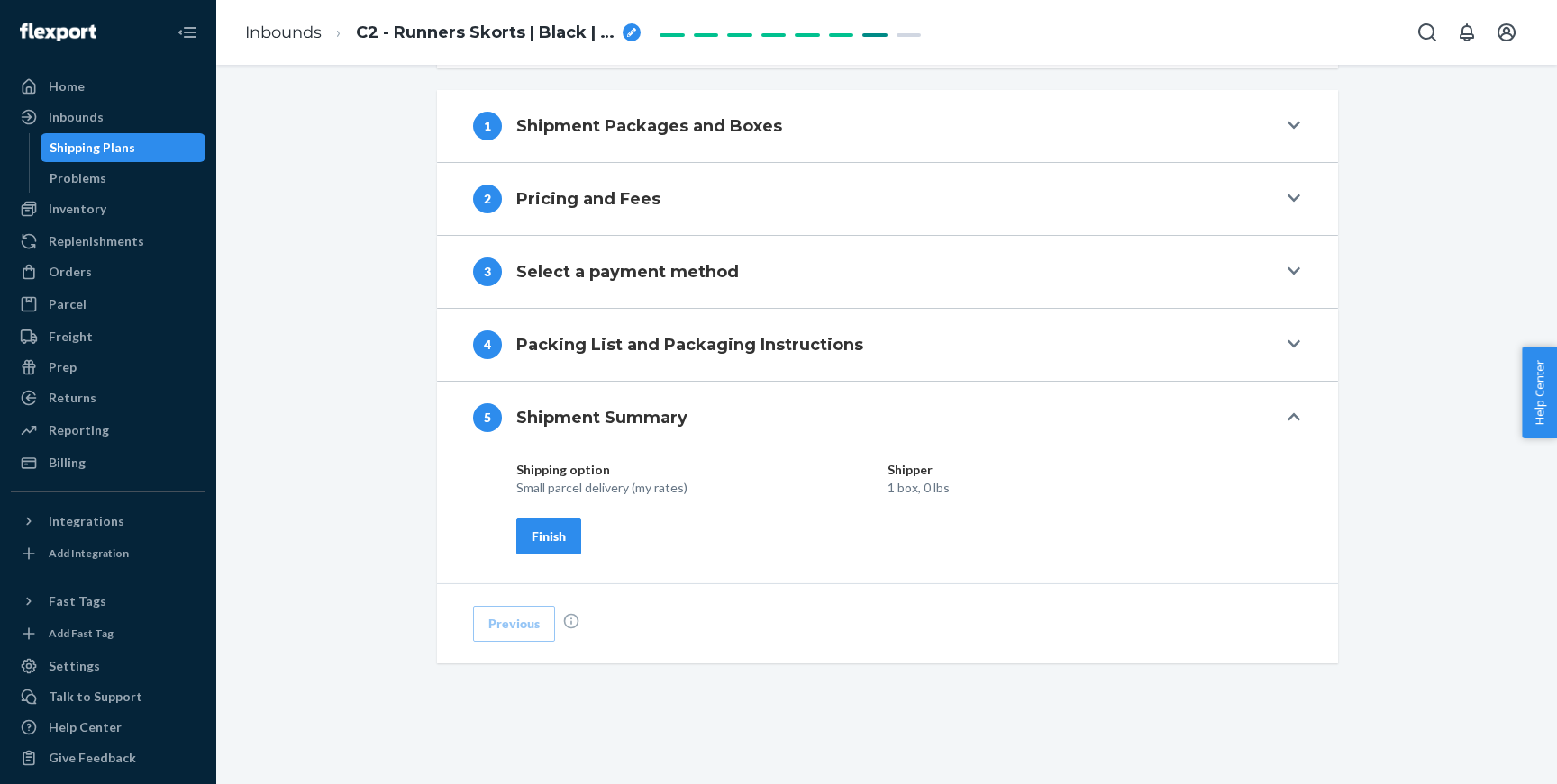
click at [545, 541] on div "Finish" at bounding box center [549, 537] width 35 height 18
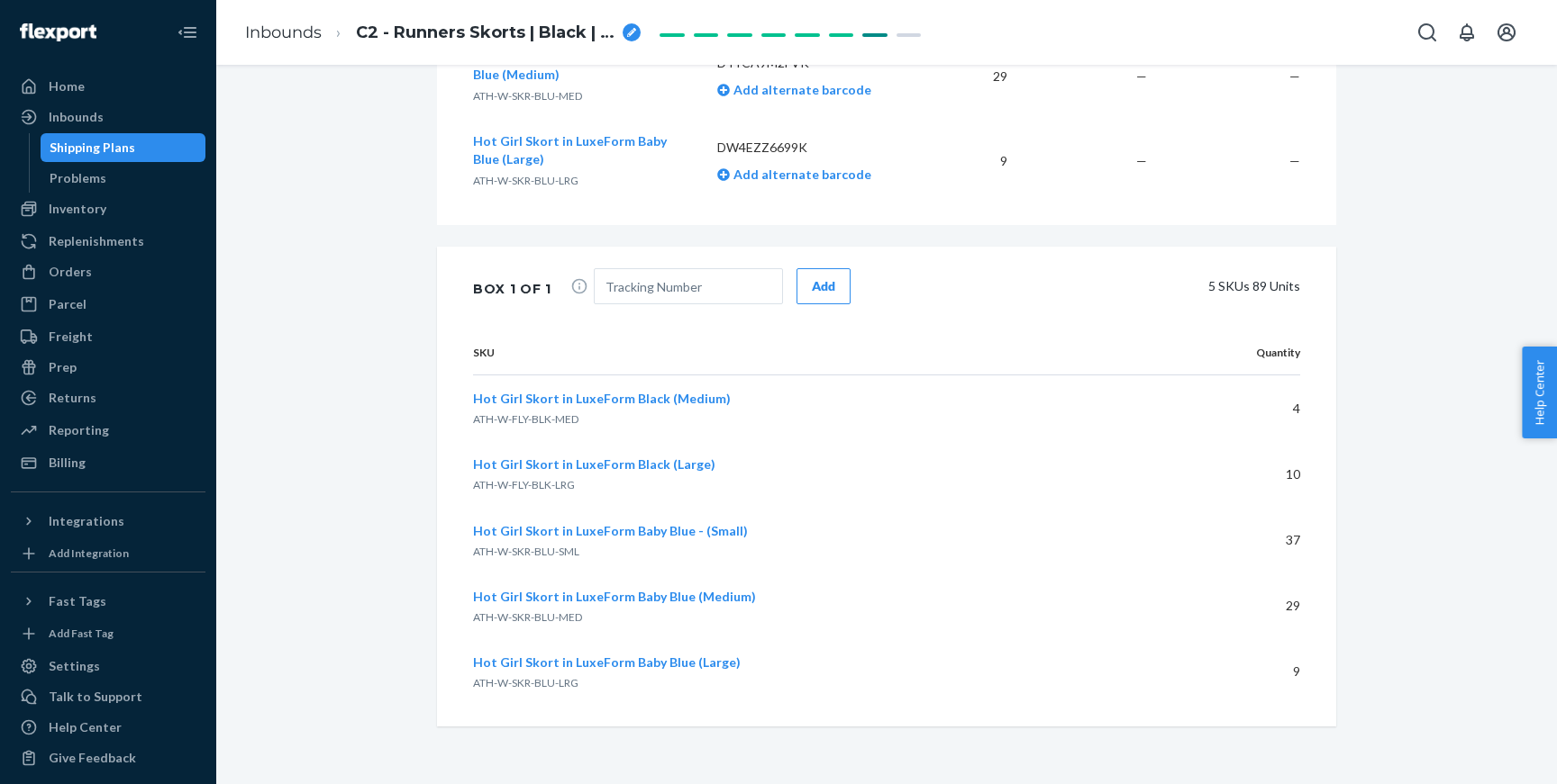
scroll to position [0, 0]
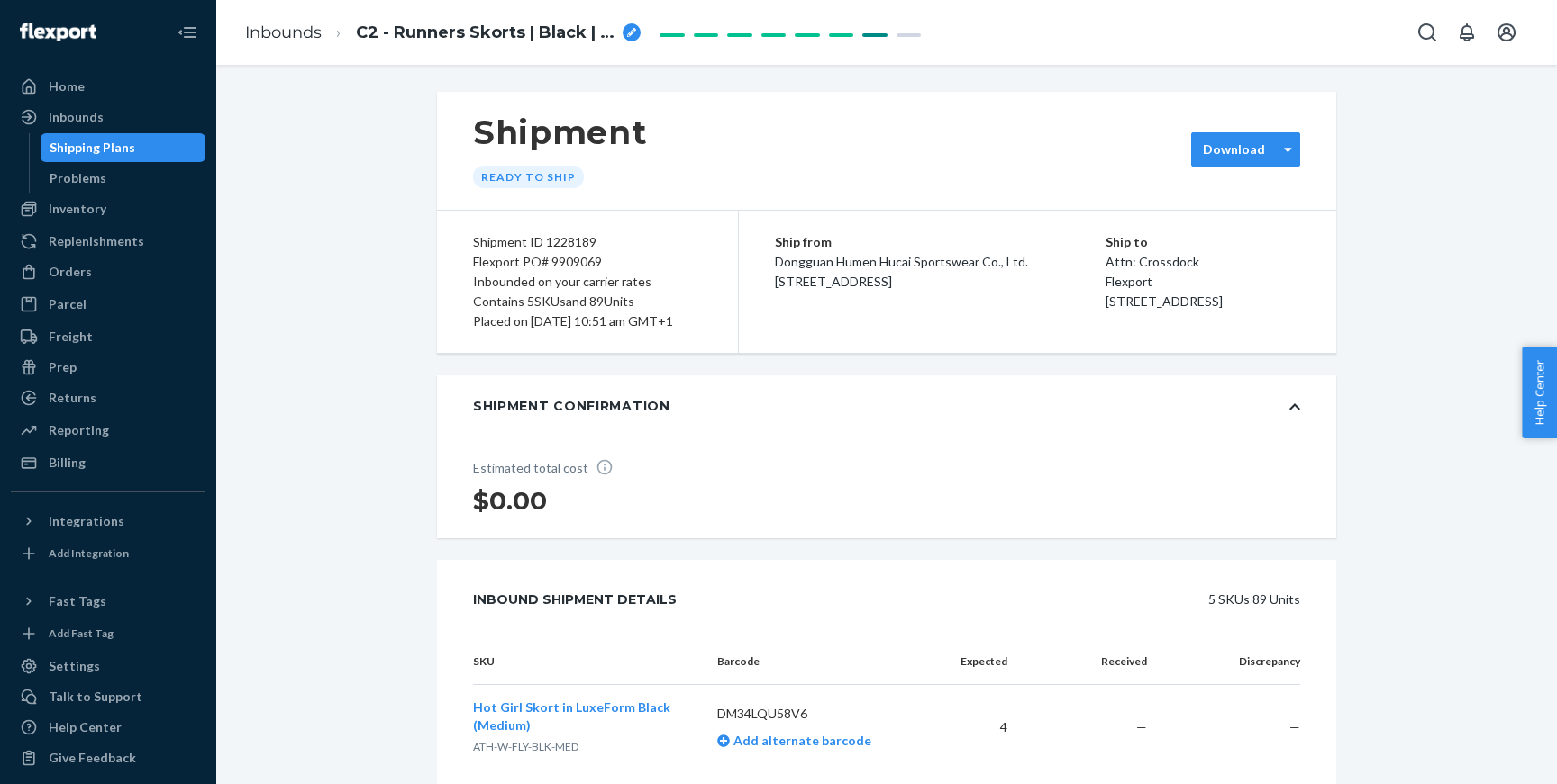
click at [1236, 150] on label "Download" at bounding box center [1233, 149] width 62 height 18
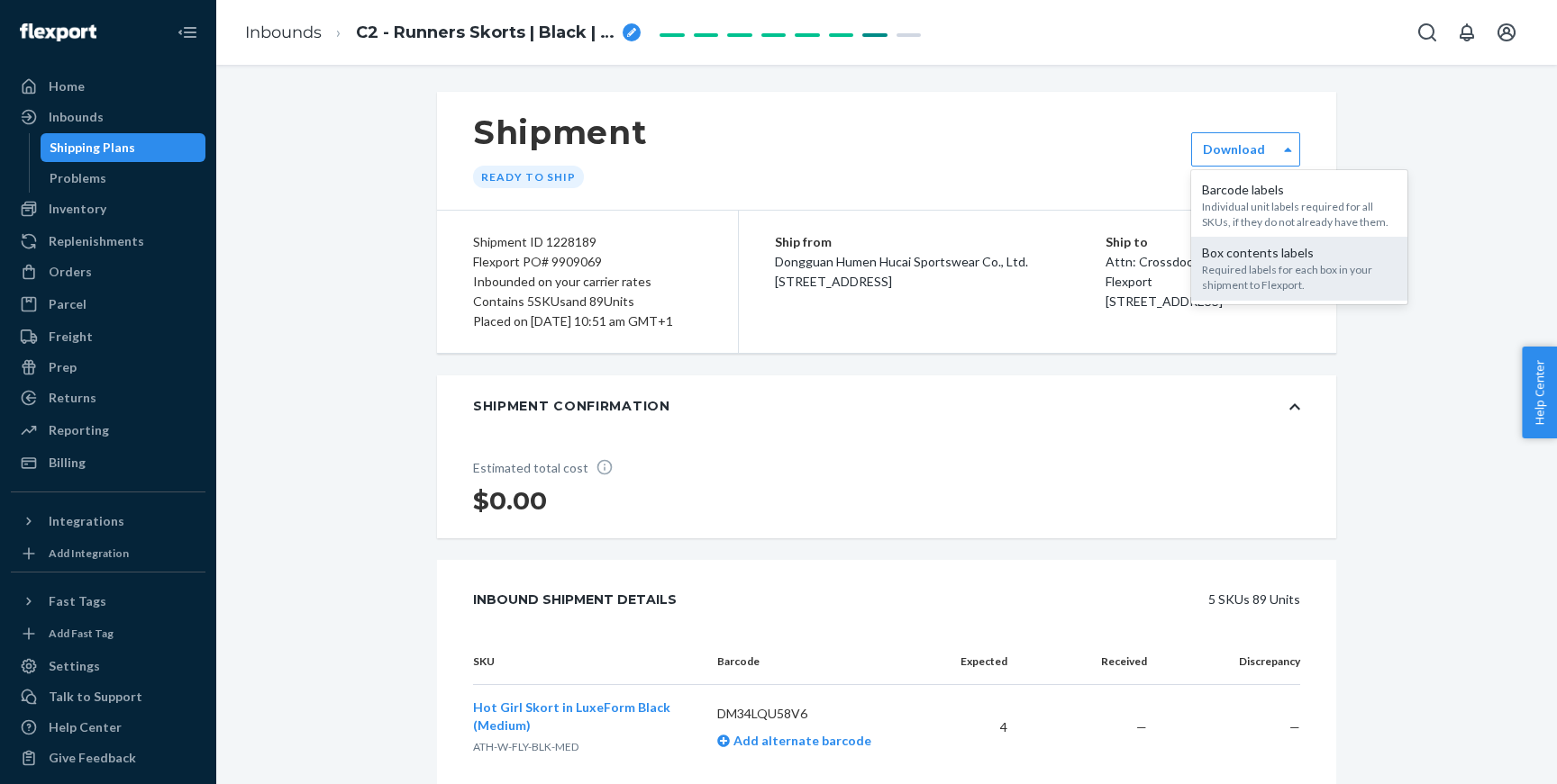
click at [1229, 283] on div "Required labels for each box in your shipment to Flexport." at bounding box center [1298, 277] width 194 height 31
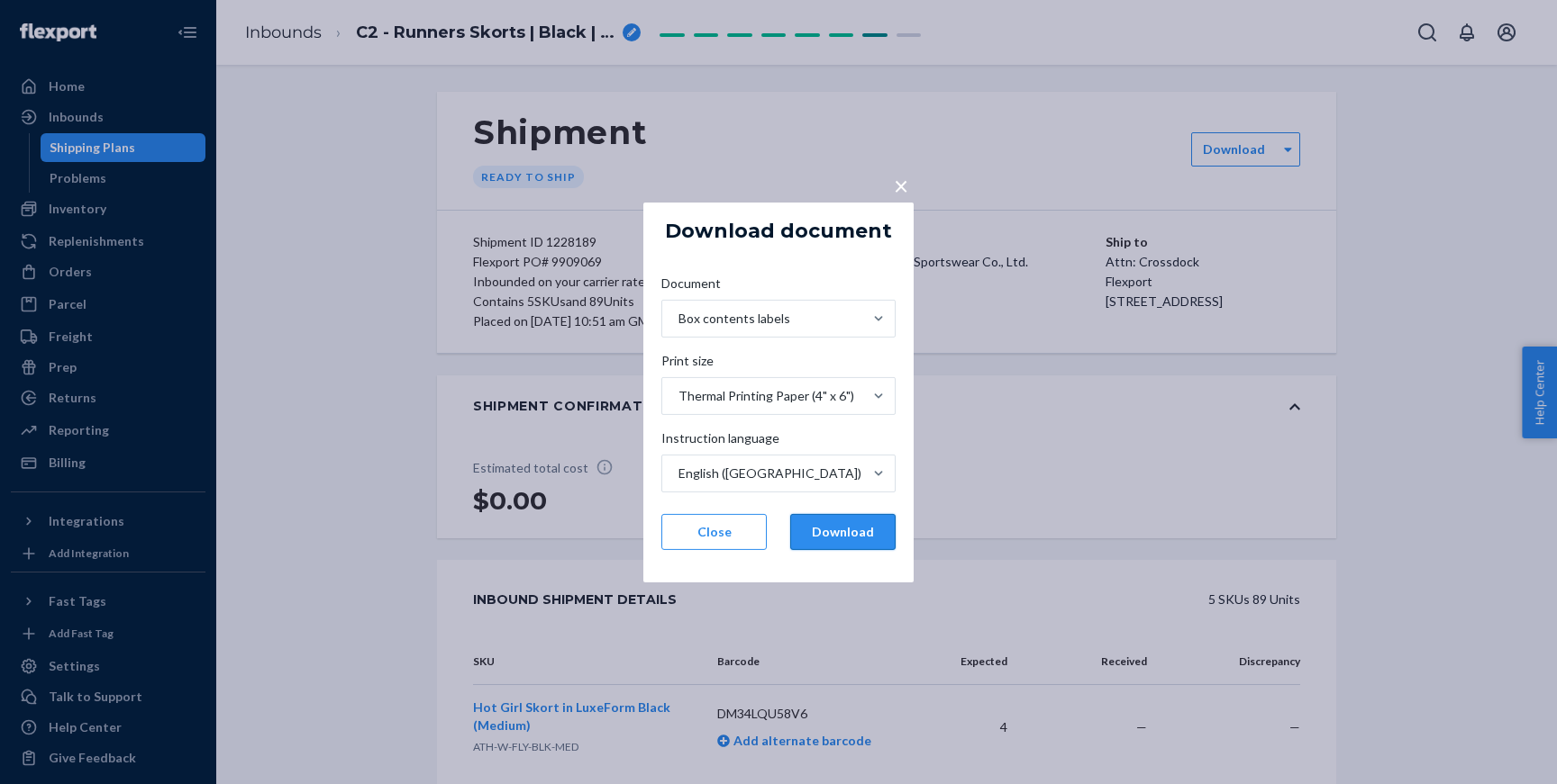
click at [852, 538] on button "Download" at bounding box center [843, 532] width 105 height 36
click at [895, 191] on span "×" at bounding box center [900, 184] width 15 height 31
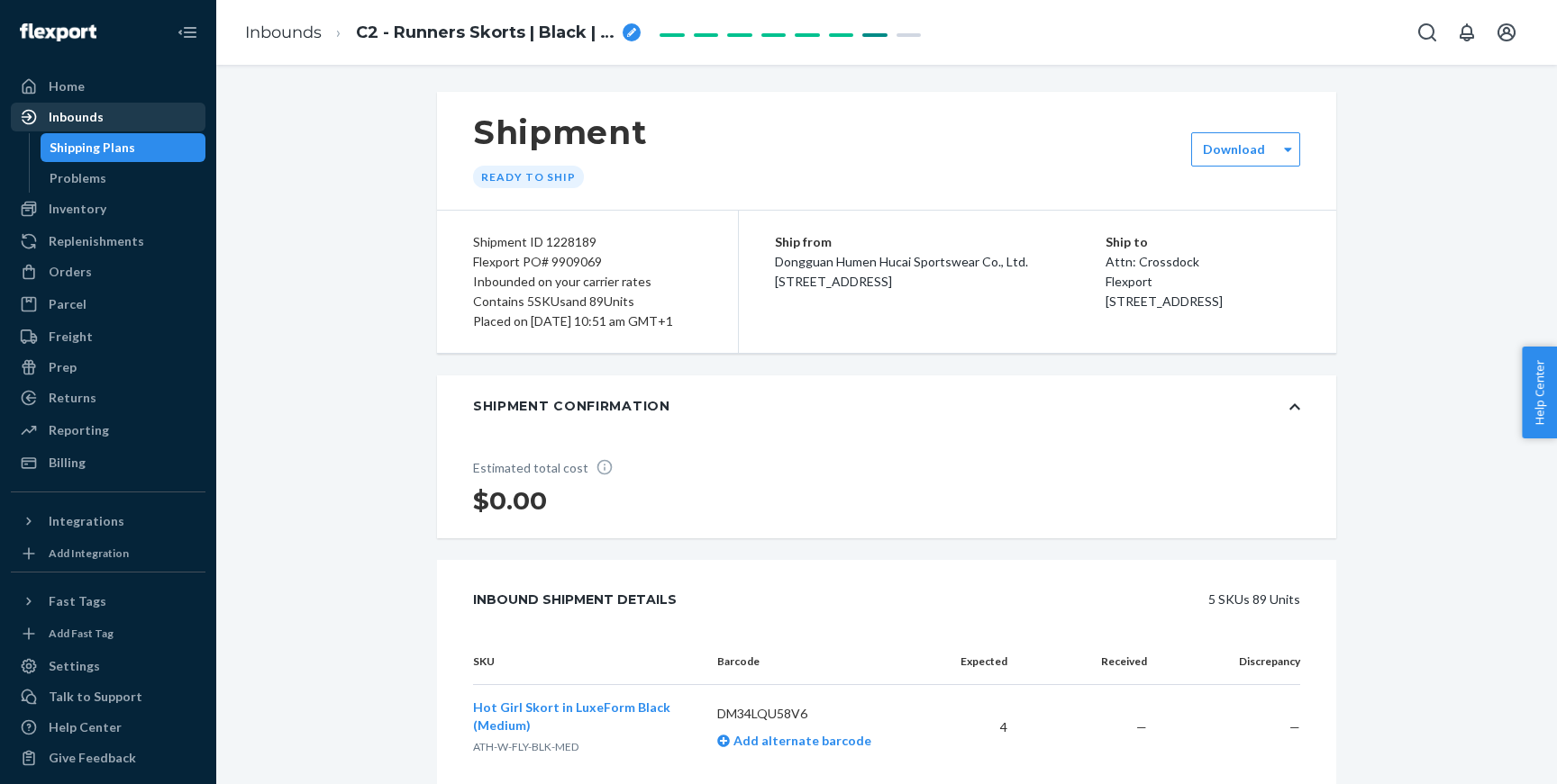
click at [115, 122] on div "Inbounds" at bounding box center [108, 117] width 191 height 25
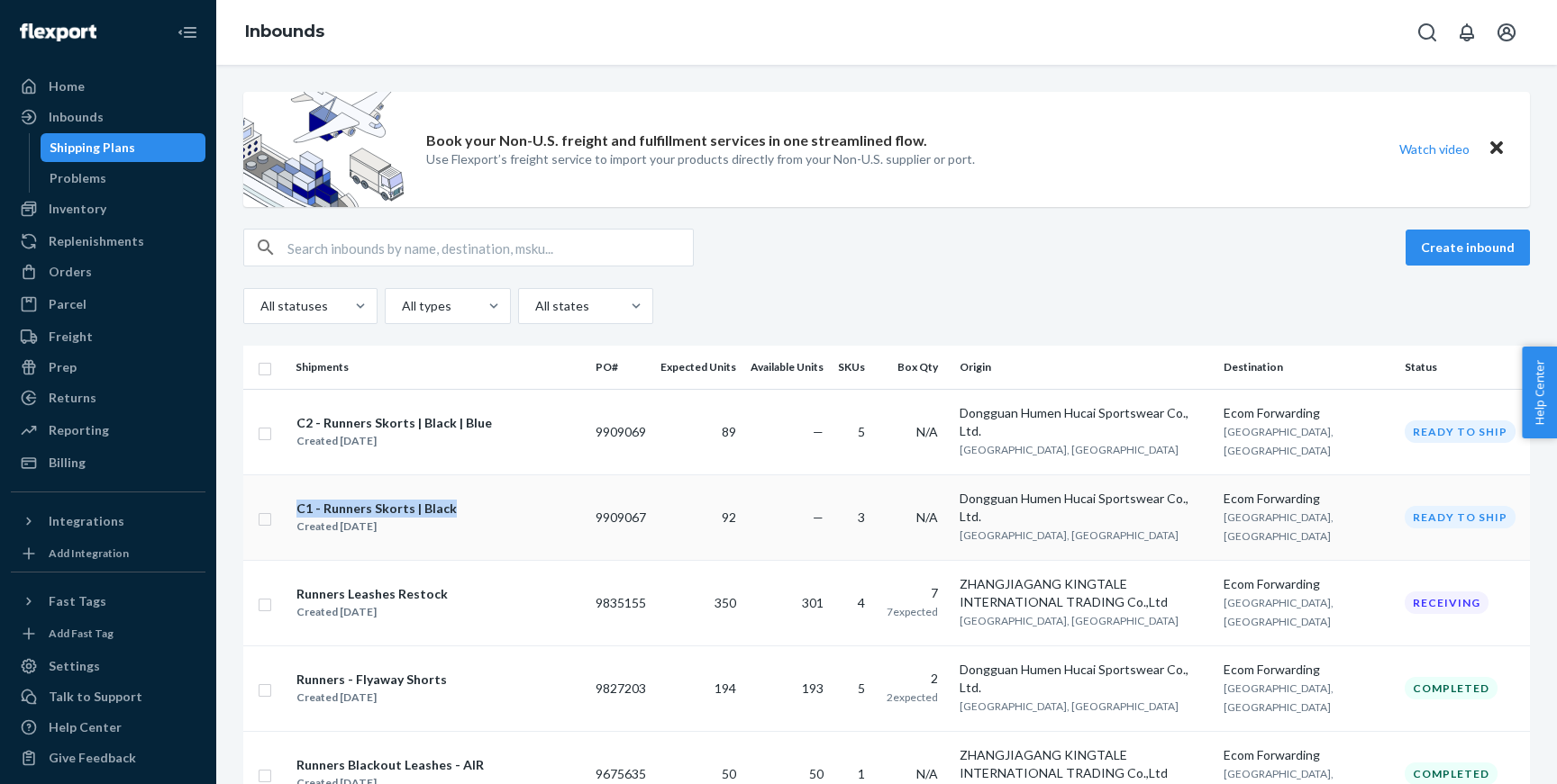
drag, startPoint x: 464, startPoint y: 509, endPoint x: 298, endPoint y: 507, distance: 166.0
click at [298, 507] on div "C1 - Runners Skorts | Black Created Aug 22, 2025" at bounding box center [438, 518] width 285 height 38
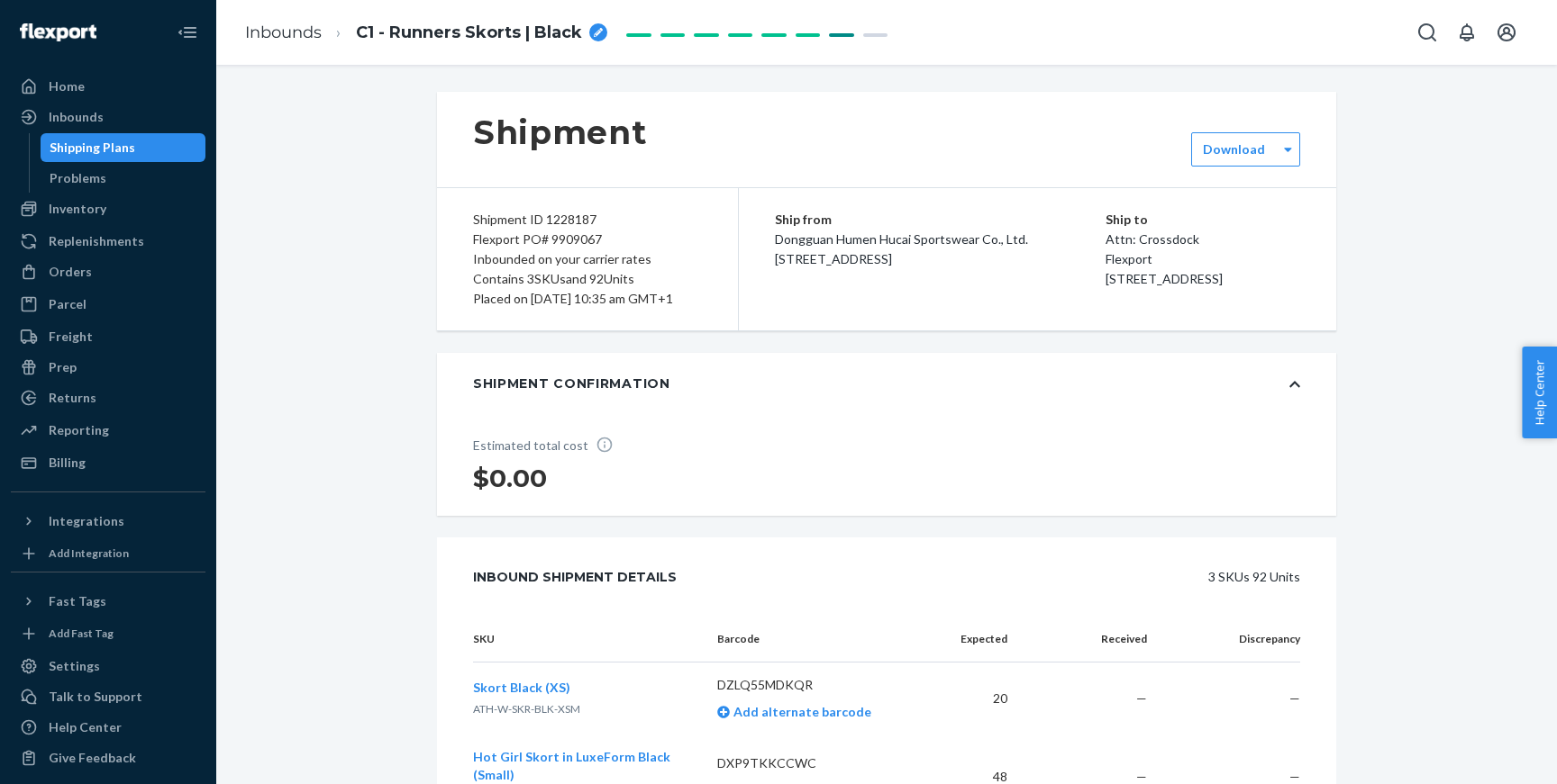
click at [479, 35] on span "C1 - Runners Skorts | Black" at bounding box center [468, 34] width 226 height 24
click at [336, 172] on div "Shipment Download Shipment ID 1228187 Flexport PO# 9909067 Inbounded on your ca…" at bounding box center [886, 723] width 1313 height 1261
click at [117, 115] on div "Inbounds" at bounding box center [108, 117] width 191 height 25
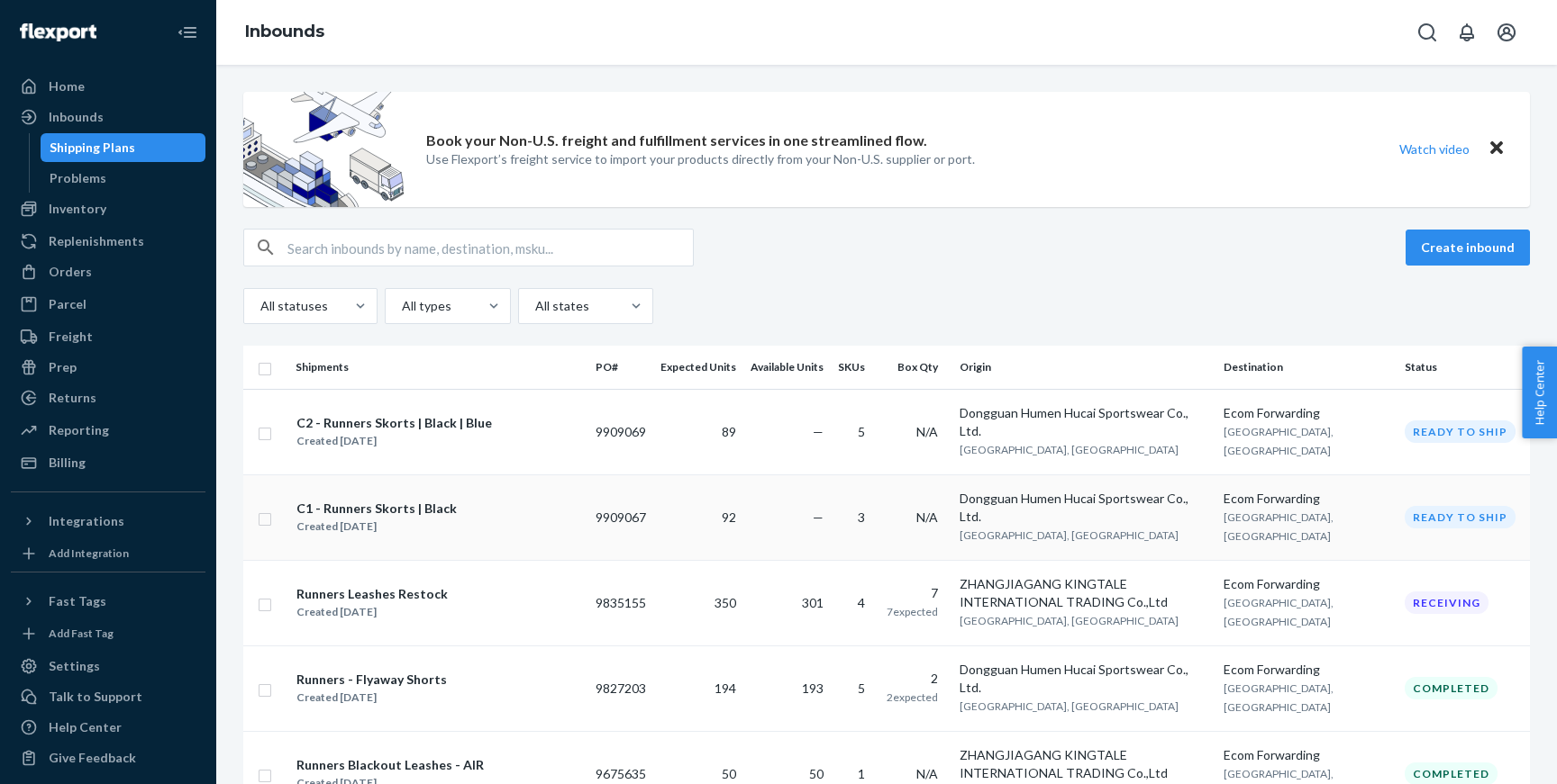
click at [344, 508] on div "C1 - Runners Skorts | Black" at bounding box center [376, 509] width 160 height 18
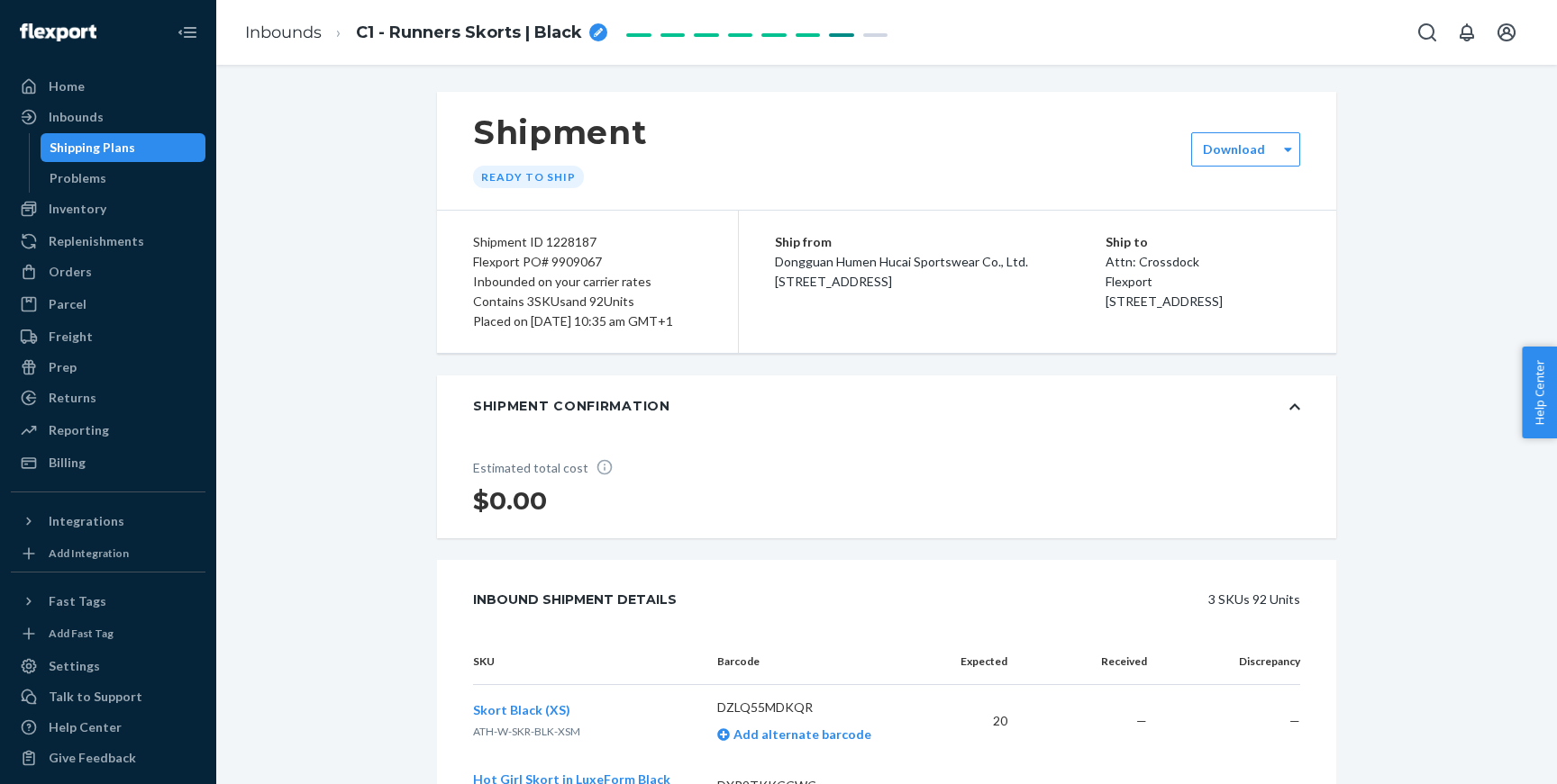
click at [422, 40] on span "C1 - Runners Skorts | Black" at bounding box center [468, 34] width 226 height 24
drag, startPoint x: 377, startPoint y: 35, endPoint x: 358, endPoint y: 35, distance: 19.0
click at [367, 35] on input "C1 - Runners Skorts | Black" at bounding box center [446, 32] width 180 height 29
type input "drft - Runners Skorts | Black"
click at [409, 163] on div "Shipment Ready to ship Download Shipment ID 1228187 Flexport PO# 9909067 Inboun…" at bounding box center [886, 734] width 1313 height 1284
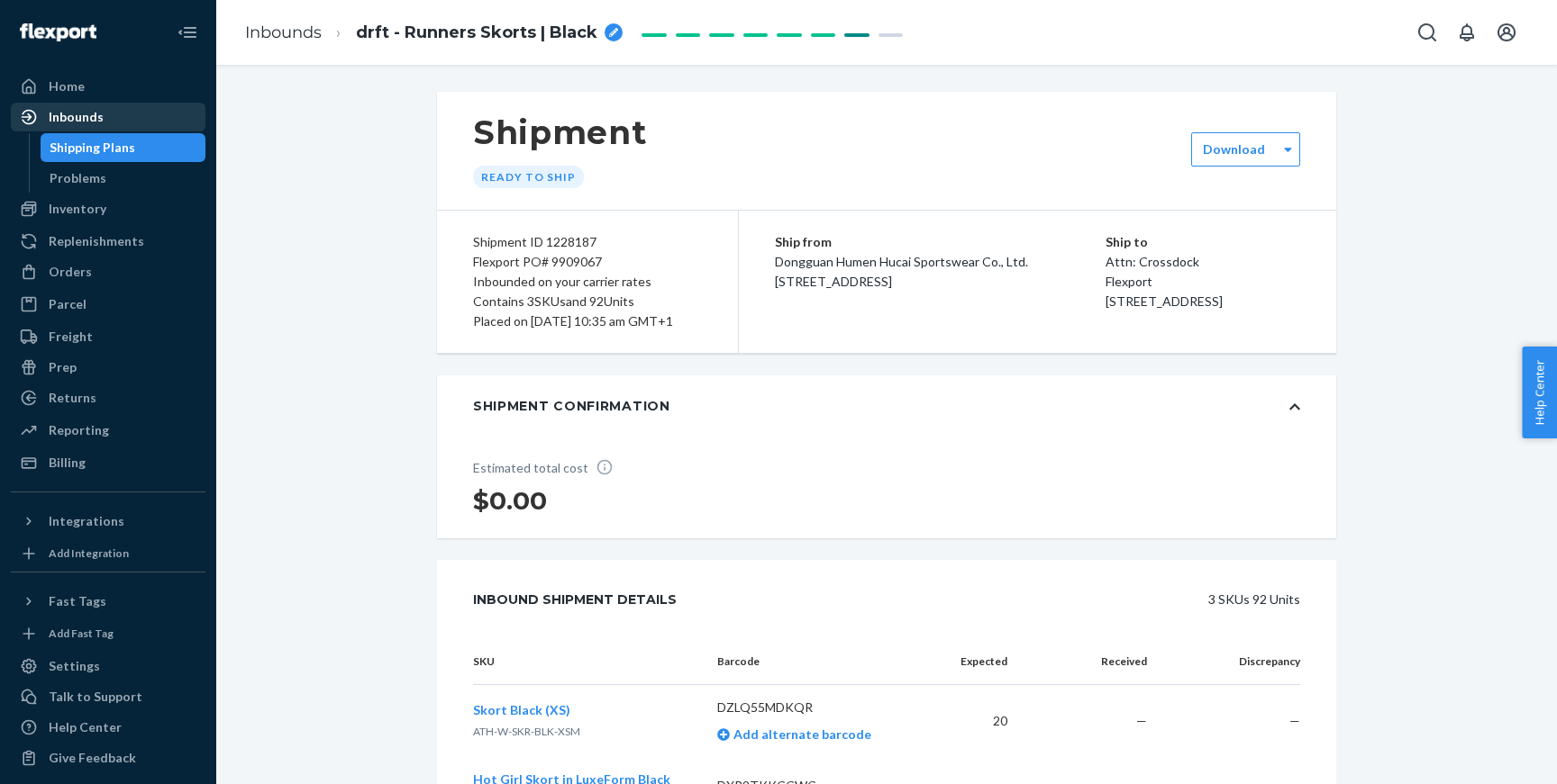
click at [103, 114] on div "Inbounds" at bounding box center [108, 117] width 191 height 25
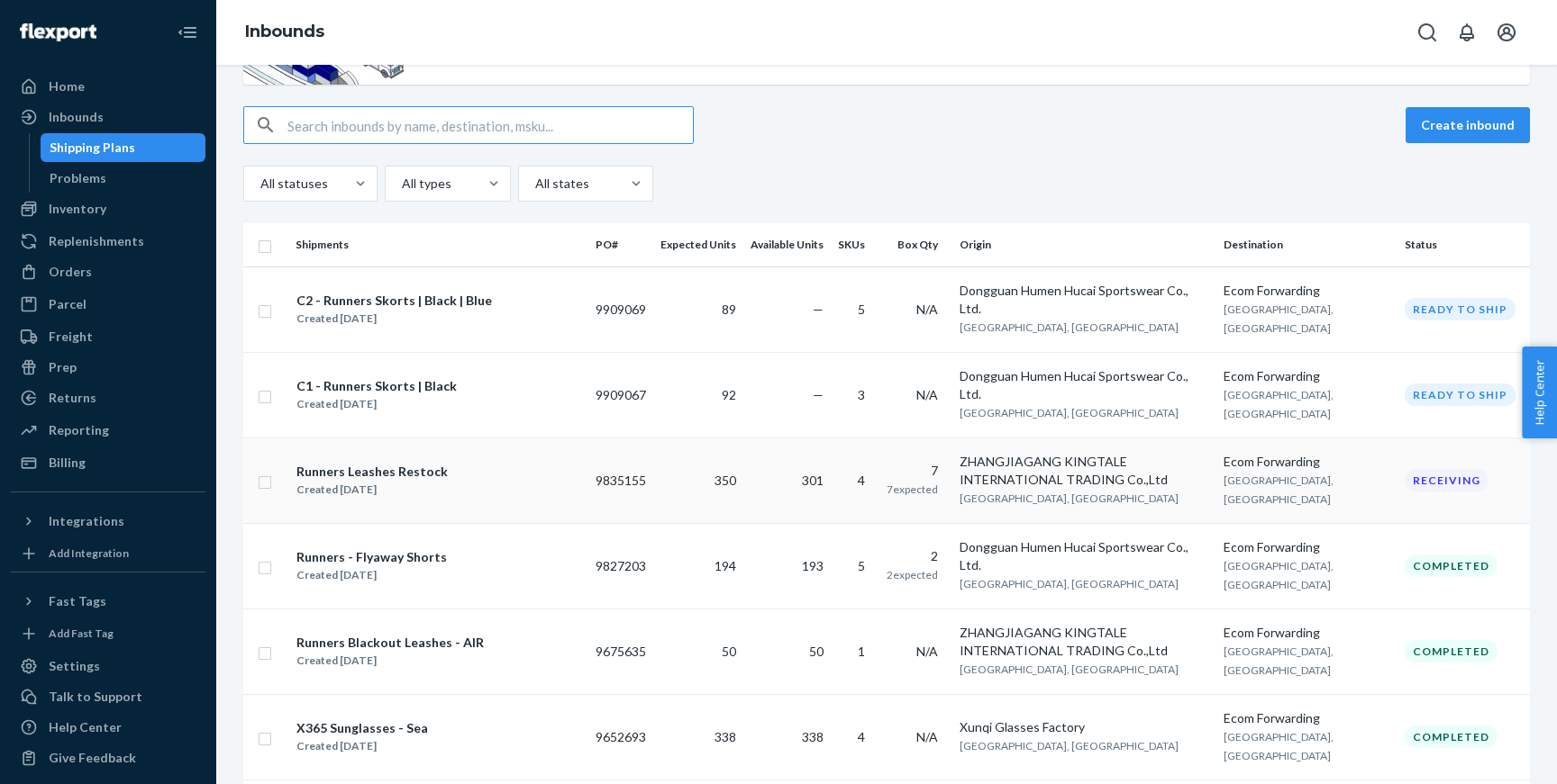
scroll to position [126, 0]
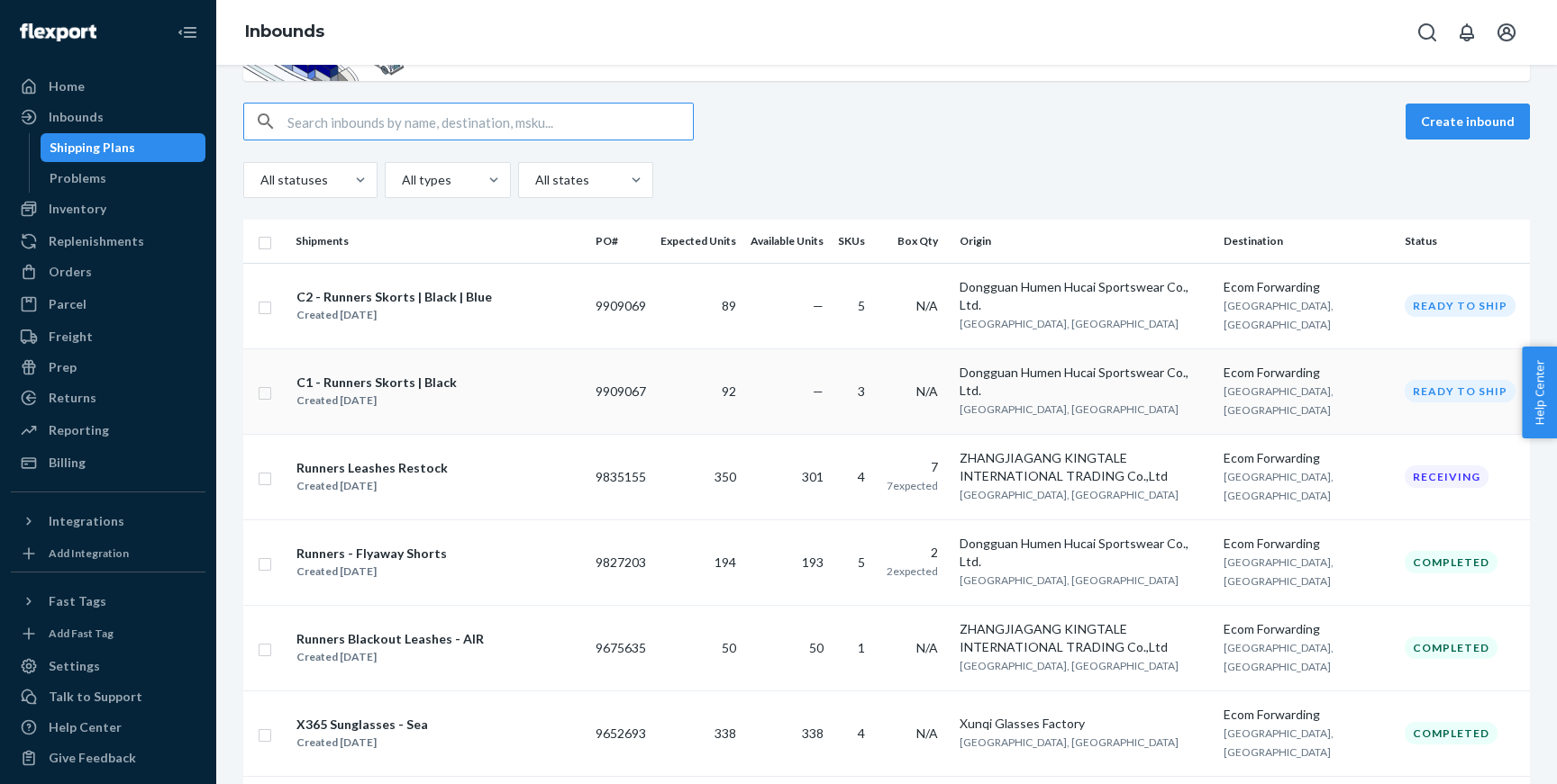
click at [417, 383] on div "C1 - Runners Skorts | Black" at bounding box center [376, 382] width 160 height 18
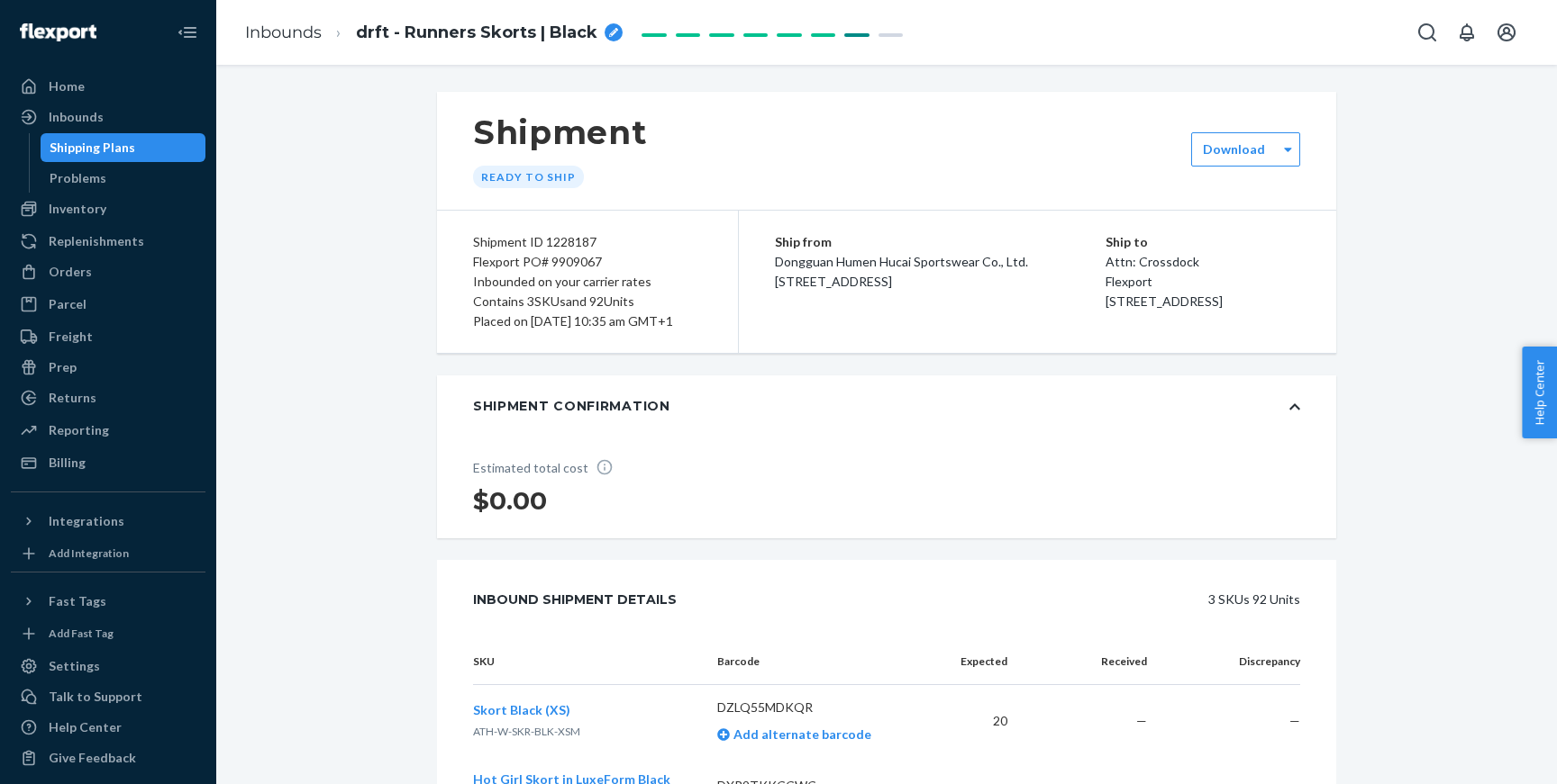
click at [388, 102] on div "Shipment Ready to ship Download Shipment ID 1228187 Flexport PO# 9909067 Inboun…" at bounding box center [886, 734] width 1313 height 1284
click at [118, 128] on div "Inbounds" at bounding box center [108, 117] width 191 height 25
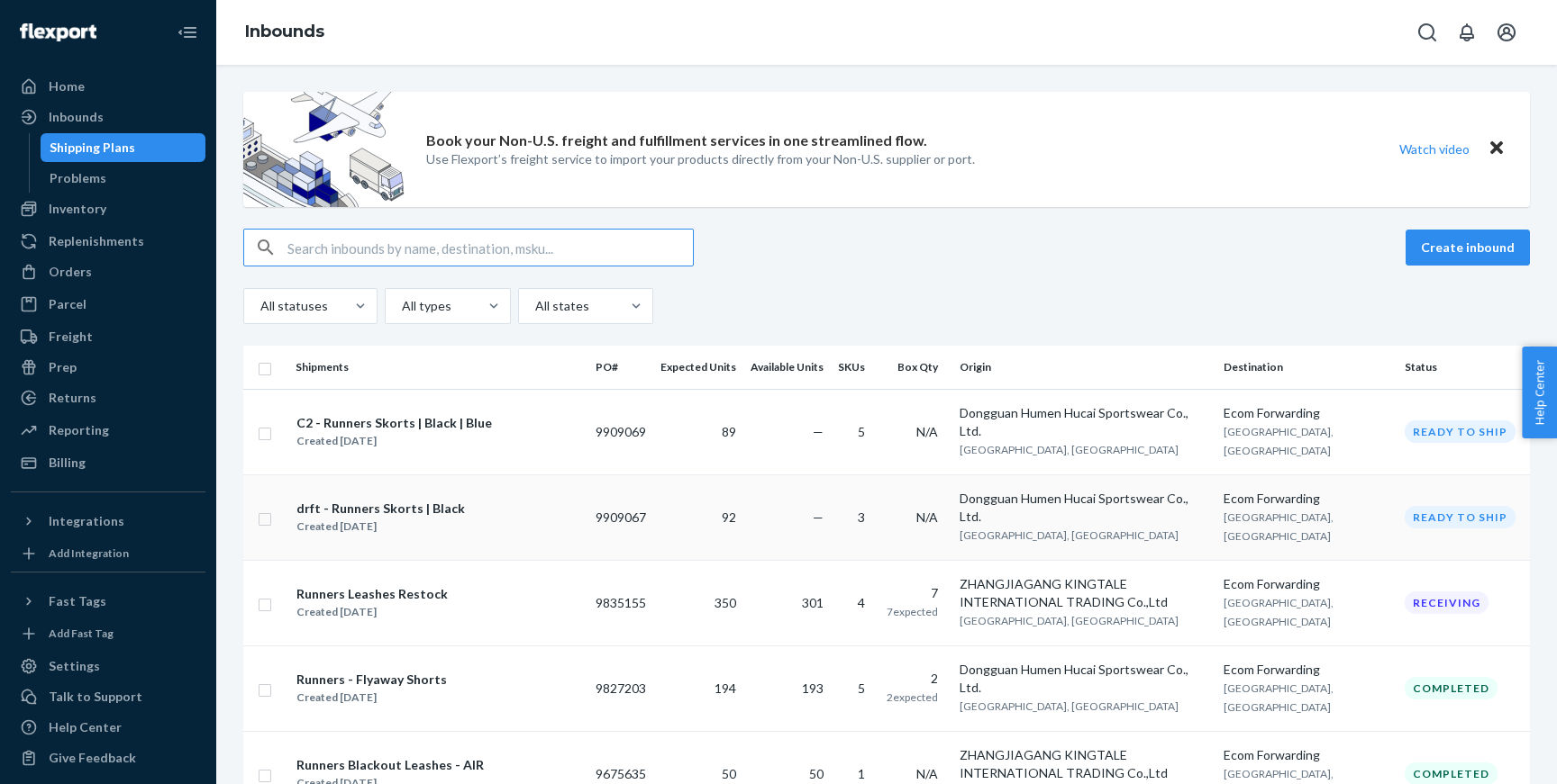
click at [263, 523] on input "checkbox" at bounding box center [264, 517] width 15 height 19
click at [1249, 250] on div "Duplicate" at bounding box center [1243, 247] width 59 height 18
checkbox input "false"
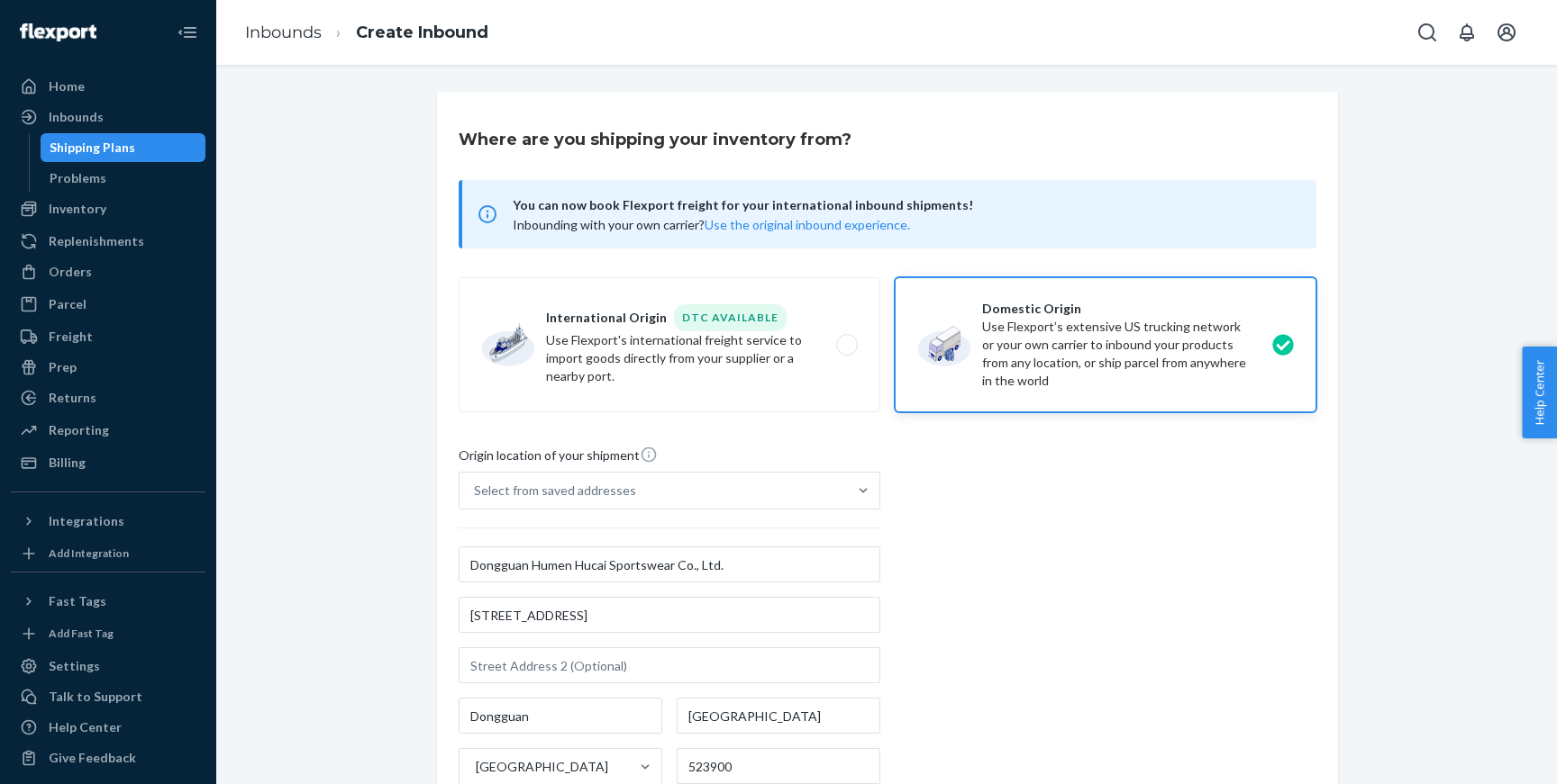
scroll to position [311, 0]
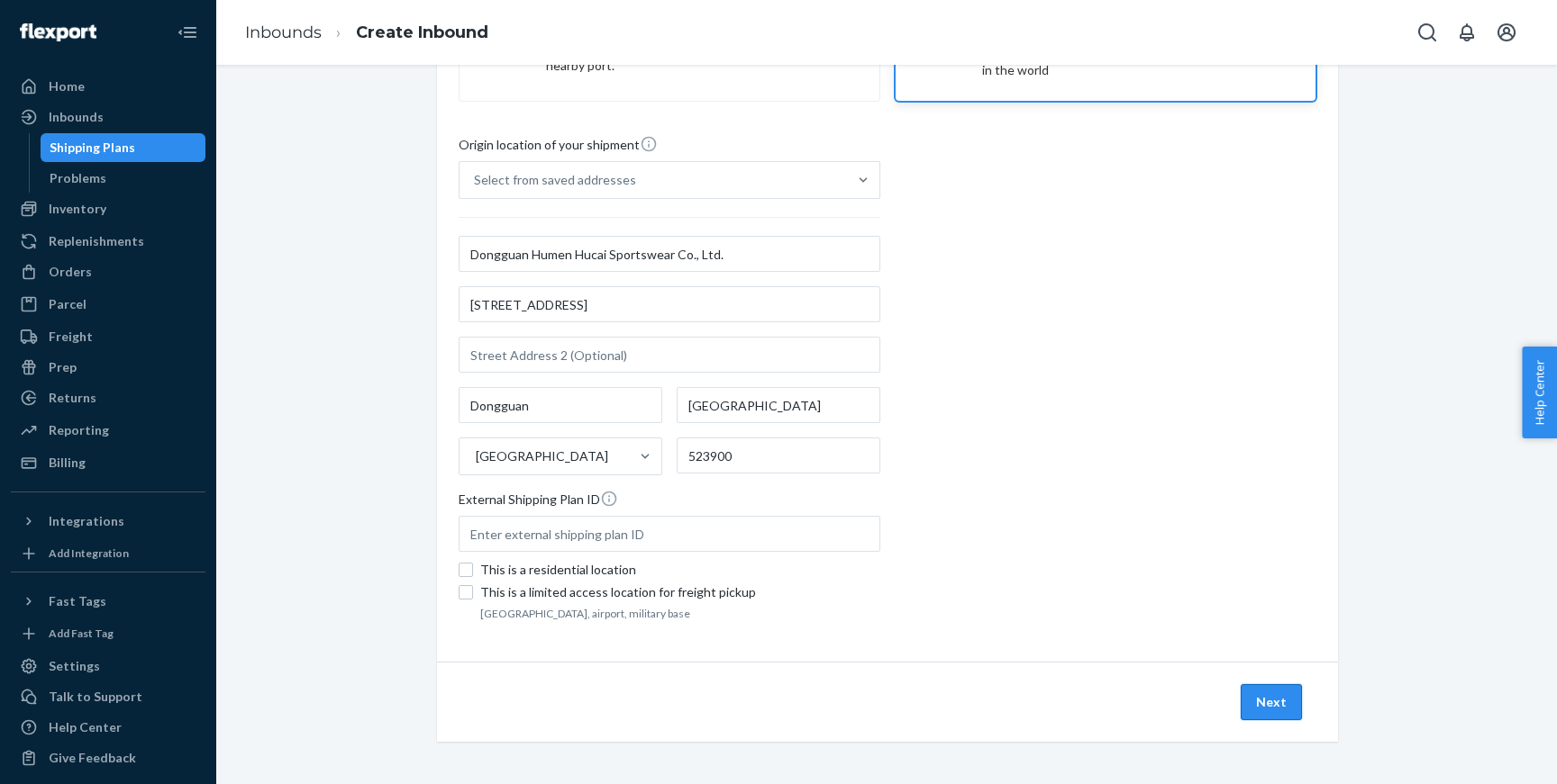
click at [1280, 707] on button "Next" at bounding box center [1271, 702] width 61 height 36
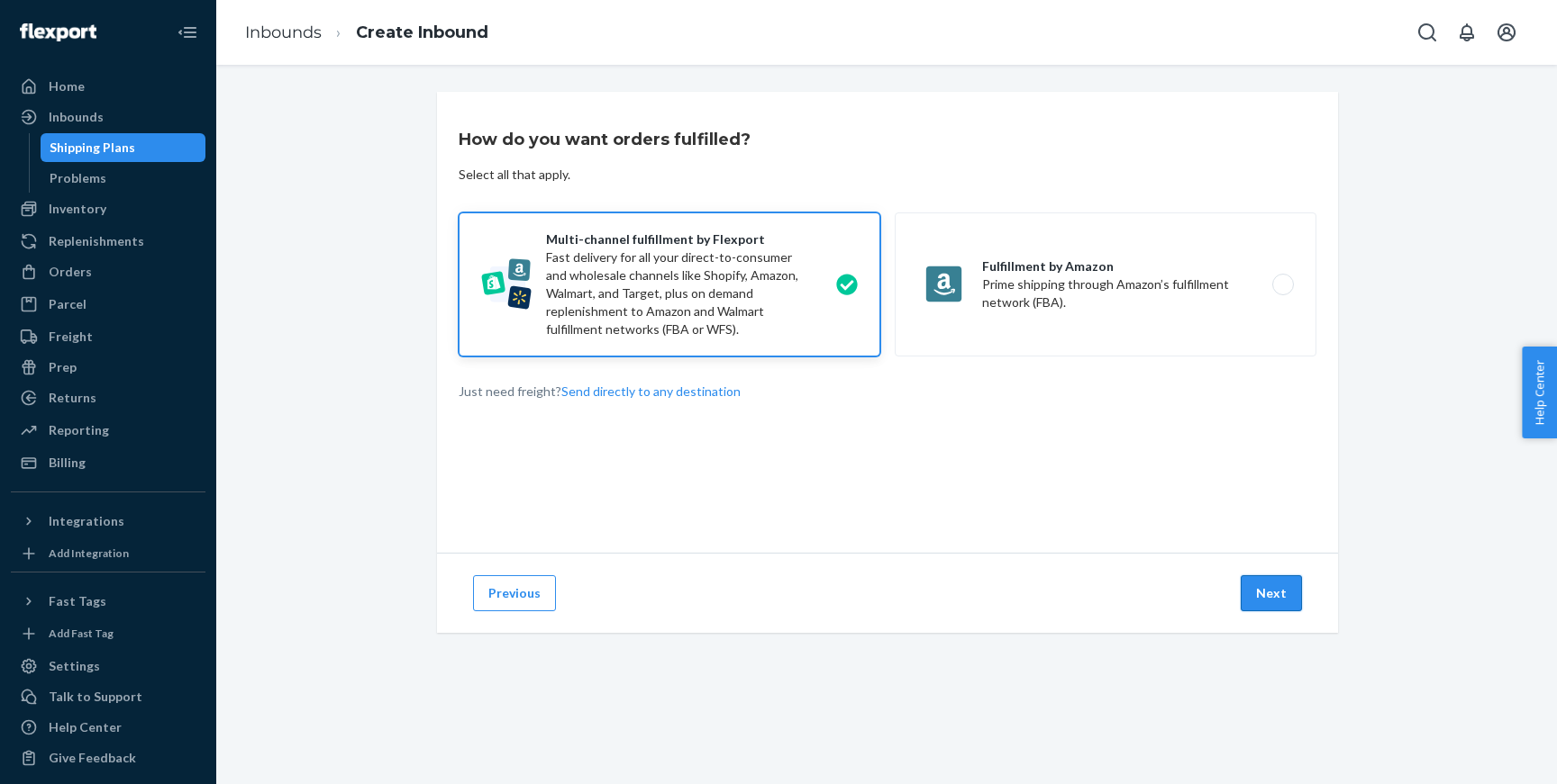
click at [1261, 593] on button "Next" at bounding box center [1271, 593] width 61 height 36
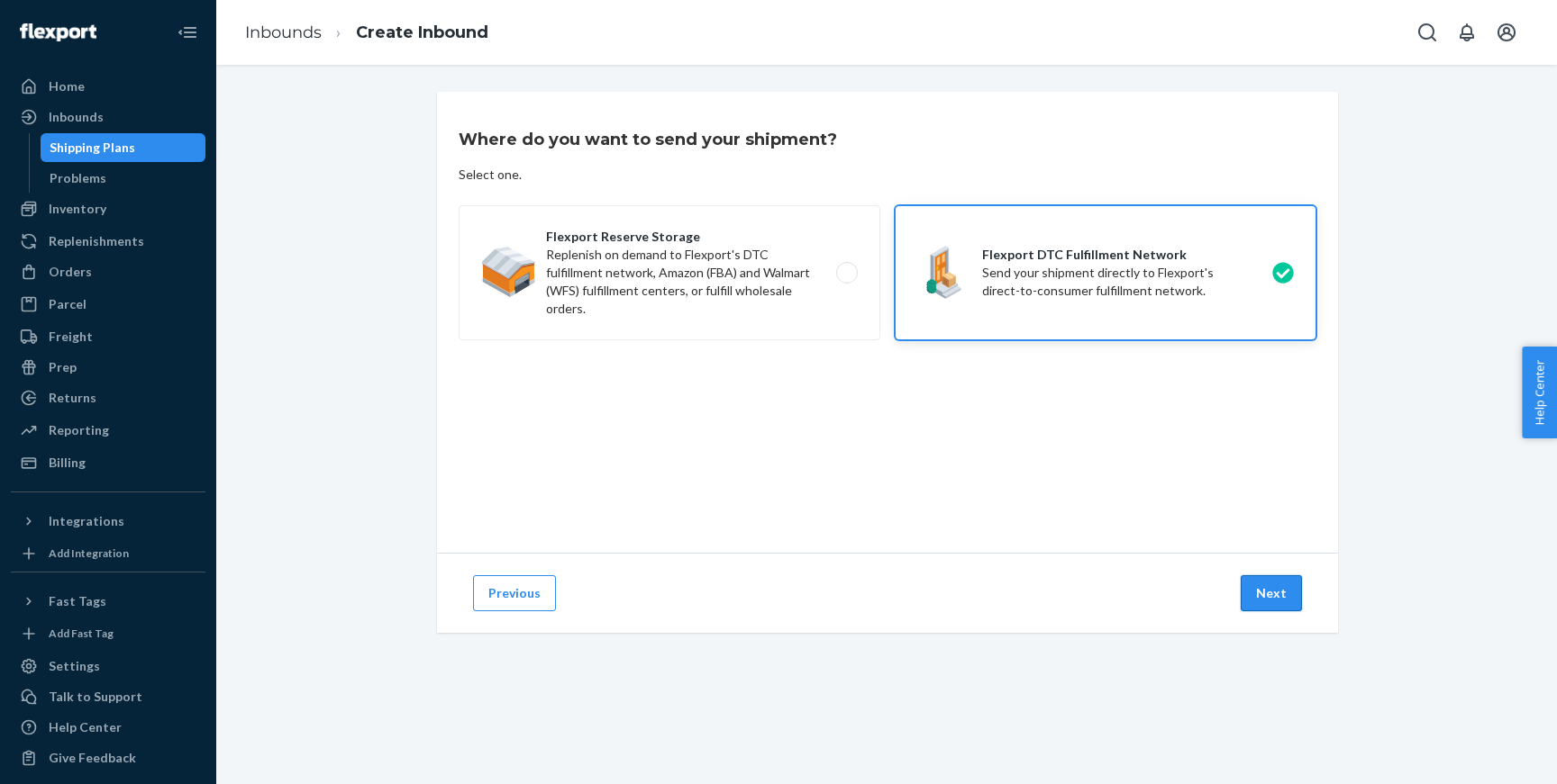
click at [1271, 586] on button "Next" at bounding box center [1271, 593] width 61 height 36
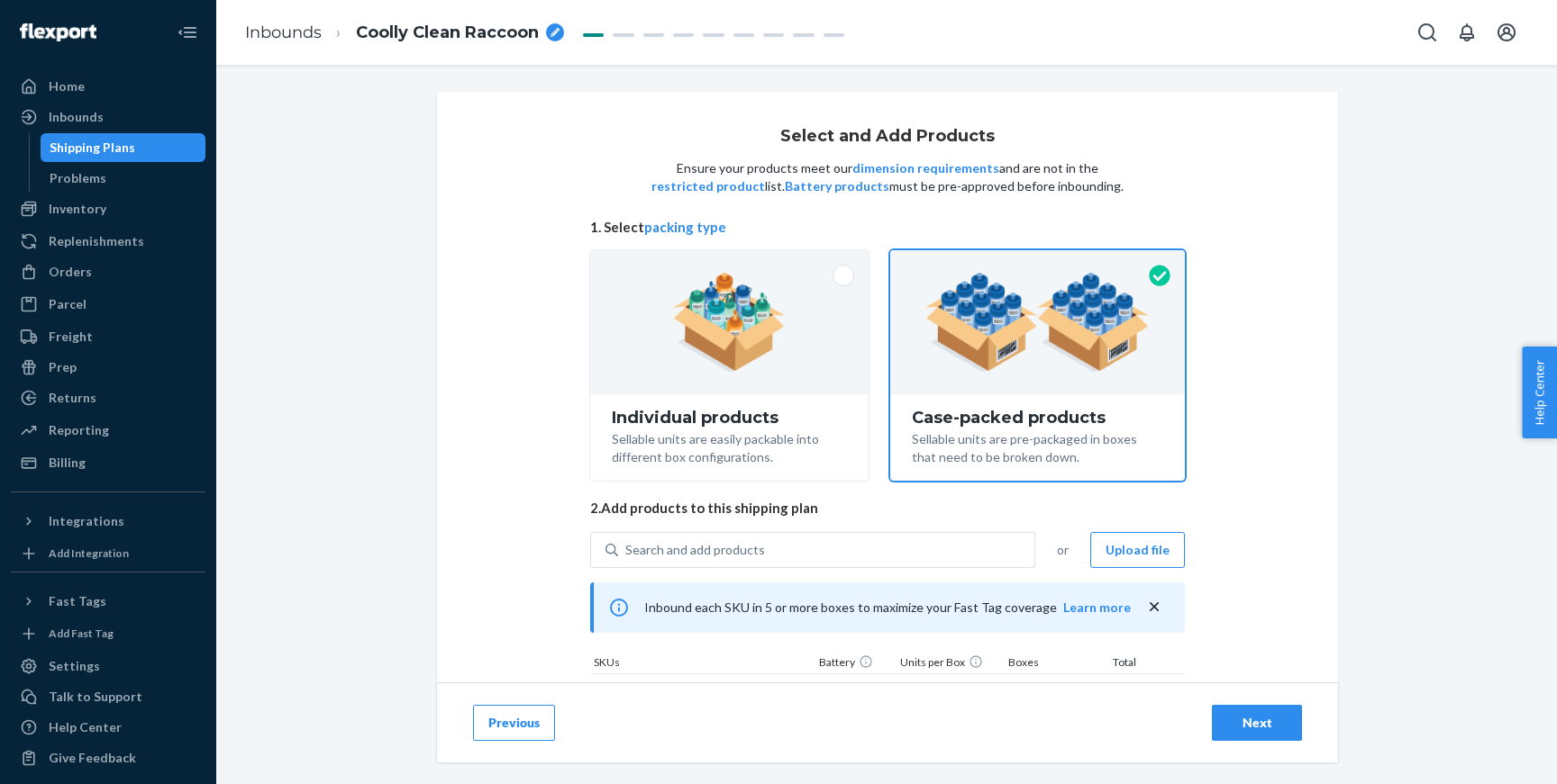
click at [512, 36] on span "Coolly Clean Raccoon" at bounding box center [447, 34] width 183 height 24
type input "C1 - Runners Skorts | Black"
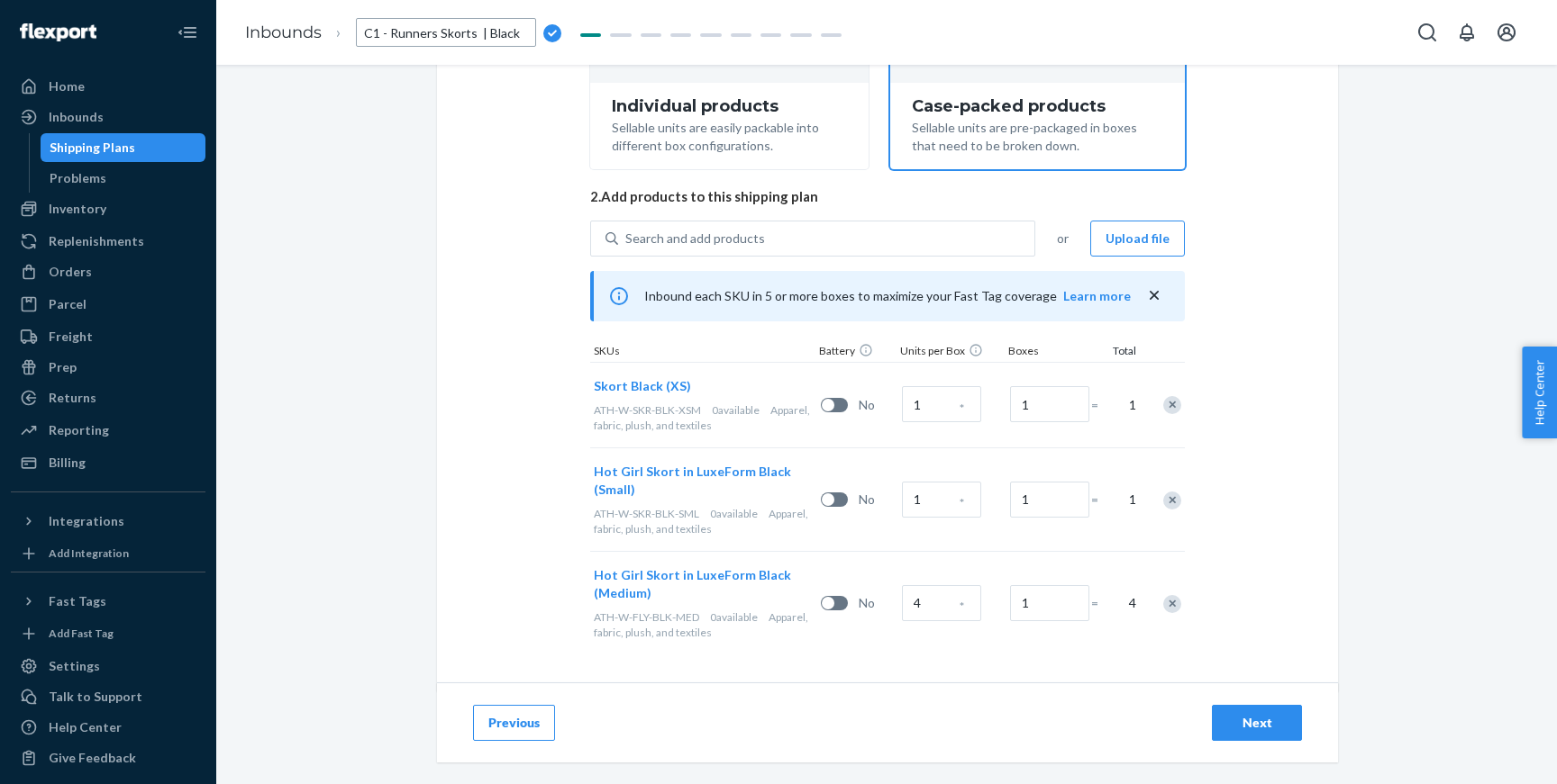
scroll to position [316, 0]
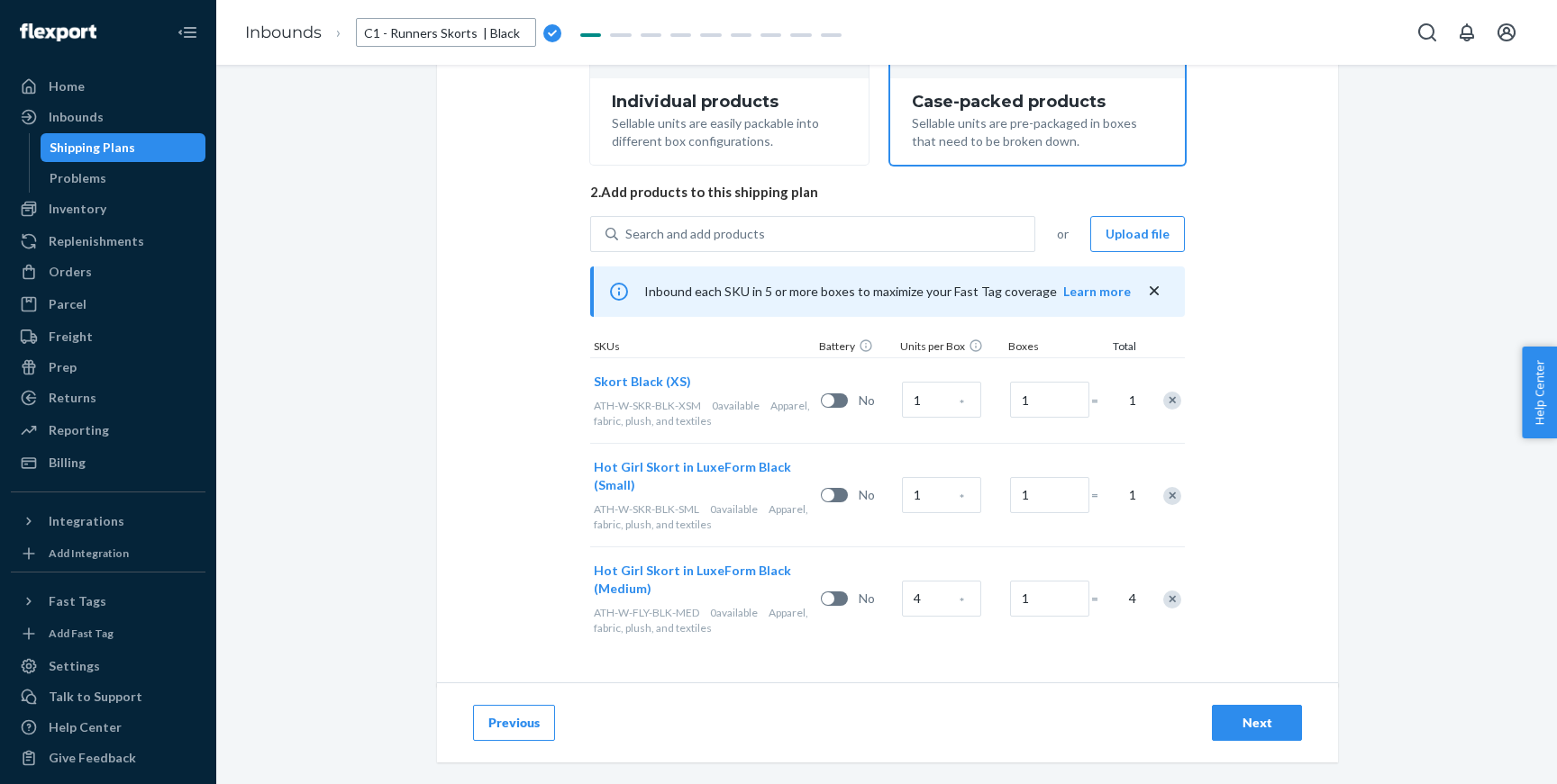
click at [484, 559] on div "Select and Add Products Ensure your products meet our dimension requirements an…" at bounding box center [886, 232] width 900 height 911
click at [1064, 401] on input "1" at bounding box center [1050, 400] width 79 height 36
click at [938, 399] on input "1" at bounding box center [941, 400] width 79 height 36
type input "20"
click at [929, 494] on input "1" at bounding box center [941, 495] width 79 height 36
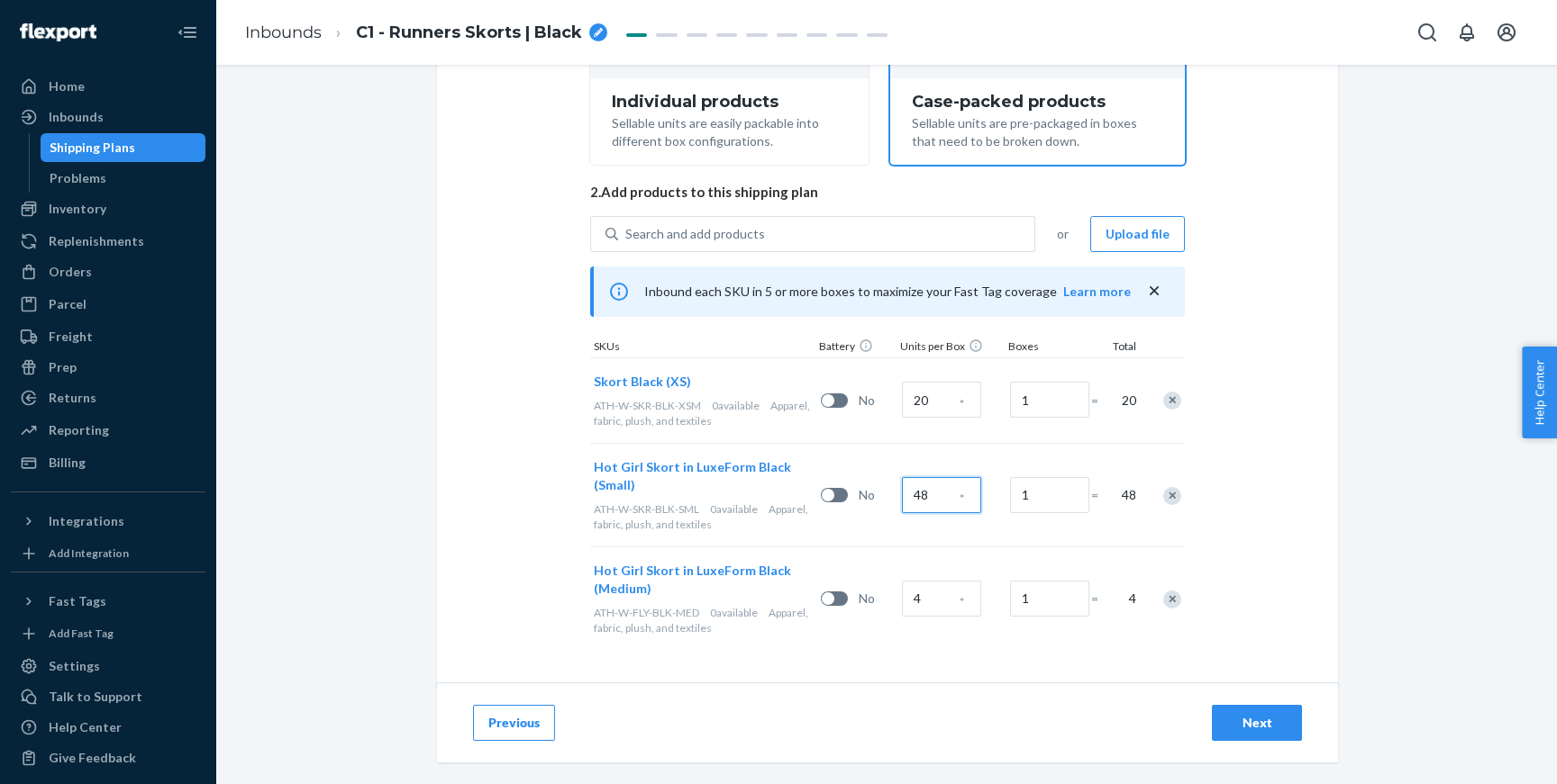
type input "48"
click at [929, 612] on input "4" at bounding box center [941, 599] width 79 height 36
type input "24"
click at [971, 692] on div "Previous Next" at bounding box center [886, 722] width 900 height 80
click at [1247, 730] on div "Next" at bounding box center [1257, 723] width 59 height 18
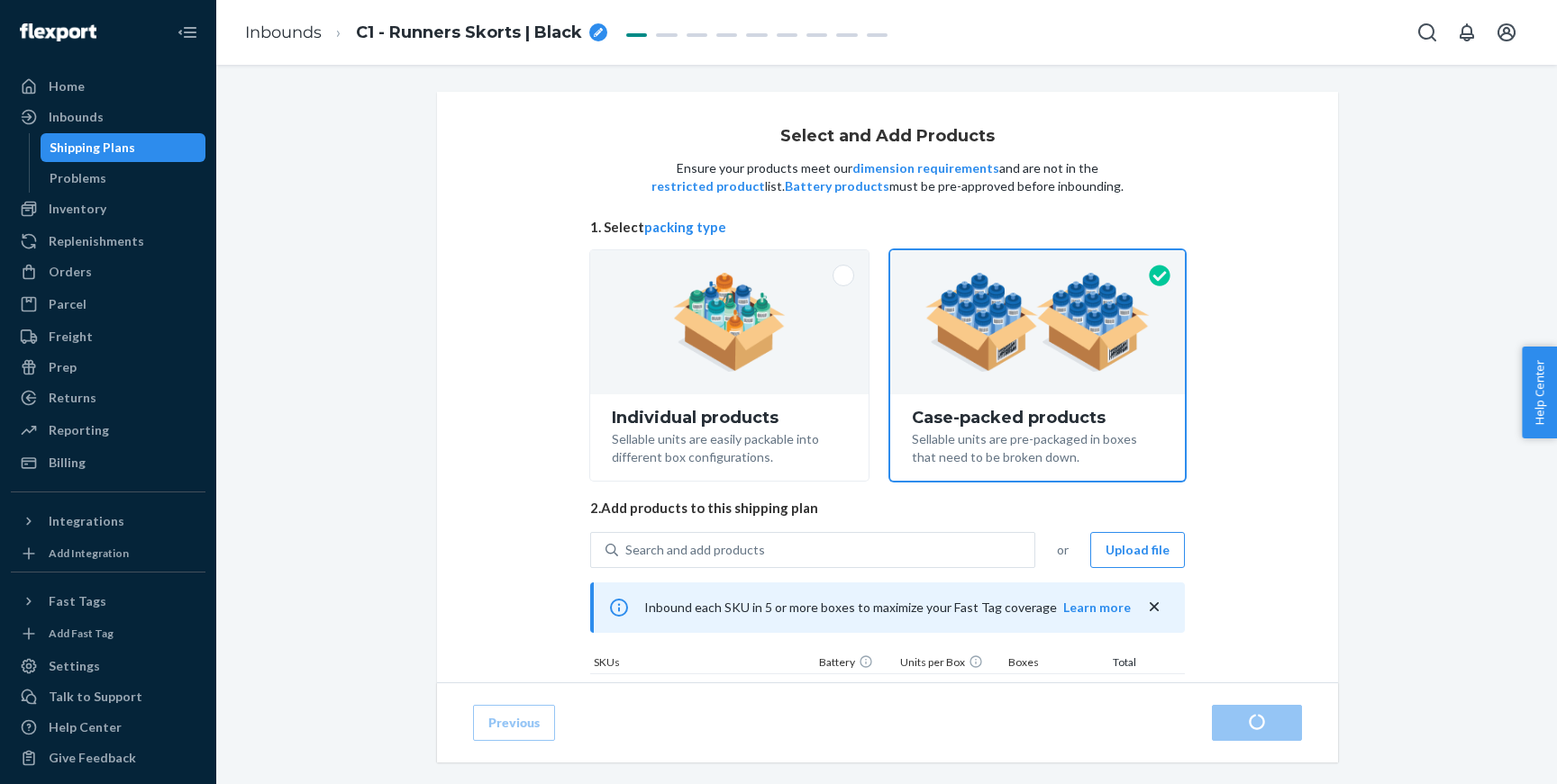
radio input "true"
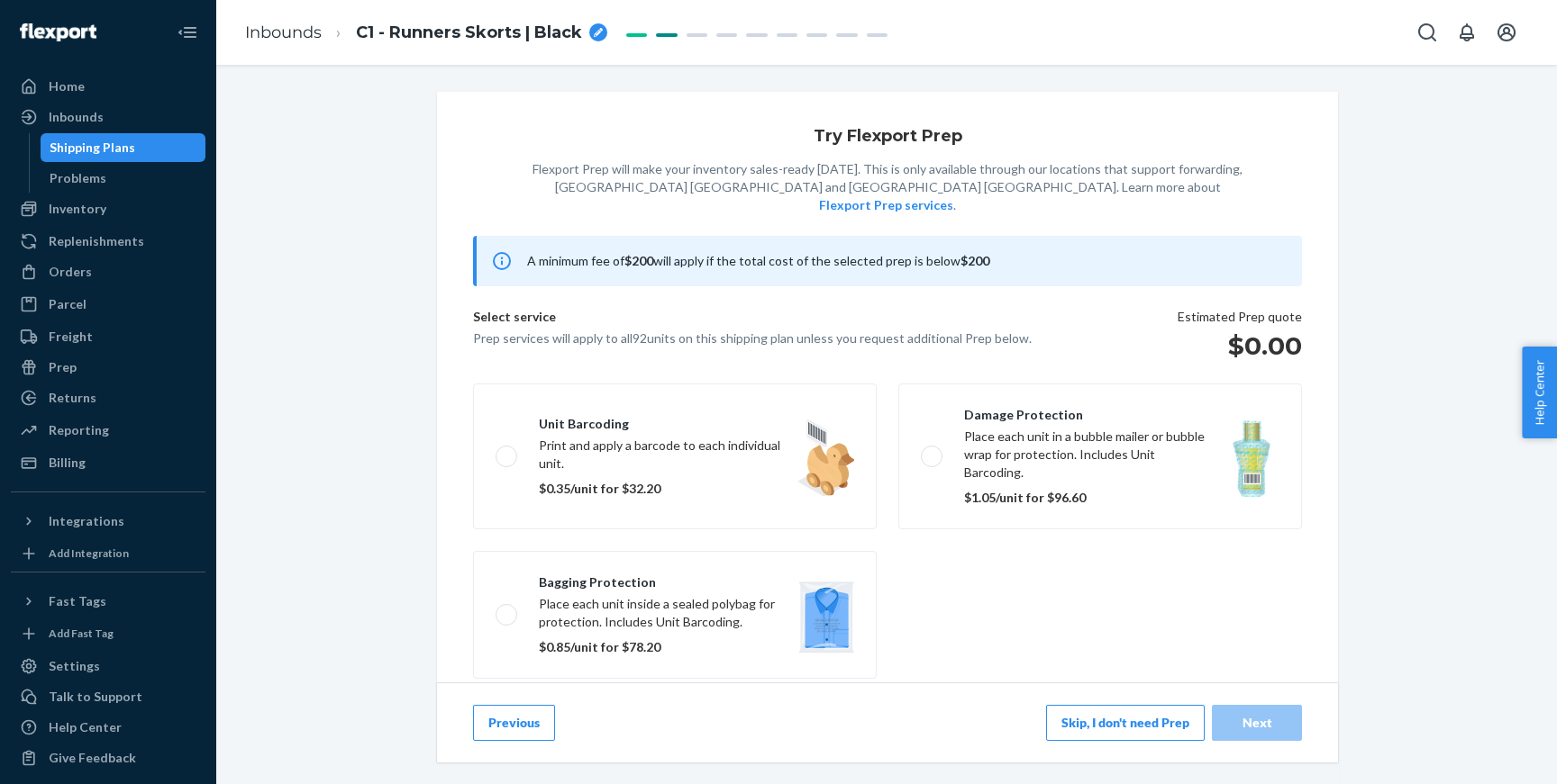
click at [1078, 716] on button "Skip, I don't need Prep" at bounding box center [1125, 723] width 158 height 36
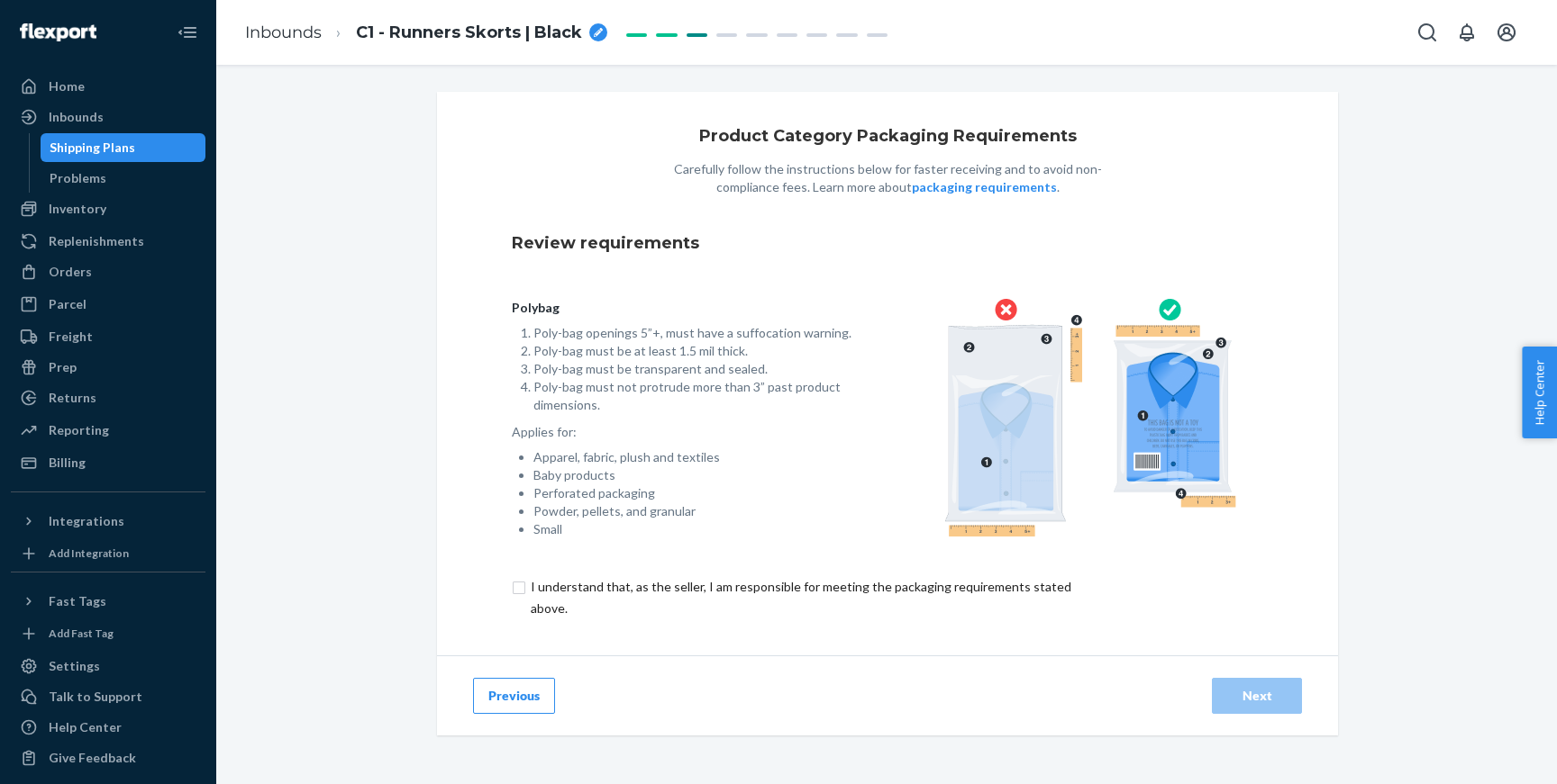
click at [523, 586] on input "checkbox" at bounding box center [811, 598] width 599 height 44
checkbox input "true"
click at [1224, 706] on button "Next" at bounding box center [1256, 696] width 90 height 36
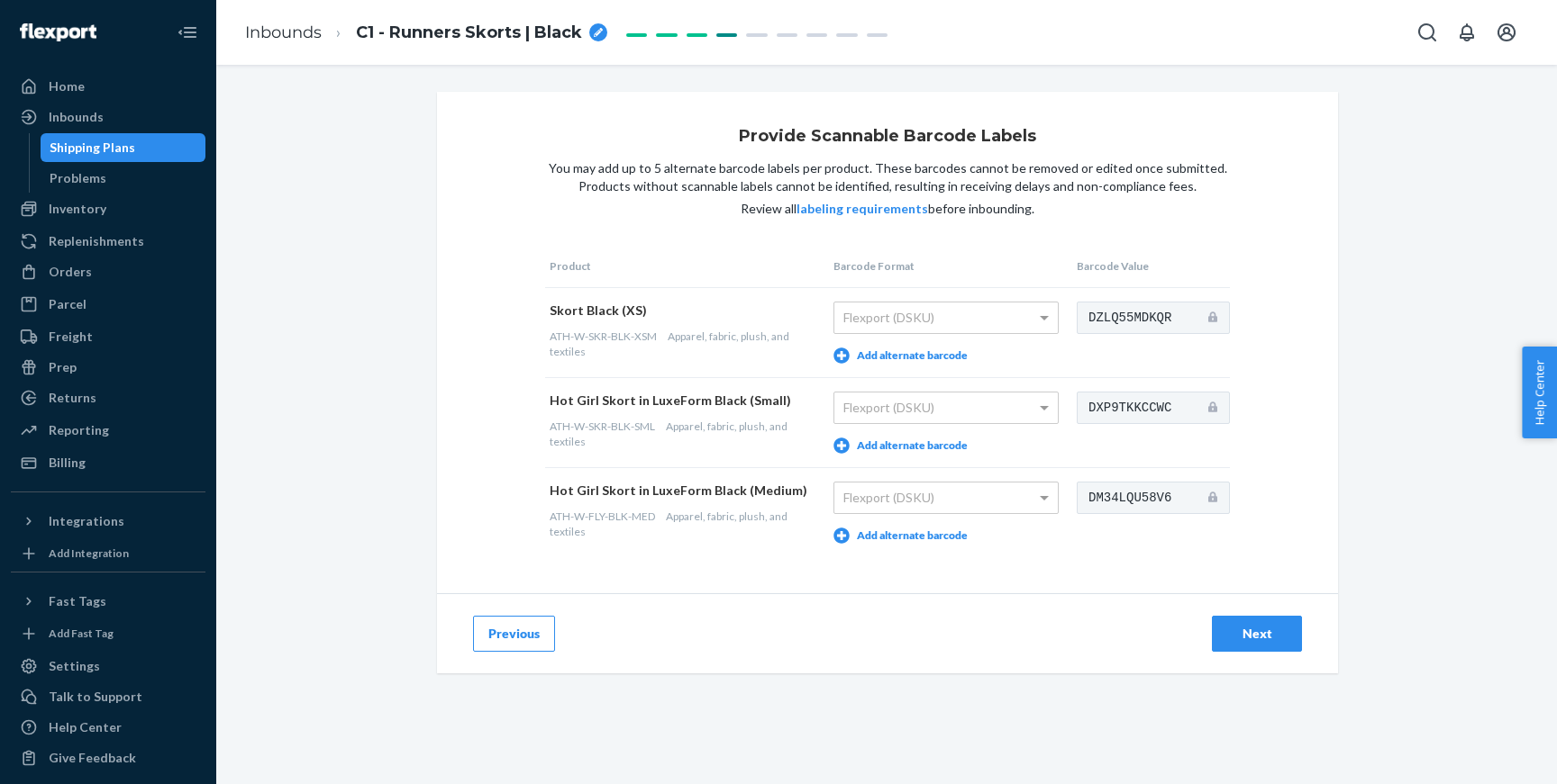
click at [1266, 626] on div "Next" at bounding box center [1257, 634] width 59 height 18
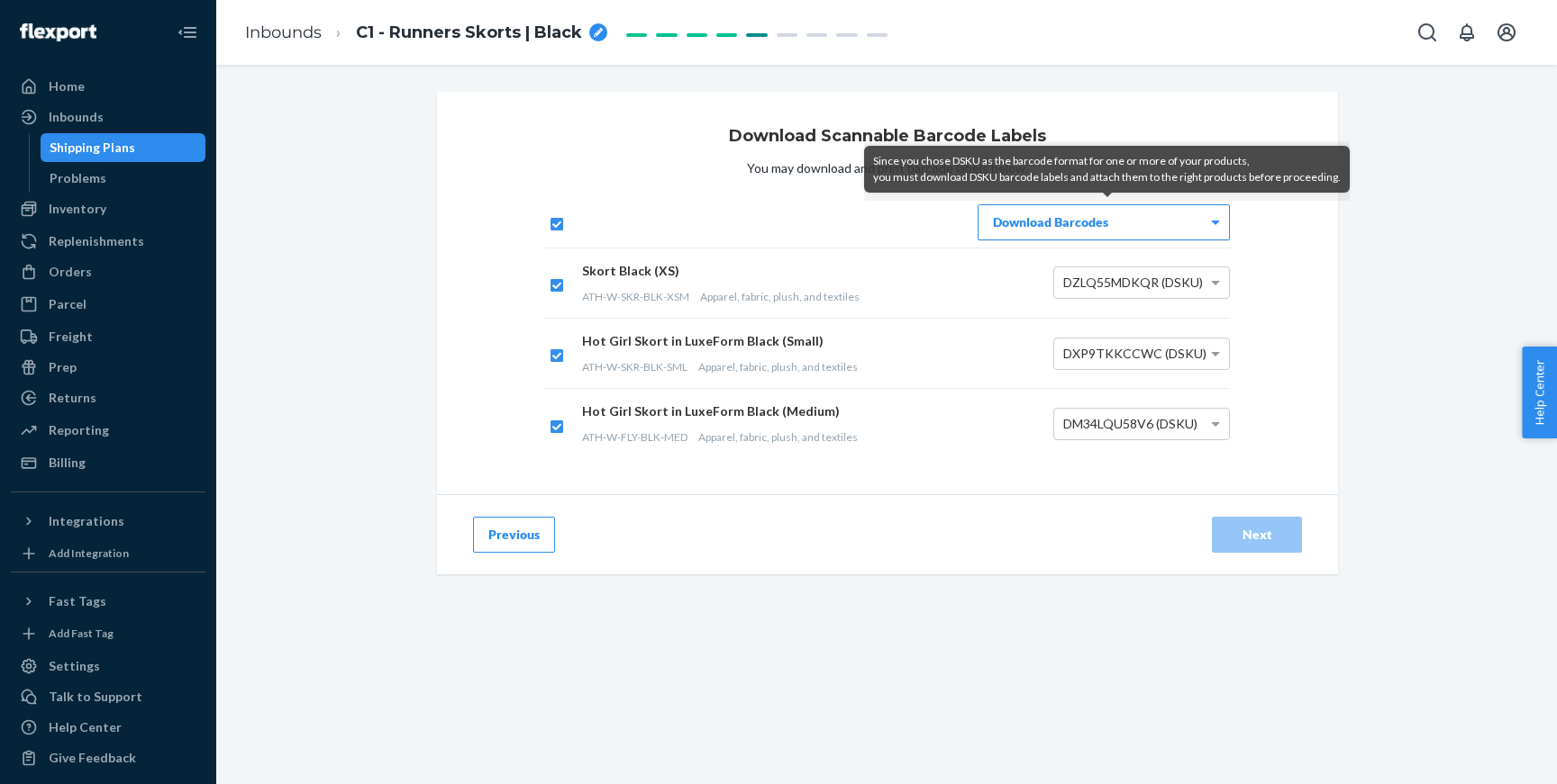
click at [1141, 221] on div "Download Barcodes" at bounding box center [1103, 222] width 251 height 35
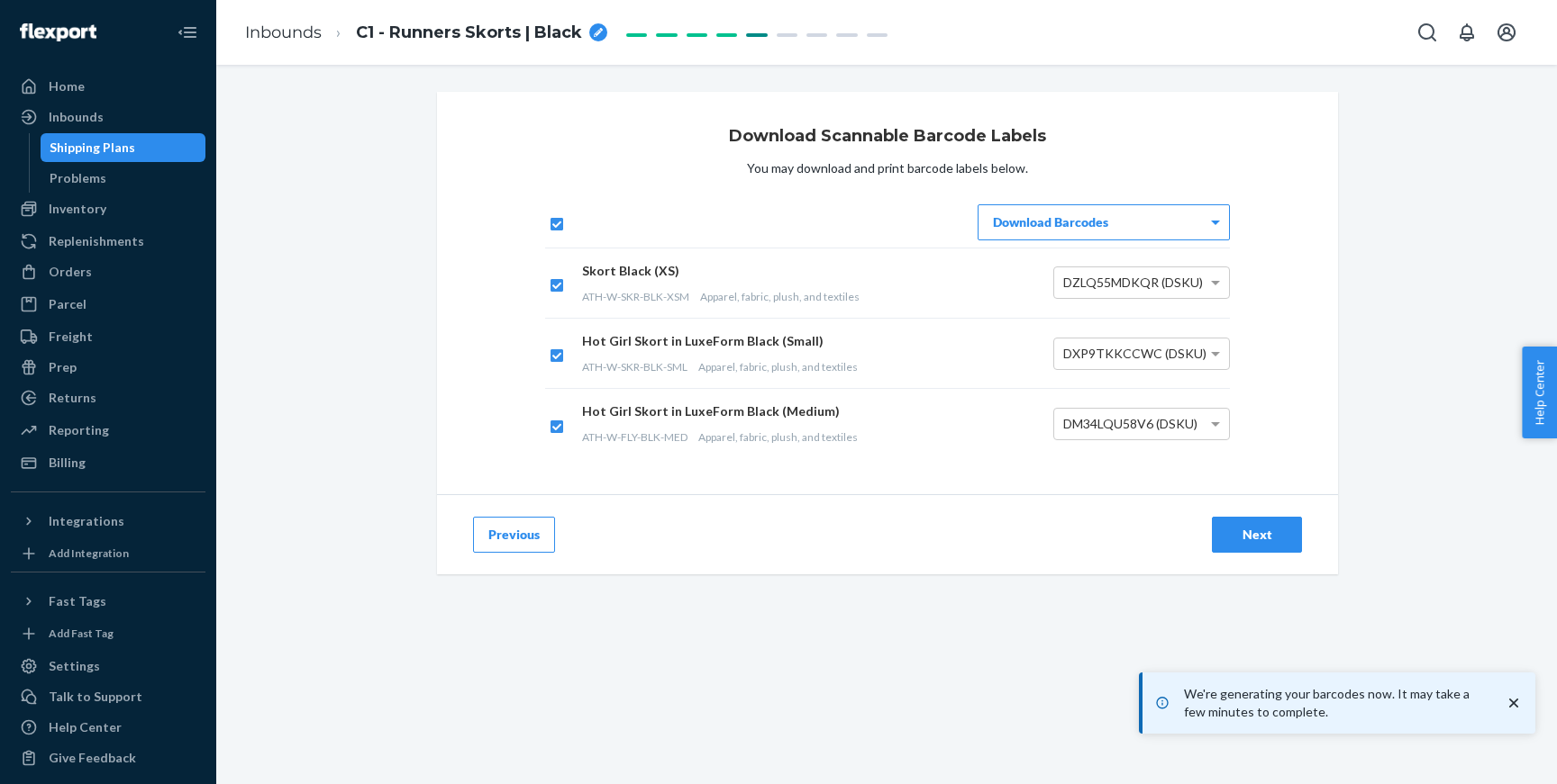
click at [1233, 529] on div "Next" at bounding box center [1257, 535] width 59 height 18
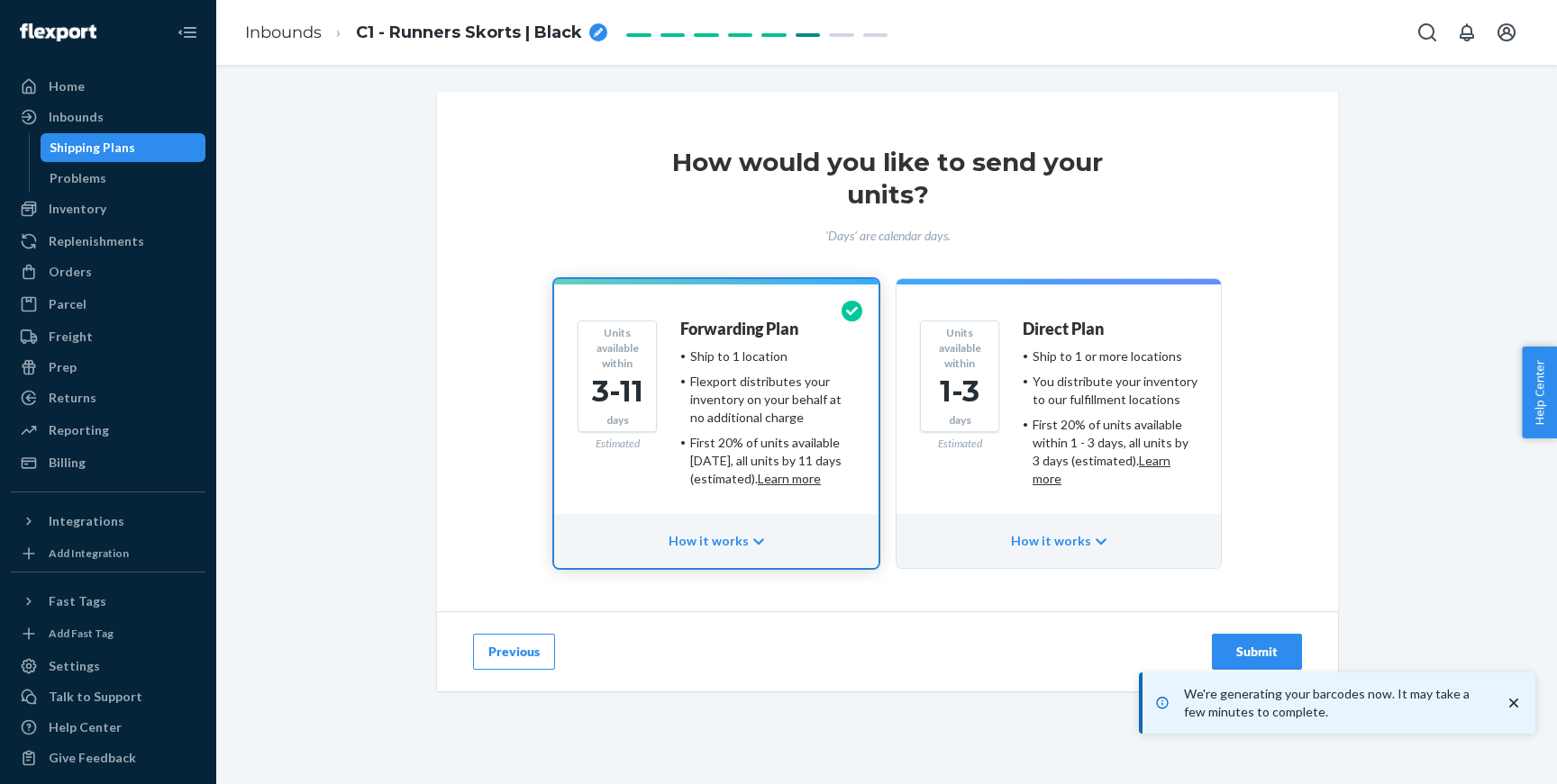
click at [1259, 641] on button "Submit" at bounding box center [1256, 651] width 90 height 36
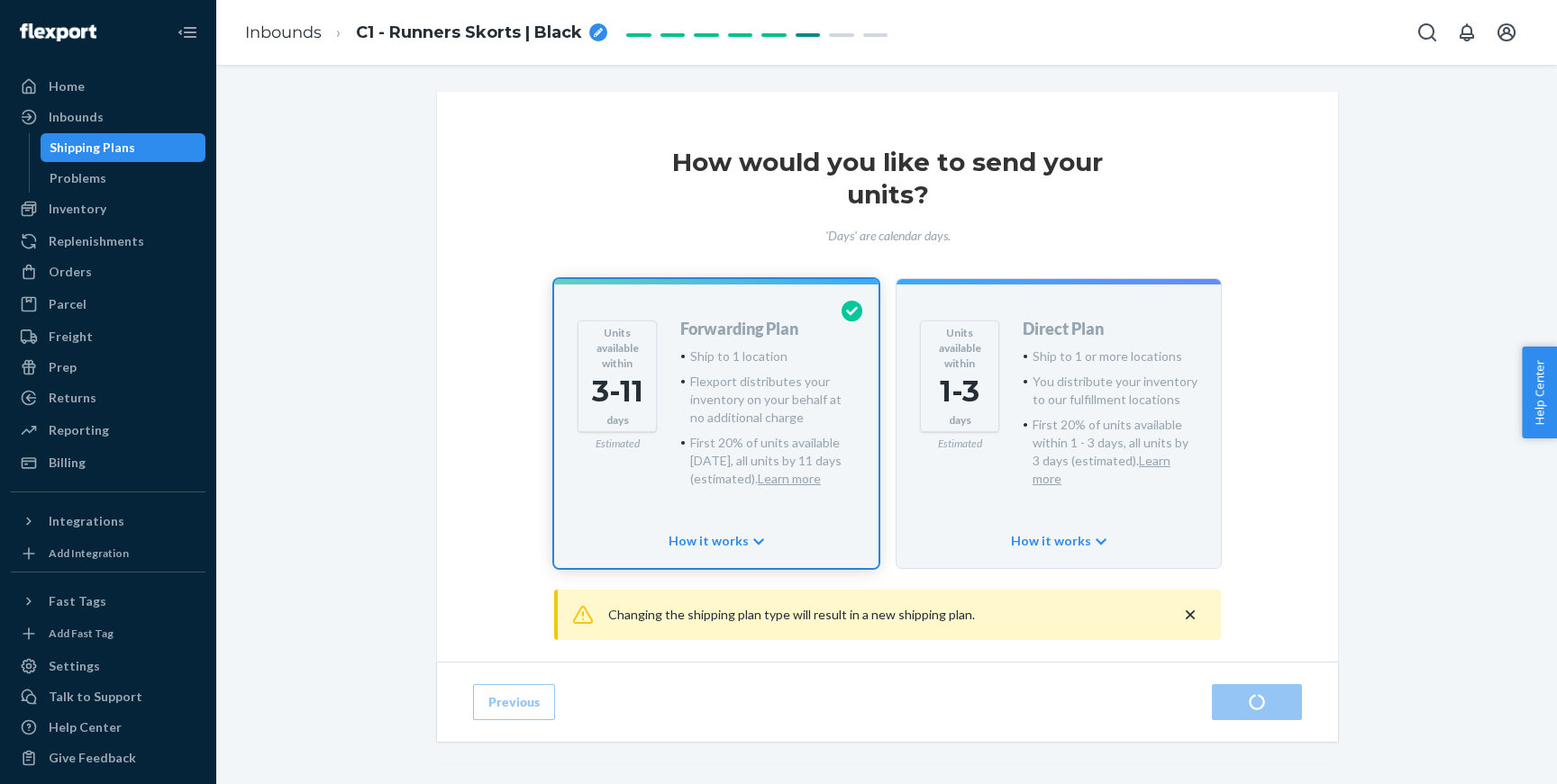
scroll to position [35, 0]
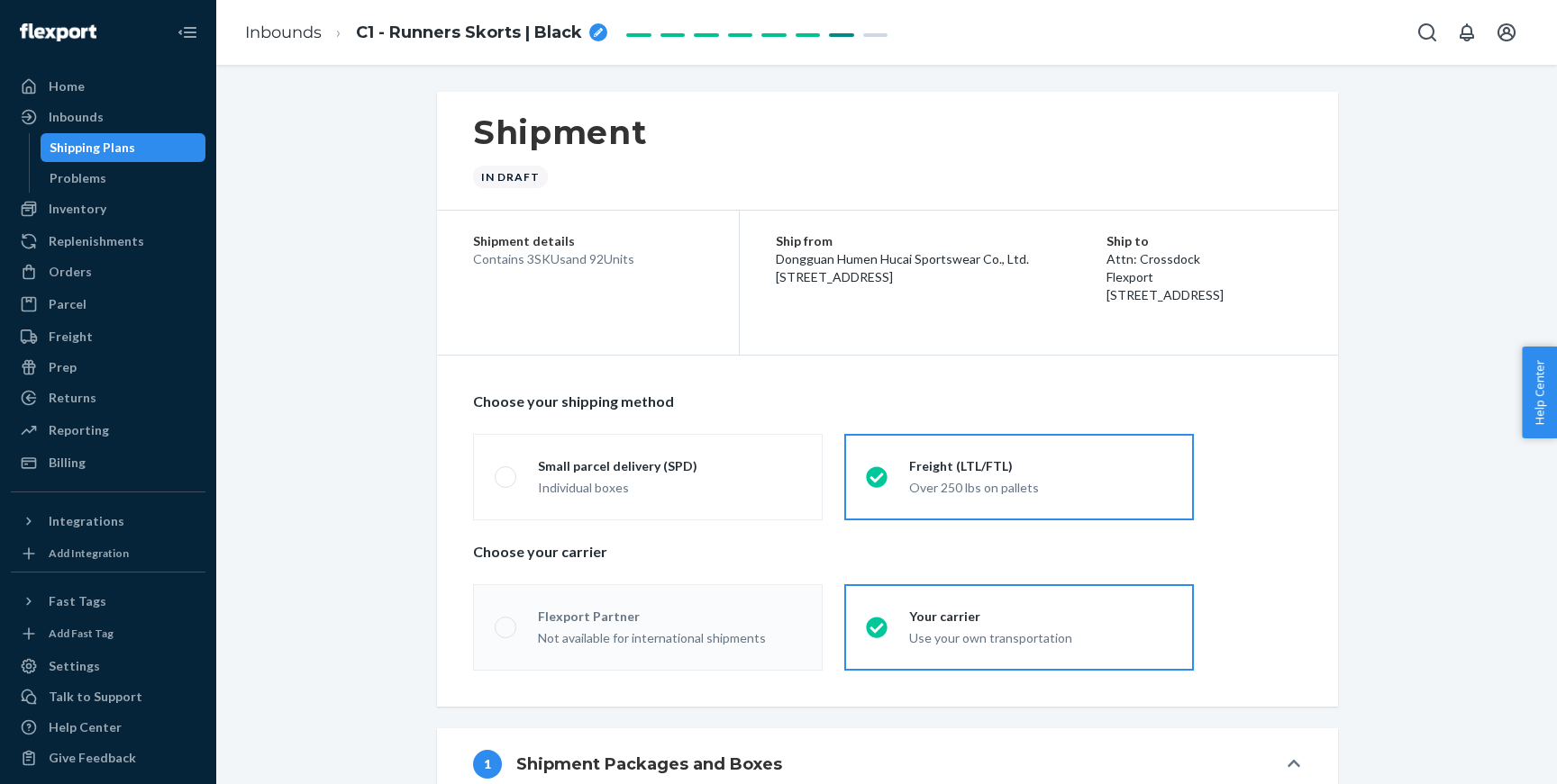
radio input "true"
radio input "false"
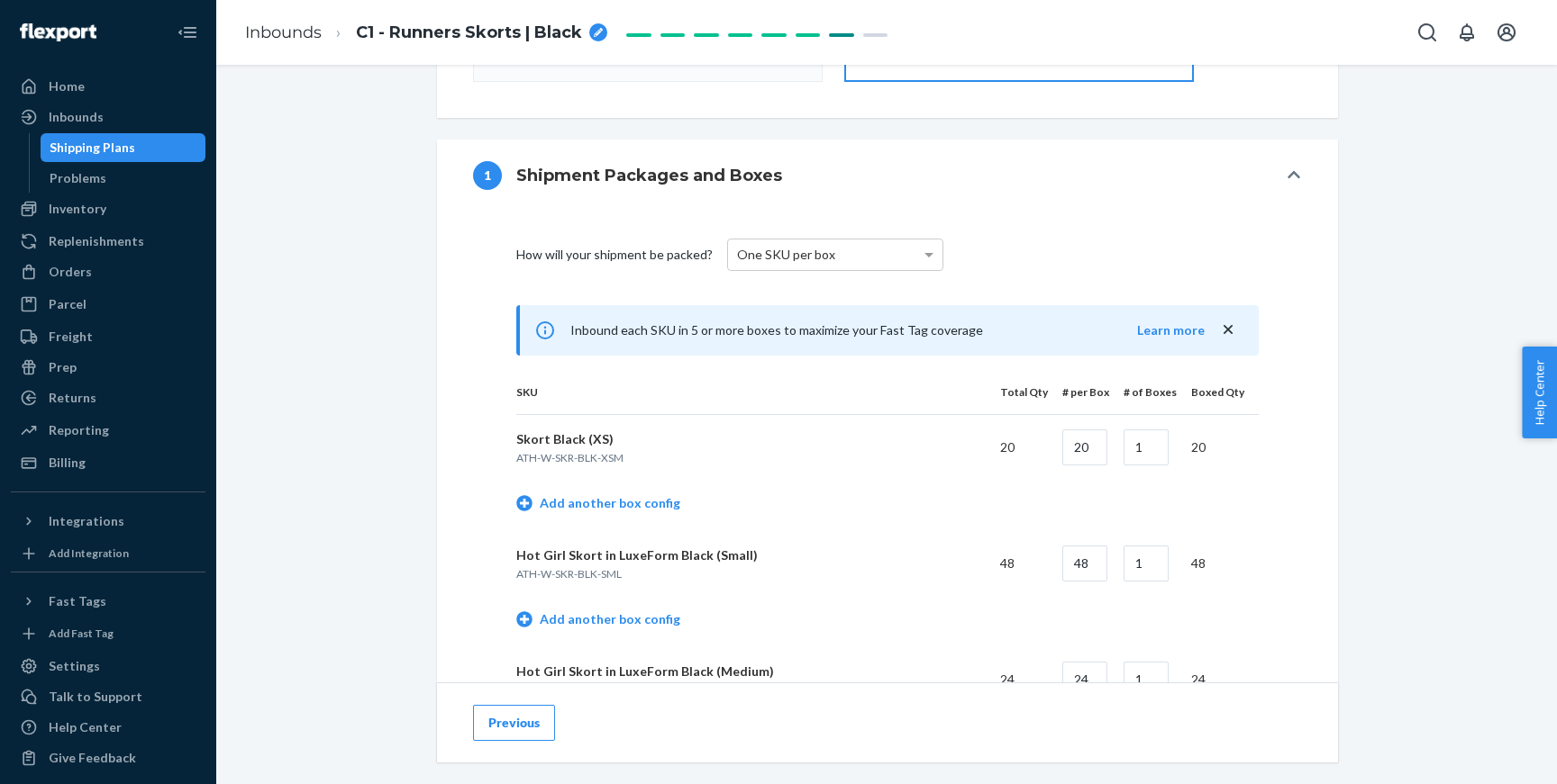
scroll to position [586, 0]
click at [857, 262] on div "One SKU per box" at bounding box center [835, 257] width 214 height 31
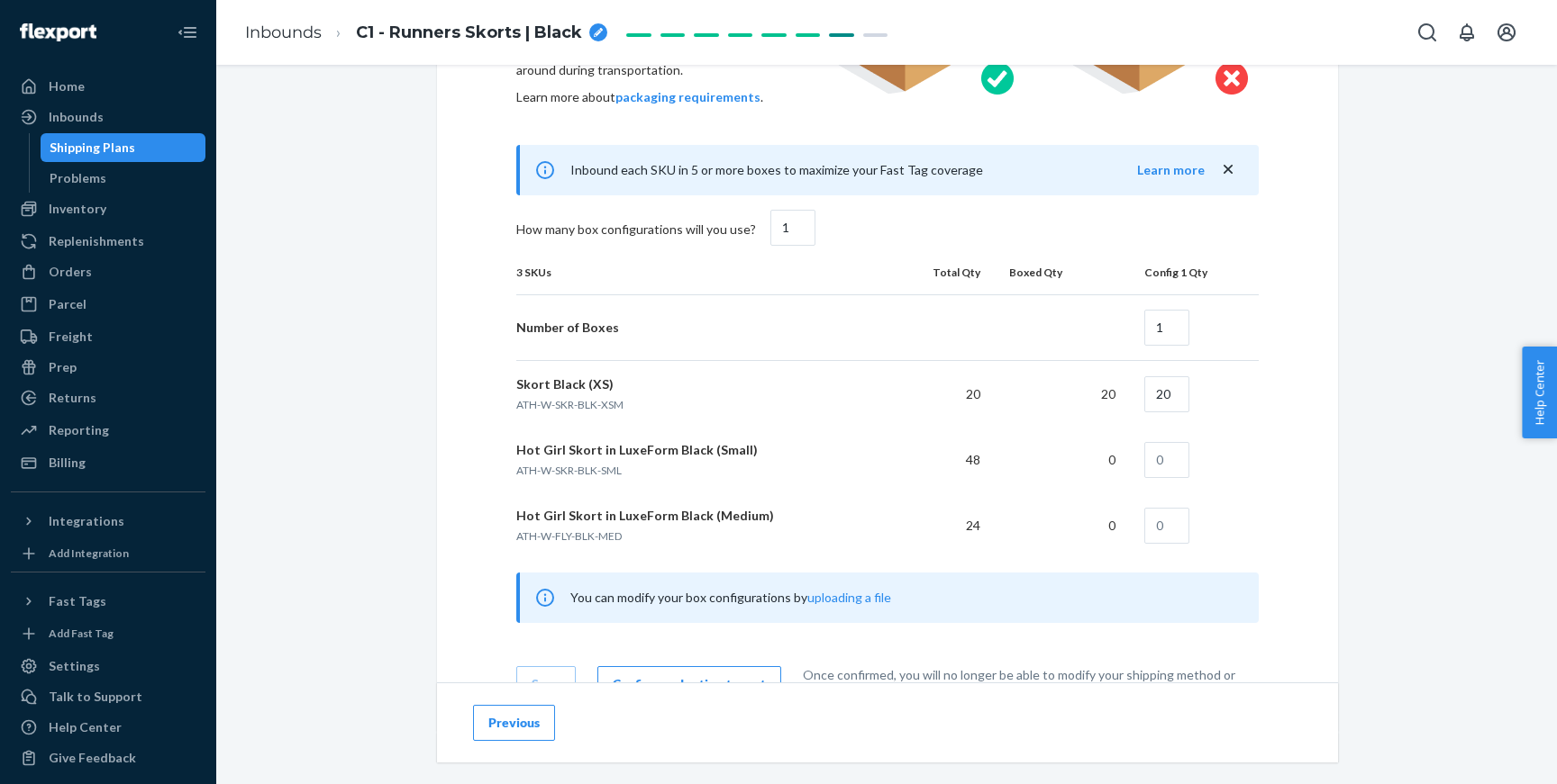
scroll to position [980, 0]
click at [1180, 455] on input "text" at bounding box center [1166, 458] width 45 height 36
type input "48"
click at [1171, 528] on input "text" at bounding box center [1166, 524] width 45 height 36
type input "24"
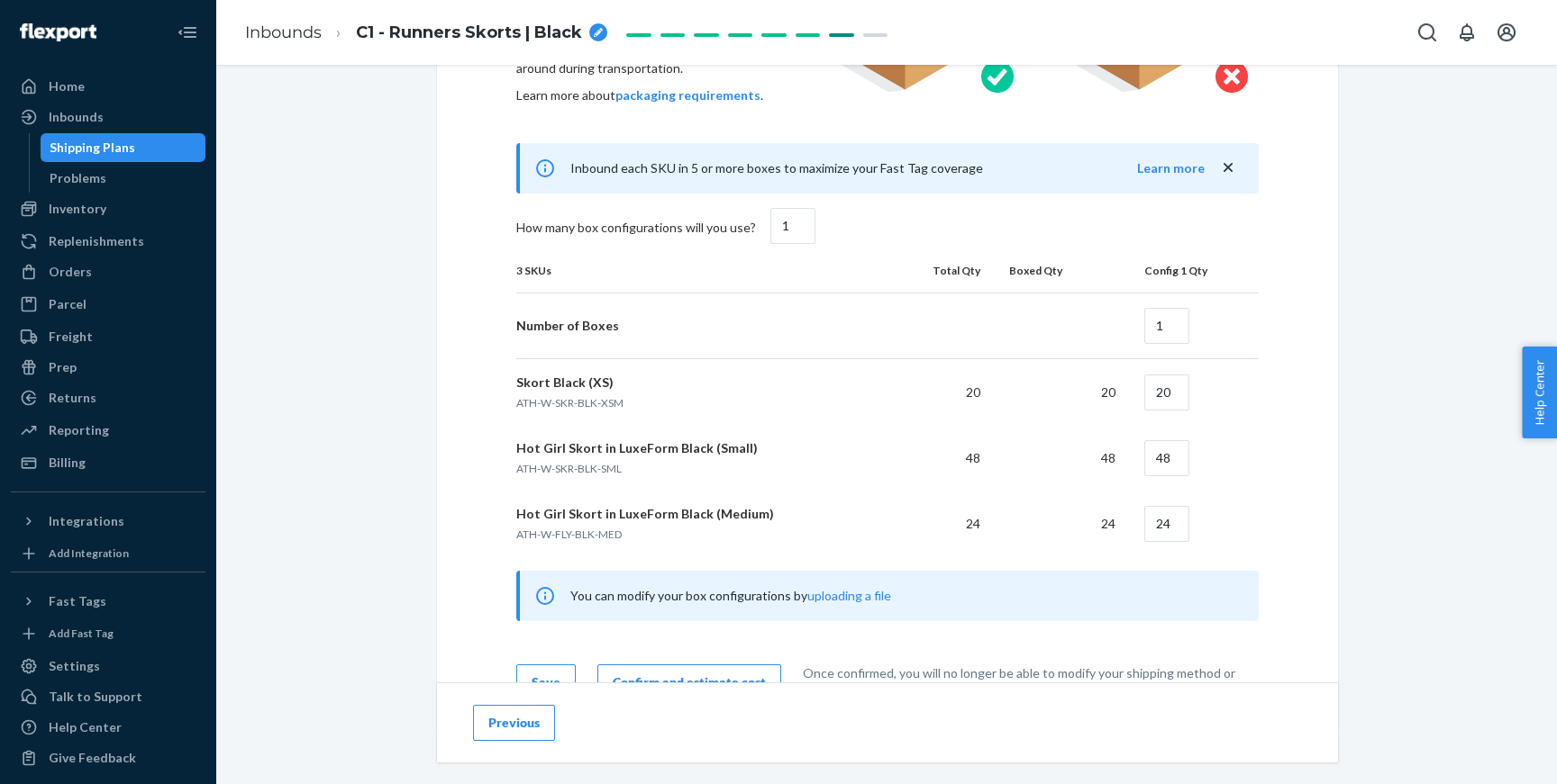
click at [793, 545] on td "Hot Girl Skort in LuxeForm Black (Medium) ATH-W-FLY-BLK-MED 24" at bounding box center [755, 524] width 478 height 65
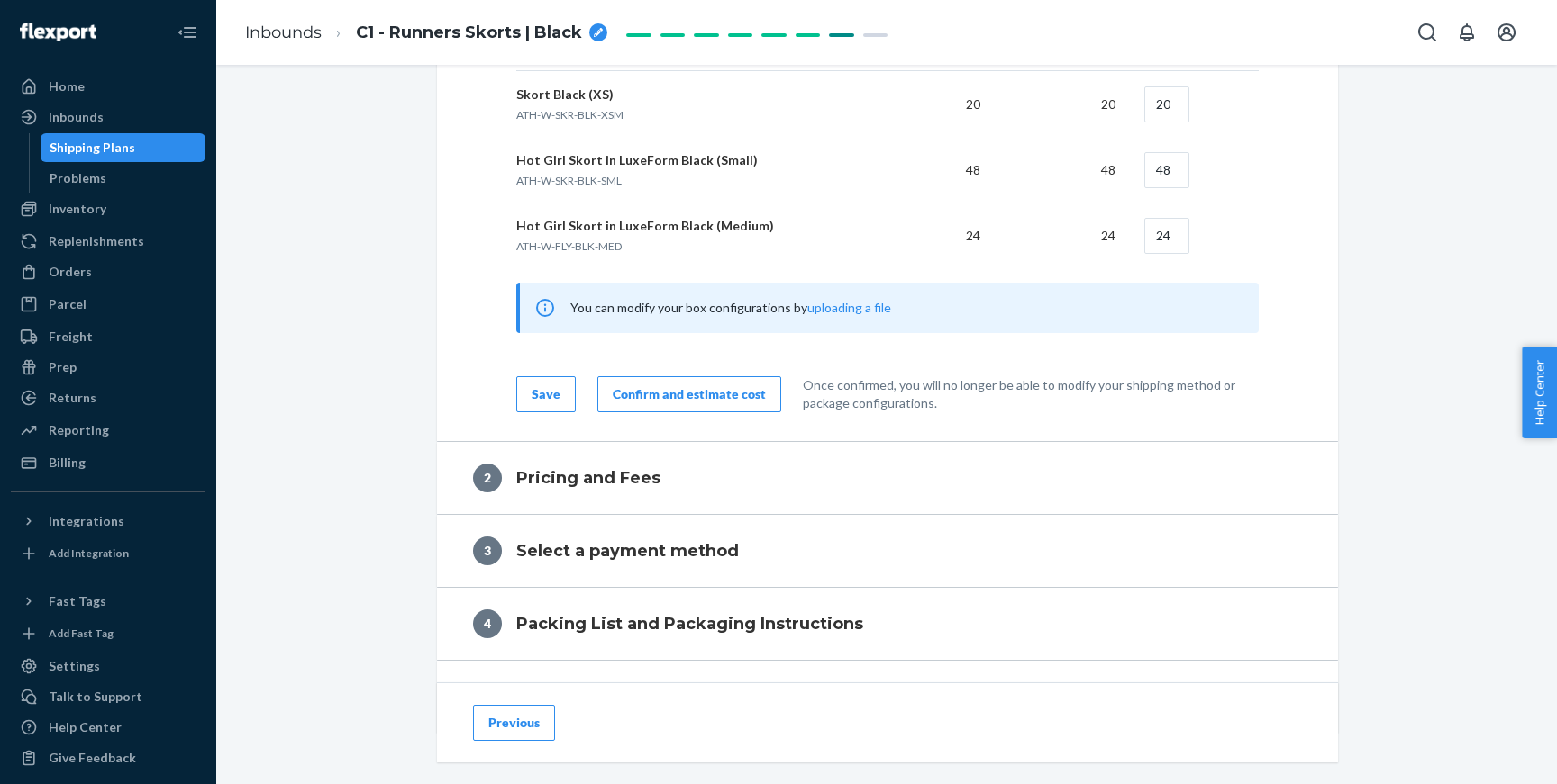
scroll to position [1348, 0]
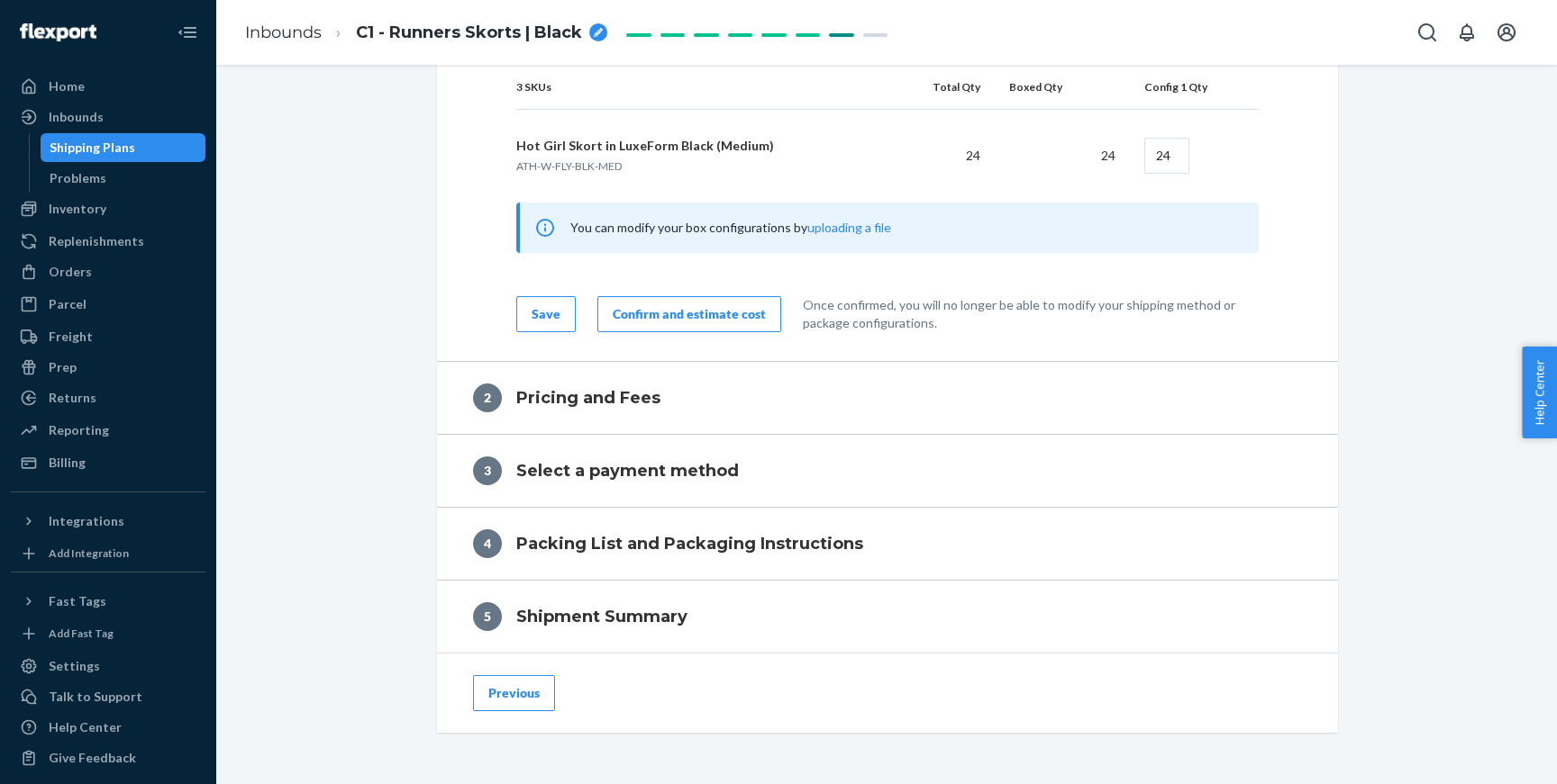
click at [691, 309] on div "Confirm and estimate cost" at bounding box center [688, 314] width 154 height 18
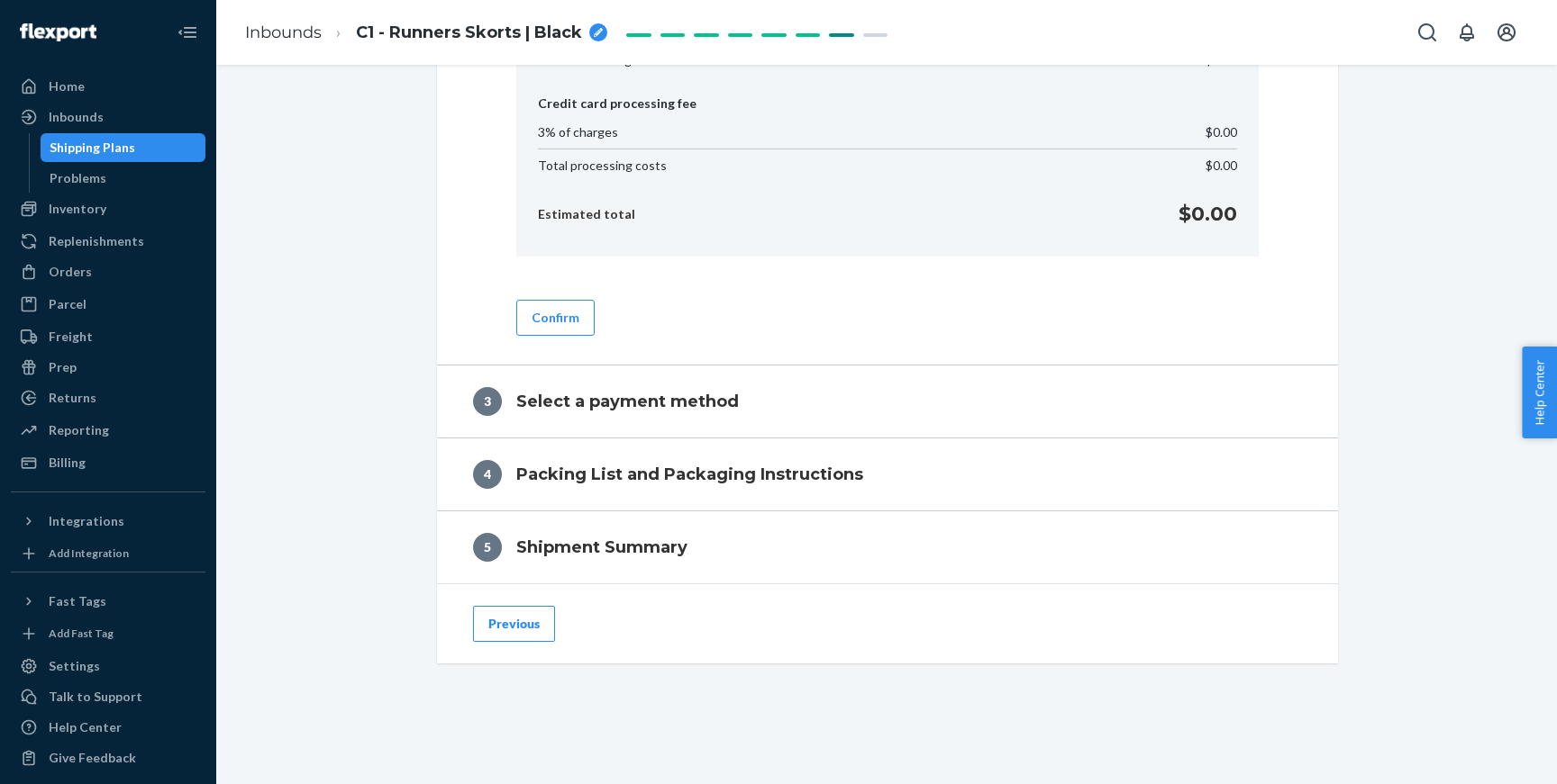
scroll to position [945, 0]
click at [561, 334] on button "Confirm" at bounding box center [555, 318] width 78 height 36
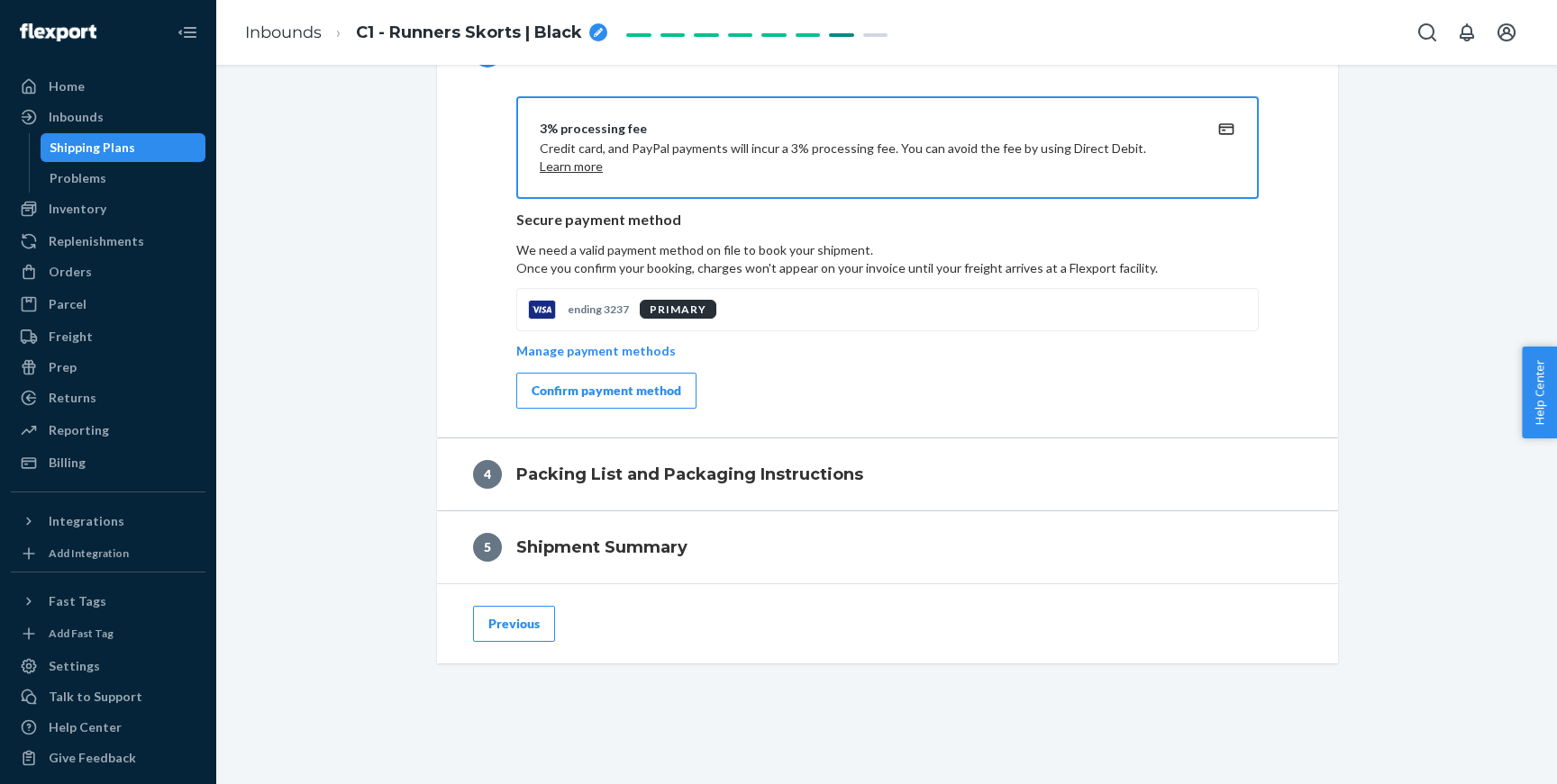
scroll to position [857, 0]
click at [558, 322] on div "ending 3237 PRIMARY" at bounding box center [886, 310] width 742 height 44
drag, startPoint x: 589, startPoint y: 390, endPoint x: 644, endPoint y: 437, distance: 72.3
click at [589, 391] on div "Confirm payment method" at bounding box center [606, 391] width 150 height 18
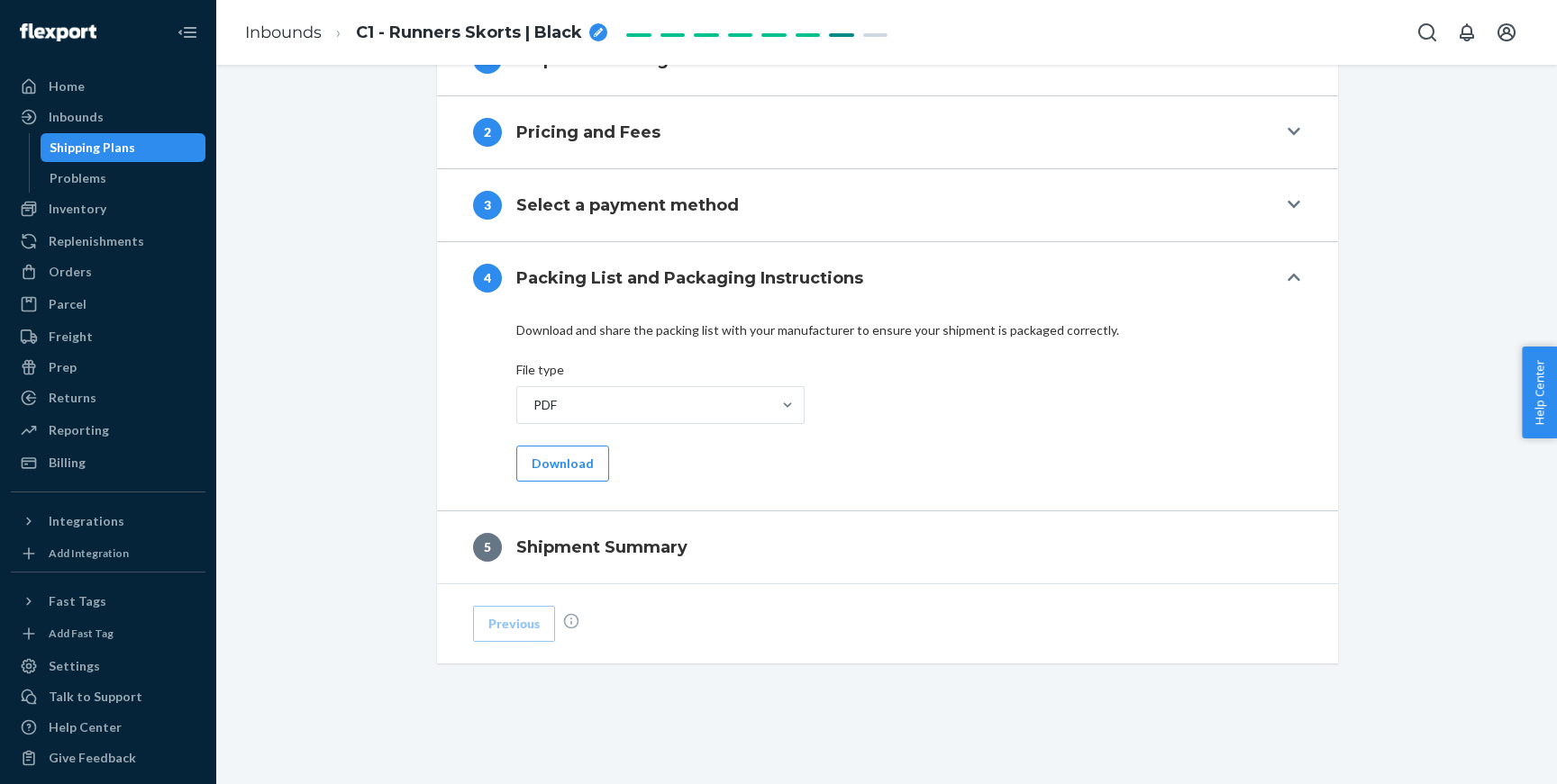
scroll to position [705, 0]
click at [574, 465] on button "Download" at bounding box center [563, 463] width 93 height 36
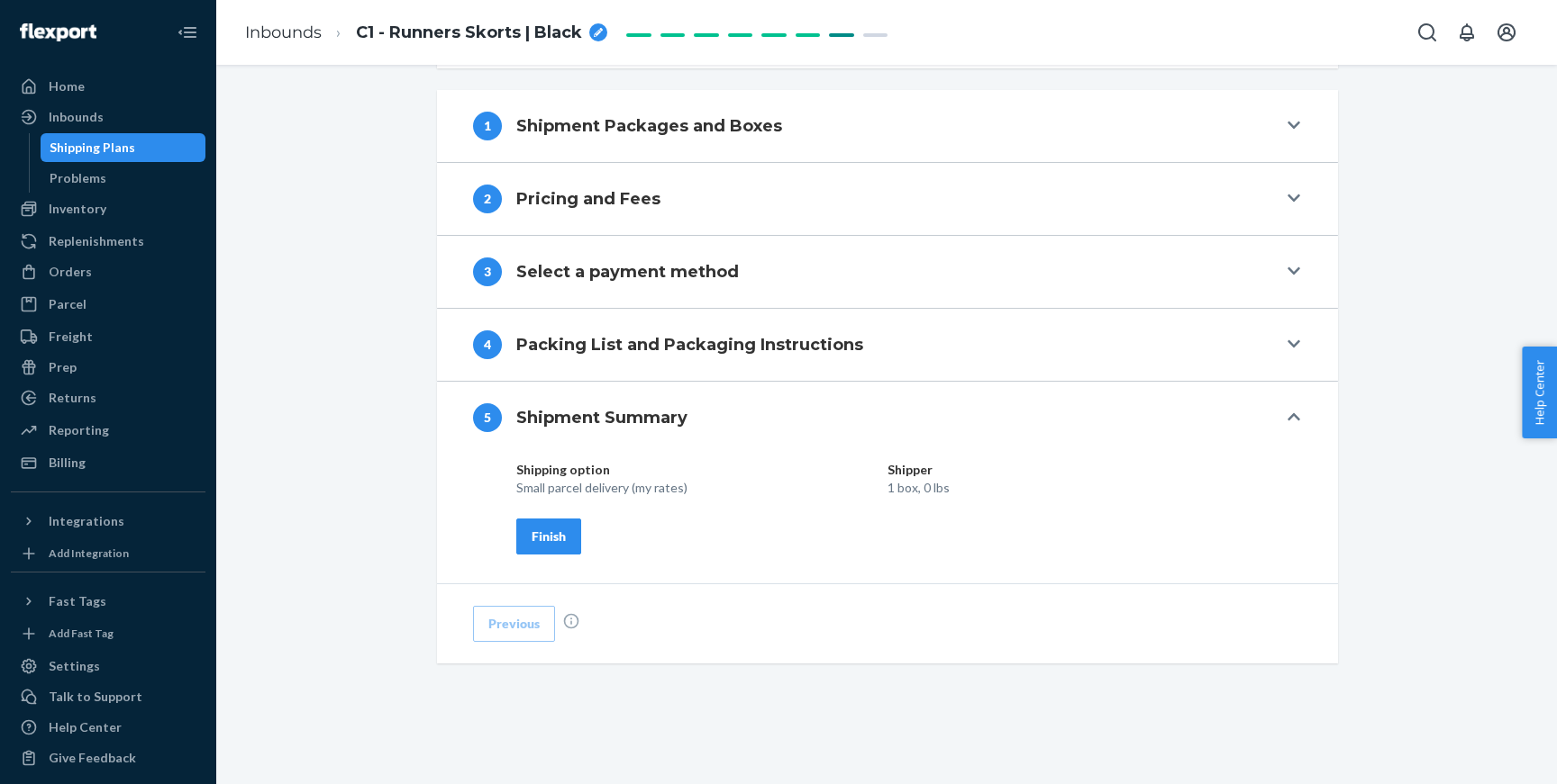
click at [542, 548] on button "Finish" at bounding box center [548, 537] width 64 height 36
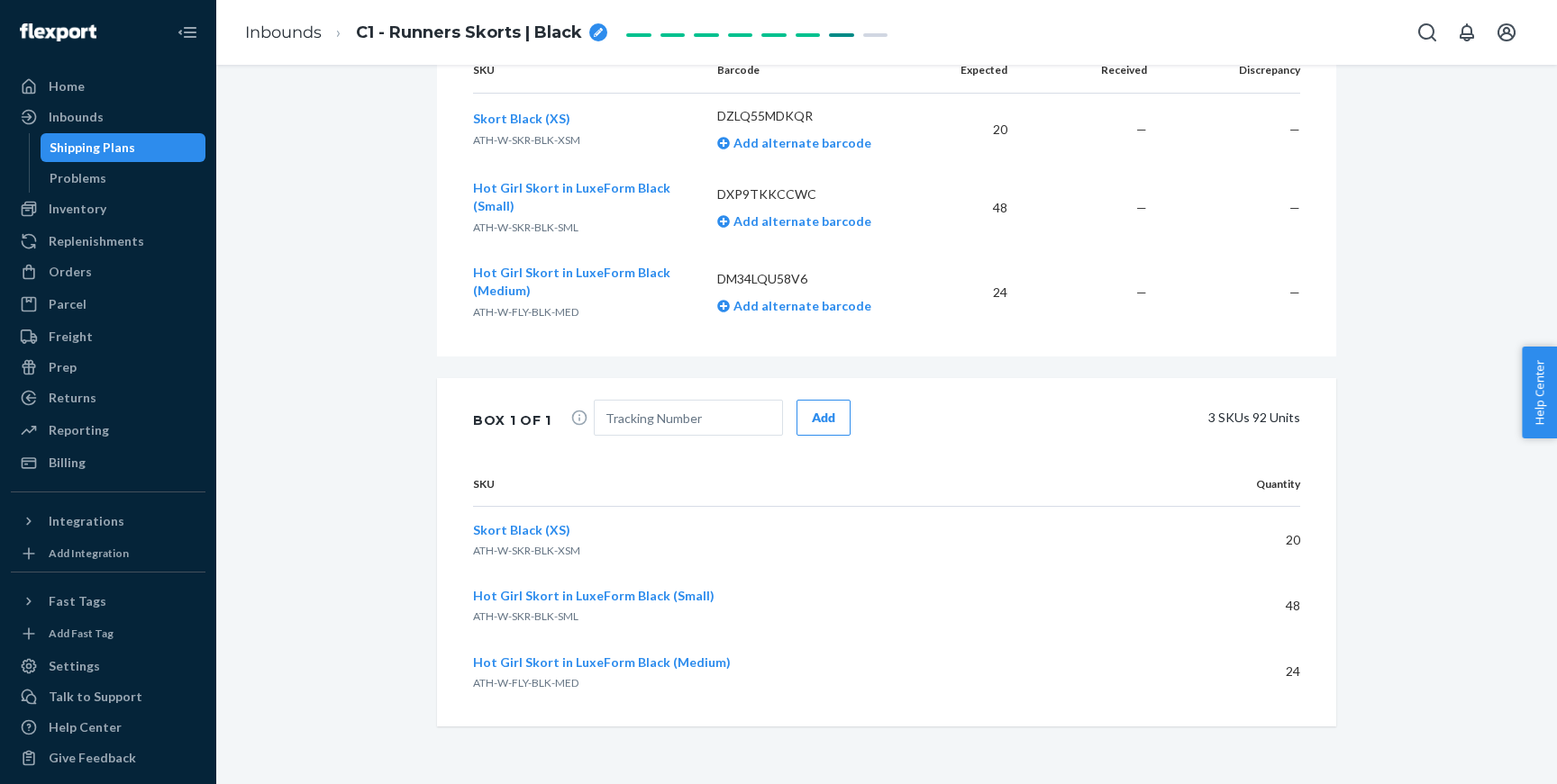
scroll to position [0, 0]
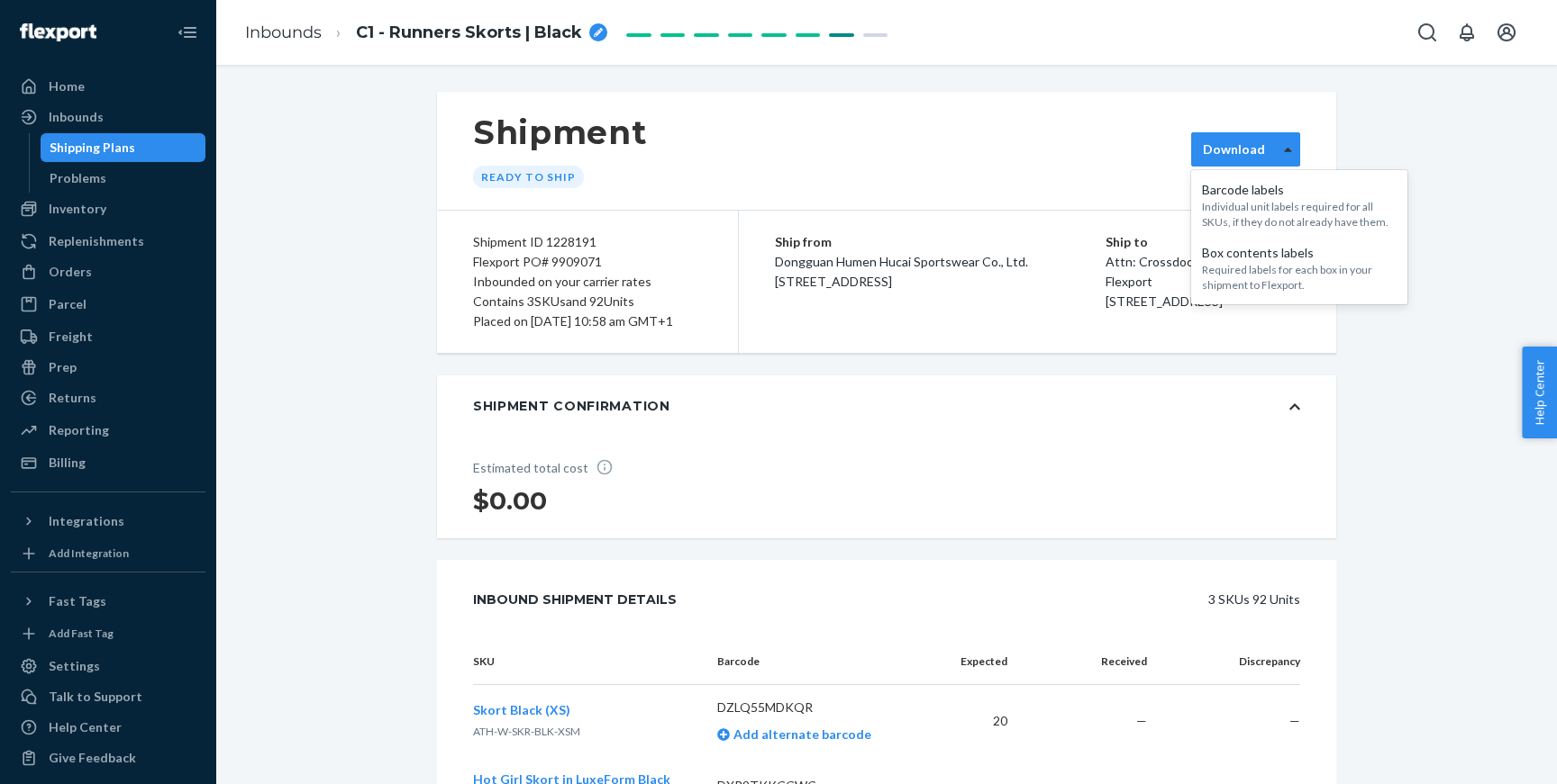
click at [1278, 157] on div at bounding box center [1288, 148] width 23 height 27
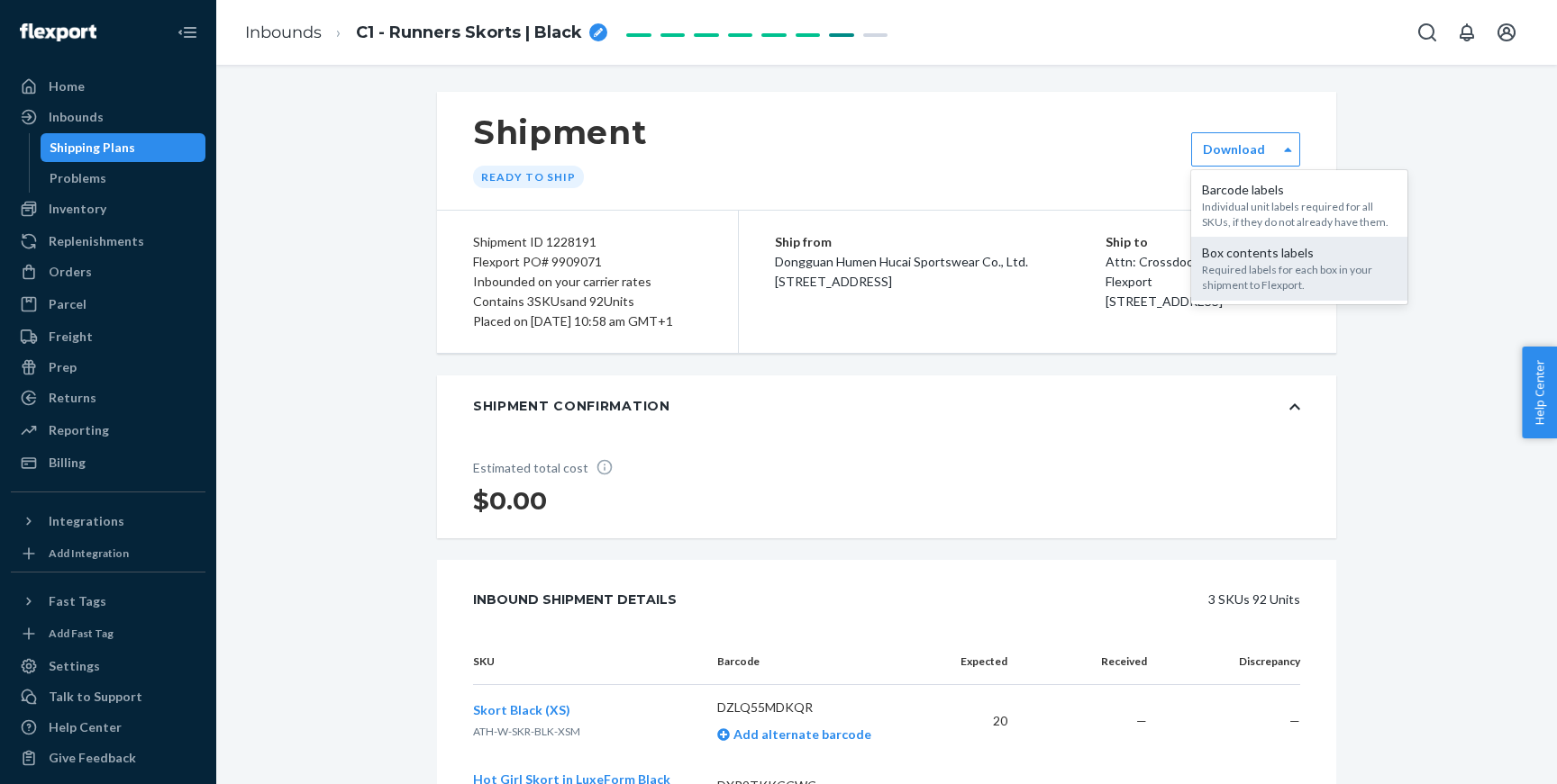
click at [1253, 273] on div "Required labels for each box in your shipment to Flexport." at bounding box center [1298, 277] width 194 height 31
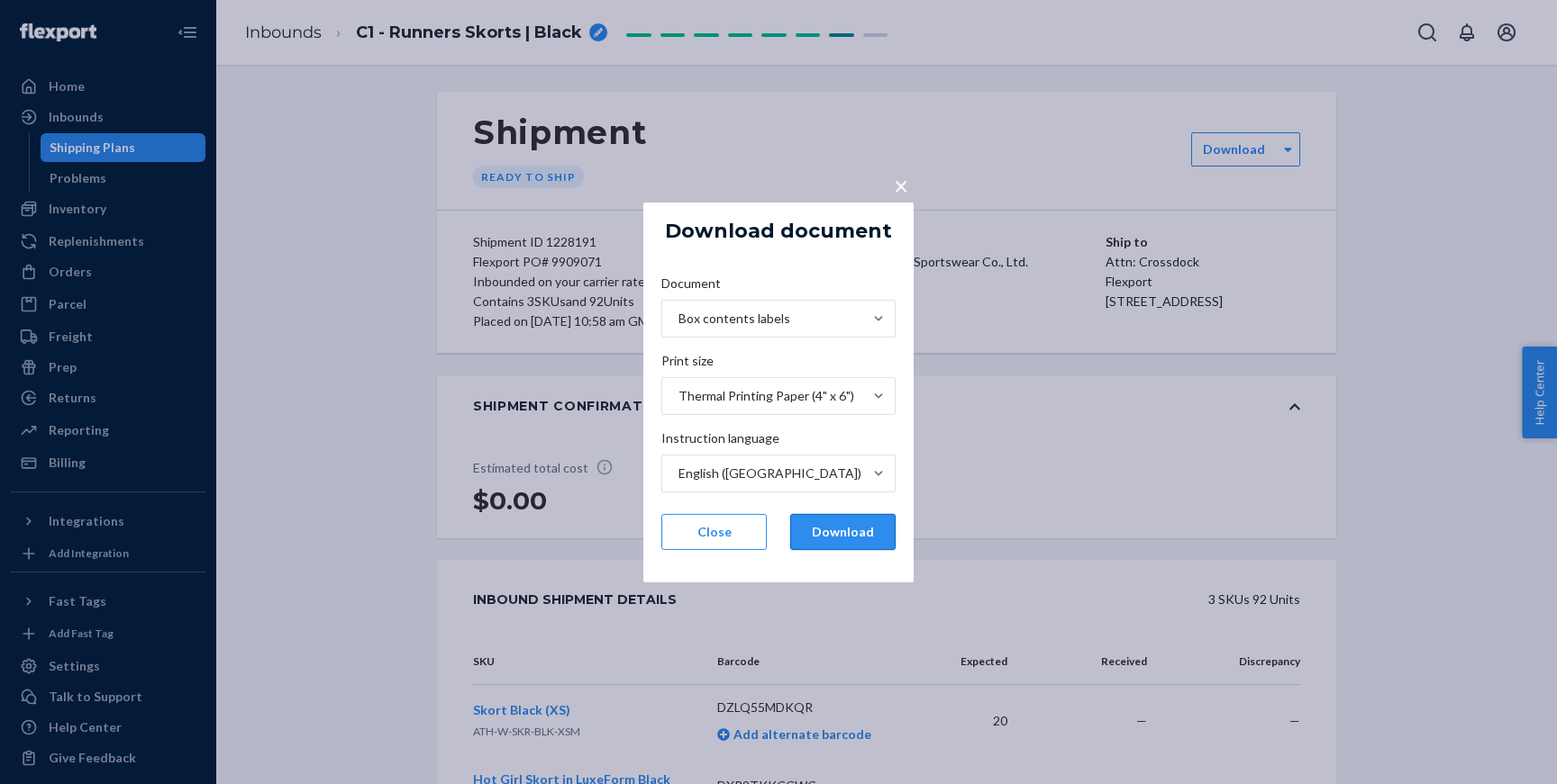
click at [856, 537] on button "Download" at bounding box center [843, 532] width 105 height 36
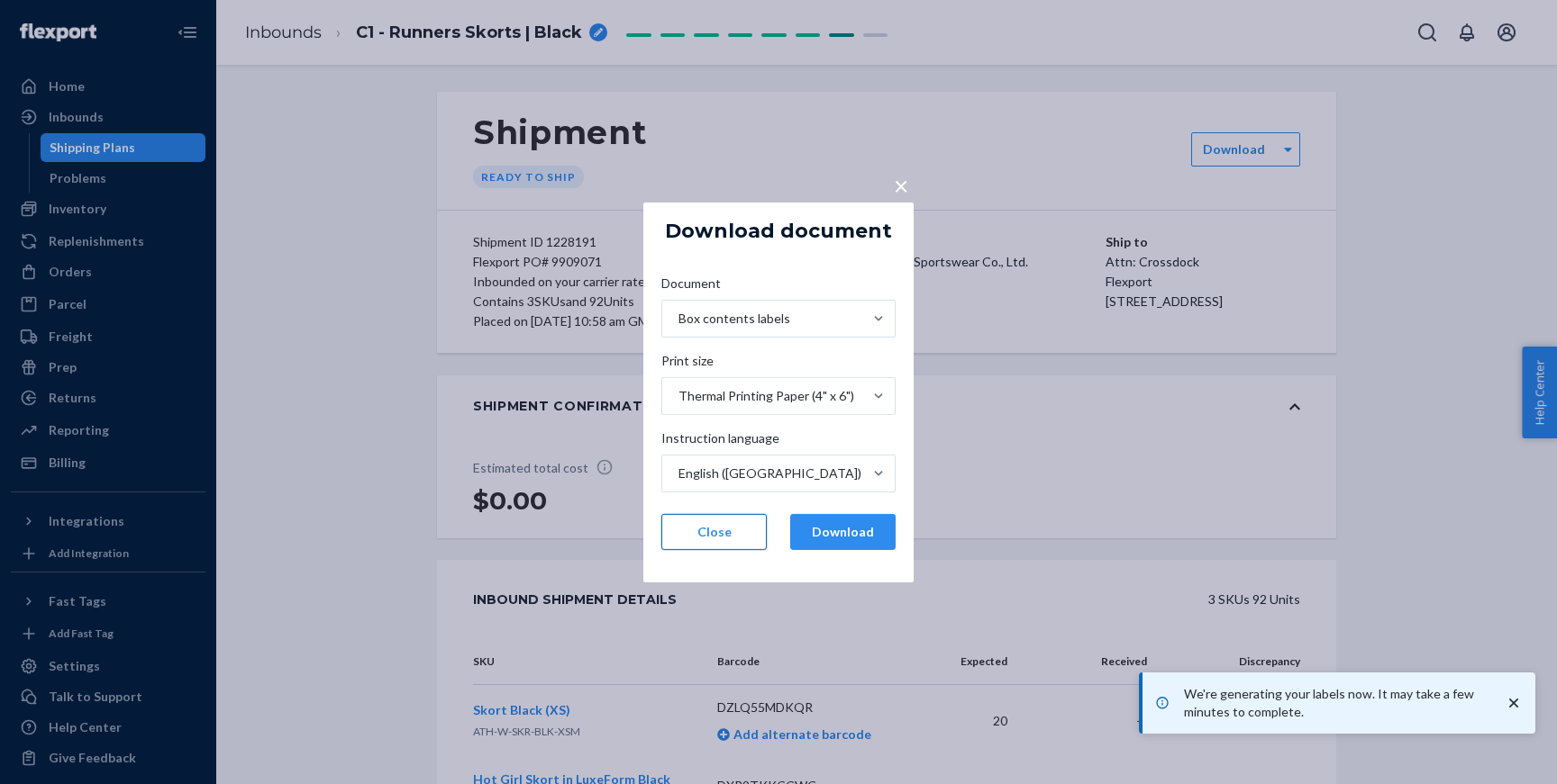
click at [729, 534] on button "Close" at bounding box center [714, 532] width 105 height 36
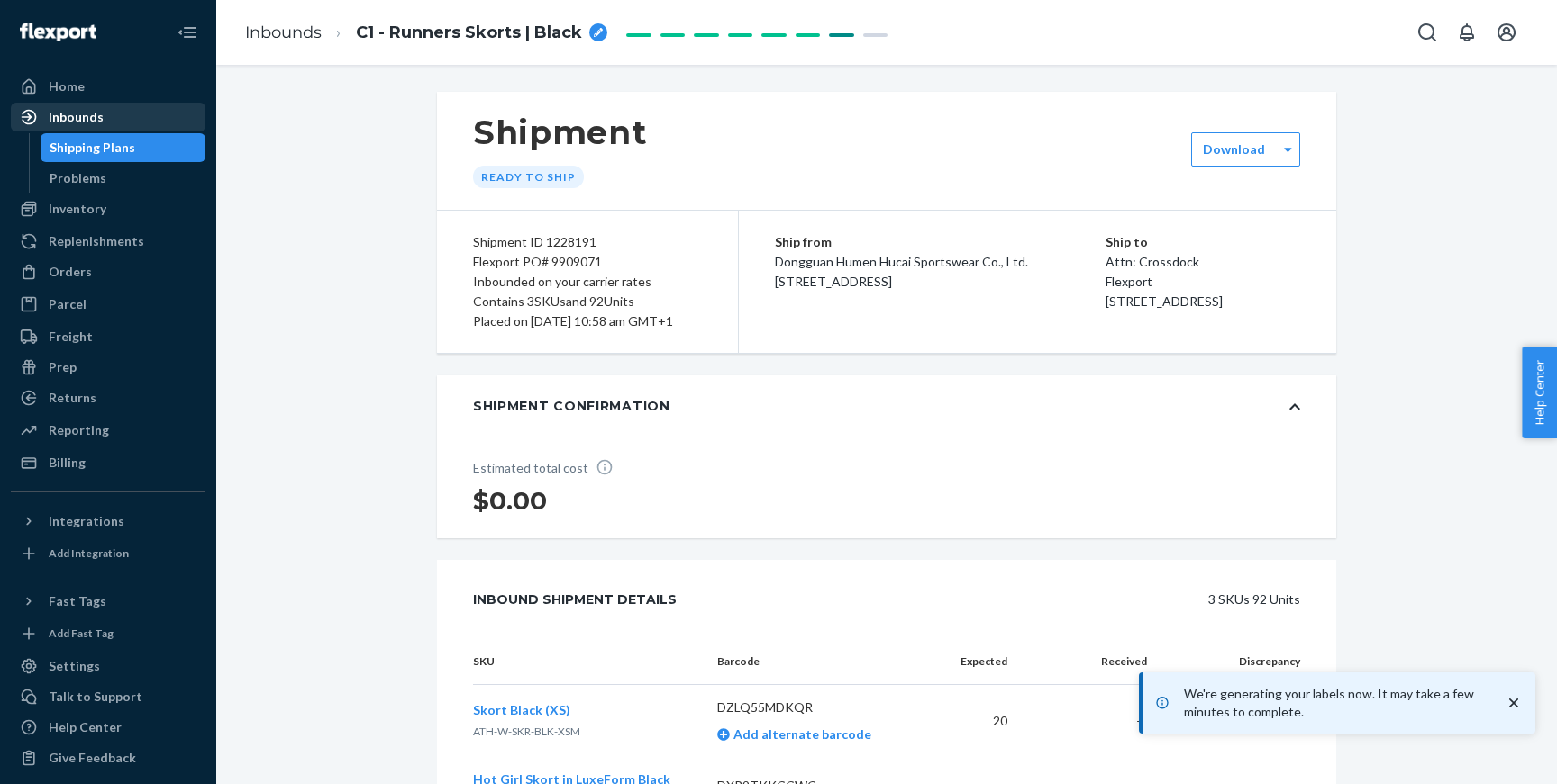
click at [129, 119] on div "Inbounds" at bounding box center [108, 117] width 191 height 25
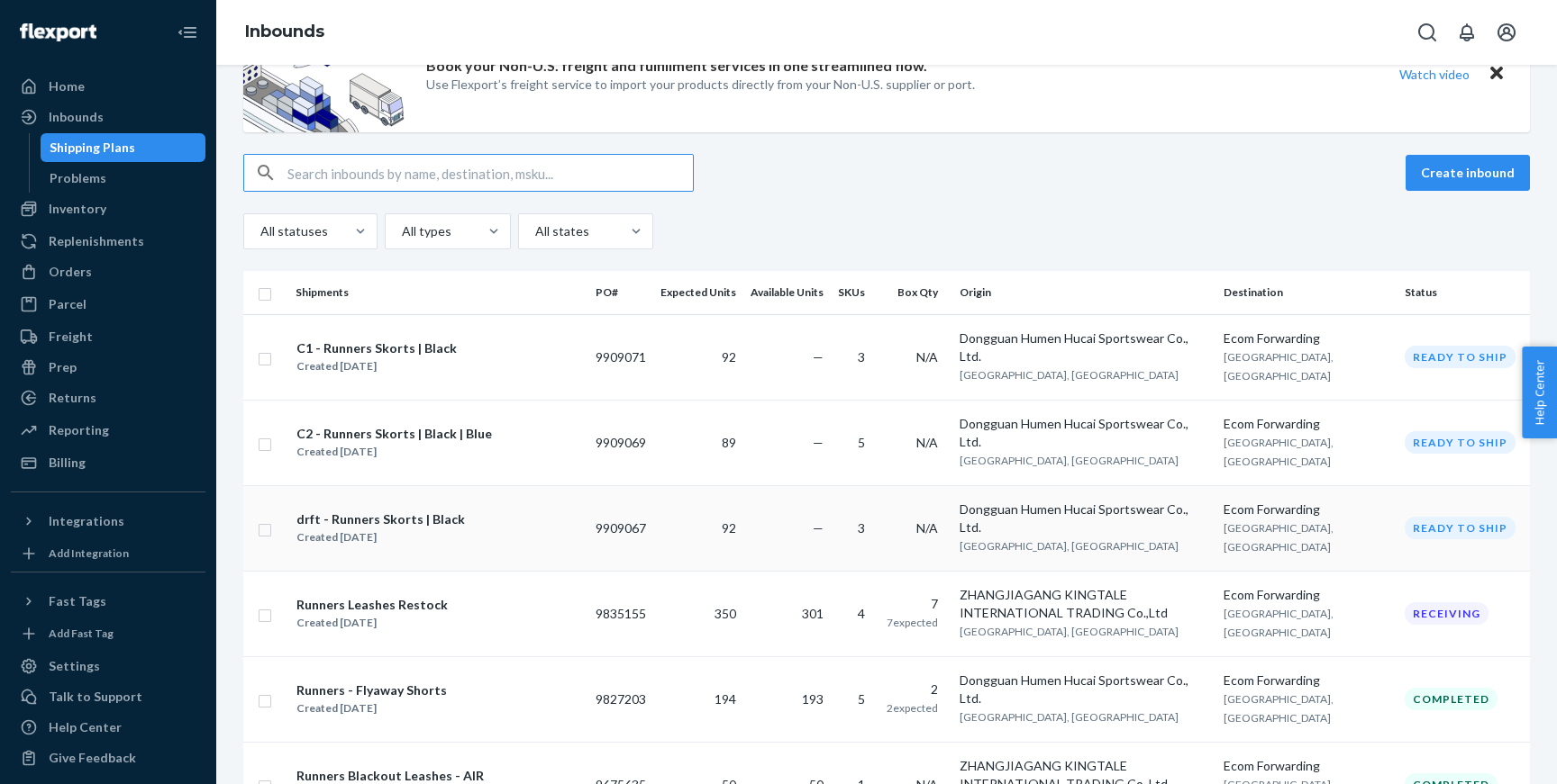
scroll to position [84, 0]
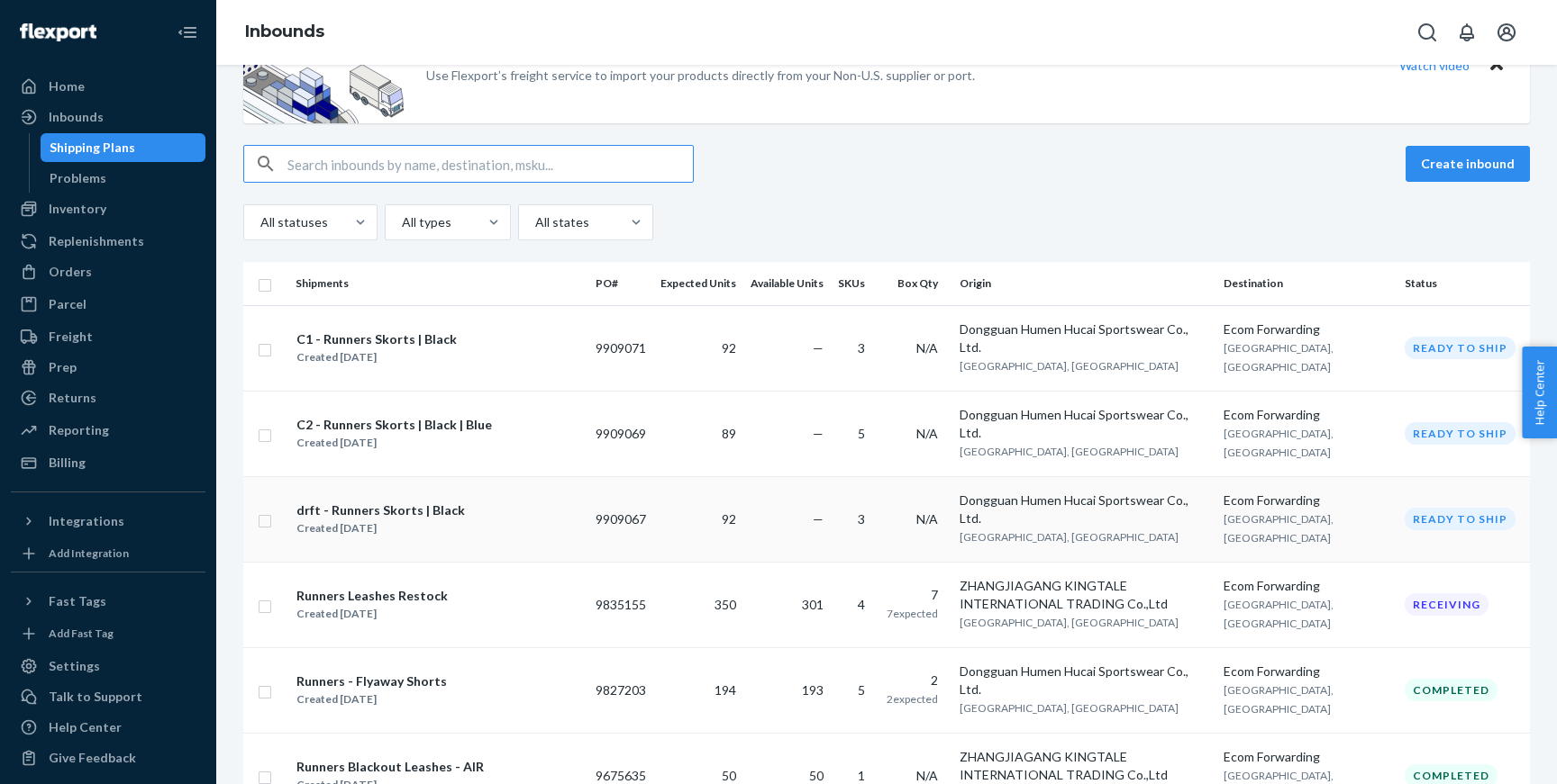
click at [264, 514] on input "checkbox" at bounding box center [264, 519] width 15 height 19
click at [1346, 167] on div "Delete" at bounding box center [1347, 163] width 59 height 18
checkbox input "false"
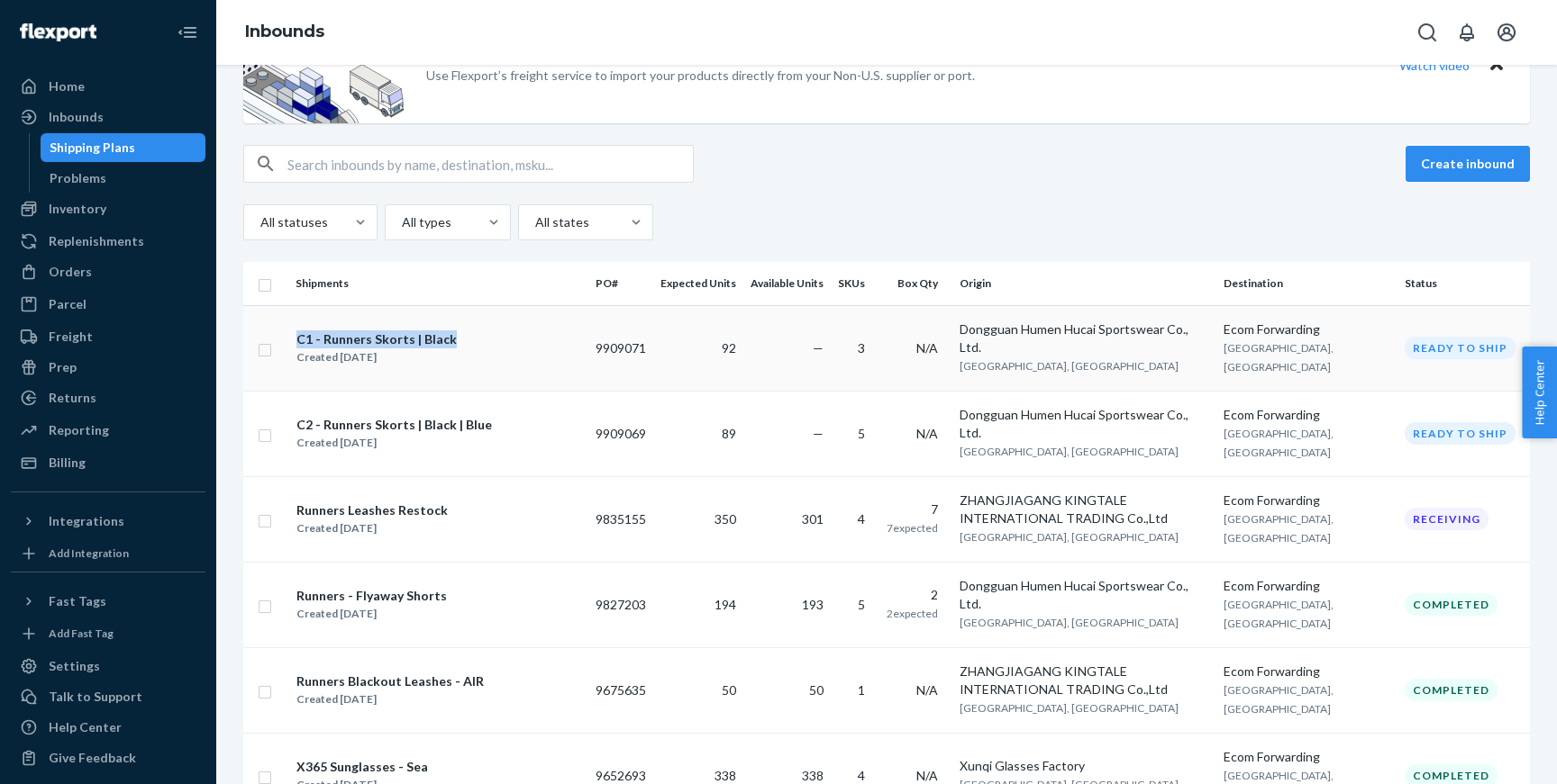
copy div "C1 - Runners Skorts | Black"
drag, startPoint x: 462, startPoint y: 340, endPoint x: 299, endPoint y: 336, distance: 163.0
click at [299, 336] on div "C1 - Runners Skorts | Black Created Aug 22, 2025" at bounding box center [438, 348] width 285 height 38
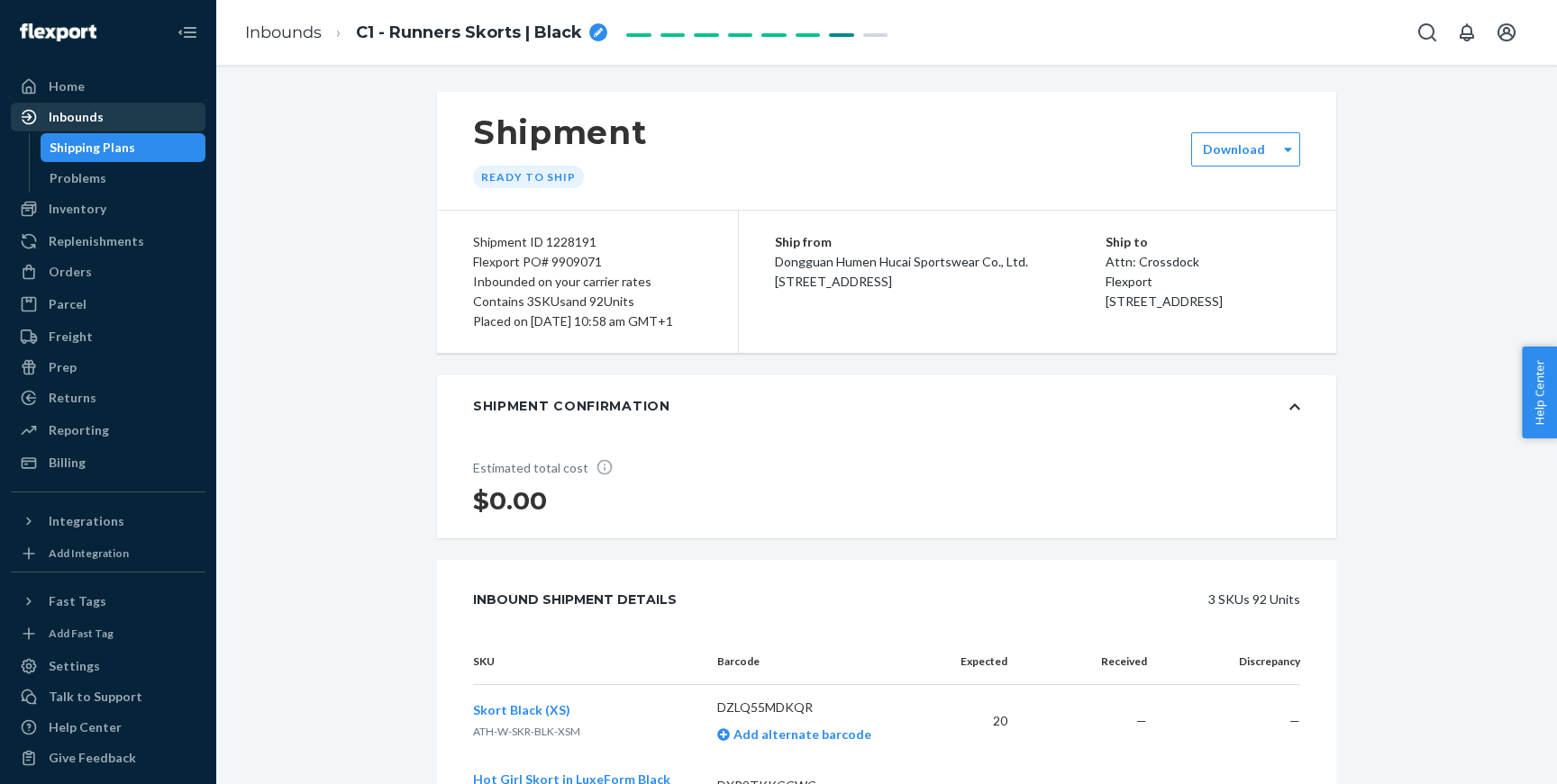
click at [121, 123] on div "Inbounds" at bounding box center [108, 117] width 191 height 25
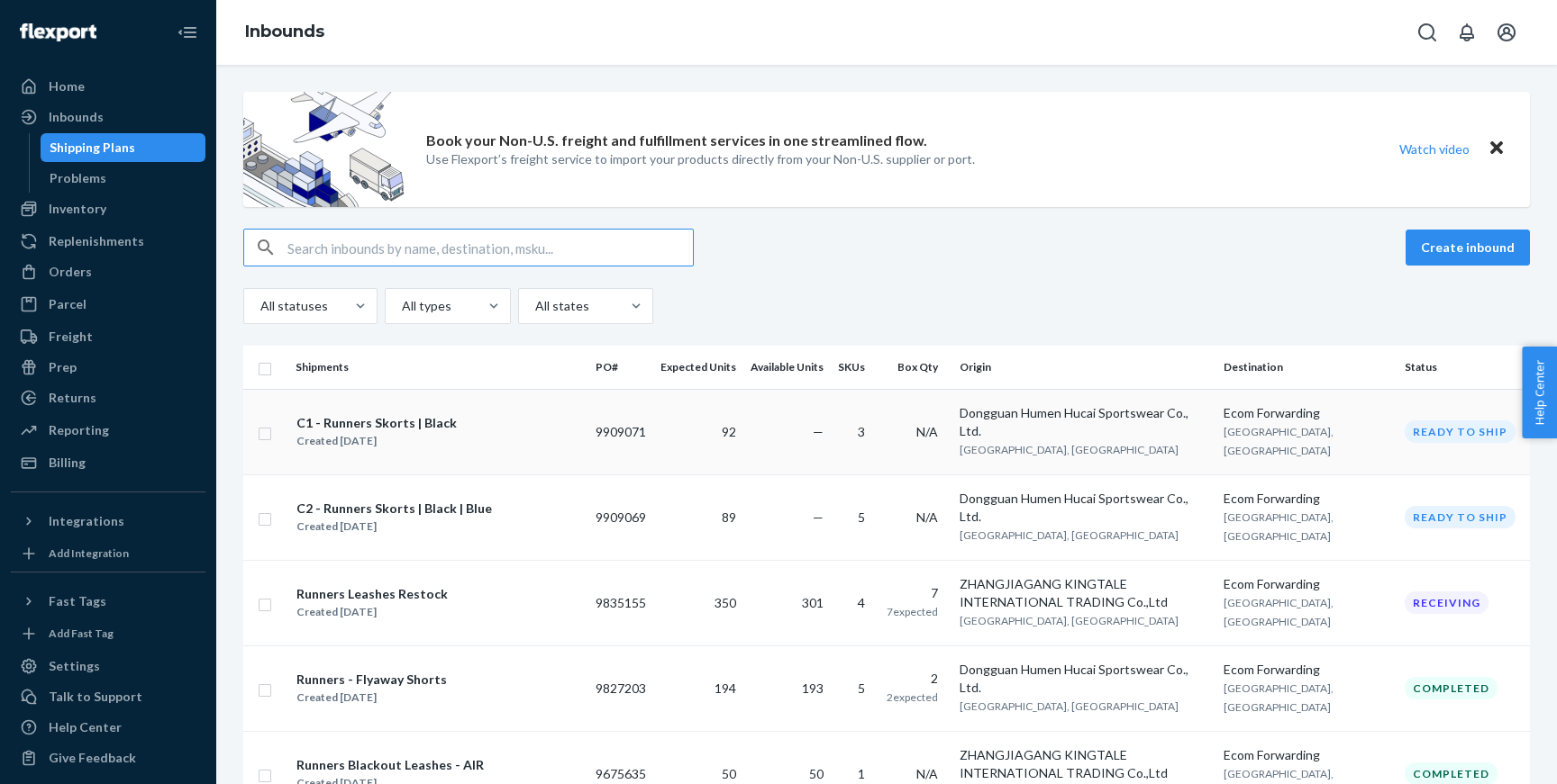
click at [264, 433] on input "checkbox" at bounding box center [264, 432] width 15 height 19
click at [1270, 254] on div "Duplicate" at bounding box center [1243, 247] width 59 height 18
checkbox input "false"
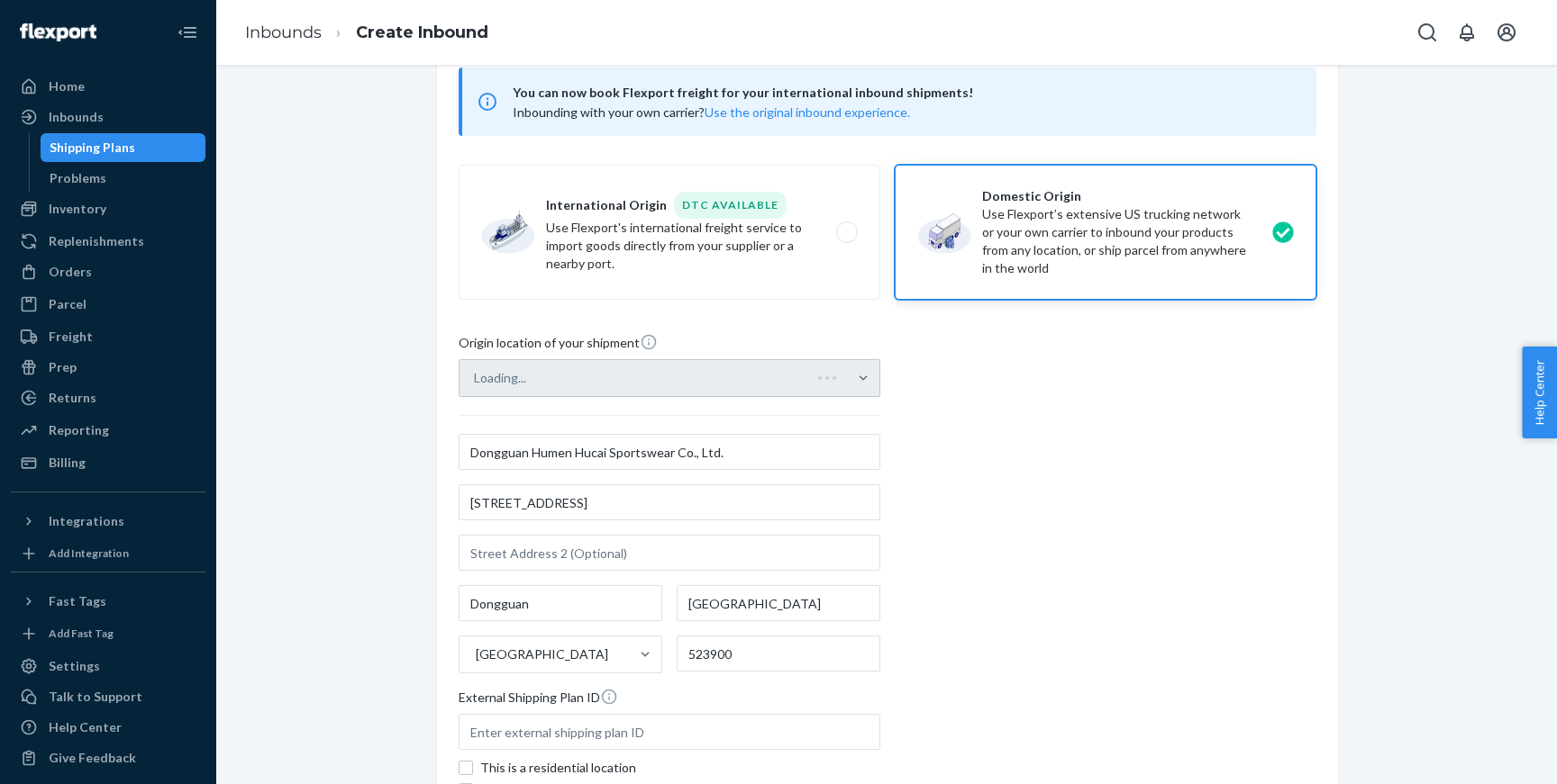
scroll to position [311, 0]
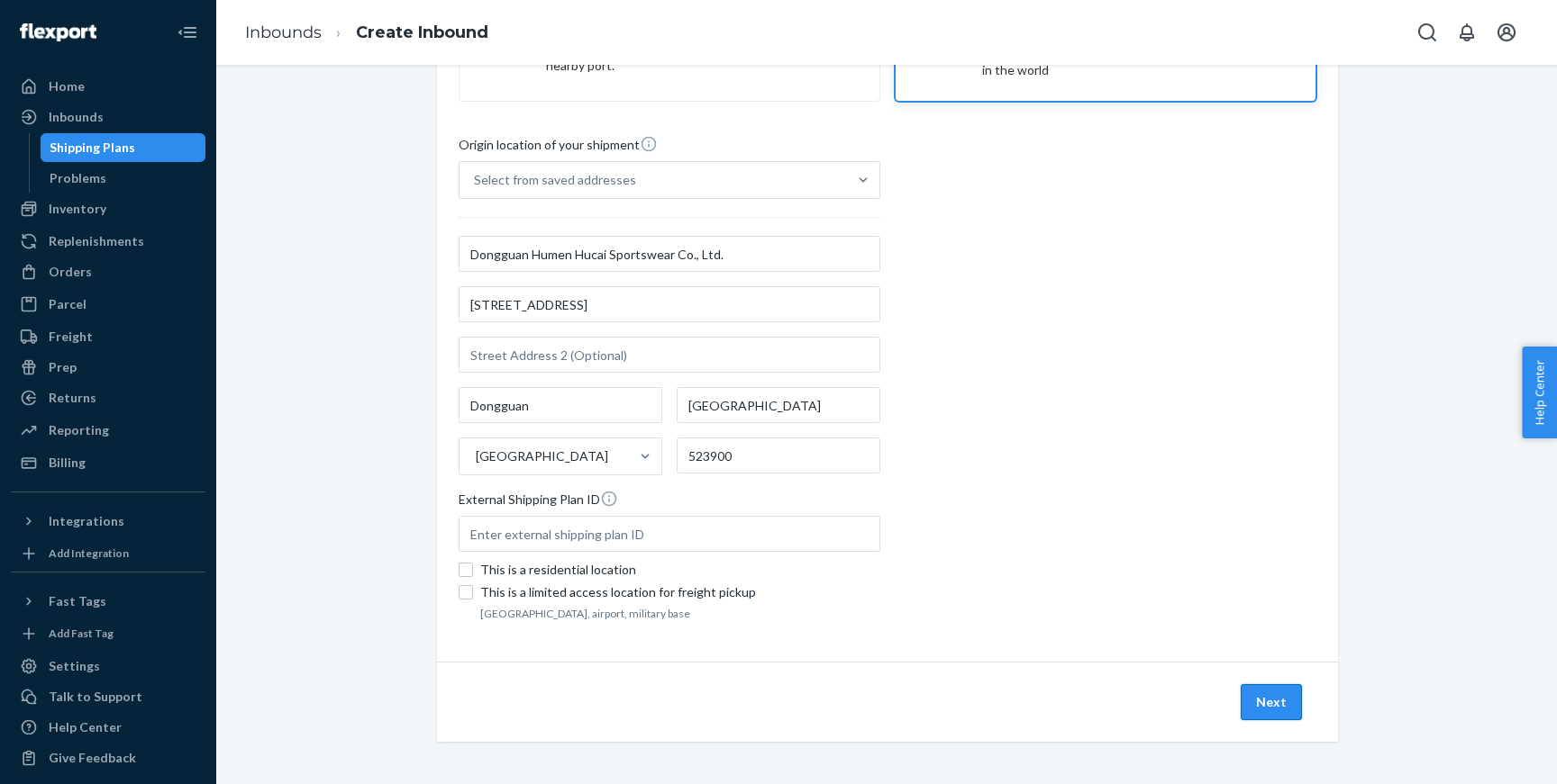
click at [1281, 707] on button "Next" at bounding box center [1271, 702] width 61 height 36
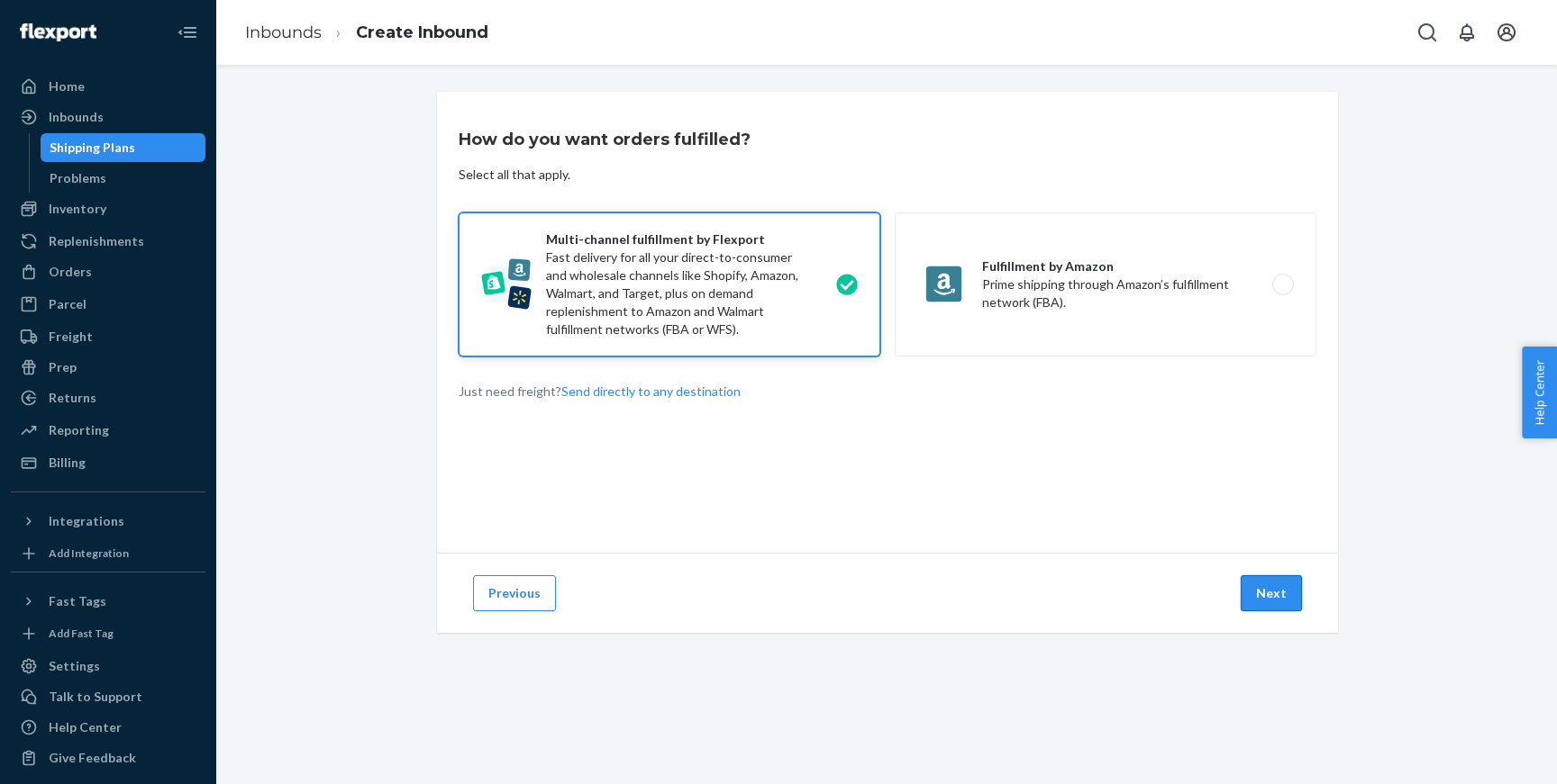
click at [1254, 597] on button "Next" at bounding box center [1271, 593] width 61 height 36
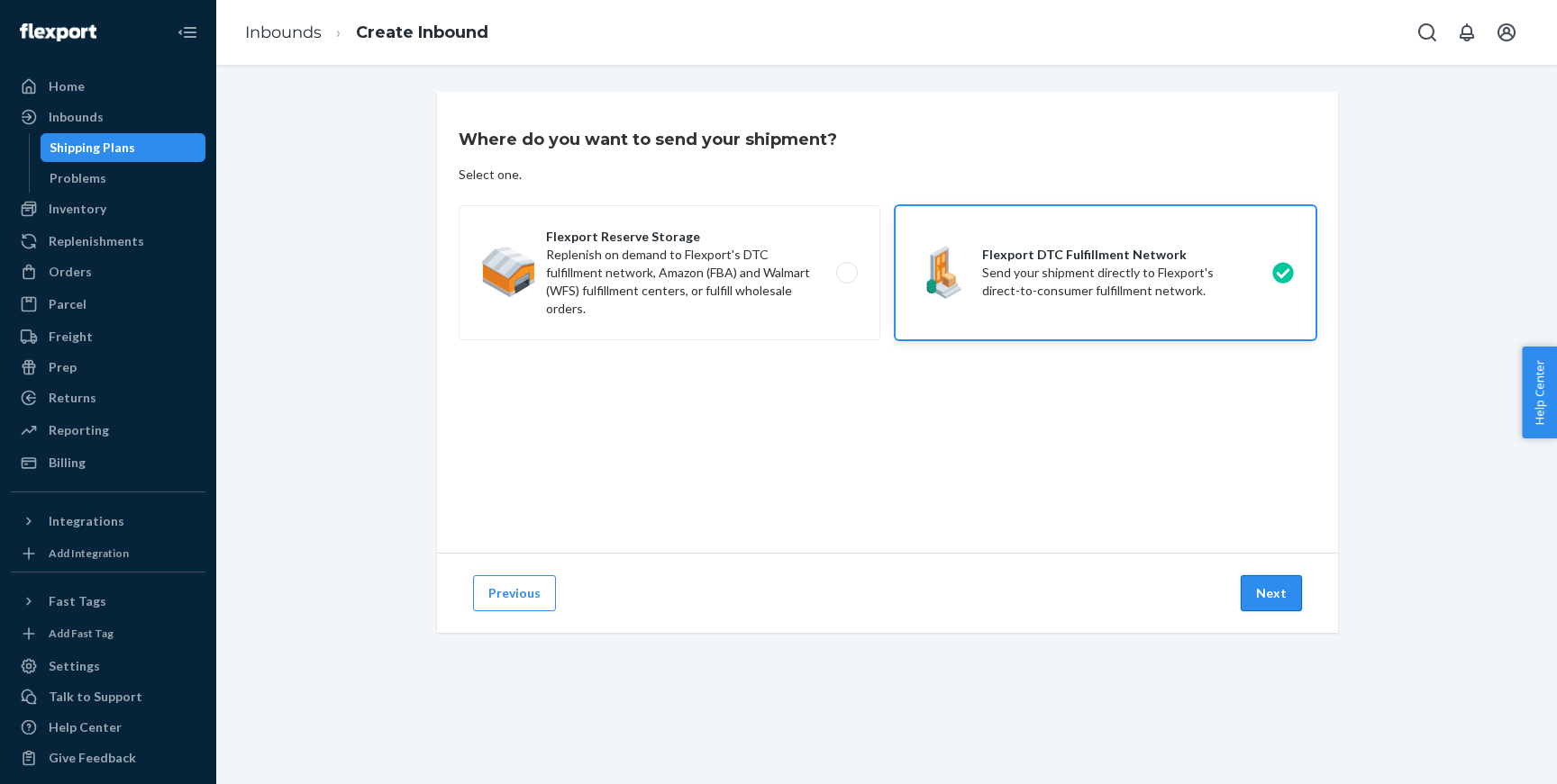
click at [1291, 590] on button "Next" at bounding box center [1271, 593] width 61 height 36
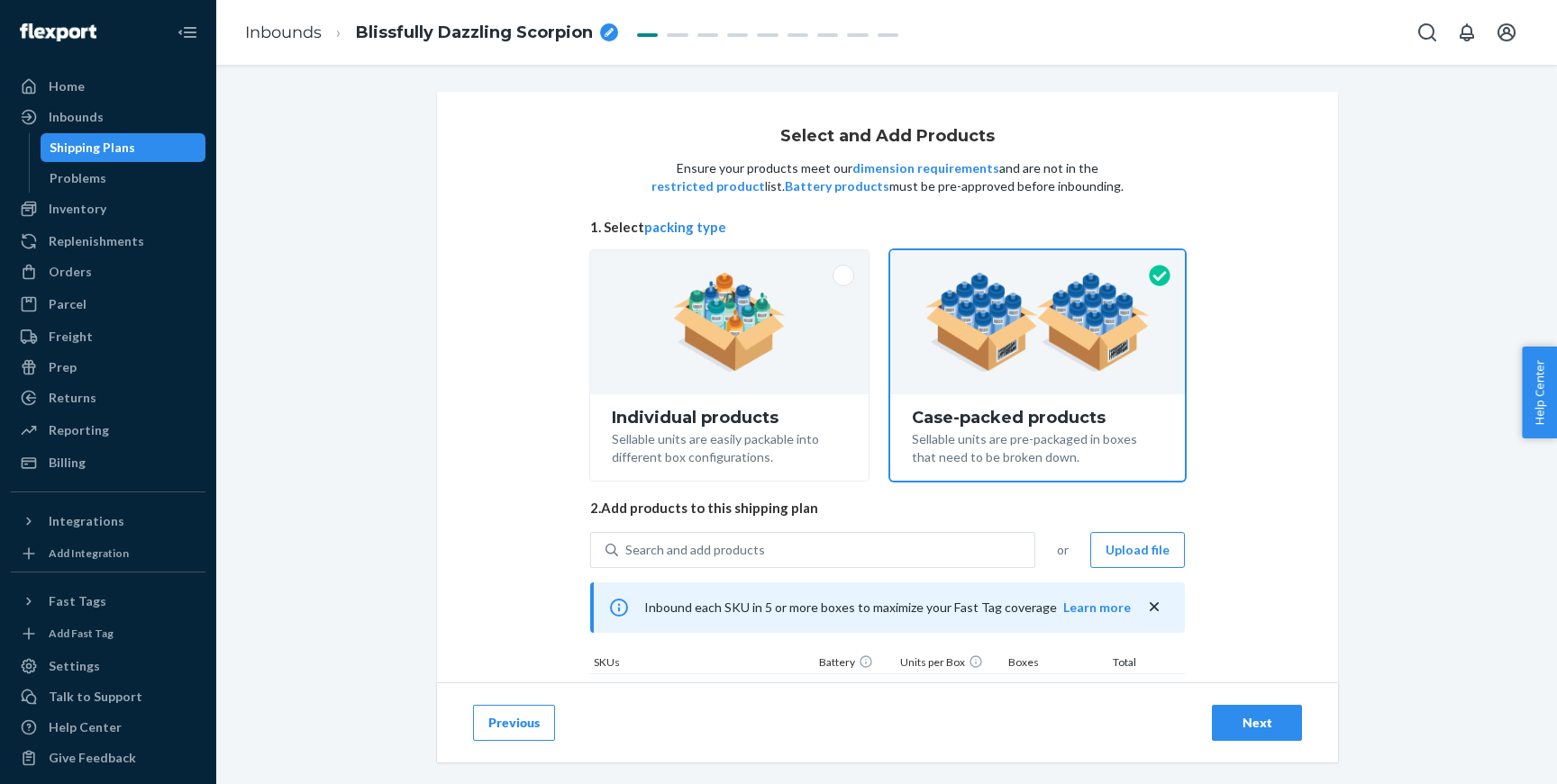
click at [496, 32] on span "Blissfully Dazzling Scorpion" at bounding box center [473, 34] width 237 height 24
type input "C3 - Runners Skorts | Bandage Bras"
drag, startPoint x: 446, startPoint y: 36, endPoint x: 326, endPoint y: 36, distance: 120.0
click at [326, 36] on li "C3 - Runners Skorts | Bandage Bras" at bounding box center [442, 32] width 240 height 29
click at [502, 222] on div "Select and Add Products Ensure your products meet our dimension requirements an…" at bounding box center [886, 547] width 900 height 911
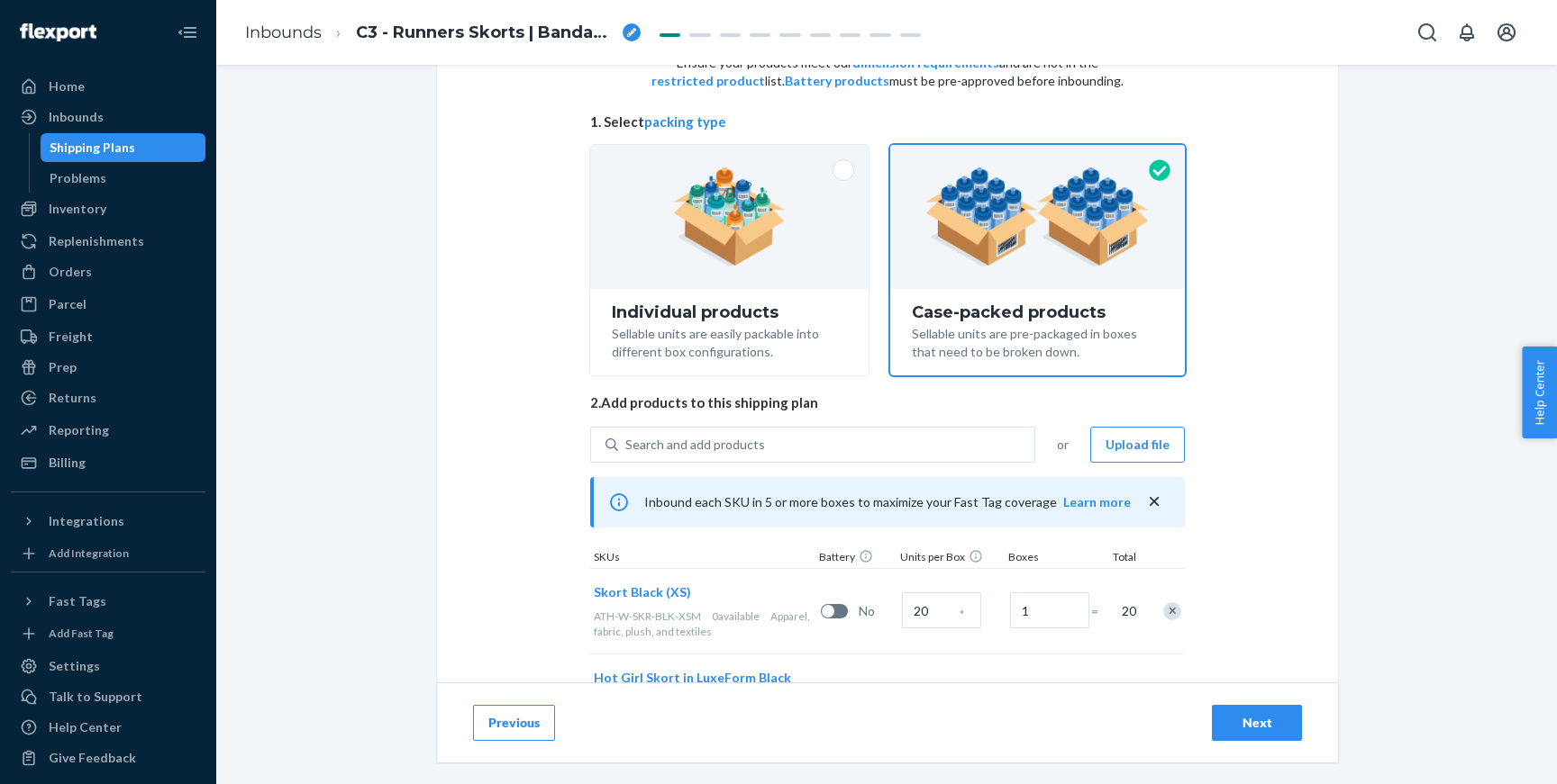
scroll to position [320, 0]
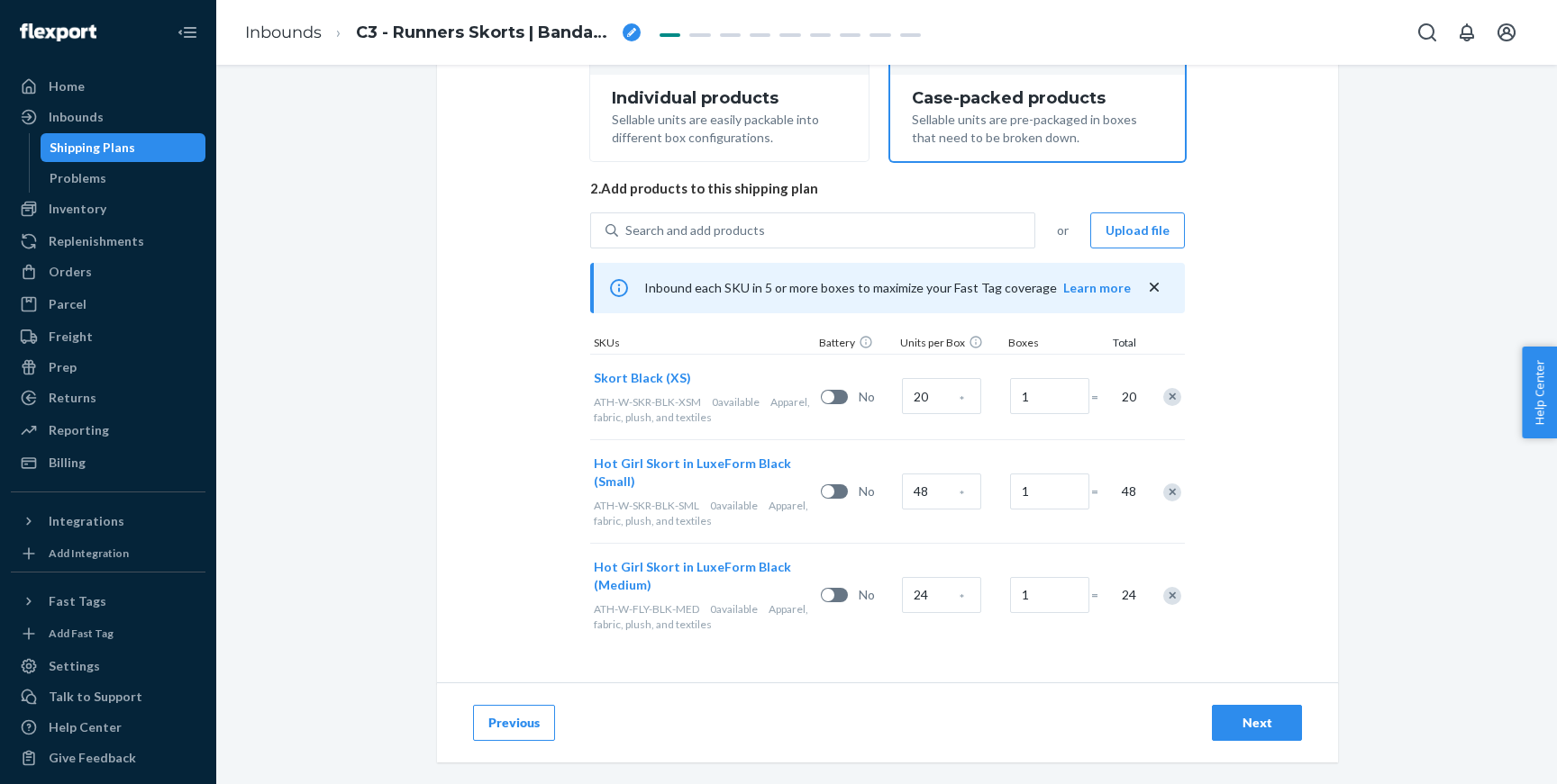
click at [1168, 401] on div "Remove Item" at bounding box center [1172, 397] width 18 height 18
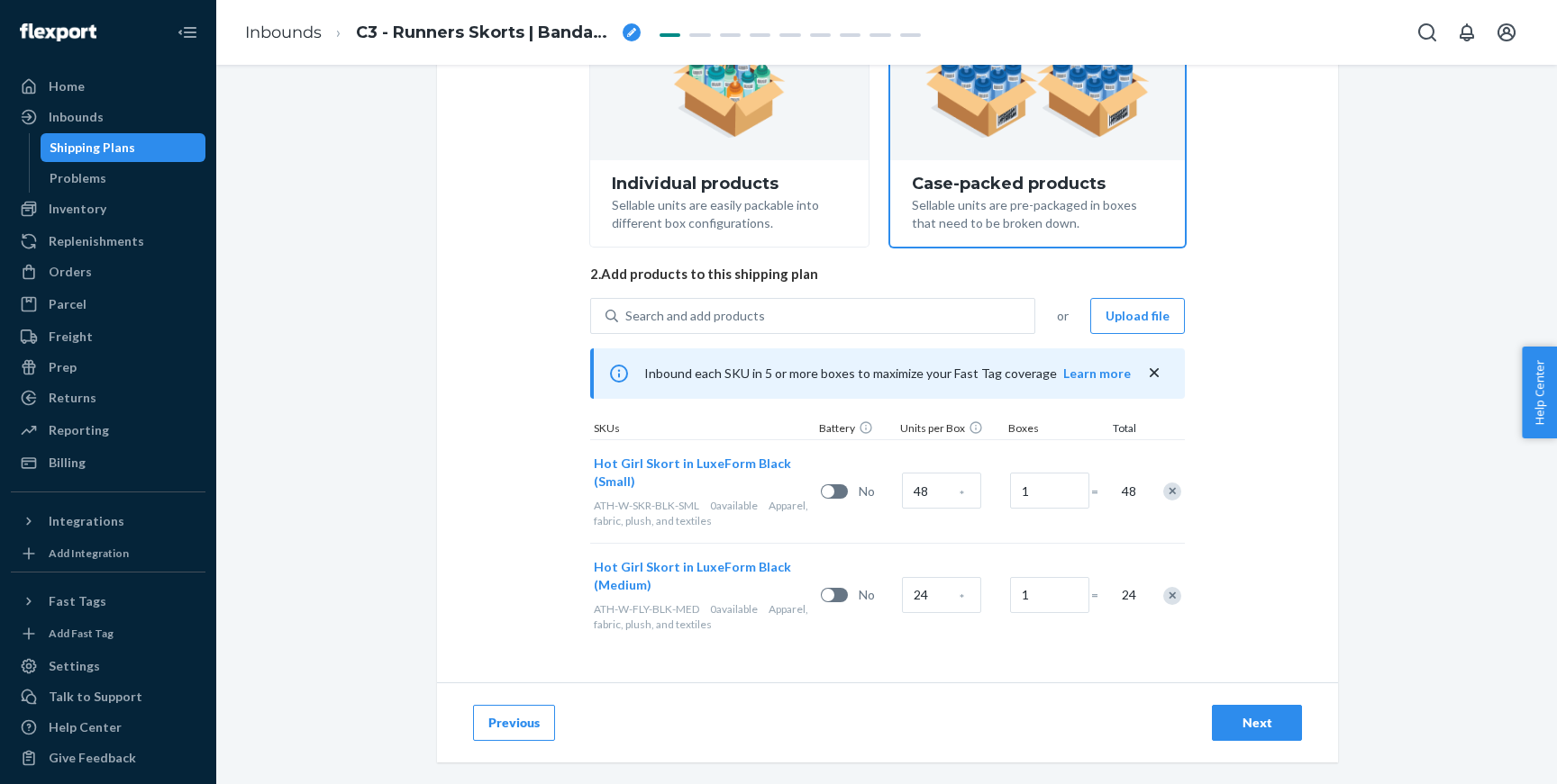
click at [1171, 492] on div "Remove Item" at bounding box center [1172, 491] width 18 height 18
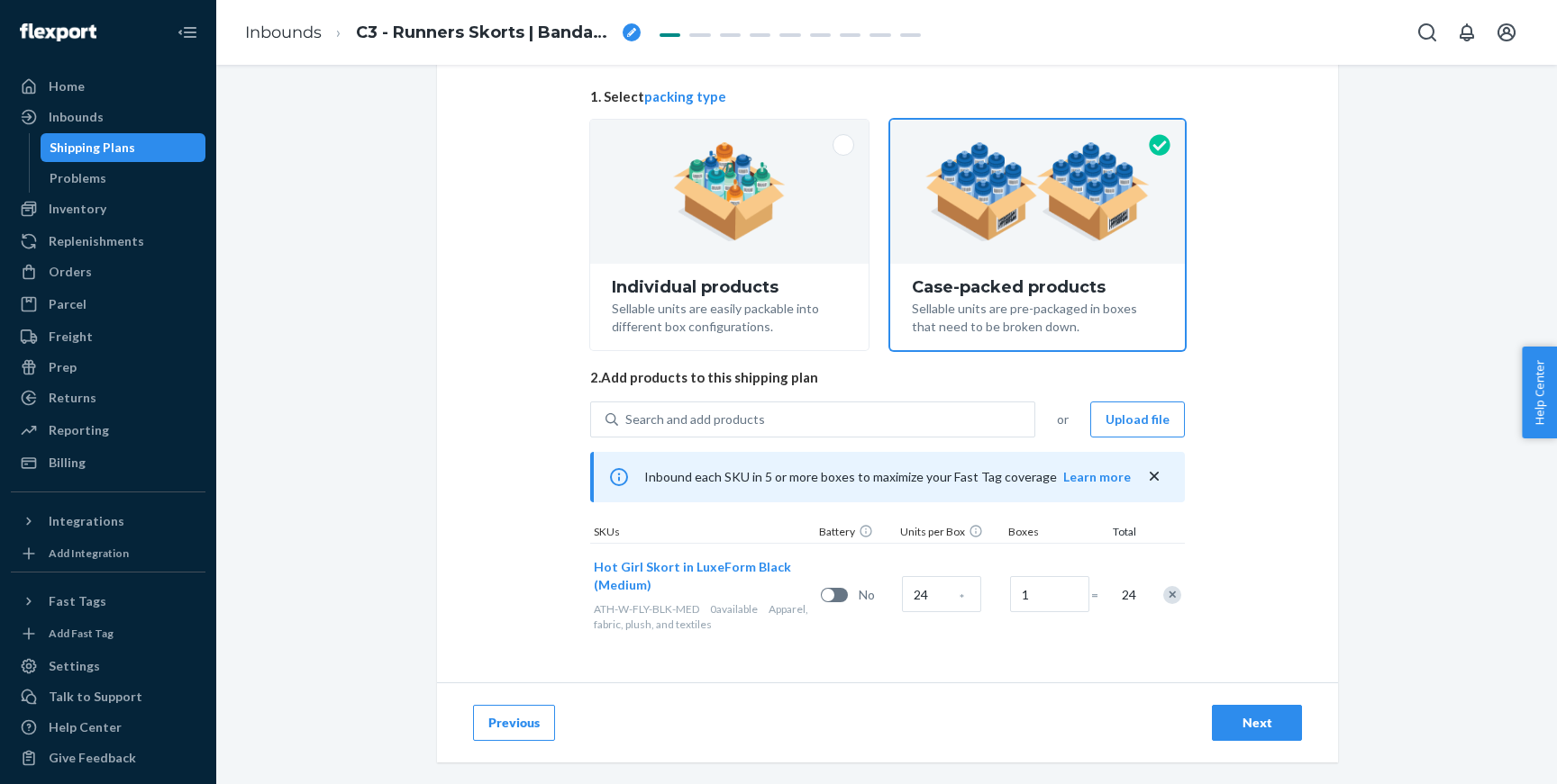
scroll to position [131, 0]
click at [1171, 597] on div "Remove Item" at bounding box center [1172, 595] width 18 height 18
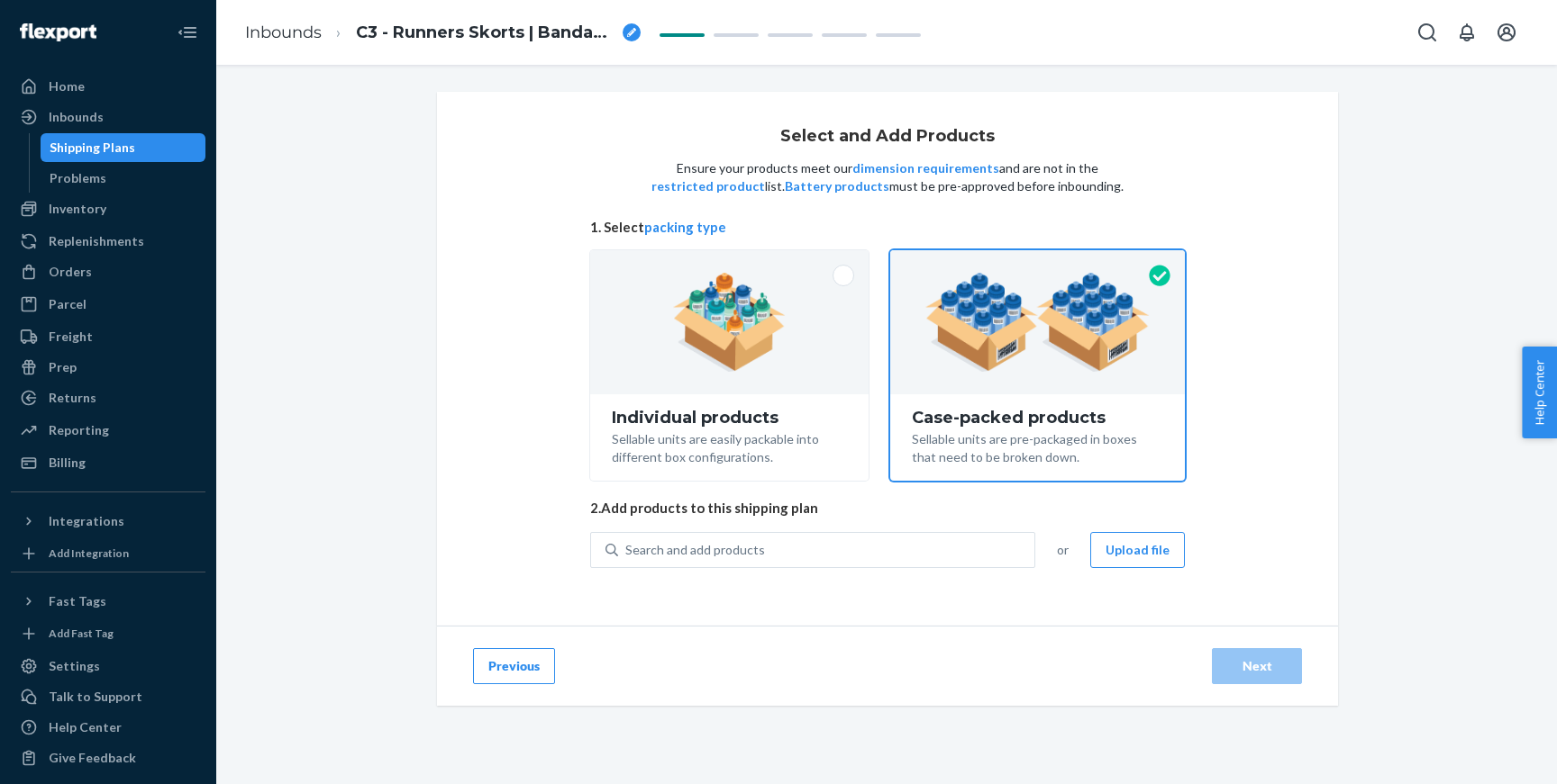
scroll to position [0, 0]
click at [755, 562] on div "Search and add products" at bounding box center [826, 549] width 416 height 33
click at [627, 559] on input "Search and add products" at bounding box center [626, 550] width 2 height 18
paste input "C3 - Runners Skorts | Bandage Bras"
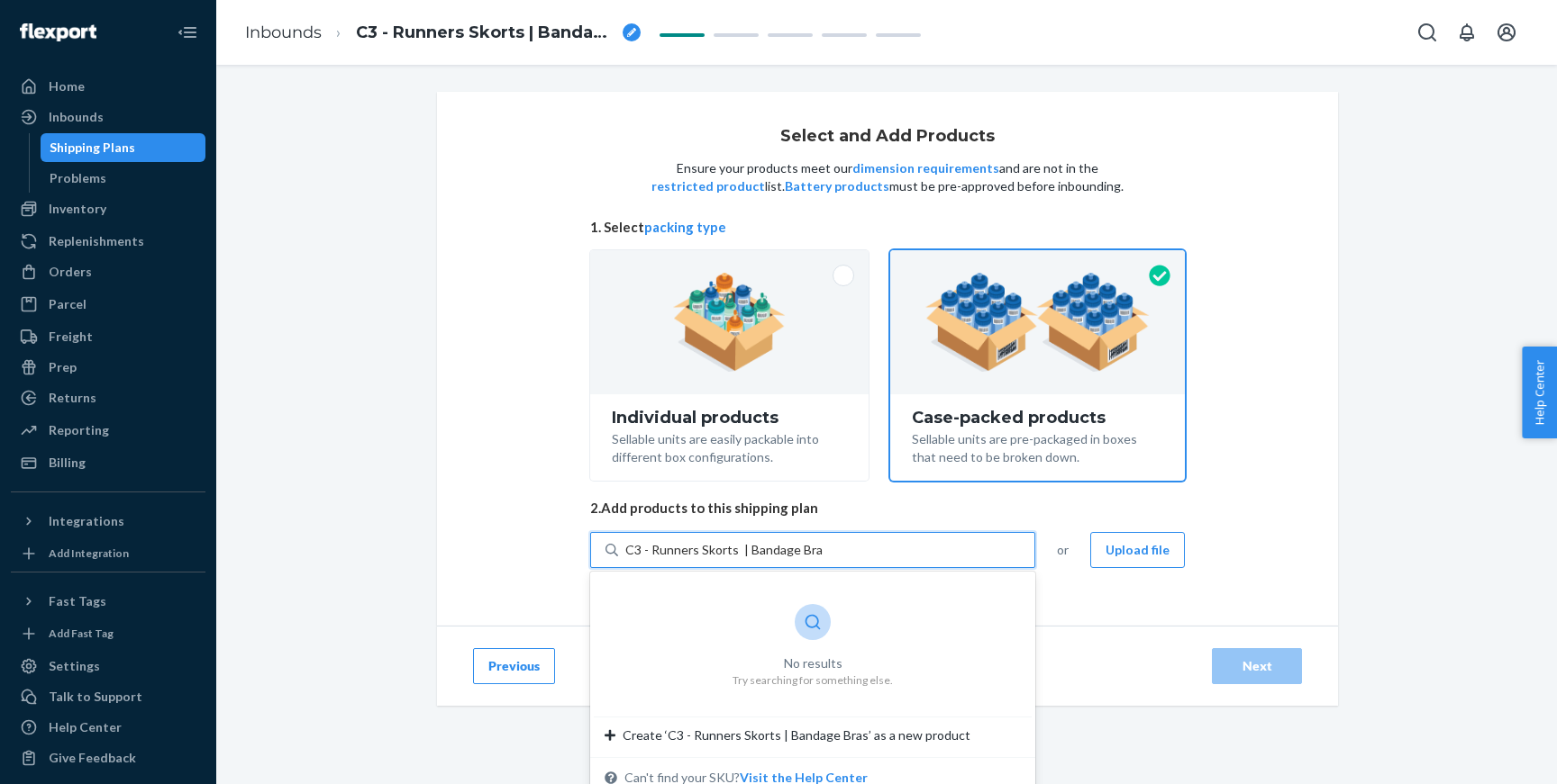
type input "C3 - Runners Skorts | Bandage Bras"
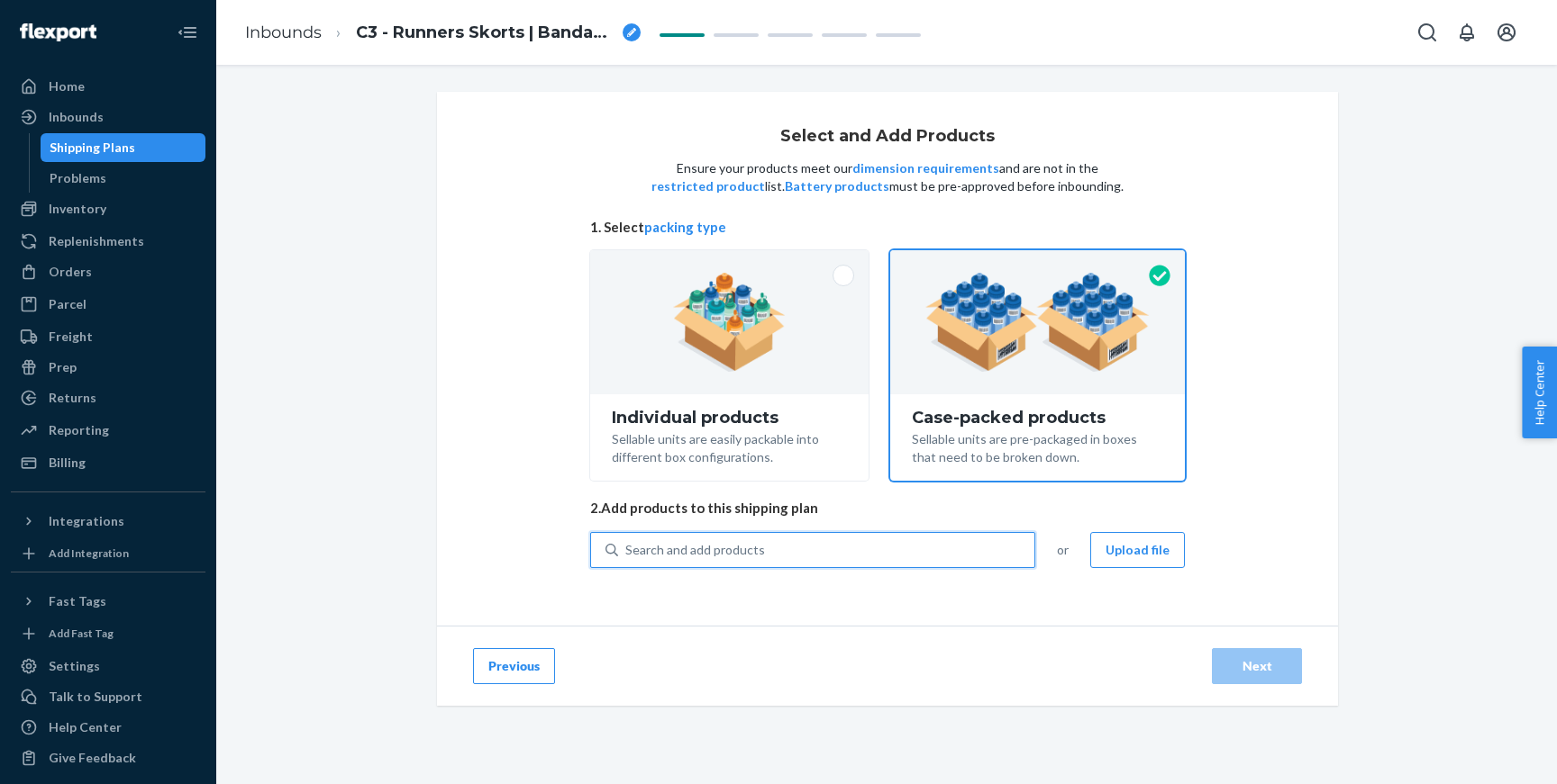
paste input "DEV8929ZMFF"
type input "DEV8929ZMFF"
paste input "DEV8929ZMFF"
type input "DEV8929ZMFF"
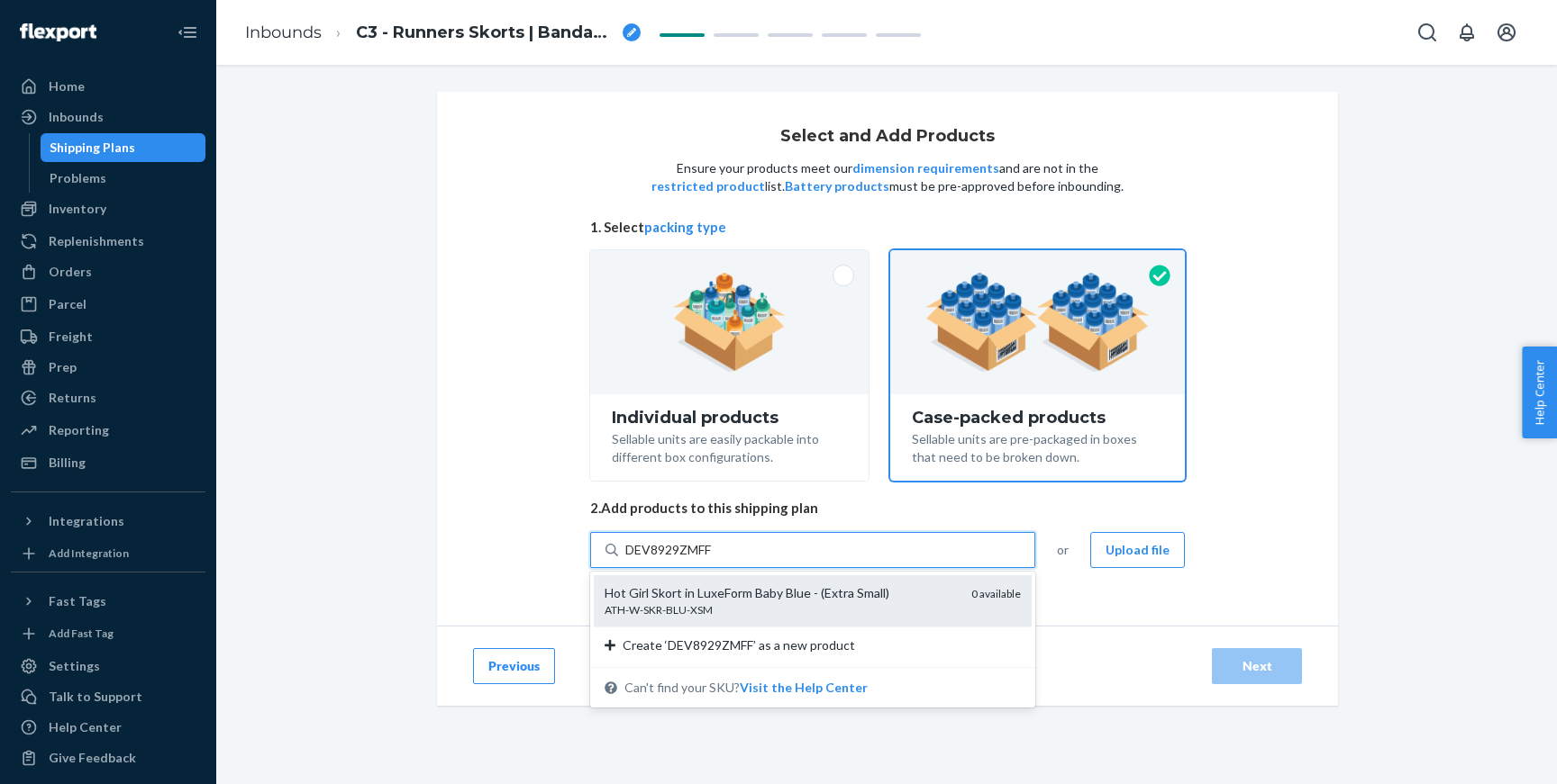
click at [816, 614] on div "ATH-W-SKR-BLU-XSM" at bounding box center [780, 609] width 353 height 15
click at [715, 559] on input "DEV8929ZMFF" at bounding box center [670, 550] width 90 height 18
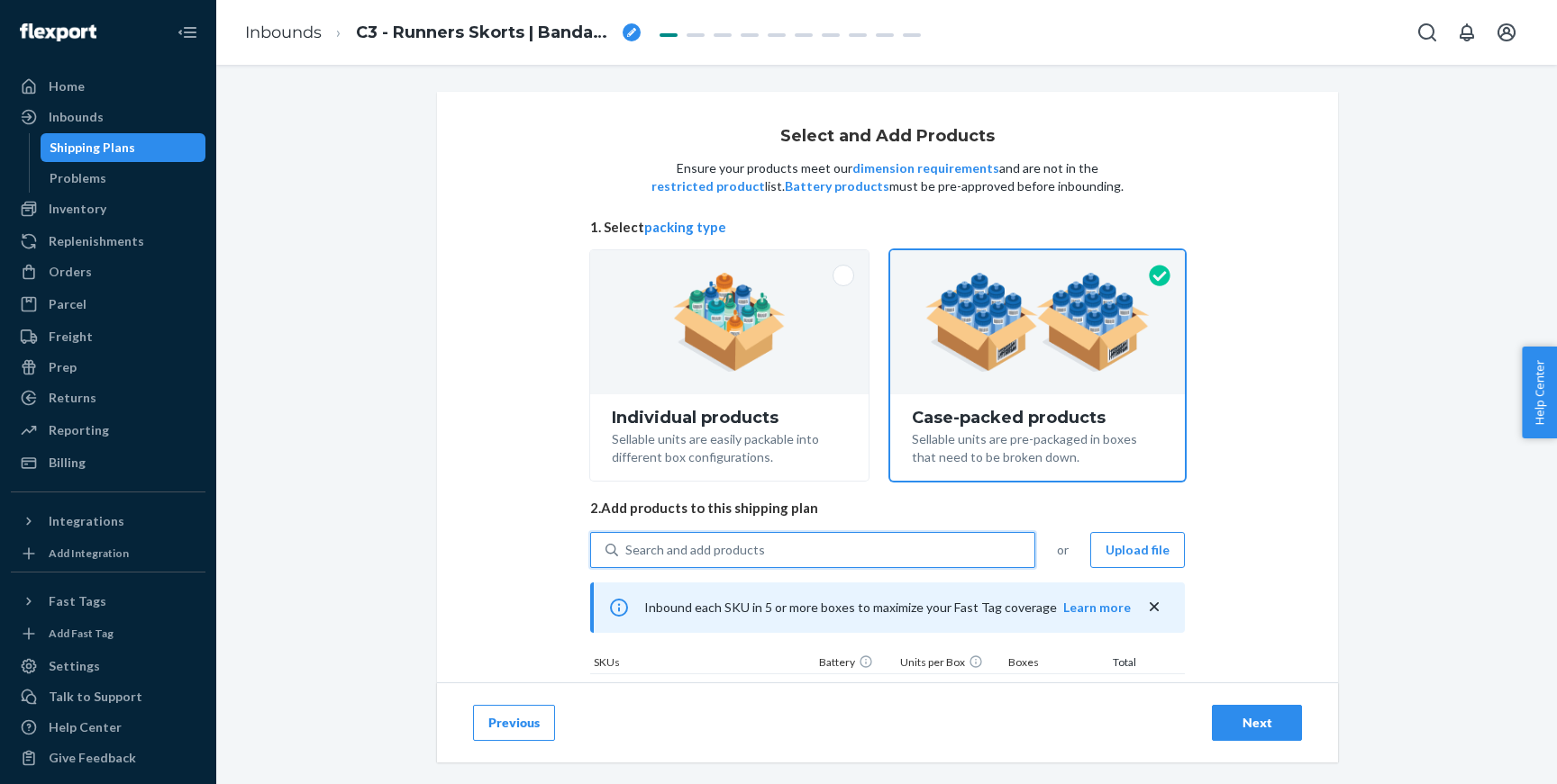
paste input "D3W5PPKZ842"
type input "D3W5PPKZ842"
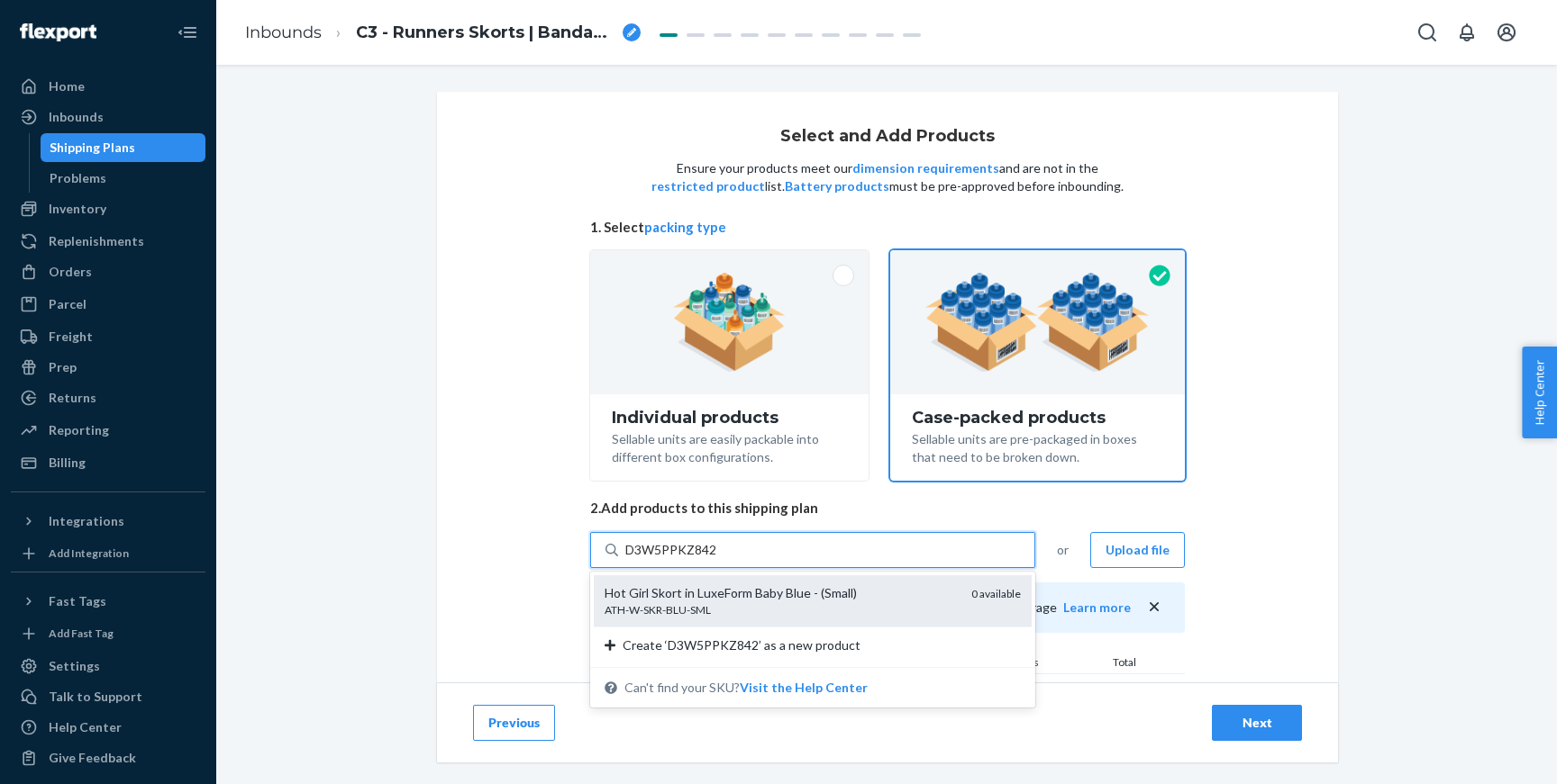
click at [774, 601] on div "Hot Girl Skort in LuxeForm Baby Blue - (Small)" at bounding box center [780, 593] width 353 height 18
click at [718, 559] on input "D3W5PPKZ842" at bounding box center [672, 550] width 93 height 18
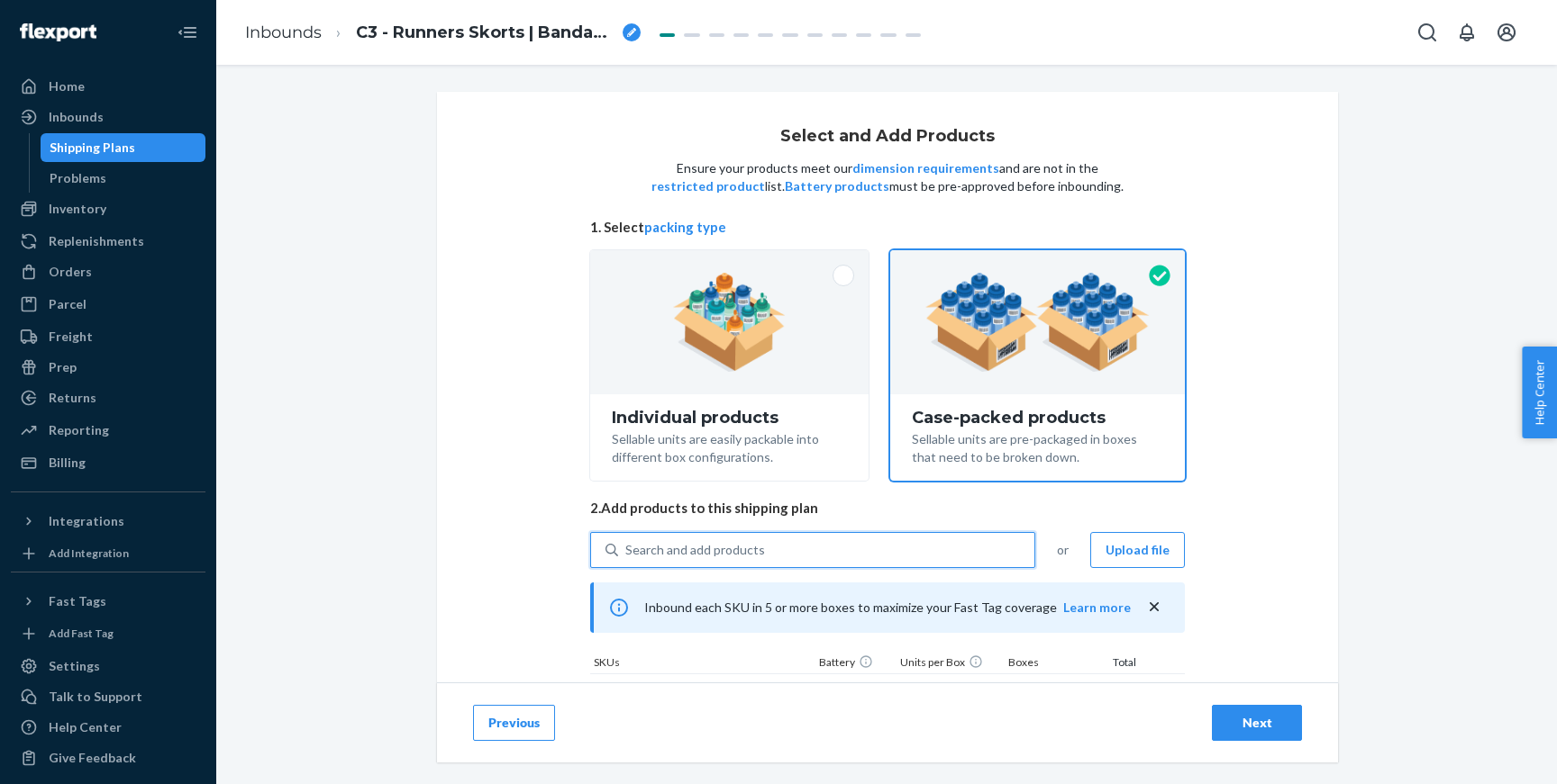
scroll to position [219, 0]
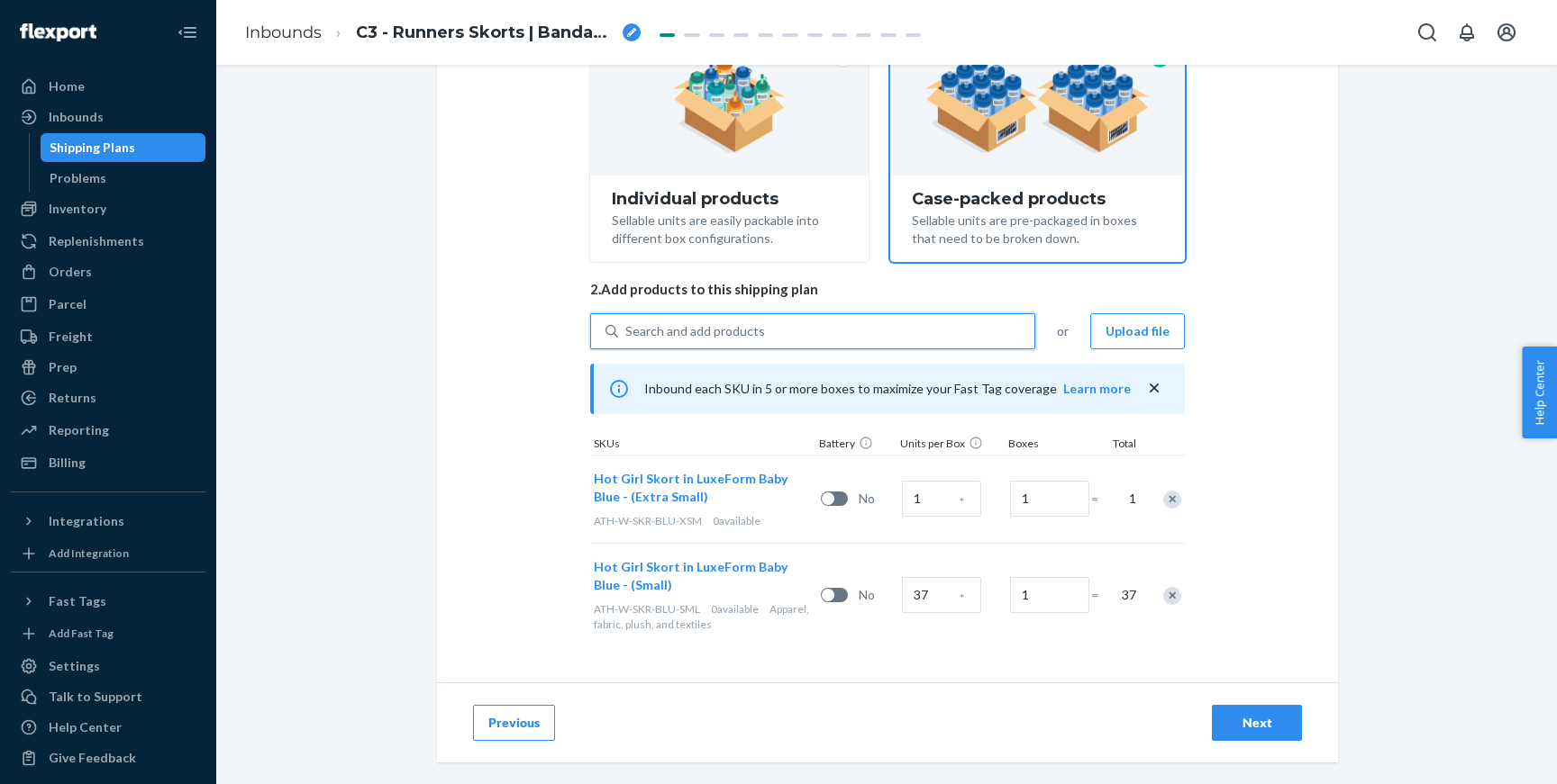
click at [752, 333] on div "Search and add products" at bounding box center [694, 332] width 140 height 18
click at [627, 333] on input "0 results available. Select is focused ,type to refine list, press Down to open…" at bounding box center [626, 332] width 2 height 18
paste input "D4TCA9M2FVK"
type input "D4TCA9M2FVK"
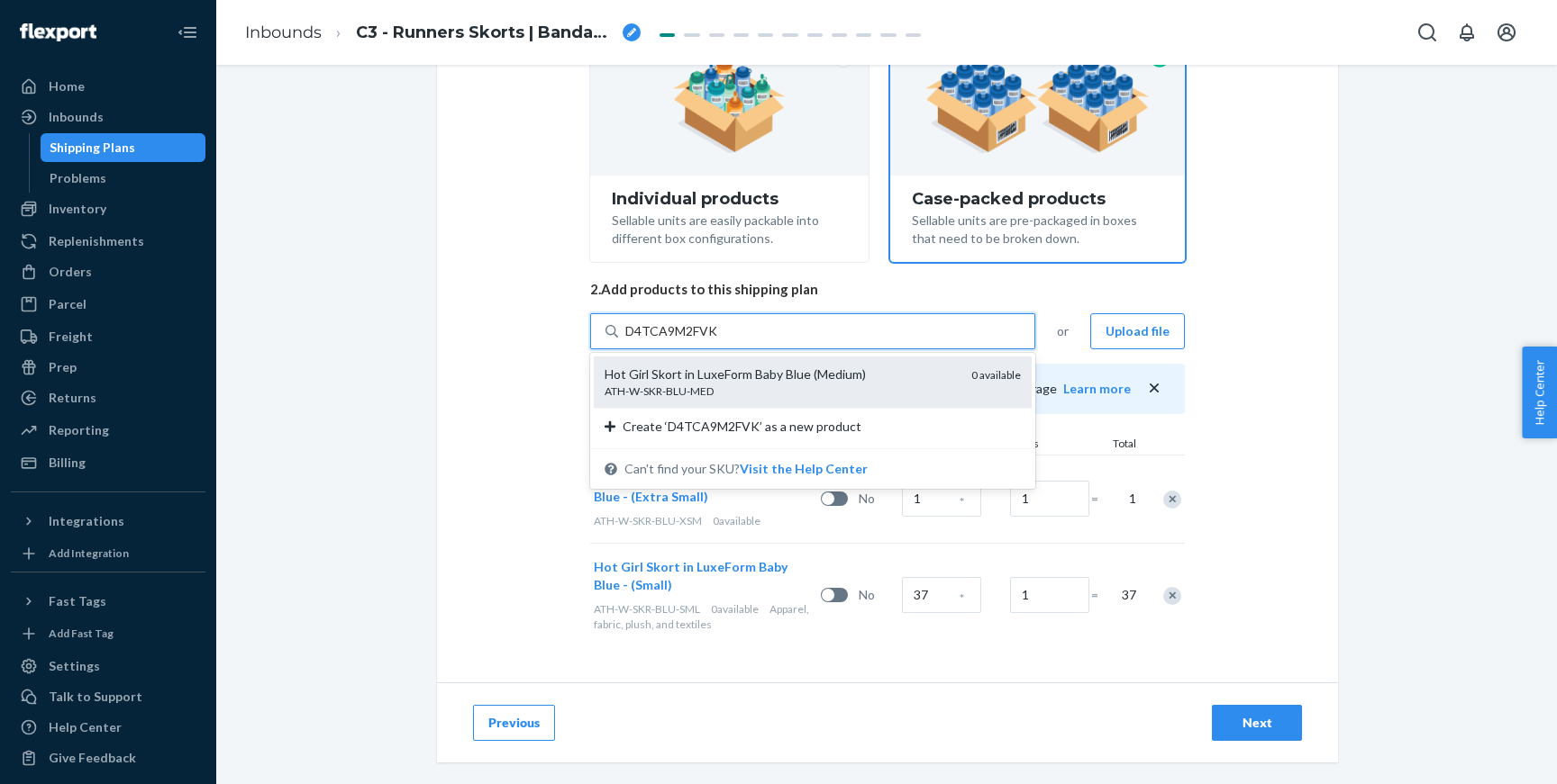
click at [897, 392] on div "ATH-W-SKR-BLU-MED" at bounding box center [780, 390] width 353 height 15
click at [718, 341] on input "D4TCA9M2FVK" at bounding box center [672, 332] width 93 height 18
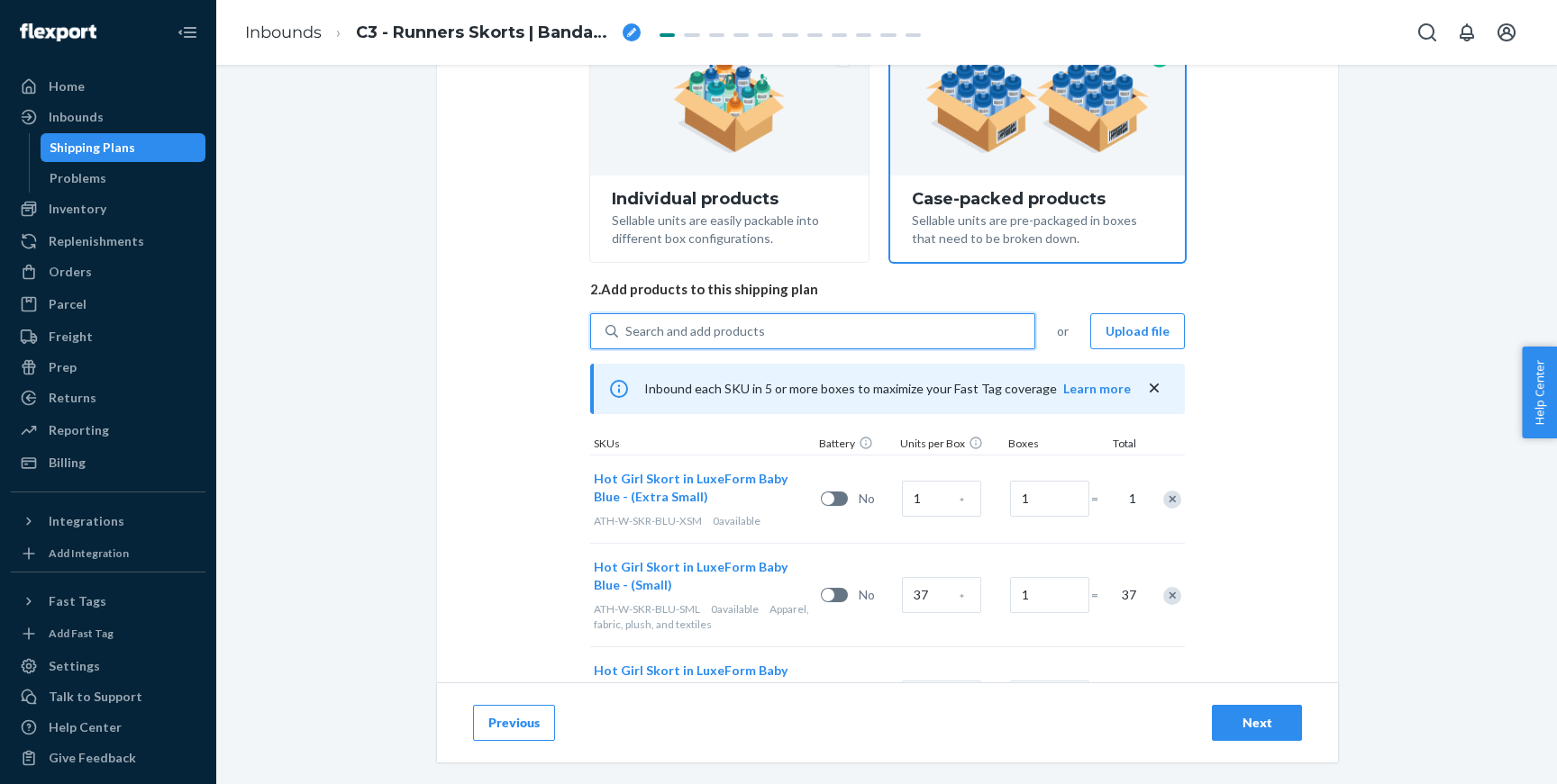
scroll to position [323, 0]
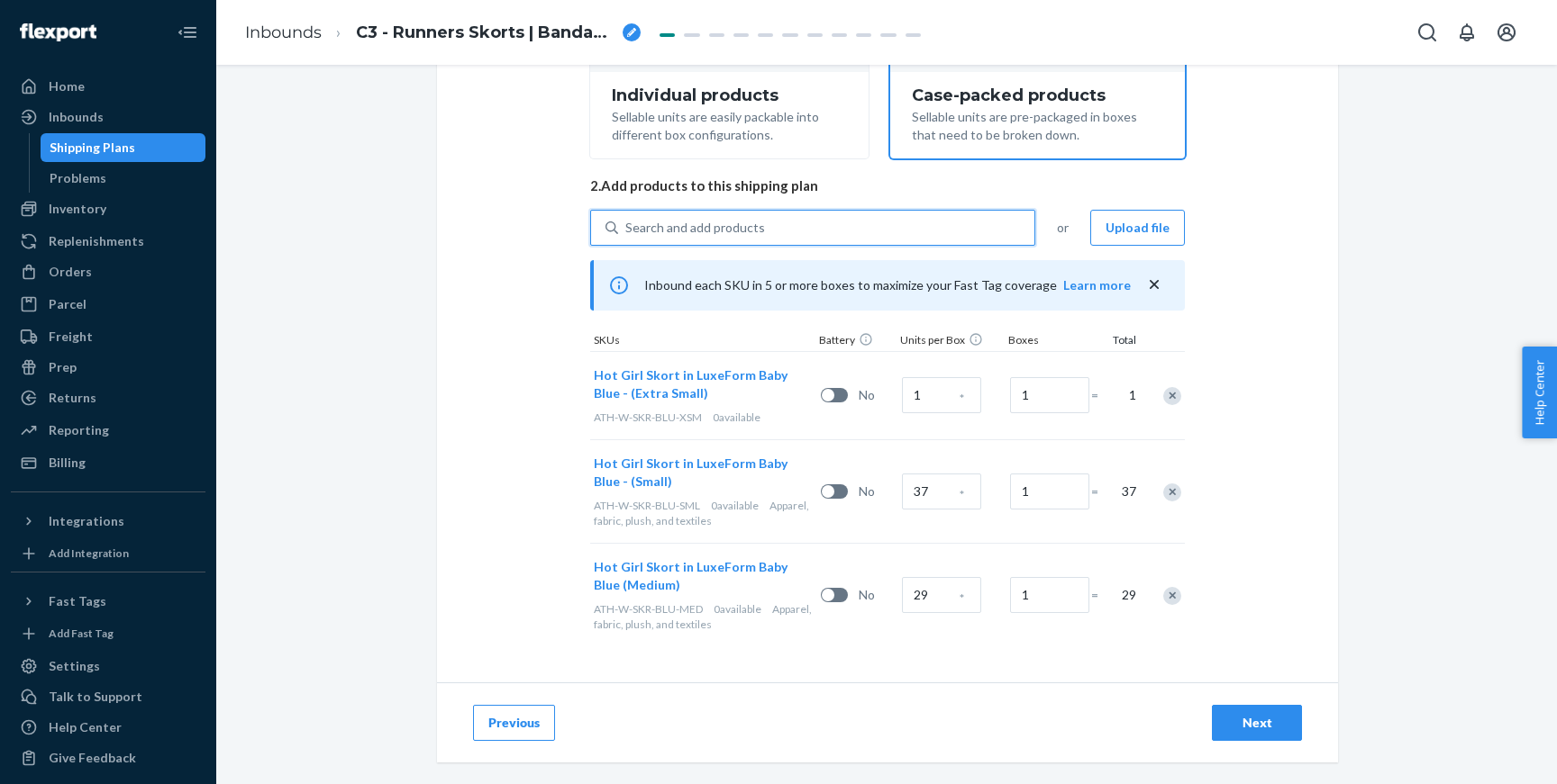
click at [714, 239] on div "Search and add products" at bounding box center [826, 228] width 416 height 33
click at [627, 237] on input "0 results available. Select is focused ,type to refine list, press Down to open…" at bounding box center [626, 228] width 2 height 18
paste input "DW4EZZ6699K"
type input "DW4EZZ6699K"
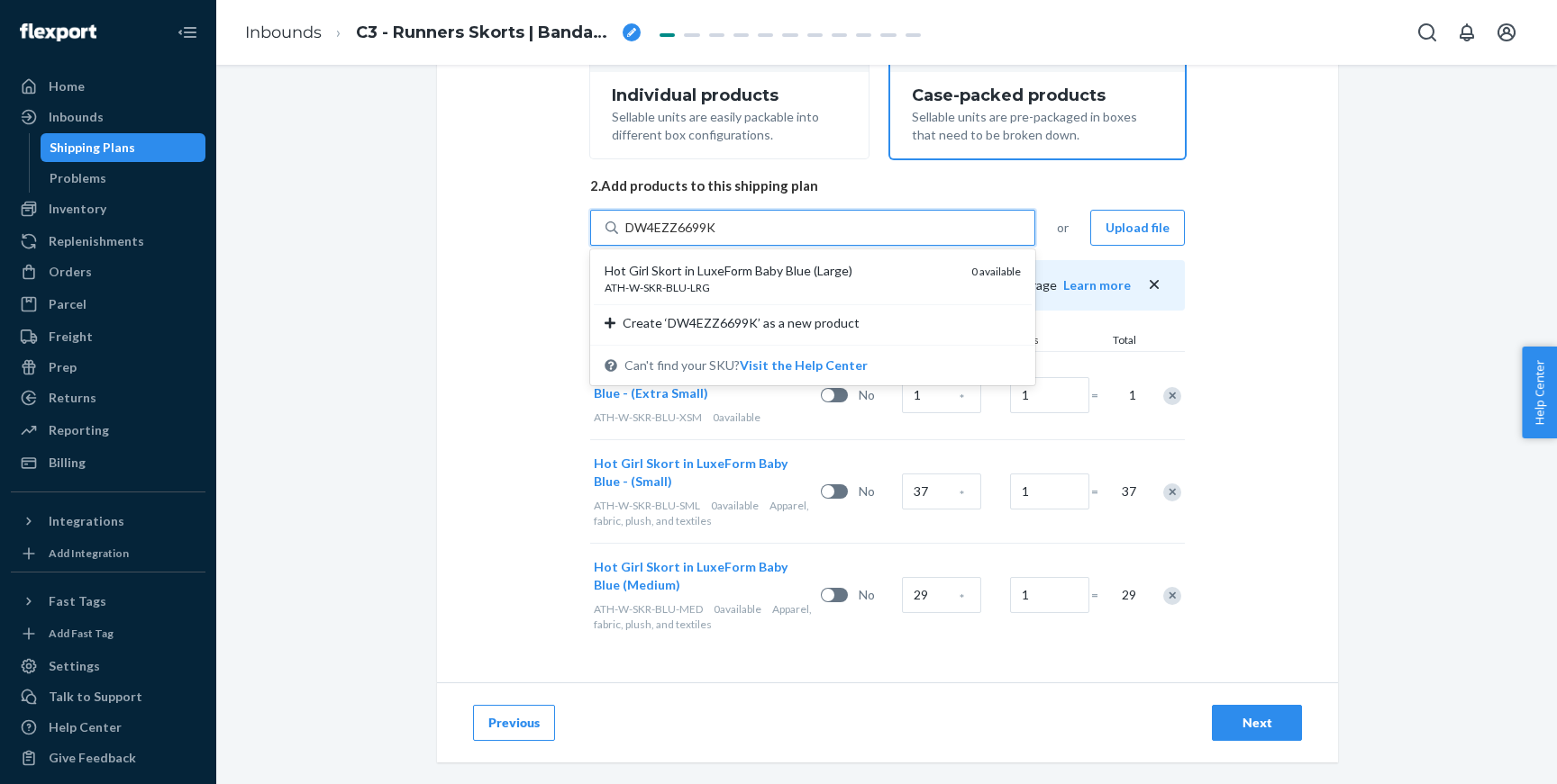
click at [756, 291] on div "ATH-W-SKR-BLU-LRG" at bounding box center [780, 287] width 353 height 15
click at [718, 237] on input "DW4EZZ6699K" at bounding box center [672, 228] width 93 height 18
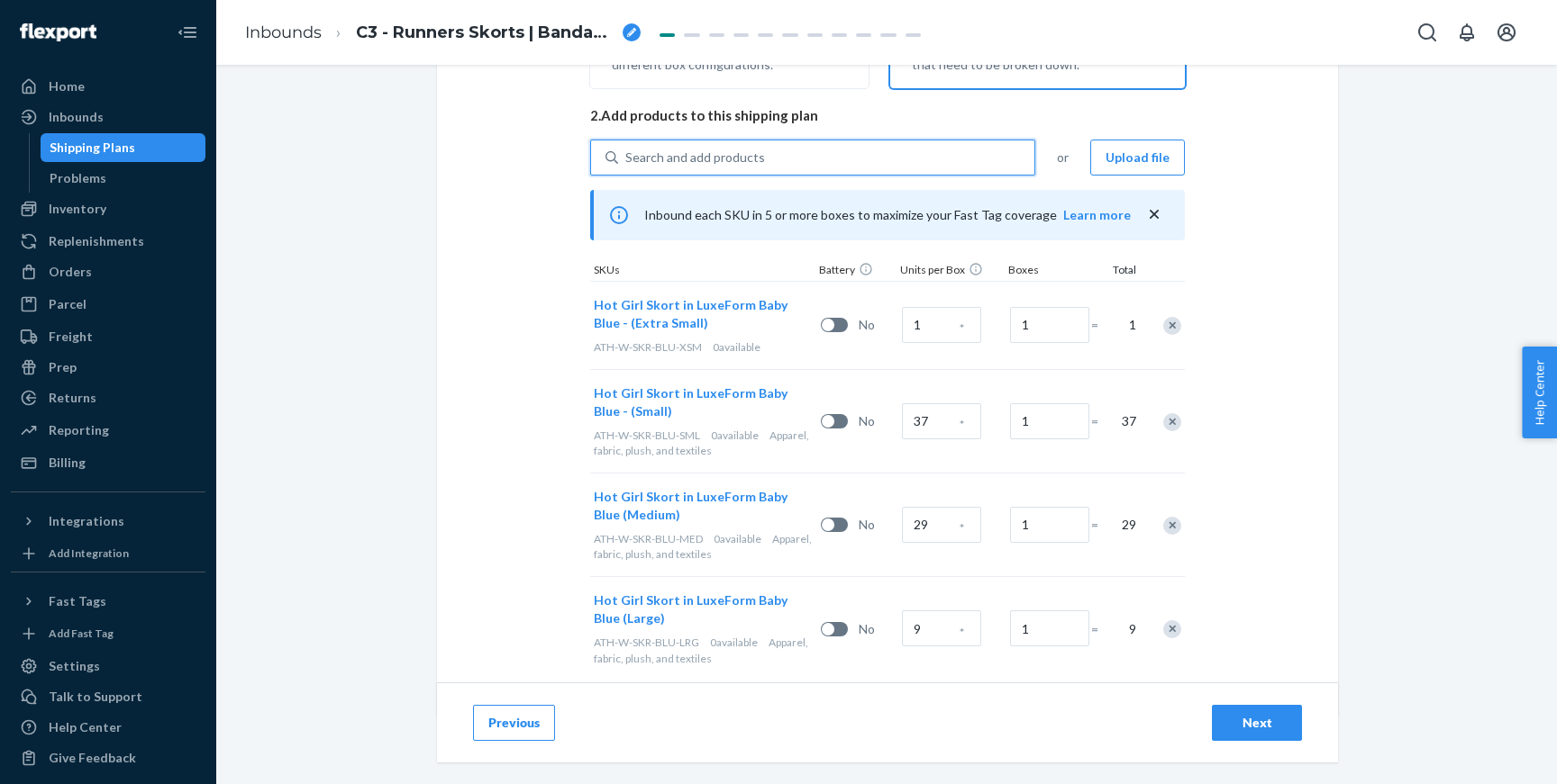
scroll to position [427, 0]
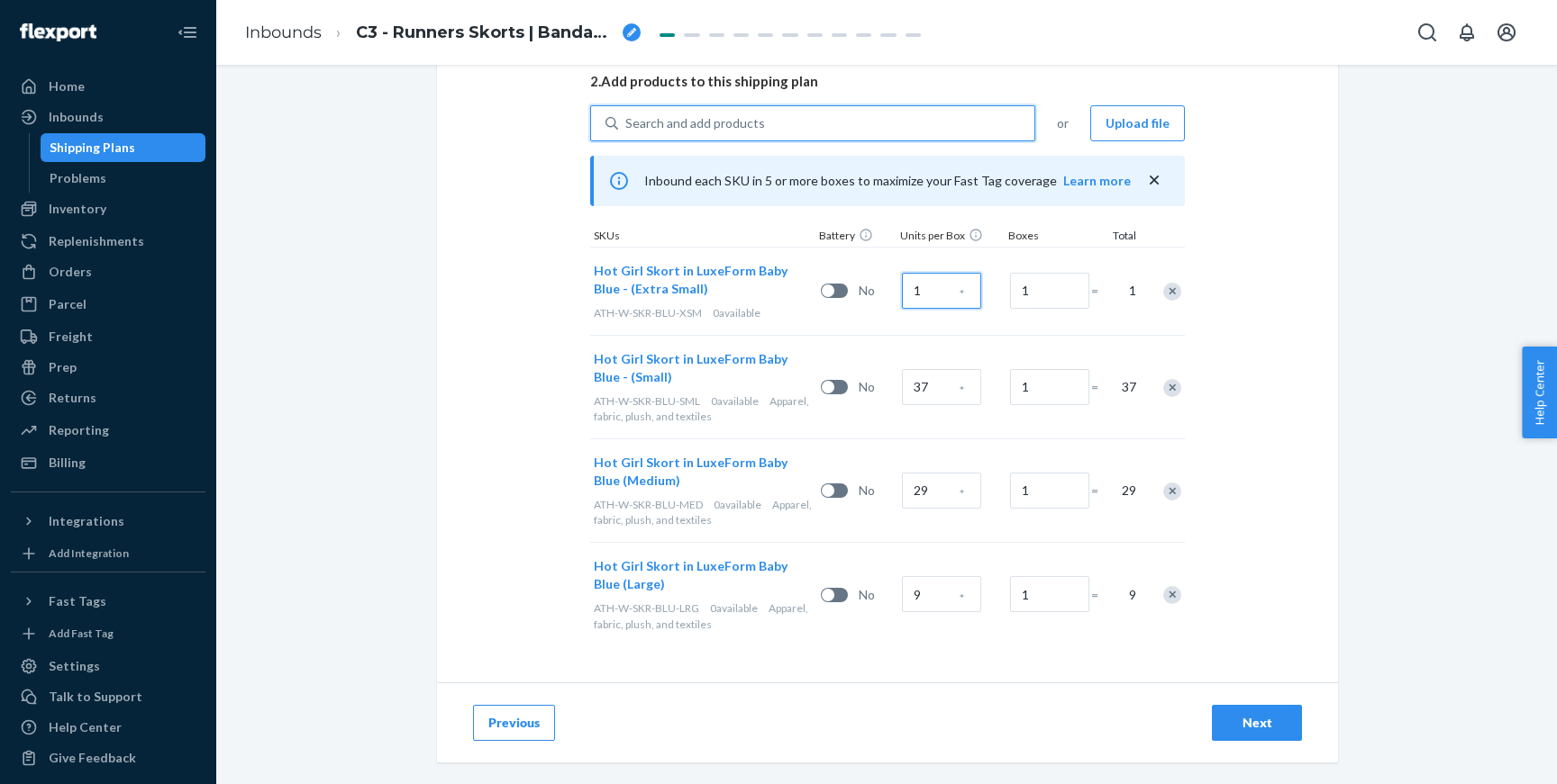
click at [934, 291] on input "1" at bounding box center [941, 291] width 79 height 36
type input "20"
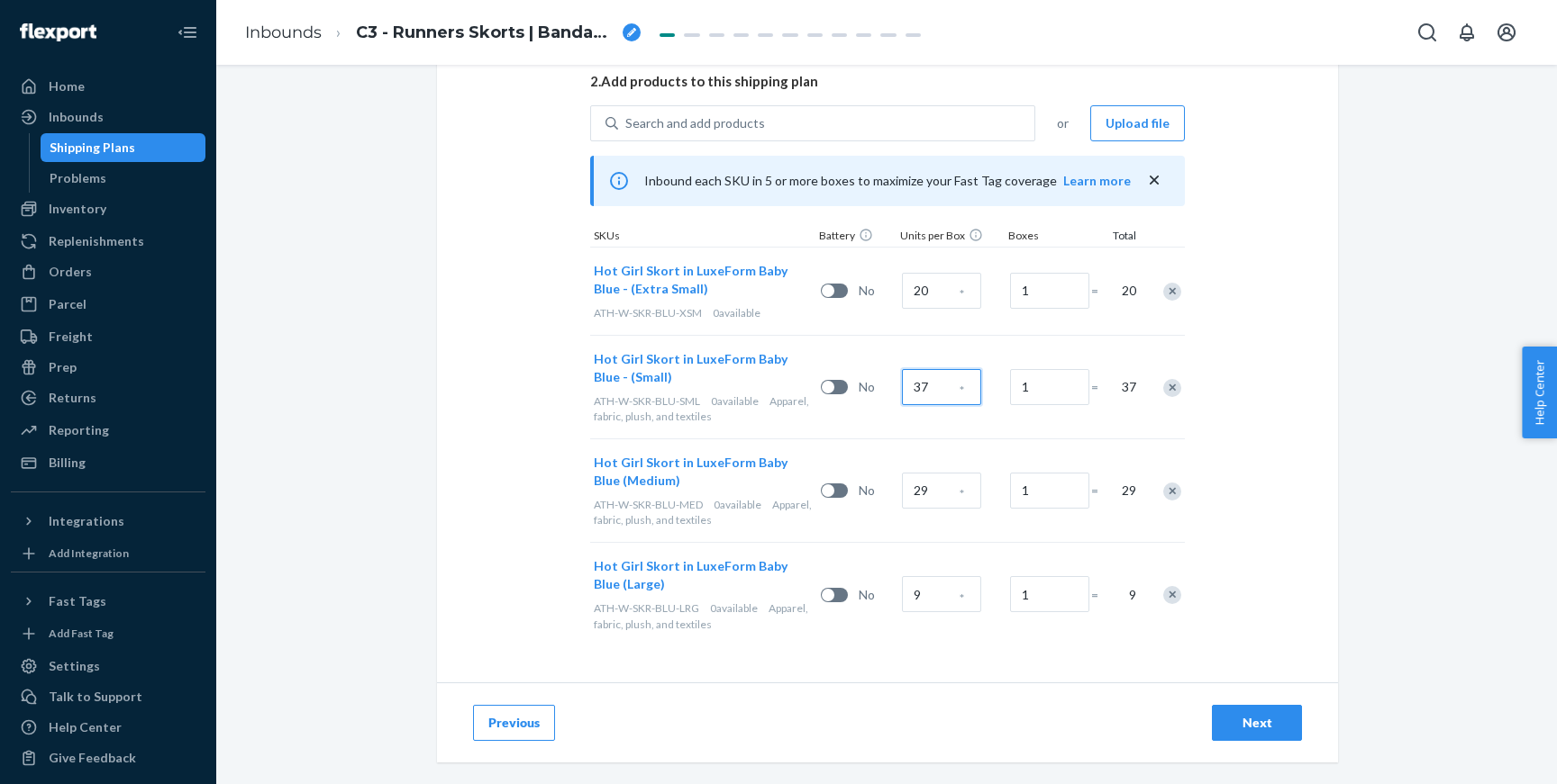
click at [941, 387] on input "37" at bounding box center [941, 387] width 79 height 36
type input "8"
click at [927, 494] on input "29" at bounding box center [941, 490] width 79 height 36
type input "1"
click at [938, 610] on input "9" at bounding box center [941, 594] width 79 height 36
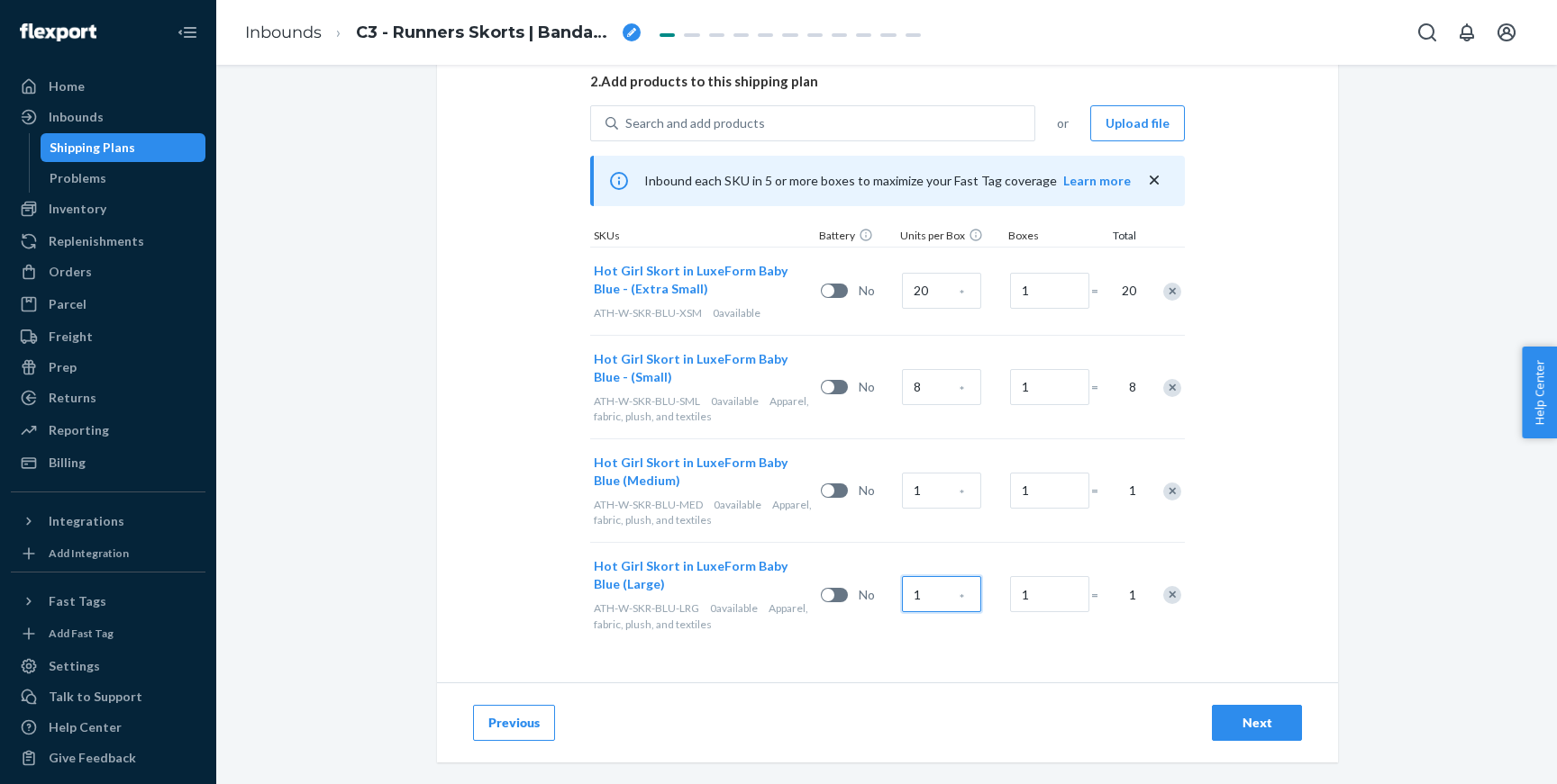
type input "1"
click at [899, 681] on div "Select and Add Products Ensure your products meet our dimension requirements an…" at bounding box center [886, 174] width 900 height 1018
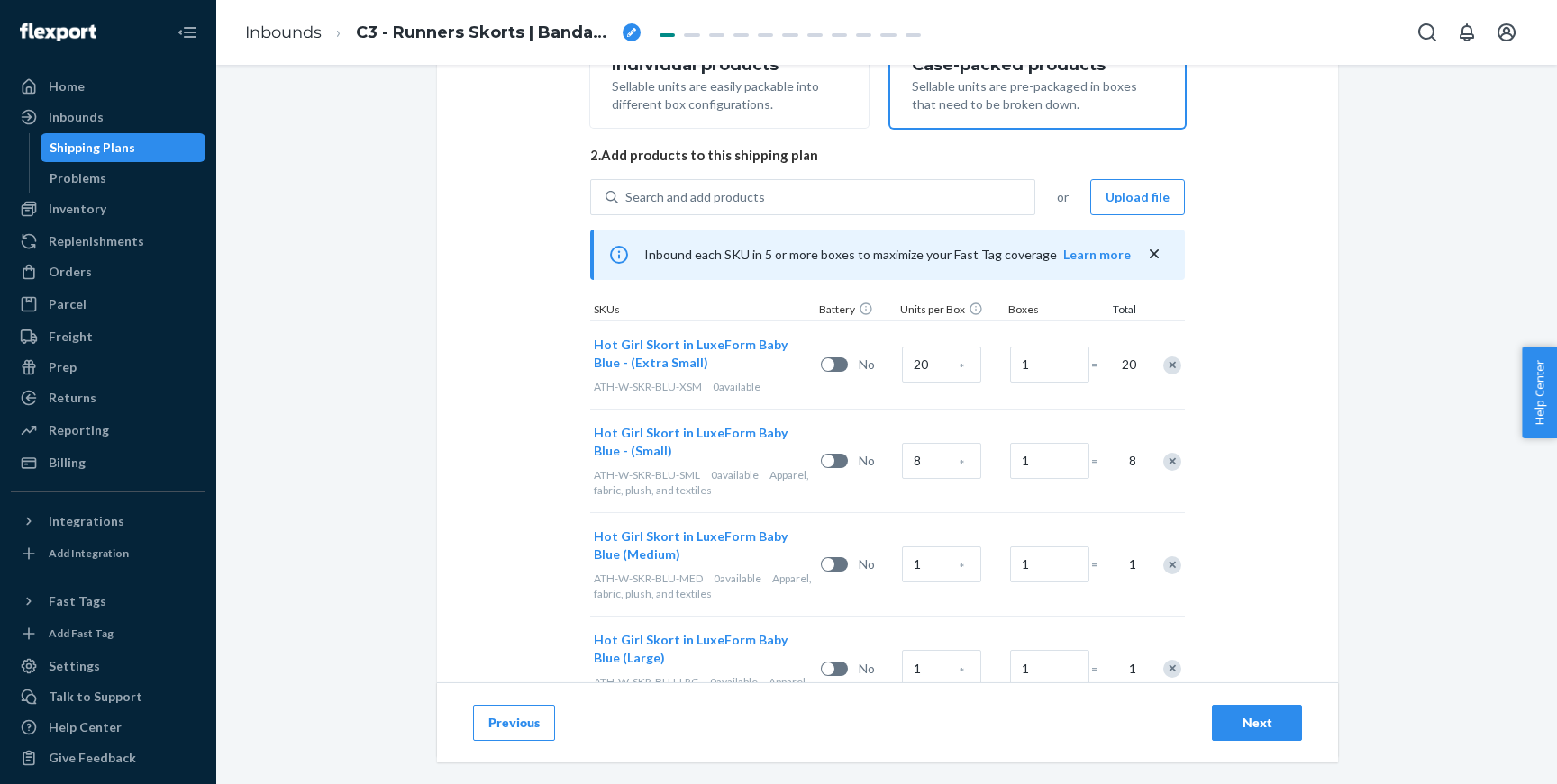
scroll to position [326, 0]
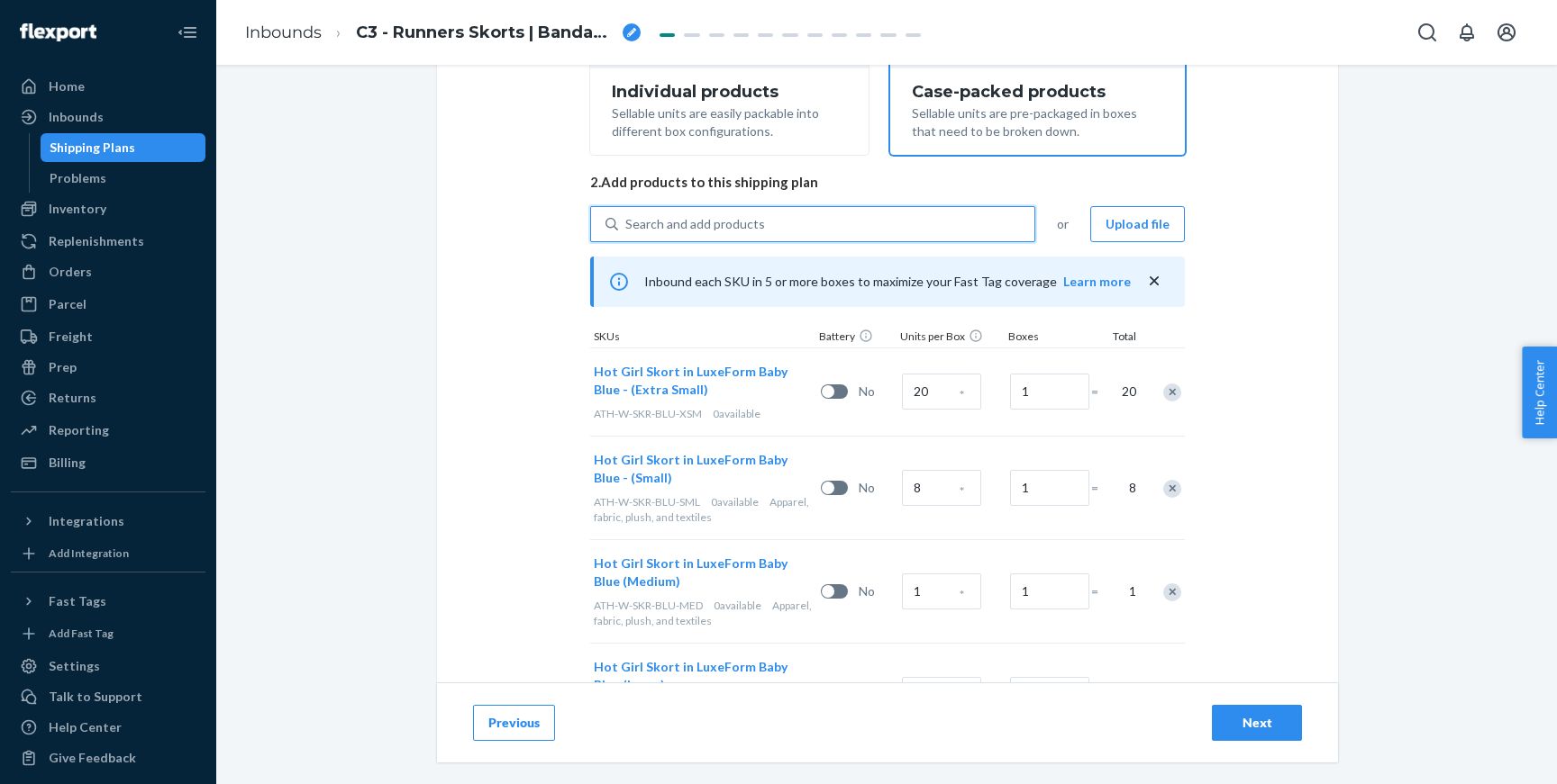
click at [694, 217] on div "Search and add products" at bounding box center [694, 224] width 140 height 18
click at [627, 217] on input "0 results available. Use Up and Down to choose options, press Enter to select t…" at bounding box center [626, 224] width 2 height 18
paste input "DET9CSALD69"
type input "DET9CSALD69"
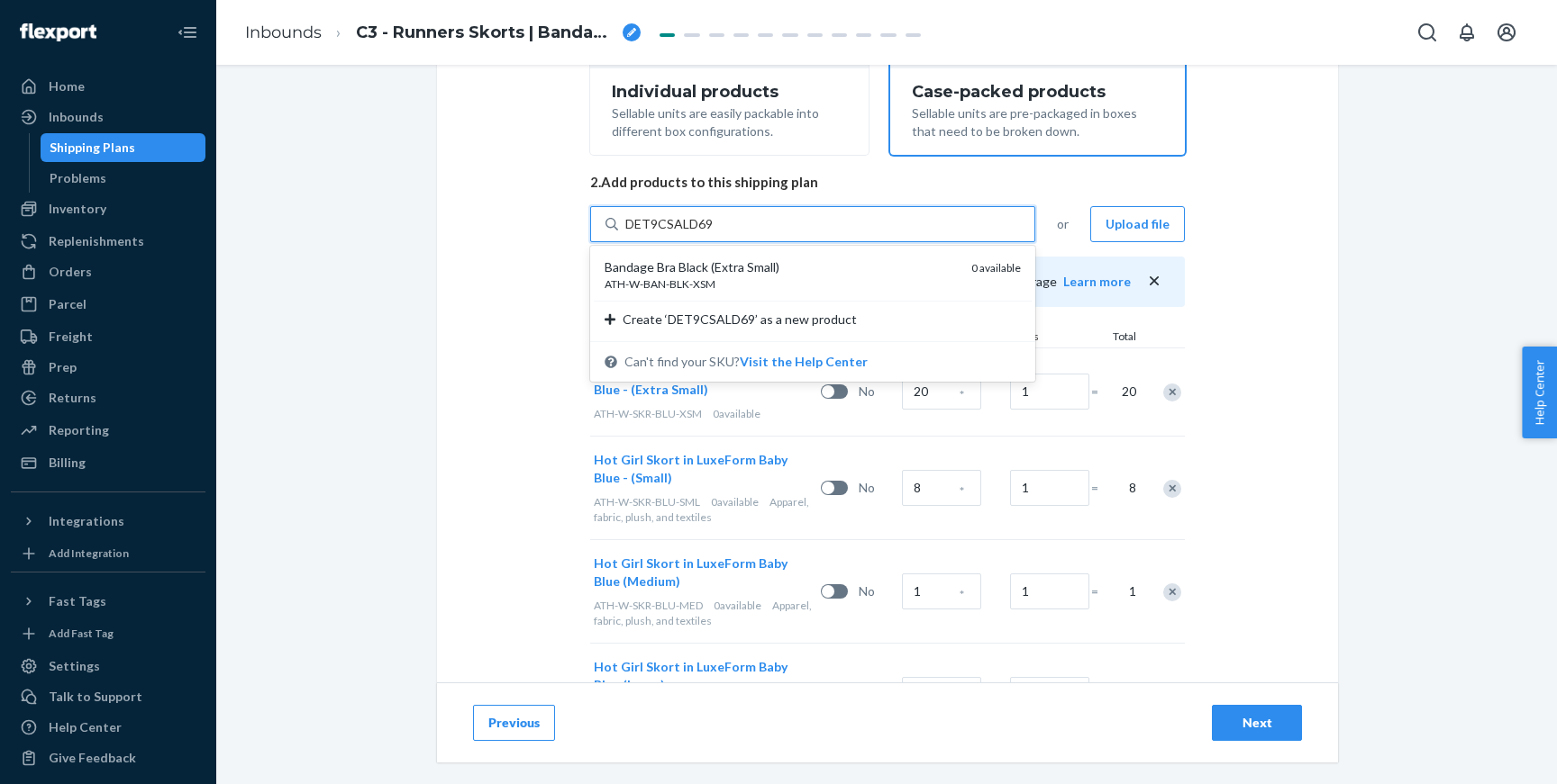
click at [830, 291] on div "Bandage Bra Black (Extra Small) ATH-W-BAN-BLK-XSM 0 available" at bounding box center [812, 275] width 438 height 51
click at [713, 234] on input "DET9CSALD69" at bounding box center [669, 224] width 88 height 18
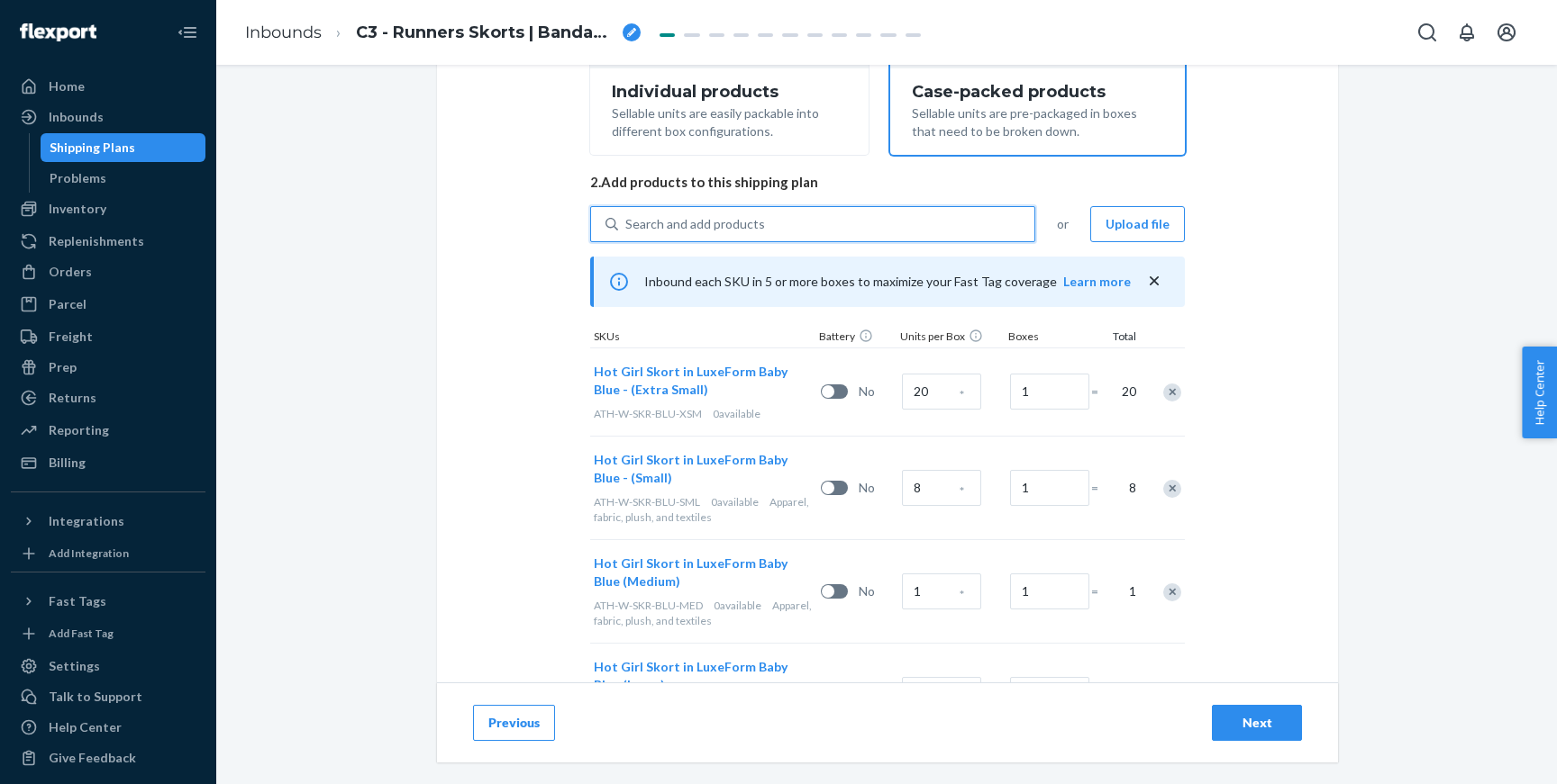
click at [693, 220] on div "Search and add products" at bounding box center [694, 224] width 140 height 18
click at [627, 220] on input "0 results available. Select is focused ,type to refine list, press Down to open…" at bounding box center [626, 224] width 2 height 18
paste input "DK5BYXVP2K9"
type input "DK5BYXVP2K9"
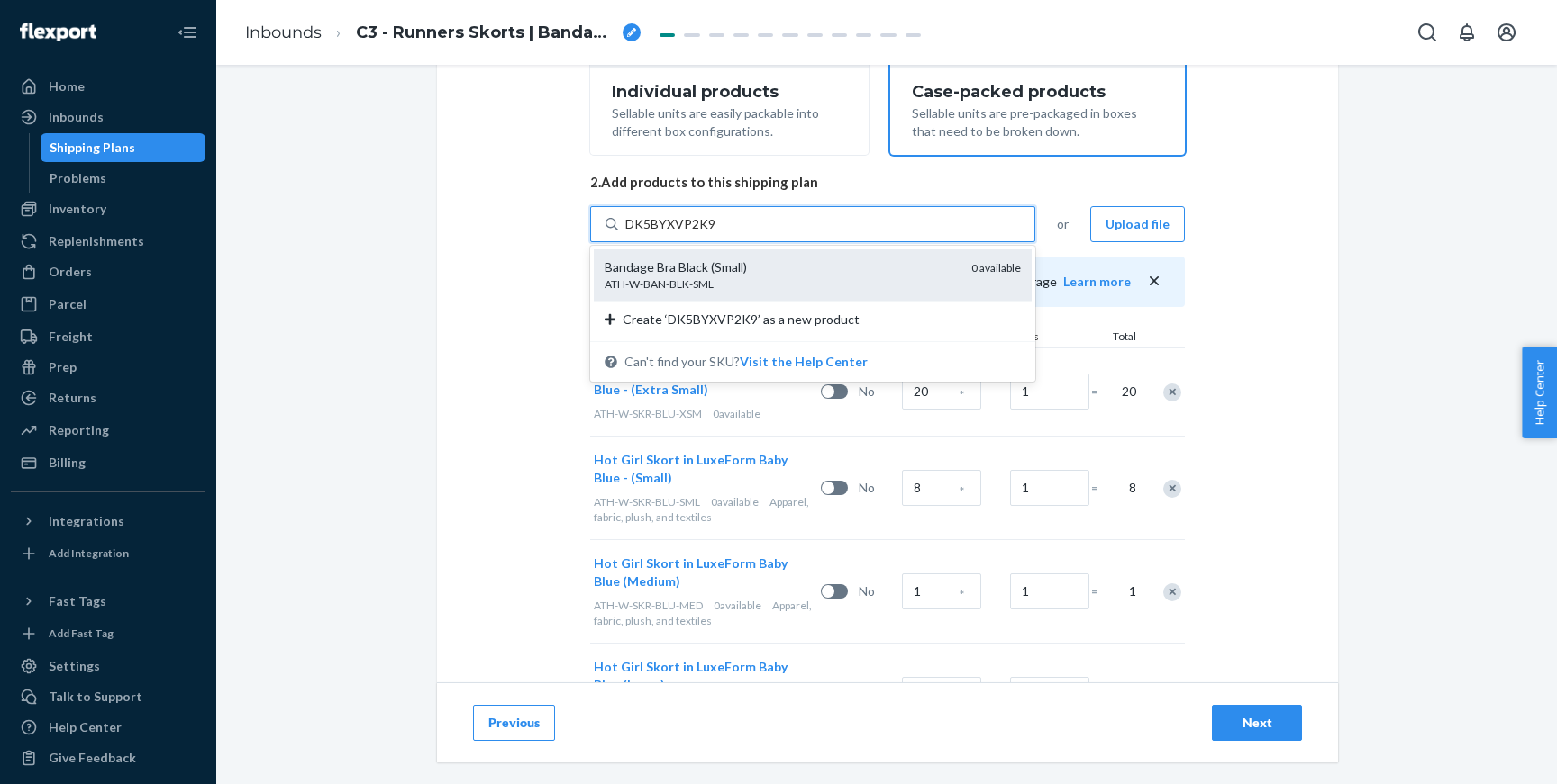
click at [822, 285] on div "ATH-W-BAN-BLK-SML" at bounding box center [780, 283] width 353 height 15
click at [716, 234] on input "DK5BYXVP2K9" at bounding box center [671, 224] width 91 height 18
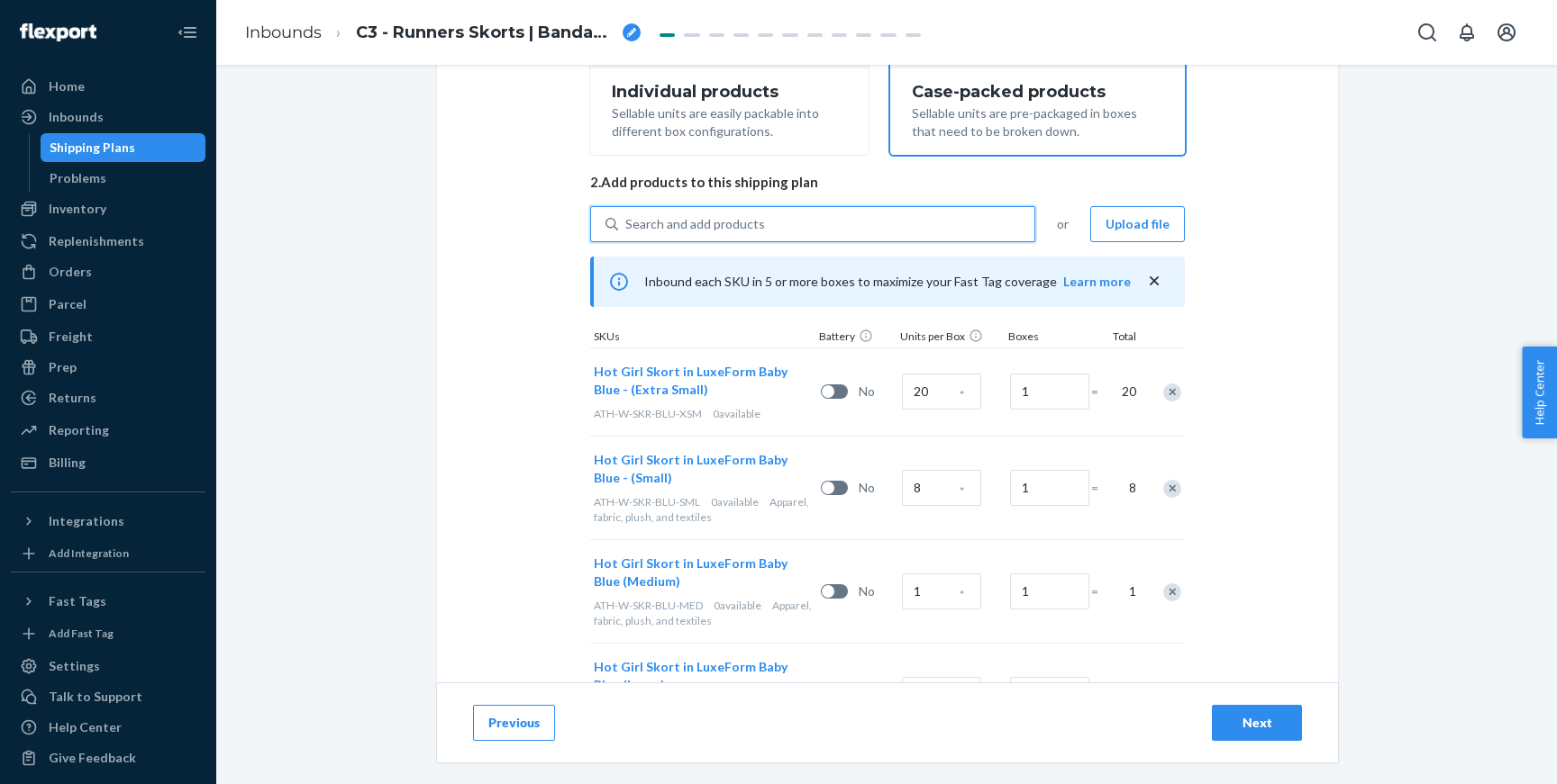
click at [704, 214] on div "Search and add products" at bounding box center [826, 224] width 416 height 33
click at [627, 215] on input "0 results available. Select is focused ,type to refine list, press Down to open…" at bounding box center [626, 224] width 2 height 18
paste input "DVJAGVKJ7MR"
type input "DVJAGVKJ7MR"
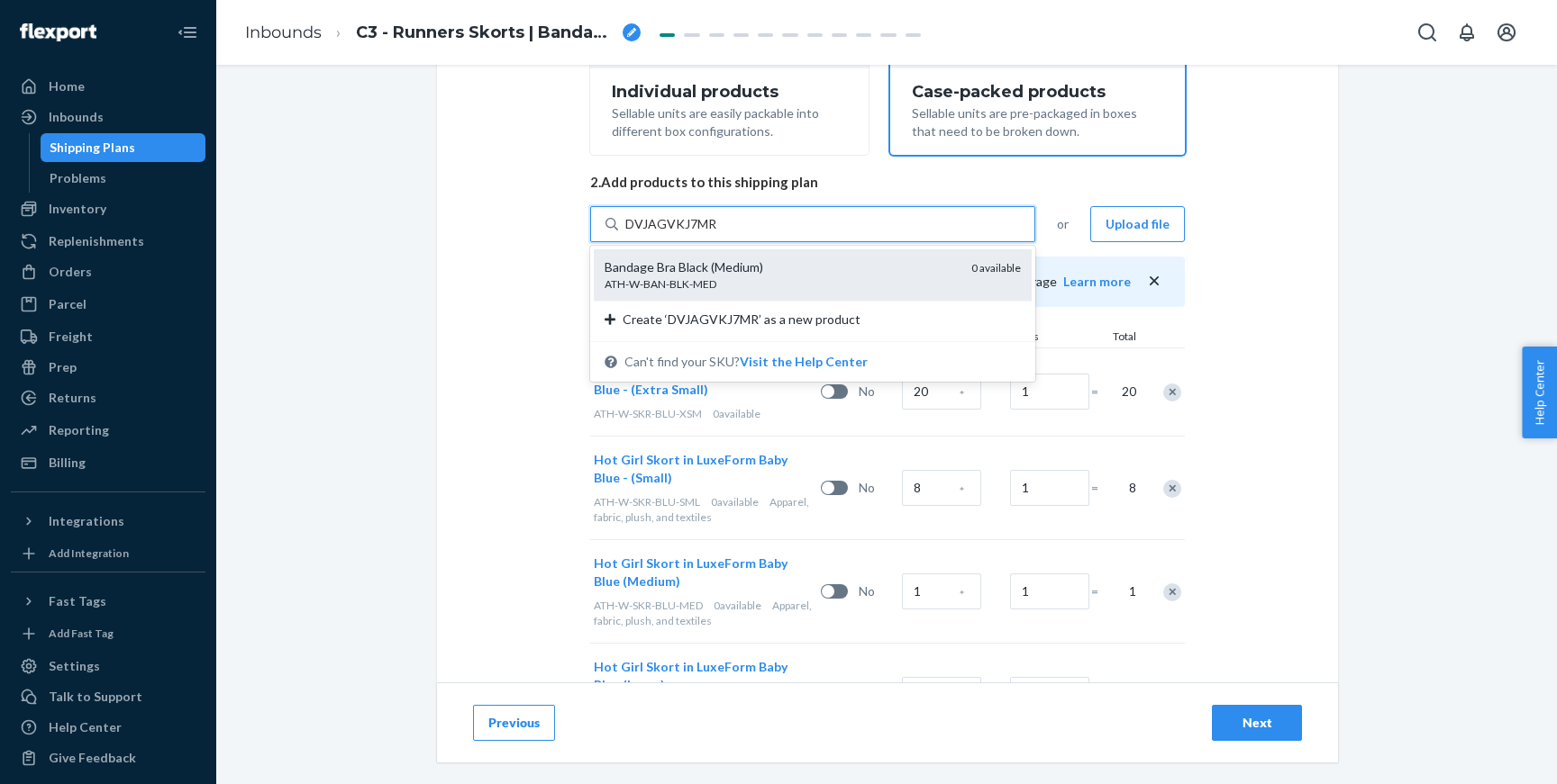
click at [802, 297] on div "Bandage Bra Black (Medium) ATH-W-BAN-BLK-MED 0 available" at bounding box center [812, 275] width 438 height 51
click at [716, 234] on input "DVJAGVKJ7MR" at bounding box center [671, 224] width 91 height 18
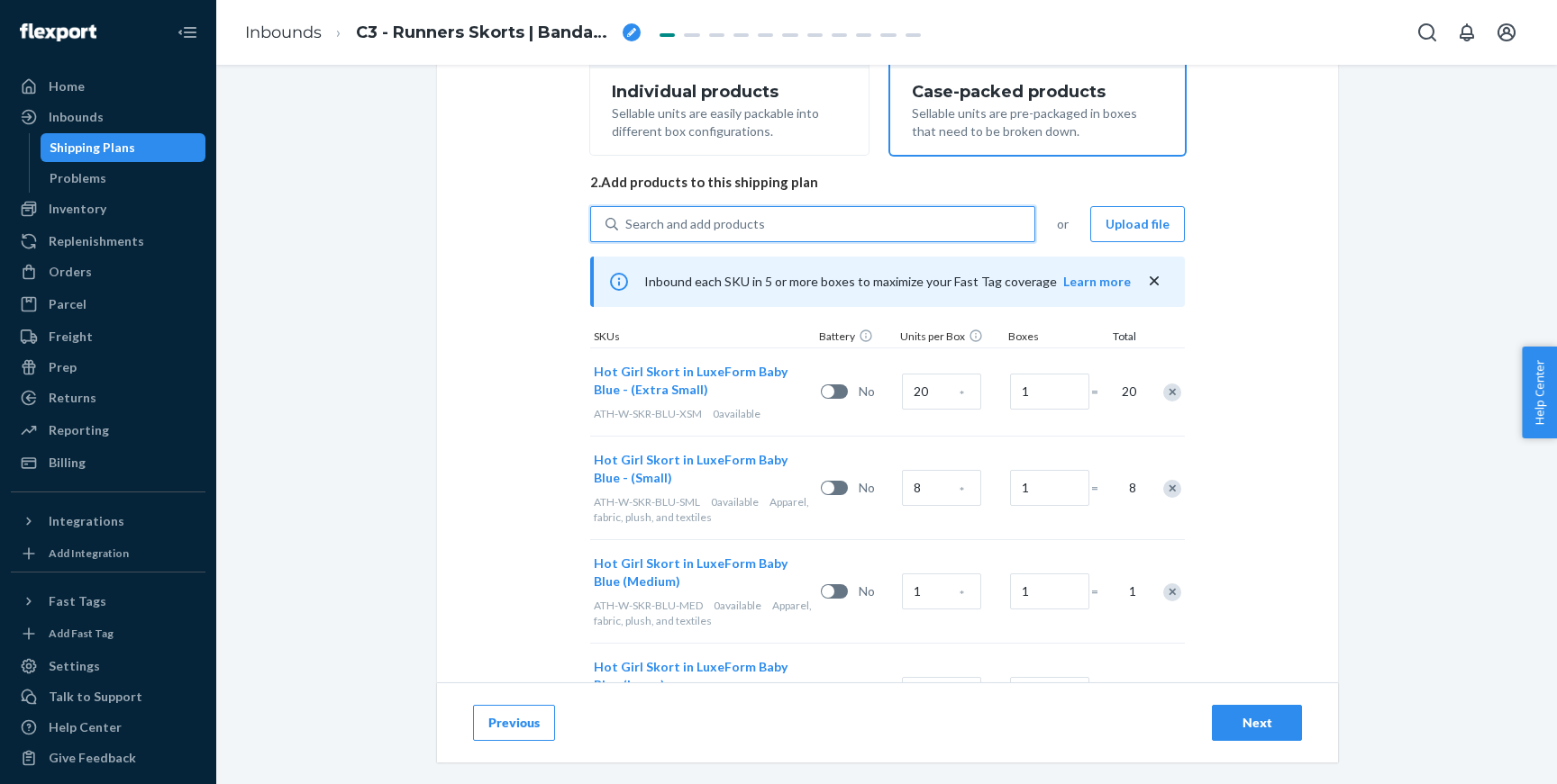
click at [700, 224] on div "Search and add products" at bounding box center [694, 224] width 140 height 18
click at [627, 224] on input "0 results available. Use Up and Down to choose options, press Enter to select t…" at bounding box center [626, 224] width 2 height 18
paste input "D7P9KCRNK7B"
type input "D7P9KCRNK7B"
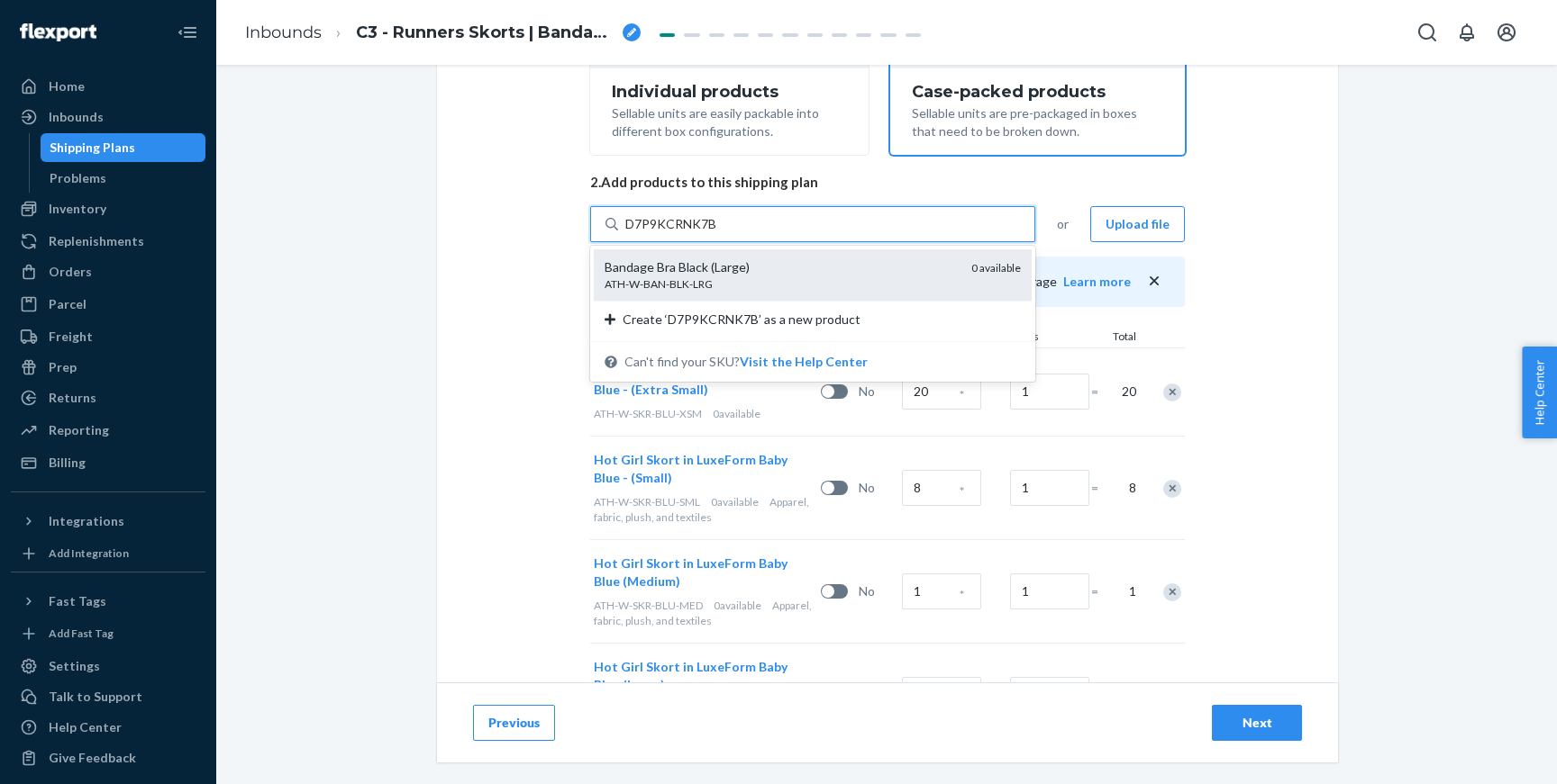
click at [826, 284] on div "ATH-W-BAN-BLK-LRG" at bounding box center [780, 283] width 353 height 15
click at [718, 234] on input "D7P9KCRNK7B" at bounding box center [672, 224] width 93 height 18
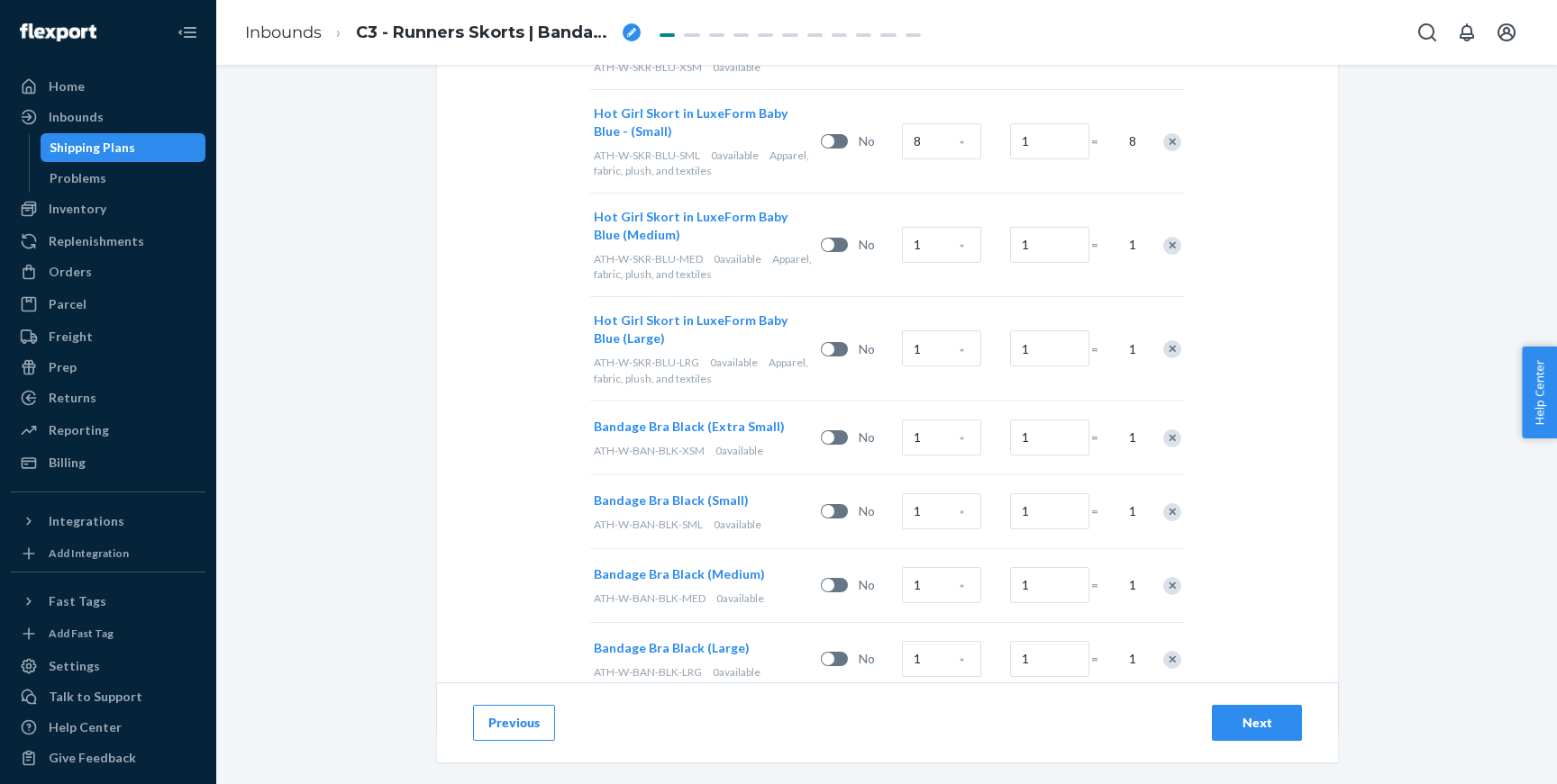
scroll to position [676, 0]
click at [946, 439] on input "1" at bounding box center [941, 434] width 79 height 36
type input "16"
click at [950, 511] on input "1" at bounding box center [941, 508] width 79 height 36
type input "54"
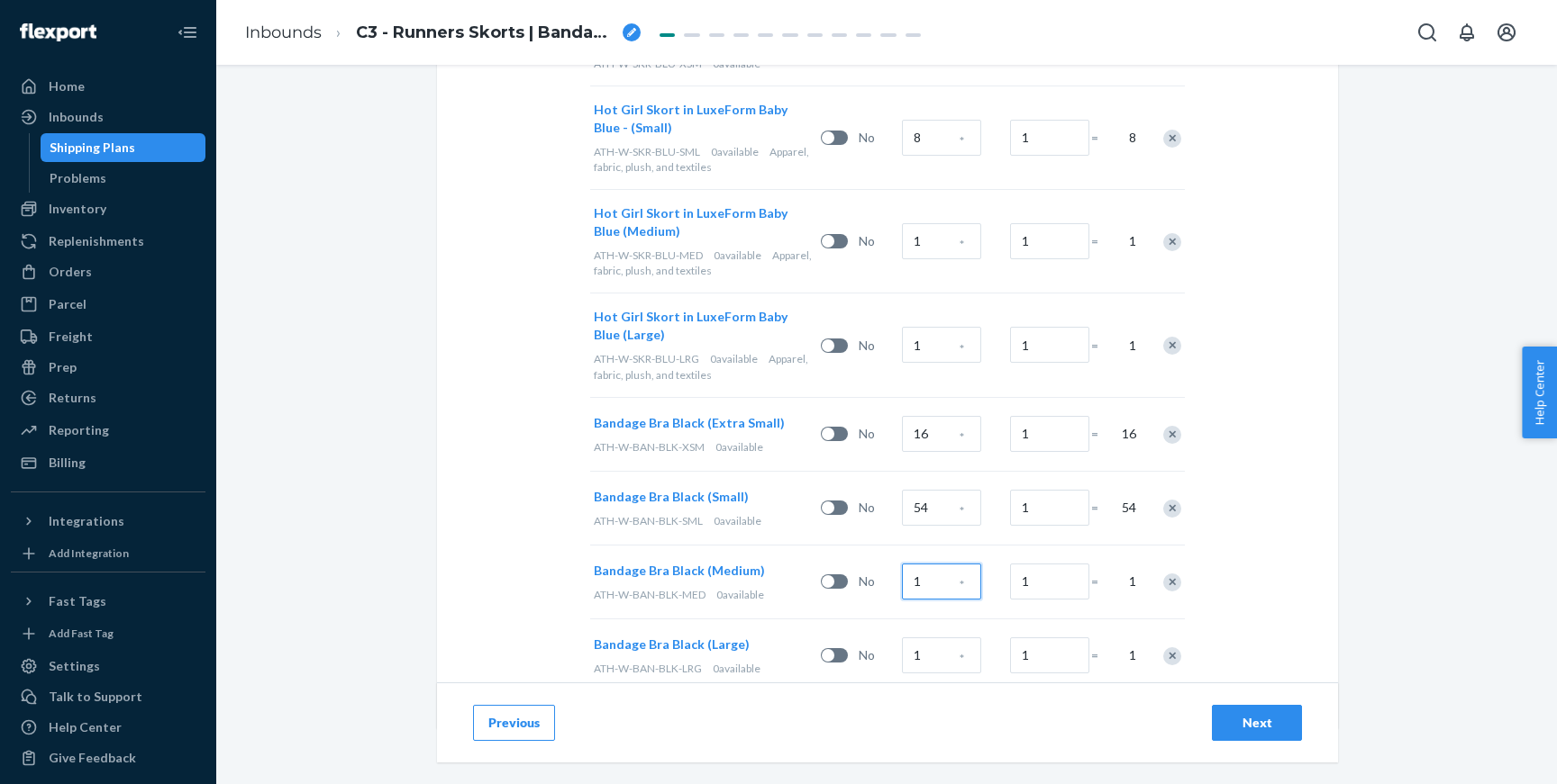
click at [947, 589] on input "1" at bounding box center [941, 581] width 79 height 36
type input "27"
click at [931, 658] on input "1" at bounding box center [941, 655] width 79 height 36
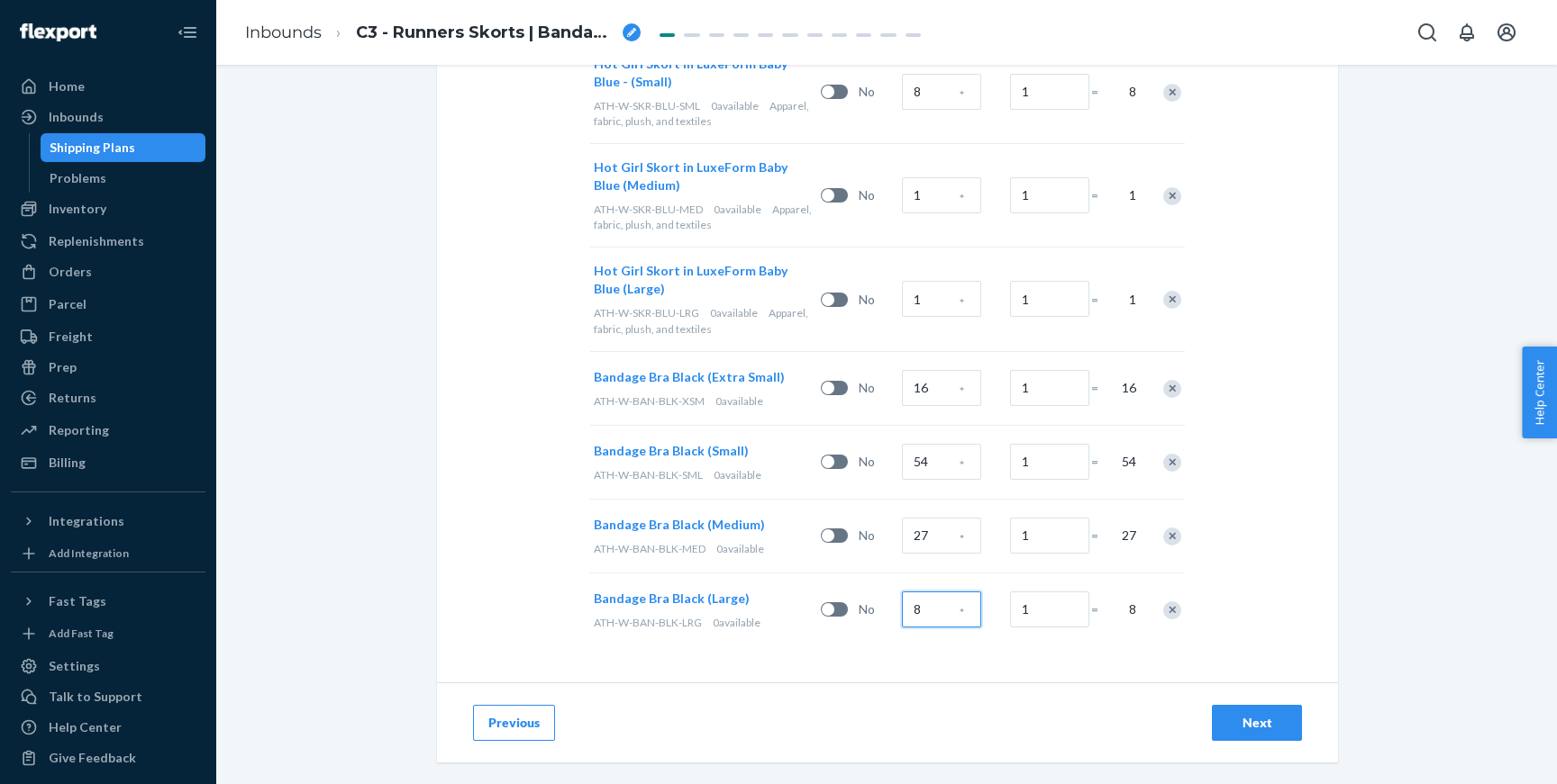
type input "8"
click at [1274, 731] on div "Next" at bounding box center [1257, 723] width 59 height 18
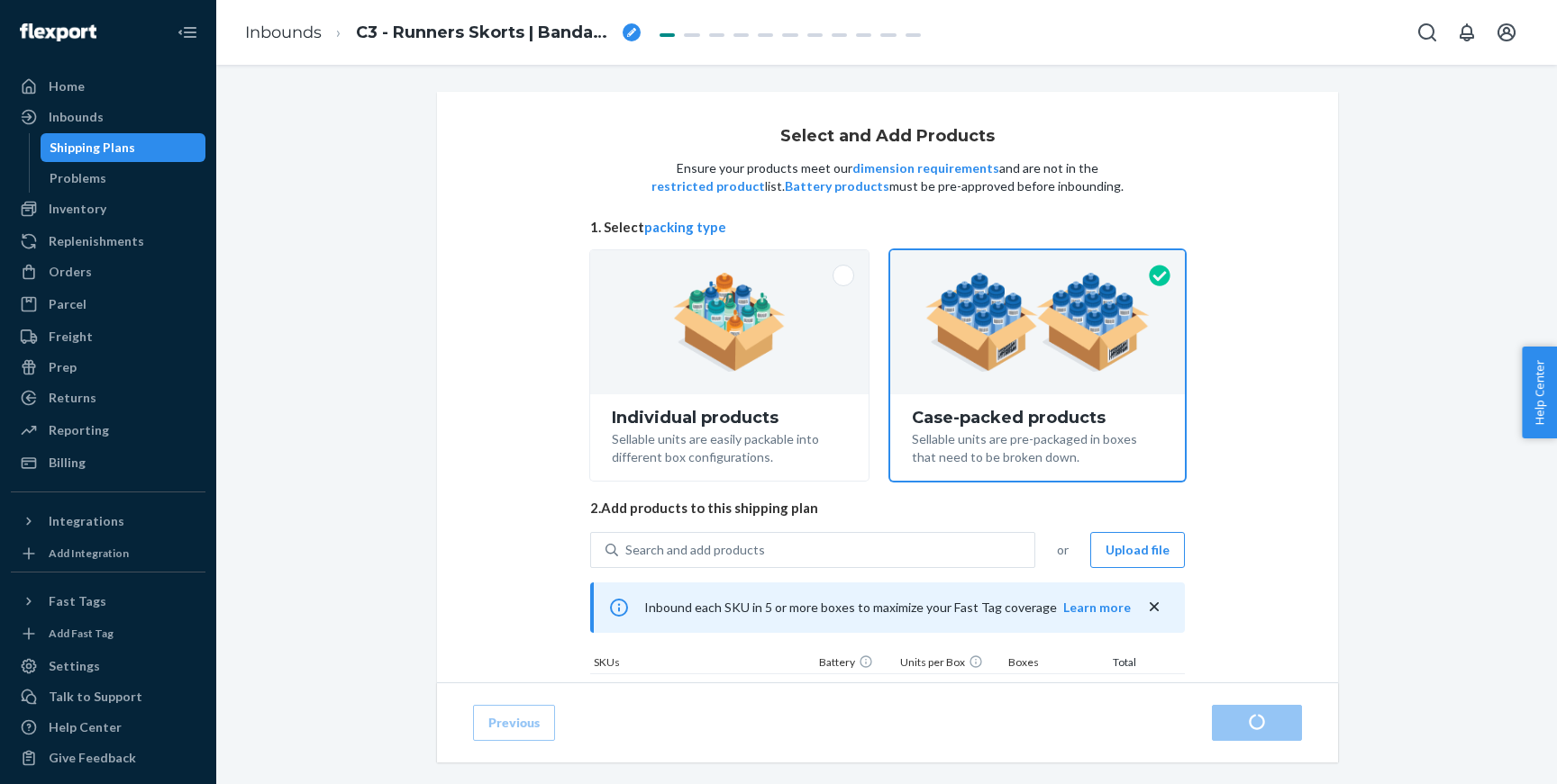
radio input "true"
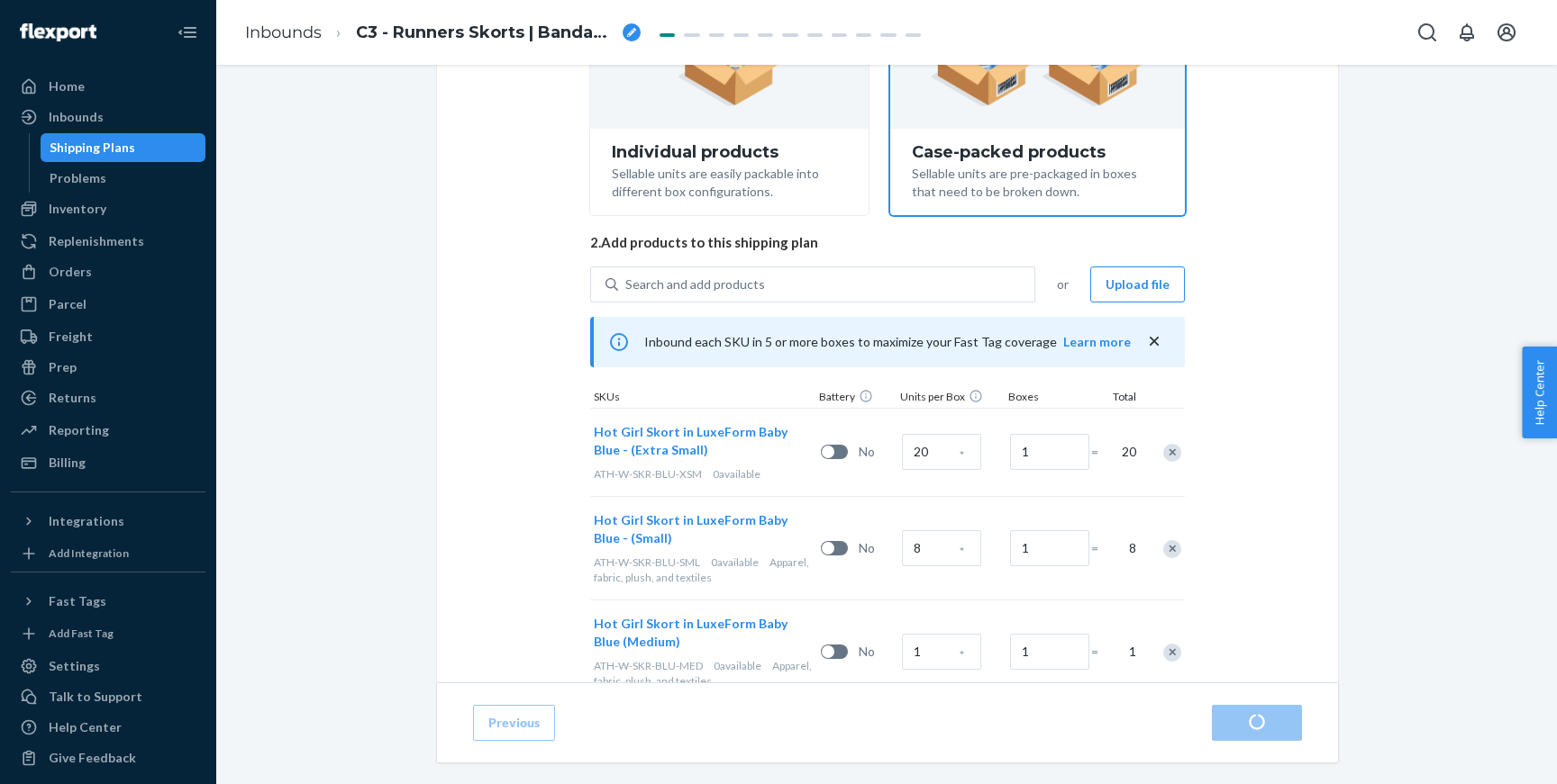
scroll to position [368, 0]
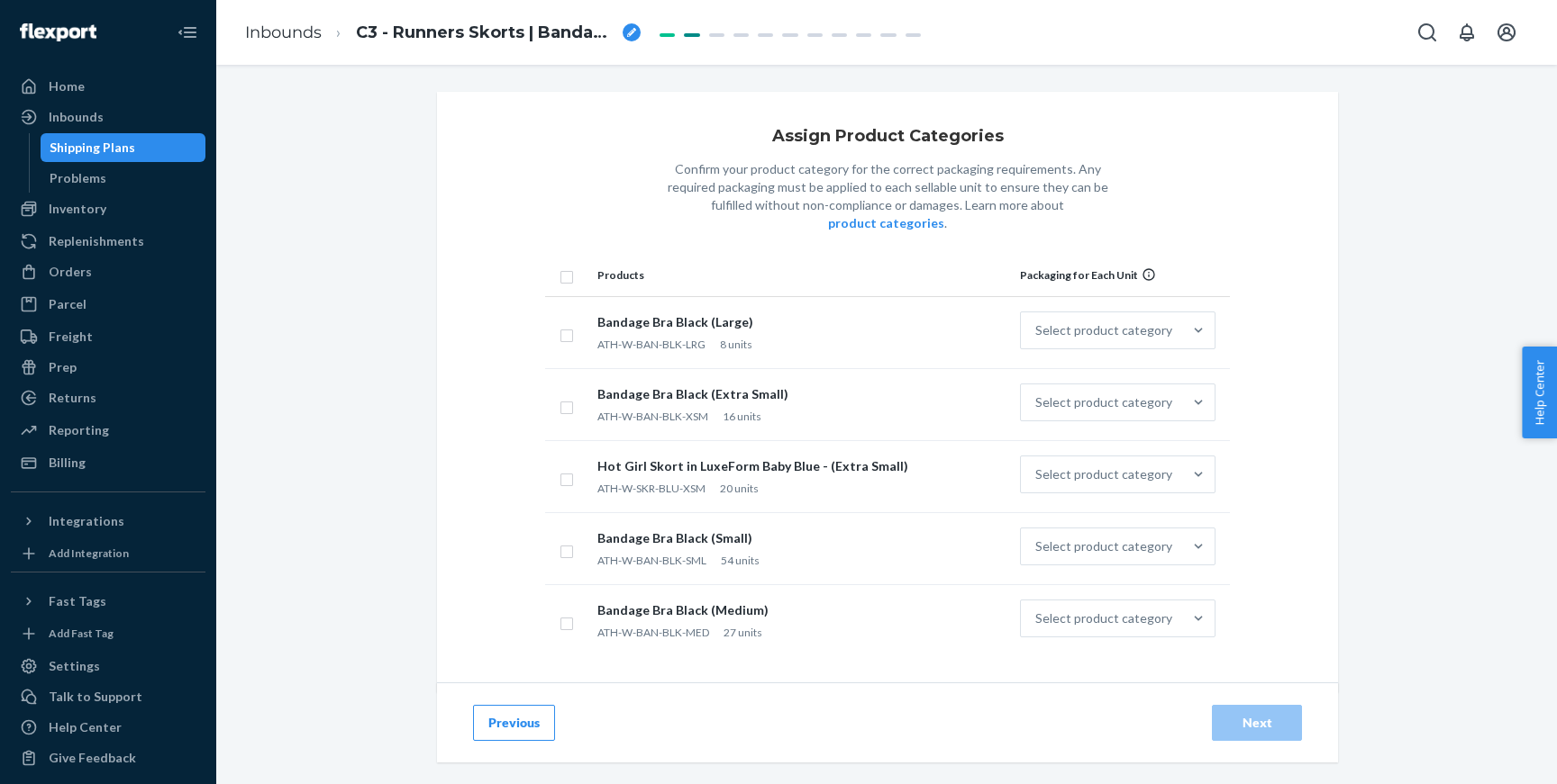
click at [563, 265] on input "checkbox" at bounding box center [567, 274] width 15 height 19
checkbox input "true"
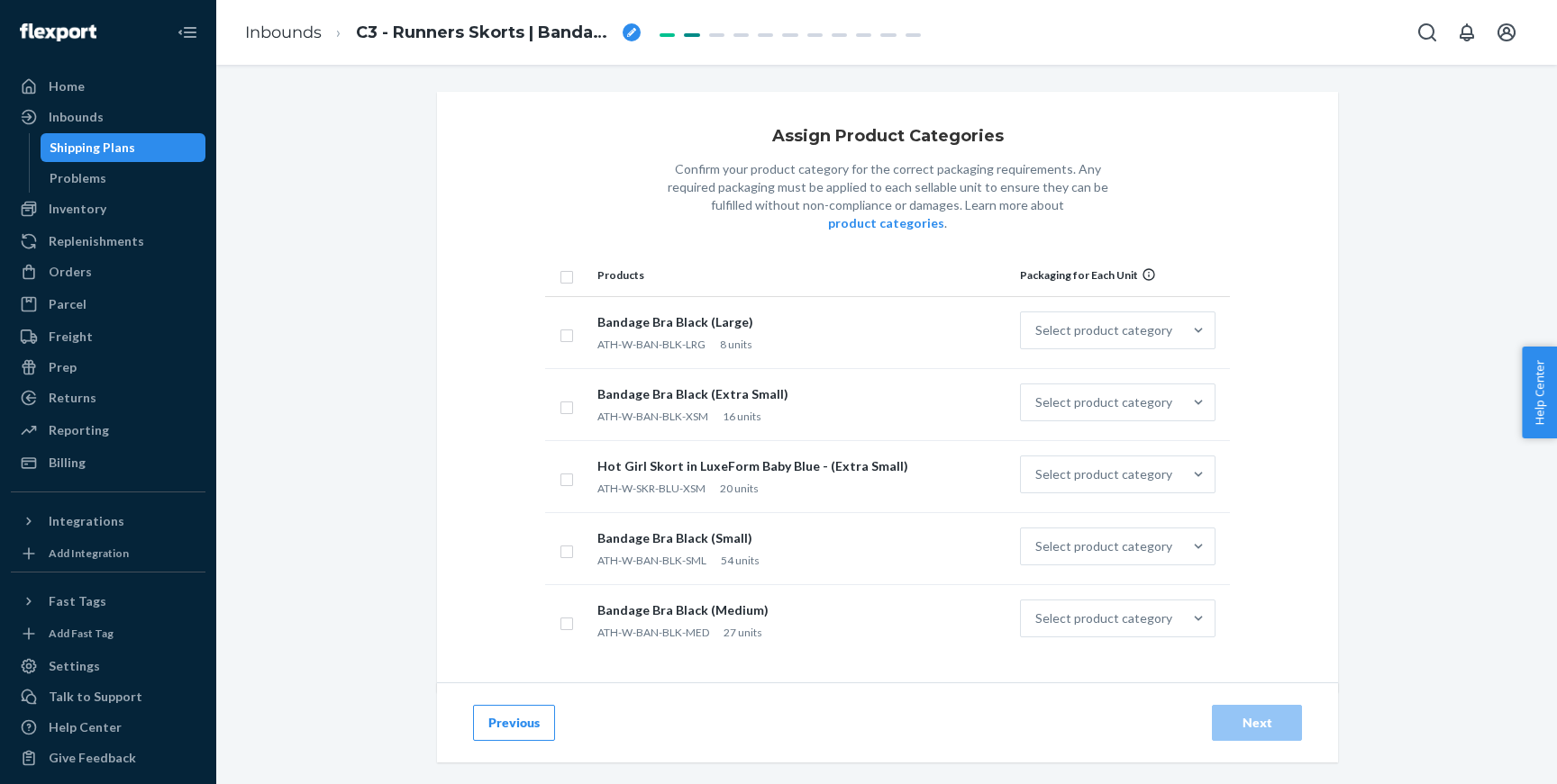
checkbox input "true"
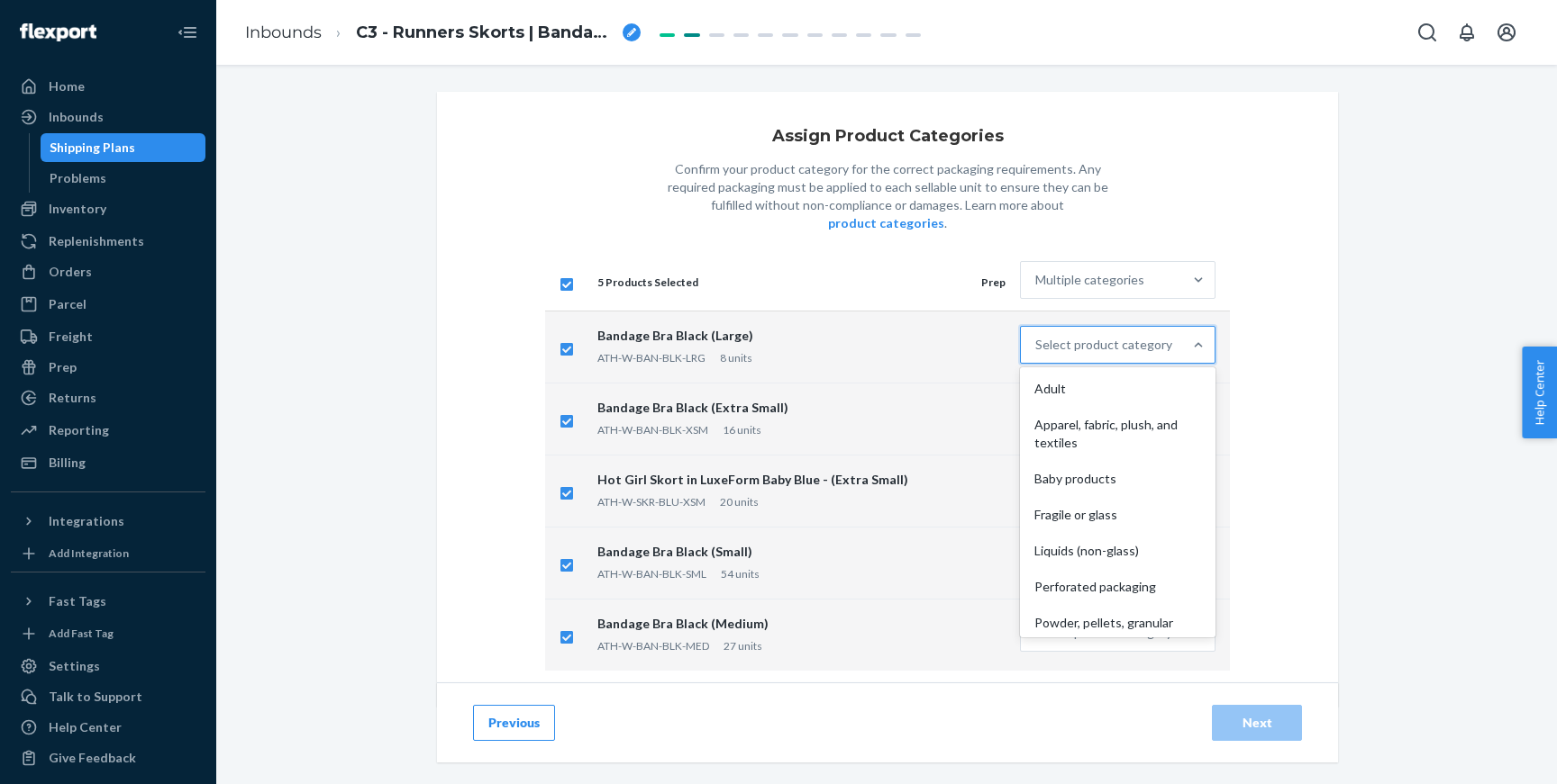
click at [1075, 336] on div "Select product category" at bounding box center [1103, 344] width 137 height 18
click at [1037, 336] on input "option Adult focused, 1 of 10. 10 results available. Use Up and Down to choose …" at bounding box center [1036, 344] width 2 height 18
click at [1077, 413] on div "Apparel, fabric, plush, and textiles" at bounding box center [1117, 434] width 188 height 54
click at [1037, 353] on input "option Apparel, fabric, plush, and textiles focused, 0 of 10. 10 results availa…" at bounding box center [1036, 344] width 2 height 18
checkbox input "true"
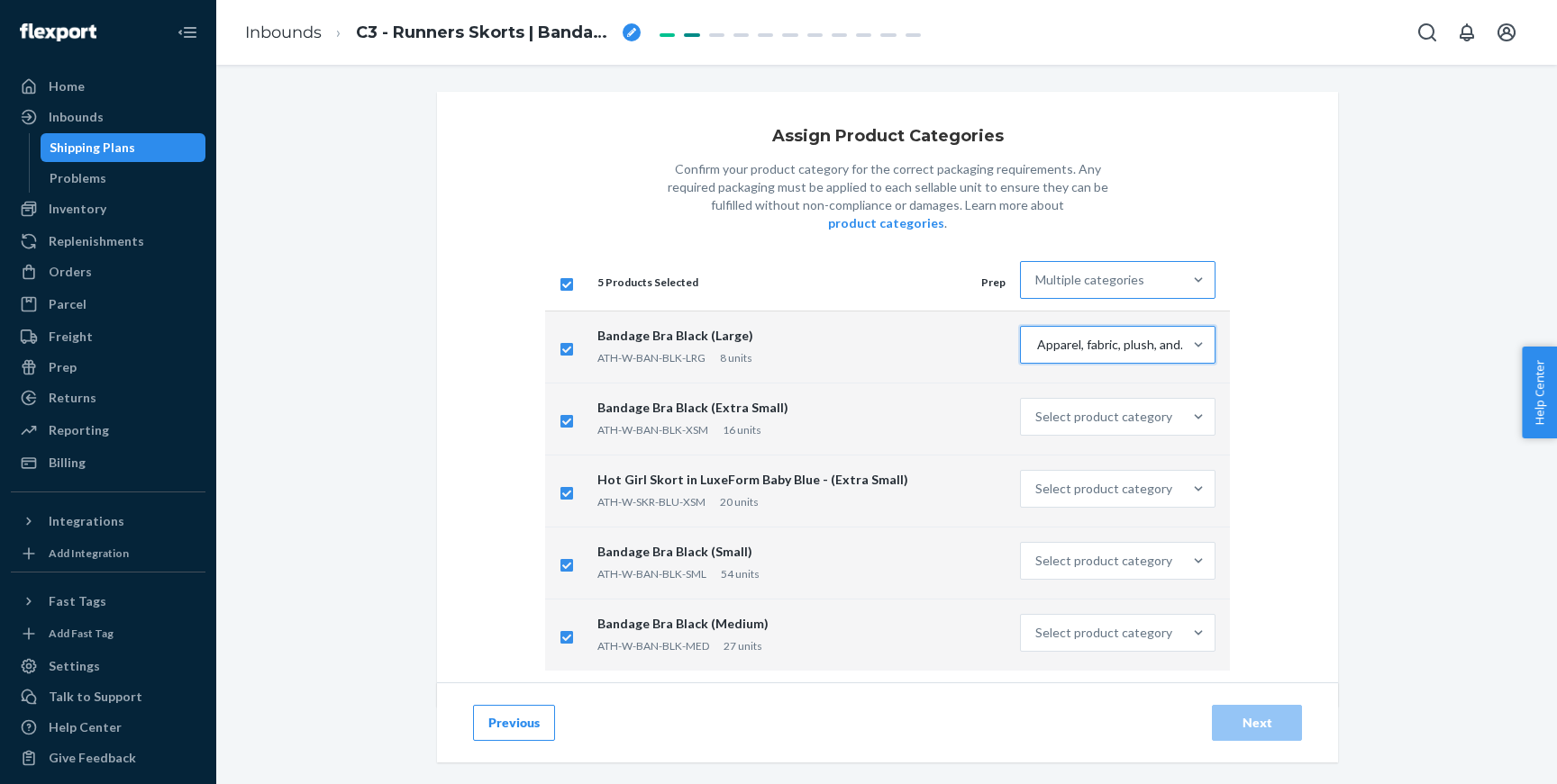
click at [1080, 271] on div "Multiple categories" at bounding box center [1090, 280] width 109 height 18
click at [1037, 271] on input "Multiple categories" at bounding box center [1036, 280] width 2 height 18
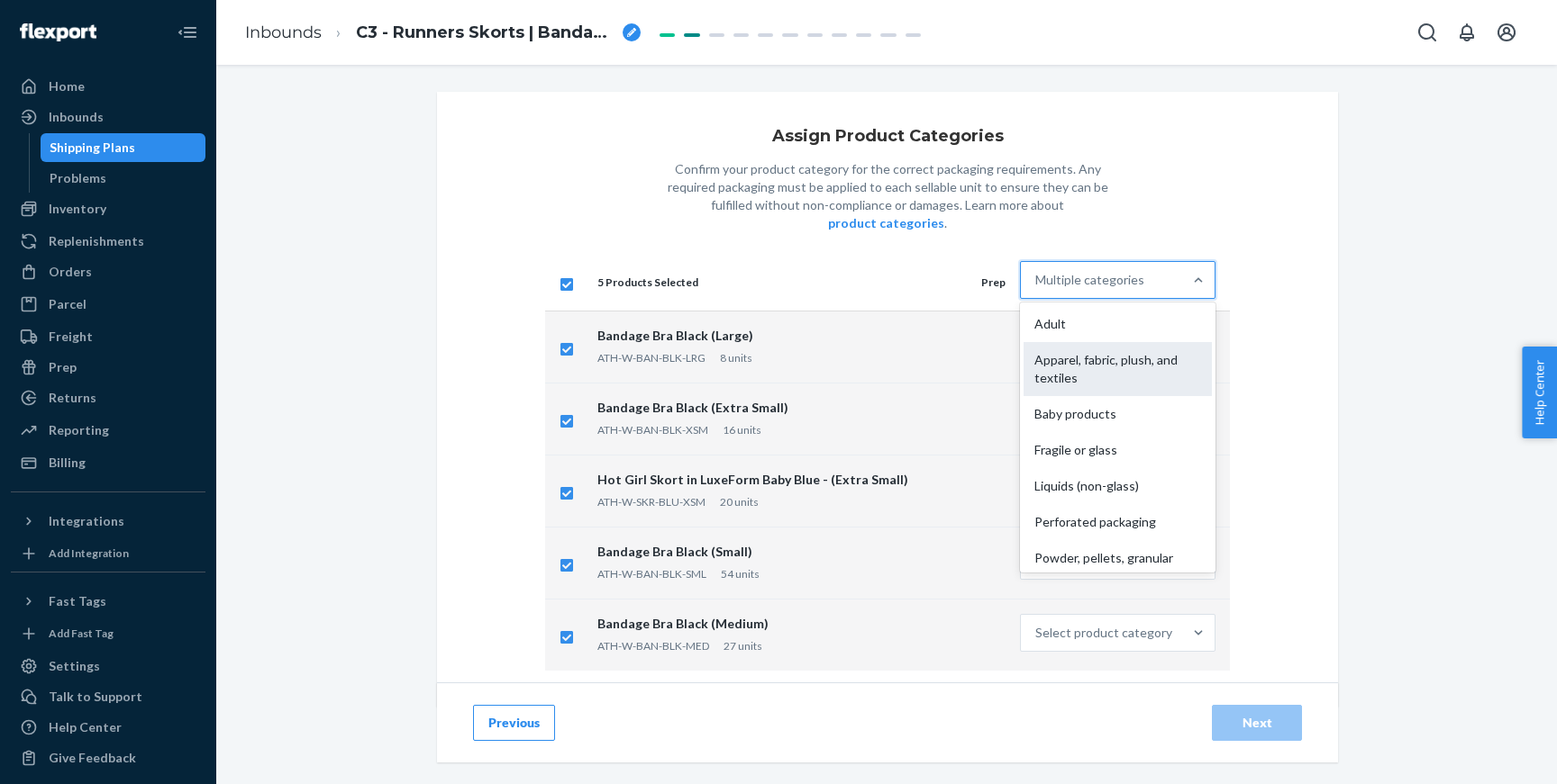
click at [1067, 360] on div "Apparel, fabric, plush, and textiles" at bounding box center [1117, 369] width 188 height 54
click at [1037, 289] on input "option Apparel, fabric, plush, and textiles focused, 2 of 10. 10 results availa…" at bounding box center [1036, 280] width 2 height 18
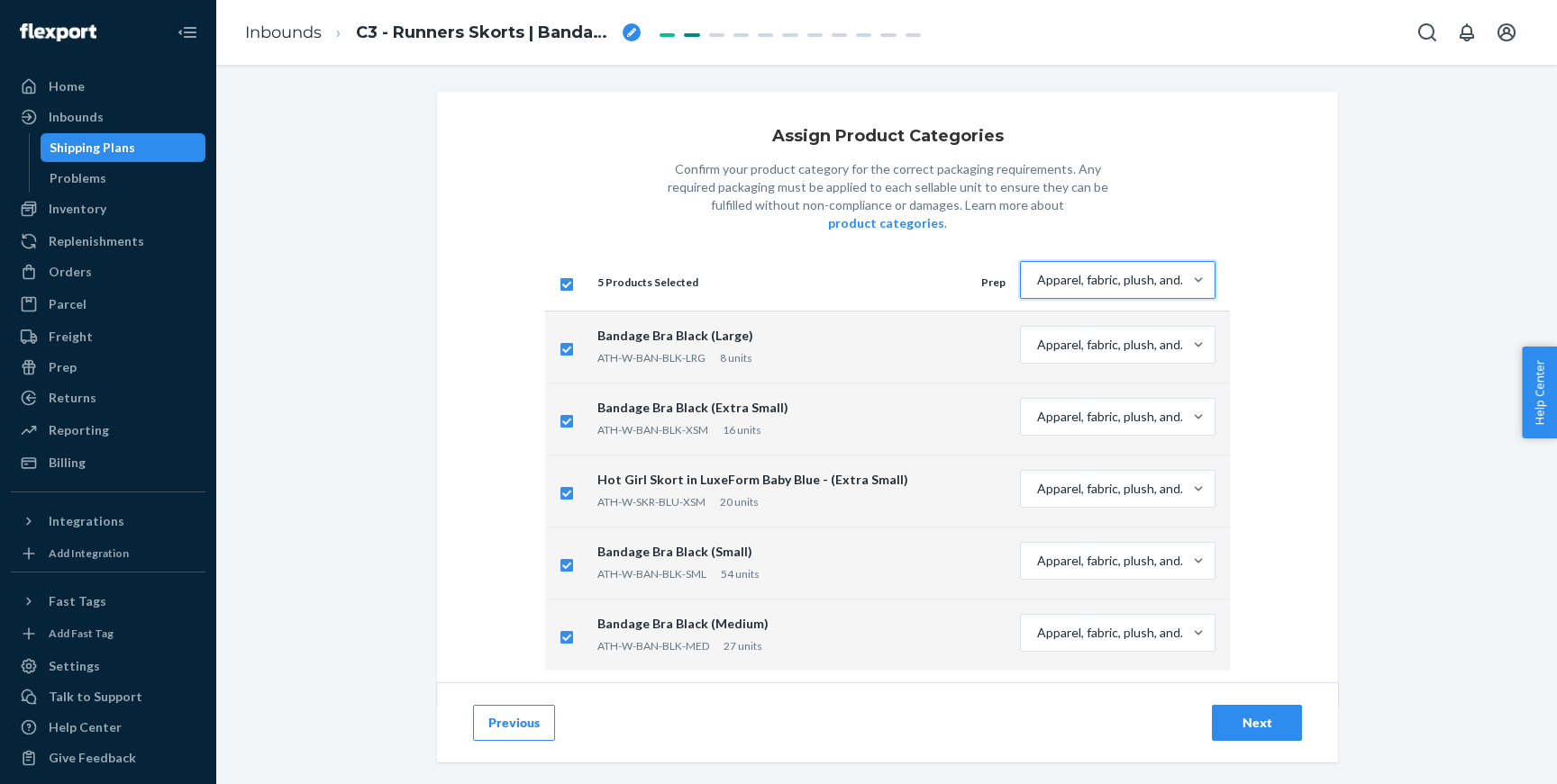
click at [1251, 727] on div "Next" at bounding box center [1257, 723] width 59 height 18
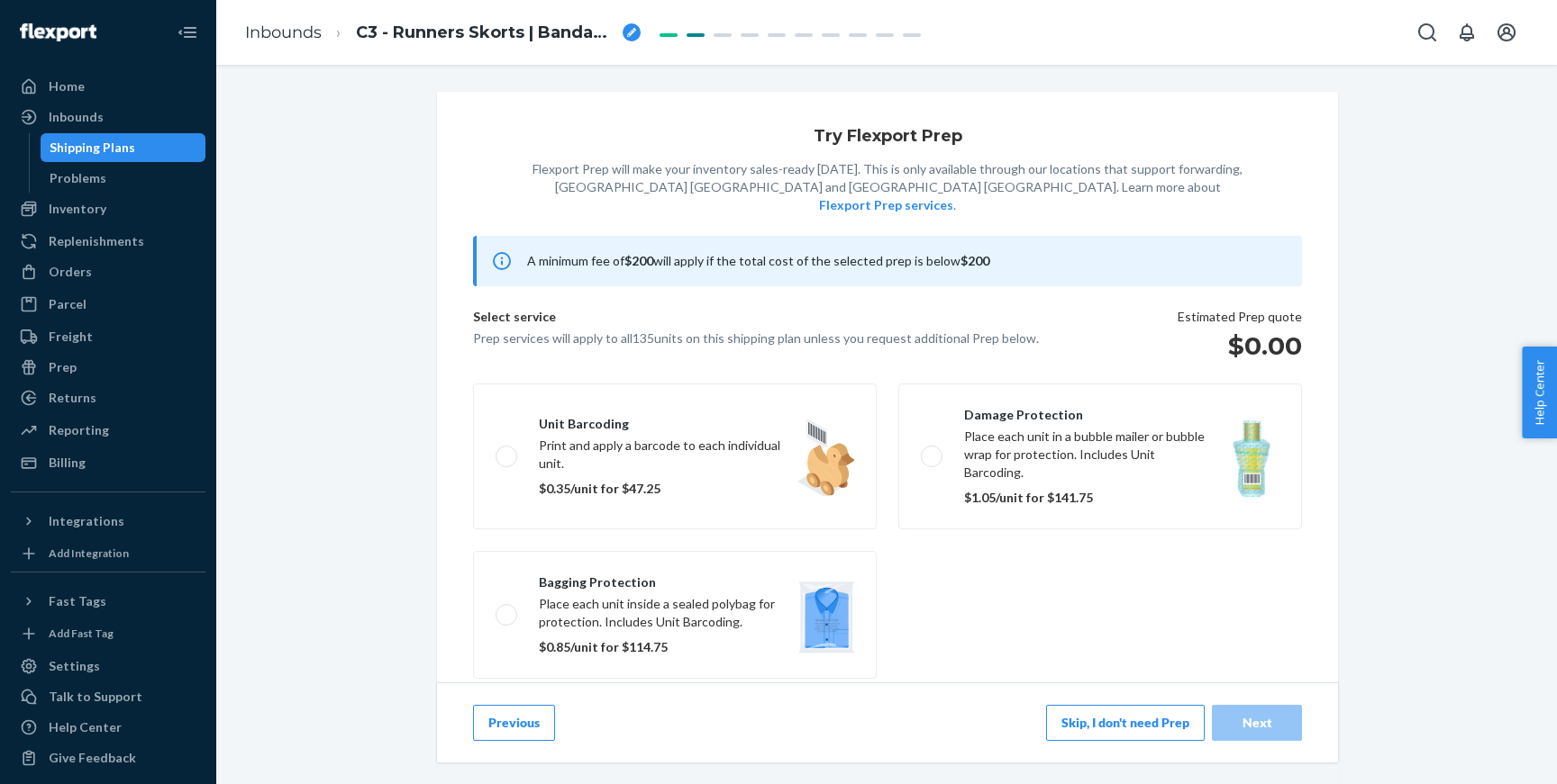
click at [1092, 728] on button "Skip, I don't need Prep" at bounding box center [1125, 723] width 158 height 36
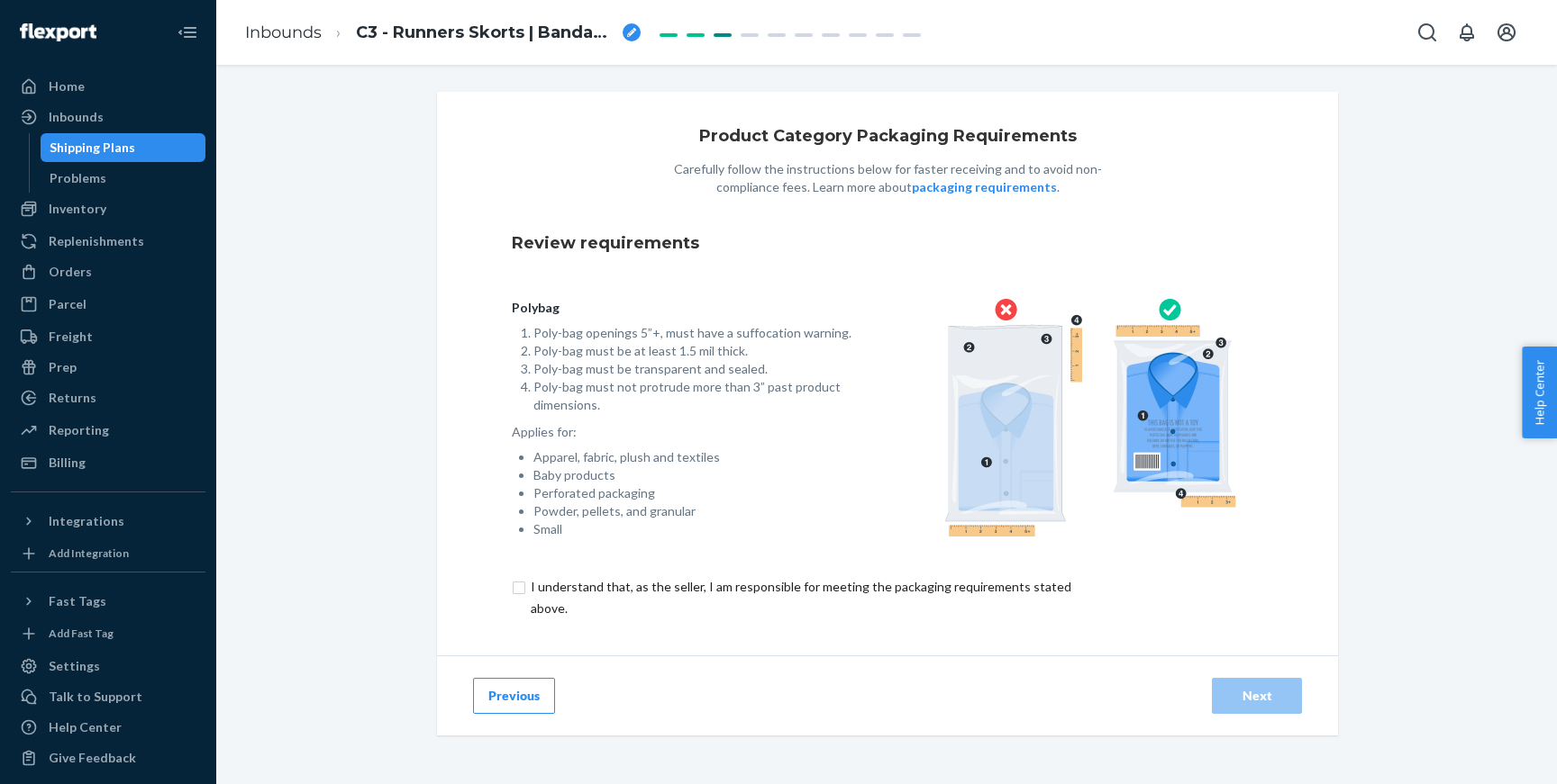
click at [524, 589] on input "checkbox" at bounding box center [811, 598] width 599 height 44
checkbox input "true"
click at [1229, 684] on button "Next" at bounding box center [1256, 696] width 90 height 36
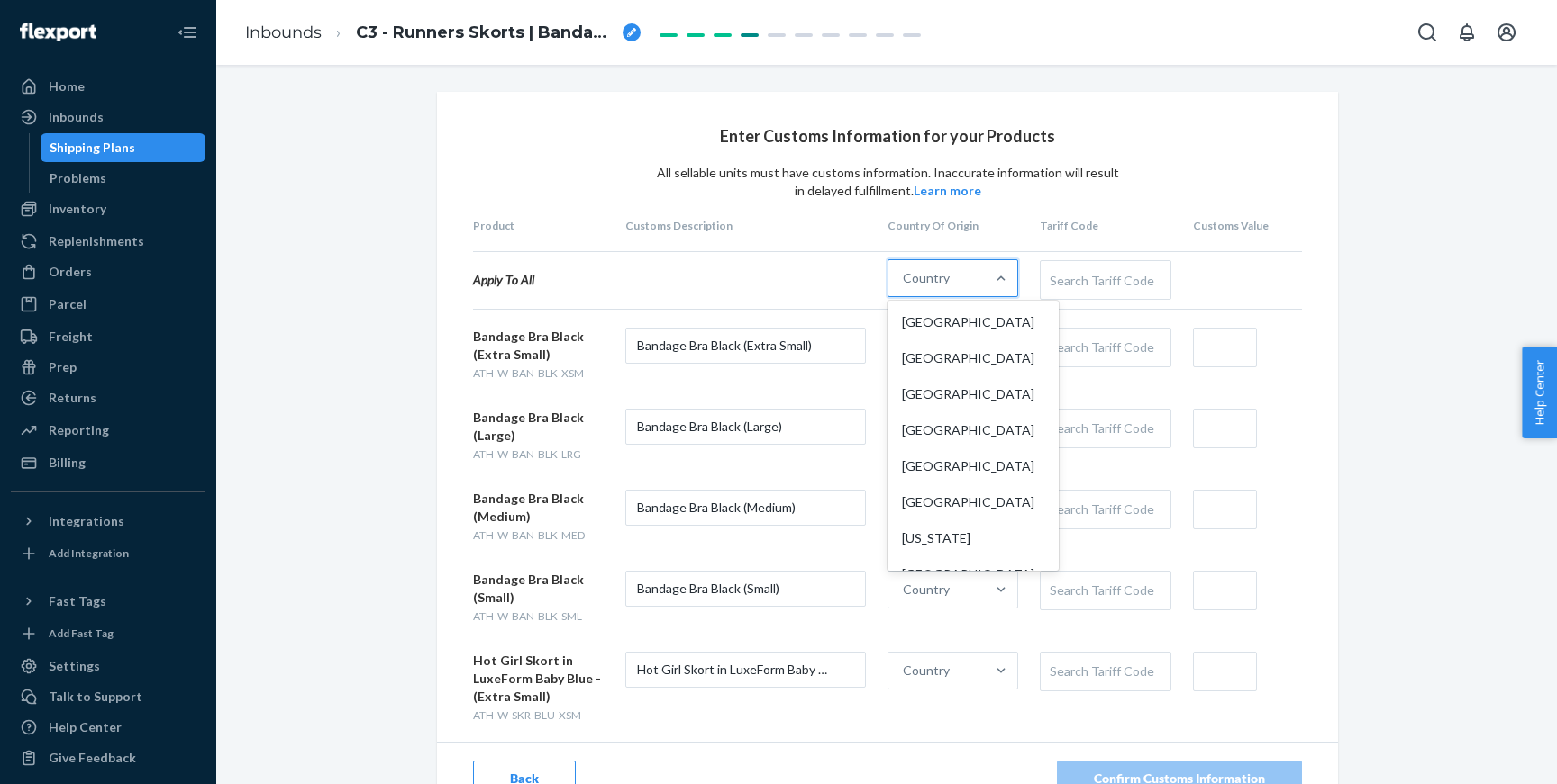
click at [980, 274] on div "Country" at bounding box center [936, 278] width 96 height 36
click at [904, 274] on input "option United States focused, 1 of 249. 249 results available. Use Up and Down …" at bounding box center [903, 278] width 2 height 18
click at [946, 353] on div "China" at bounding box center [973, 358] width 164 height 36
click at [904, 287] on input "option China focused, 2 of 249. 249 results available. Use Up and Down to choos…" at bounding box center [903, 278] width 2 height 18
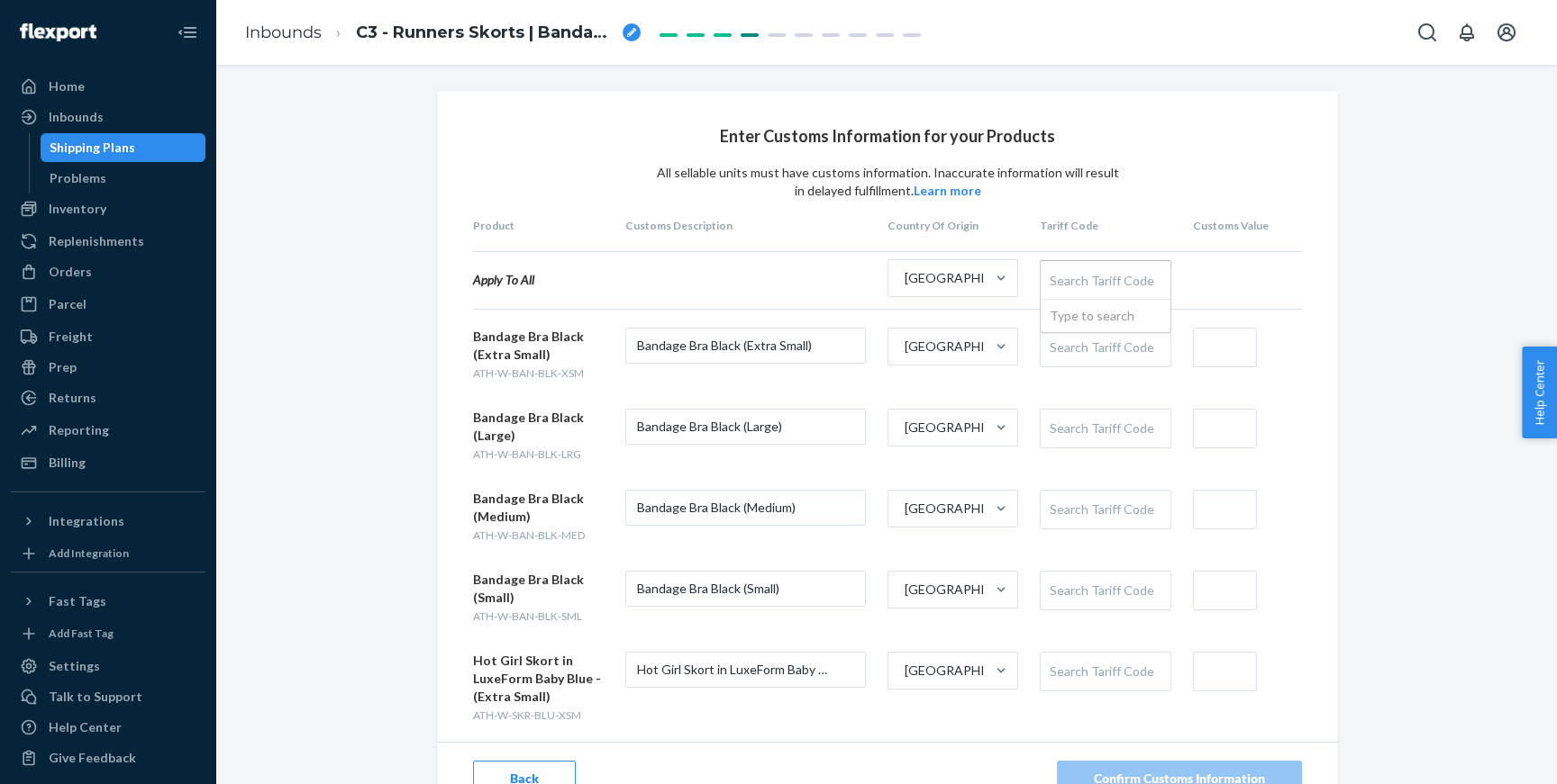
click at [1065, 276] on div "Search Tariff Code" at bounding box center [1104, 280] width 129 height 38
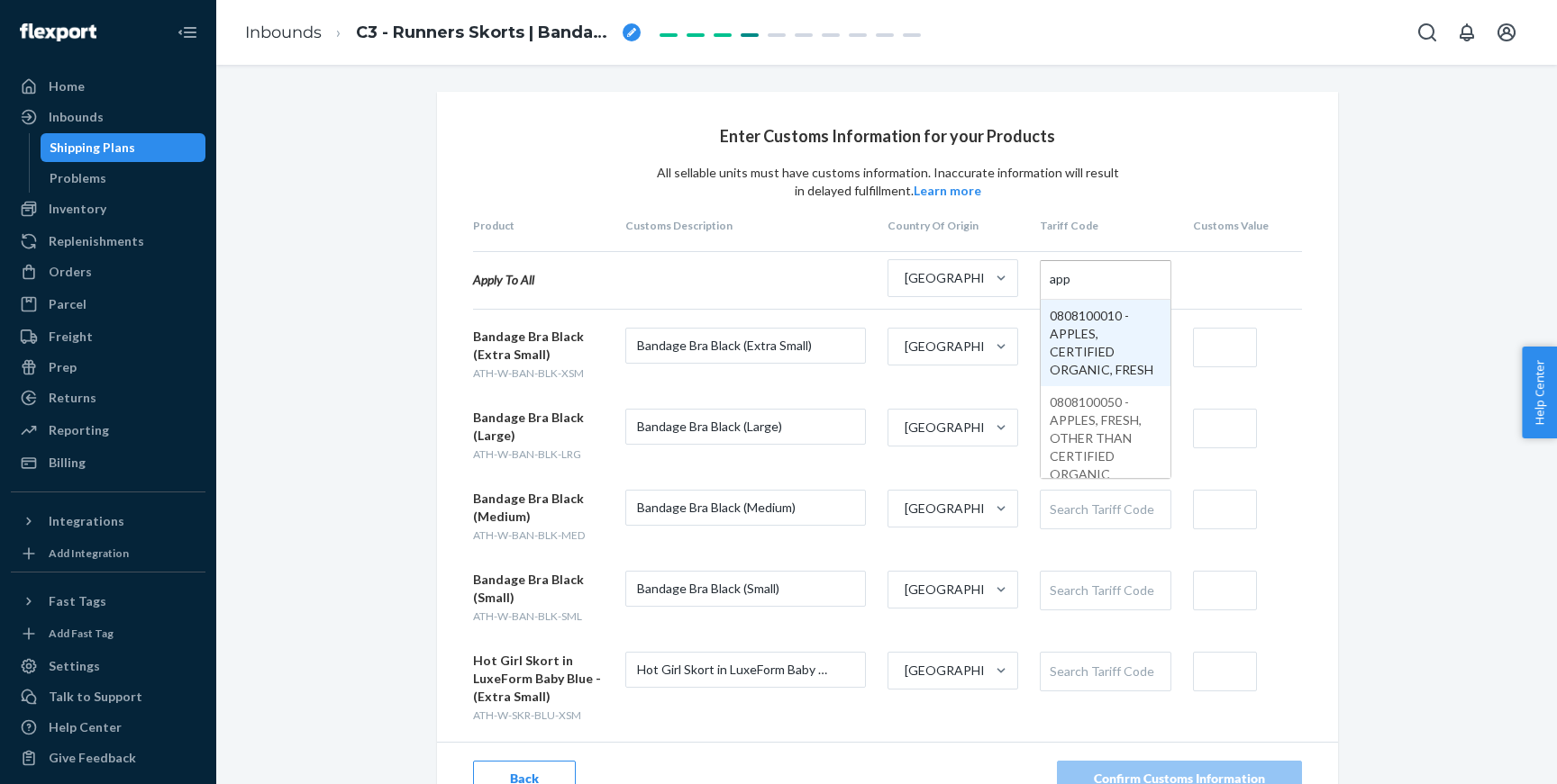
type input "appa"
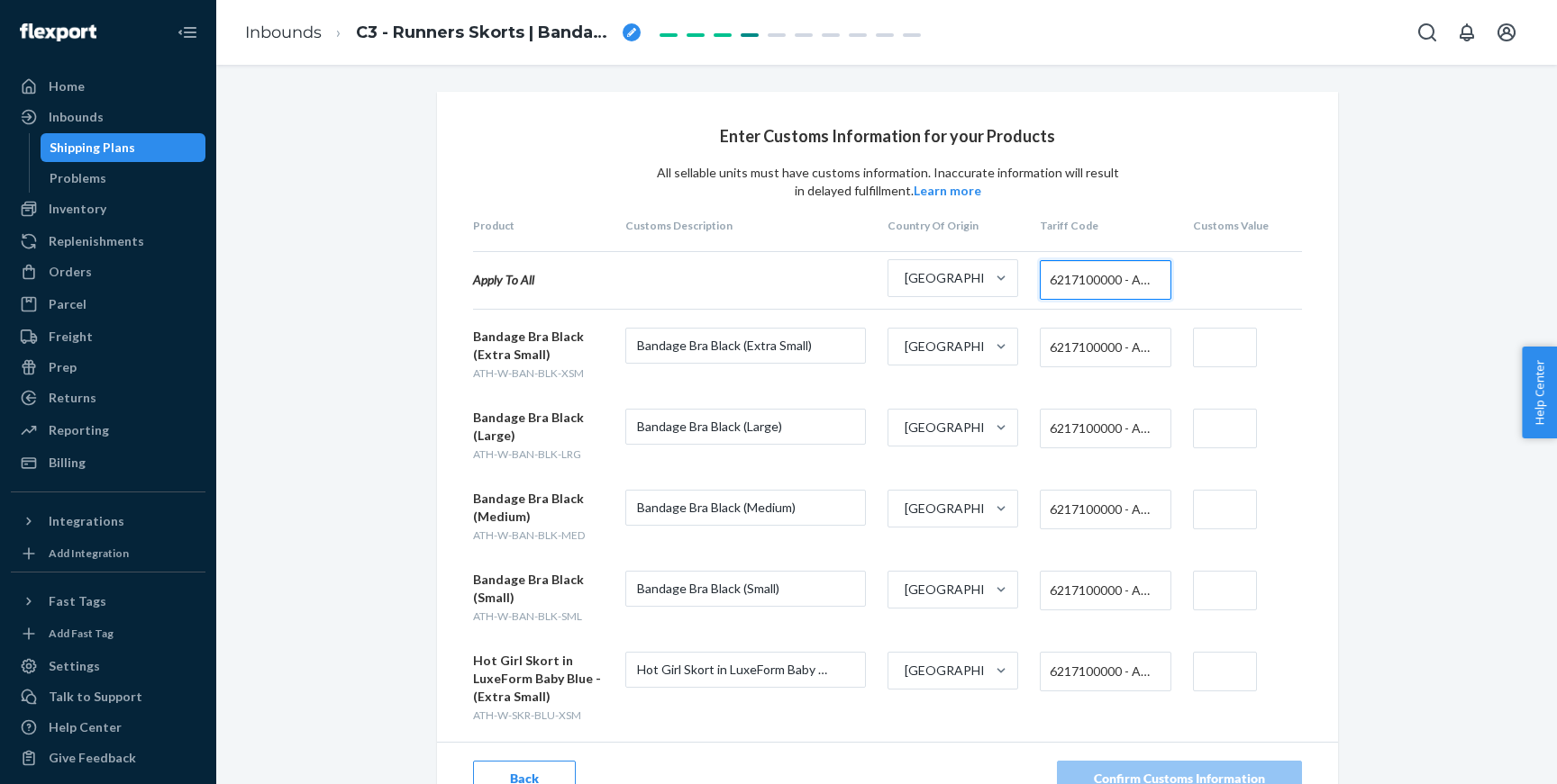
click at [1229, 344] on input "text" at bounding box center [1224, 347] width 64 height 40
type input "$2"
click at [1230, 433] on input "text" at bounding box center [1224, 429] width 64 height 40
type input "$2"
click at [1230, 515] on input "text" at bounding box center [1224, 510] width 64 height 40
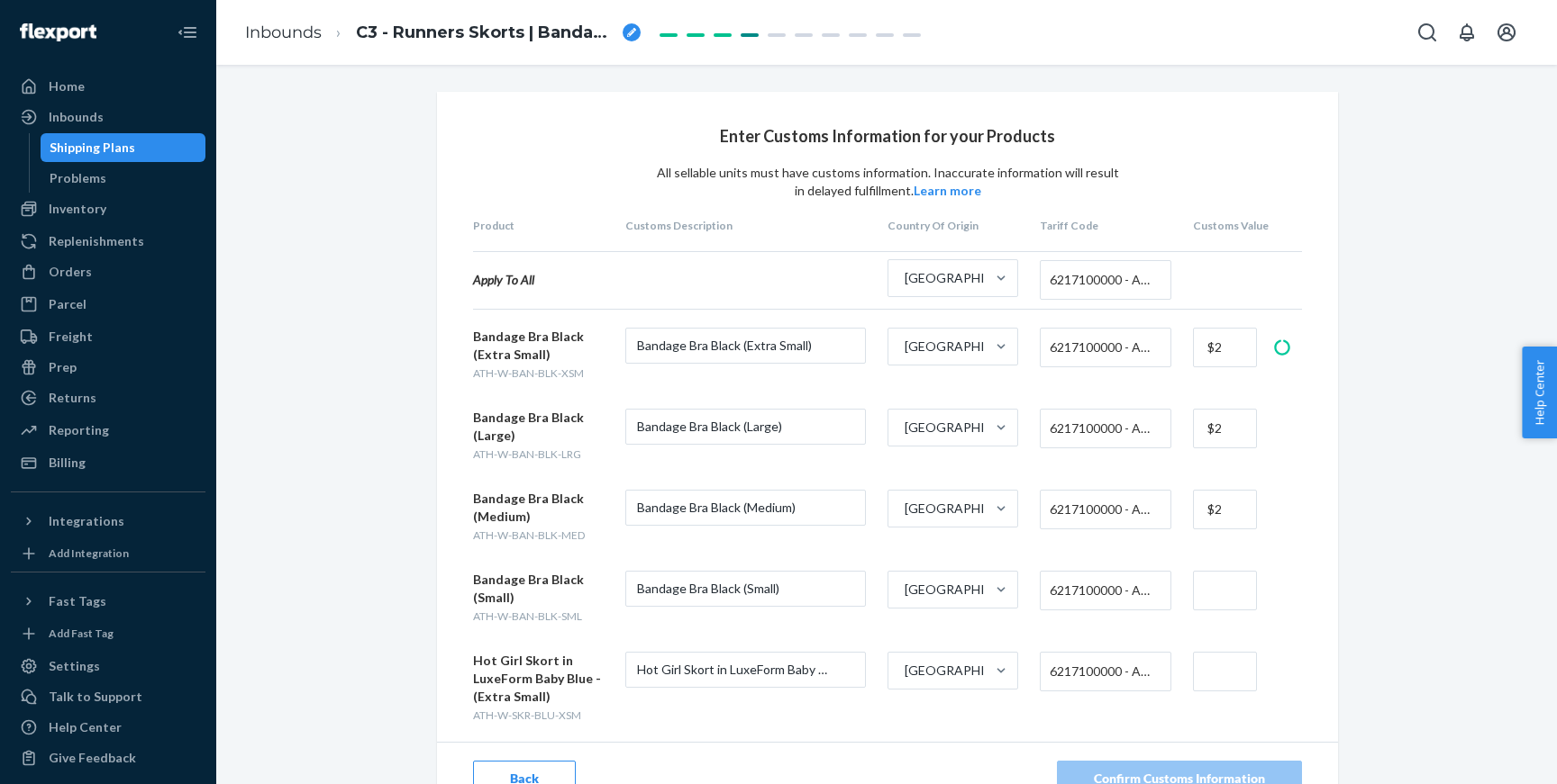
type input "$2"
click at [1225, 582] on input "text" at bounding box center [1224, 591] width 64 height 40
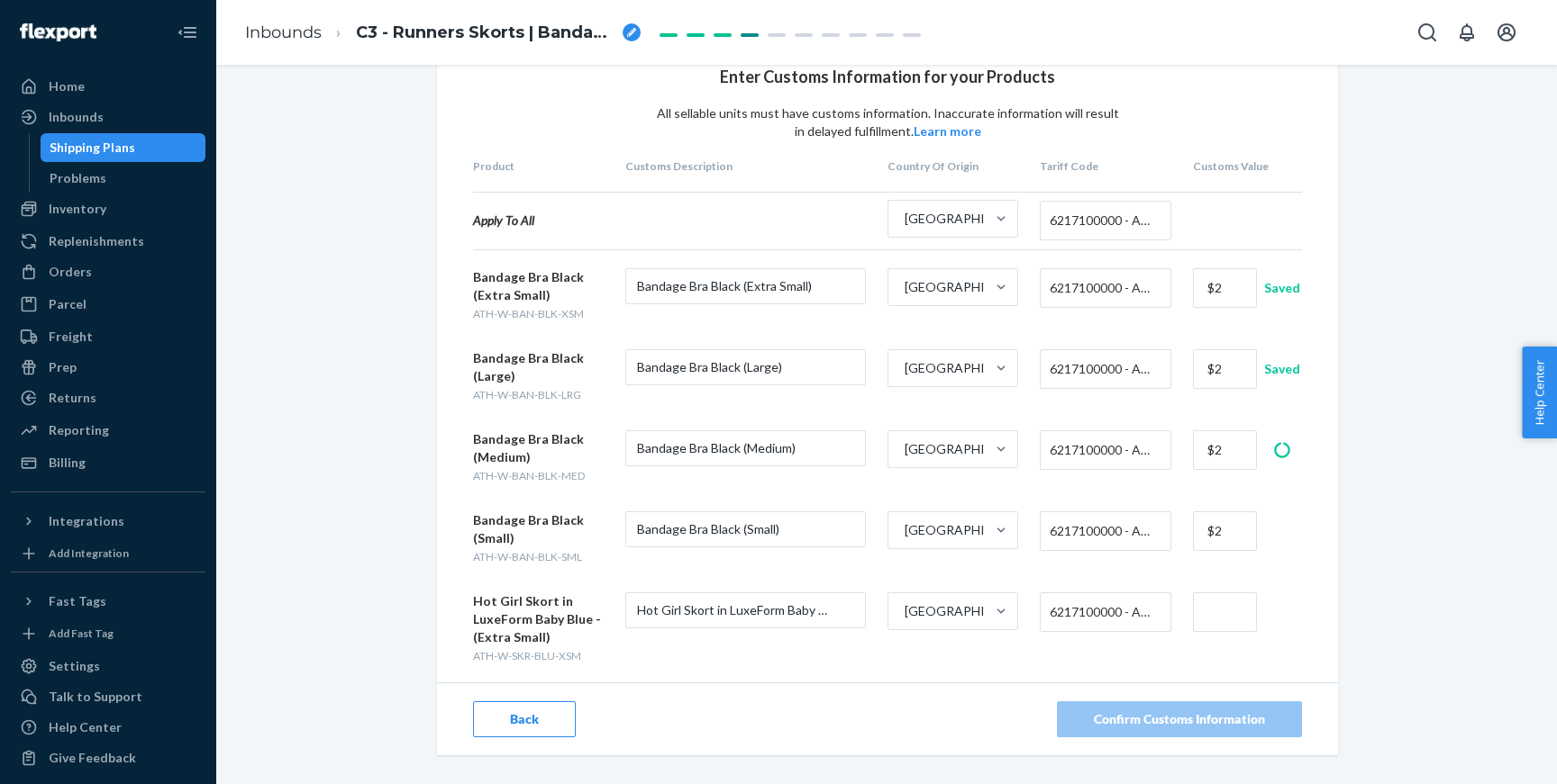
scroll to position [88, 0]
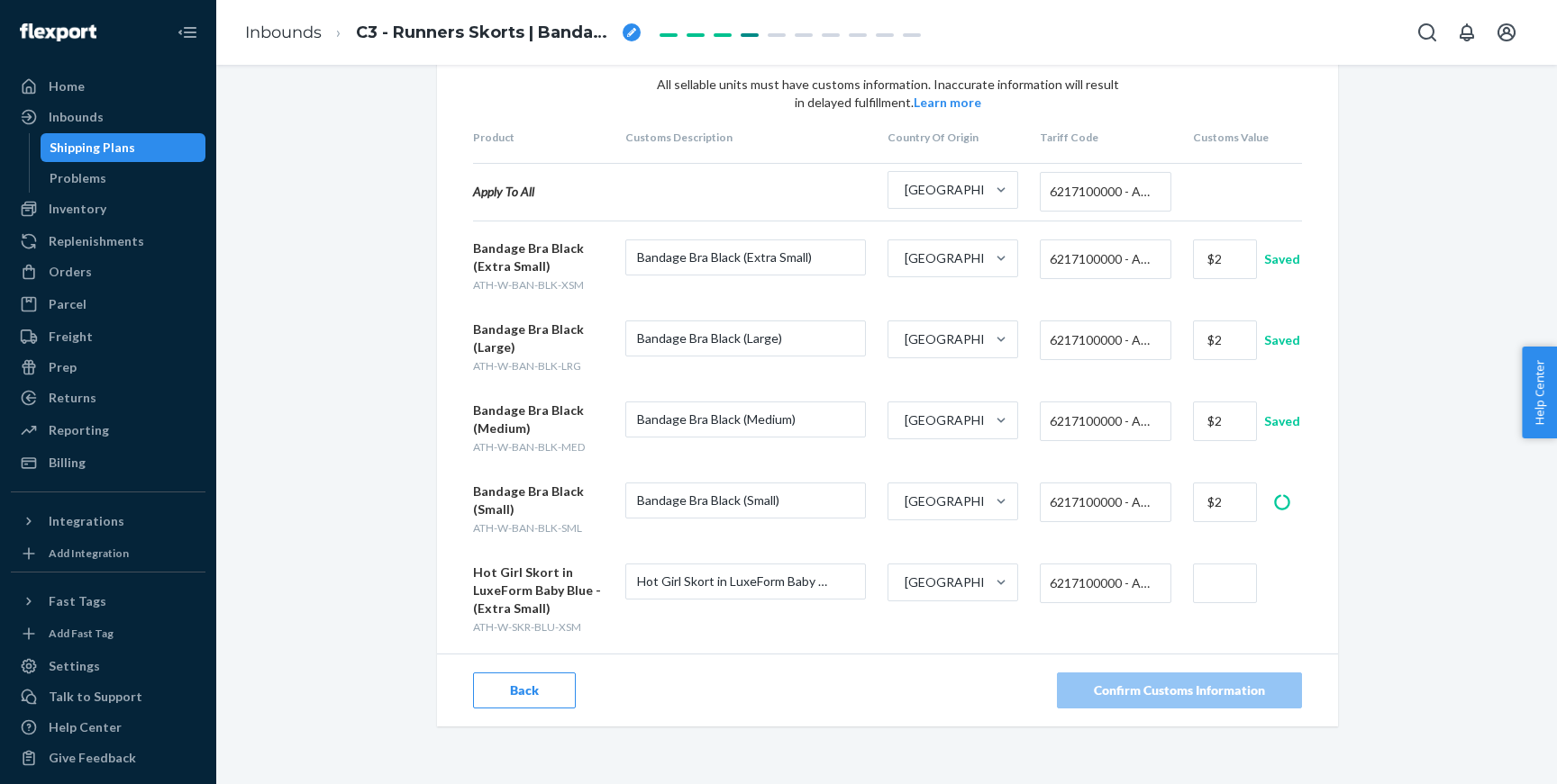
type input "$2"
click at [1234, 585] on input "text" at bounding box center [1224, 583] width 64 height 40
type input "$2"
click at [1108, 700] on button "Confirm Customs Information" at bounding box center [1179, 690] width 245 height 36
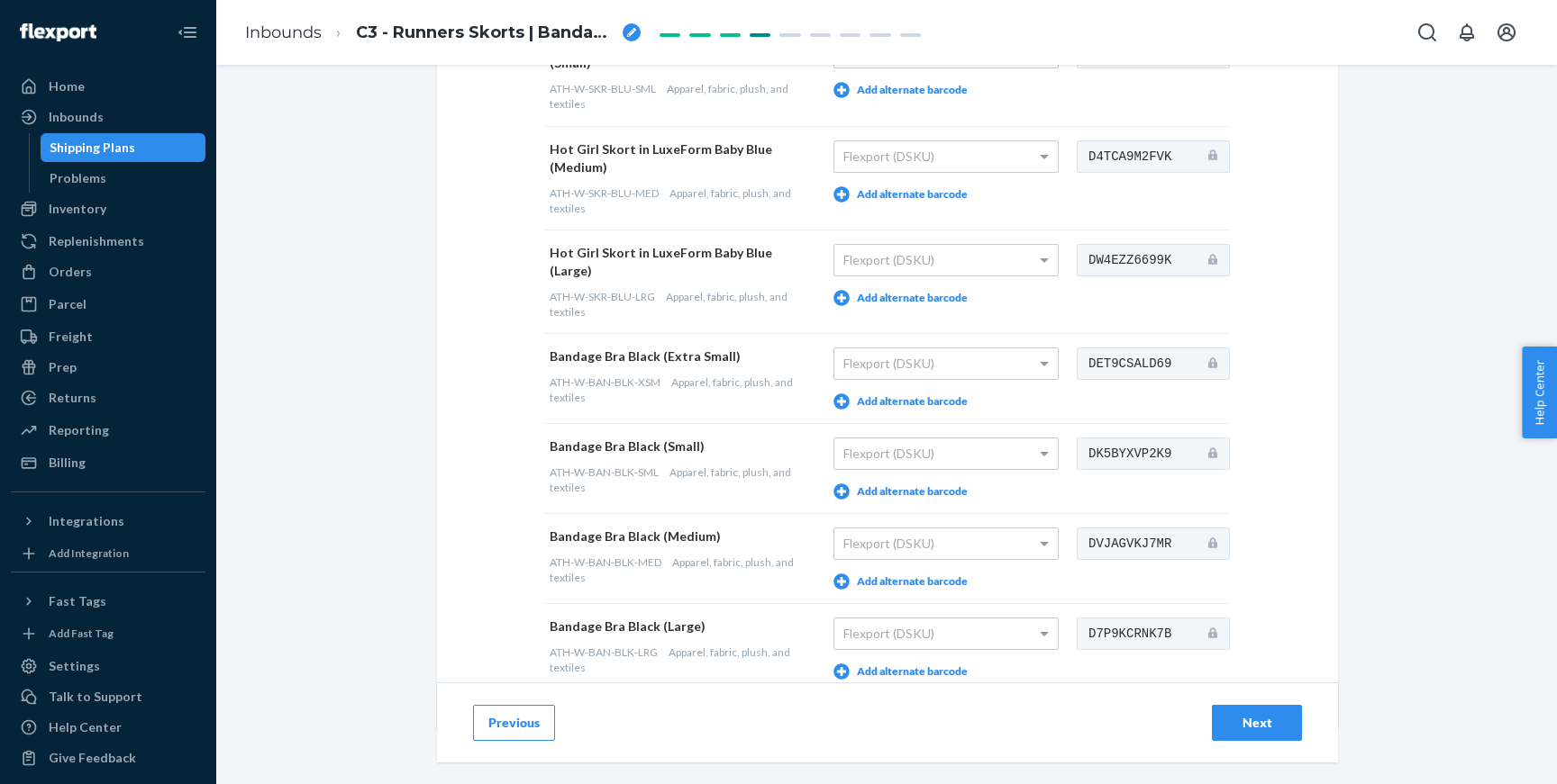
scroll to position [443, 0]
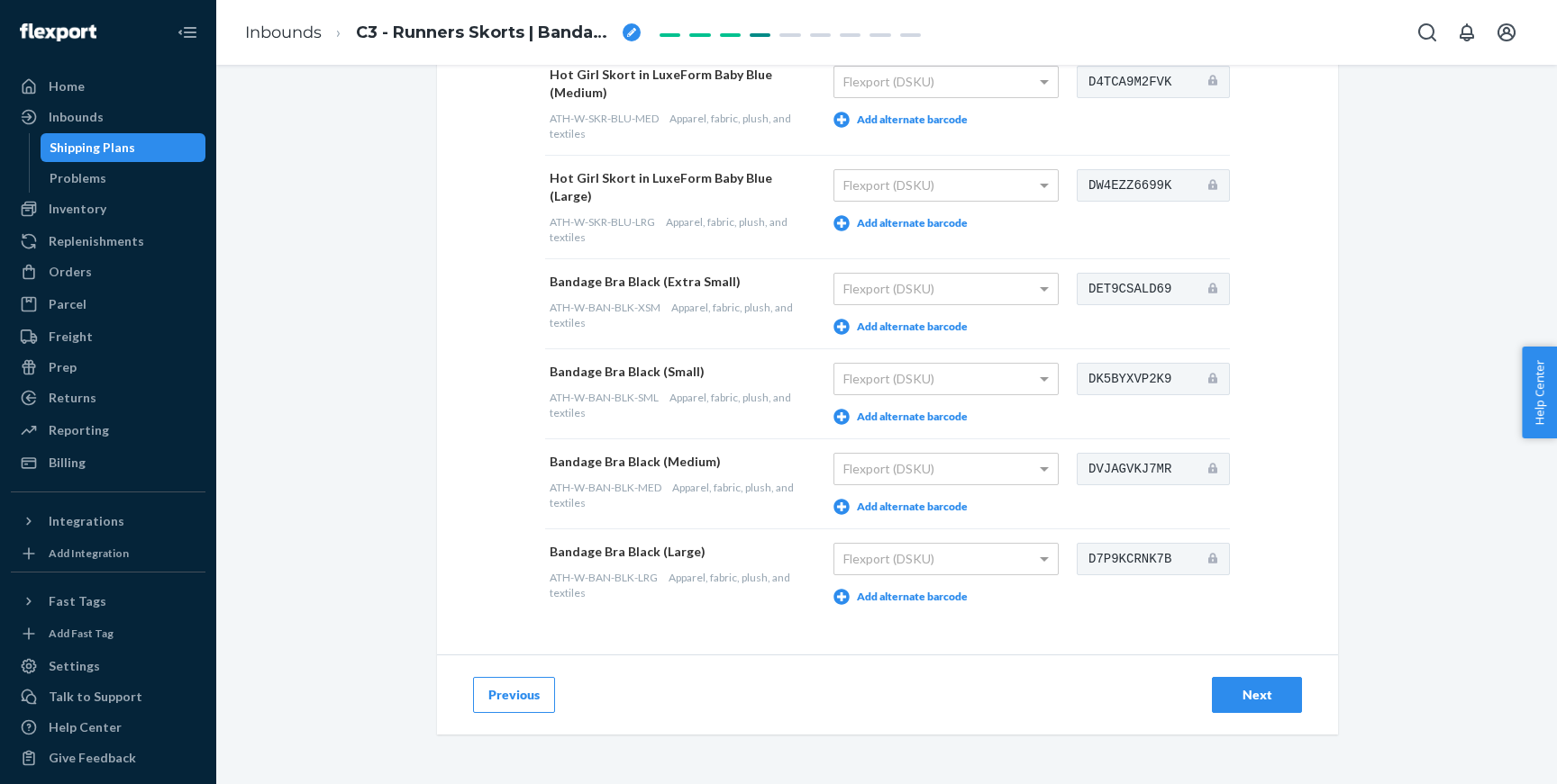
click at [1215, 677] on button "Next" at bounding box center [1256, 695] width 90 height 36
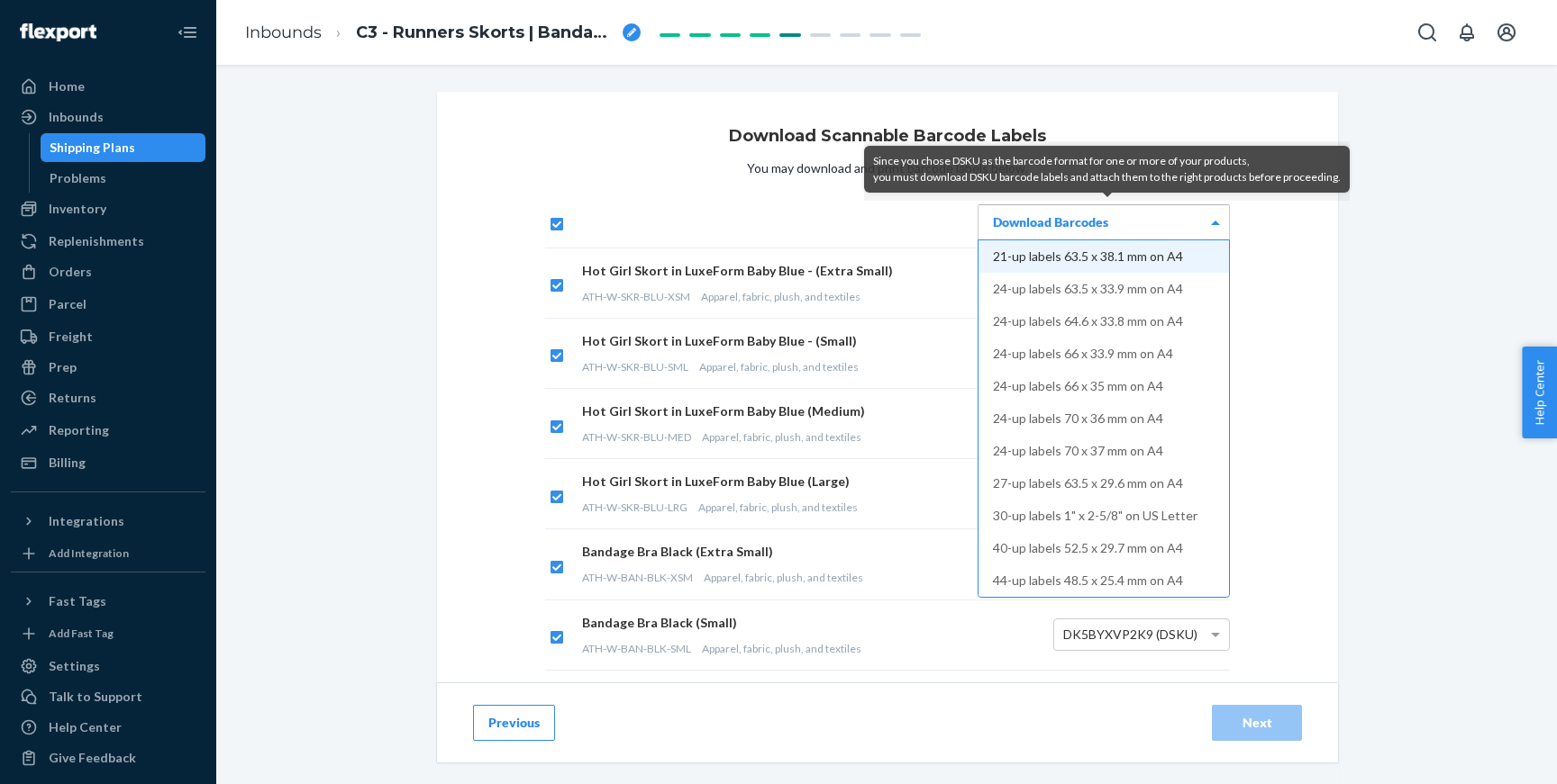
click at [1069, 219] on div "Download Barcodes" at bounding box center [1103, 222] width 251 height 35
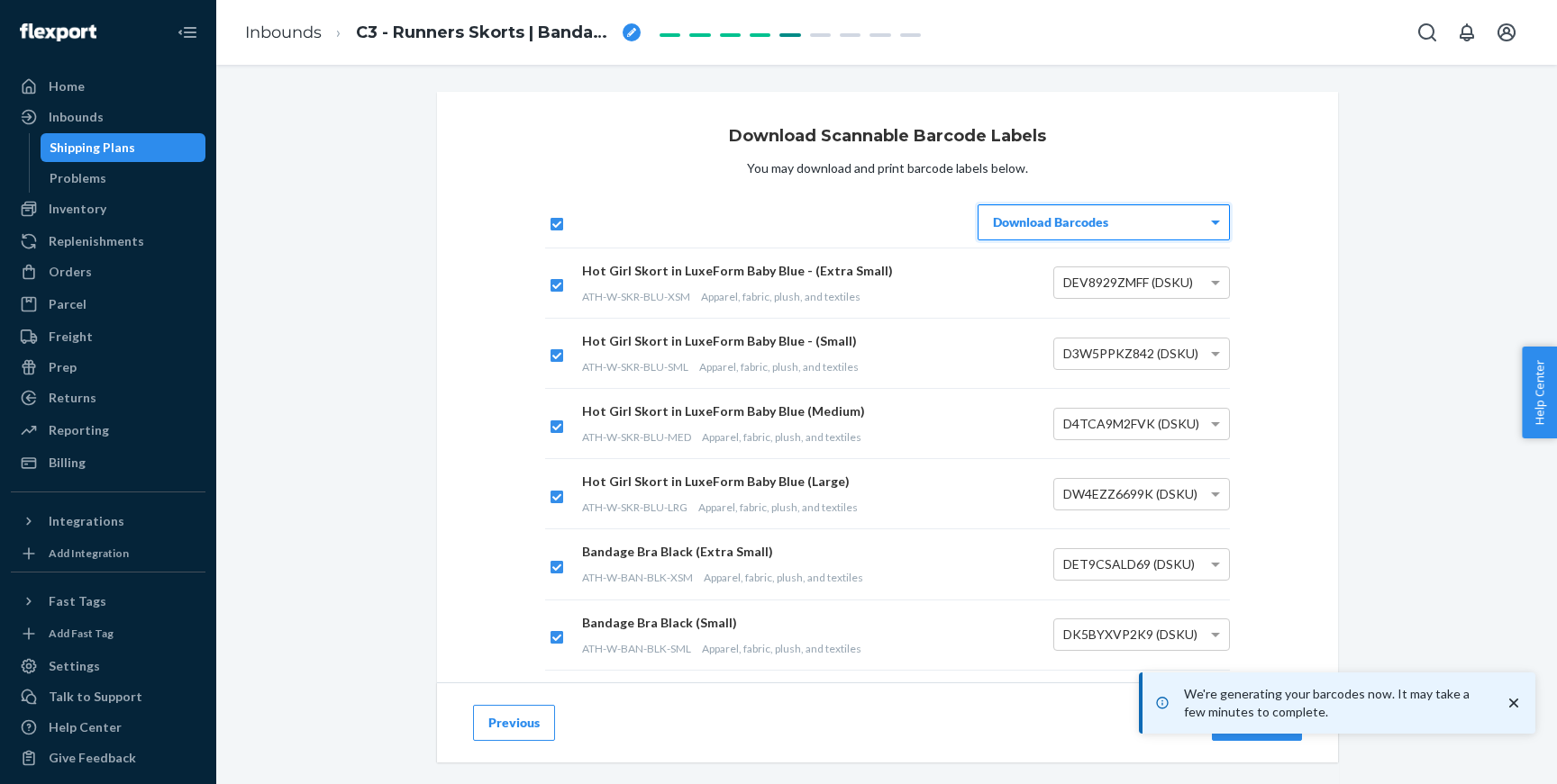
click at [1505, 698] on icon "close toast" at bounding box center [1513, 703] width 18 height 18
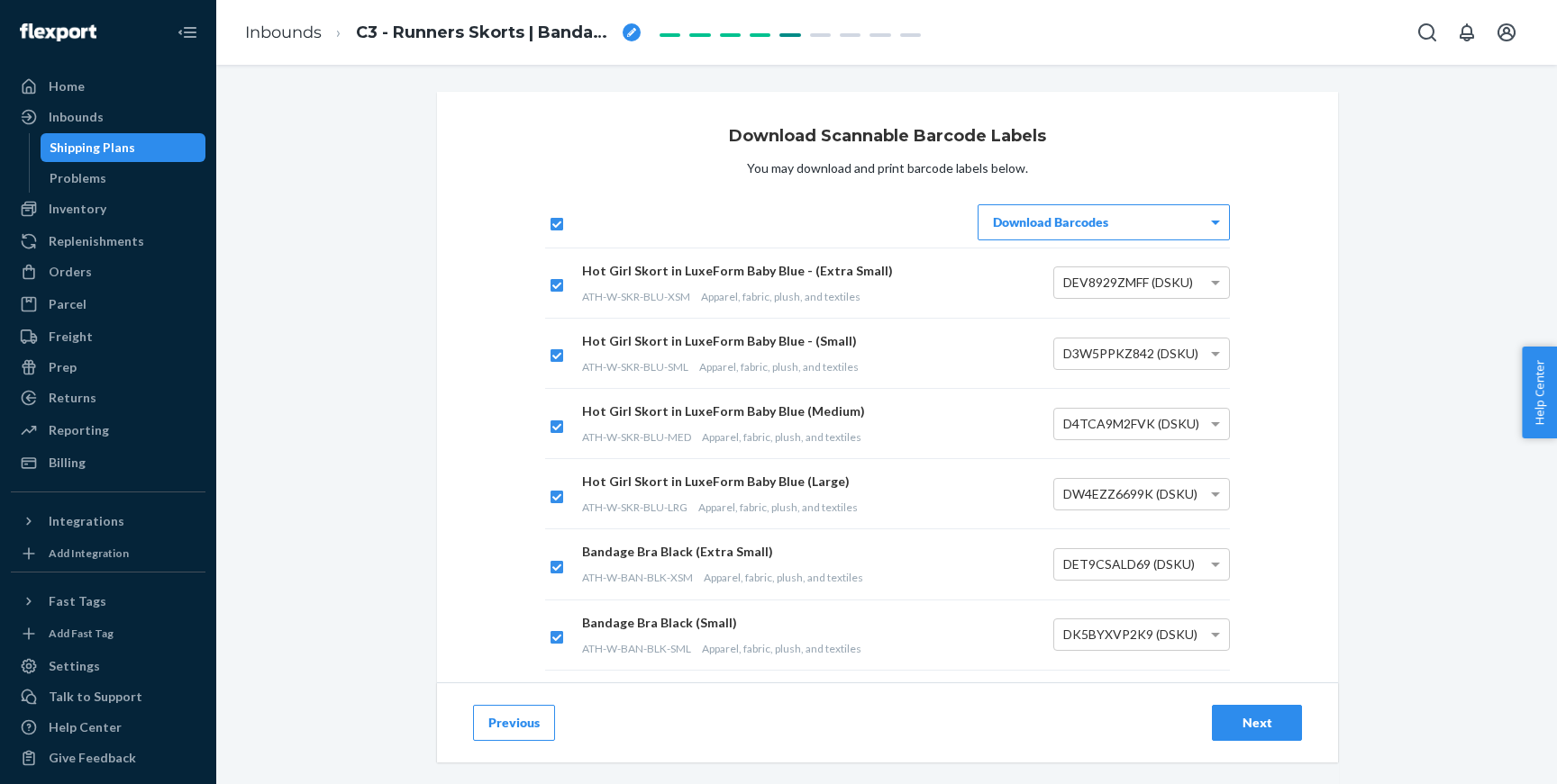
click at [1269, 731] on div "We're generating your barcodes now. It may take a few minutes to complete." at bounding box center [1337, 703] width 396 height 61
click at [1263, 728] on div "Next" at bounding box center [1257, 723] width 59 height 18
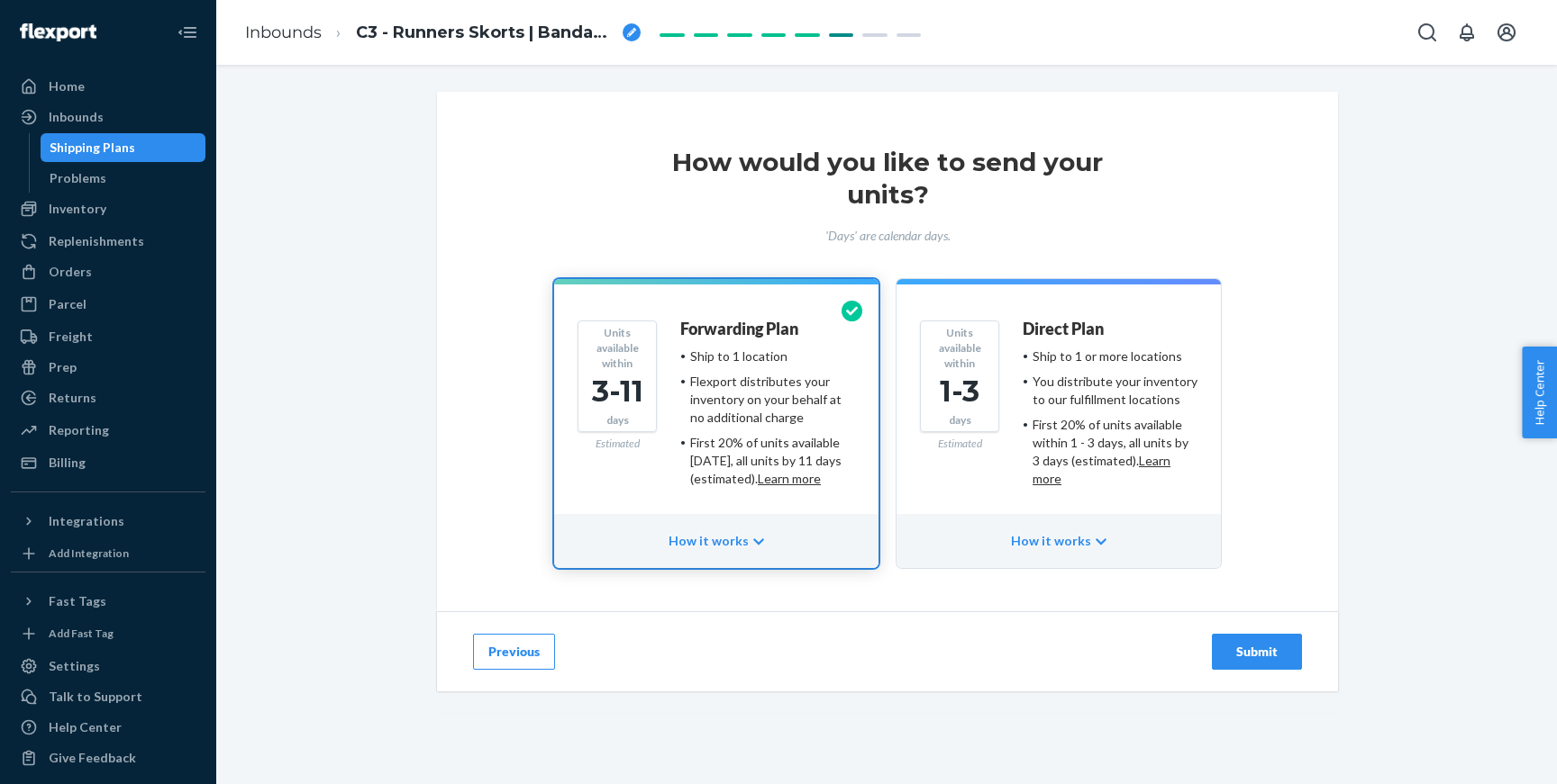
click at [1240, 645] on div "Submit" at bounding box center [1257, 651] width 59 height 18
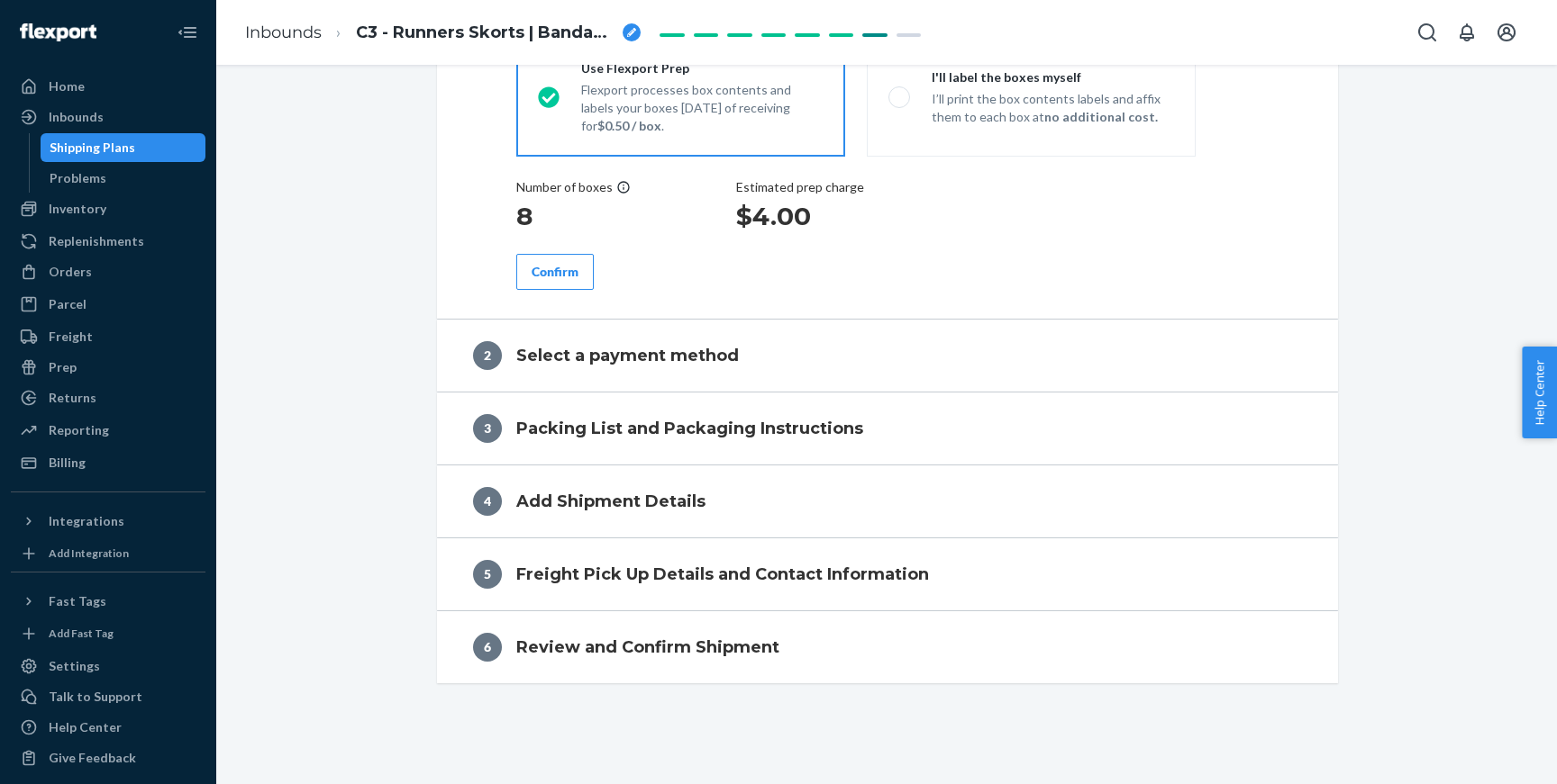
radio input "true"
radio input "false"
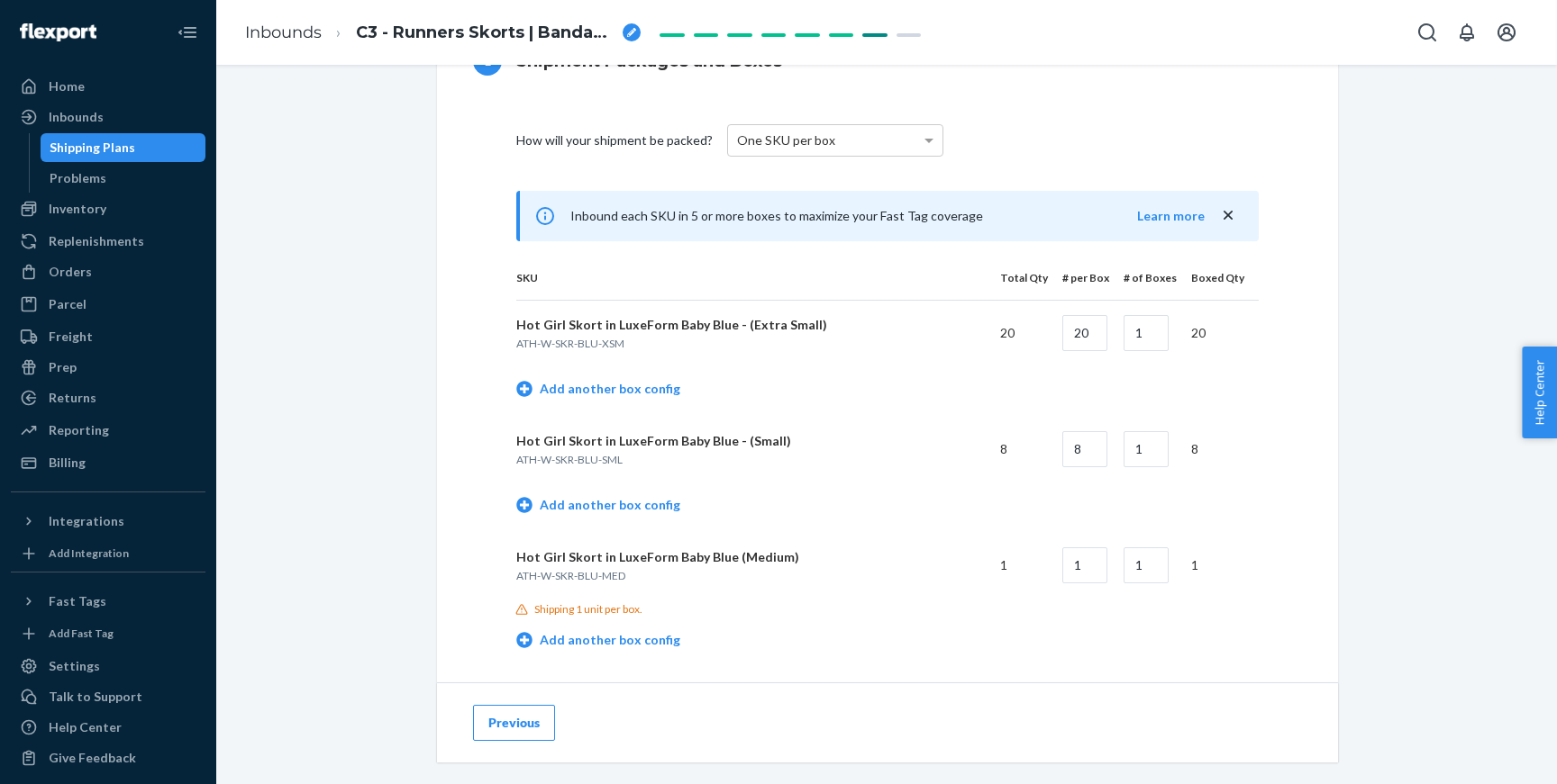
scroll to position [645, 0]
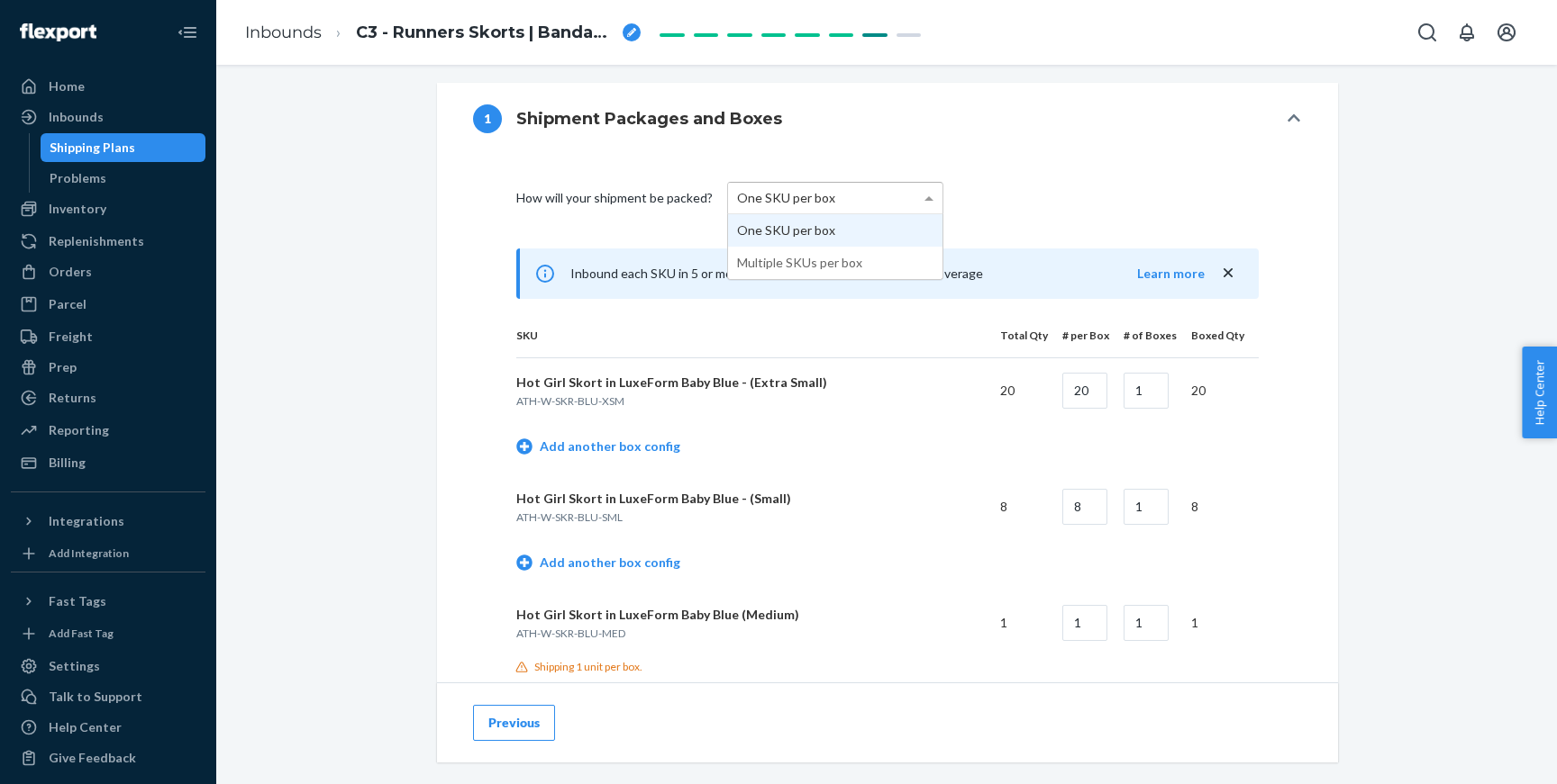
click at [808, 190] on span "One SKU per box" at bounding box center [785, 197] width 98 height 15
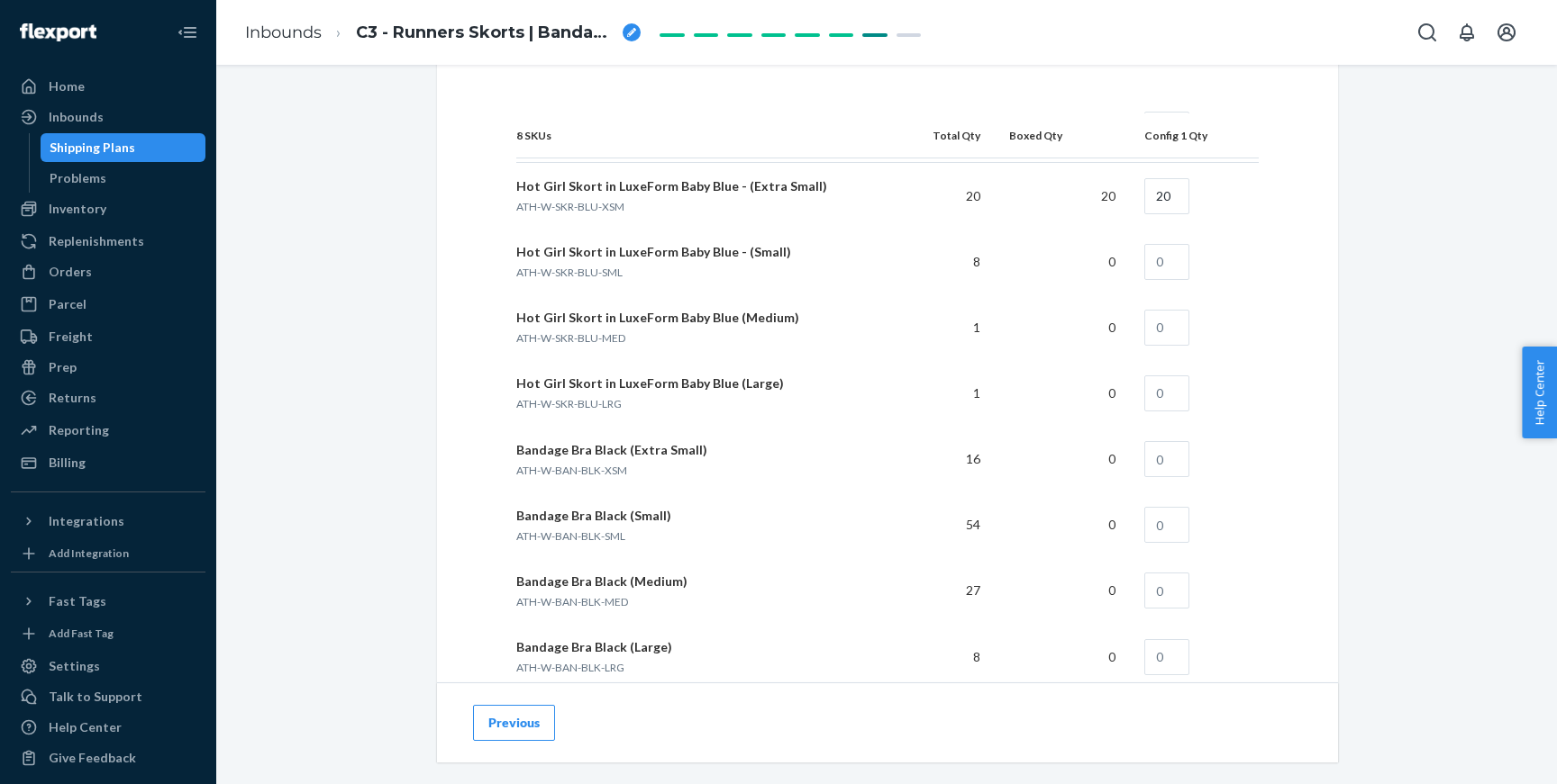
scroll to position [1226, 0]
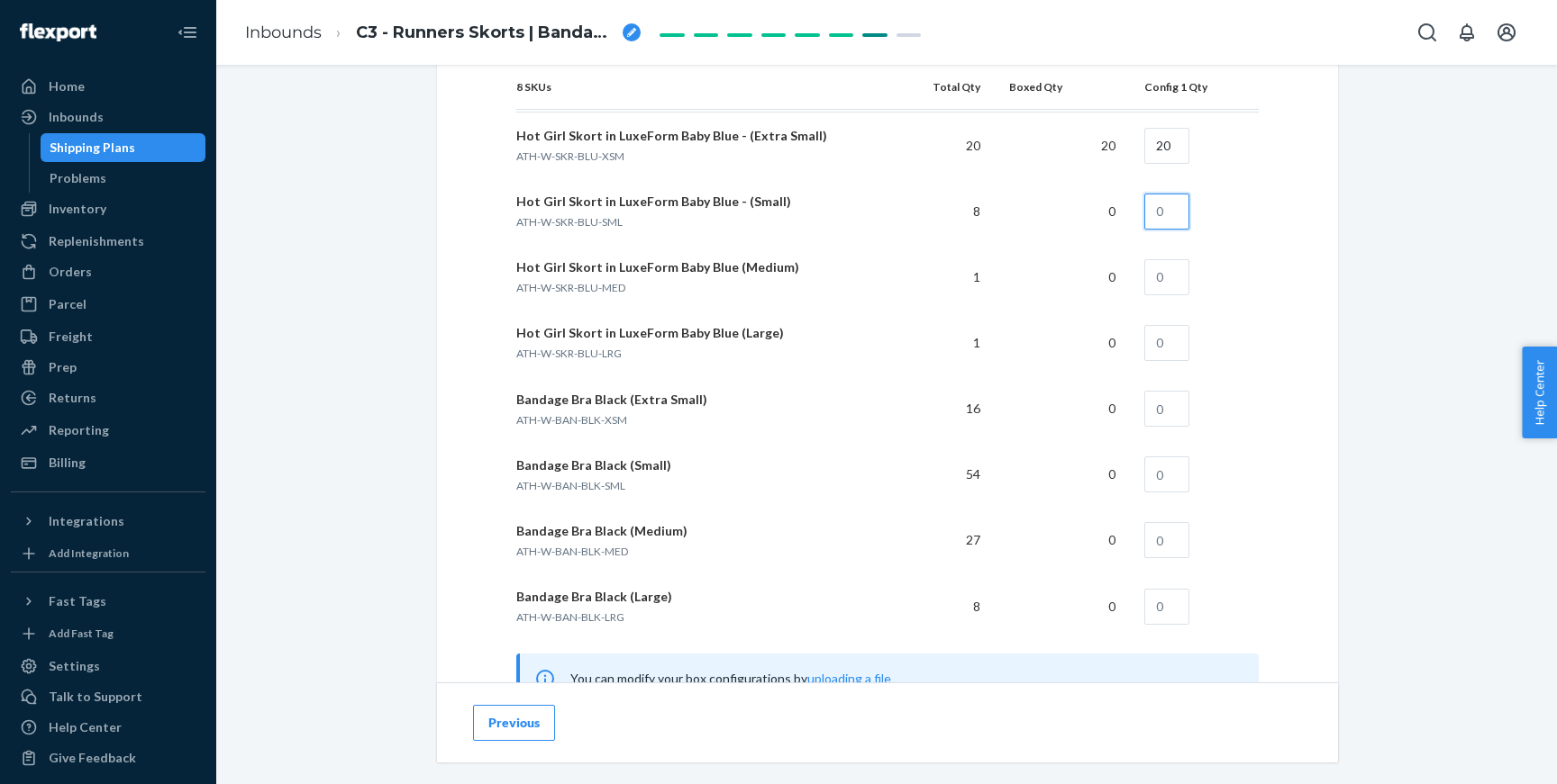
click at [1170, 219] on input "text" at bounding box center [1166, 212] width 45 height 36
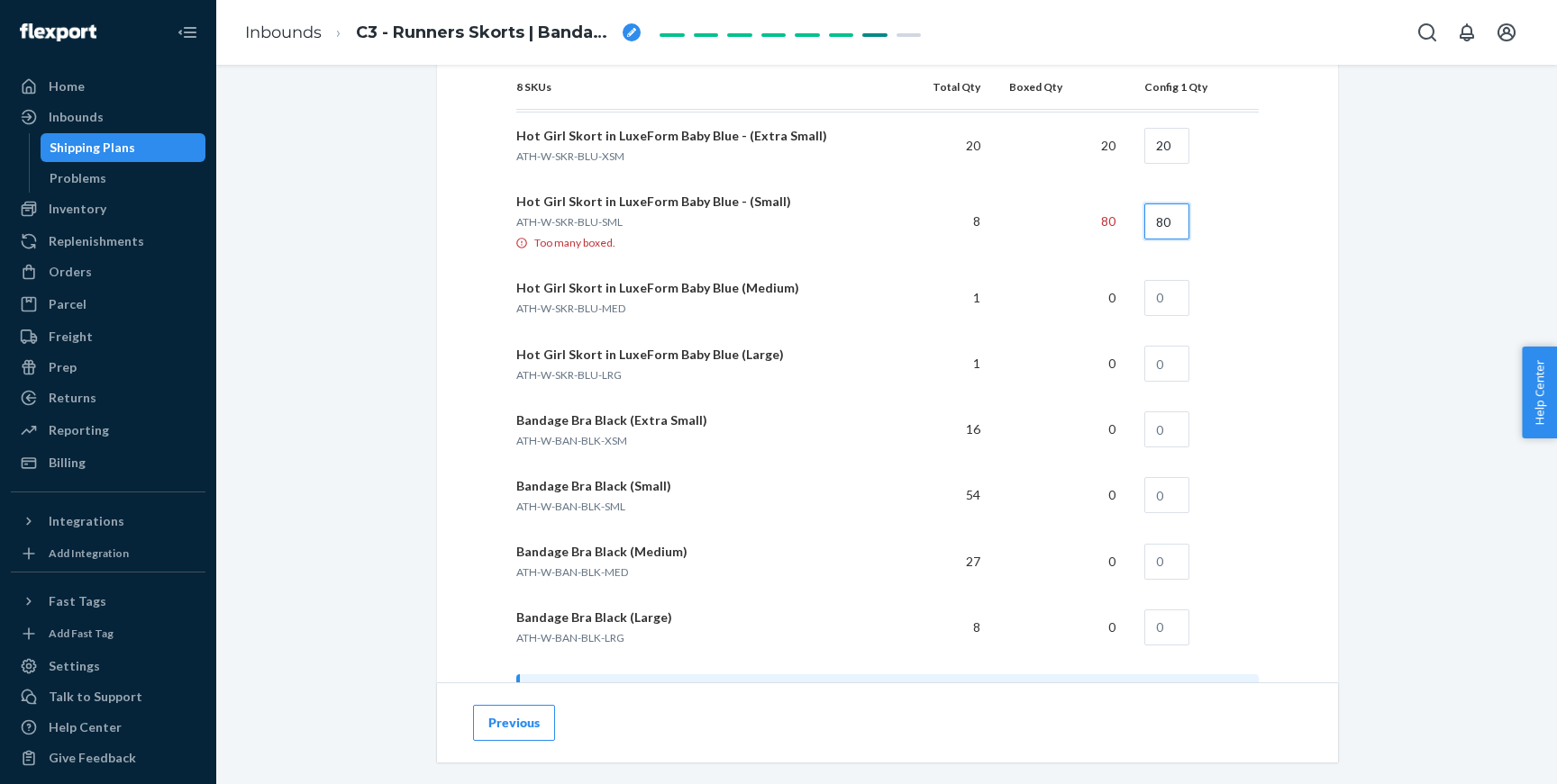
click at [1175, 227] on input "80" at bounding box center [1166, 222] width 45 height 36
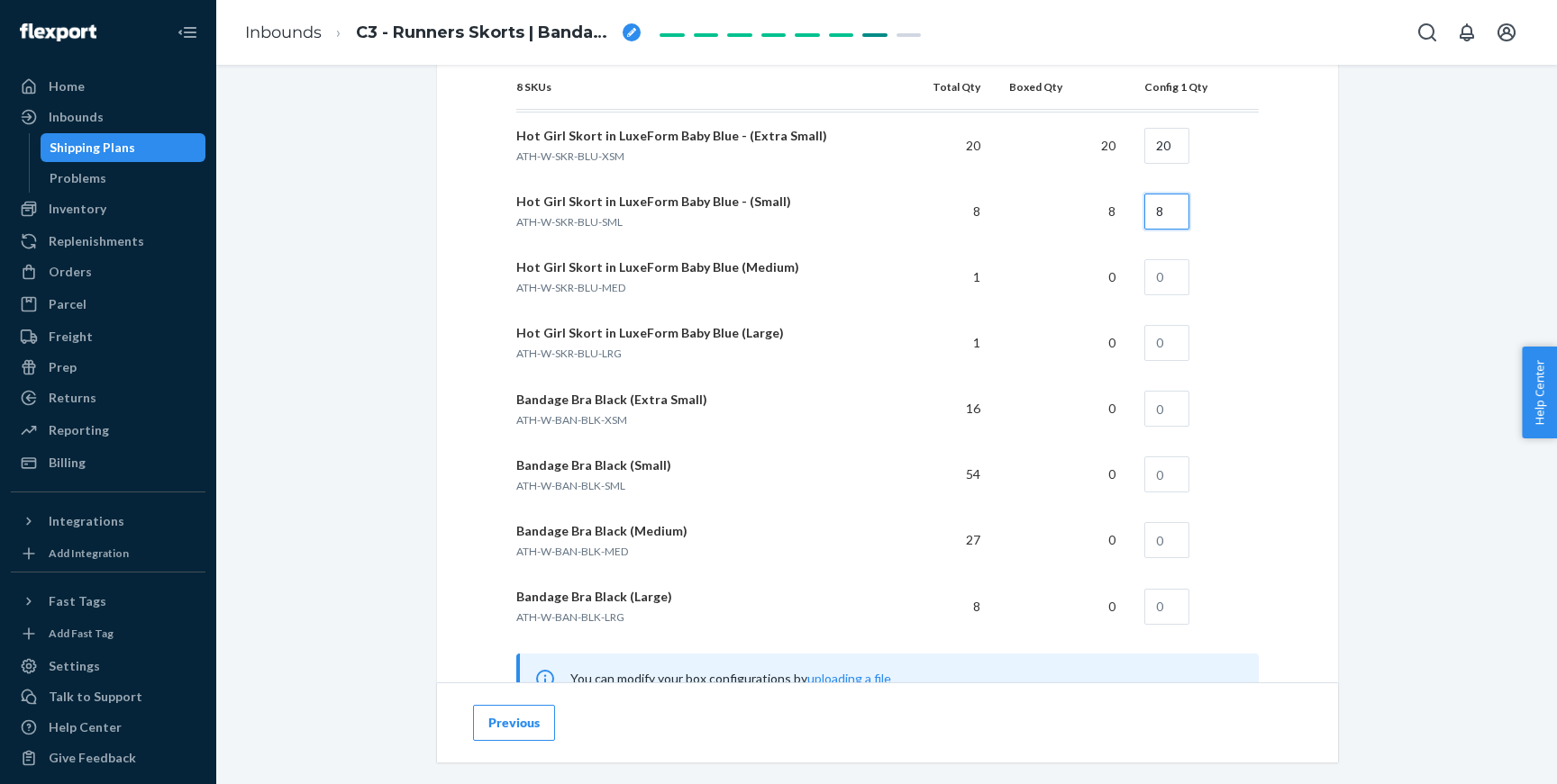
type input "8"
click at [1177, 283] on input "text" at bounding box center [1166, 277] width 45 height 36
type input "1"
click at [1176, 343] on input "text" at bounding box center [1166, 343] width 45 height 36
type input "1"
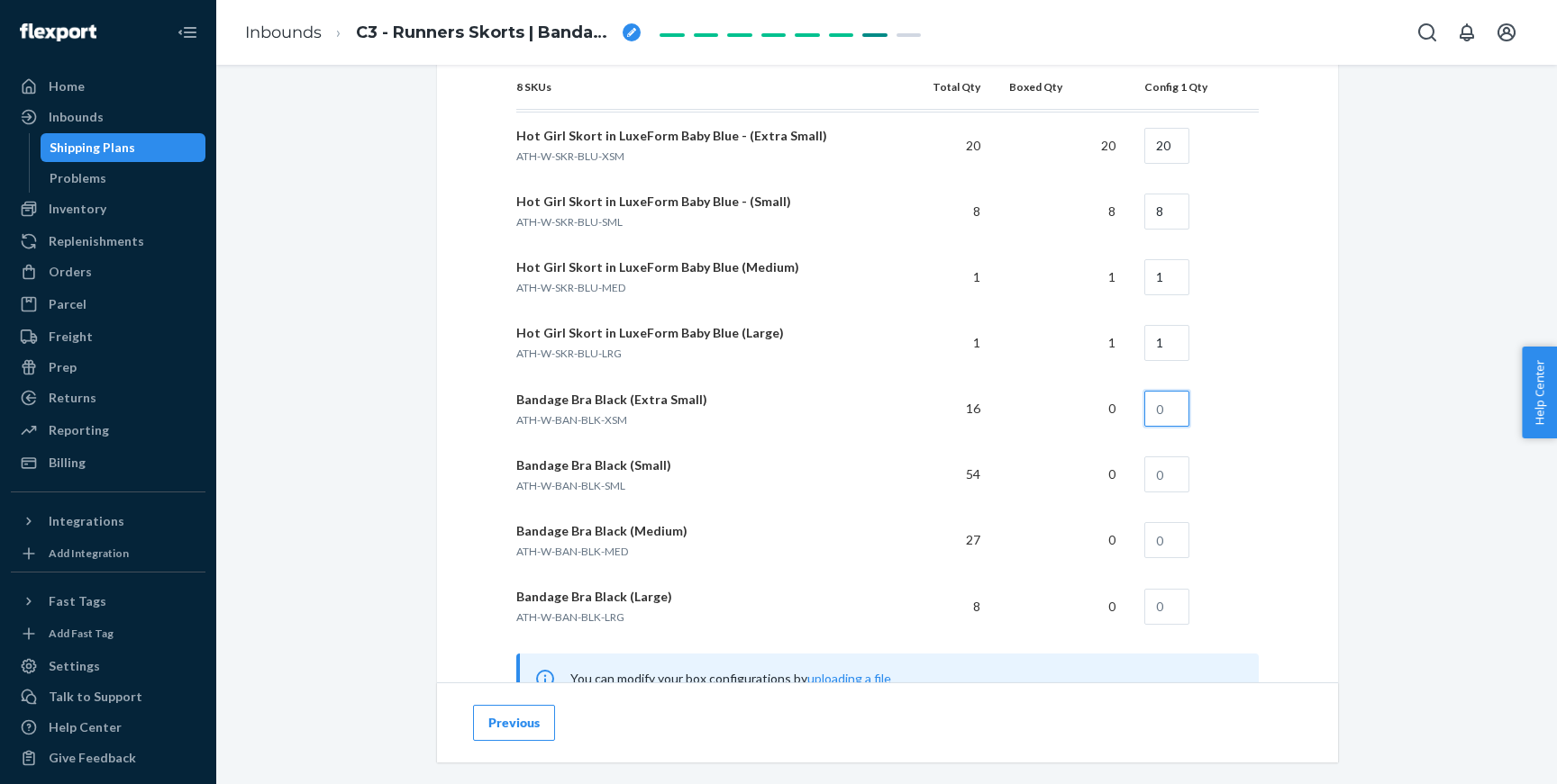
click at [1176, 410] on input "text" at bounding box center [1166, 409] width 45 height 36
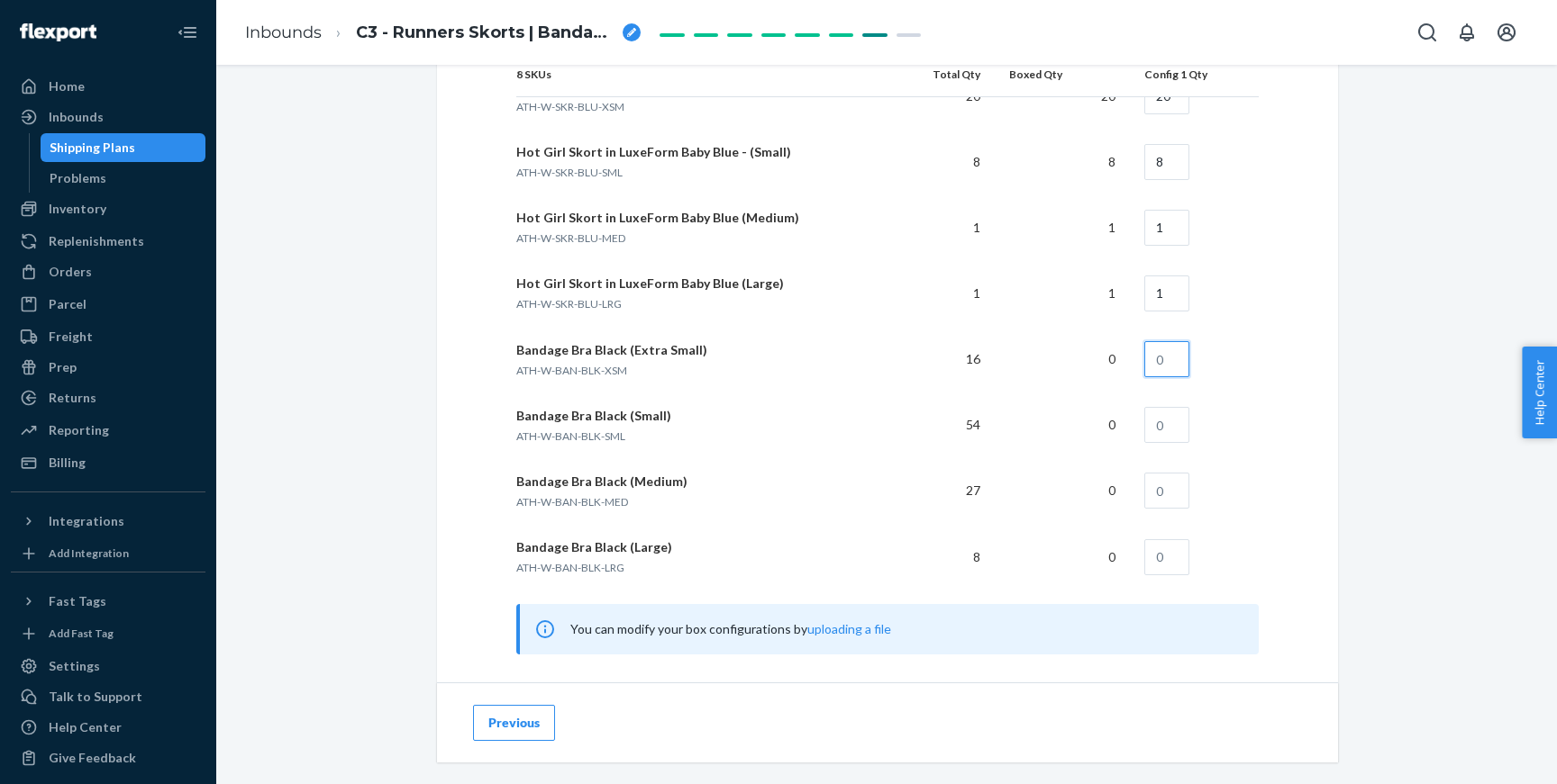
scroll to position [1283, 0]
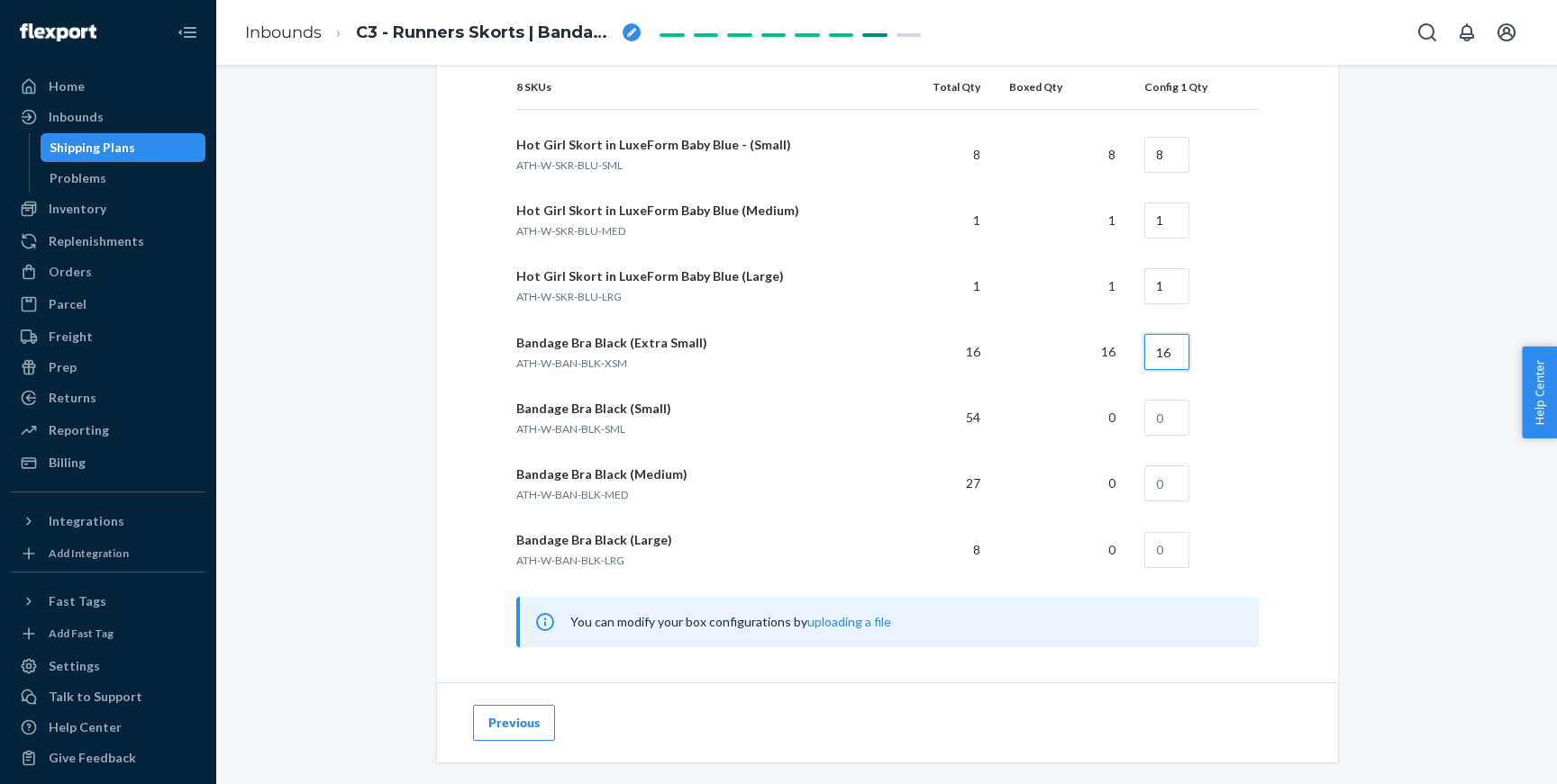
type input "16"
click at [1180, 424] on input "text" at bounding box center [1166, 418] width 45 height 36
type input "54"
click at [1178, 488] on input "text" at bounding box center [1166, 483] width 45 height 36
type input "27"
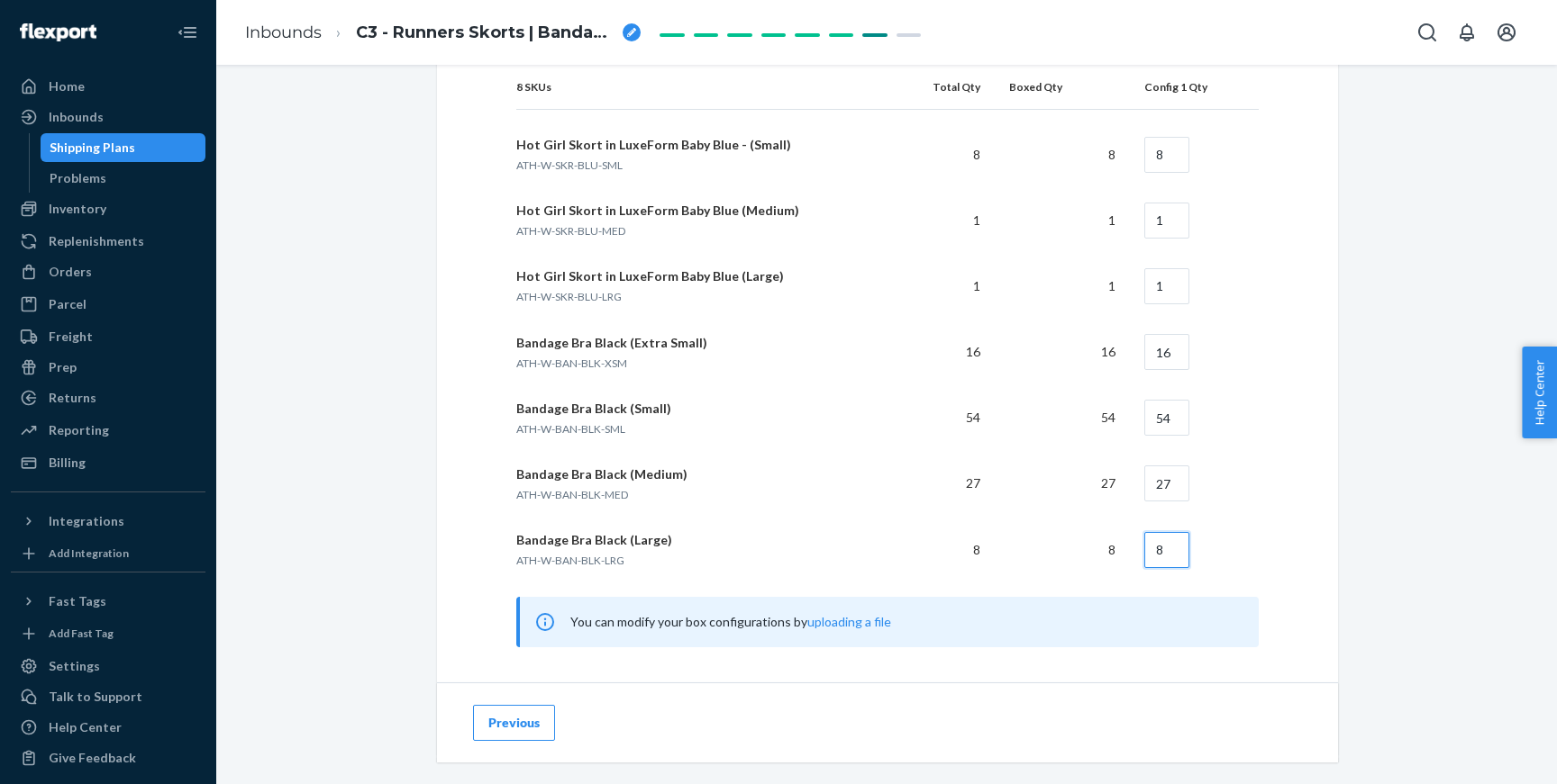
type input "8"
click at [1309, 496] on div "How will your shipment be packed? Multiple SKUs per box To avoid receiving dela…" at bounding box center [886, 137] width 900 height 1238
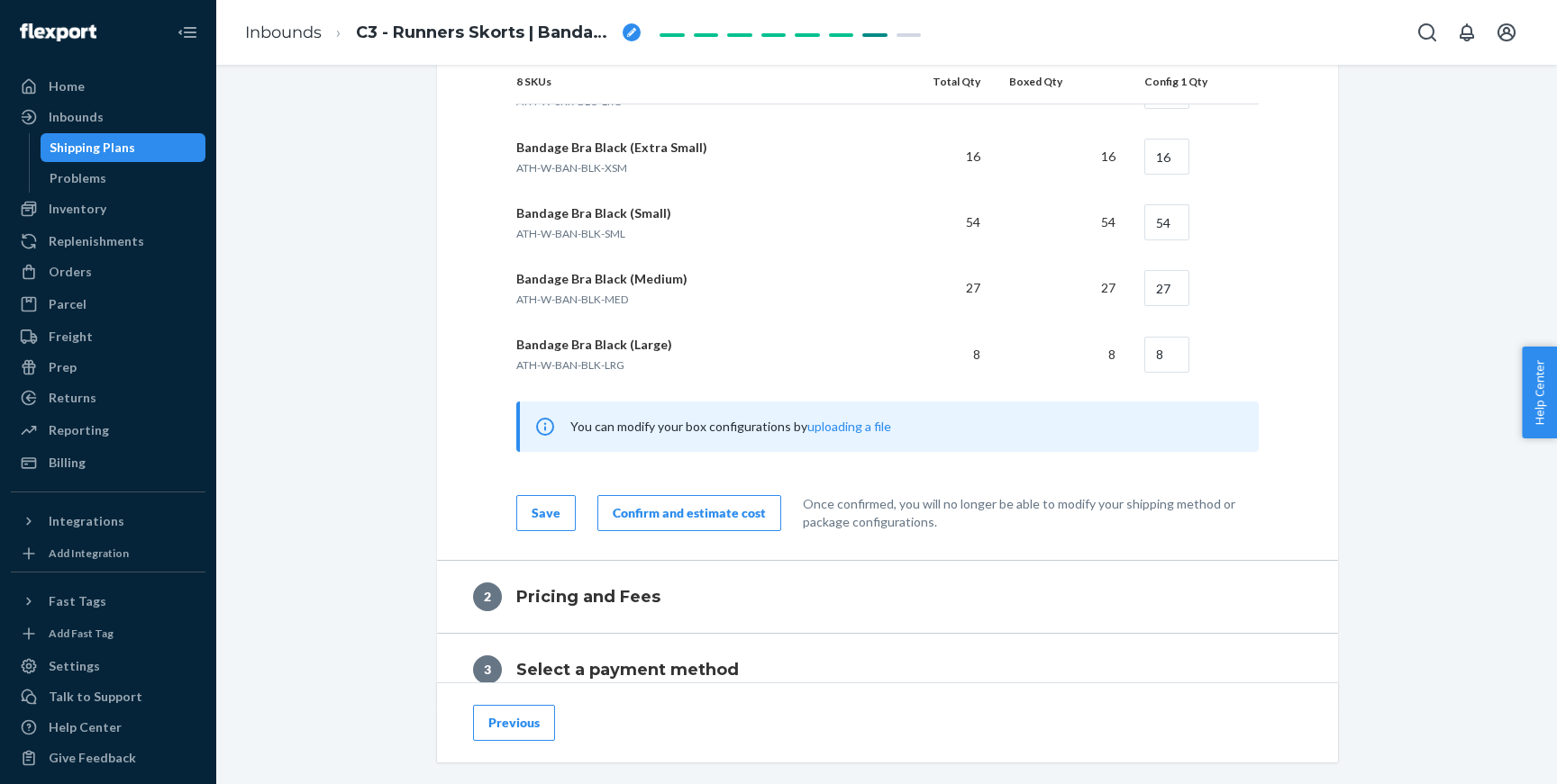
scroll to position [1473, 0]
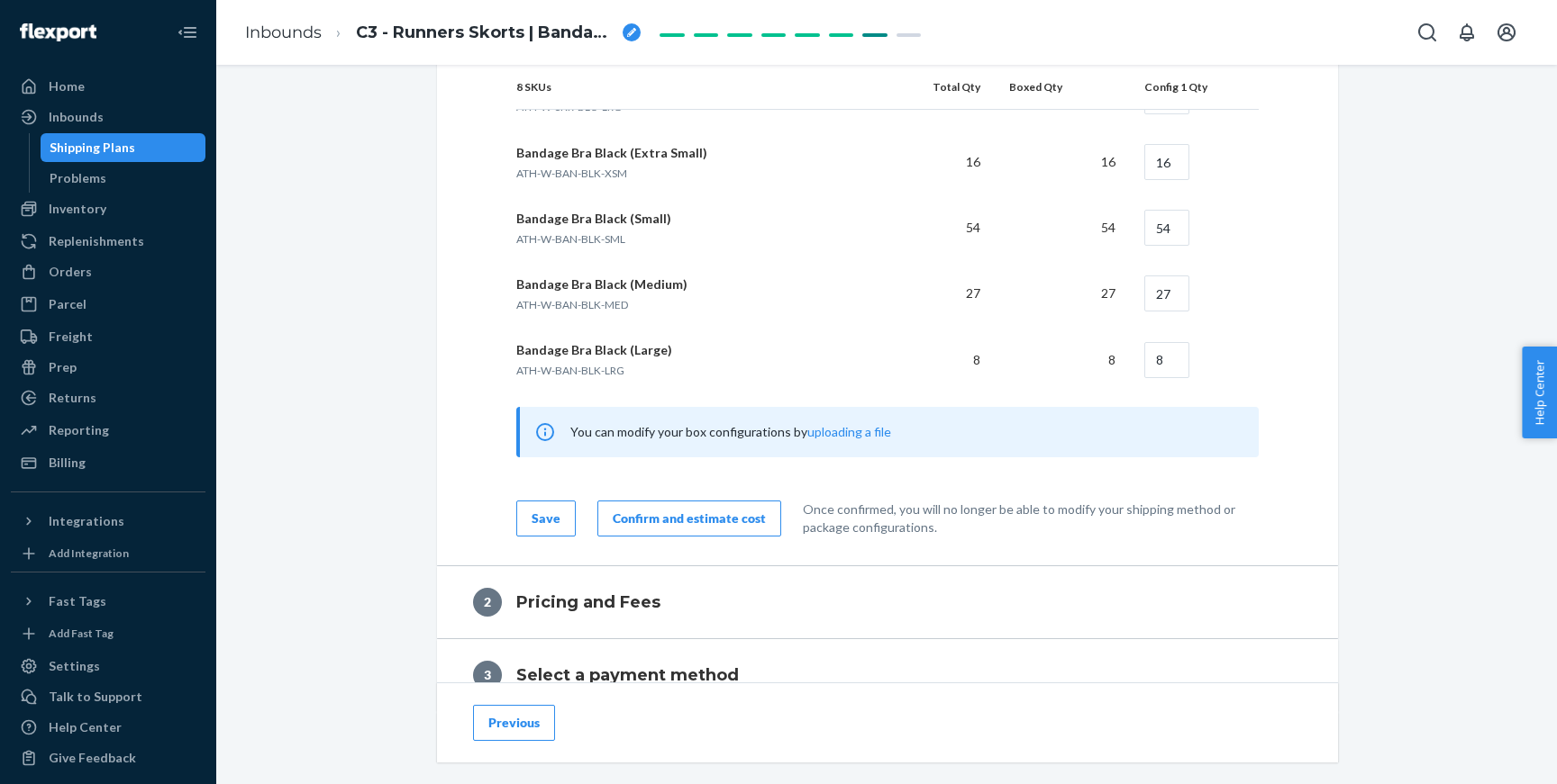
click at [673, 528] on button "Confirm and estimate cost" at bounding box center [689, 519] width 184 height 36
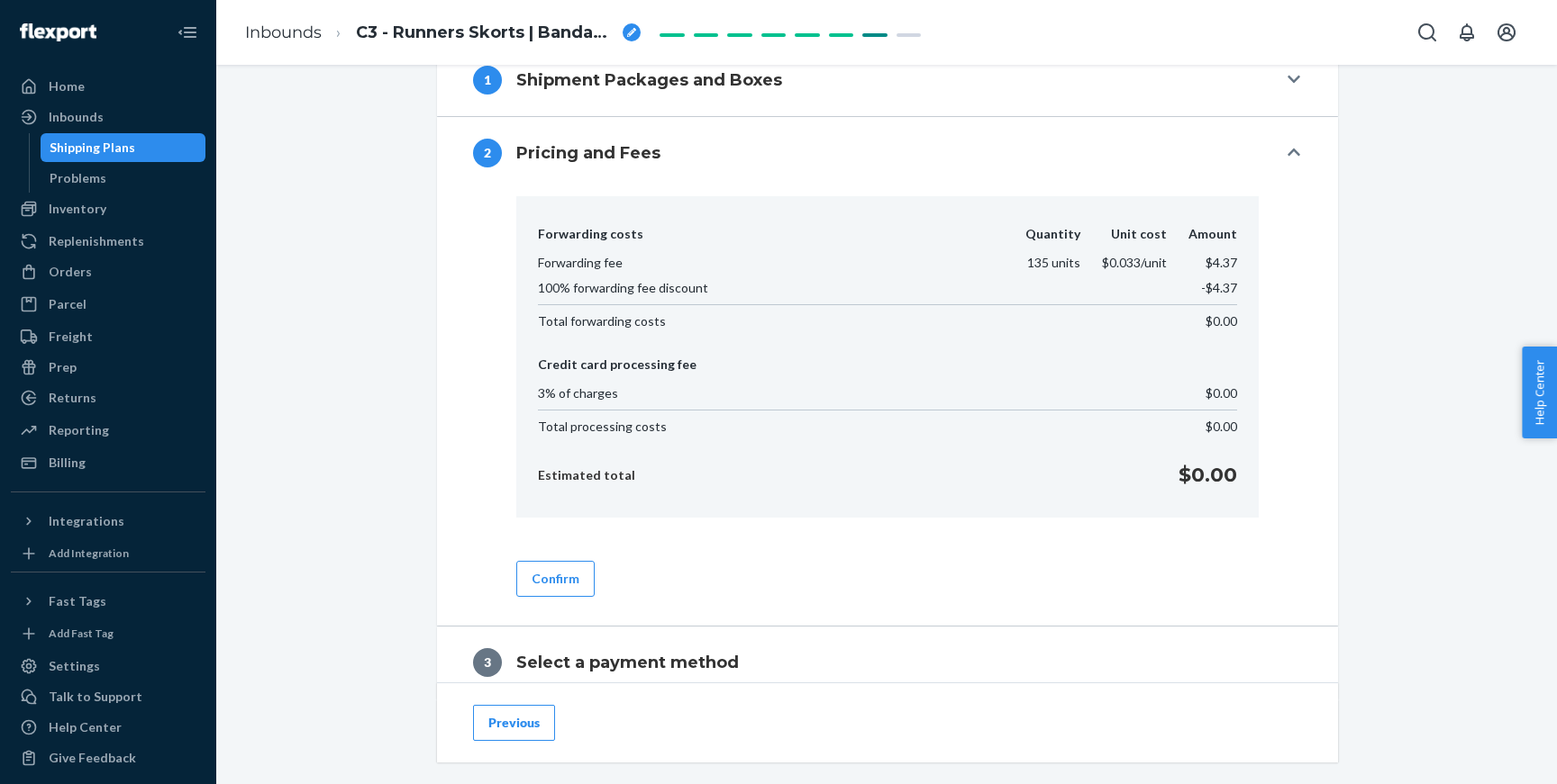
scroll to position [633, 0]
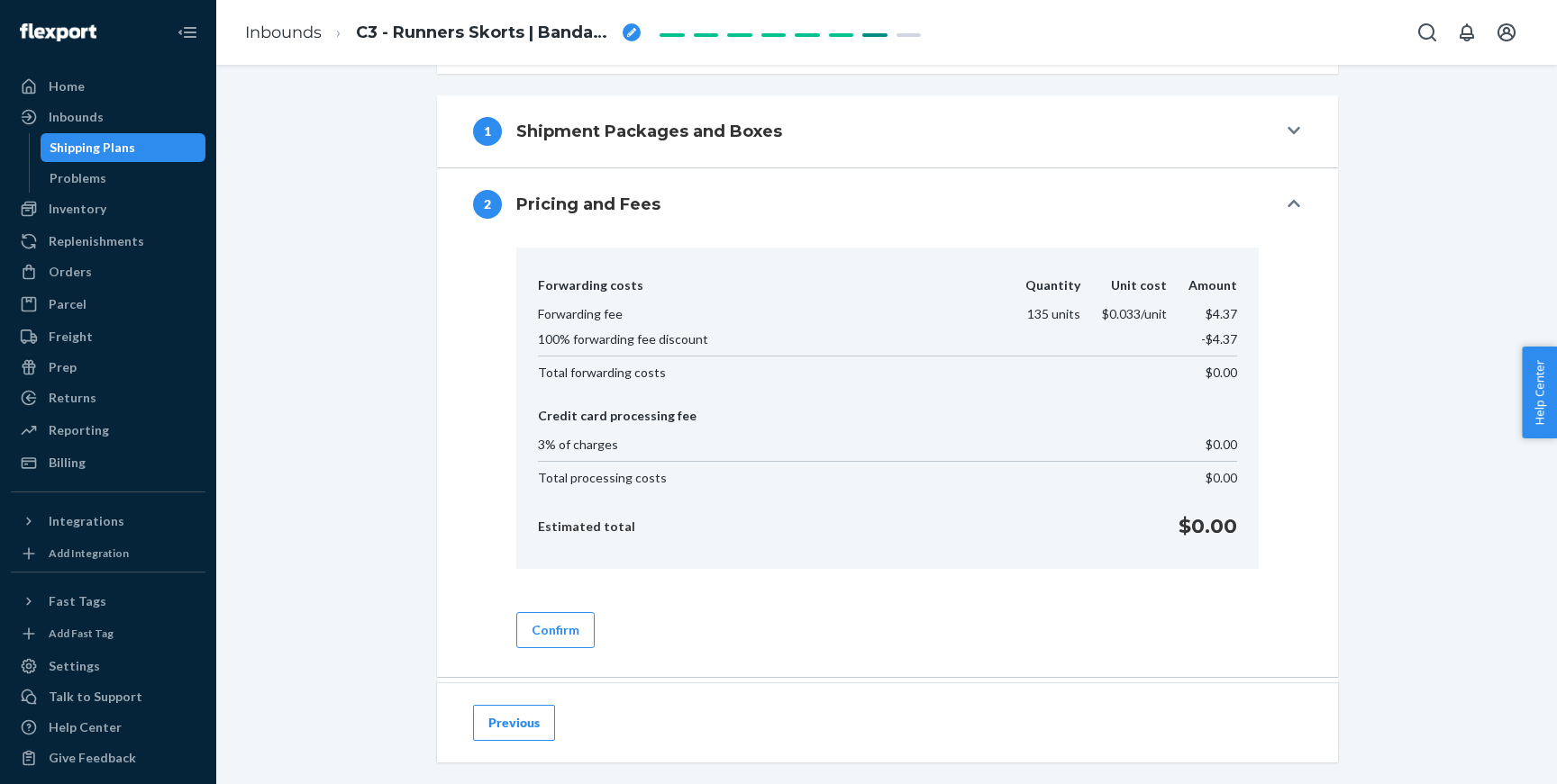
click at [1291, 130] on icon at bounding box center [1294, 130] width 13 height 7
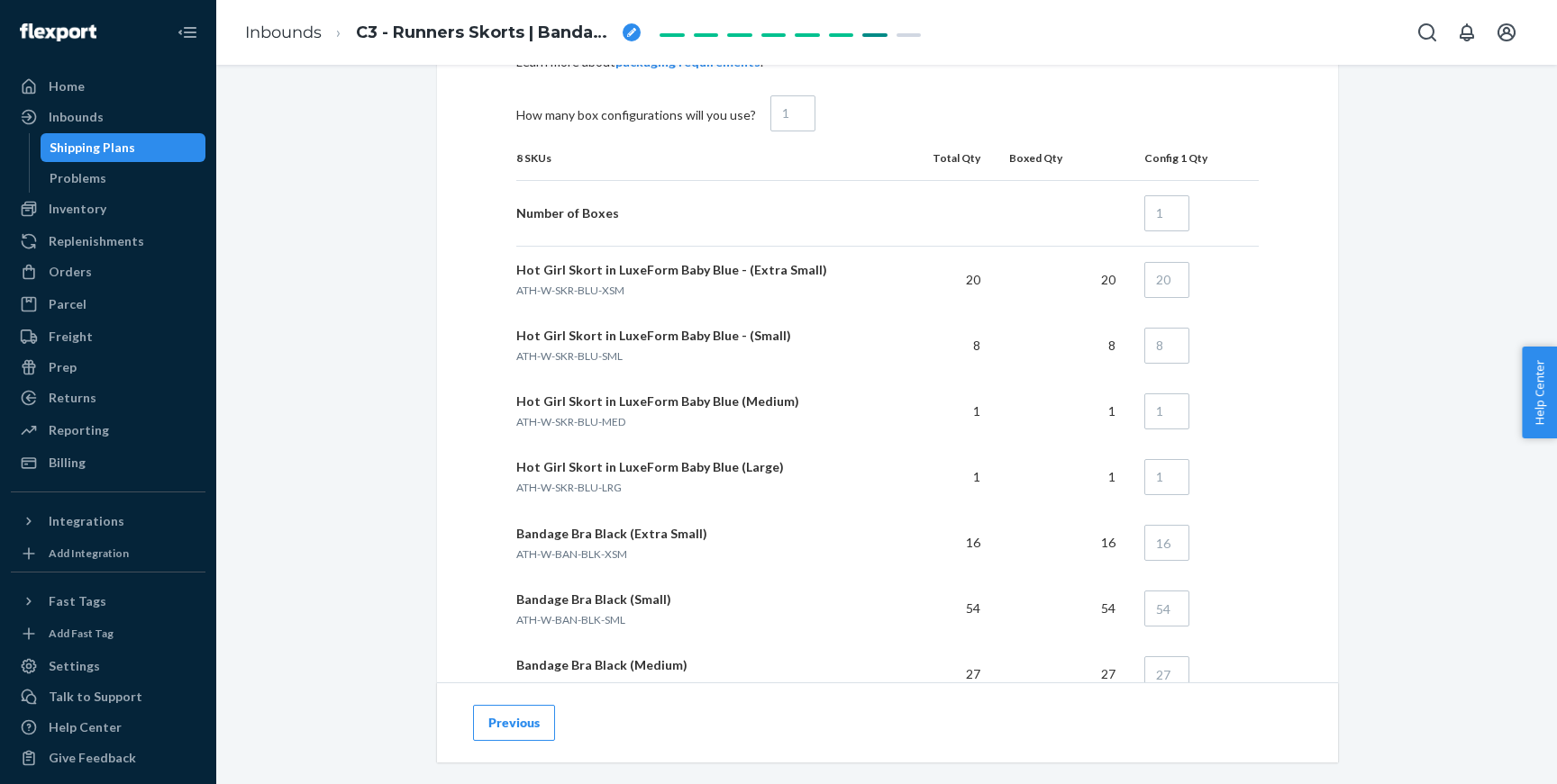
scroll to position [1034, 0]
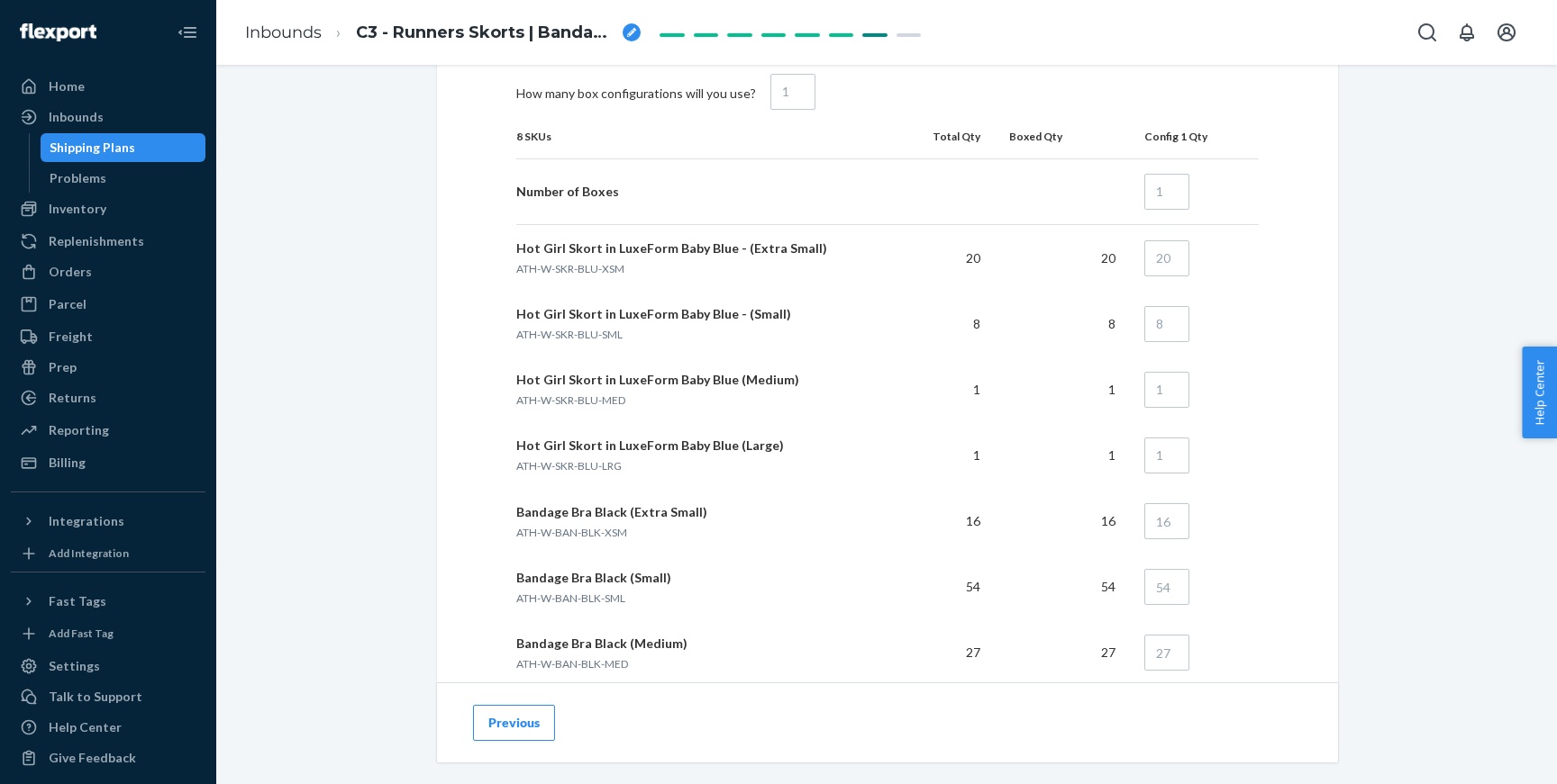
click at [505, 724] on button "Previous" at bounding box center [513, 723] width 82 height 36
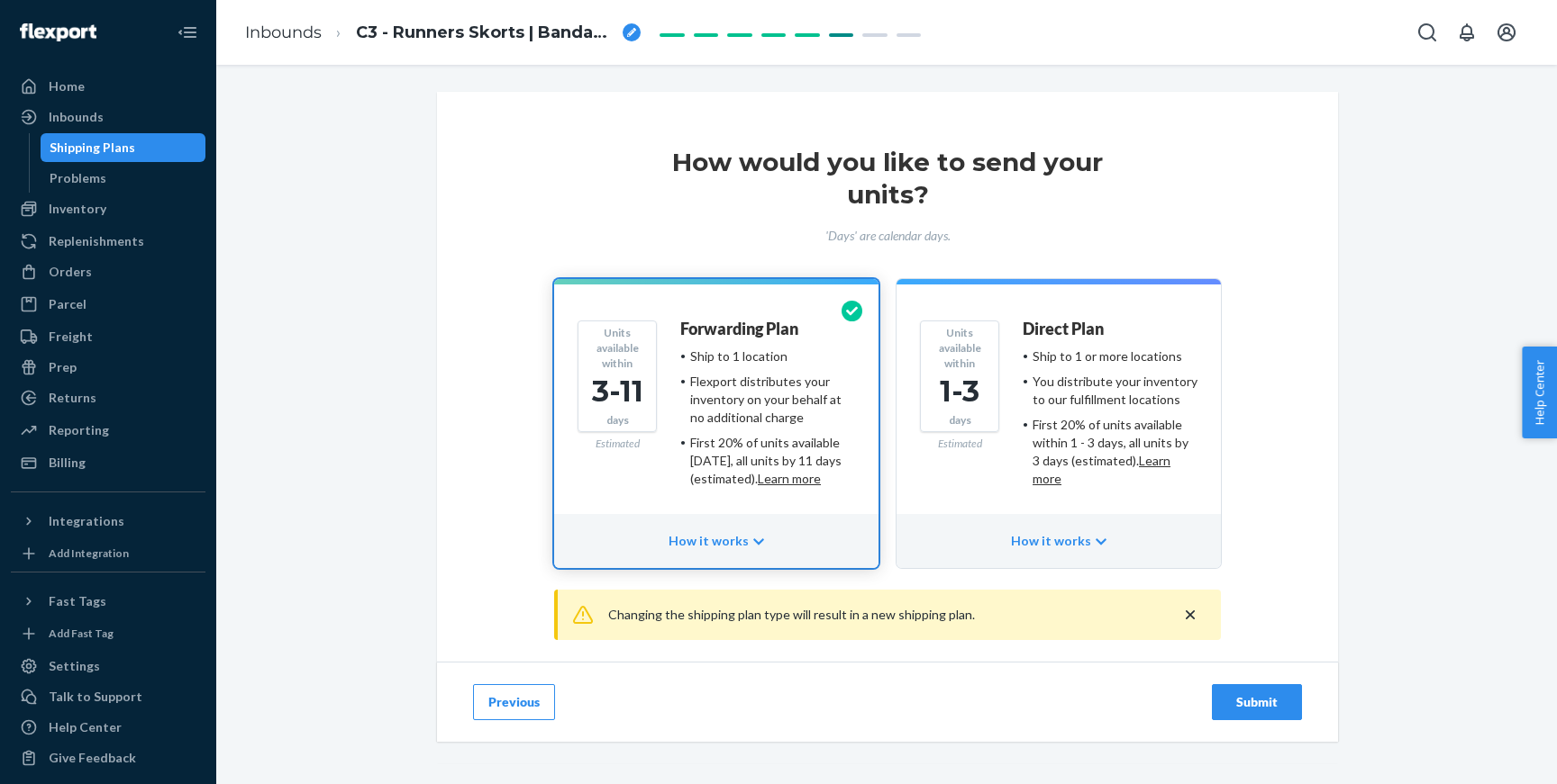
click at [533, 706] on button "Previous" at bounding box center [513, 702] width 82 height 36
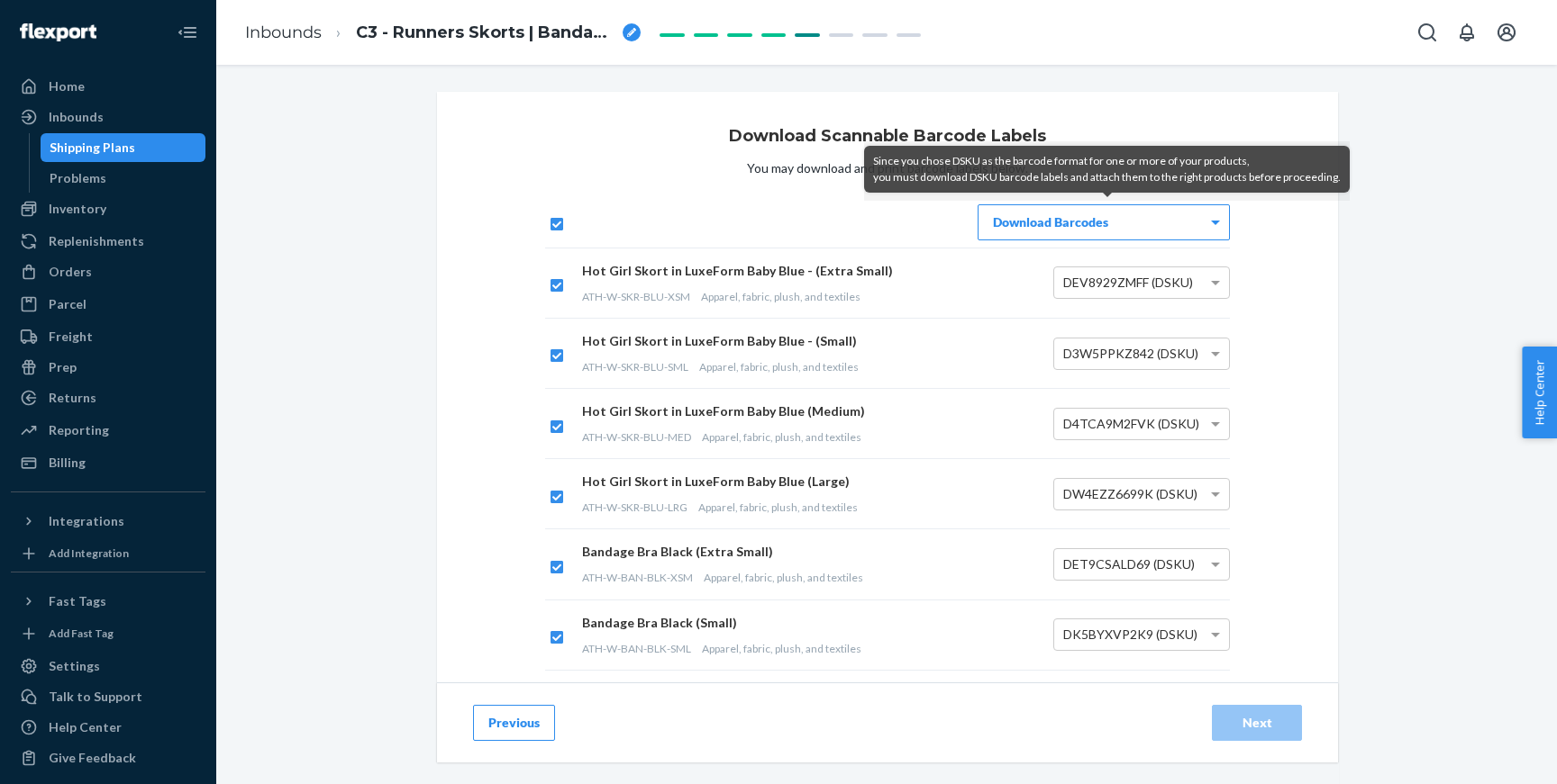
click at [503, 722] on button "Previous" at bounding box center [513, 723] width 82 height 36
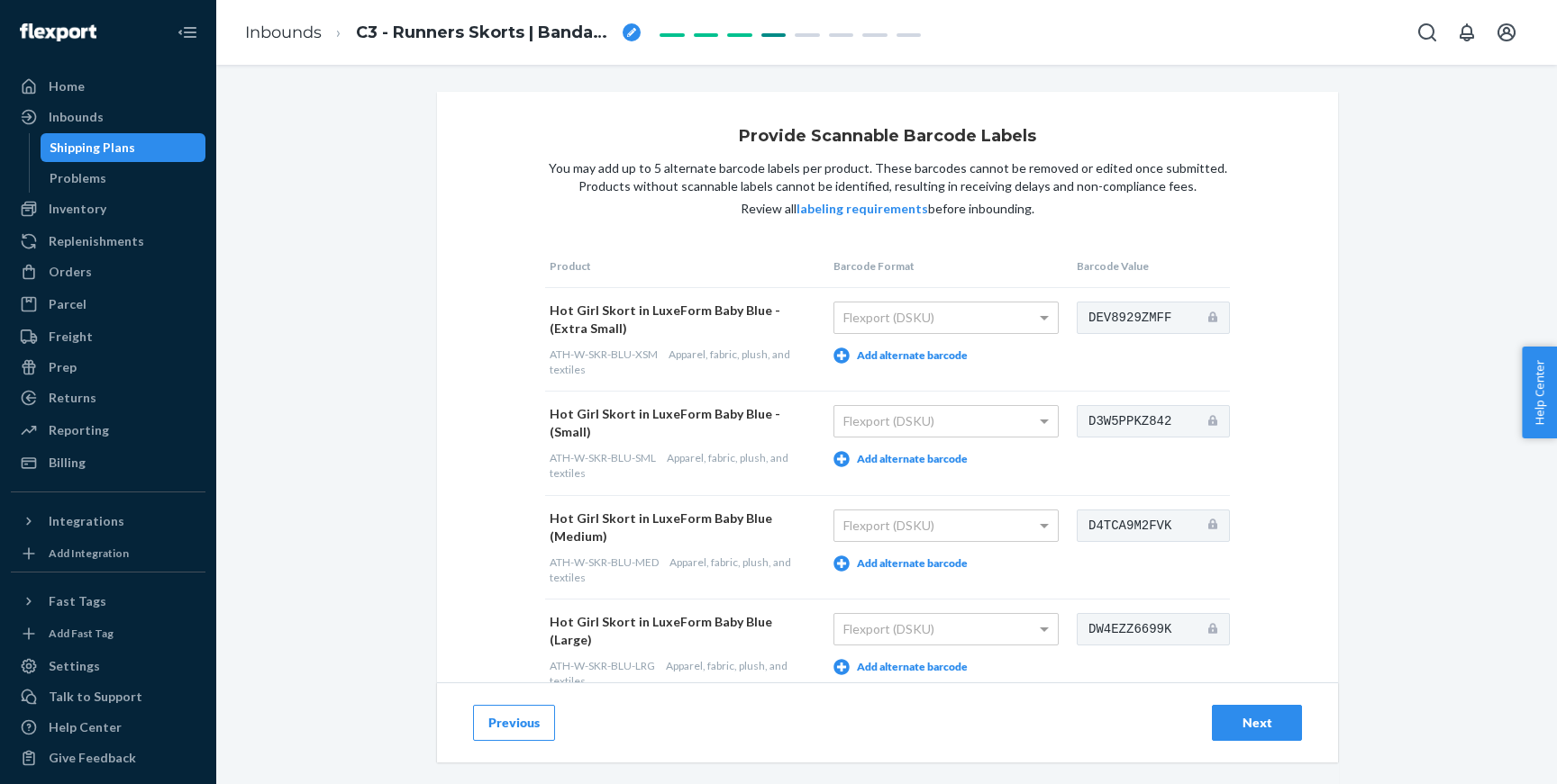
click at [509, 740] on button "Previous" at bounding box center [513, 723] width 82 height 36
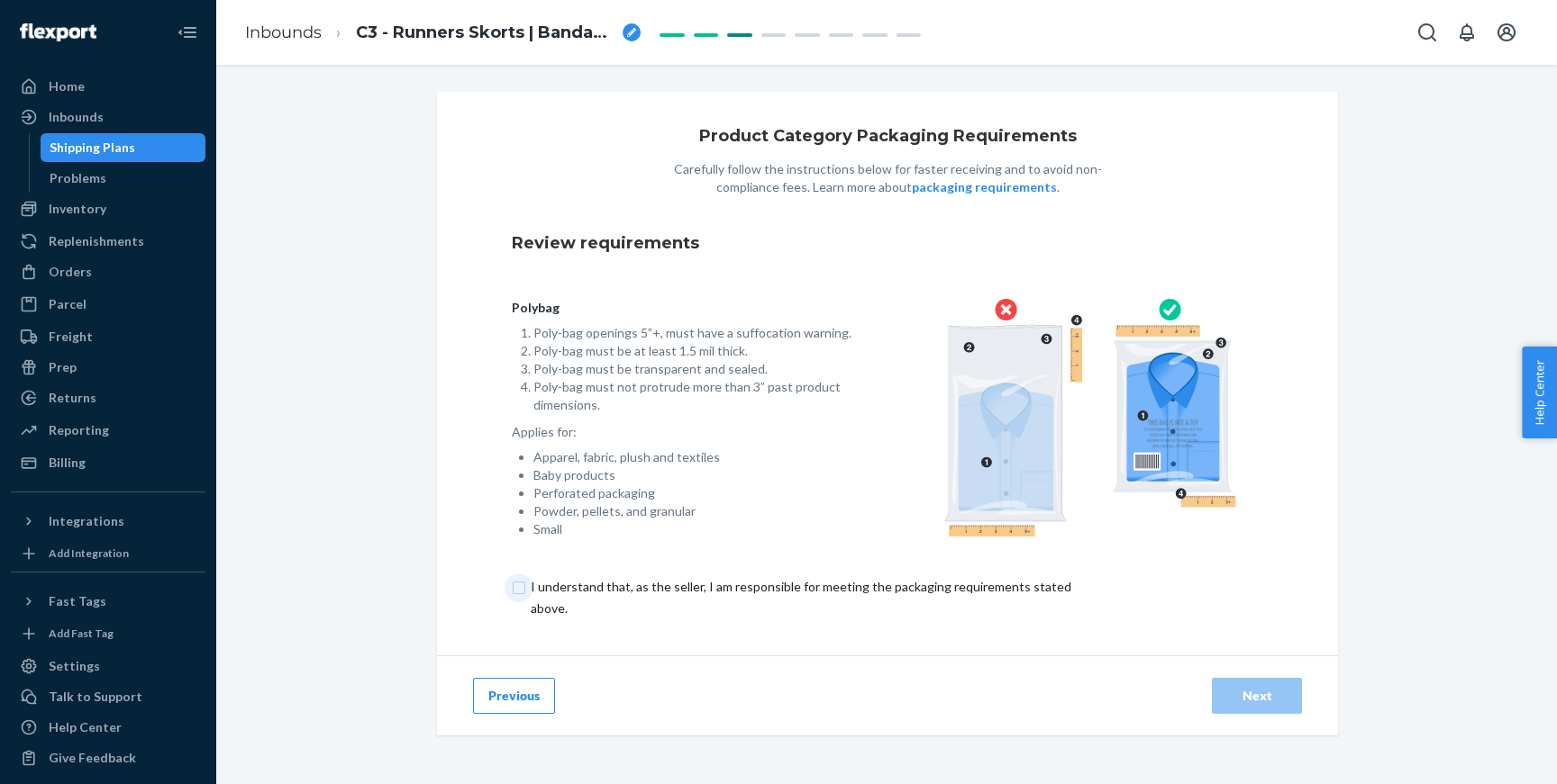
click at [529, 585] on input "checkbox" at bounding box center [811, 598] width 599 height 44
checkbox input "true"
click at [1254, 702] on div "Next" at bounding box center [1257, 696] width 59 height 18
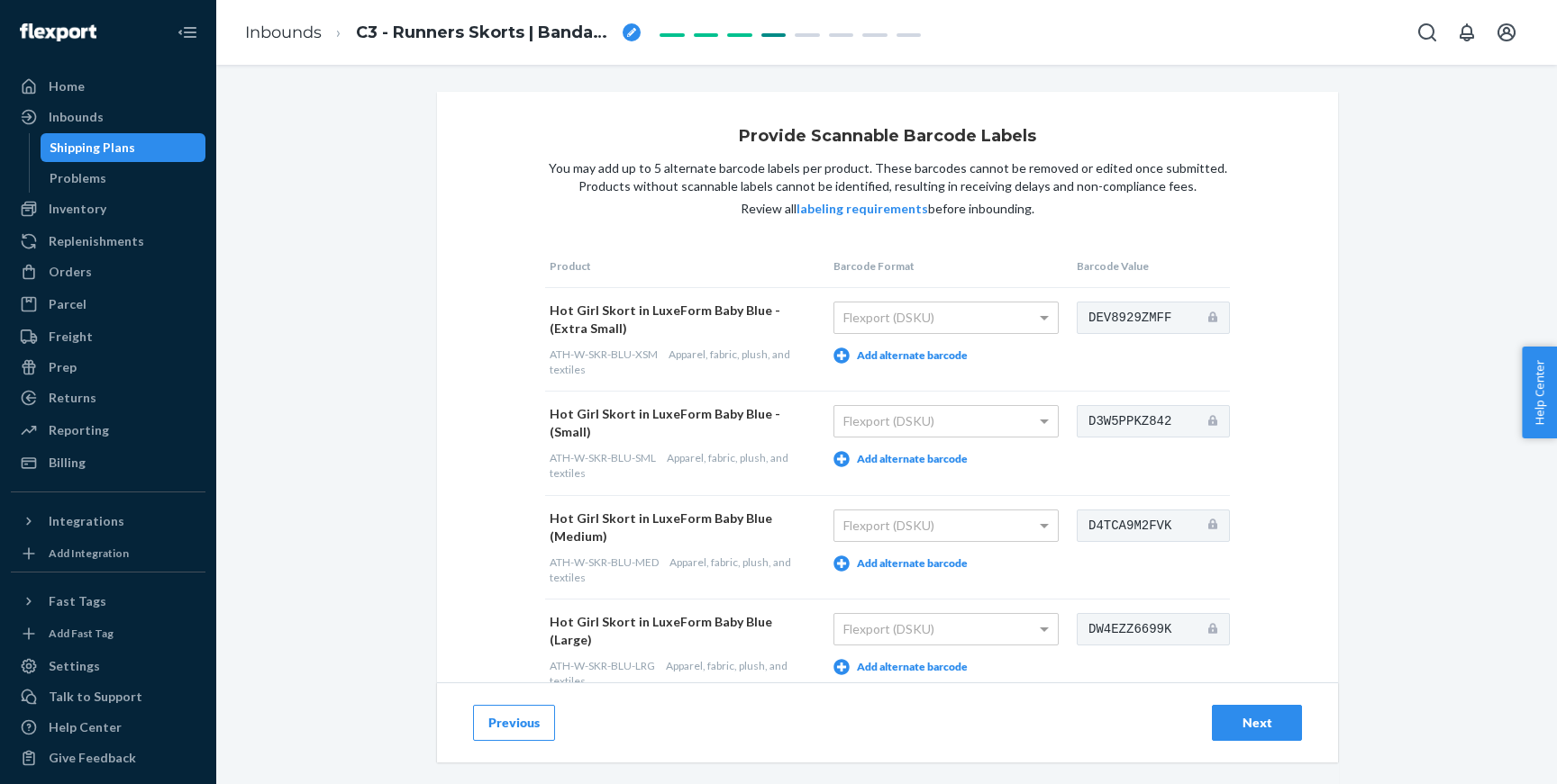
click at [1254, 716] on div "Next" at bounding box center [1257, 723] width 59 height 18
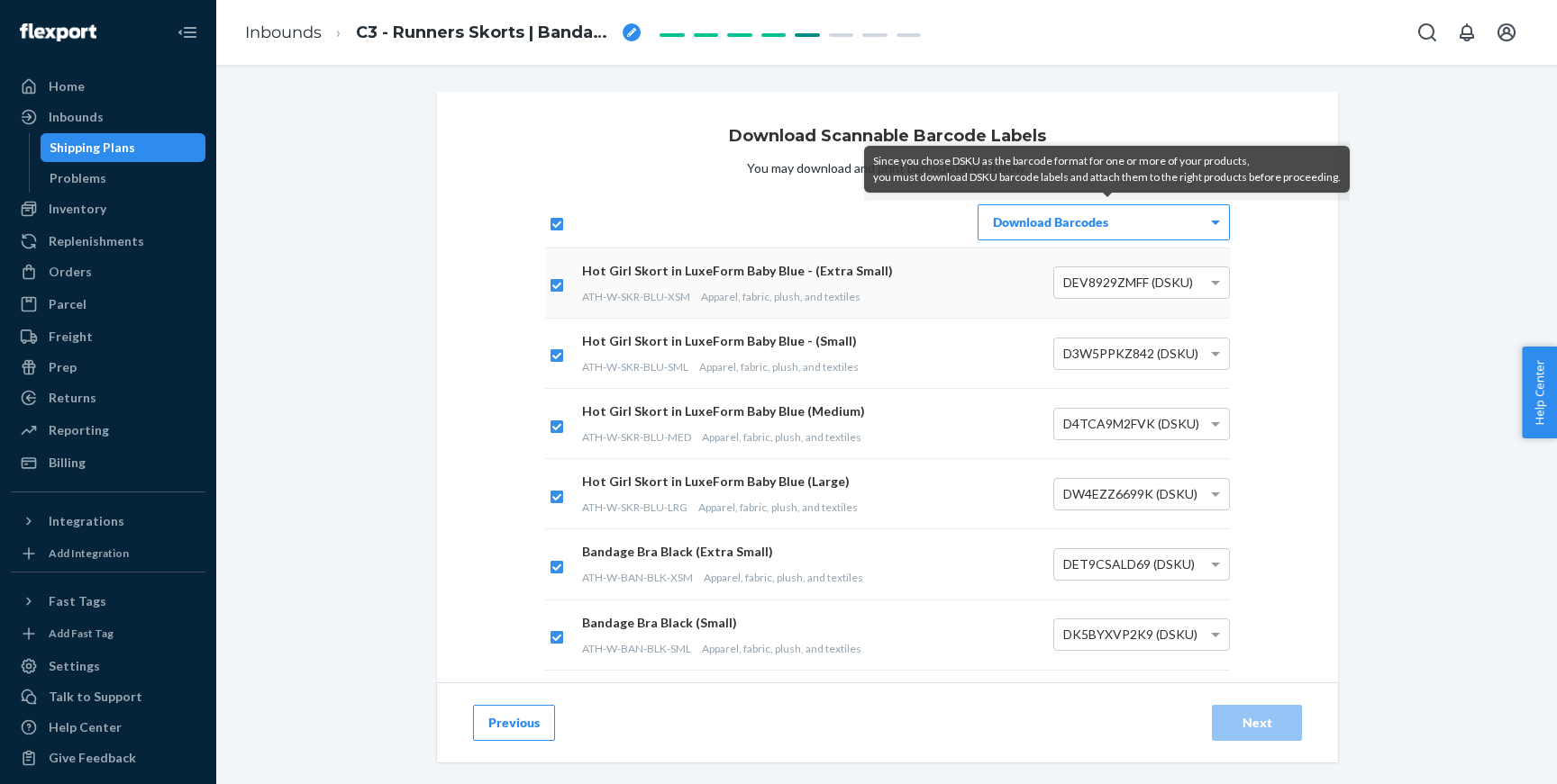
click at [1152, 247] on td "DEV8929ZMFF (DSKU)" at bounding box center [1111, 282] width 236 height 70
click at [1148, 232] on div "Download Barcodes" at bounding box center [1103, 222] width 251 height 35
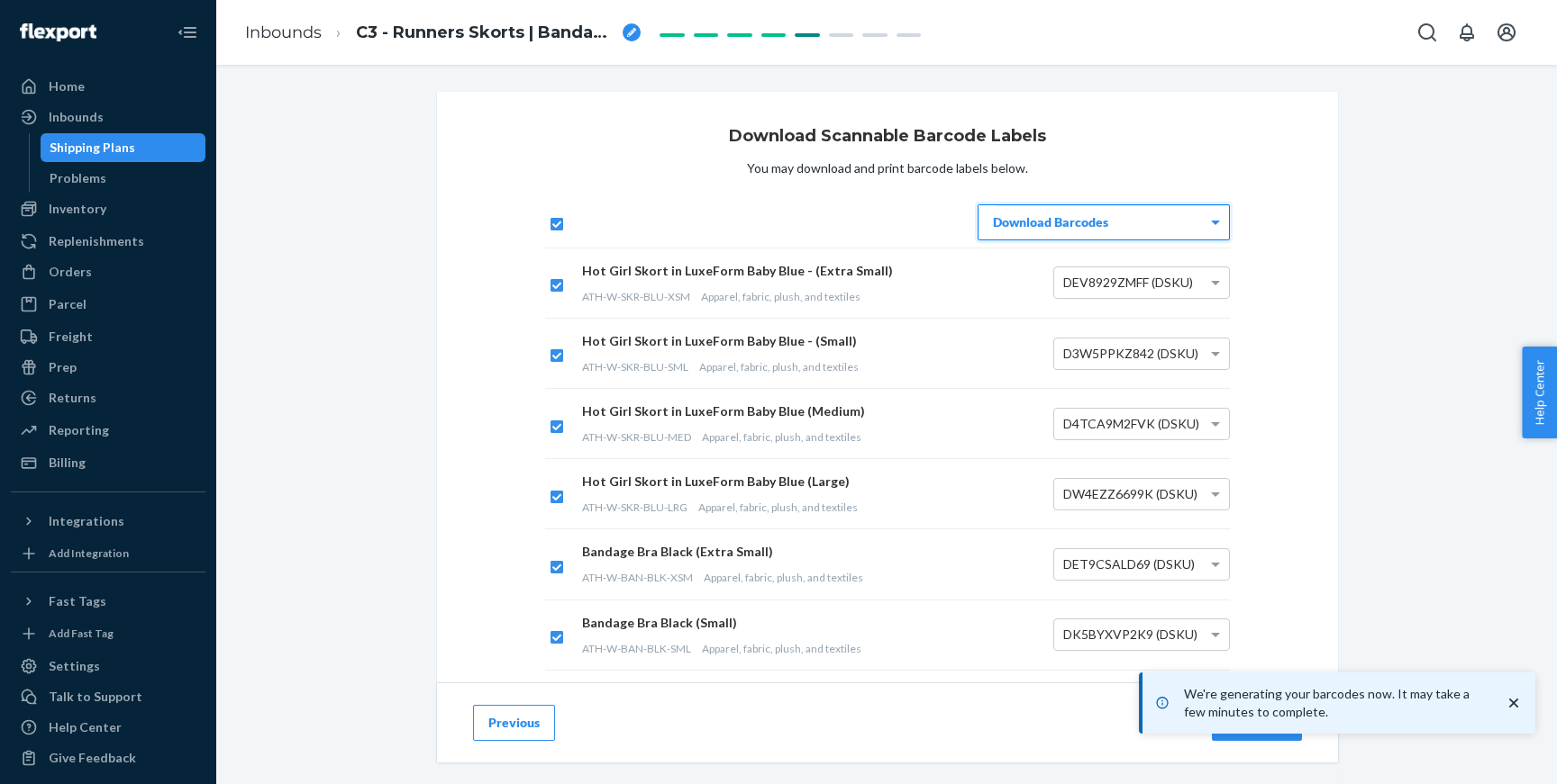
scroll to position [220, 0]
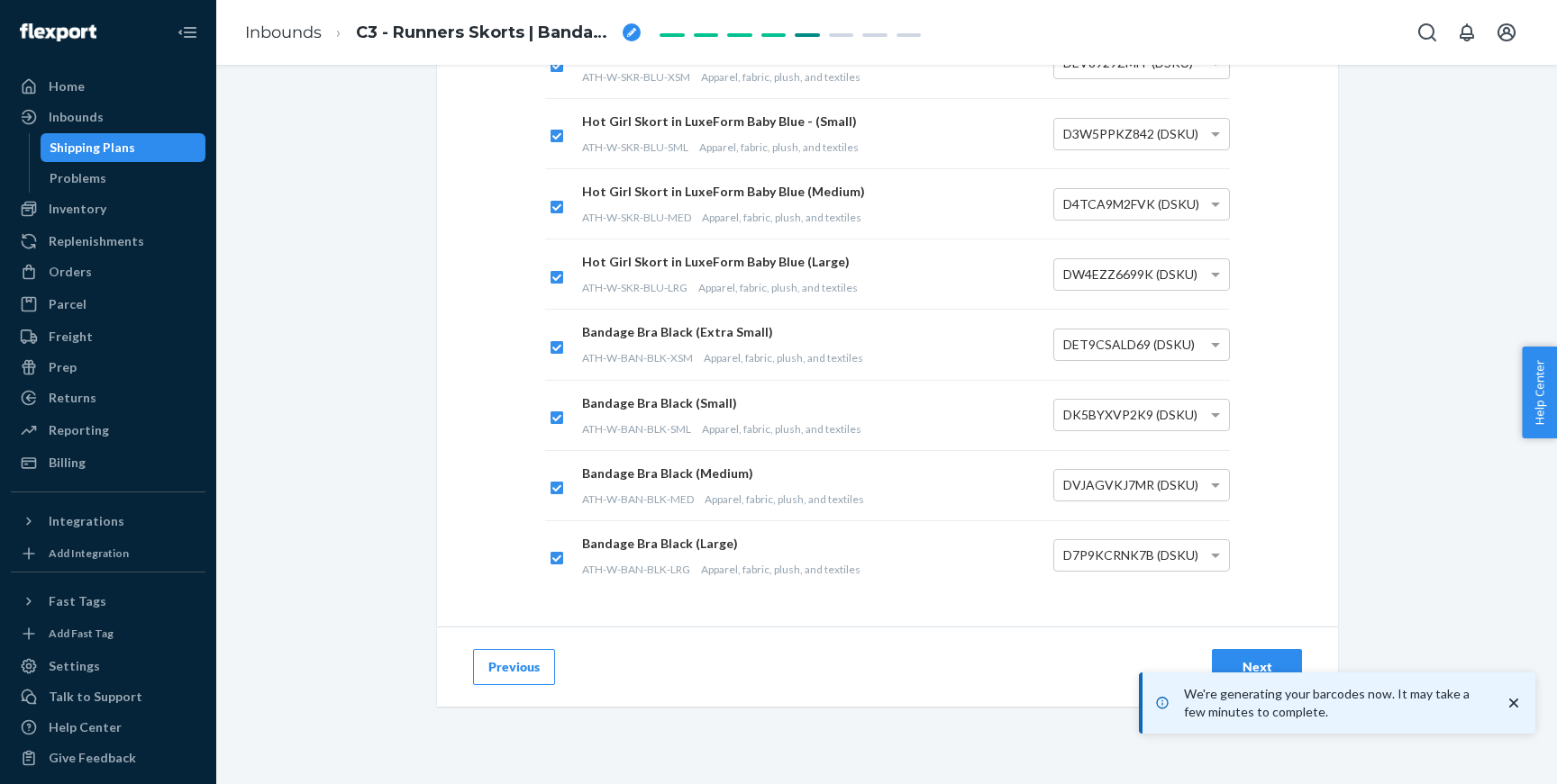
click at [1517, 701] on icon "close toast" at bounding box center [1513, 703] width 18 height 18
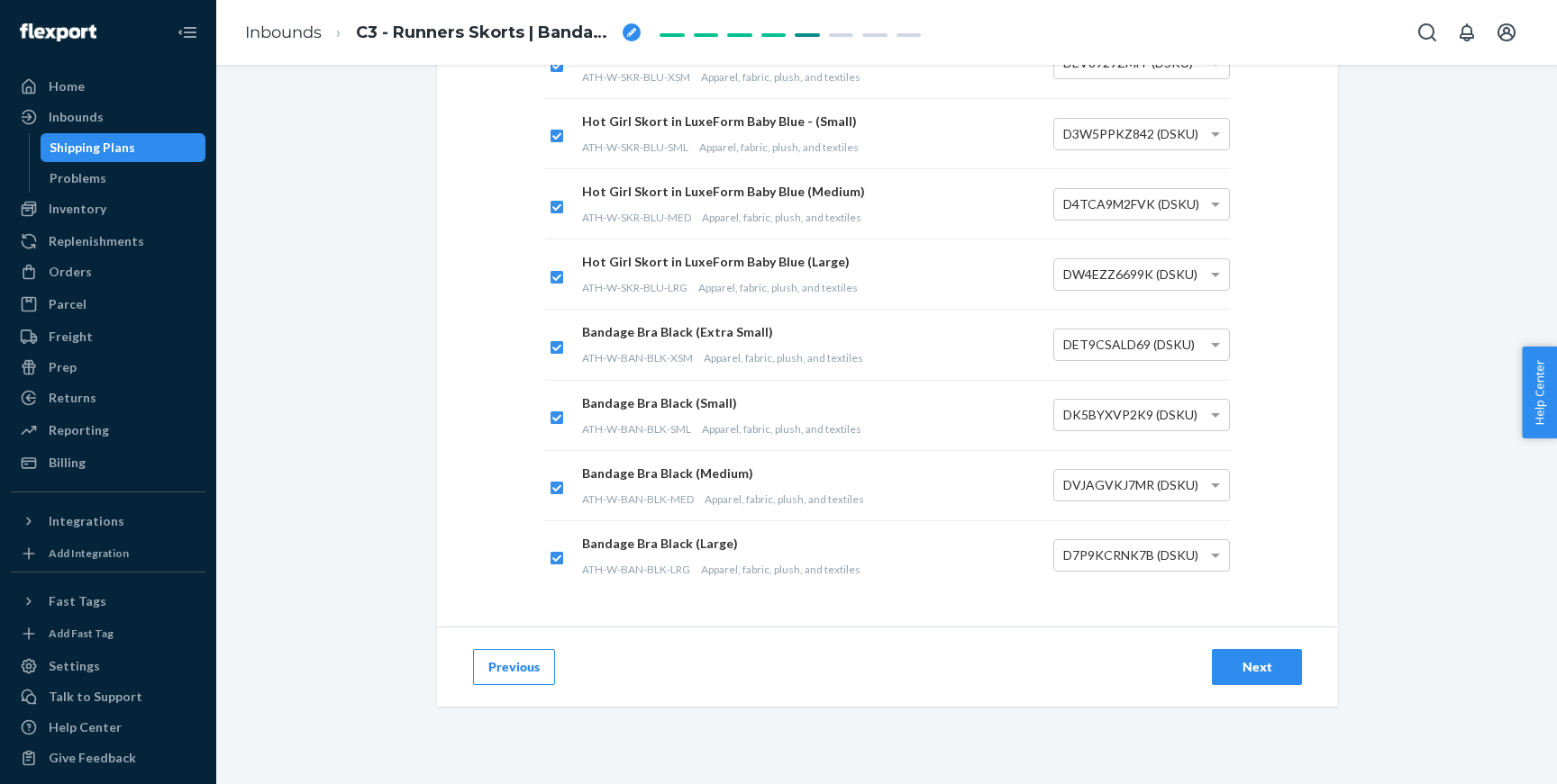
click at [1209, 650] on div "Next" at bounding box center [1257, 667] width 97 height 36
click at [1246, 669] on div "Next" at bounding box center [1257, 667] width 59 height 18
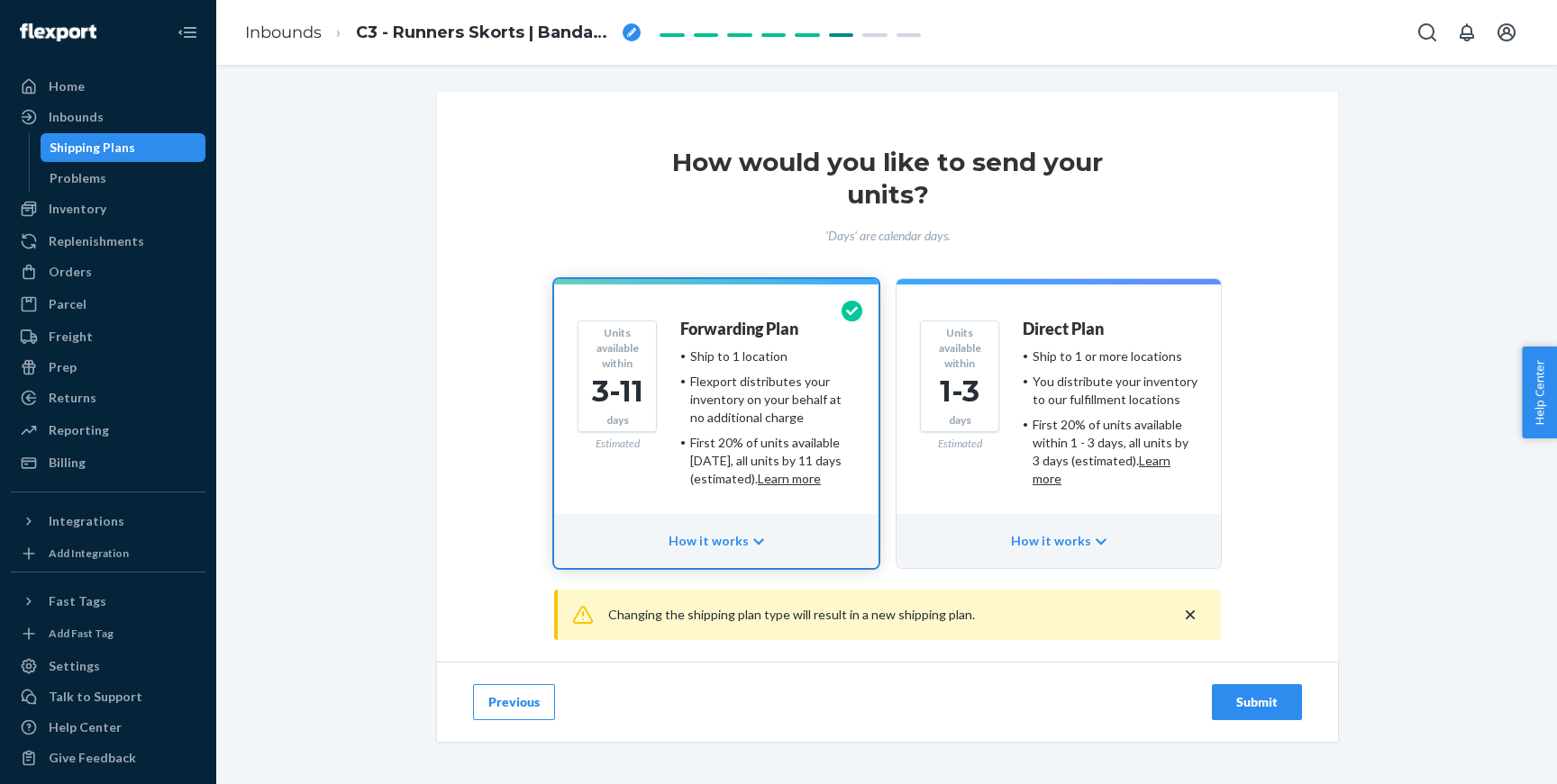
click at [1258, 688] on button "Submit" at bounding box center [1256, 702] width 90 height 36
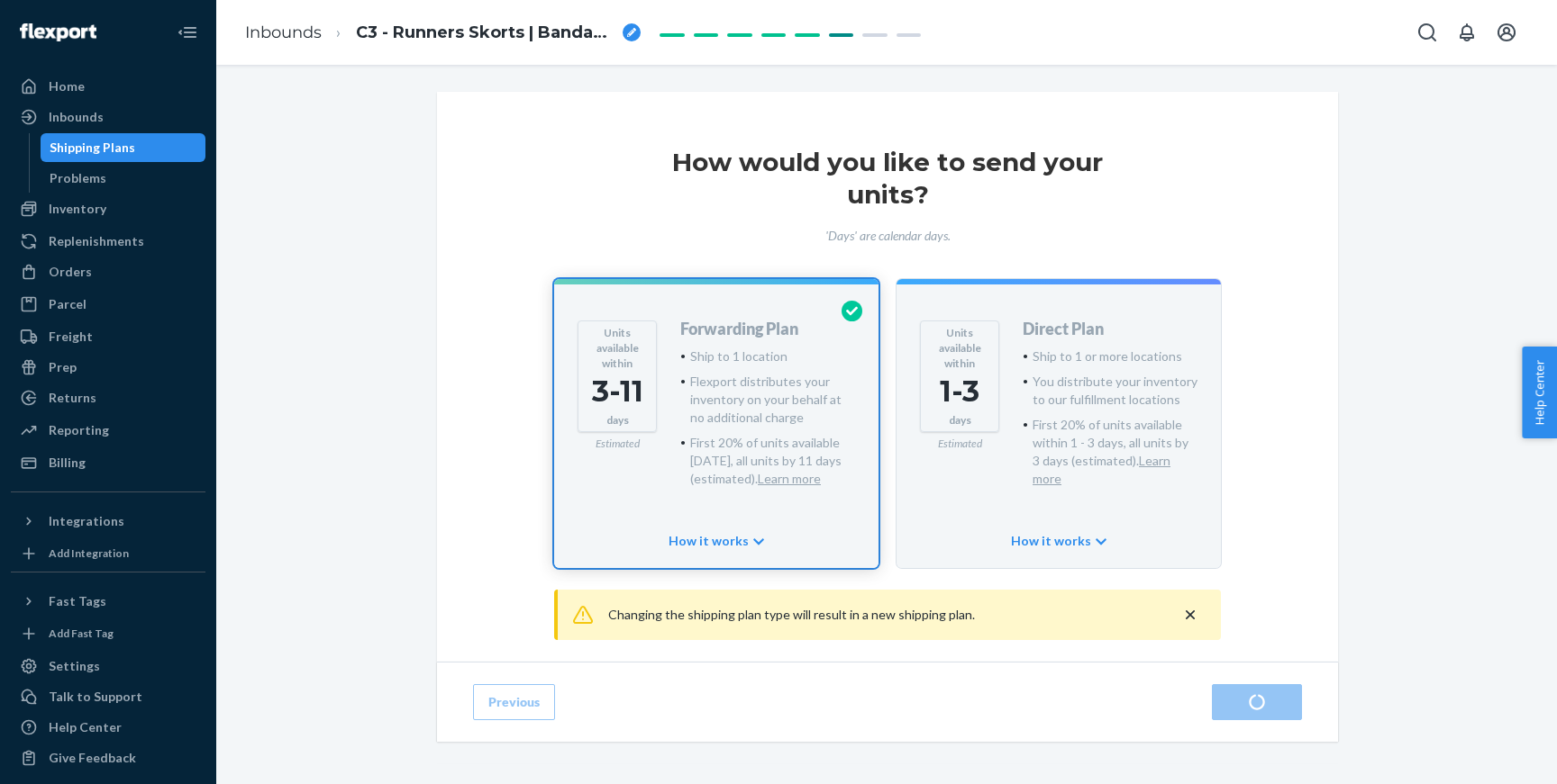
scroll to position [35, 0]
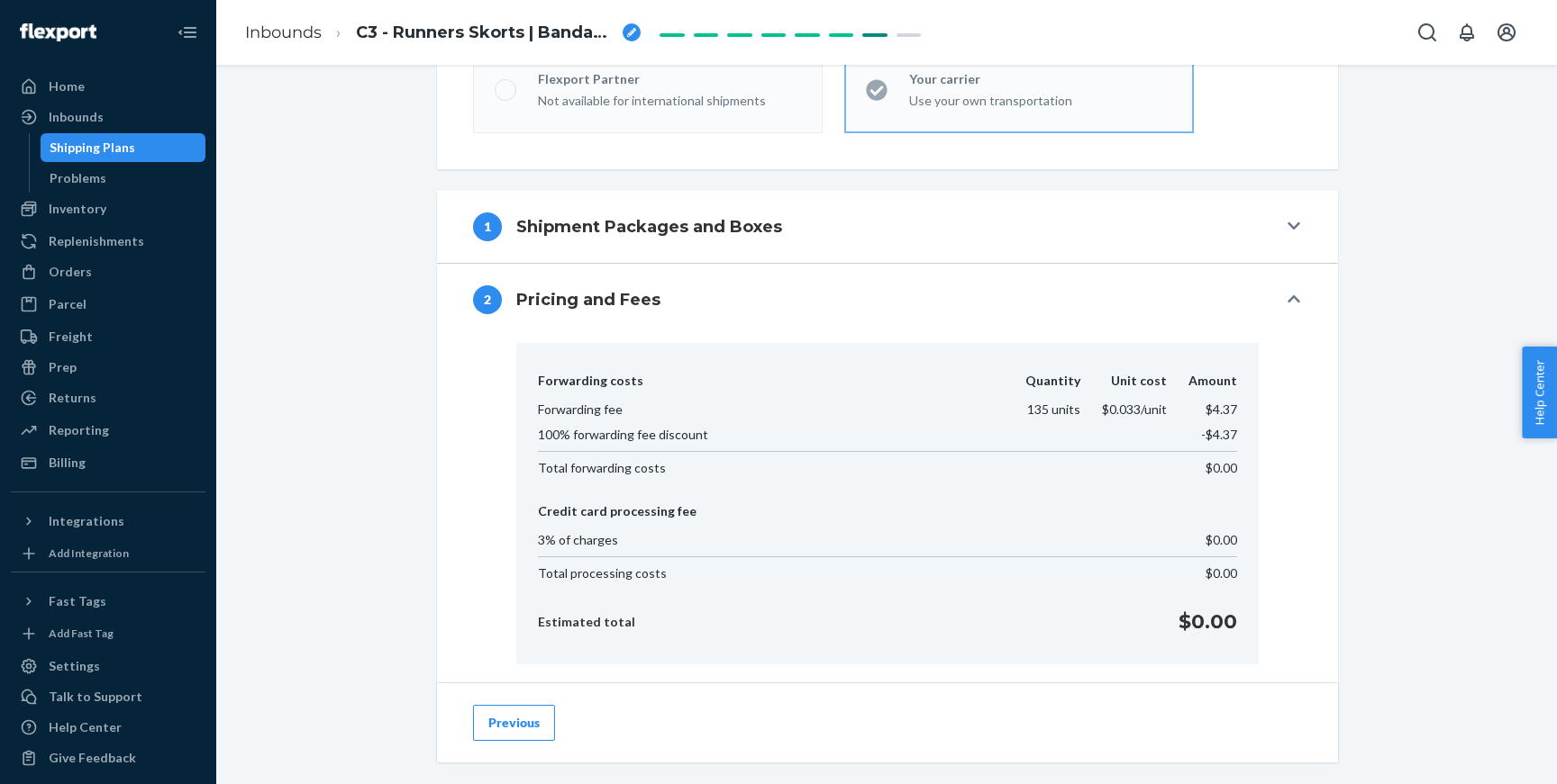
scroll to position [694, 0]
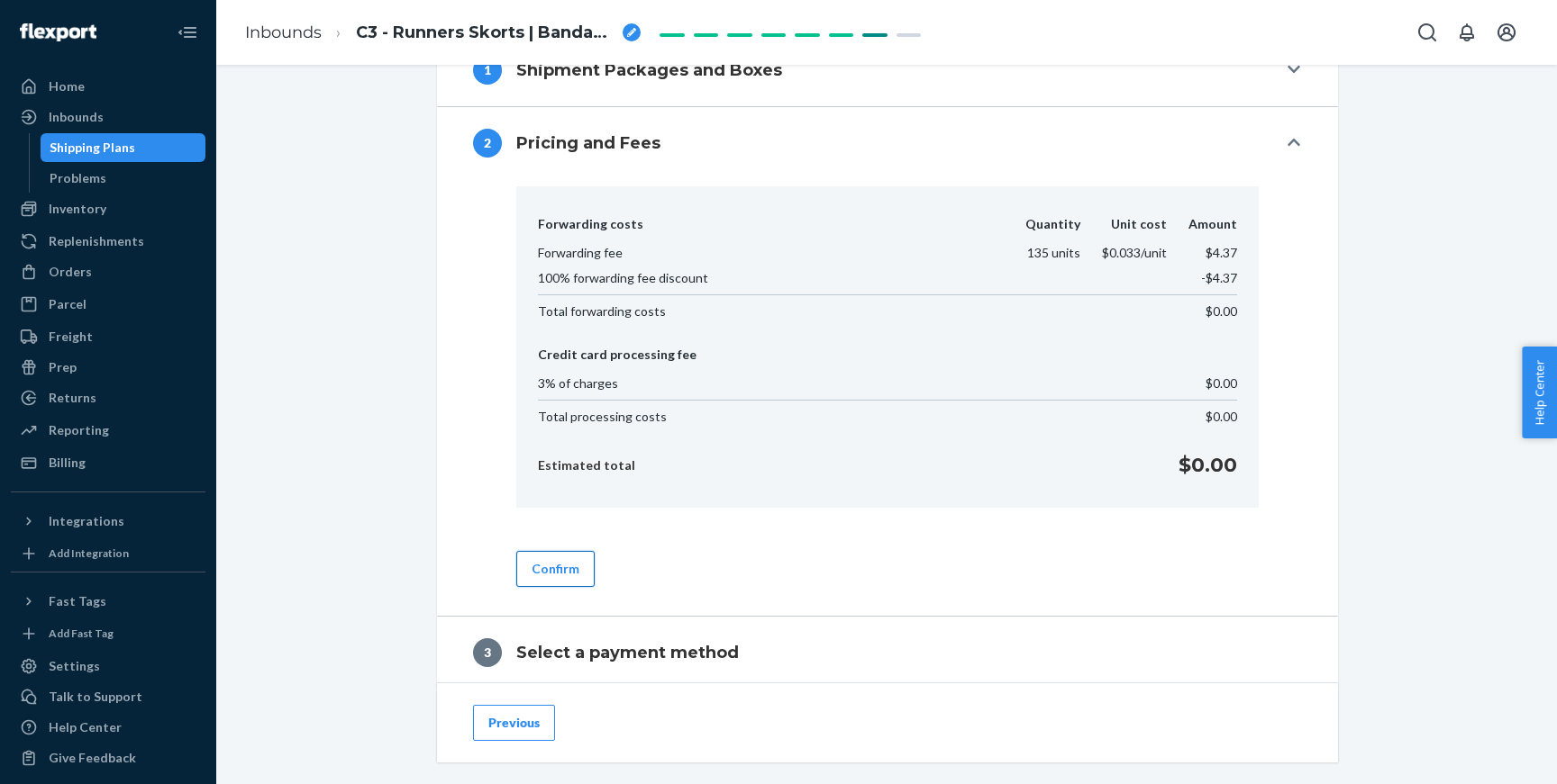
click at [548, 566] on button "Confirm" at bounding box center [555, 569] width 78 height 36
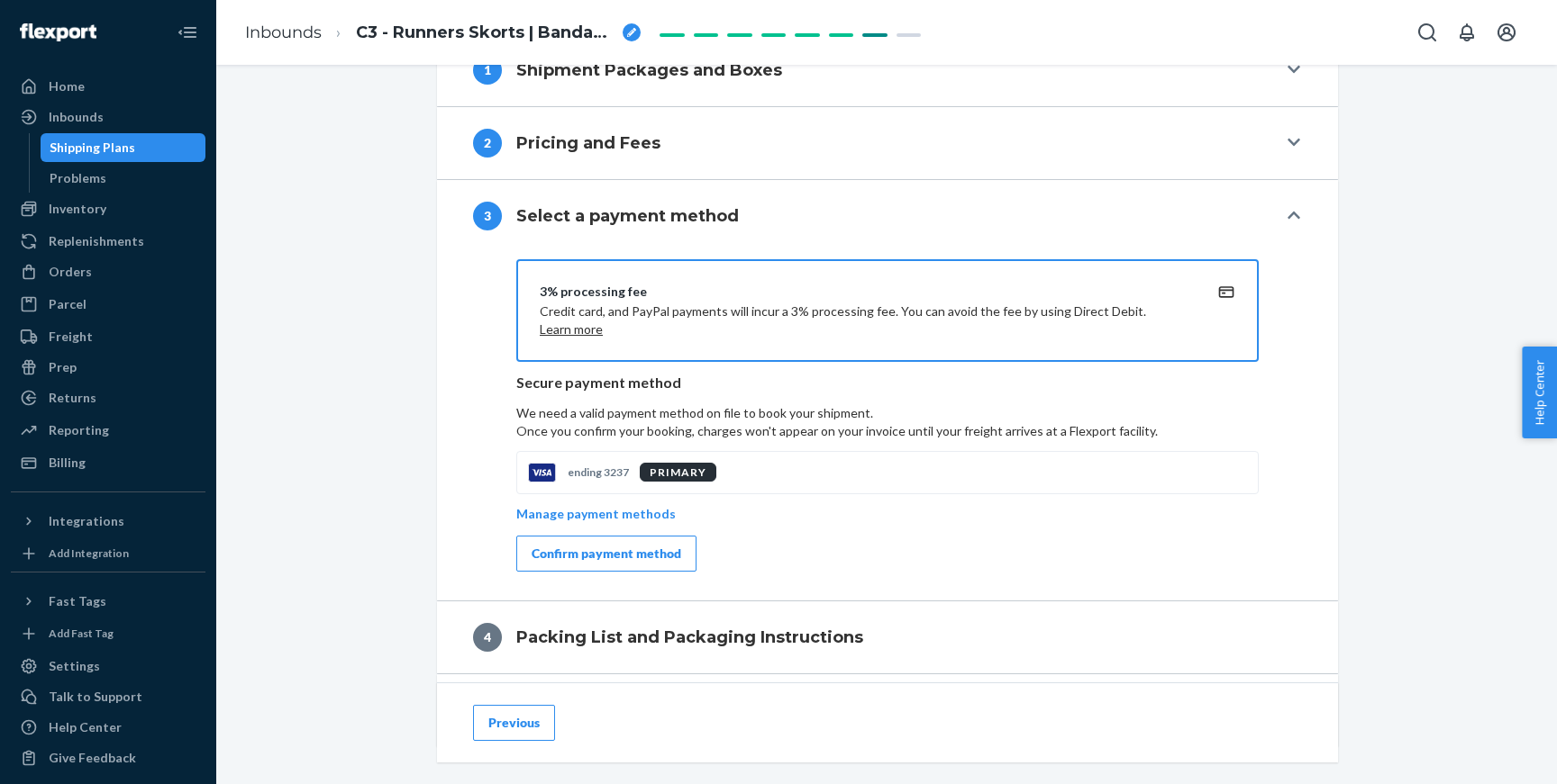
click at [616, 555] on div "Confirm payment method" at bounding box center [606, 553] width 150 height 18
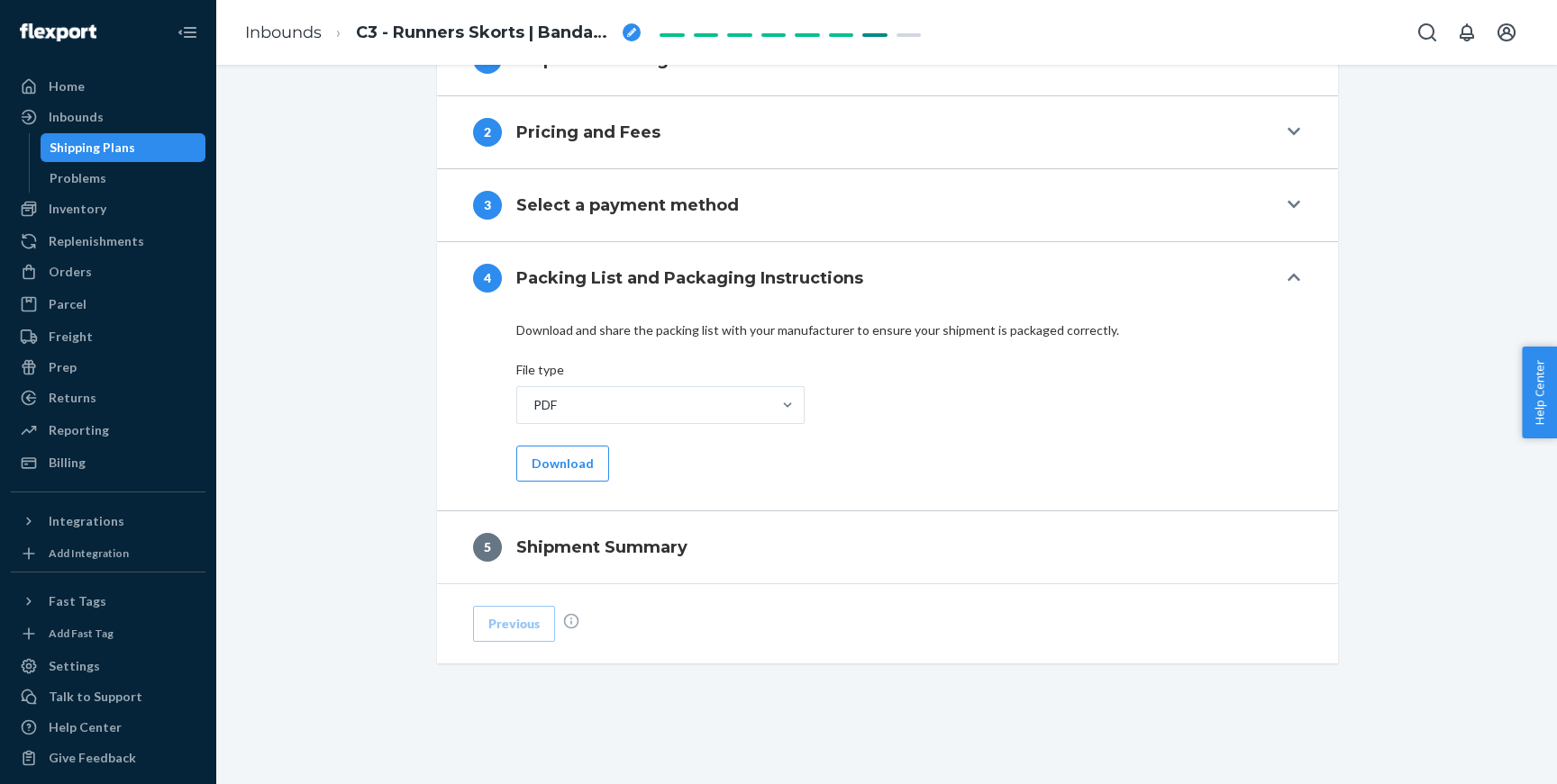
scroll to position [705, 0]
click at [561, 465] on button "Download" at bounding box center [563, 463] width 93 height 36
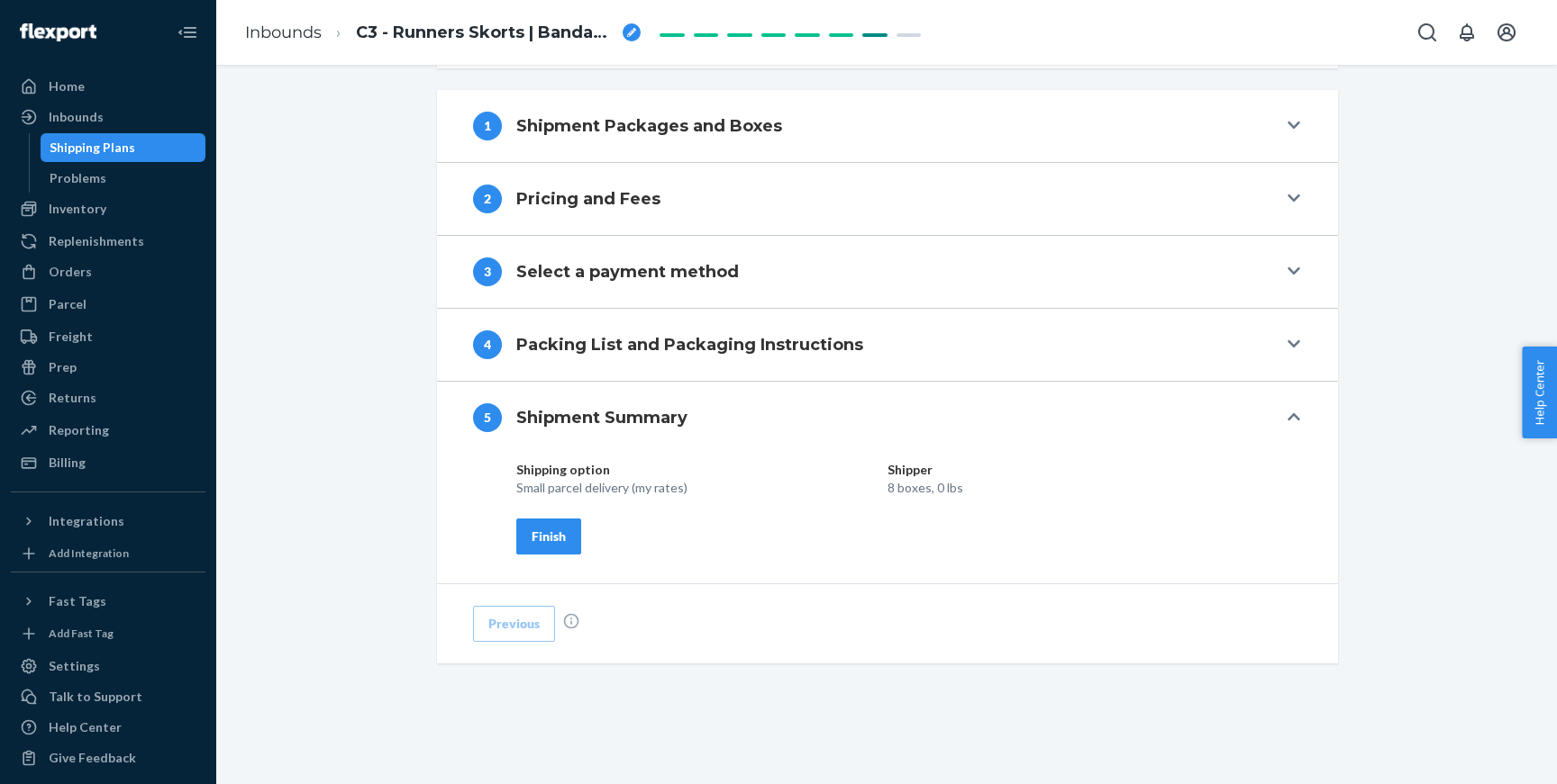
scroll to position [638, 0]
click at [562, 539] on div "Finish" at bounding box center [549, 537] width 35 height 18
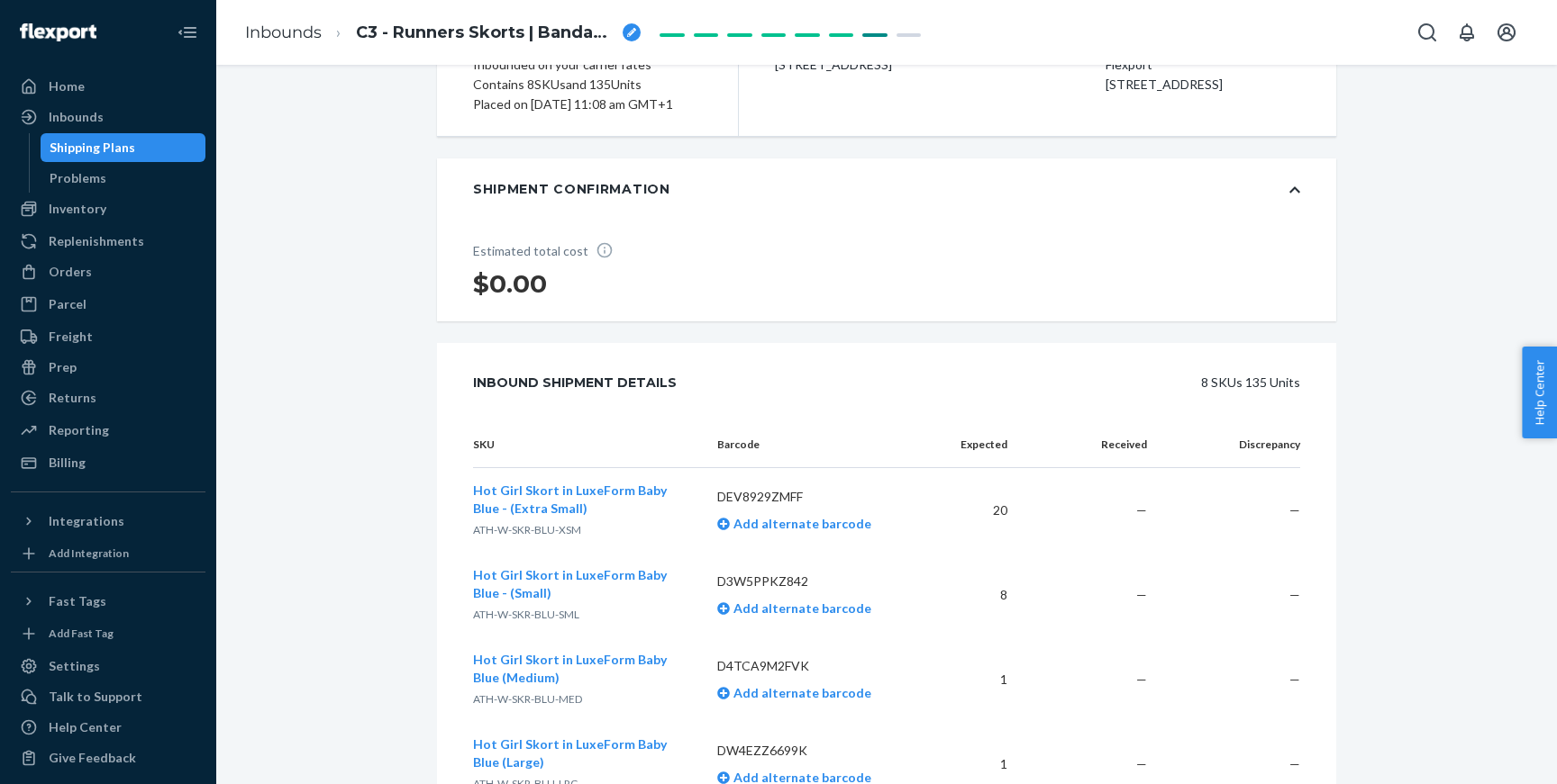
scroll to position [0, 0]
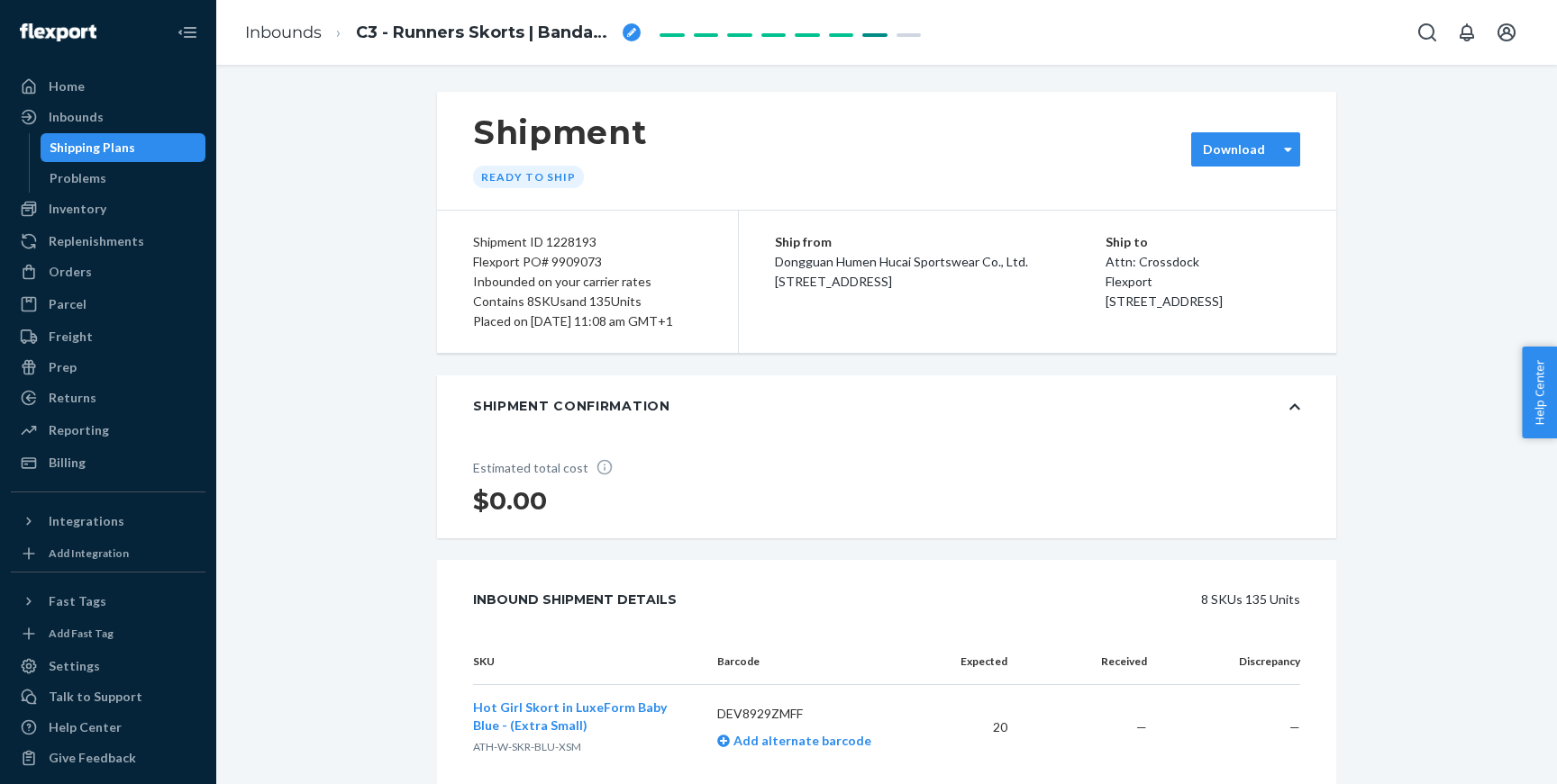
click at [1256, 155] on label "Download" at bounding box center [1233, 149] width 62 height 18
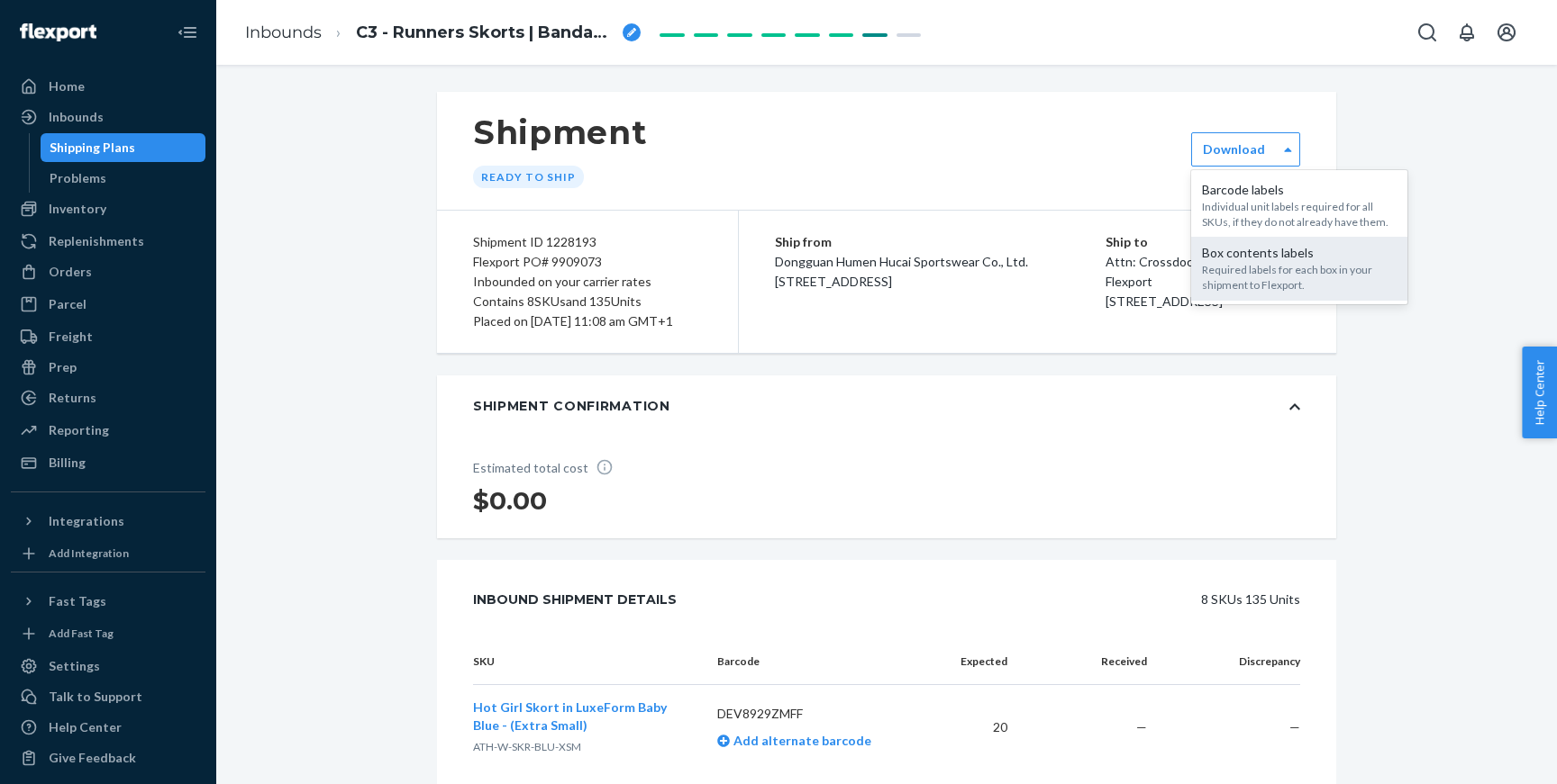
click at [1216, 283] on div "Required labels for each box in your shipment to Flexport." at bounding box center [1298, 277] width 194 height 31
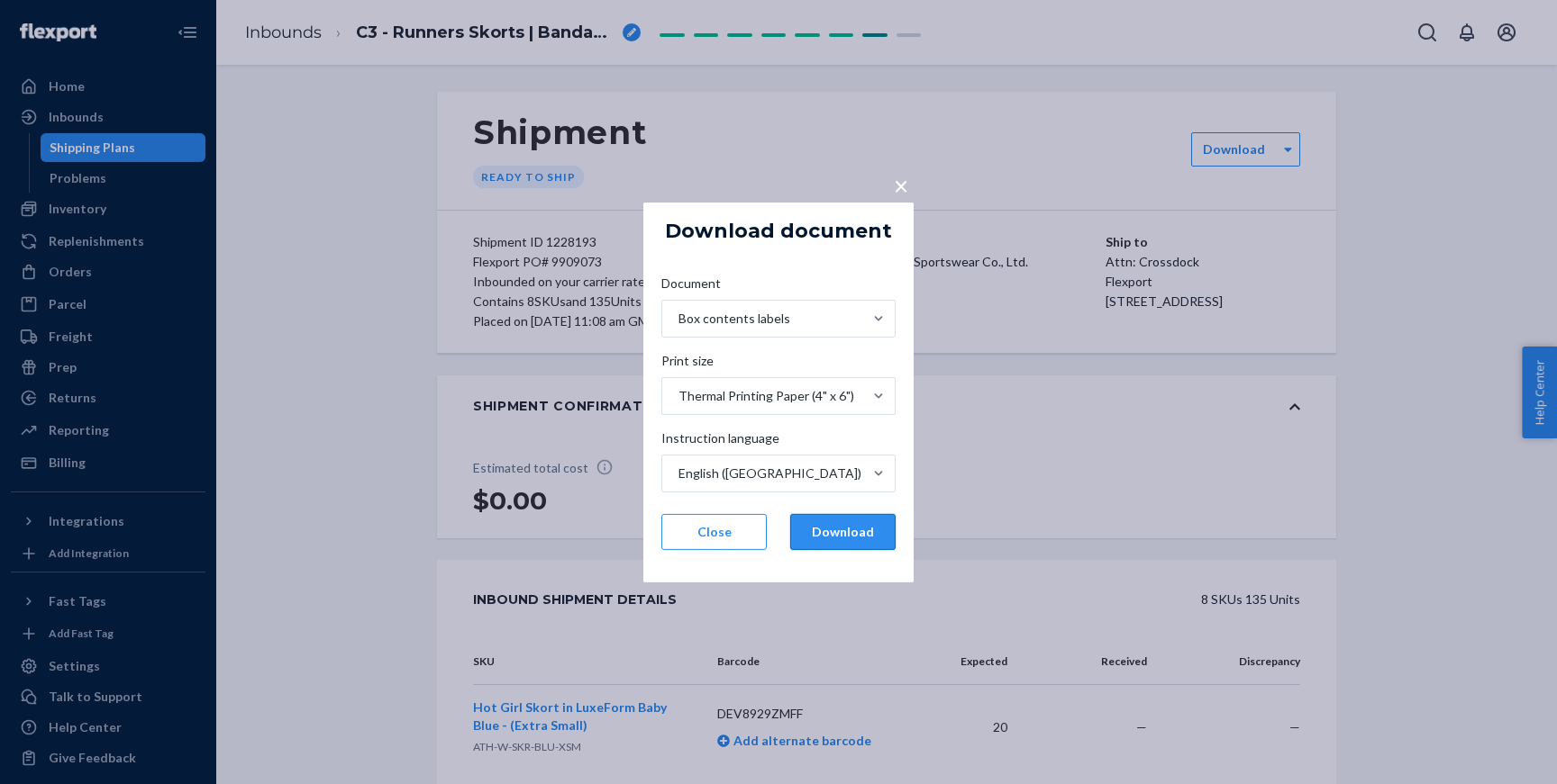
click at [832, 525] on button "Download" at bounding box center [843, 532] width 105 height 36
click at [901, 191] on span "×" at bounding box center [900, 184] width 15 height 31
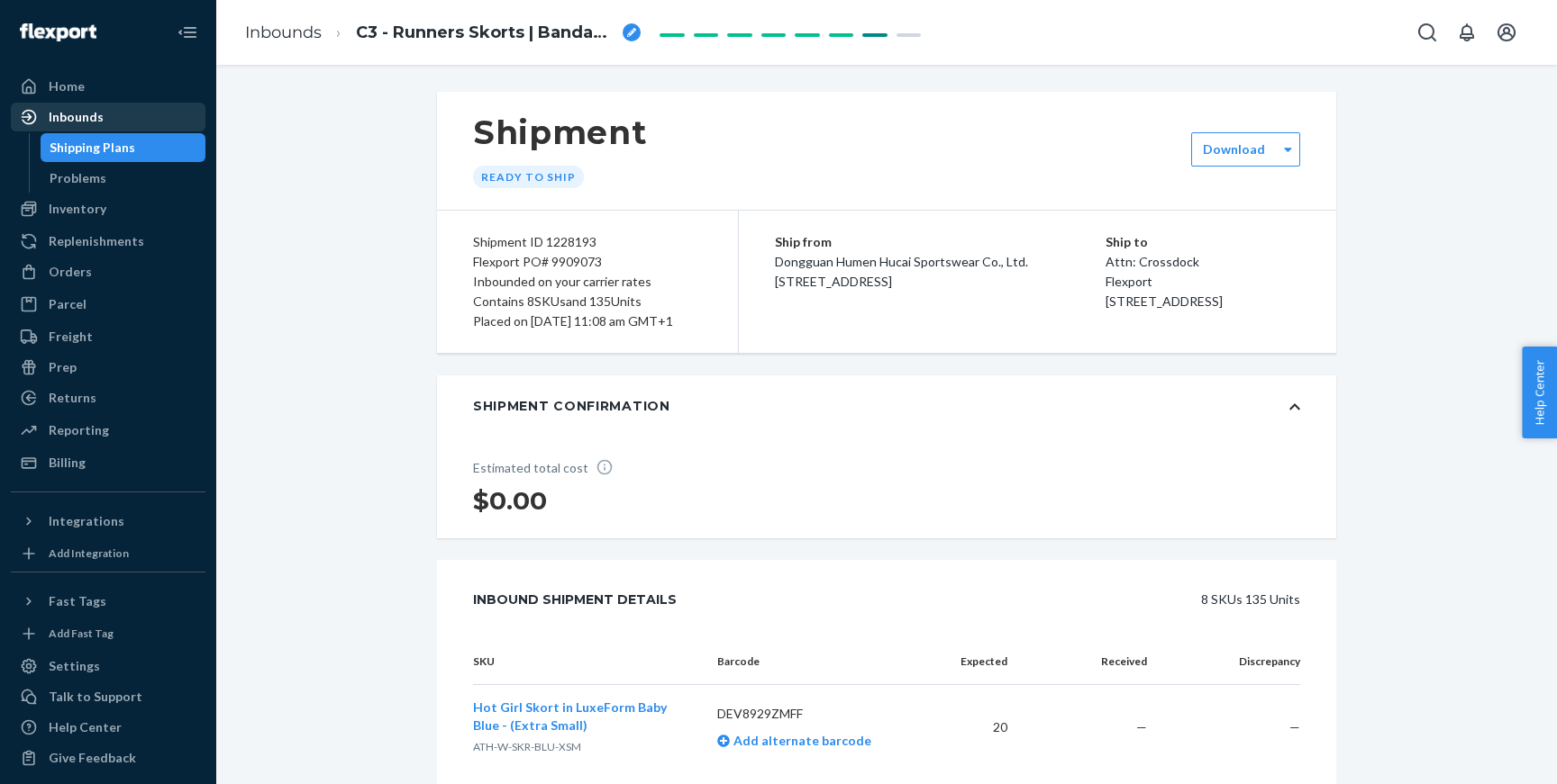
click at [100, 117] on div "Inbounds" at bounding box center [75, 117] width 54 height 18
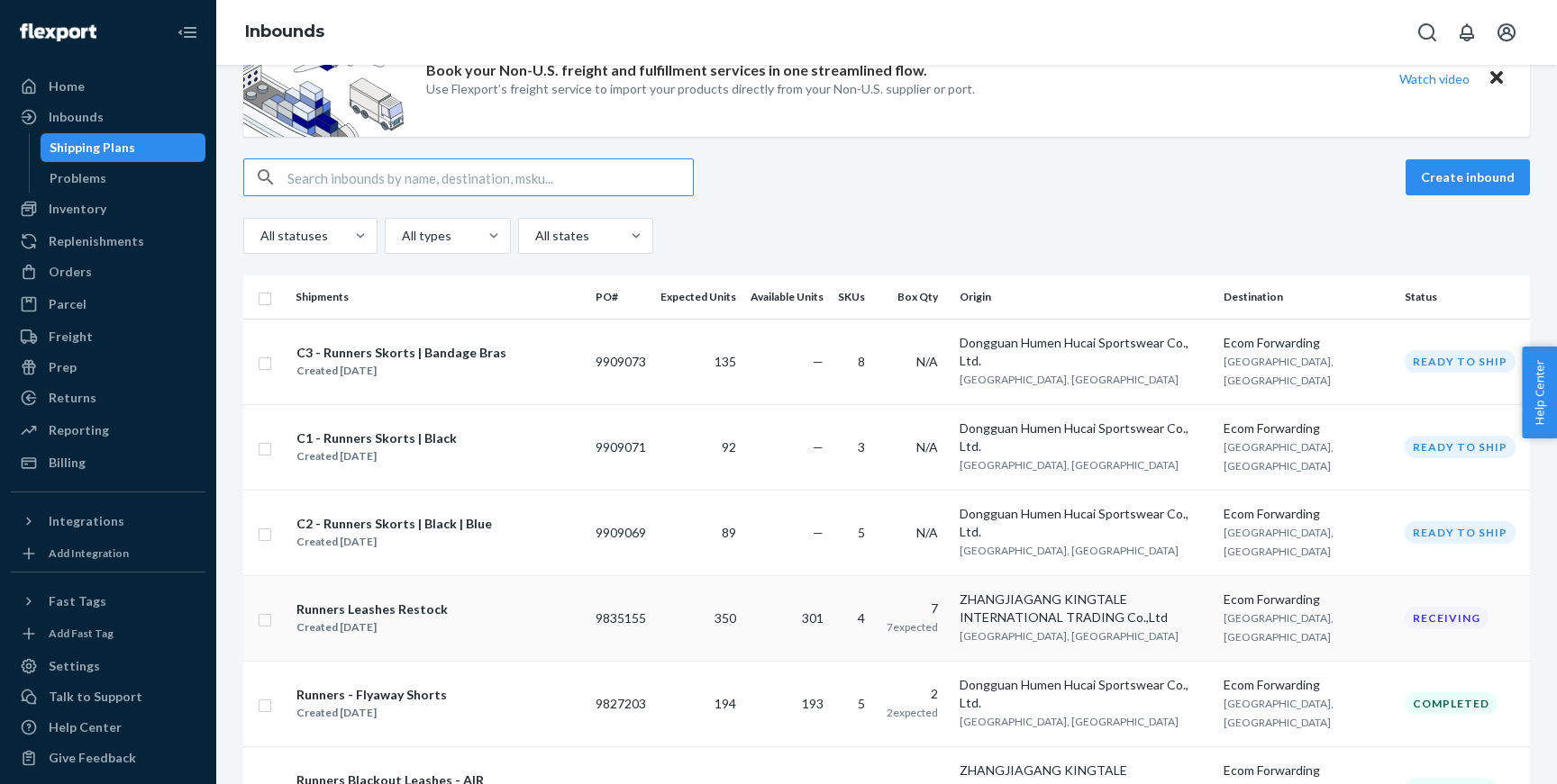
scroll to position [65, 0]
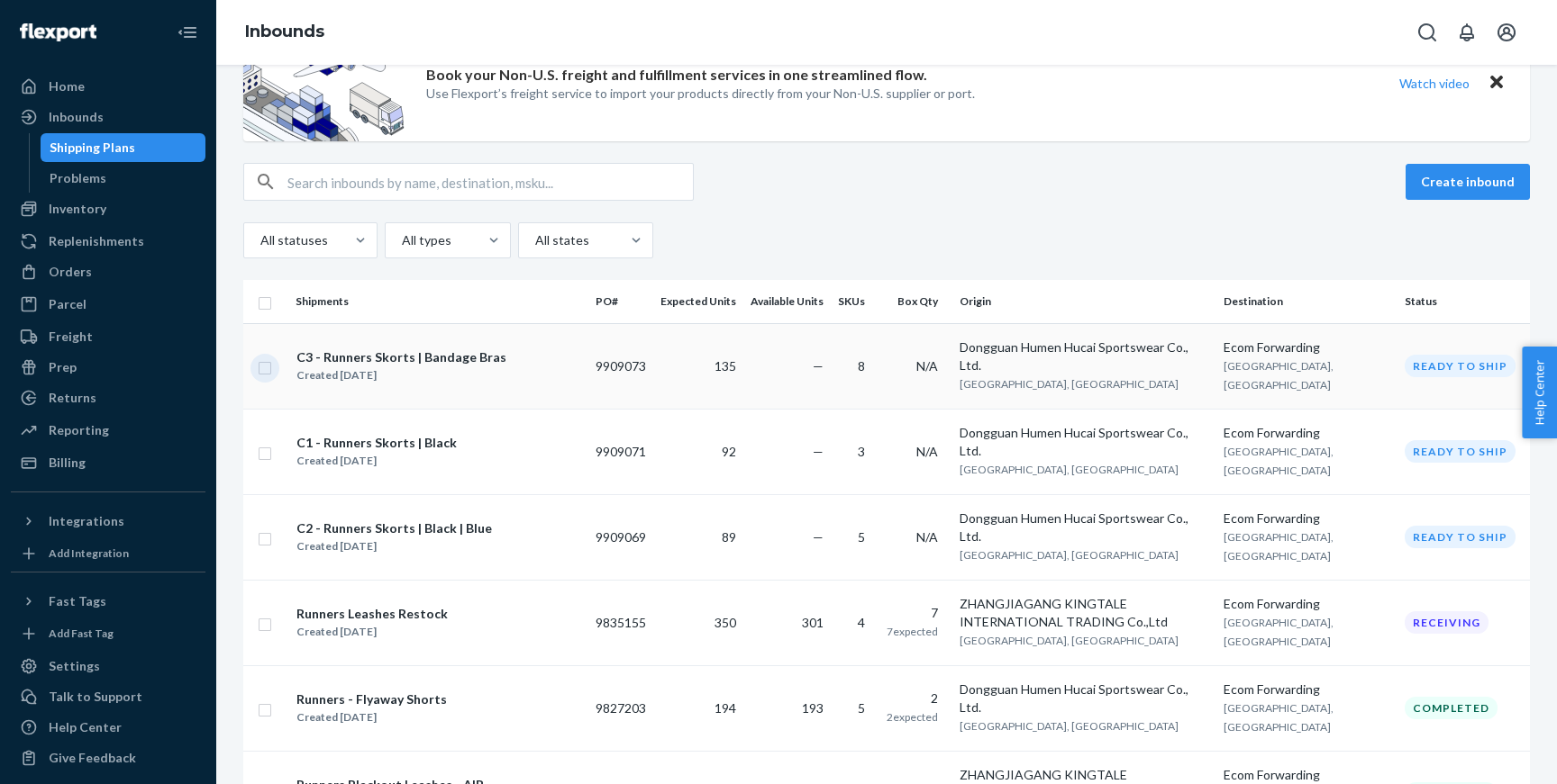
click at [265, 369] on input "checkbox" at bounding box center [264, 365] width 15 height 19
click at [1246, 184] on div "Duplicate" at bounding box center [1243, 182] width 59 height 18
checkbox input "false"
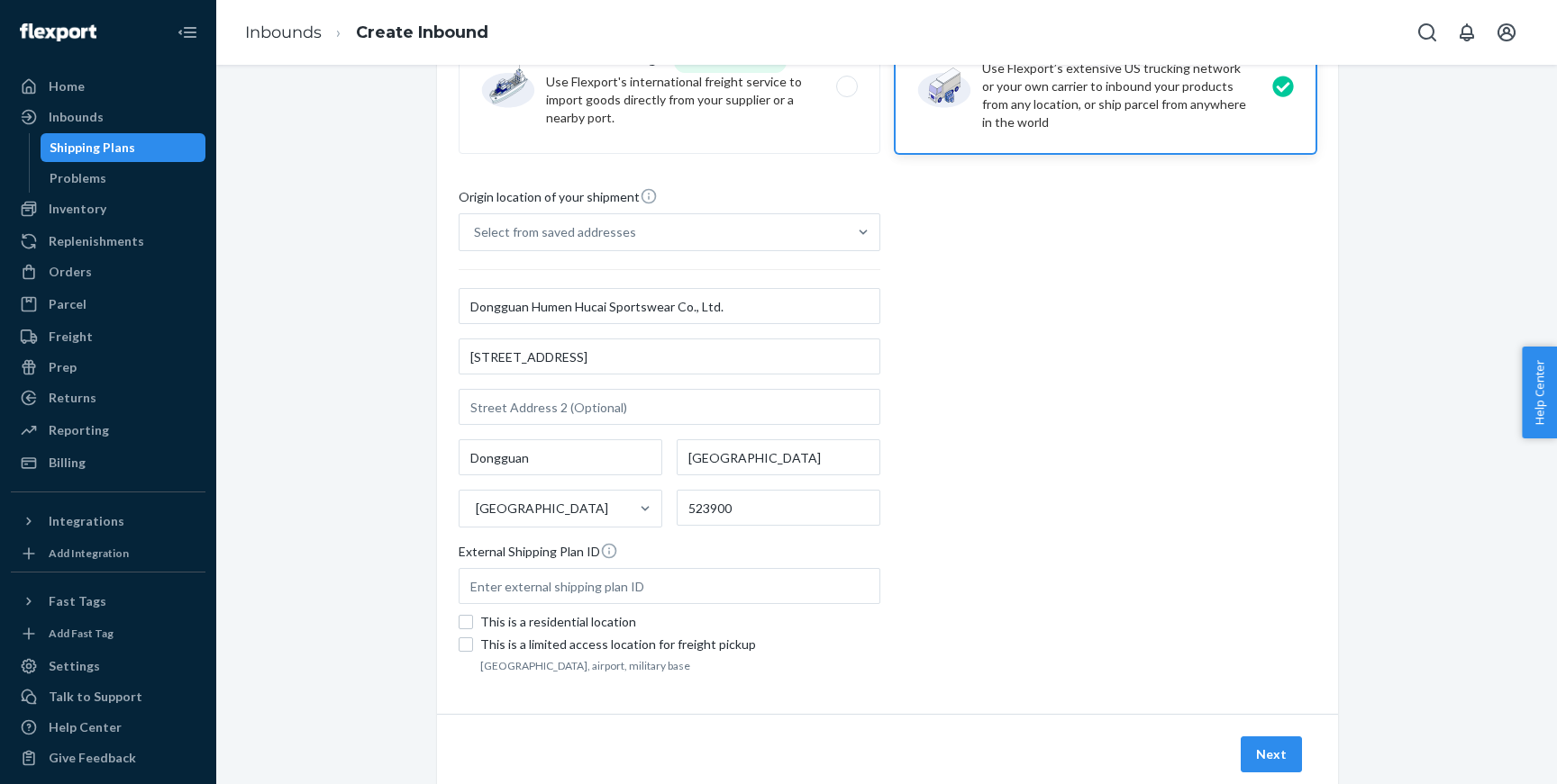
scroll to position [257, 0]
click at [1284, 743] on button "Next" at bounding box center [1271, 755] width 61 height 36
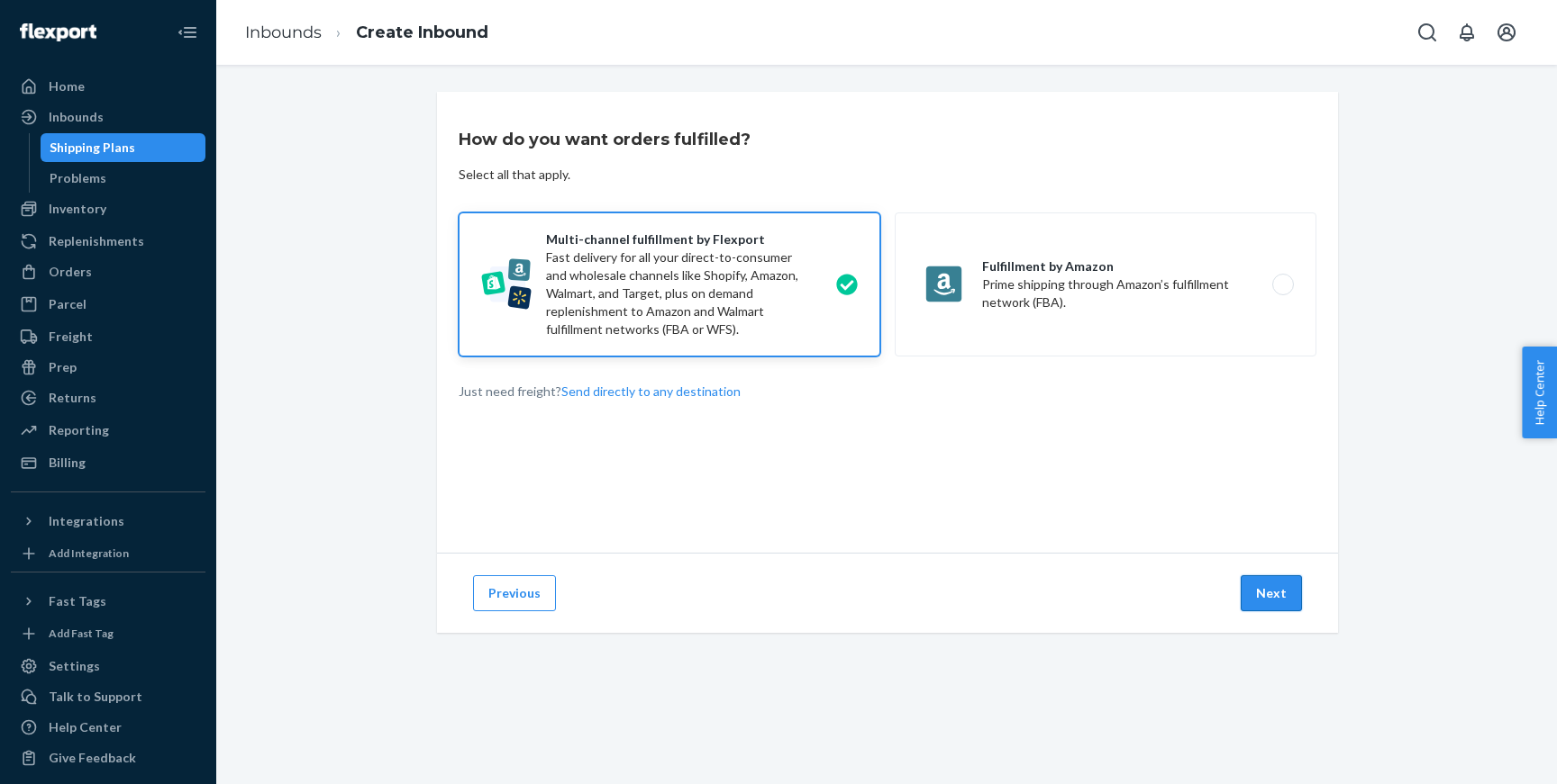
click at [1264, 592] on button "Next" at bounding box center [1271, 593] width 61 height 36
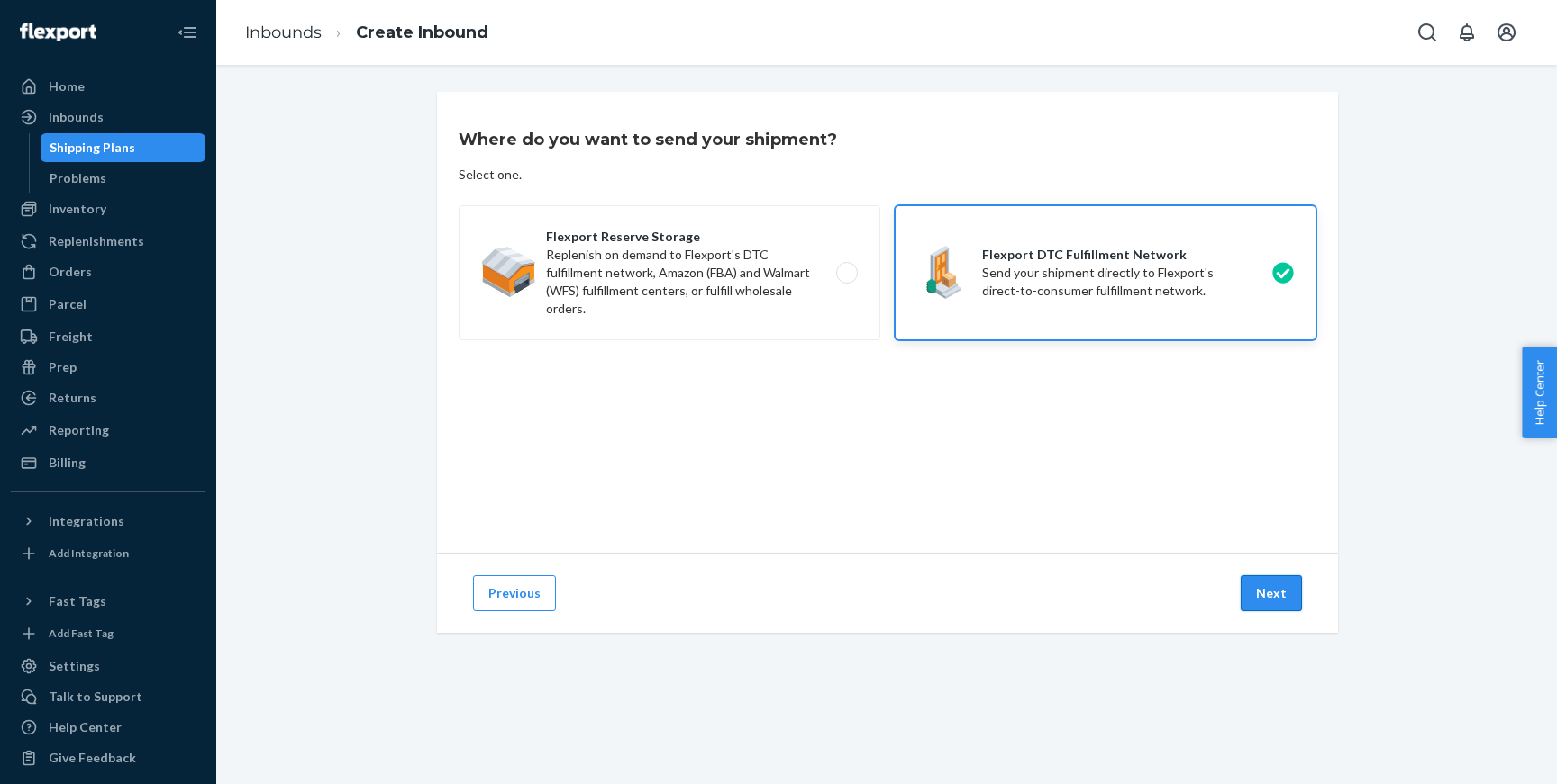
click at [1276, 596] on button "Next" at bounding box center [1271, 593] width 61 height 36
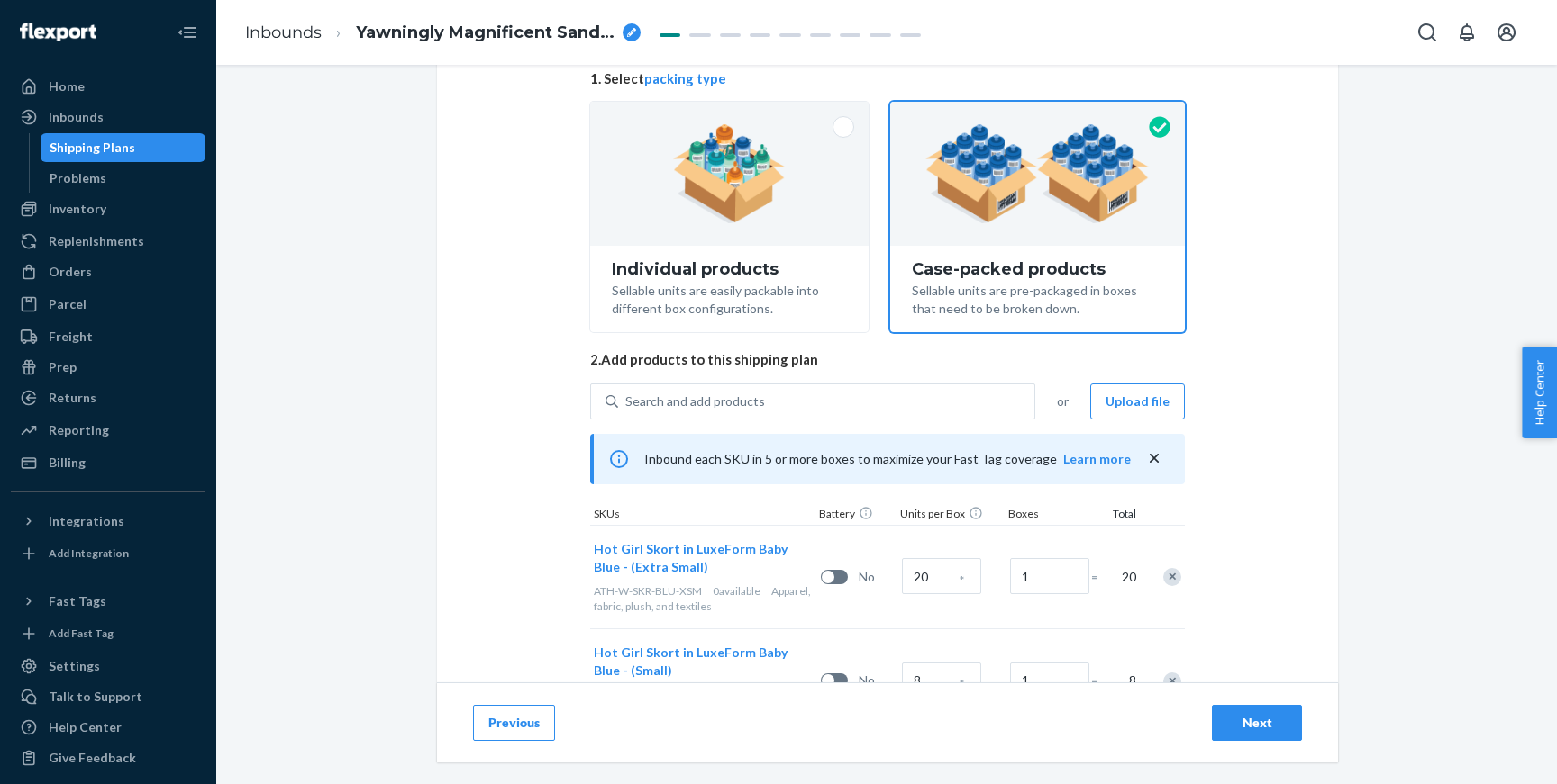
scroll to position [34, 0]
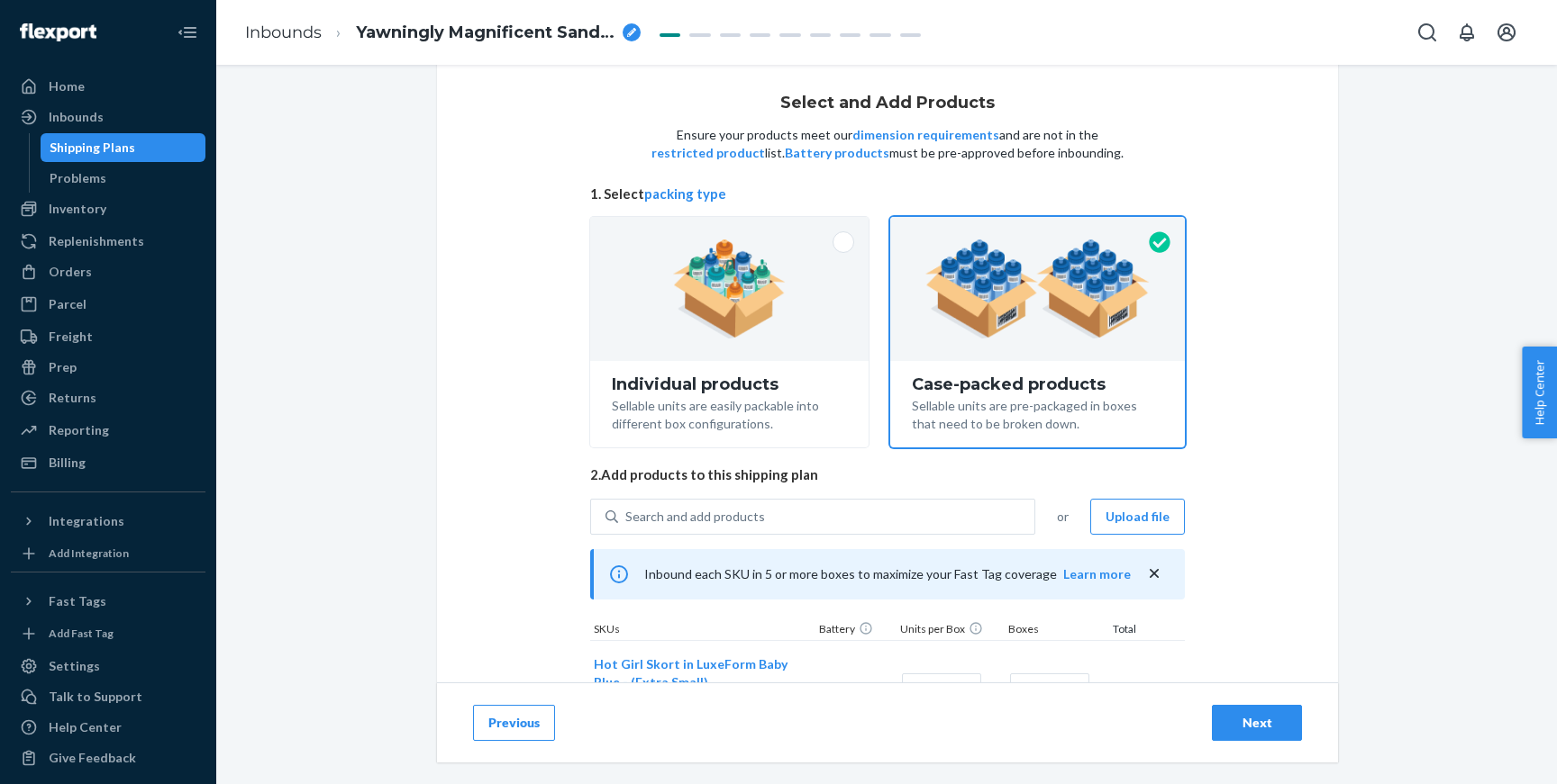
click at [633, 31] on icon "breadcrumbs" at bounding box center [631, 32] width 9 height 9
click at [492, 34] on input "Yawningly Magnificent Sandpiper" at bounding box center [446, 32] width 180 height 29
type input "C4 - Runners Bandage Bras | Blue | Black"
click at [480, 243] on div "Select and Add Products Ensure your products meet our dimension requirements an…" at bounding box center [886, 753] width 900 height 1391
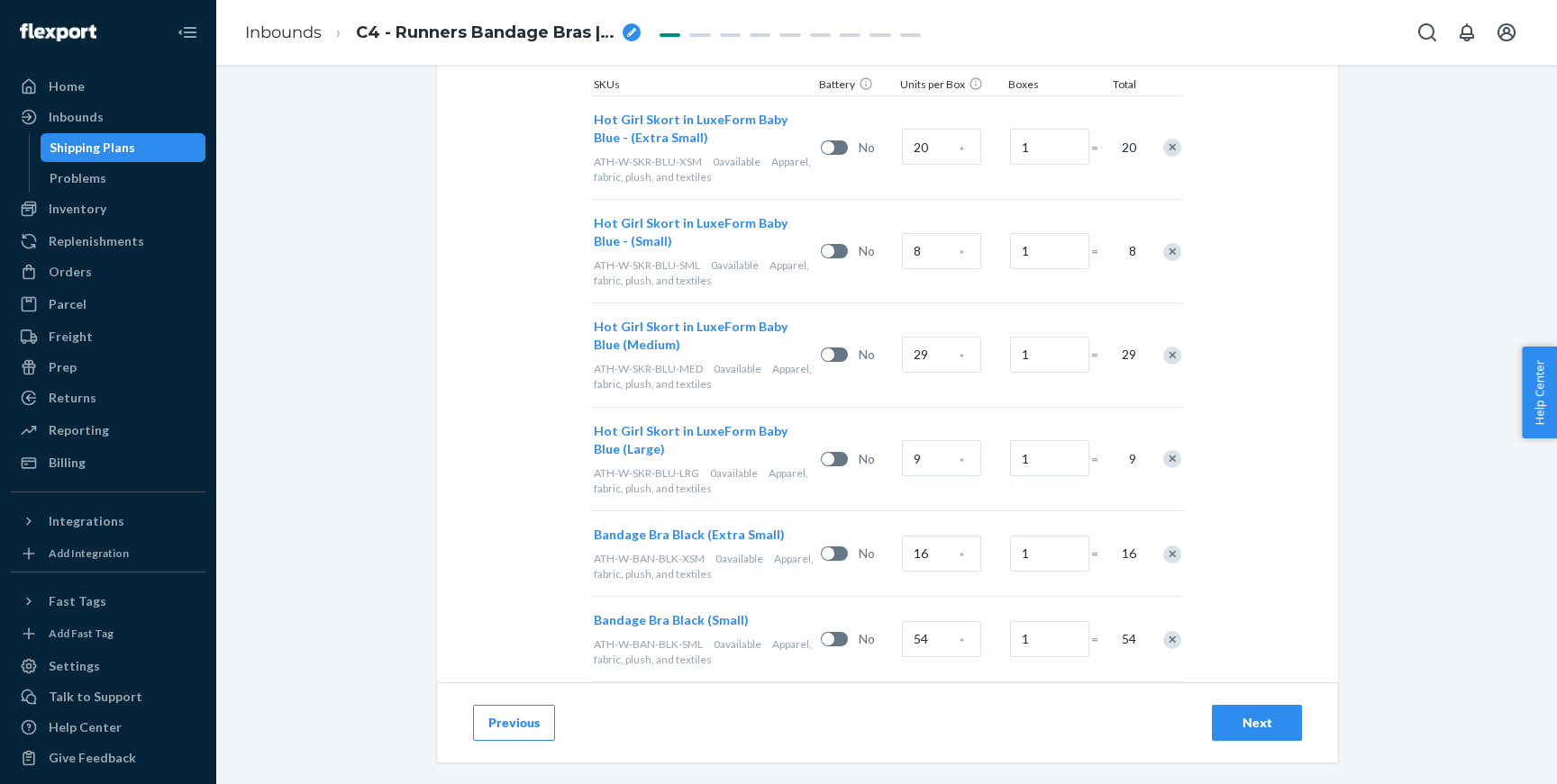
scroll to position [570, 0]
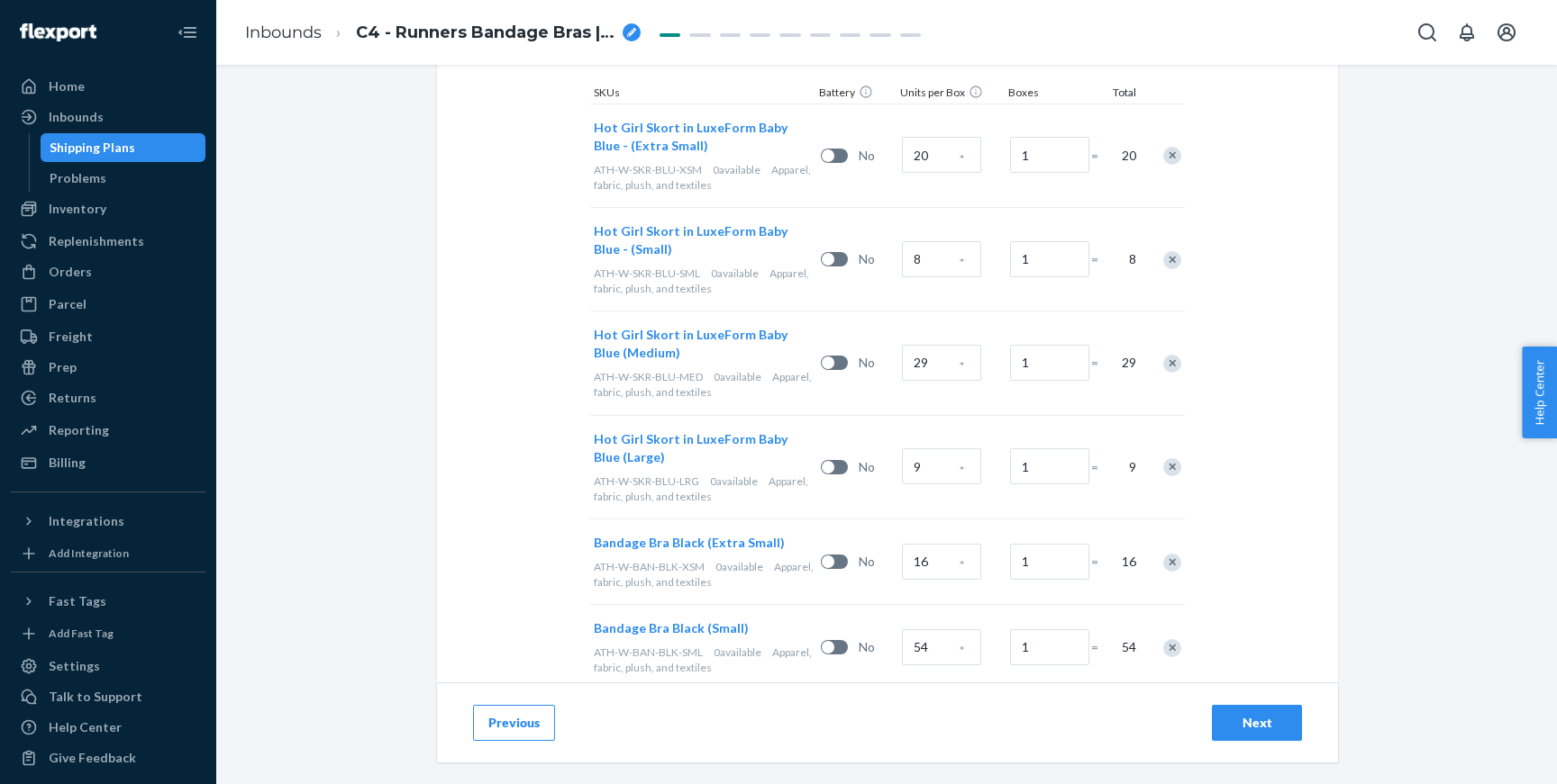
click at [1166, 154] on div "Remove Item" at bounding box center [1172, 155] width 18 height 18
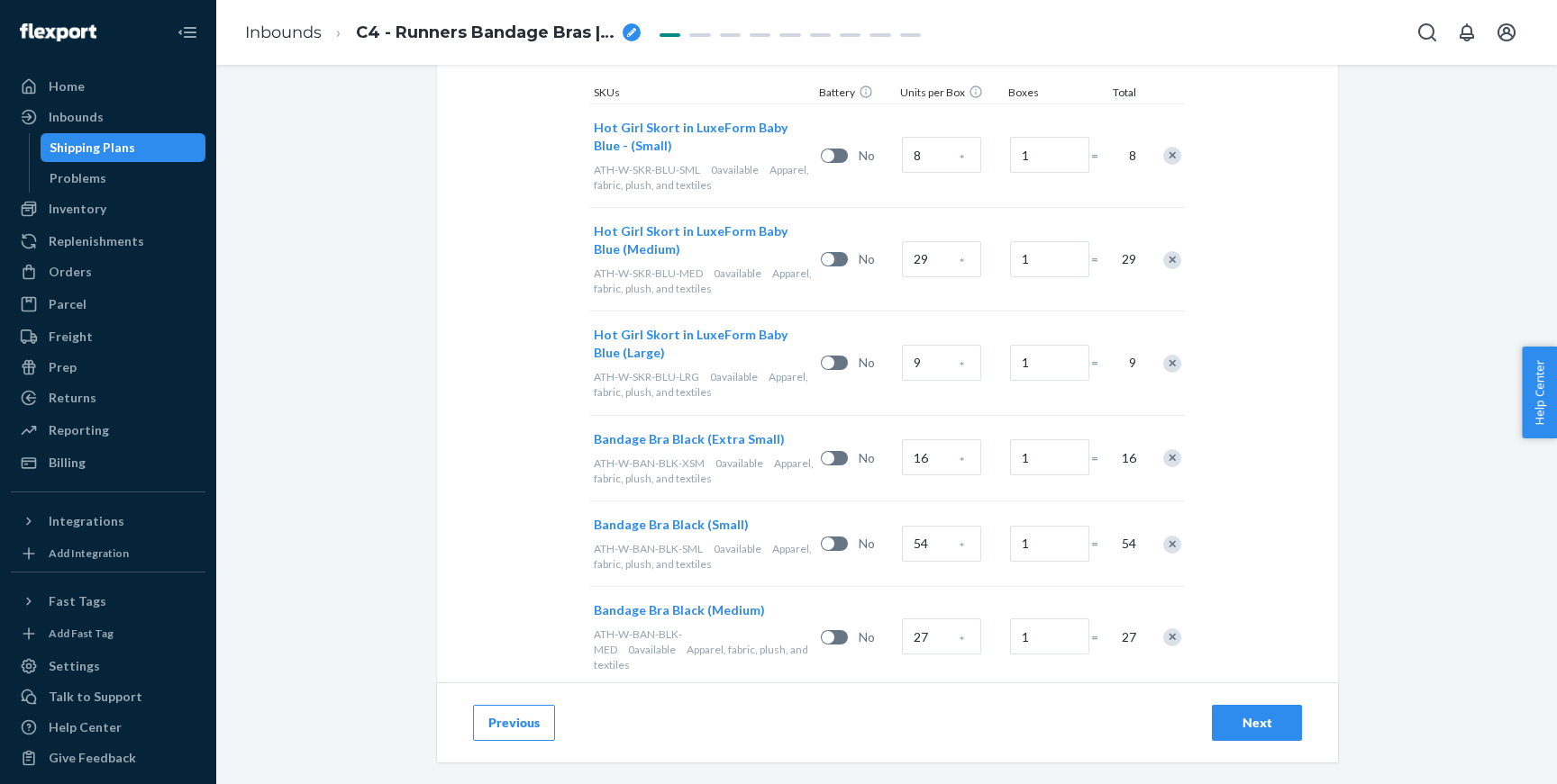
click at [1169, 160] on div "Remove Item" at bounding box center [1172, 155] width 18 height 18
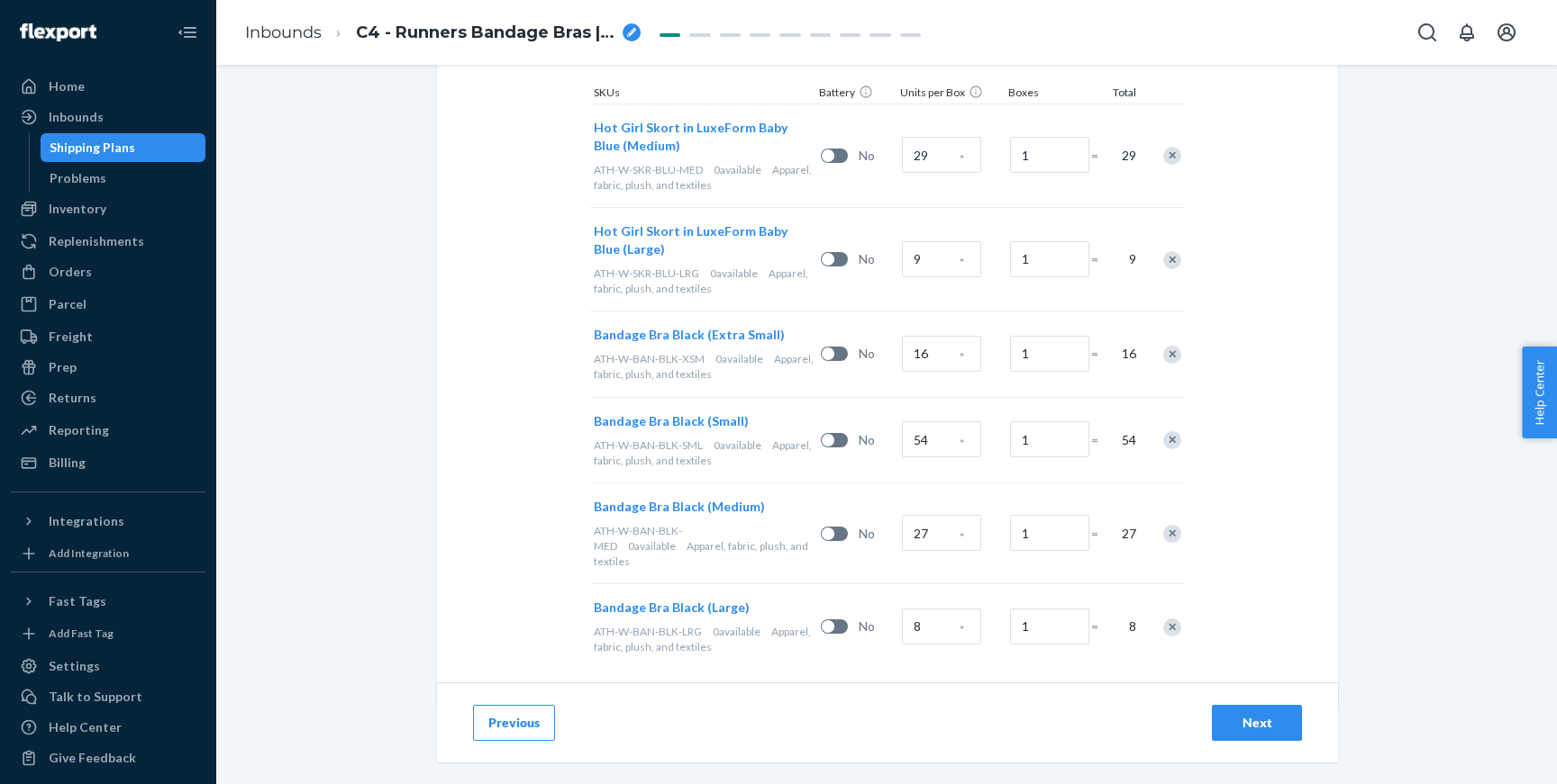
click at [1169, 160] on div "Remove Item" at bounding box center [1172, 155] width 18 height 18
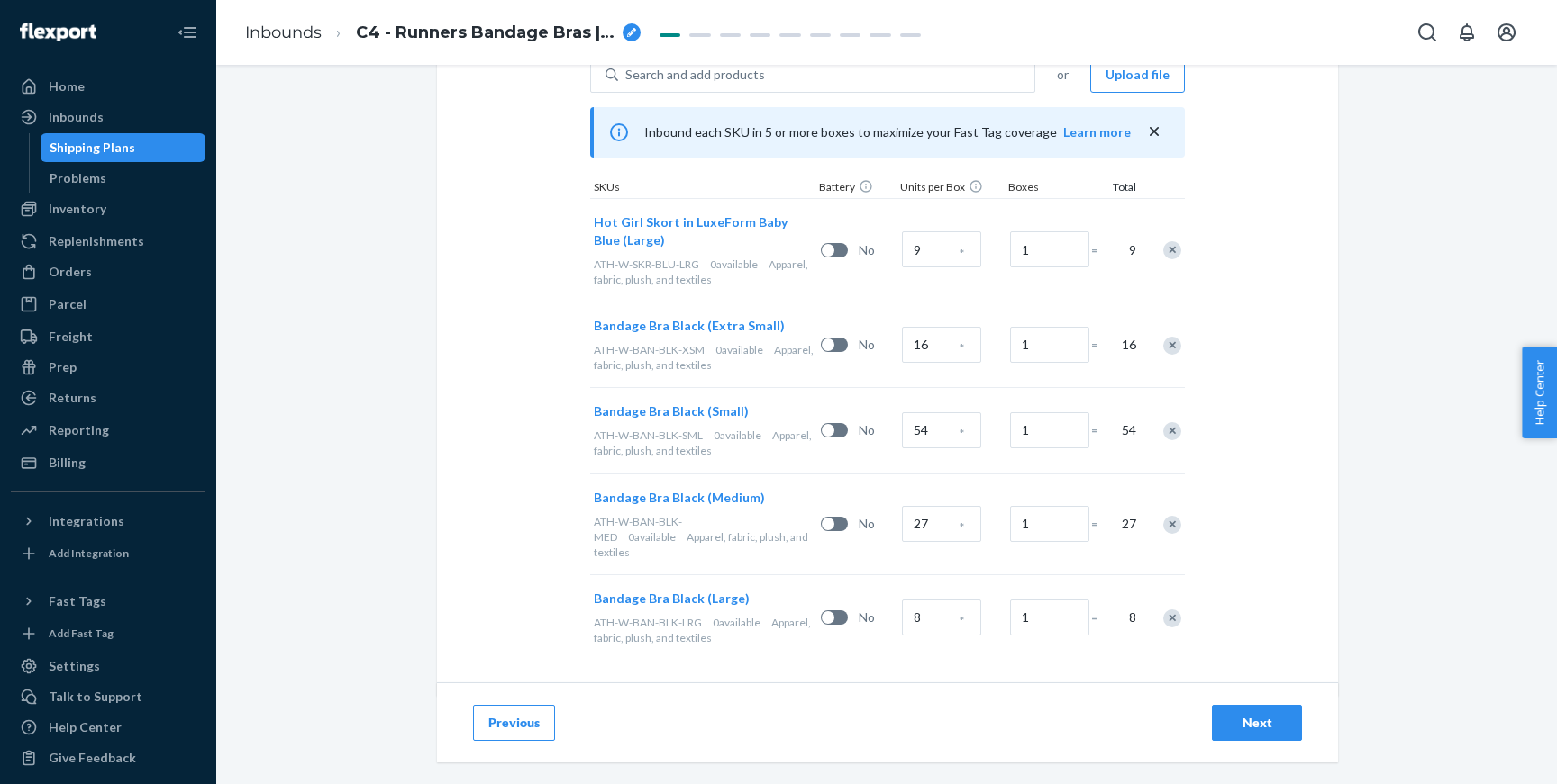
click at [1169, 160] on div "Search and add products or Upload file Inbound each SKU in 5 or more boxes to m…" at bounding box center [887, 358] width 594 height 604
click at [1169, 244] on div "Remove Item" at bounding box center [1172, 252] width 18 height 18
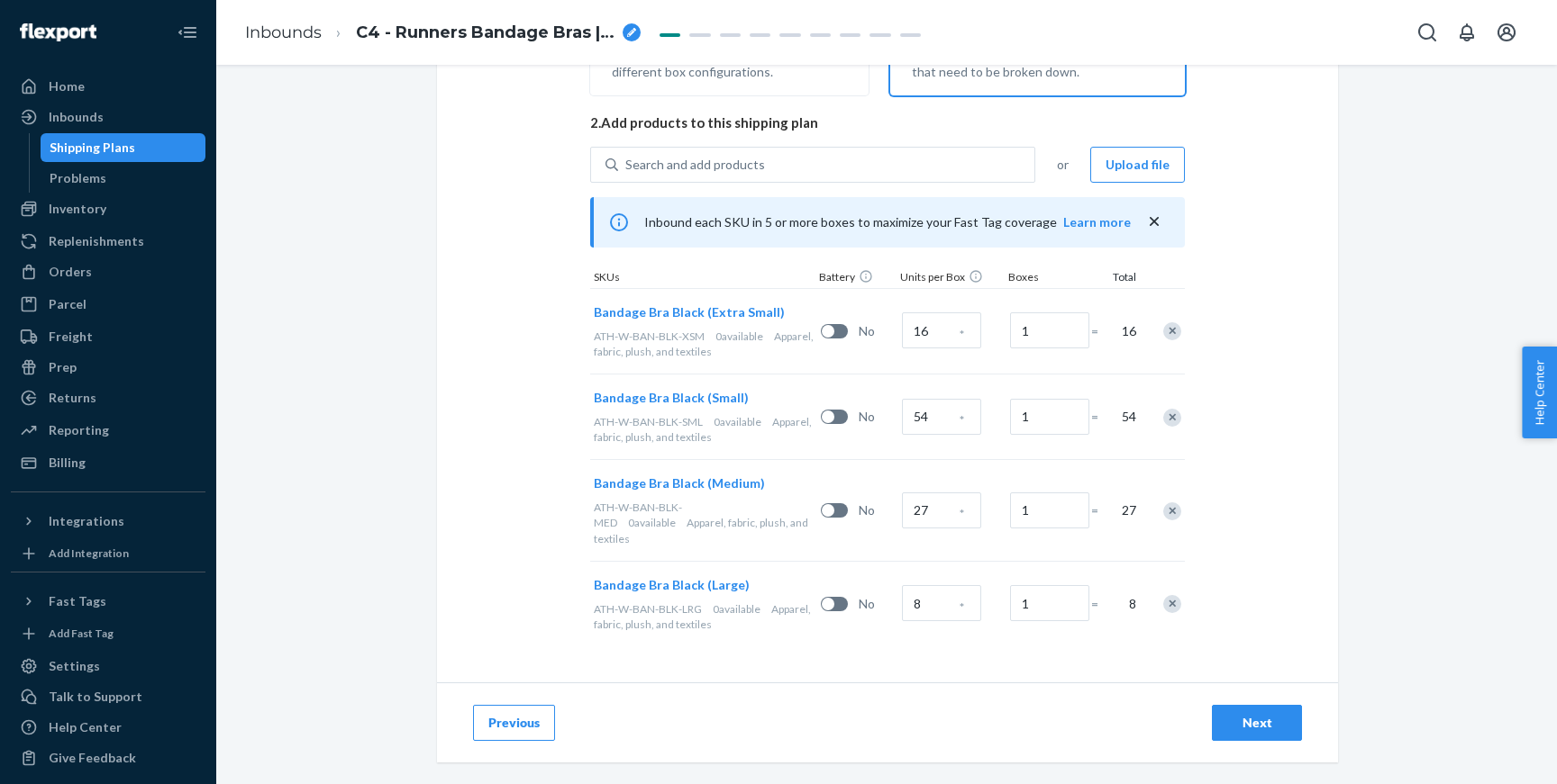
scroll to position [370, 0]
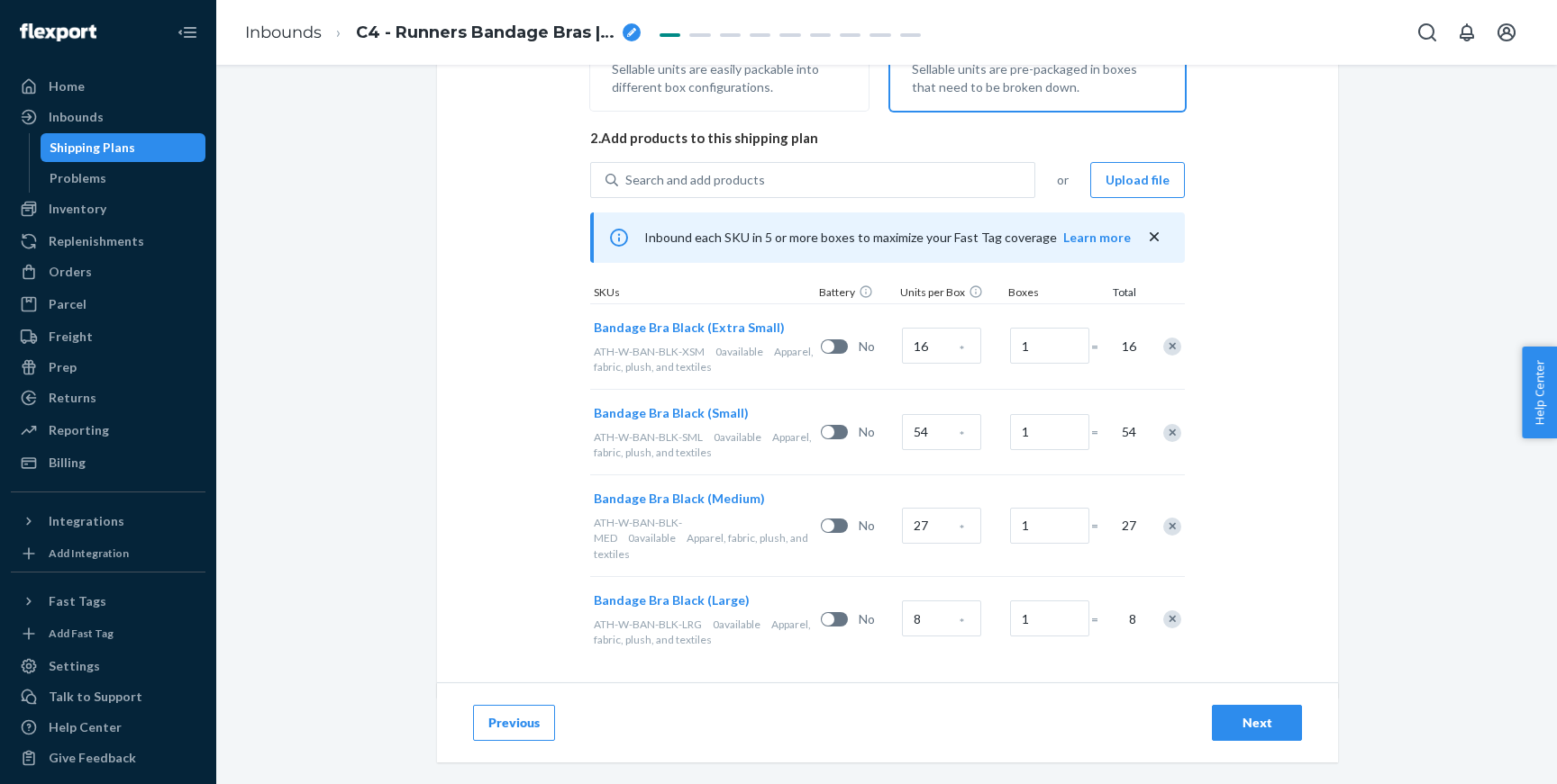
click at [1170, 361] on div at bounding box center [1162, 346] width 45 height 48
click at [1170, 355] on div at bounding box center [1162, 346] width 45 height 48
click at [1175, 429] on div "Remove Item" at bounding box center [1172, 433] width 18 height 18
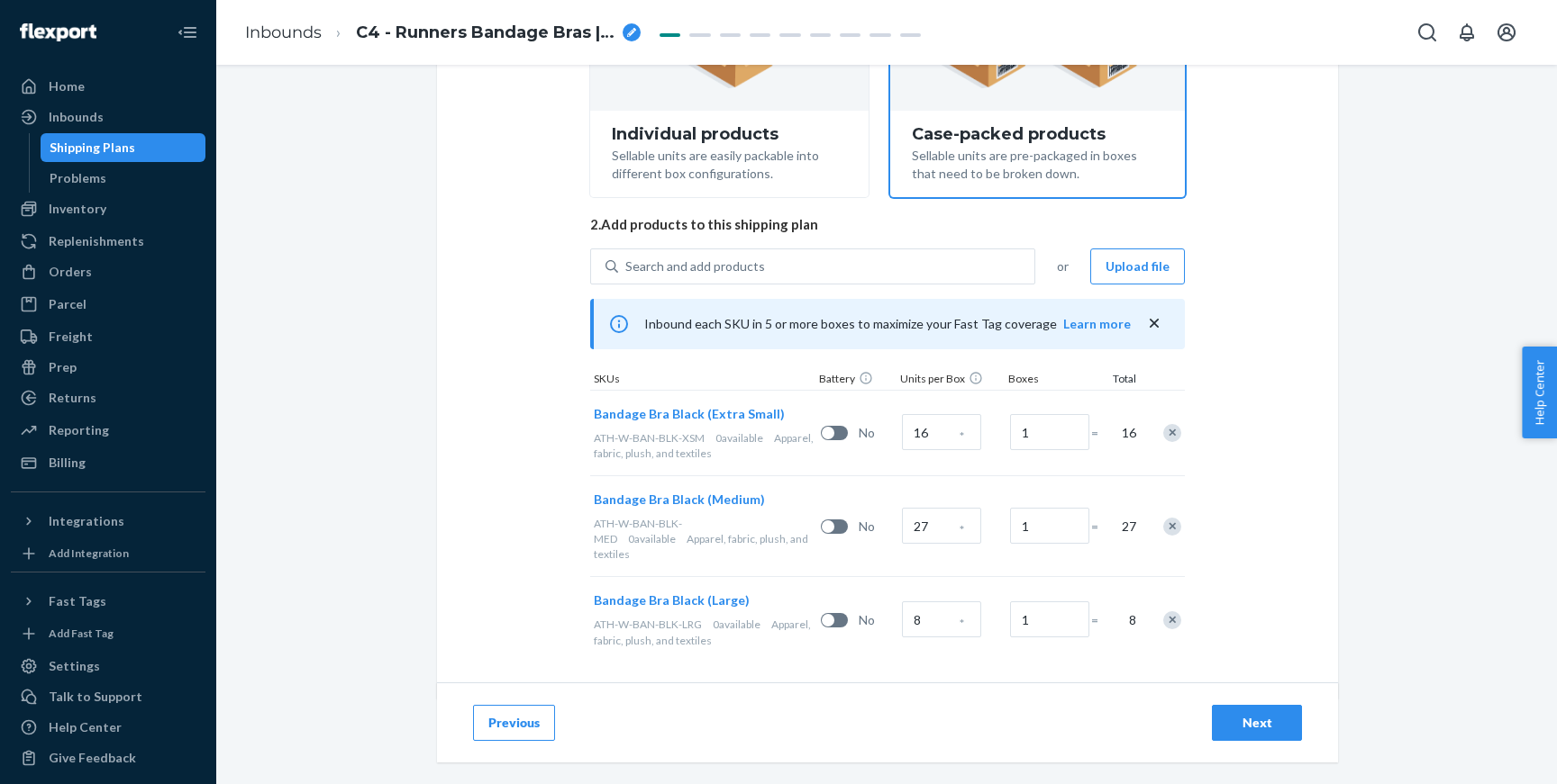
click at [1172, 441] on div "Remove Item" at bounding box center [1172, 433] width 18 height 18
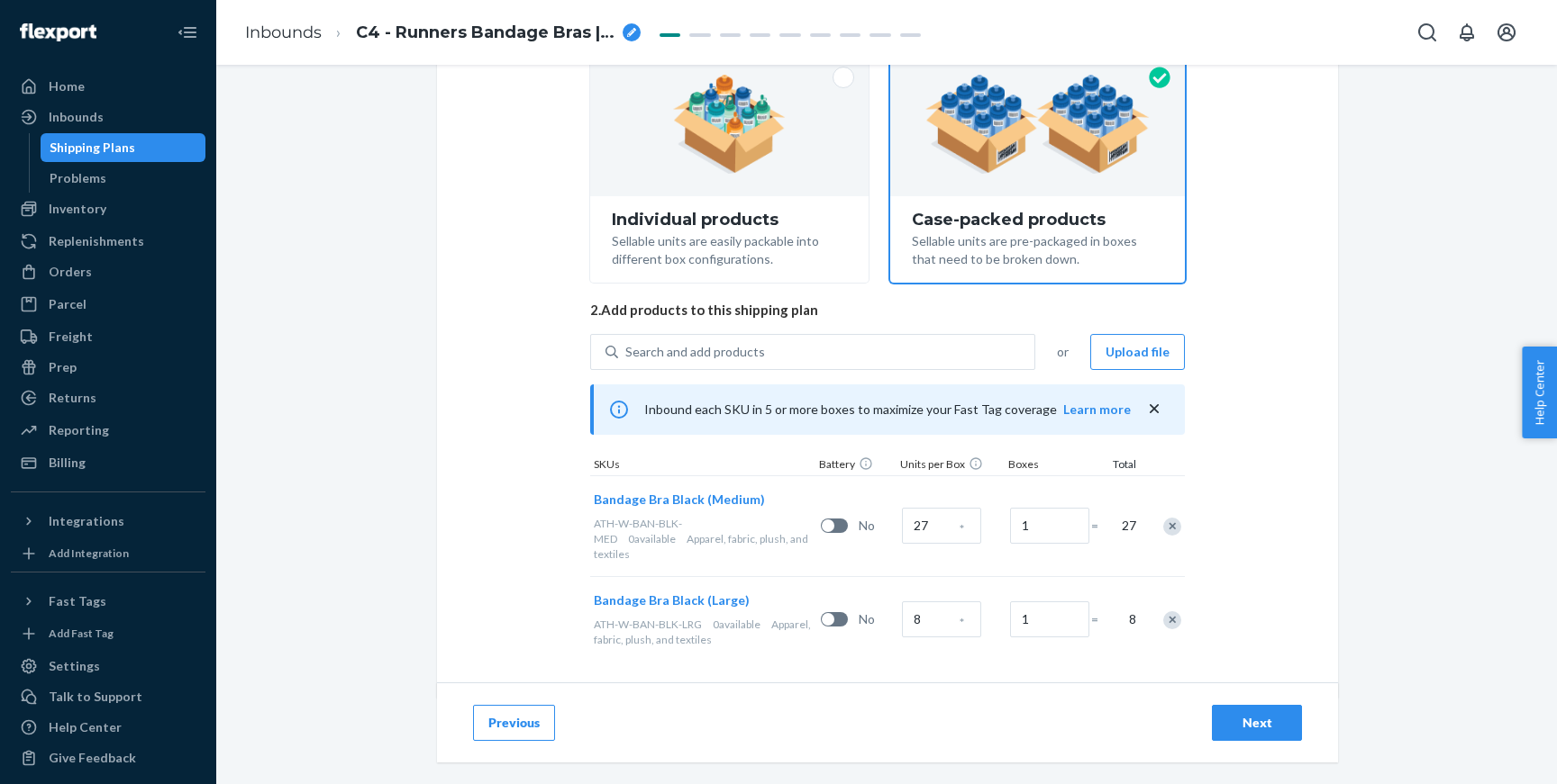
click at [1172, 518] on div "Remove Item" at bounding box center [1172, 527] width 18 height 18
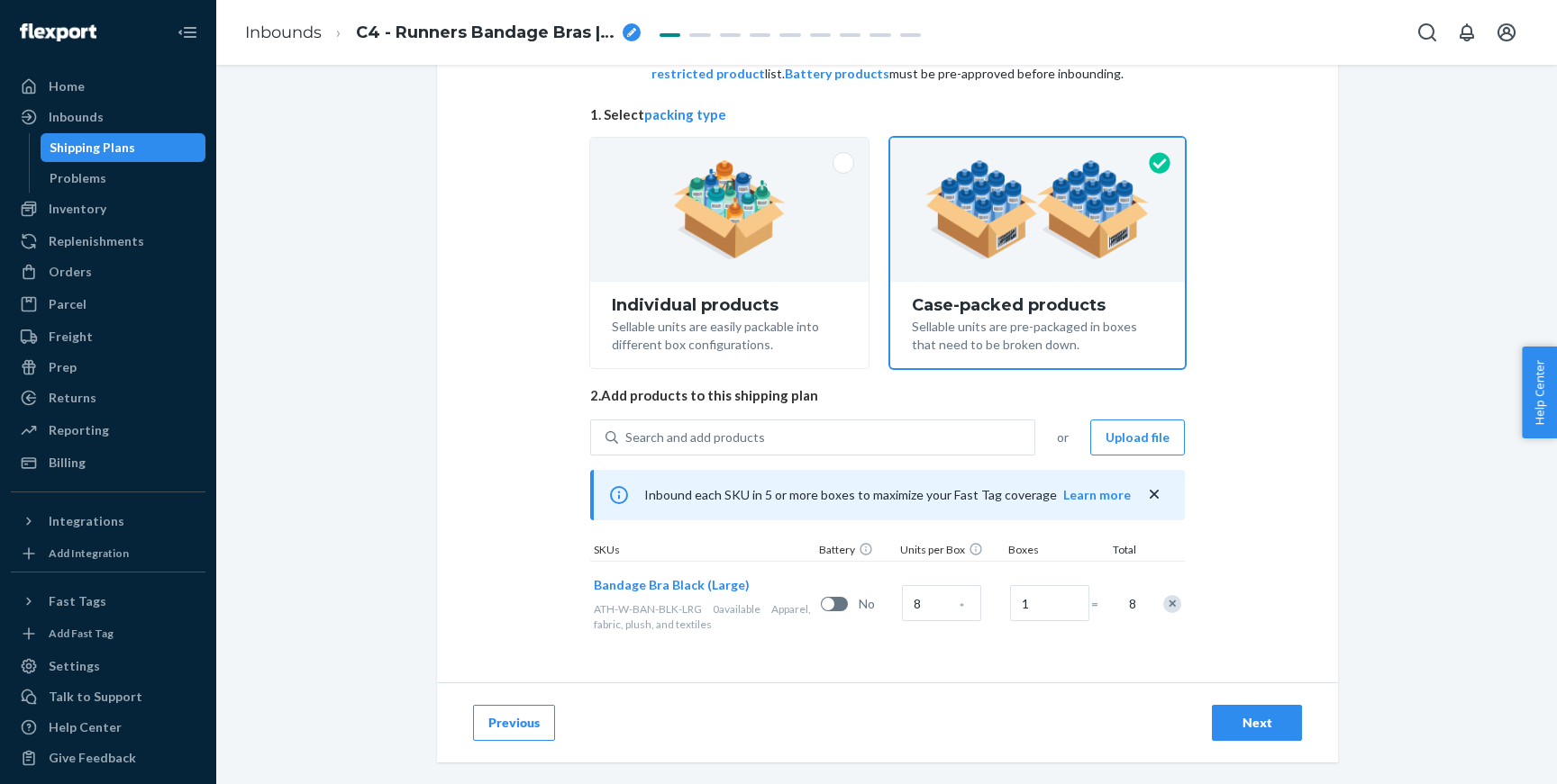
scroll to position [113, 0]
click at [1172, 602] on div "Remove Item" at bounding box center [1172, 604] width 18 height 18
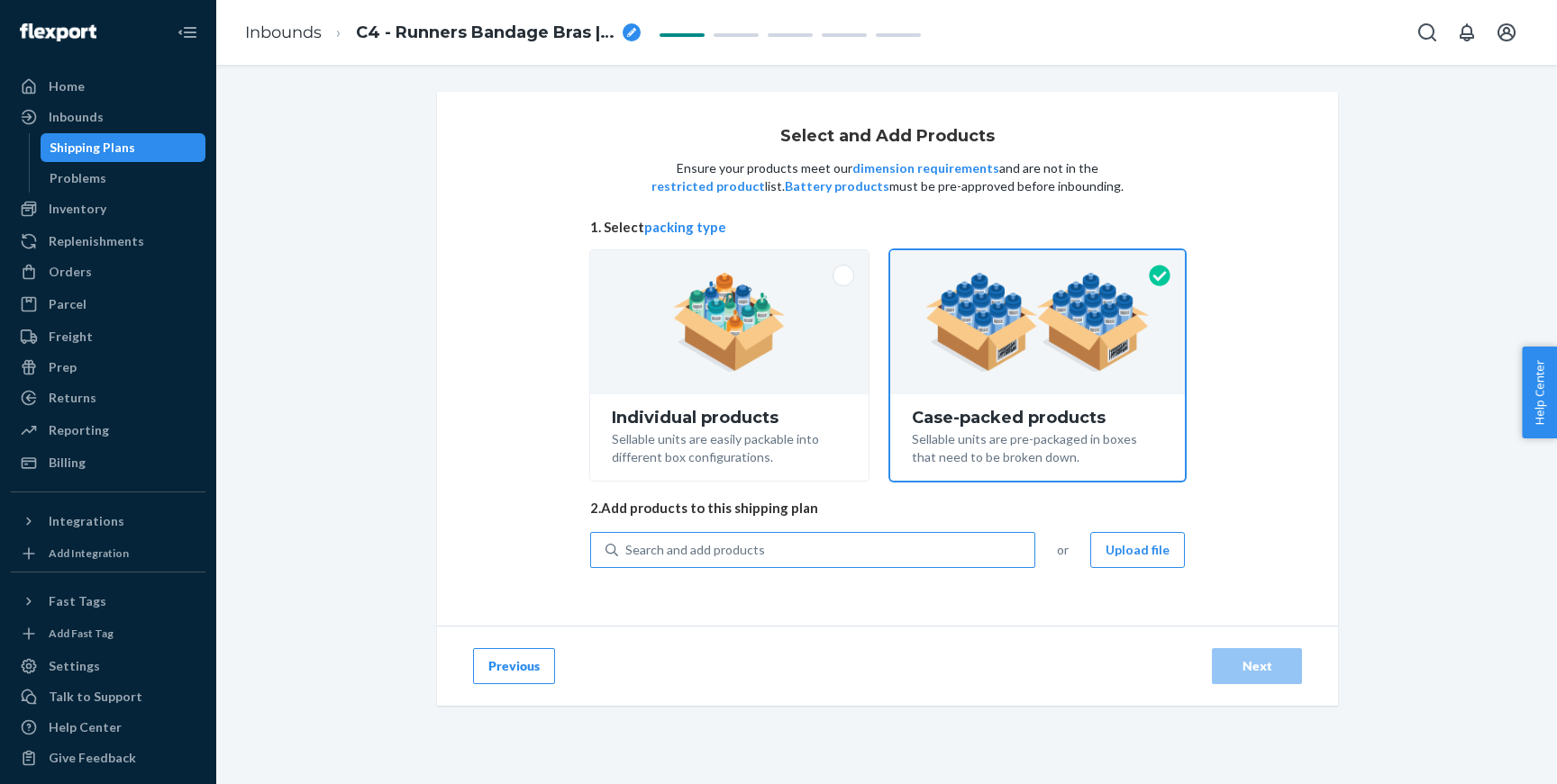
click at [832, 556] on div "Search and add products" at bounding box center [826, 549] width 416 height 33
click at [627, 556] on input "Search and add products" at bounding box center [626, 550] width 2 height 18
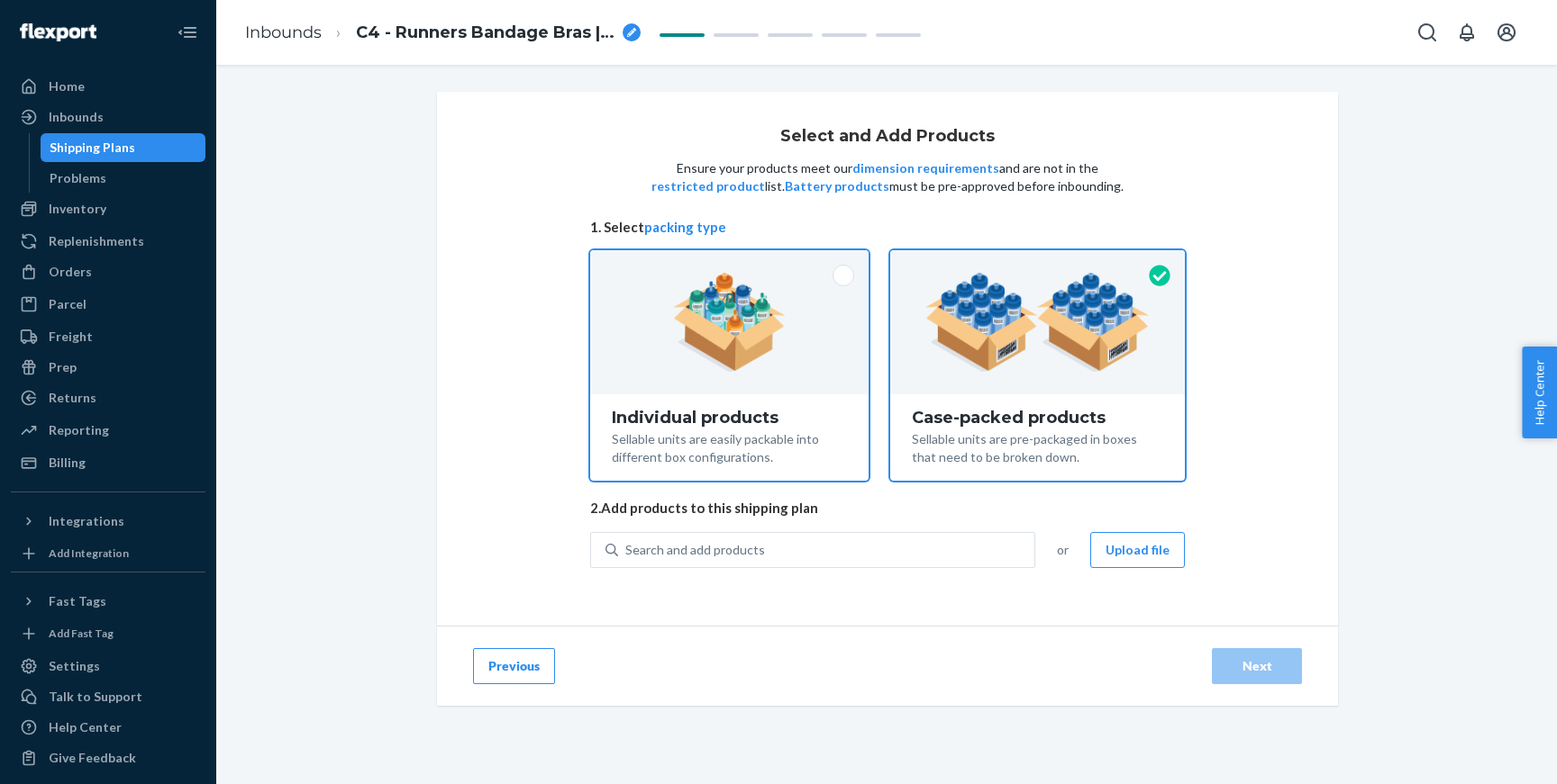
click at [711, 451] on div "Sellable units are easily packable into different box configurations." at bounding box center [729, 446] width 235 height 40
click at [723, 262] on input "Individual products Sellable units are easily packable into different box confi…" at bounding box center [729, 256] width 12 height 12
radio input "true"
radio input "false"
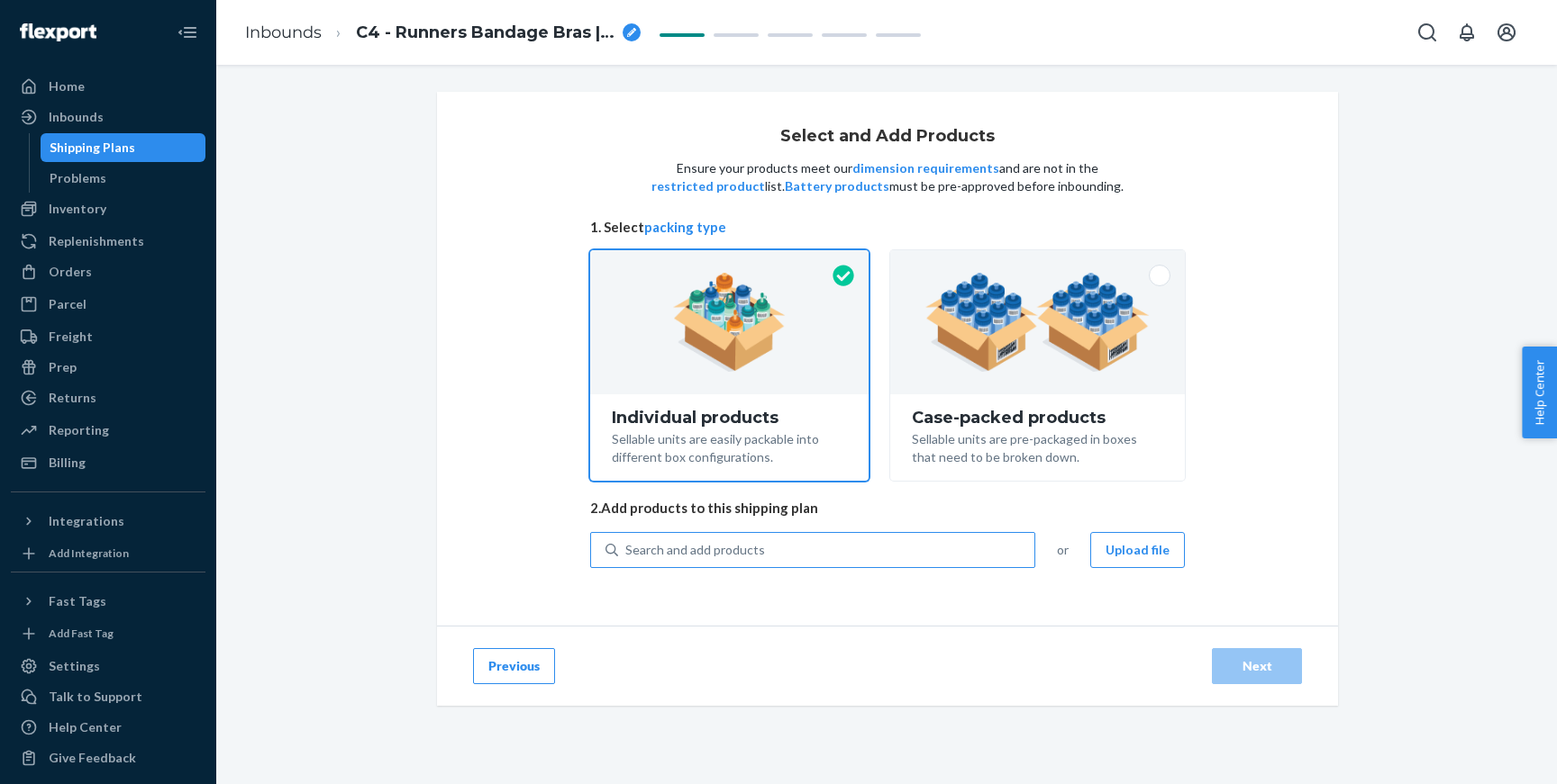
click at [732, 539] on div "Search and add products" at bounding box center [826, 549] width 416 height 33
click at [627, 541] on input "Search and add products" at bounding box center [626, 550] width 2 height 18
paste input "DTSQU3RTC2G"
type input "DTSQU3RTC2G"
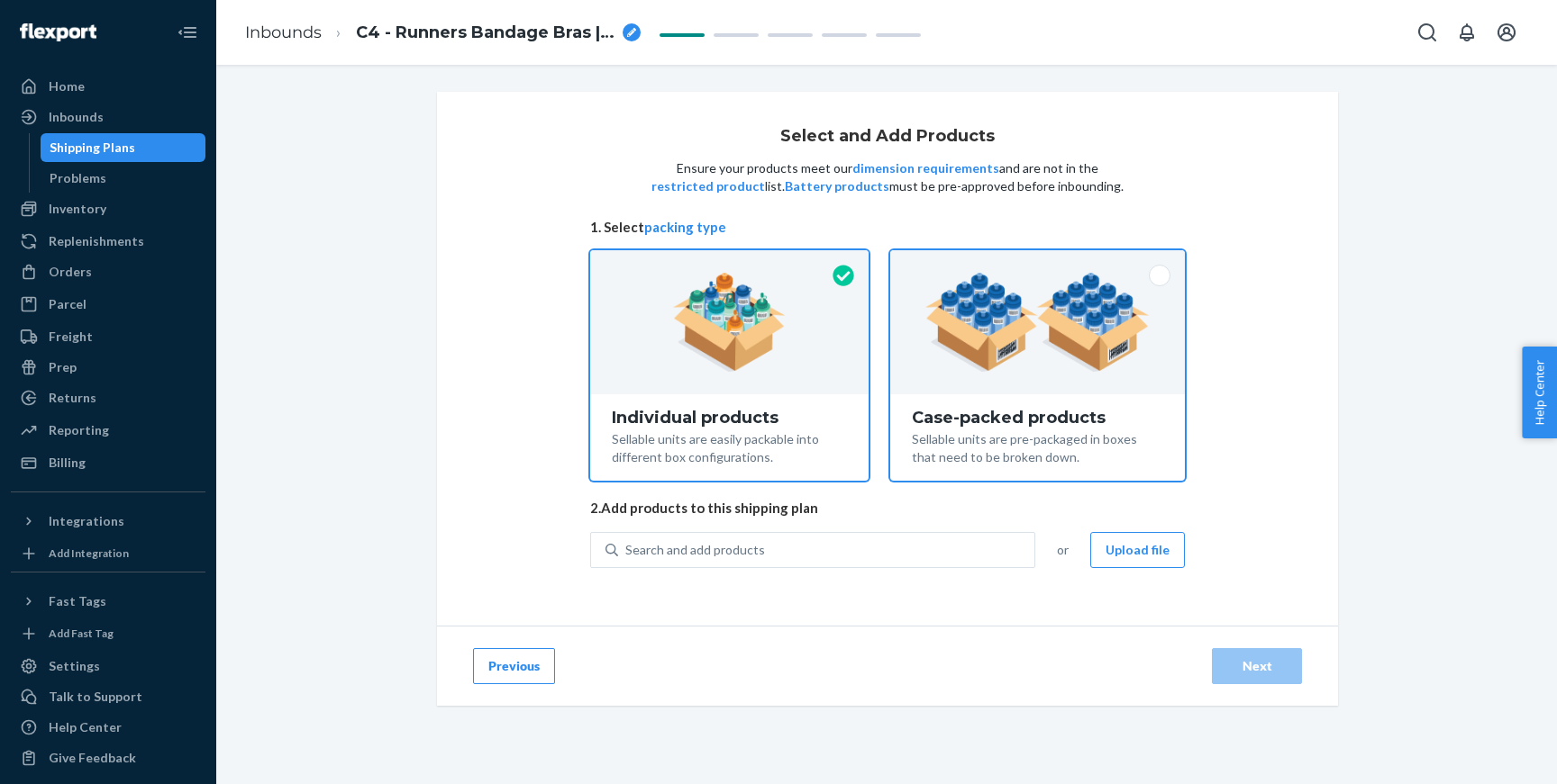
click at [1076, 434] on div "Sellable units are pre-packaged in boxes that need to be broken down." at bounding box center [1037, 446] width 252 height 40
click at [1043, 262] on input "Case-packed products Sellable units are pre-packaged in boxes that need to be b…" at bounding box center [1037, 256] width 12 height 12
radio input "true"
radio input "false"
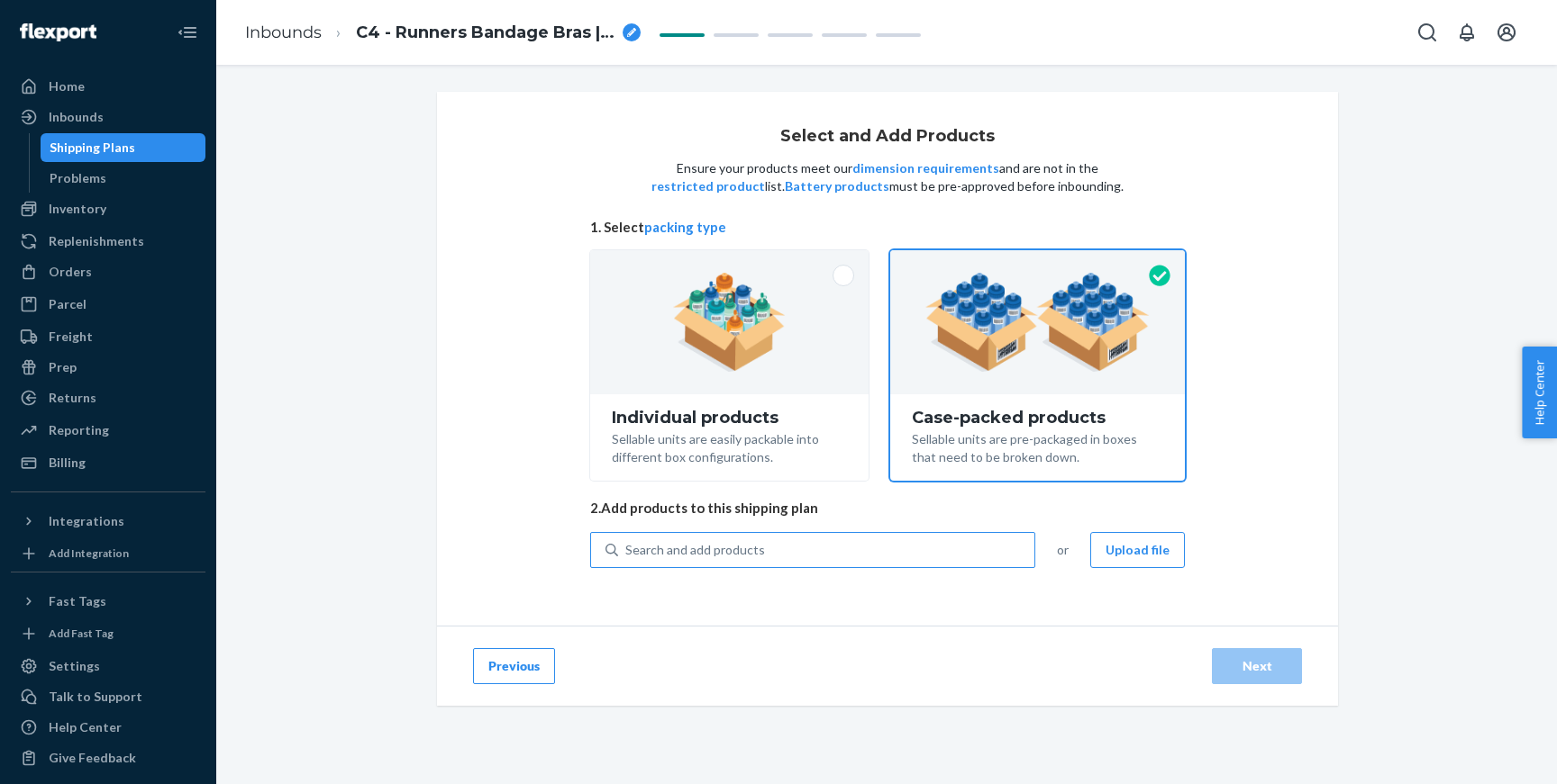
click at [776, 560] on div "Search and add products" at bounding box center [826, 549] width 416 height 33
click at [627, 559] on input "Search and add products" at bounding box center [626, 550] width 2 height 18
paste input "DTSQU3RTC2G"
type input "DTSQU3RTC2G"
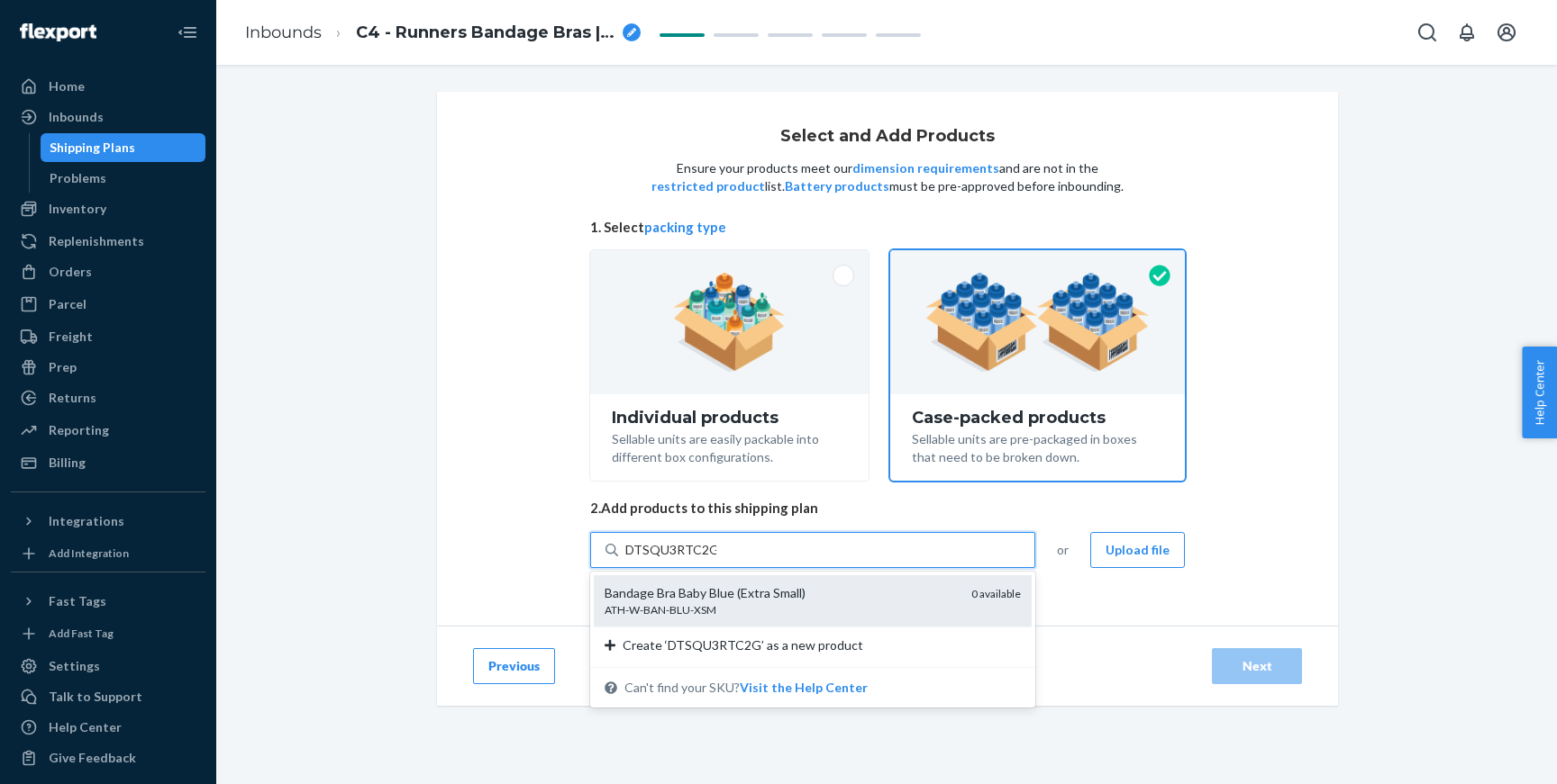
click at [763, 595] on div "Bandage Bra Baby Blue (Extra Small)" at bounding box center [780, 593] width 353 height 18
click at [716, 559] on input "DTSQU3RTC2G" at bounding box center [671, 550] width 91 height 18
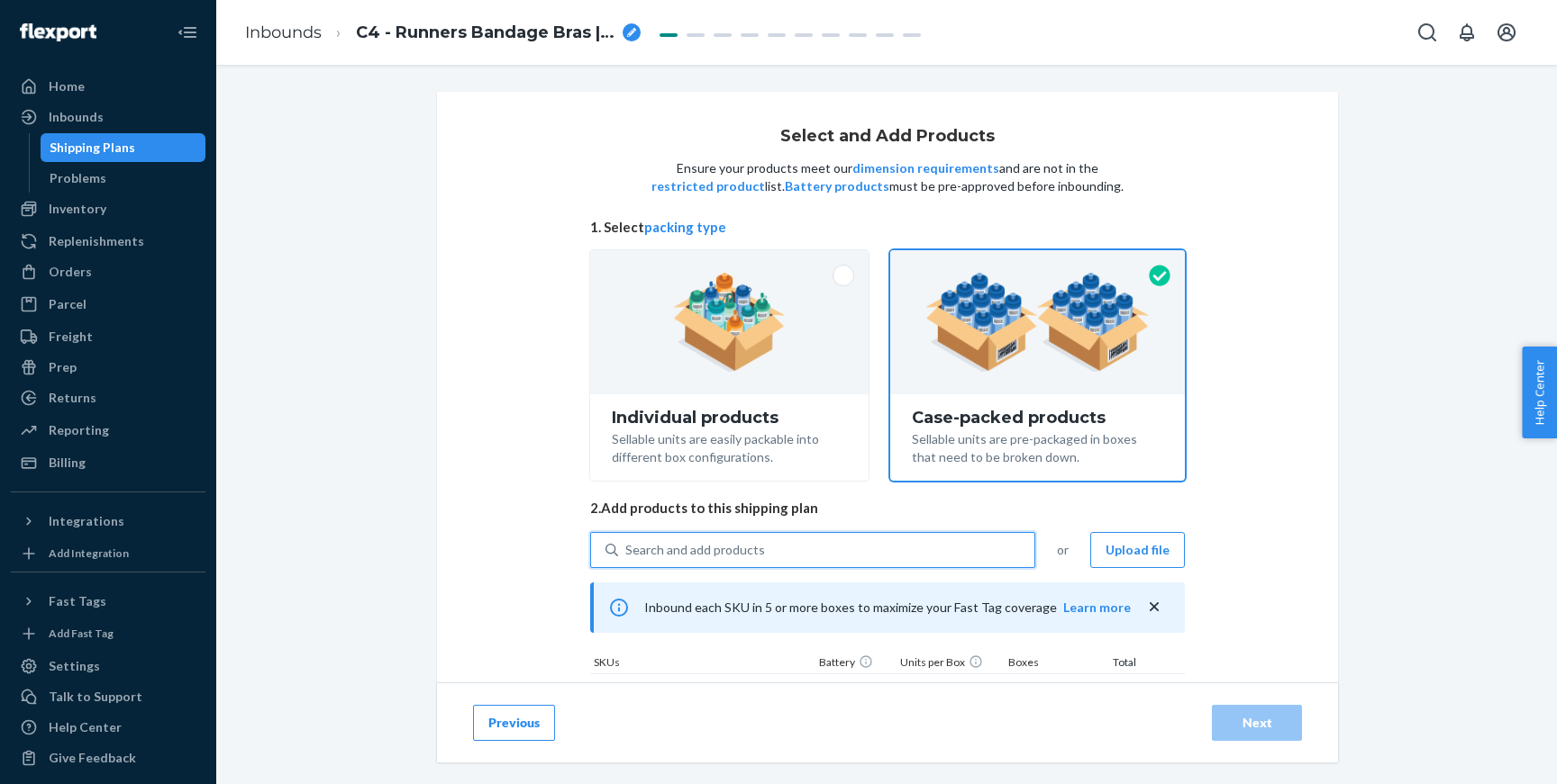
scroll to position [101, 0]
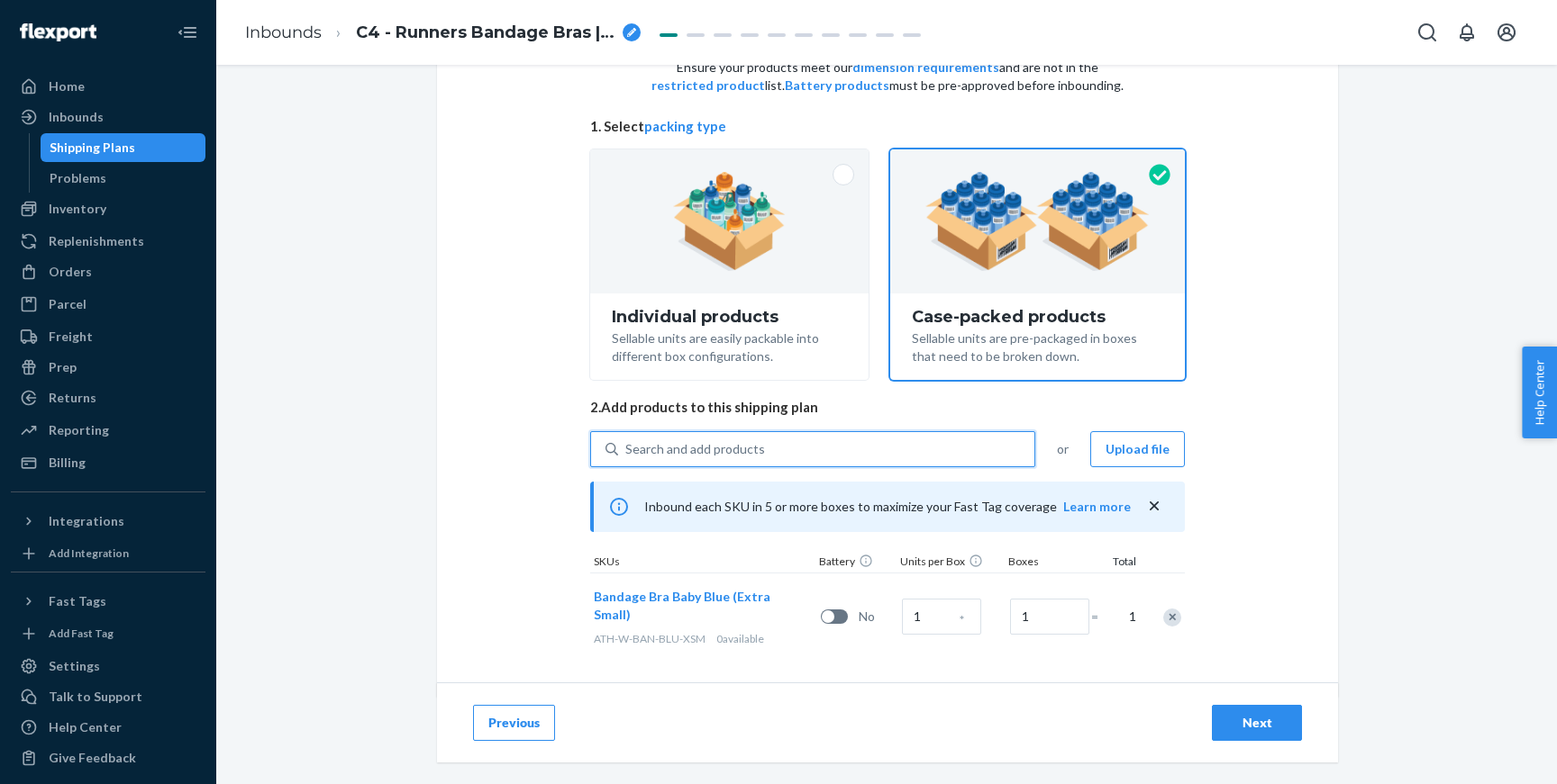
click at [630, 34] on icon "breadcrumbs" at bounding box center [631, 32] width 9 height 9
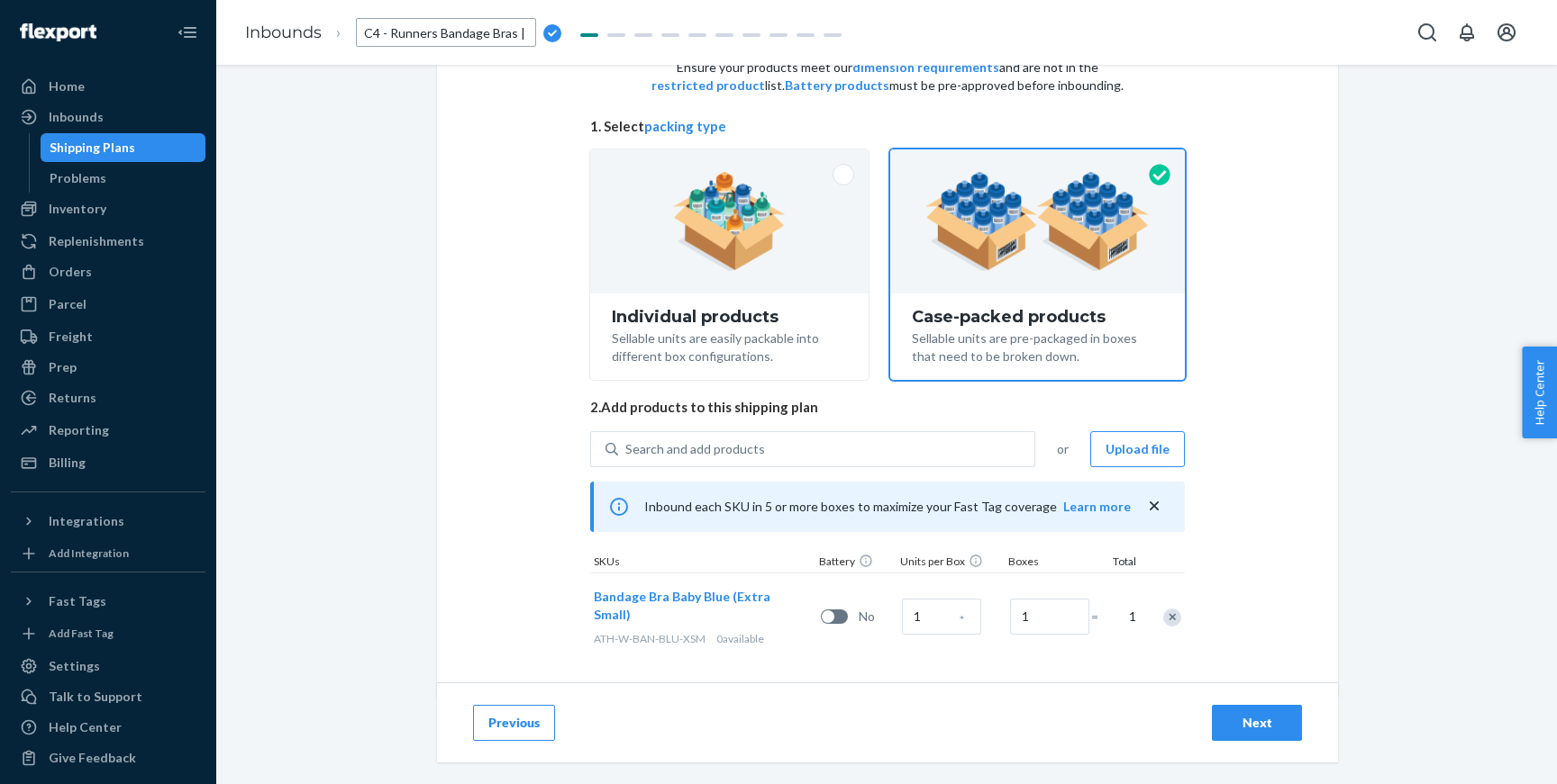
scroll to position [0, 57]
drag, startPoint x: 489, startPoint y: 29, endPoint x: 582, endPoint y: 29, distance: 93.0
click at [582, 29] on div "Inbounds C4 - Runners Bandage Bras | Blue | Black" at bounding box center [538, 33] width 615 height 57
type input "C4 - Runners Bandage Bras | Blue"
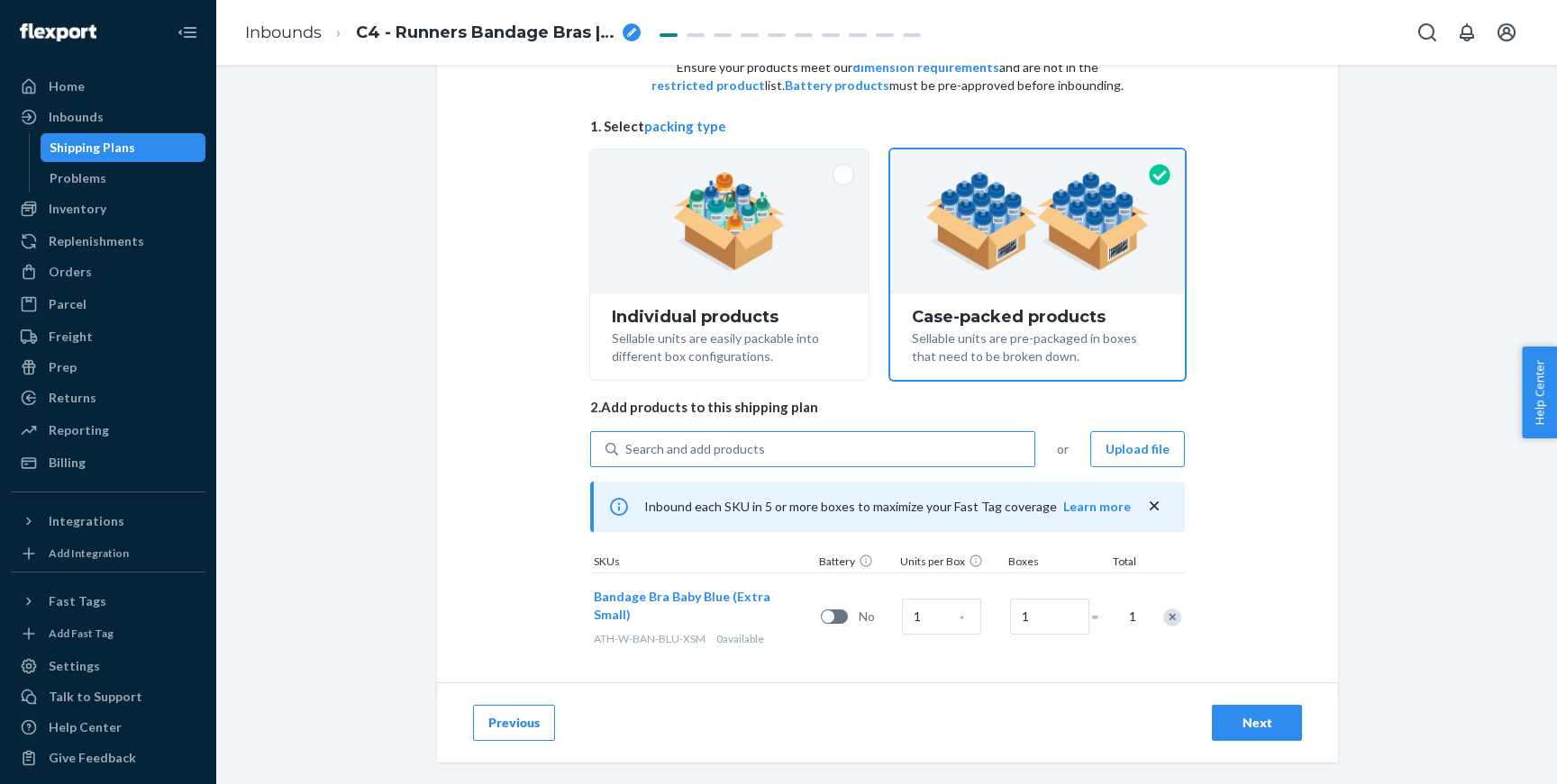
click at [688, 451] on div "Search and add products" at bounding box center [694, 449] width 140 height 18
click at [627, 451] on input "Search and add products" at bounding box center [626, 449] width 2 height 18
paste input "DAUASJJN8TK"
type input "DAUASJJN8TK"
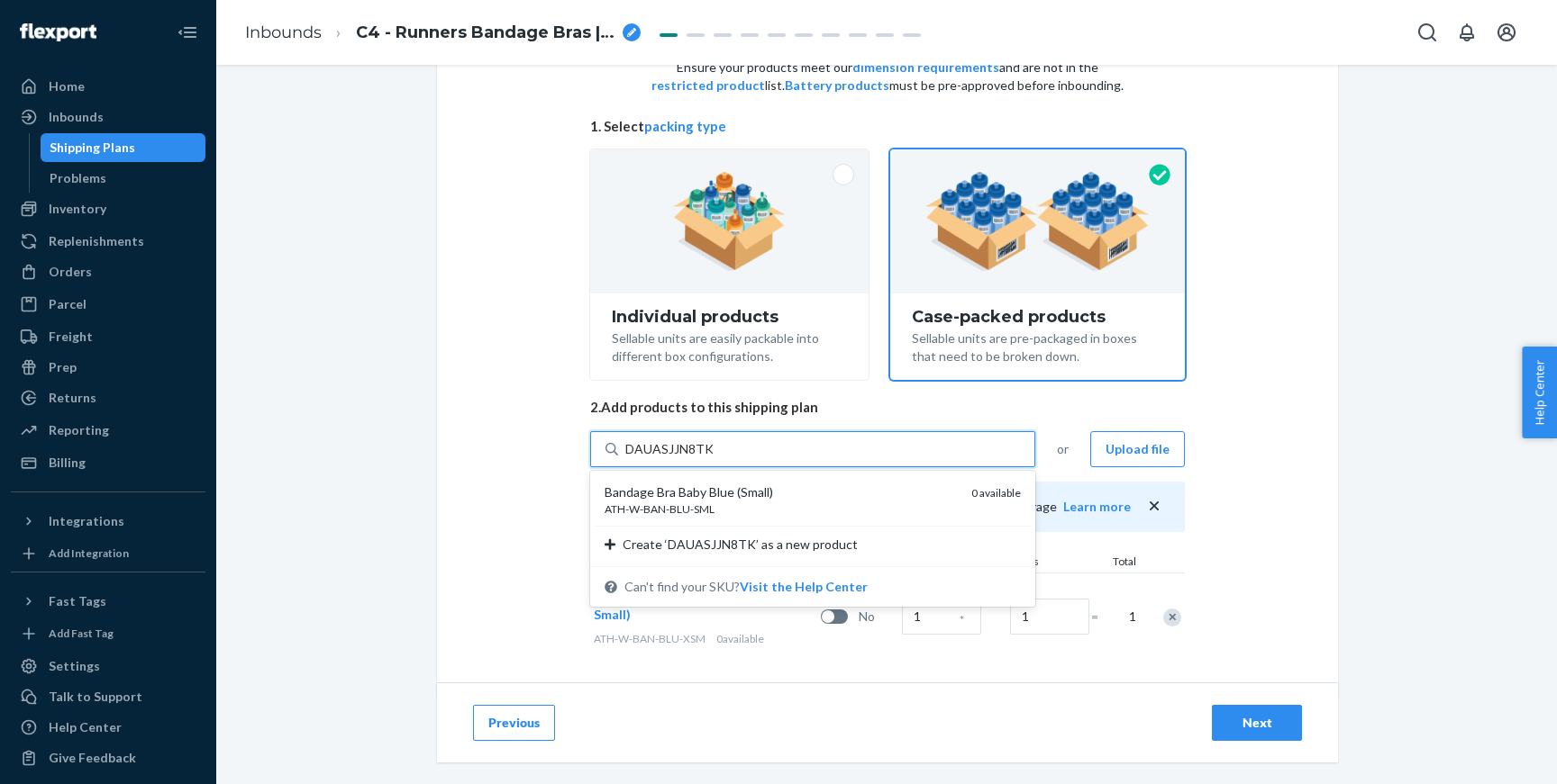
click at [822, 519] on div "Bandage Bra Baby Blue (Small) ATH-W-BAN-BLU-SML 0 available" at bounding box center [812, 500] width 438 height 51
click at [712, 458] on input "DAUASJJN8TK" at bounding box center [669, 449] width 87 height 18
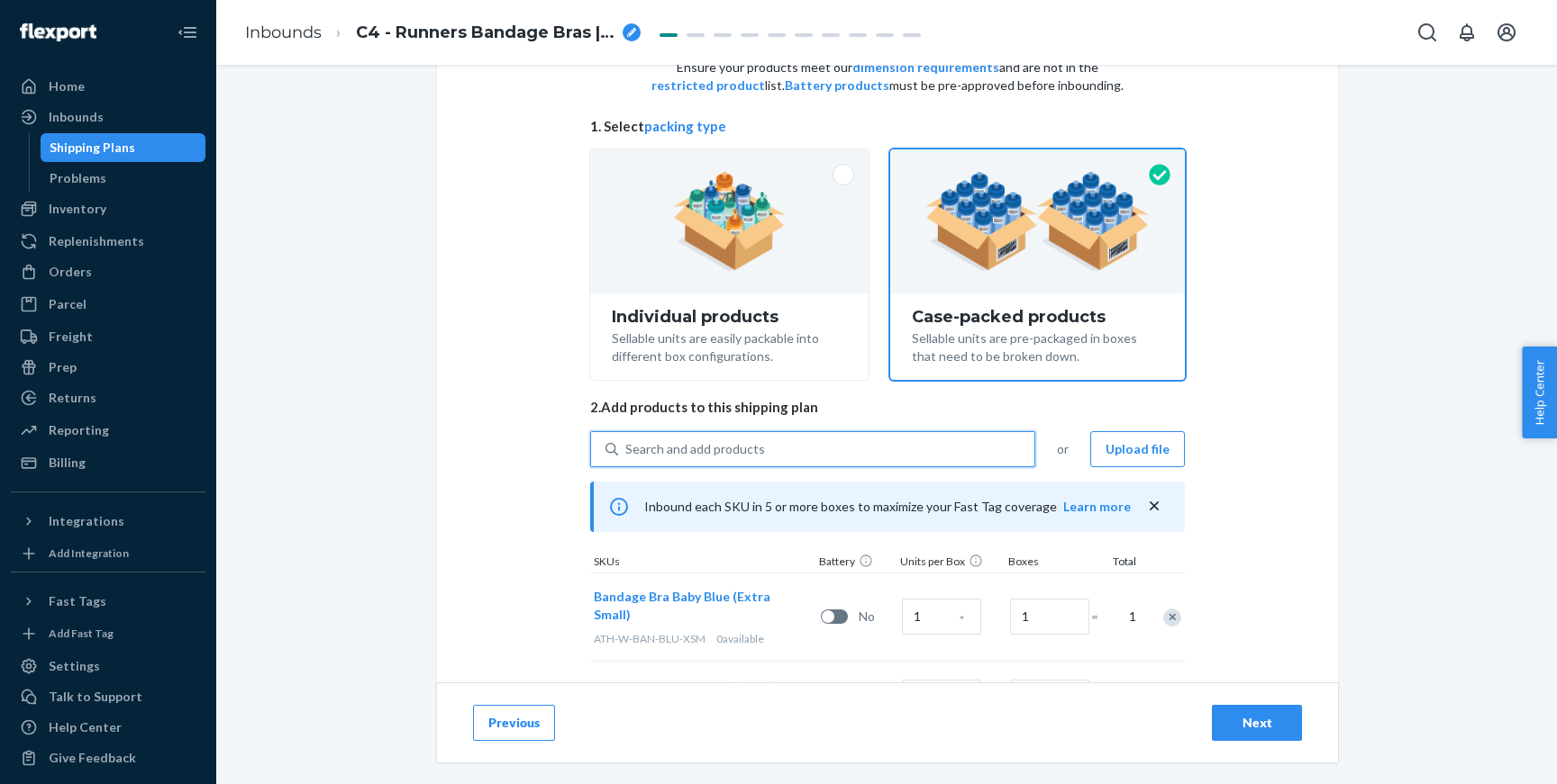
scroll to position [174, 0]
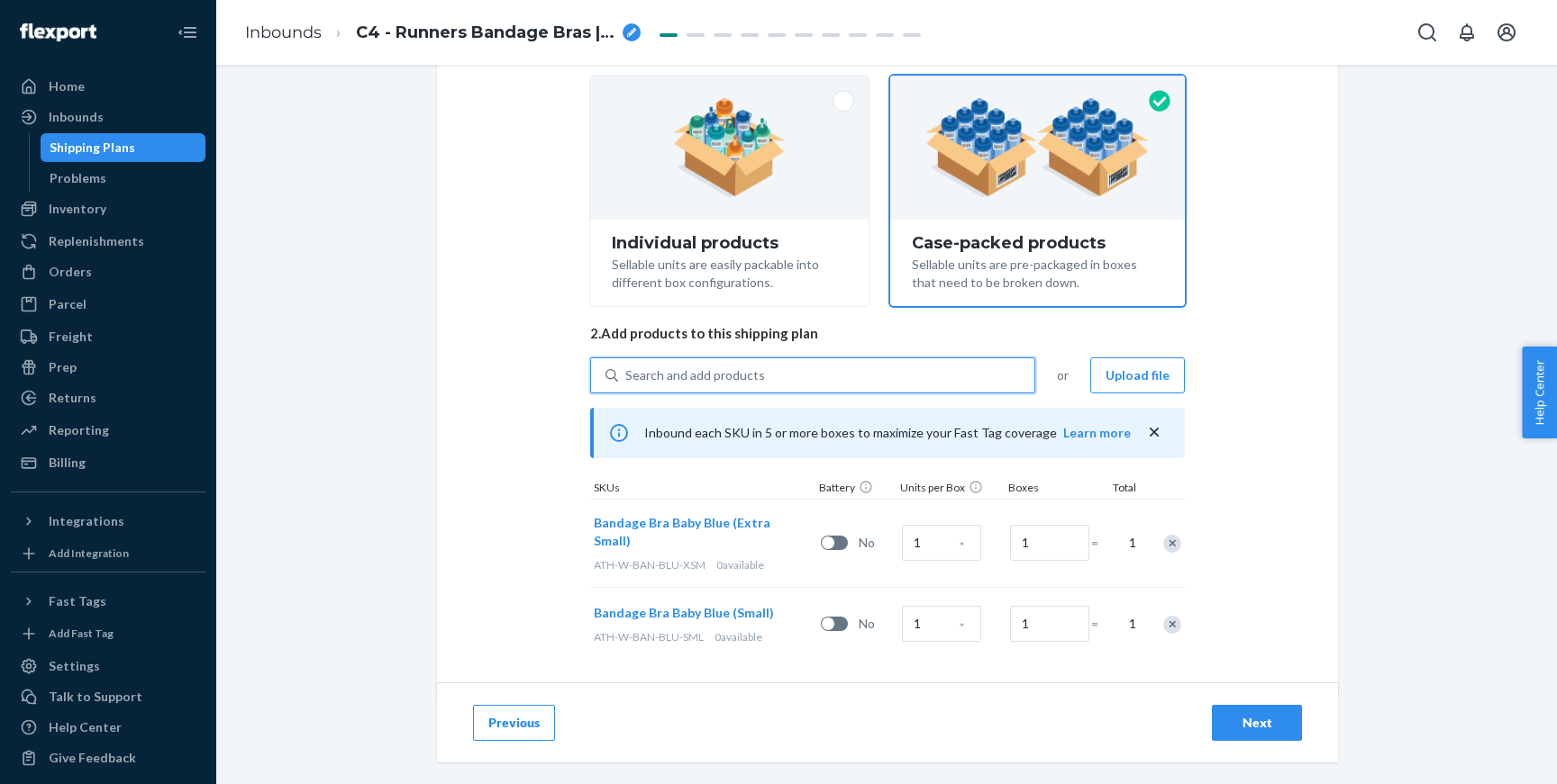
click at [736, 378] on div "Search and add products" at bounding box center [694, 375] width 140 height 18
click at [627, 378] on input "0 results available. Select is focused ,type to refine list, press Down to open…" at bounding box center [626, 375] width 2 height 18
paste input "DDJUMCAJNEB"
type input "DDJUMCAJNEB"
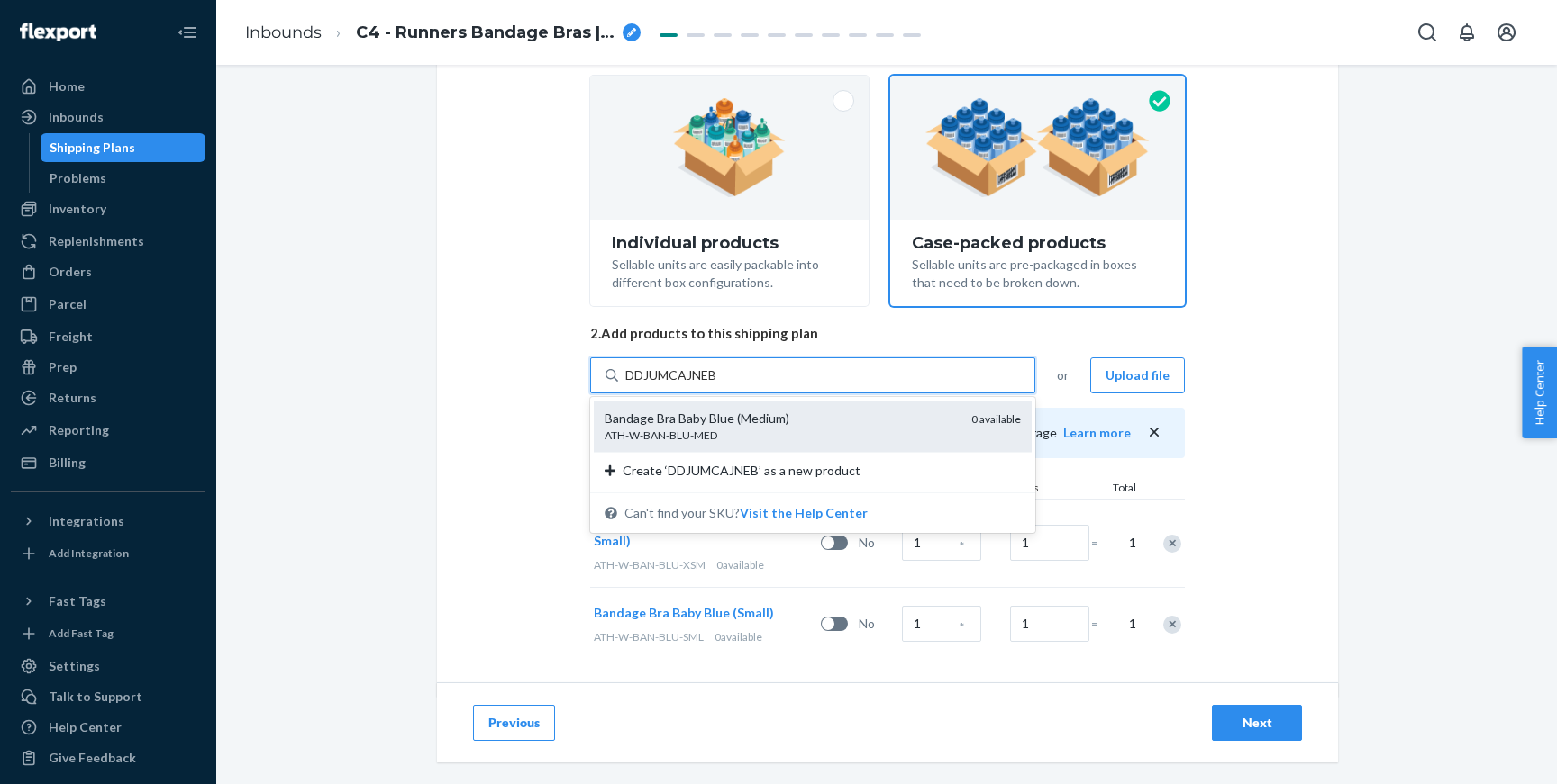
click at [881, 427] on div "Bandage Bra Baby Blue (Medium)" at bounding box center [780, 419] width 353 height 18
click at [721, 384] on input "DDJUMCAJNEB" at bounding box center [673, 375] width 95 height 18
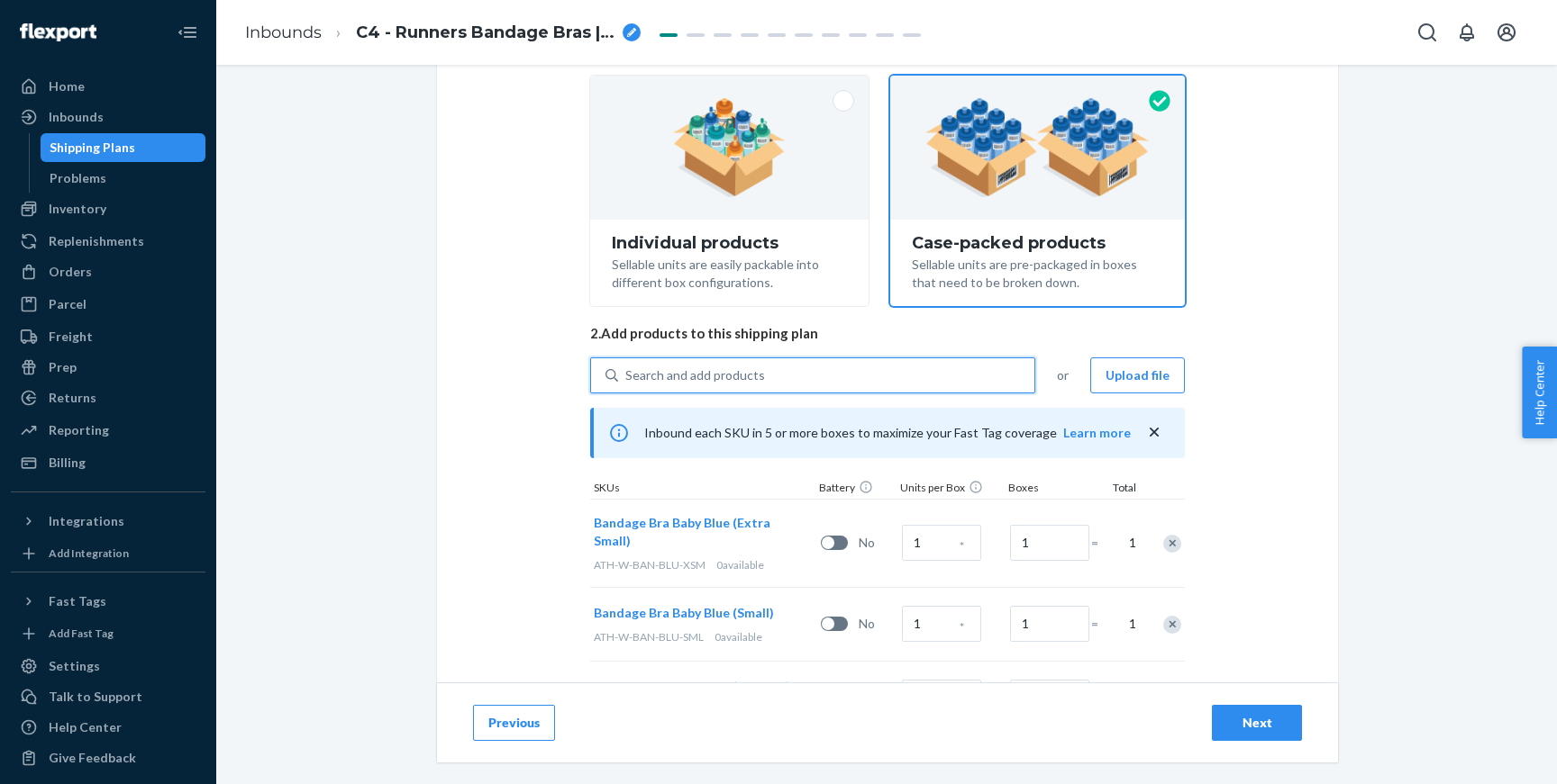
click at [694, 380] on div "Search and add products" at bounding box center [694, 375] width 140 height 18
click at [627, 380] on input "0 results available. Select is focused ,type to refine list, press Down to open…" at bounding box center [626, 375] width 2 height 18
paste input "D47J68RAHFH"
type input "D47J68RAHFH"
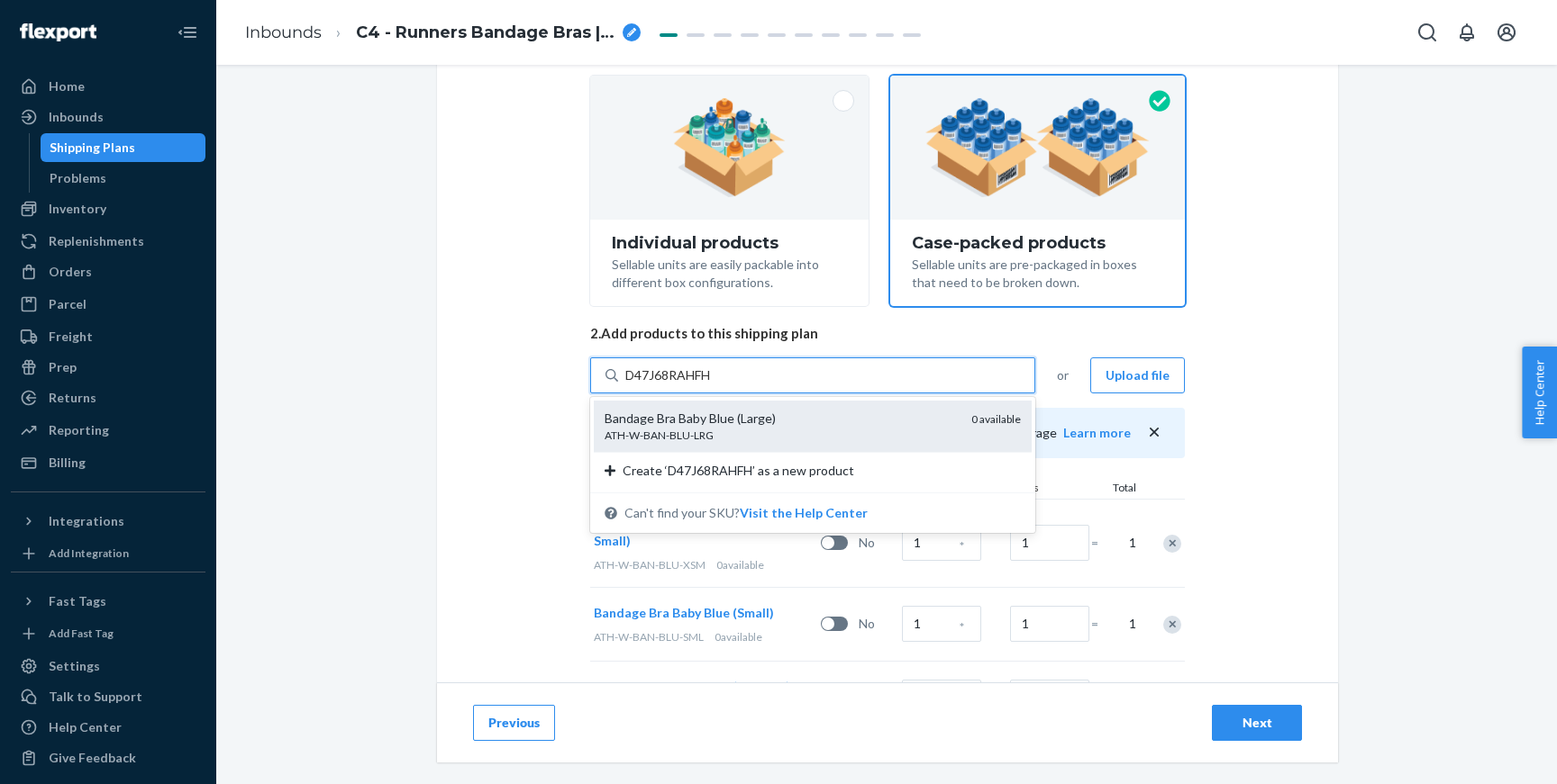
click at [819, 440] on div "ATH-W-BAN-BLU-LRG" at bounding box center [780, 435] width 353 height 15
click at [714, 384] on input "D47J68RAHFH" at bounding box center [670, 375] width 89 height 18
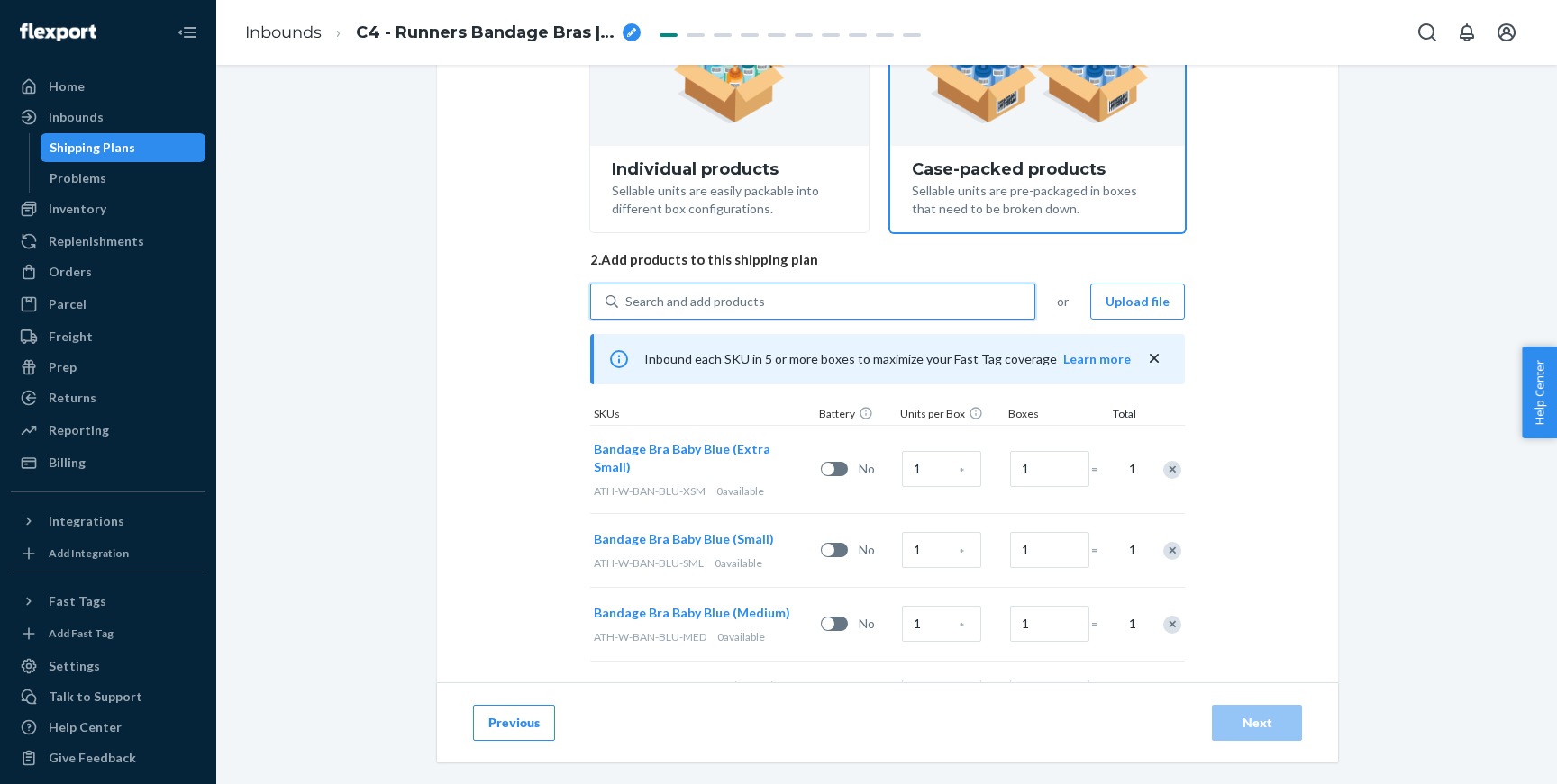
scroll to position [323, 0]
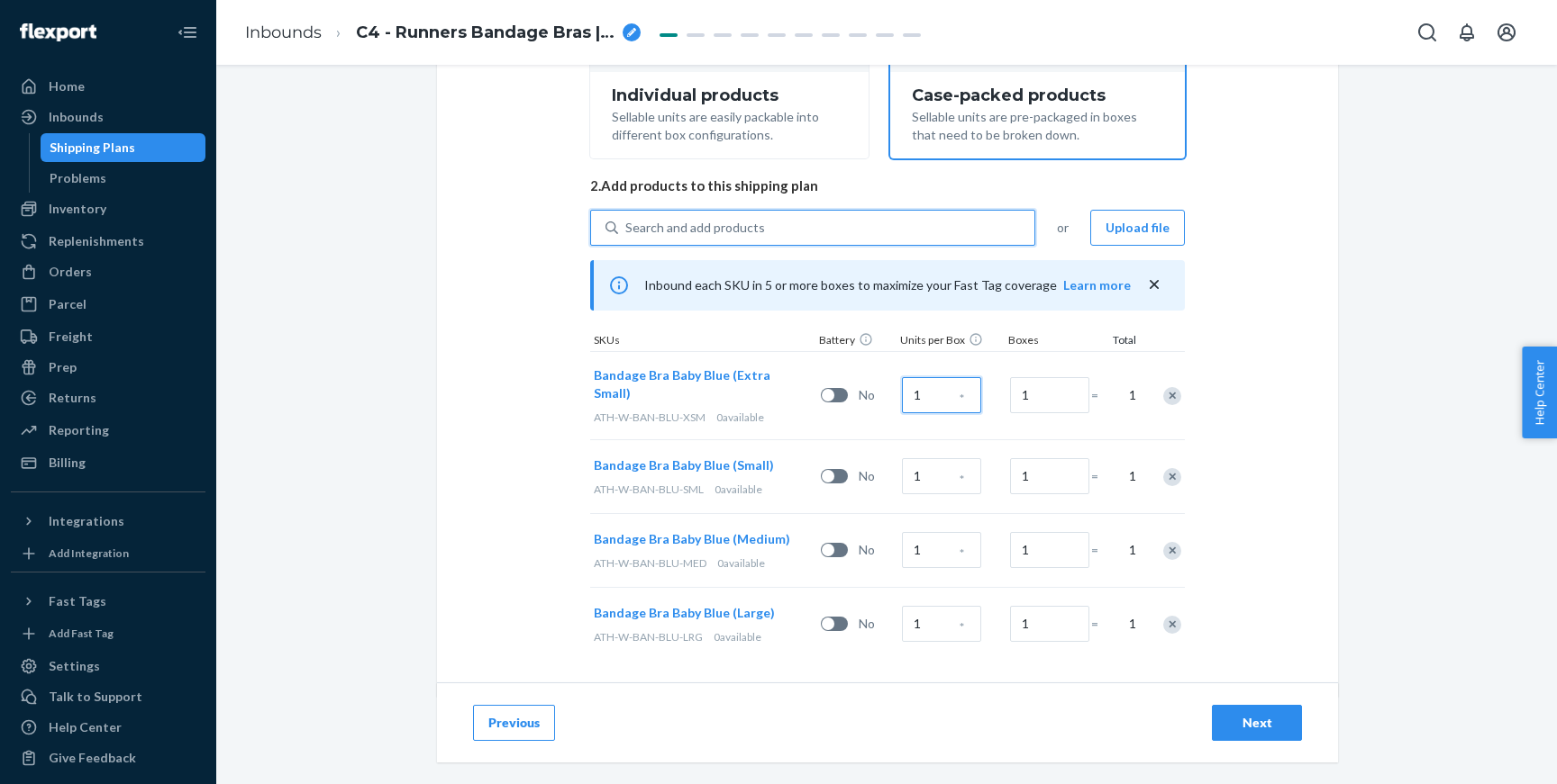
click at [938, 392] on input "1" at bounding box center [941, 395] width 79 height 36
type input "16"
click at [945, 470] on input "1" at bounding box center [941, 476] width 79 height 36
type input "54"
click at [937, 533] on input "1" at bounding box center [941, 550] width 79 height 36
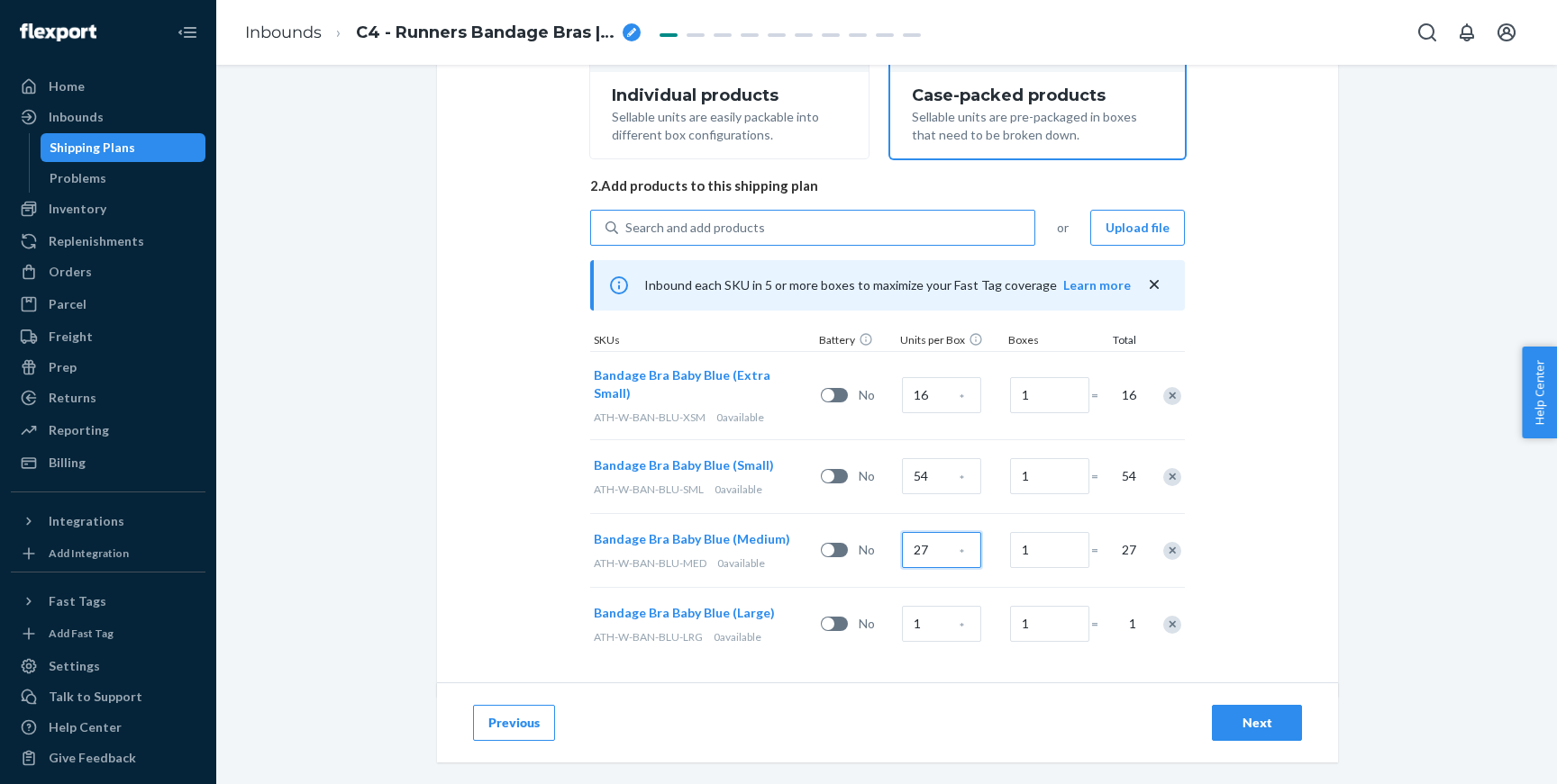
type input "27"
click at [934, 615] on input "1" at bounding box center [941, 624] width 79 height 36
type input "8"
click at [977, 669] on div "Select and Add Products Ensure your products meet our dimension requirements an…" at bounding box center [886, 233] width 900 height 928
click at [1225, 722] on button "Next" at bounding box center [1256, 723] width 90 height 36
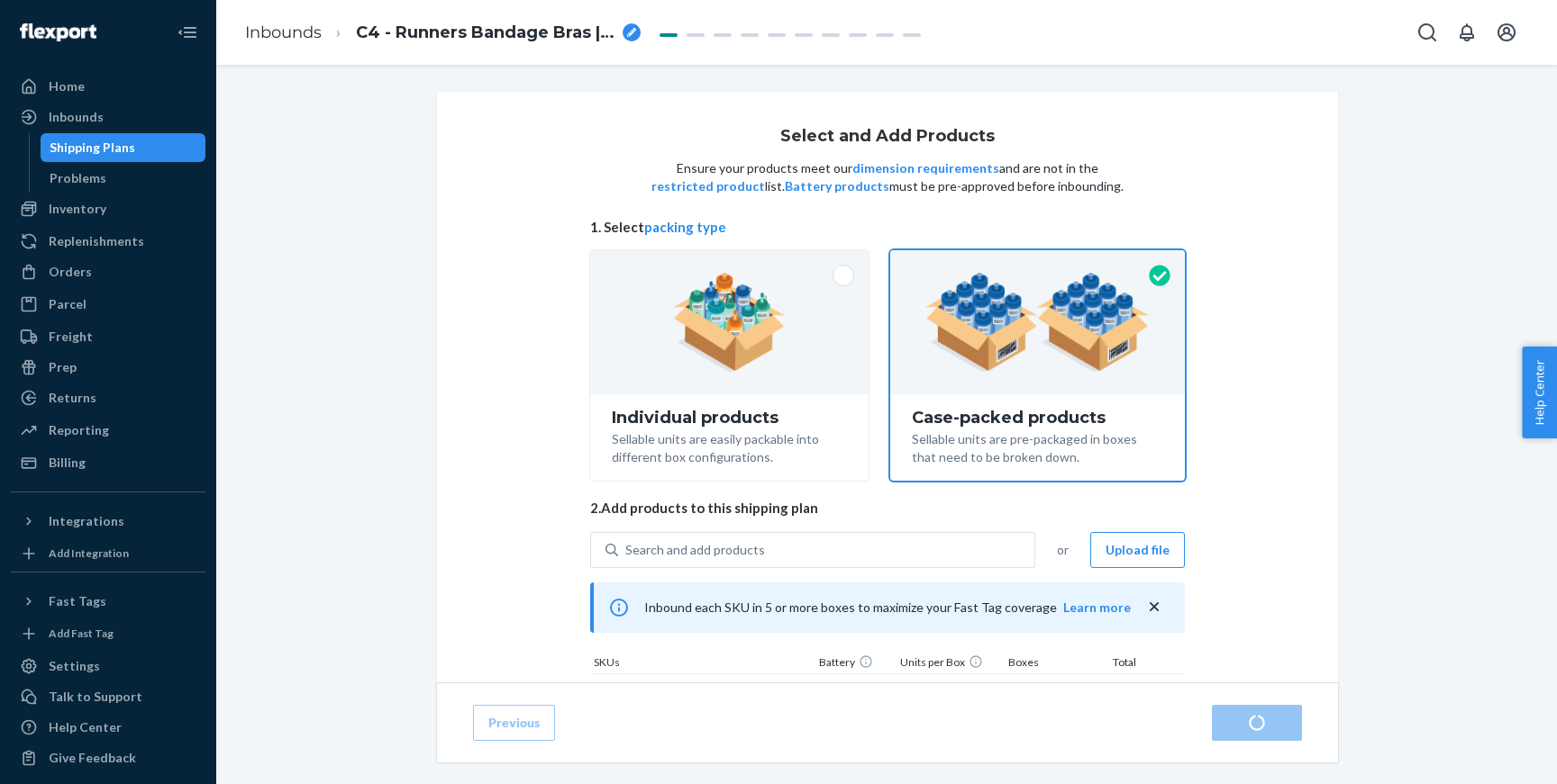
radio input "true"
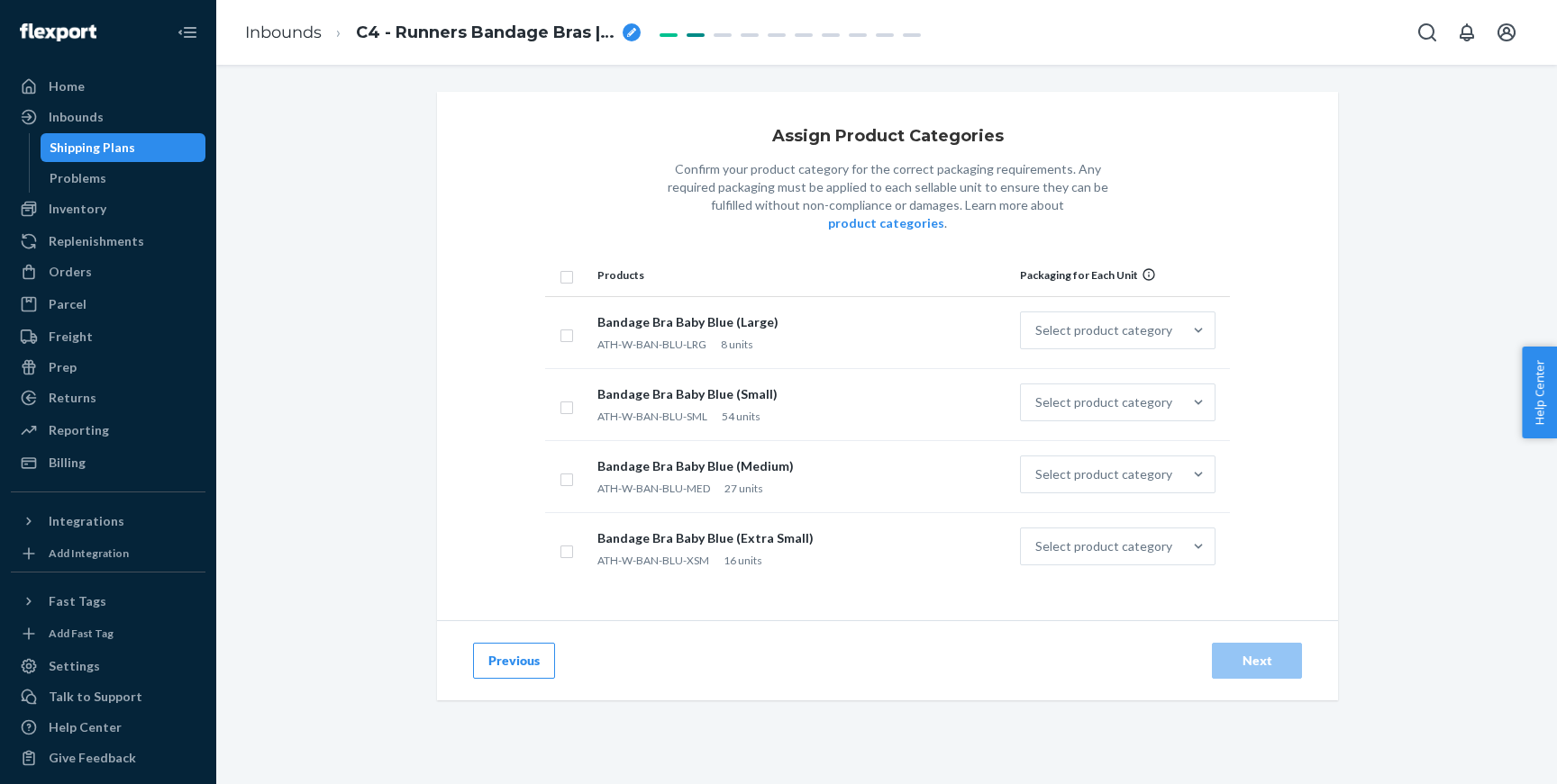
click at [569, 265] on input "checkbox" at bounding box center [567, 274] width 15 height 19
checkbox input "true"
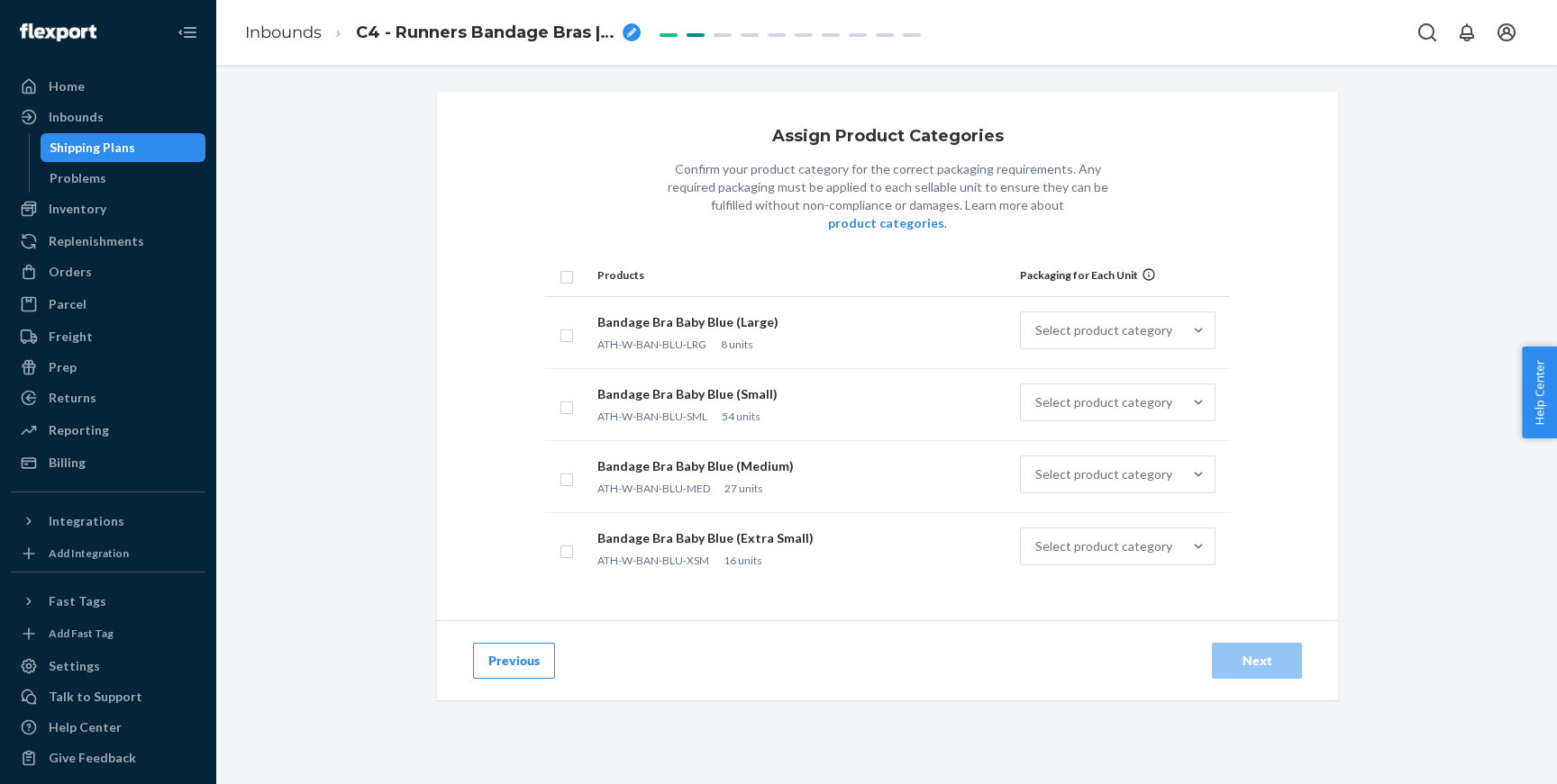
checkbox input "true"
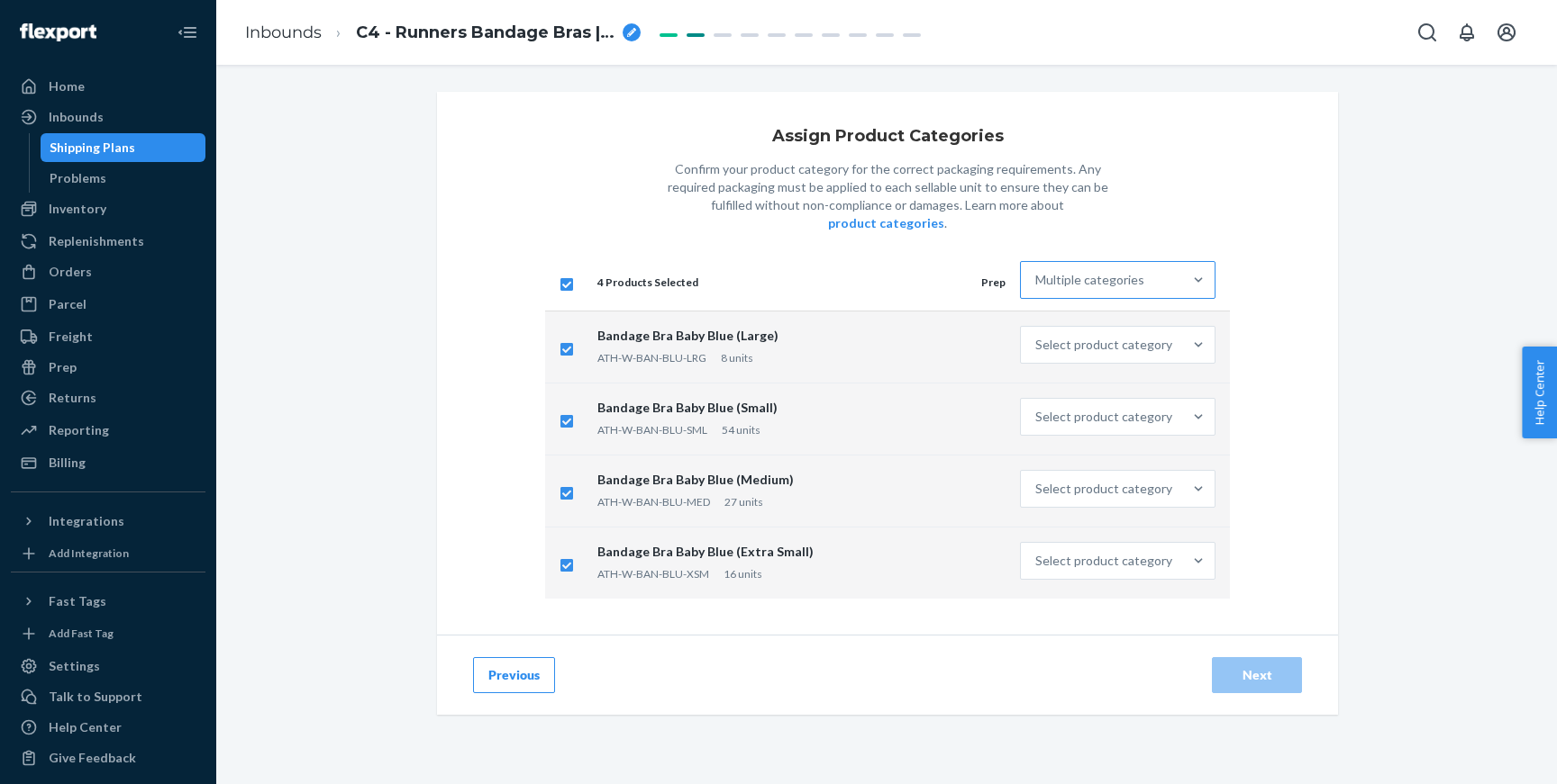
click at [1085, 271] on div "Multiple categories" at bounding box center [1090, 280] width 109 height 18
click at [1037, 271] on input "Multiple categories" at bounding box center [1036, 280] width 2 height 18
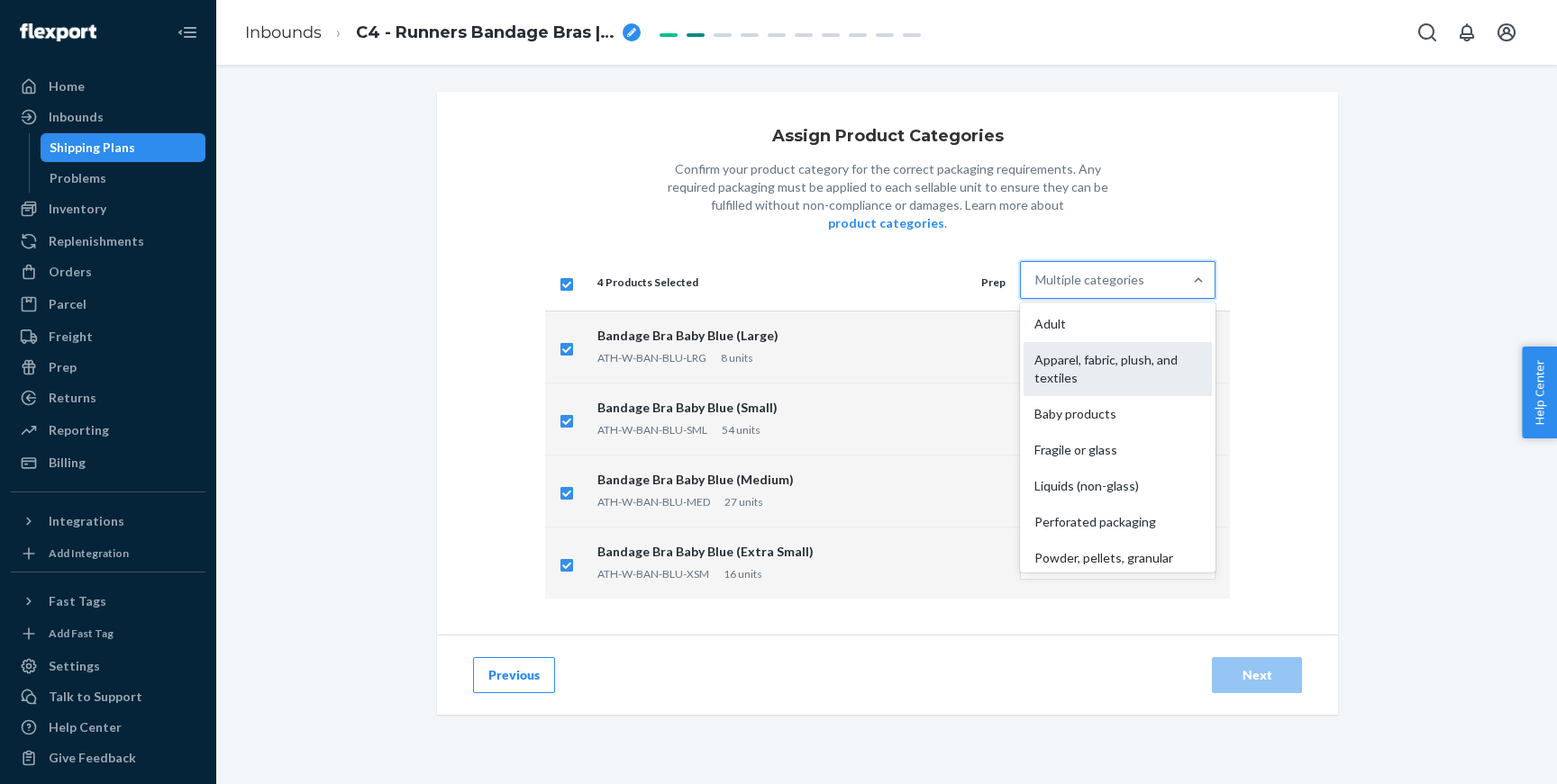
click at [1062, 343] on div "Apparel, fabric, plush, and textiles" at bounding box center [1117, 369] width 188 height 54
click at [1037, 289] on input "option Apparel, fabric, plush, and textiles focused, 2 of 10. 10 results availa…" at bounding box center [1036, 280] width 2 height 18
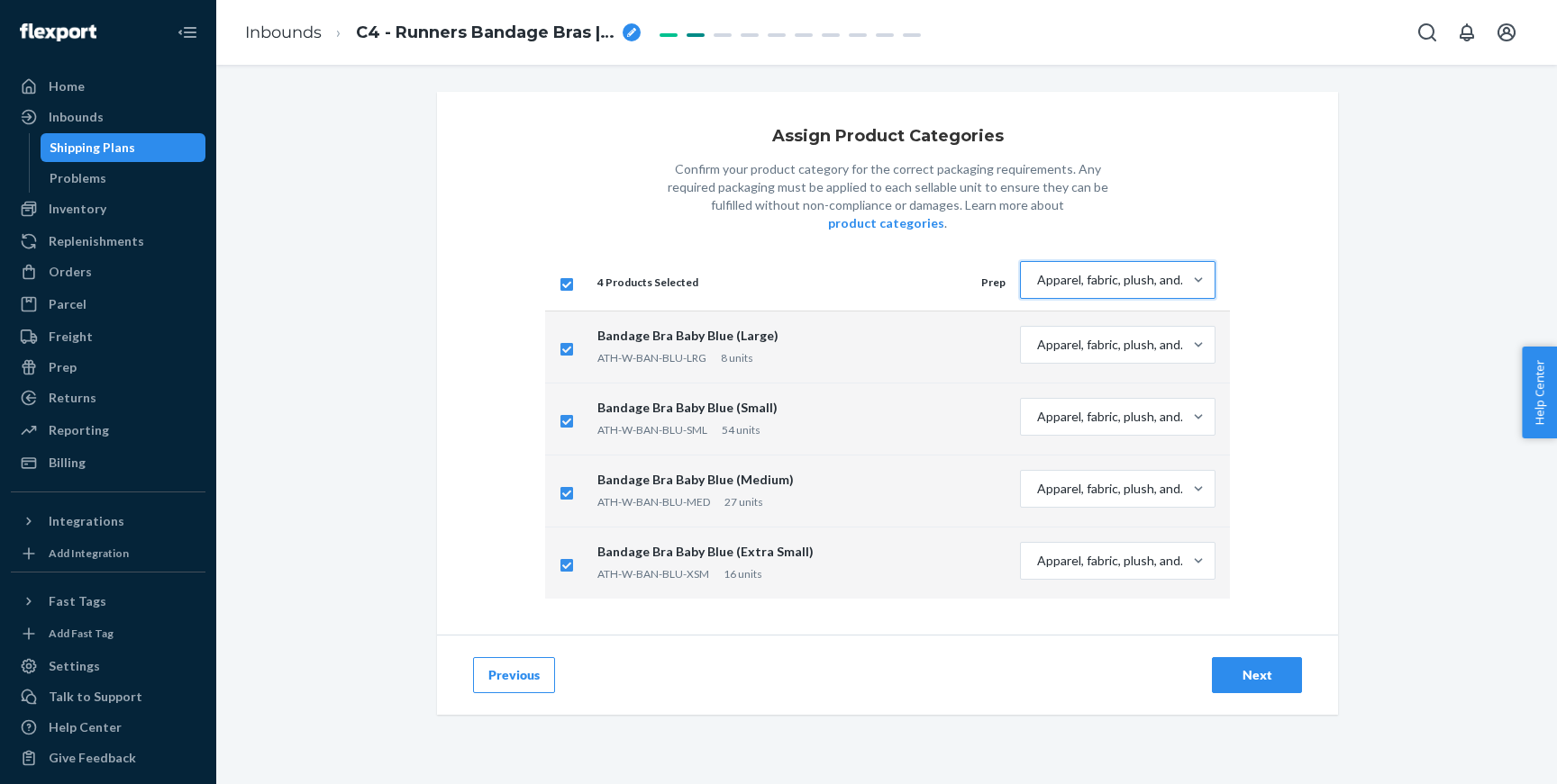
click at [1263, 666] on div "Next" at bounding box center [1257, 675] width 59 height 18
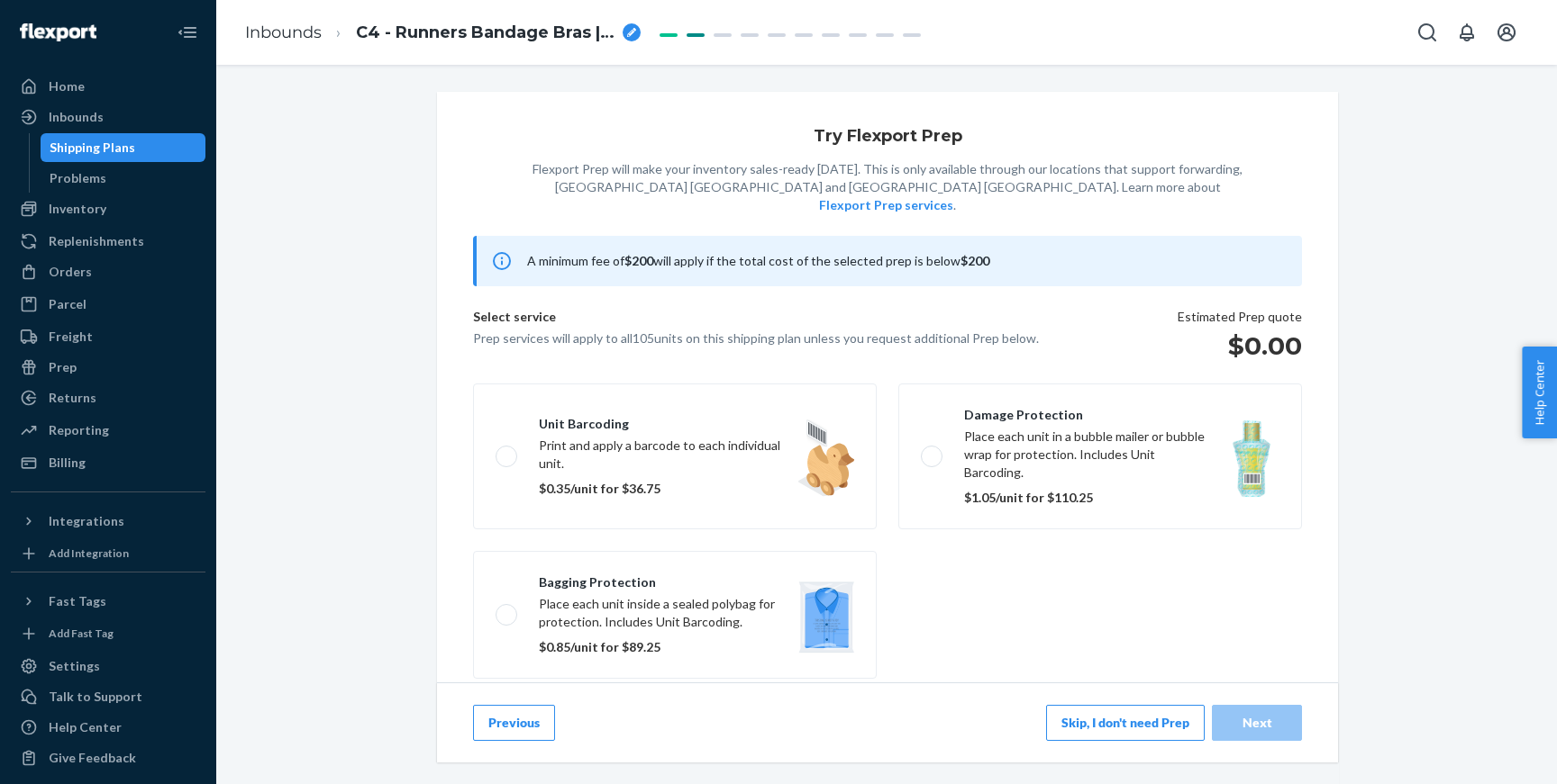
click at [1127, 718] on button "Skip, I don't need Prep" at bounding box center [1125, 723] width 158 height 36
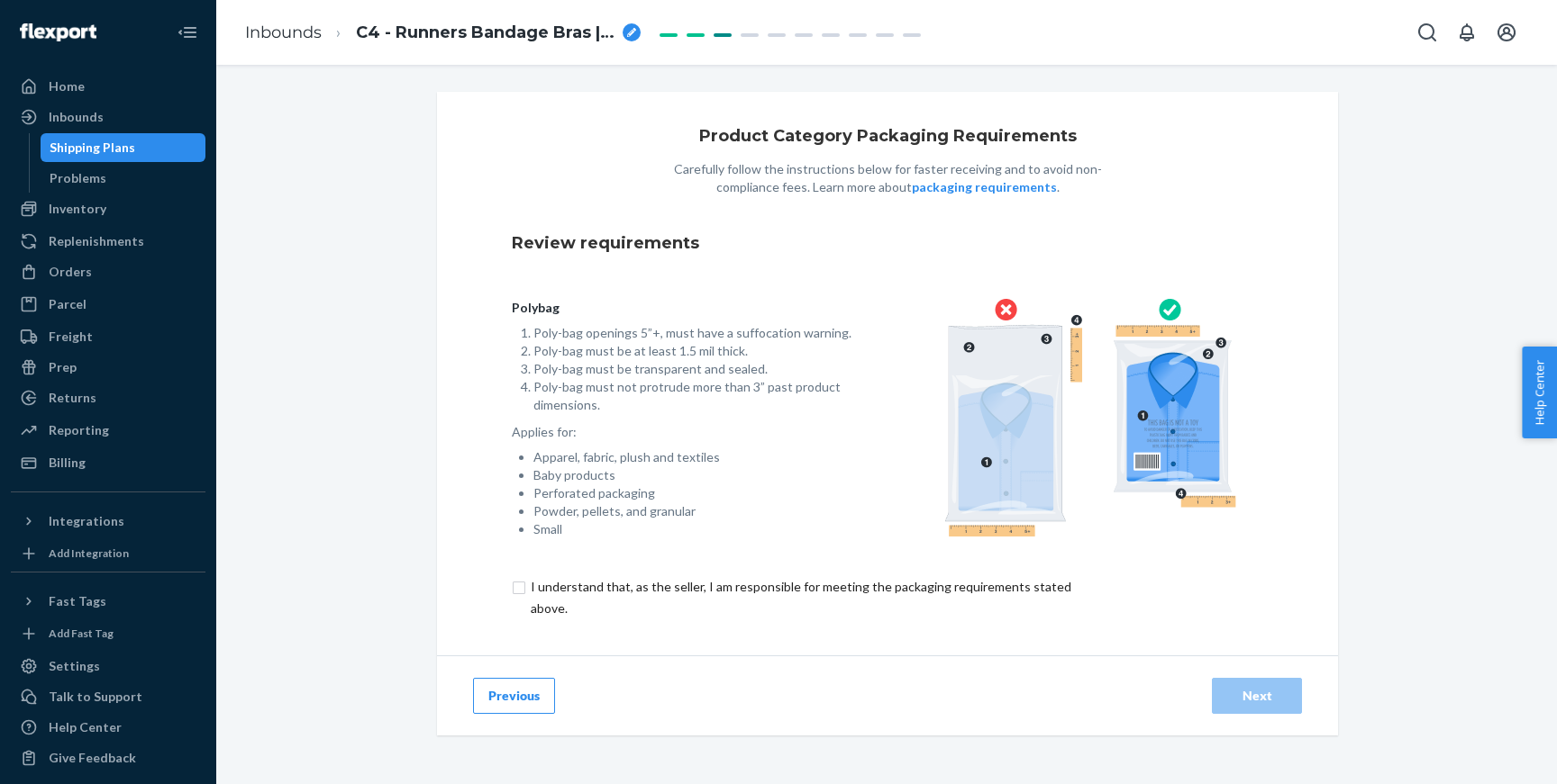
click at [524, 582] on input "checkbox" at bounding box center [811, 598] width 599 height 44
checkbox input "true"
click at [1237, 695] on div "Next" at bounding box center [1257, 696] width 59 height 18
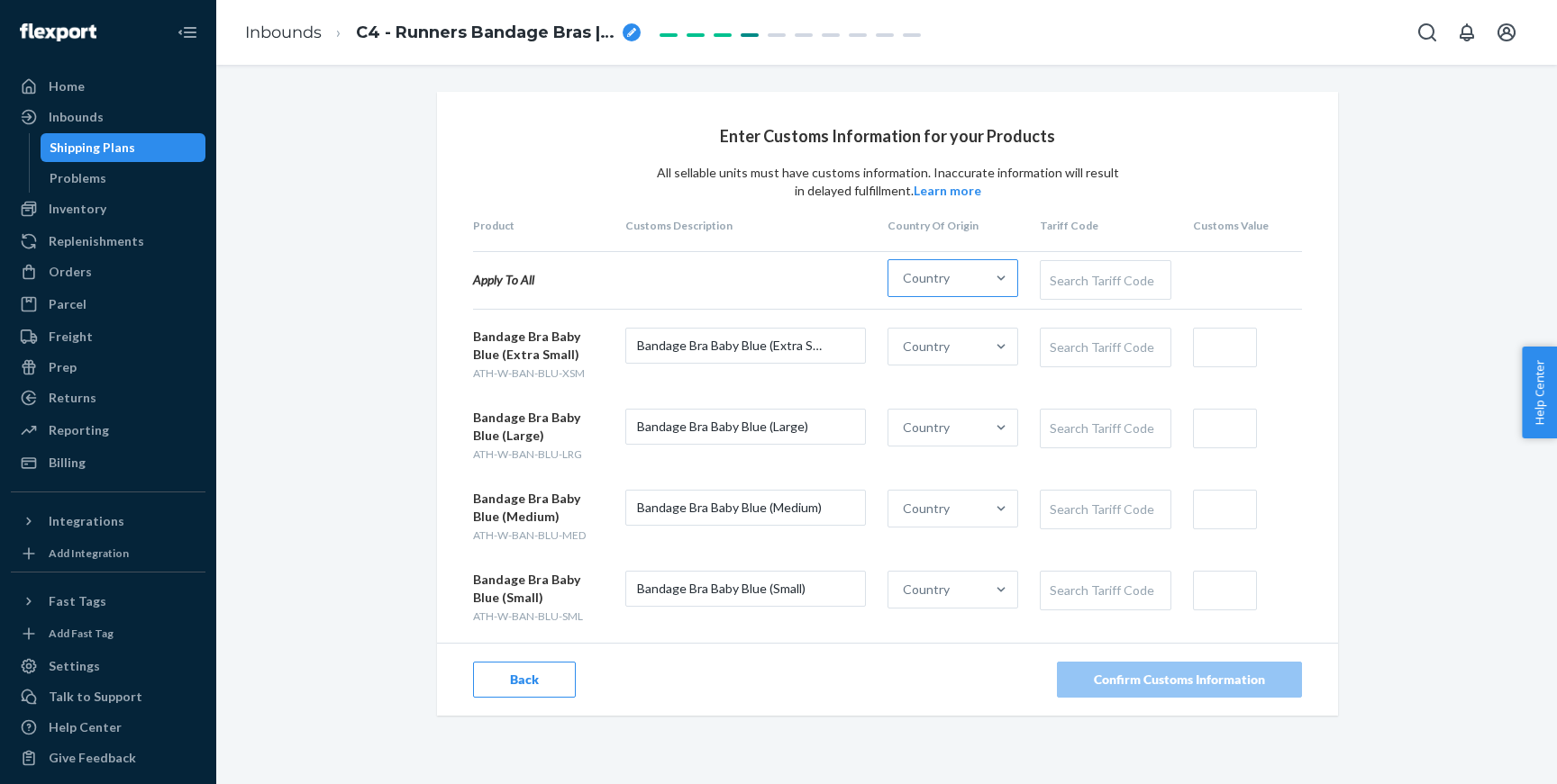
click at [961, 290] on div "Country" at bounding box center [936, 278] width 96 height 36
click at [904, 287] on input "Country" at bounding box center [903, 278] width 2 height 18
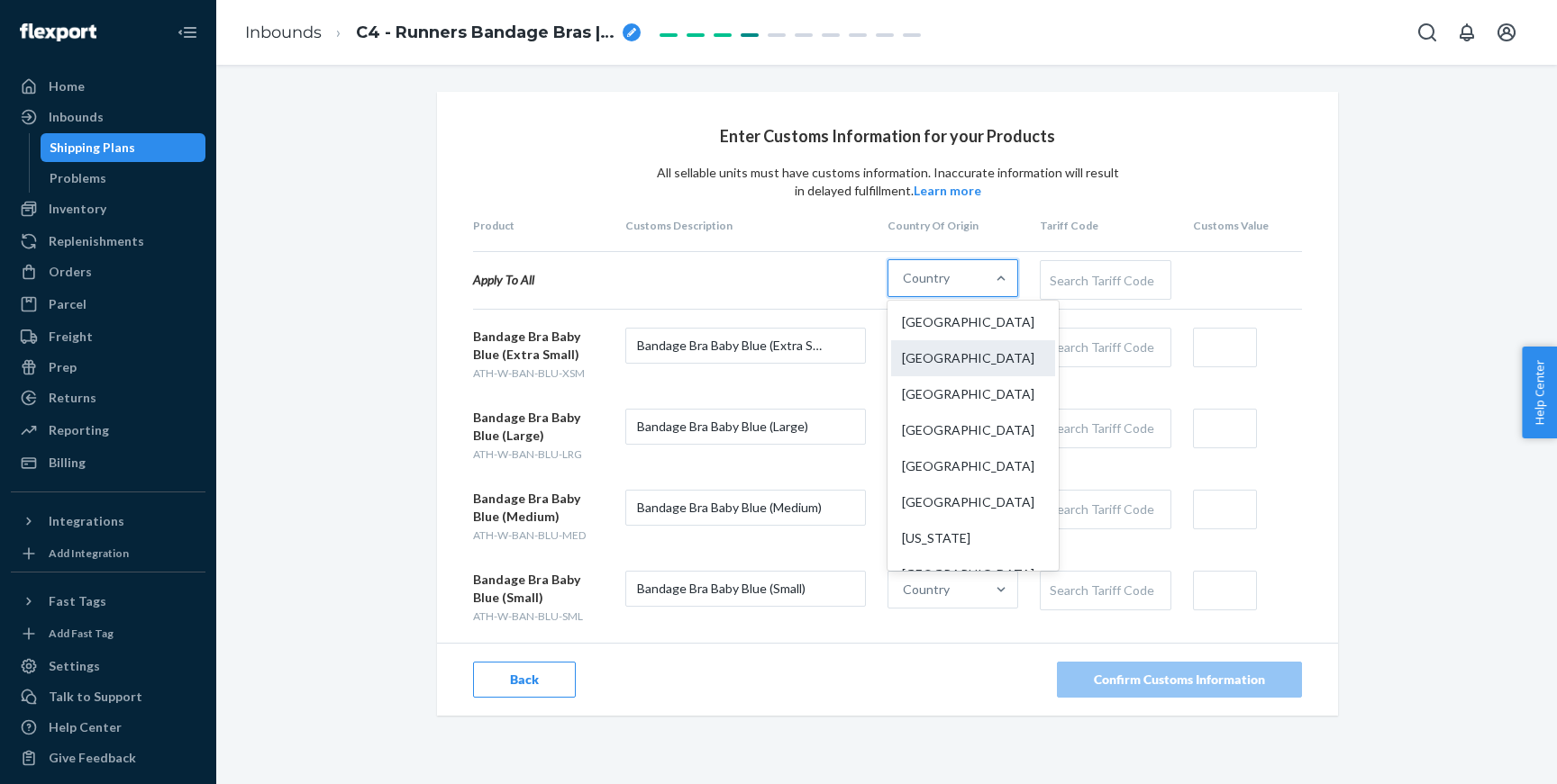
click at [975, 361] on div "China" at bounding box center [973, 358] width 164 height 36
click at [904, 287] on input "option China focused, 2 of 249. 249 results available. Use Up and Down to choos…" at bounding box center [903, 278] width 2 height 18
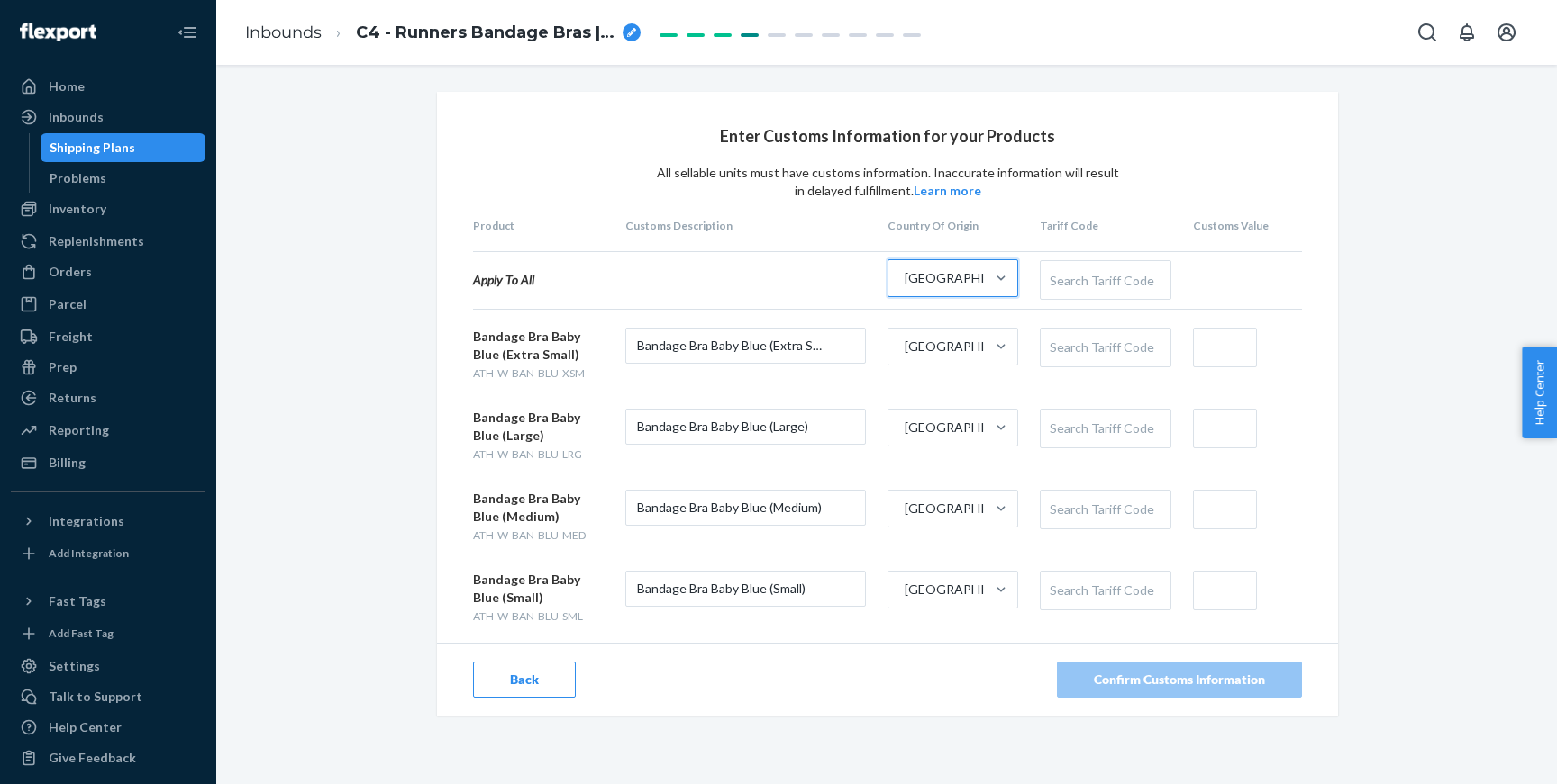
click at [1082, 283] on div "Search Tariff Code" at bounding box center [1104, 280] width 129 height 38
type input "apparel"
click at [1222, 347] on input "text" at bounding box center [1224, 347] width 64 height 40
type input "$2"
click at [1222, 430] on input "text" at bounding box center [1224, 429] width 64 height 40
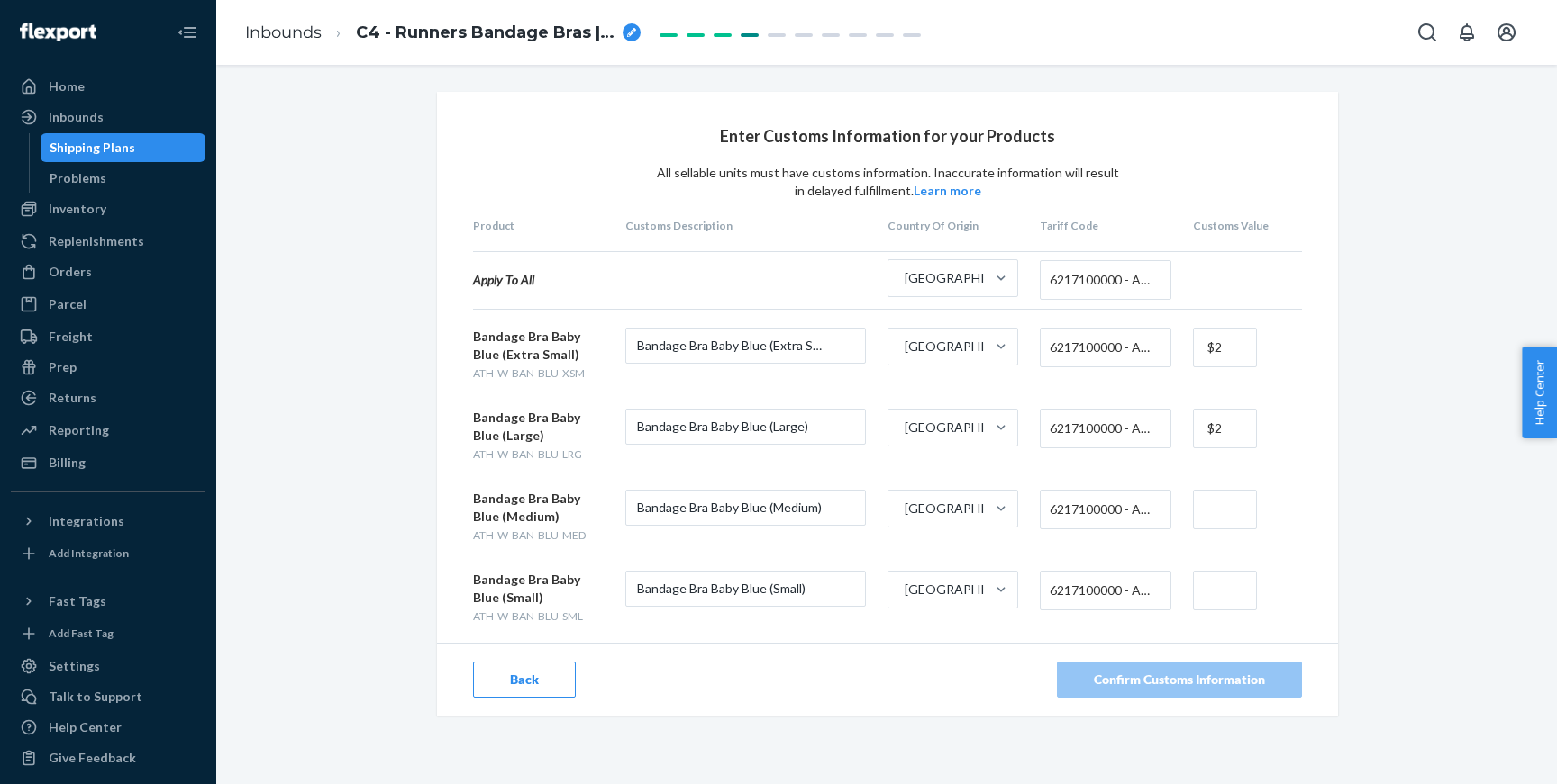
type input "$2"
click at [1222, 485] on div "Bandage Bra Baby Blue (Extra Small) ATH-W-BAN-BLU-XSM Bandage Bra Baby Blue (Ex…" at bounding box center [886, 476] width 829 height 297
click at [1223, 519] on input "text" at bounding box center [1224, 510] width 64 height 40
type input "$2"
click at [1223, 603] on input "text" at bounding box center [1224, 591] width 64 height 40
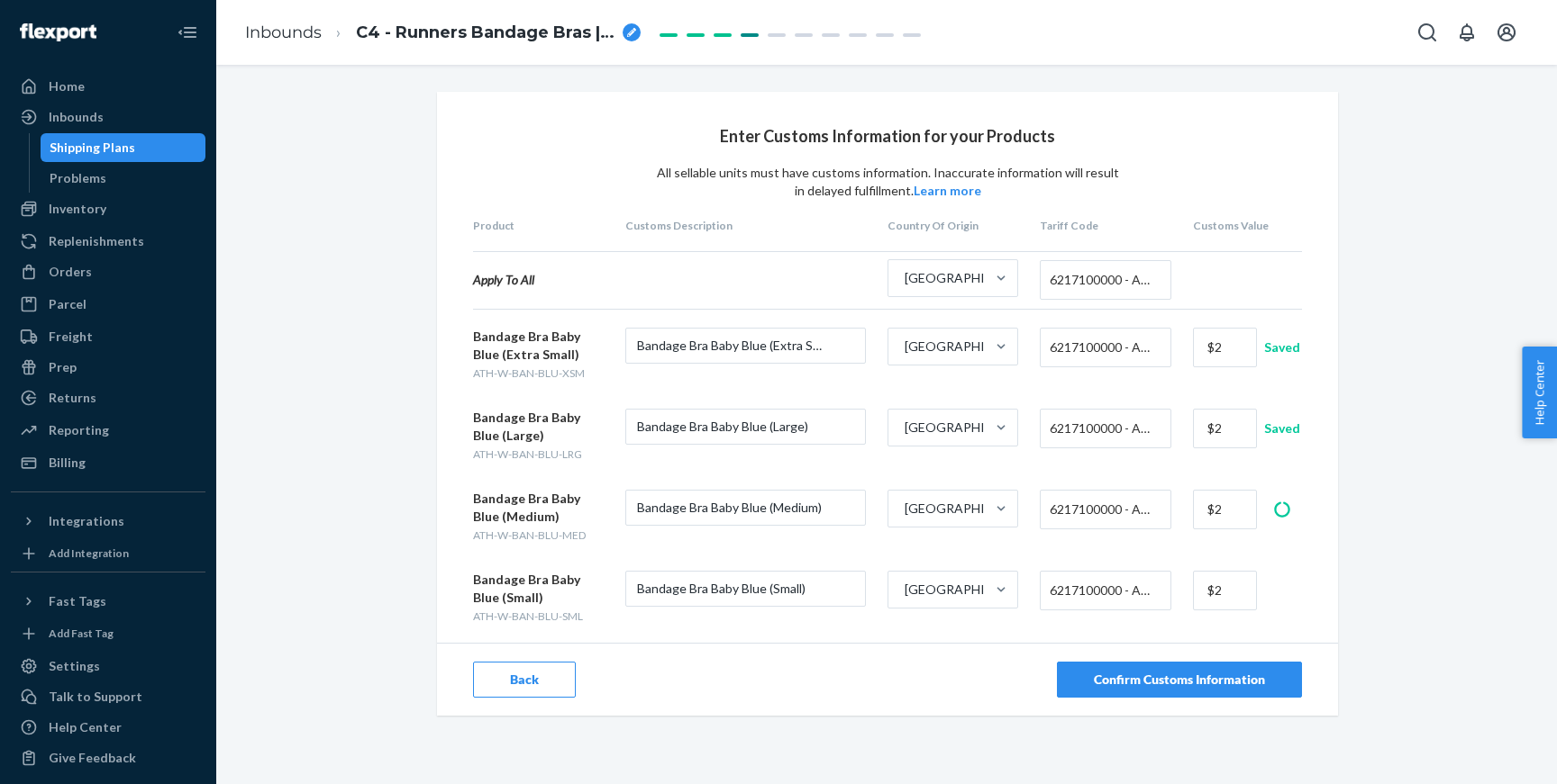
type input "$2"
click at [1345, 562] on div "Enter Customs Information for your Products All sellable units must have custom…" at bounding box center [885, 404] width 926 height 624
click at [1193, 681] on div "Confirm Customs Information" at bounding box center [1179, 680] width 171 height 18
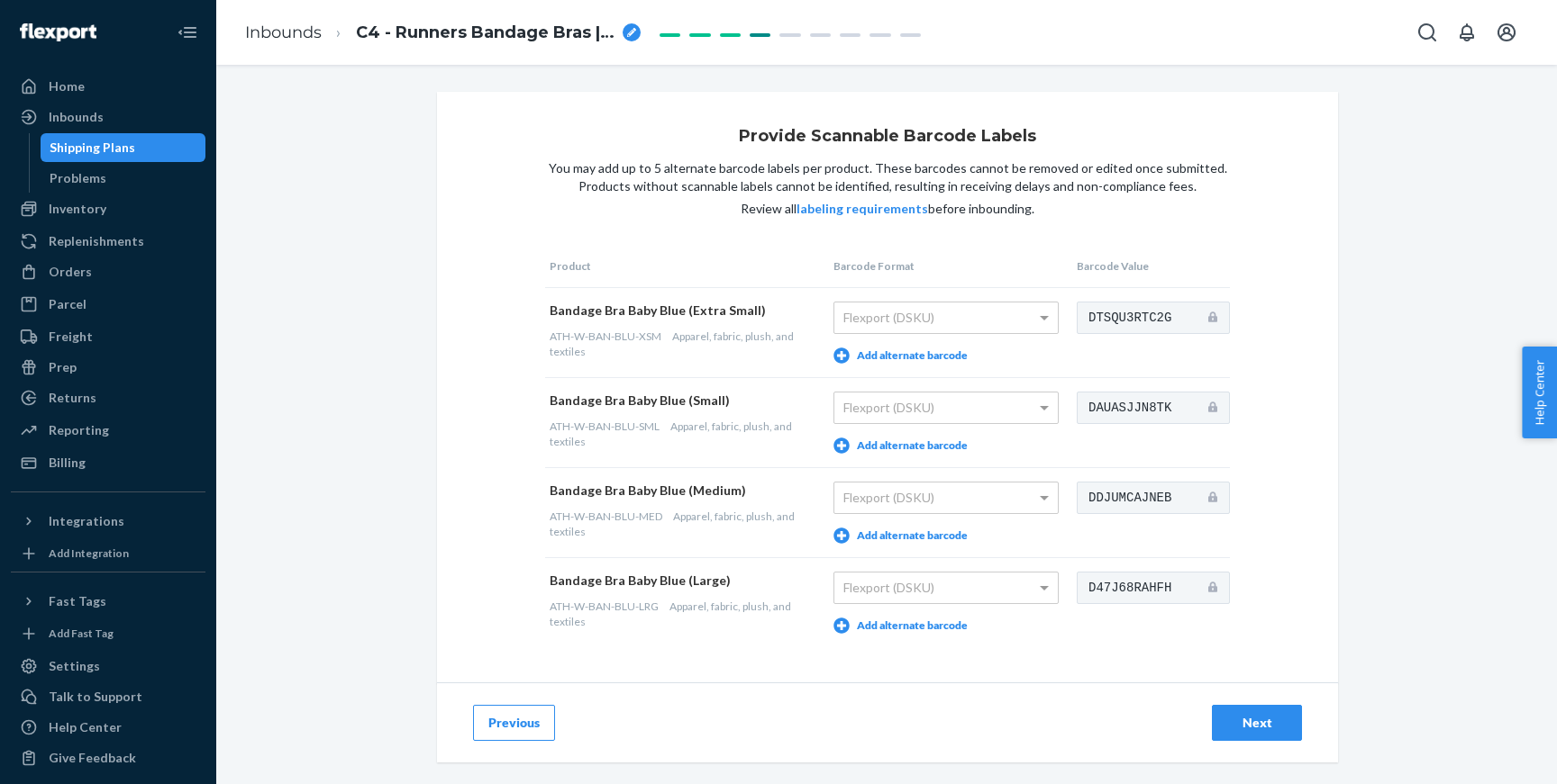
scroll to position [56, 0]
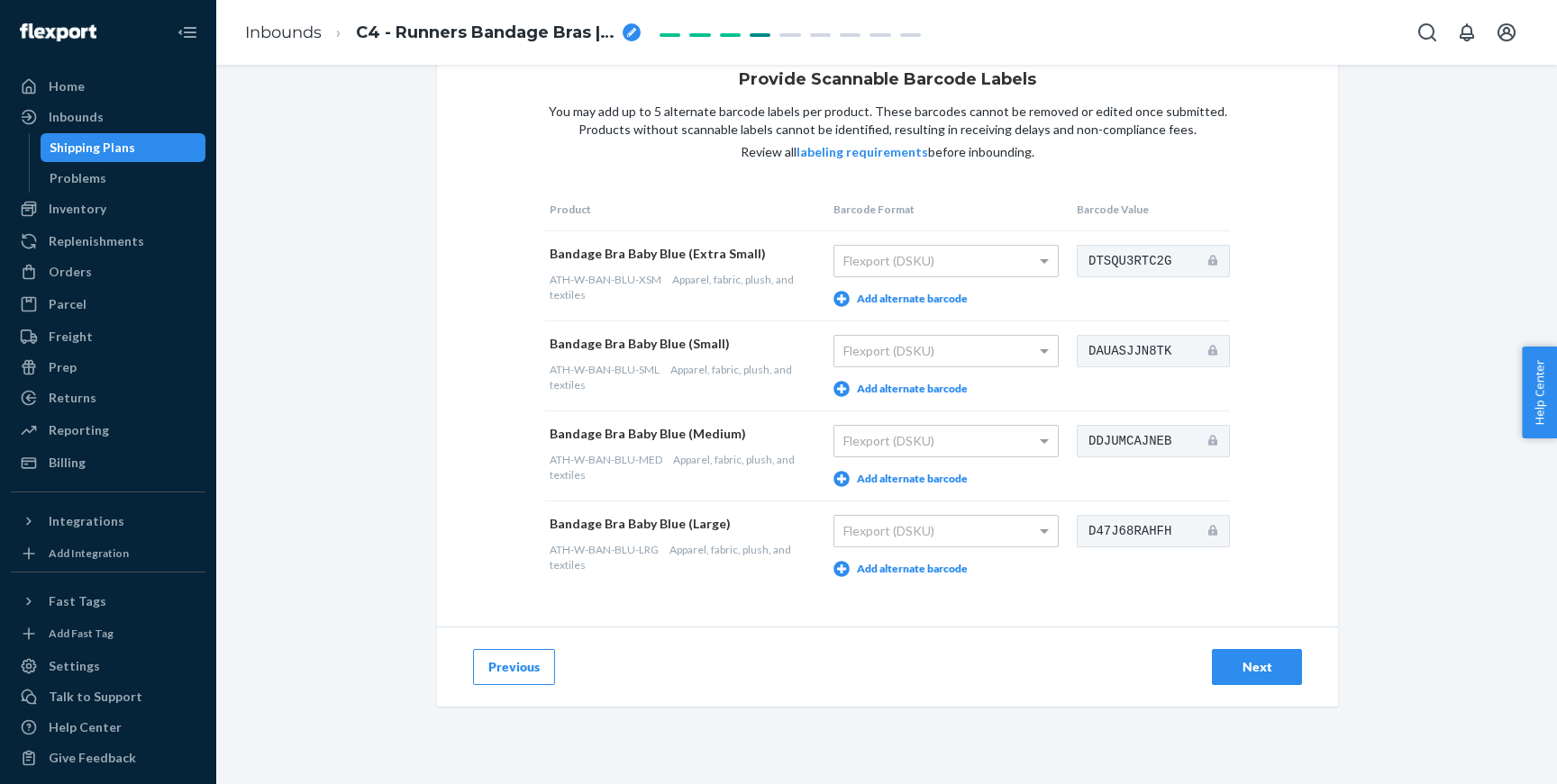
click at [1240, 670] on div "Next" at bounding box center [1257, 667] width 59 height 18
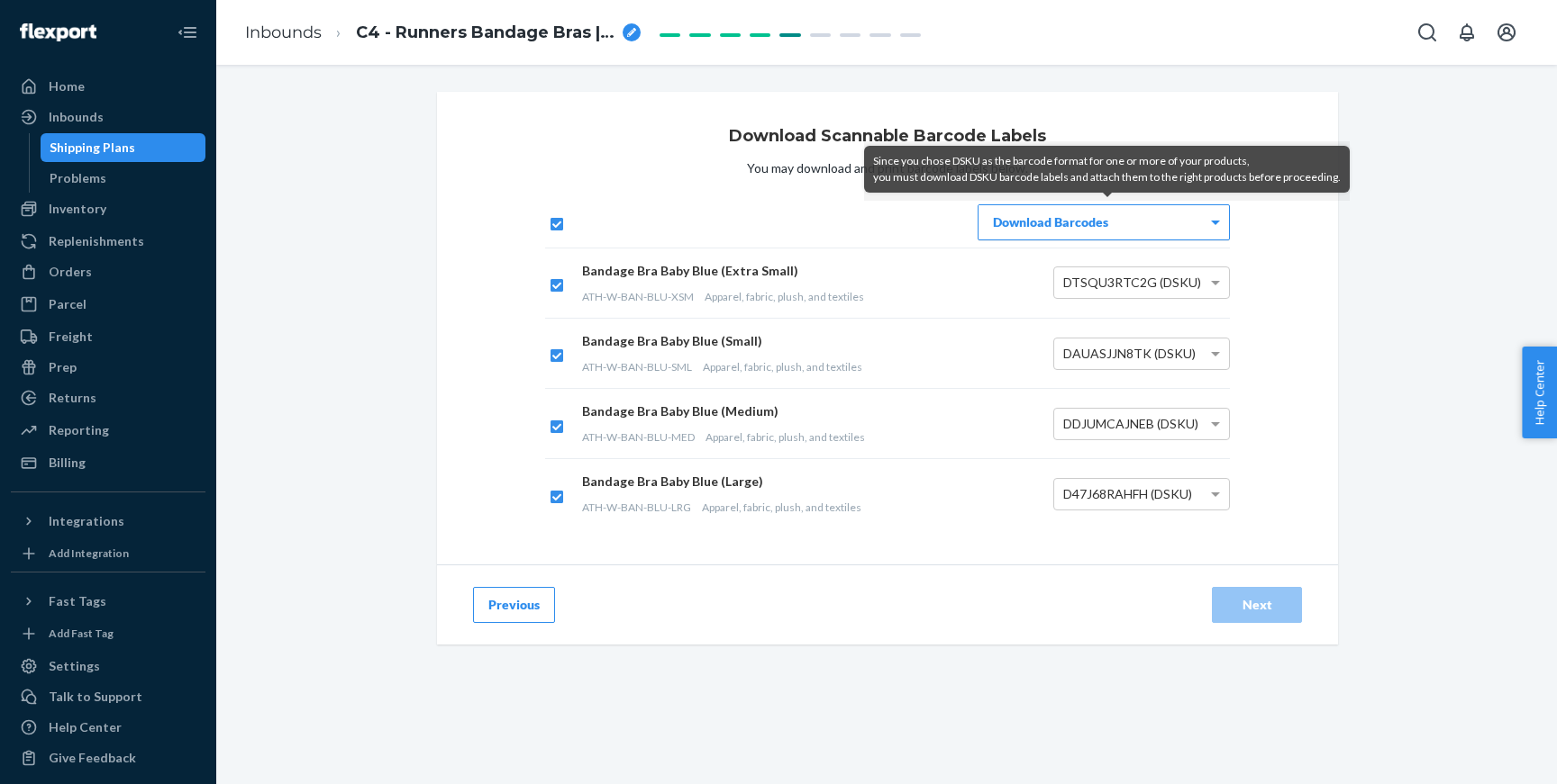
click at [1060, 221] on div "Download Barcodes" at bounding box center [1103, 222] width 251 height 35
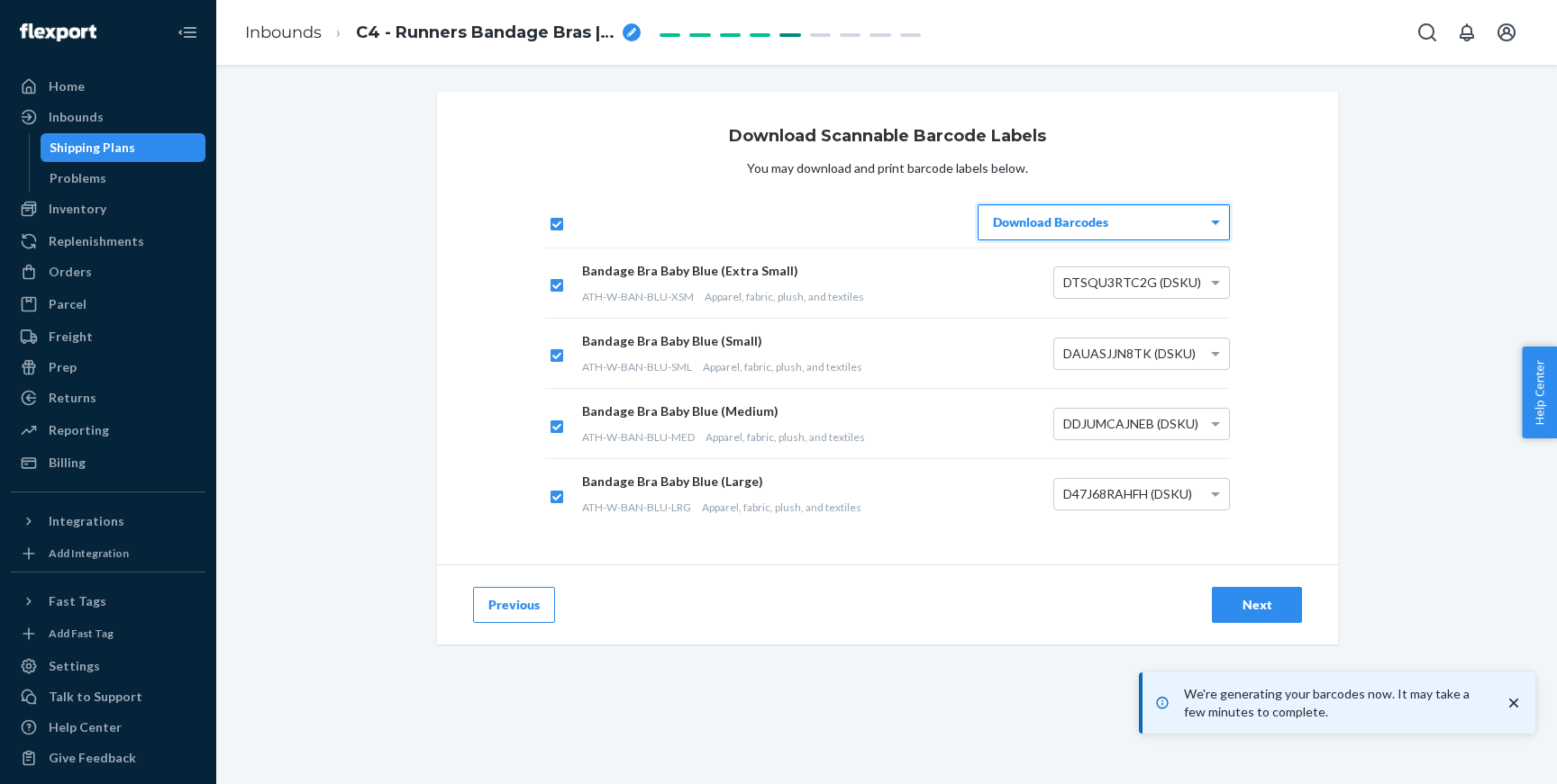
click at [1235, 606] on div "Next" at bounding box center [1257, 605] width 59 height 18
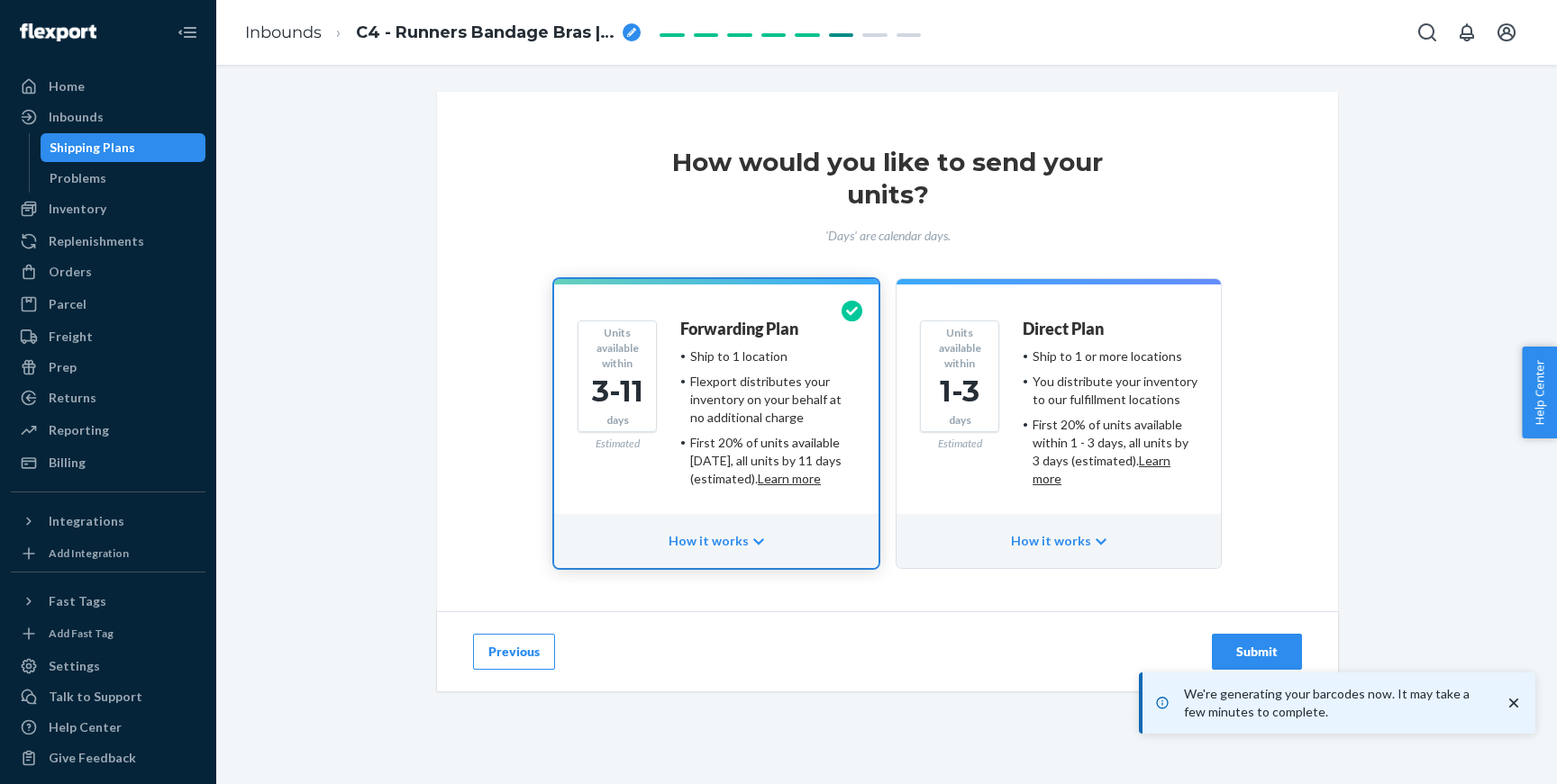
click at [1272, 636] on button "Submit" at bounding box center [1256, 651] width 90 height 36
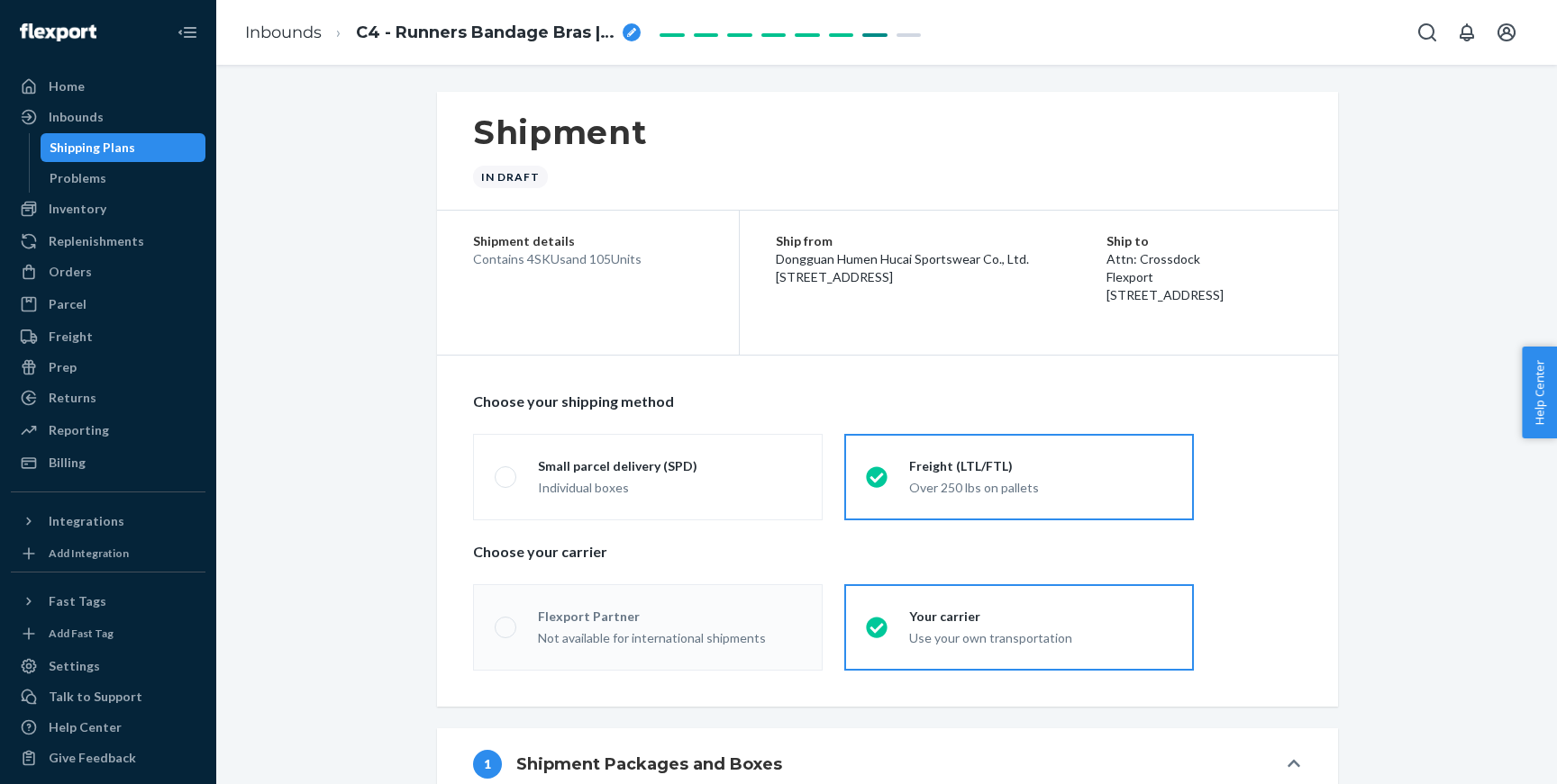
scroll to position [253, 0]
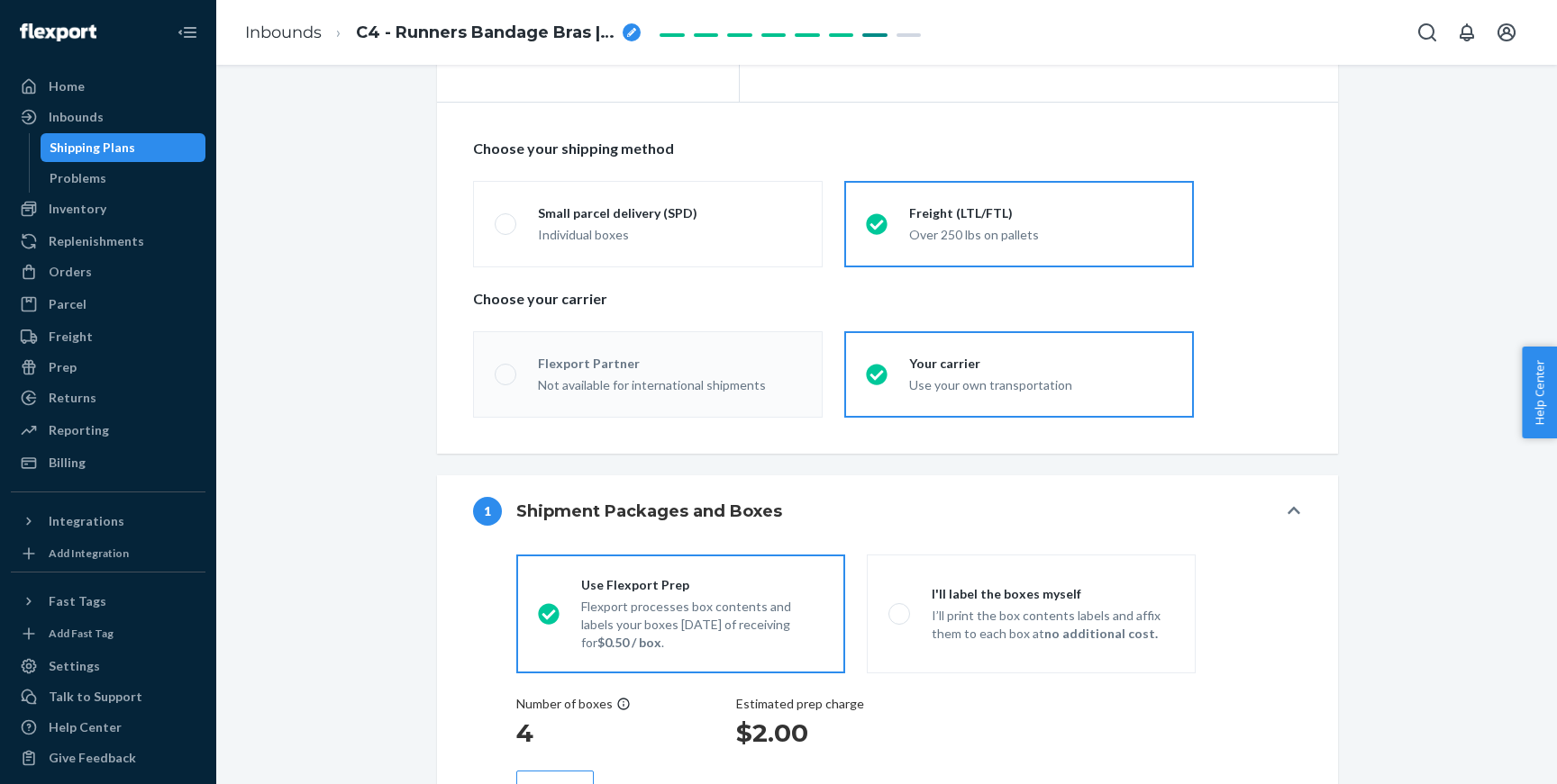
radio input "true"
radio input "false"
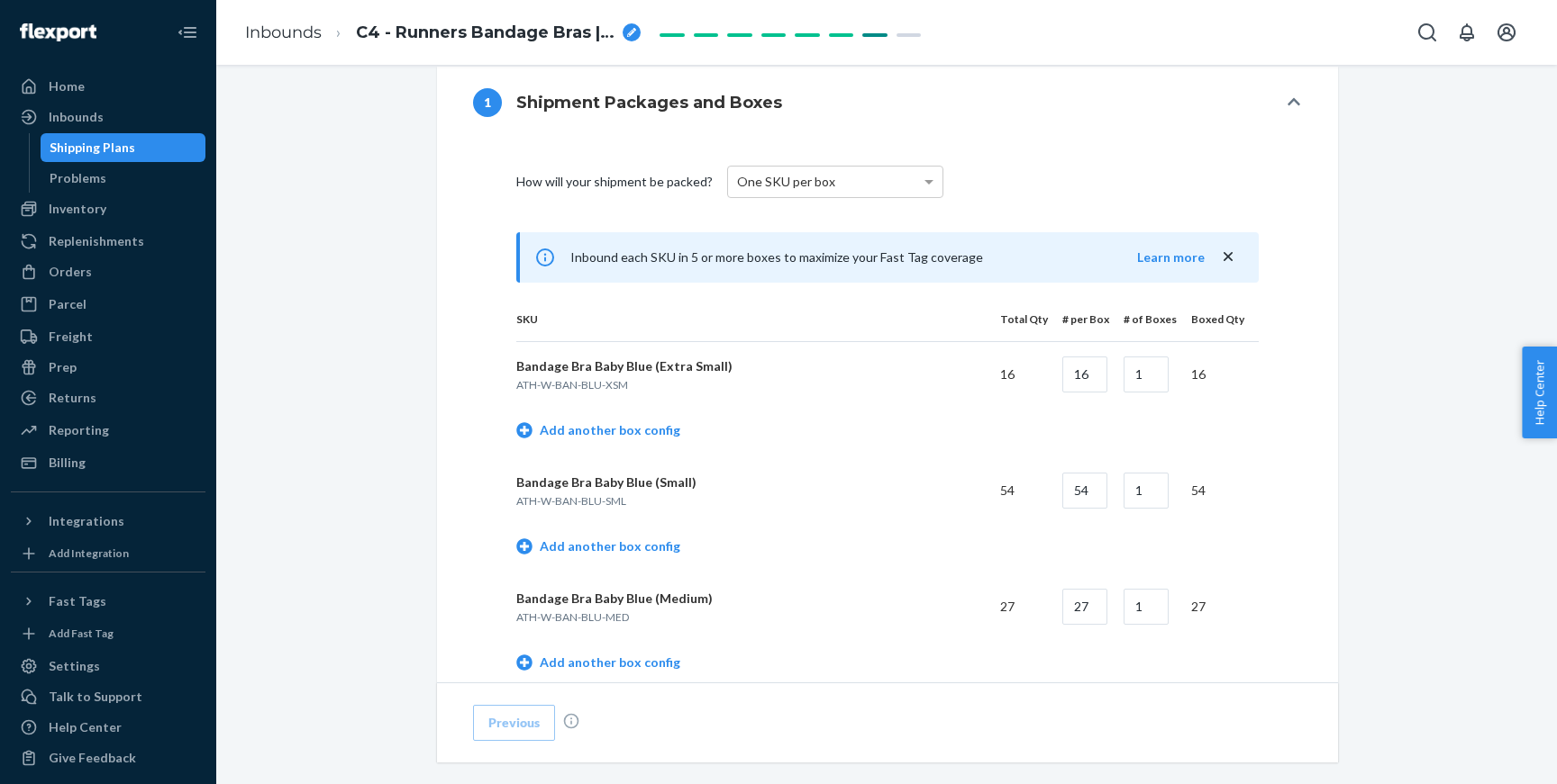
scroll to position [712, 0]
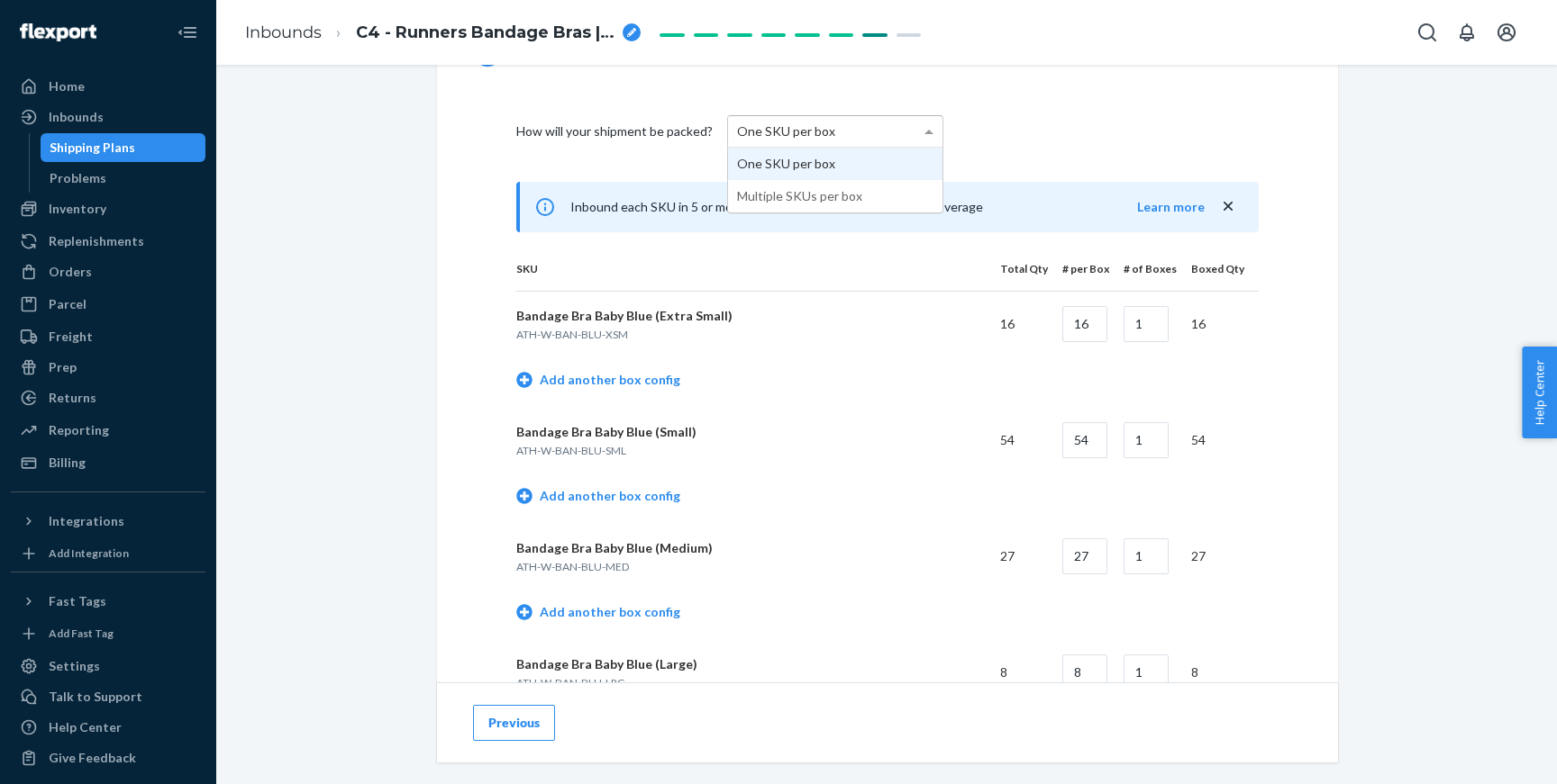
click at [845, 137] on div "One SKU per box" at bounding box center [835, 131] width 214 height 31
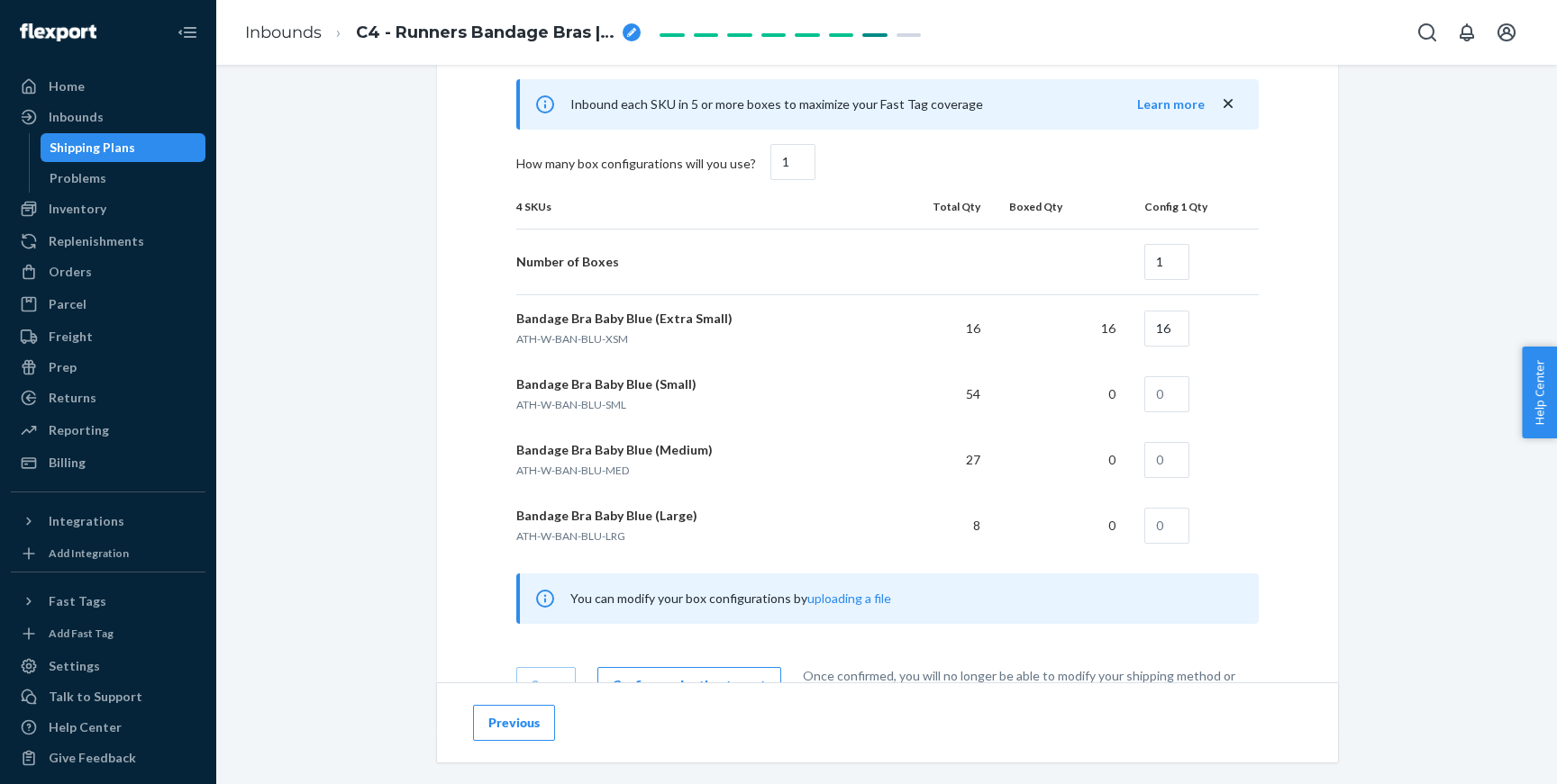
scroll to position [1064, 0]
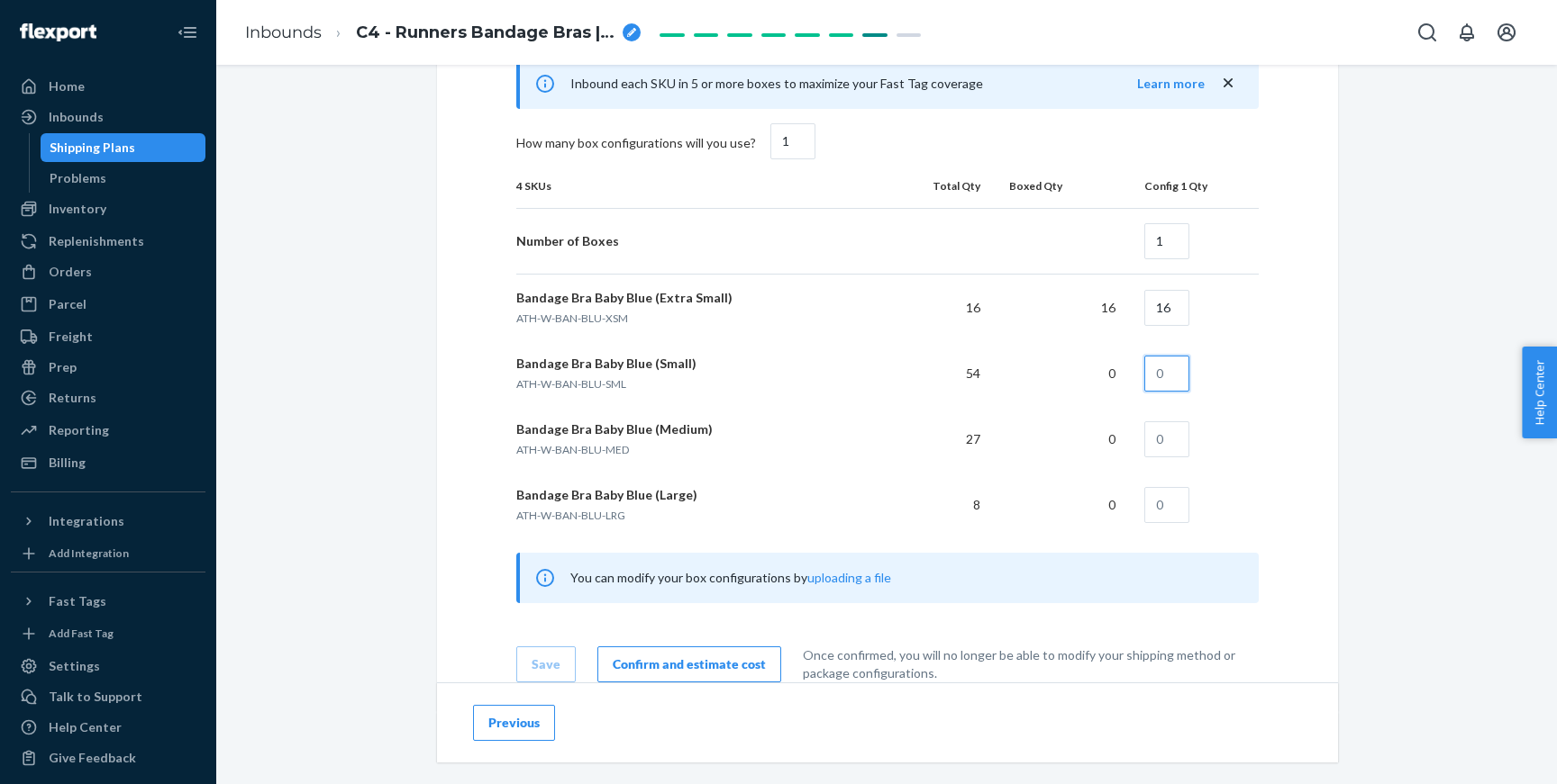
click at [1175, 374] on input "text" at bounding box center [1166, 373] width 45 height 36
type input "54"
click at [1160, 448] on input "text" at bounding box center [1166, 440] width 45 height 36
type input "27"
click at [1157, 492] on input "text" at bounding box center [1166, 505] width 45 height 36
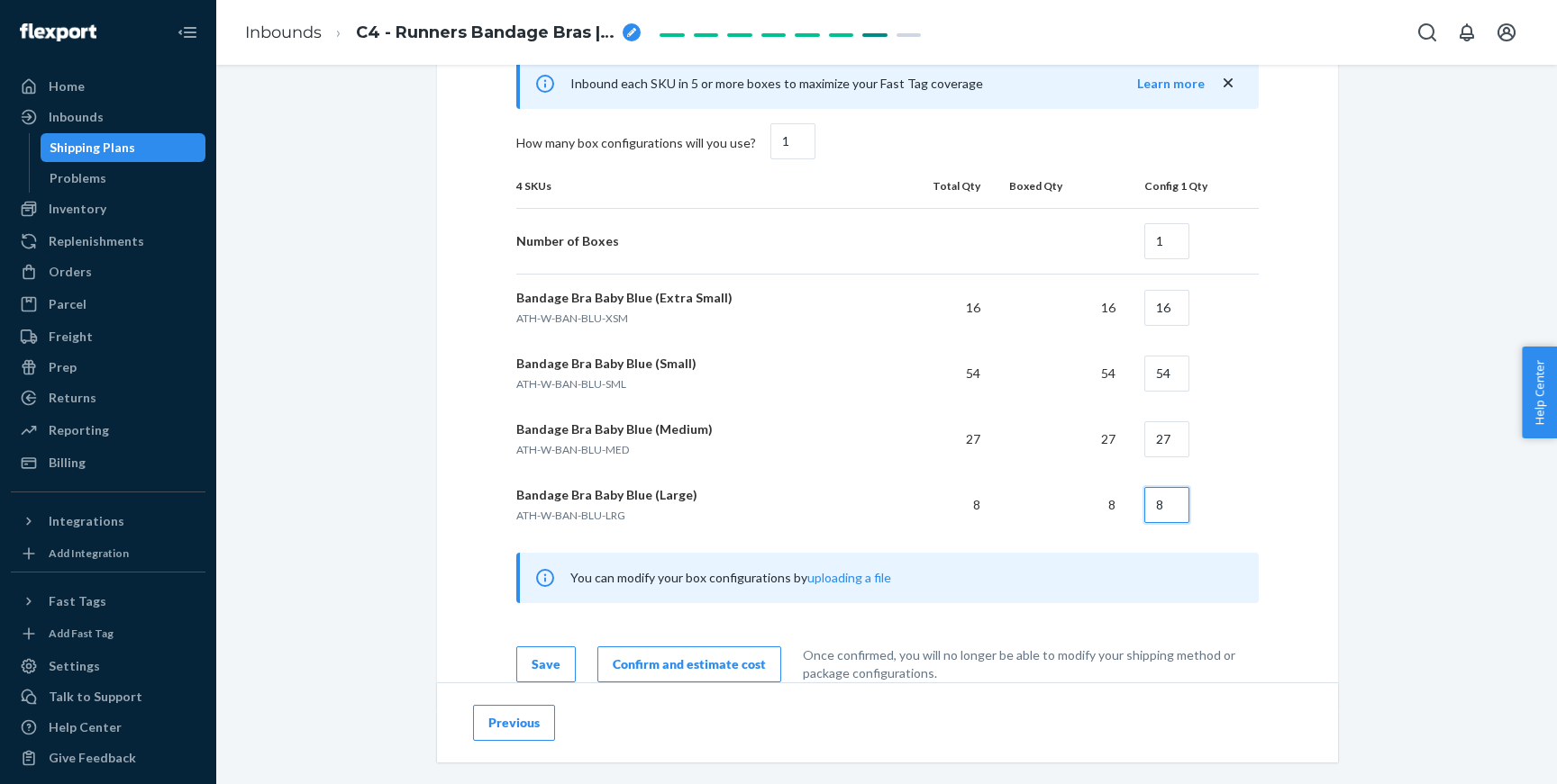
type input "8"
click at [805, 502] on p "Bandage Bra Baby Blue (Large)" at bounding box center [737, 495] width 443 height 18
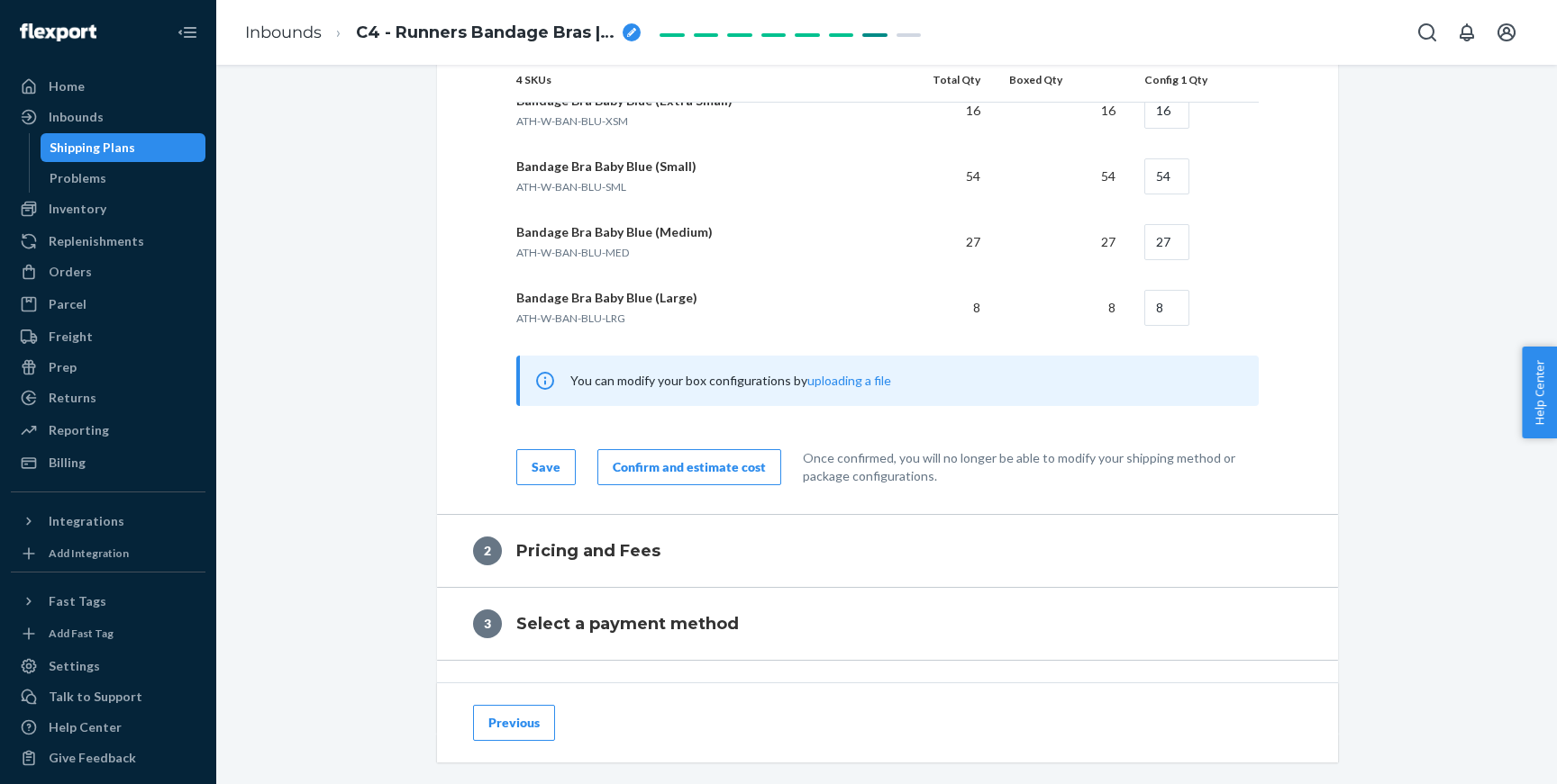
scroll to position [1417, 0]
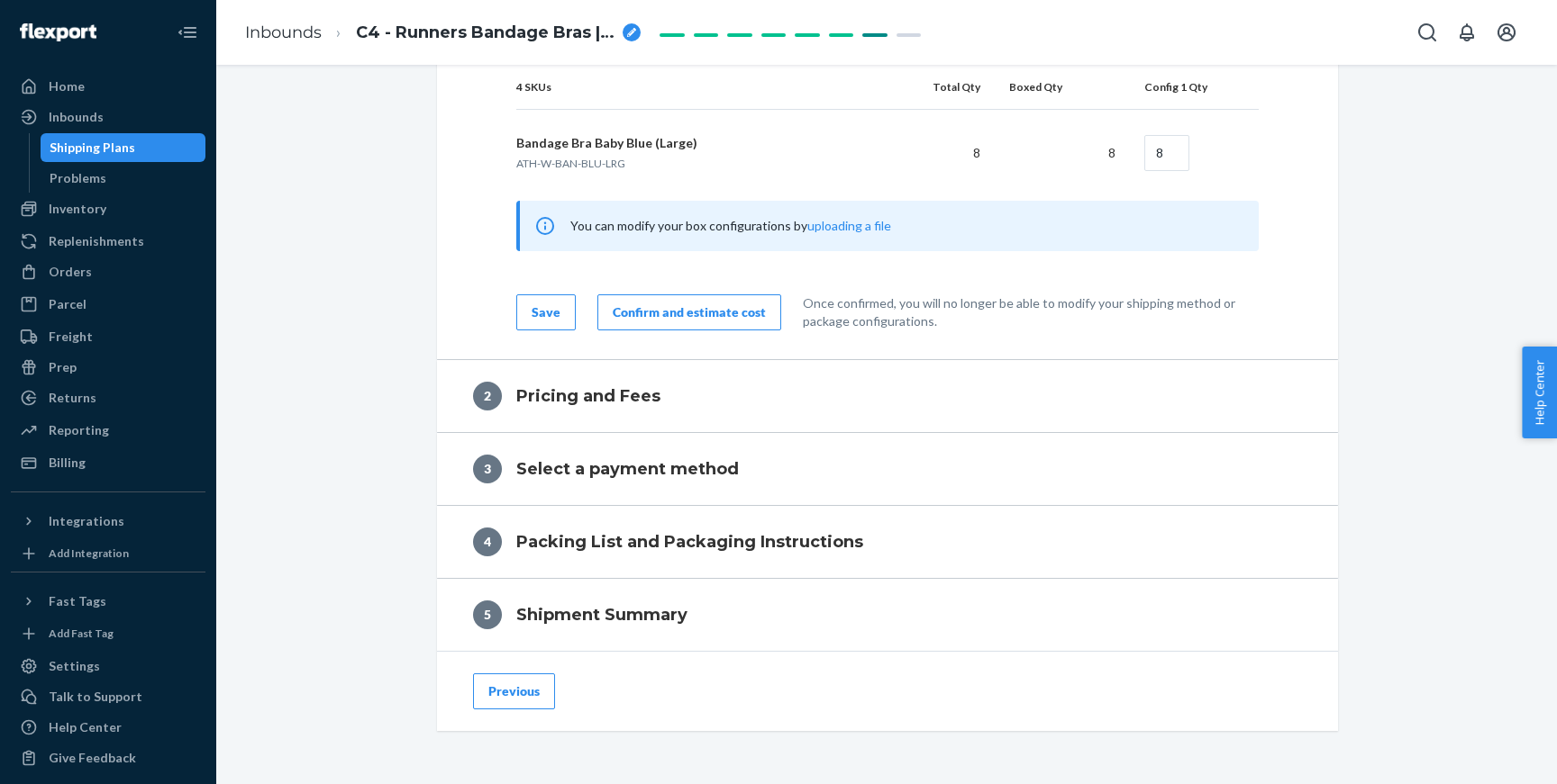
click at [687, 300] on button "Confirm and estimate cost" at bounding box center [689, 312] width 184 height 36
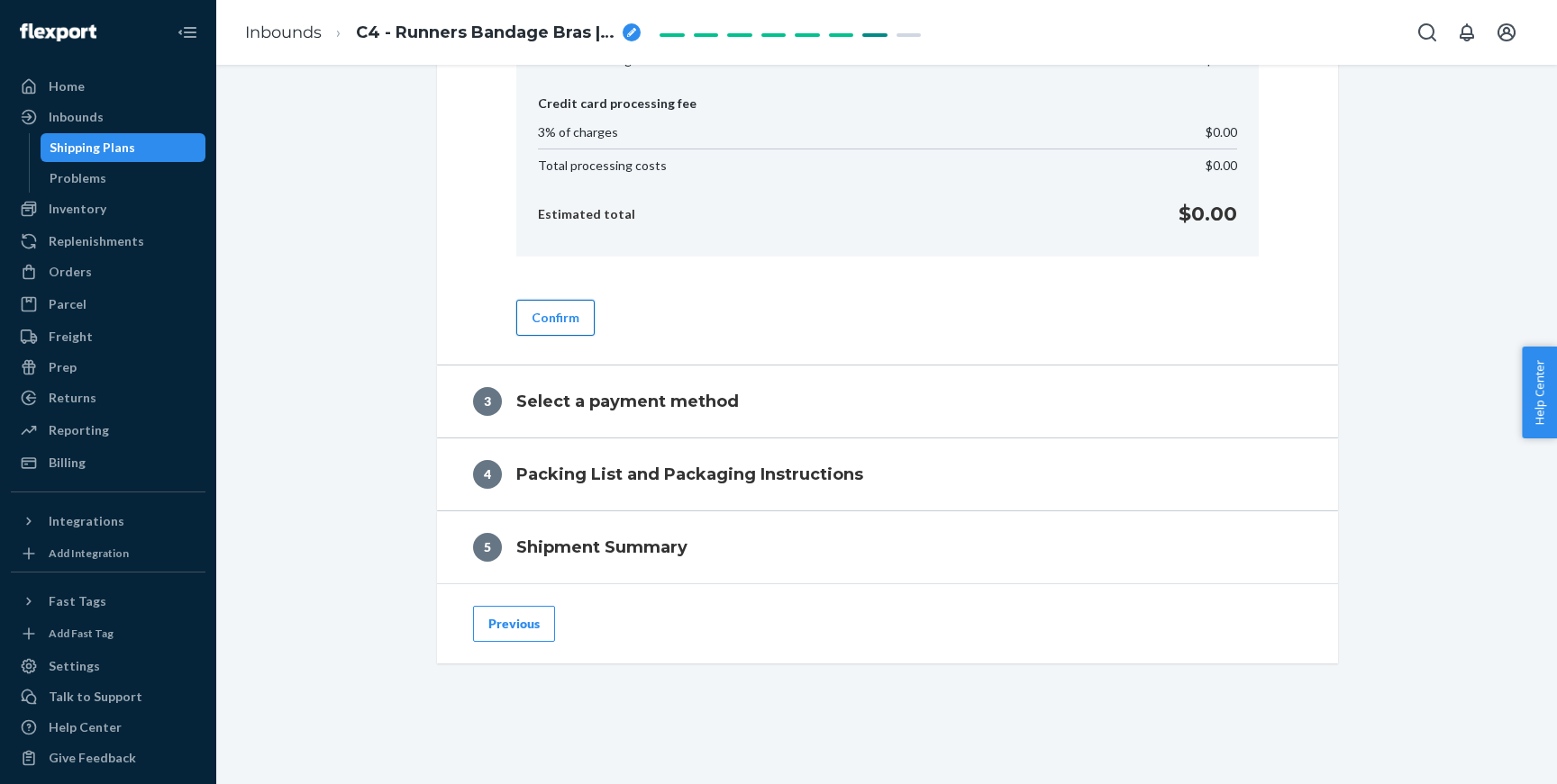
click at [569, 314] on button "Confirm" at bounding box center [555, 318] width 78 height 36
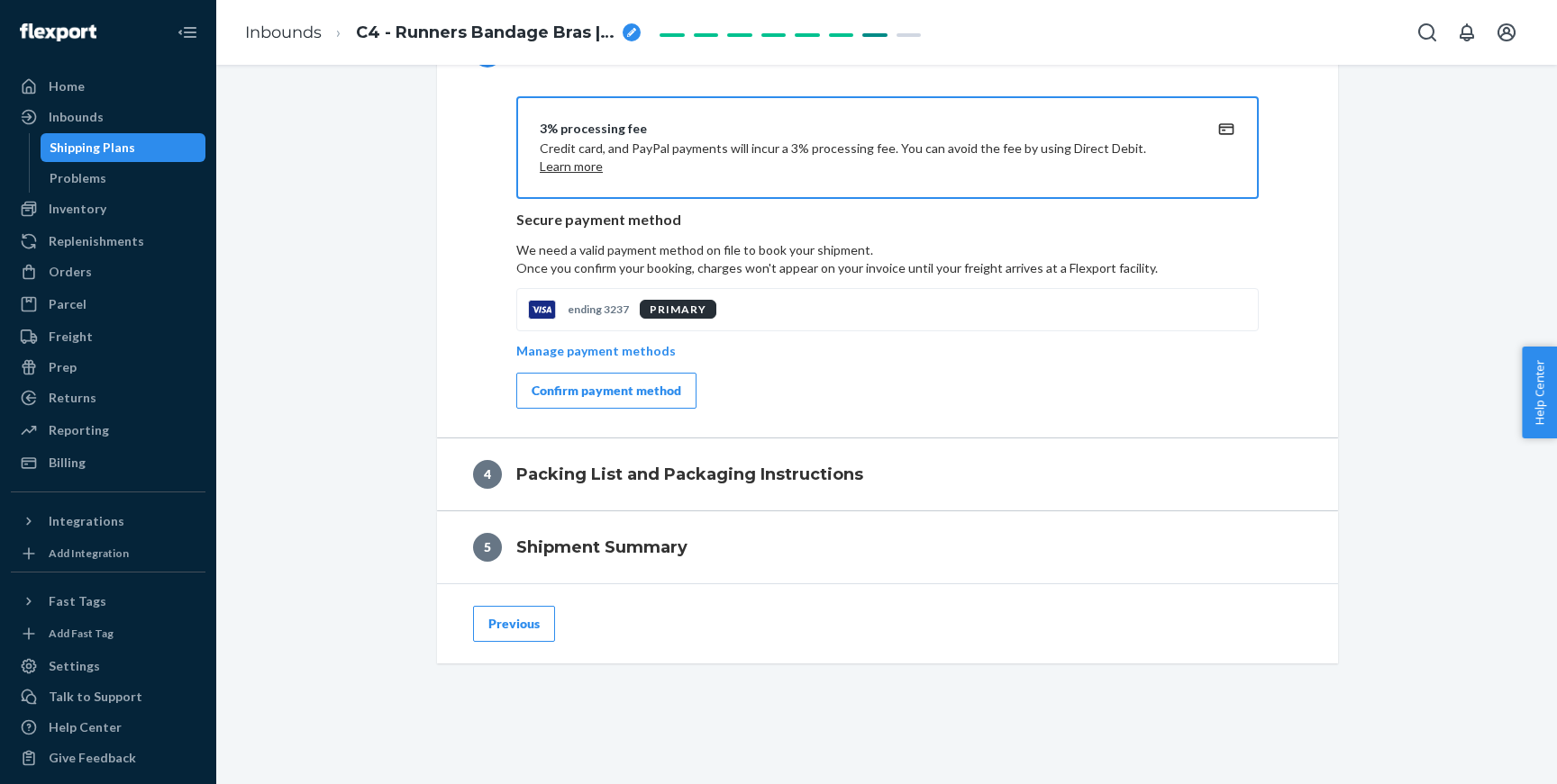
click at [647, 394] on div "Confirm payment method" at bounding box center [606, 391] width 150 height 18
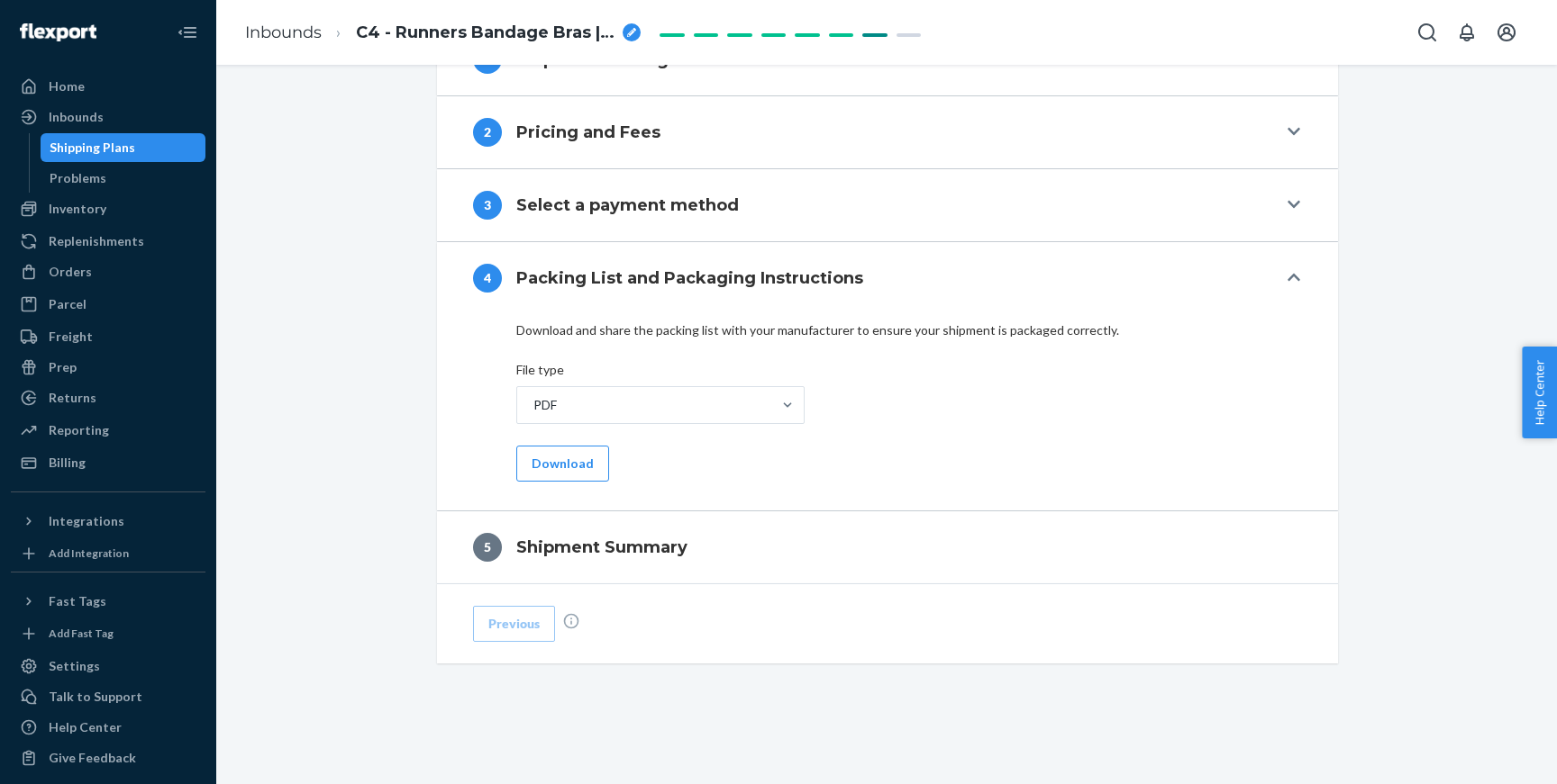
scroll to position [705, 0]
click at [560, 471] on button "Download" at bounding box center [563, 463] width 93 height 36
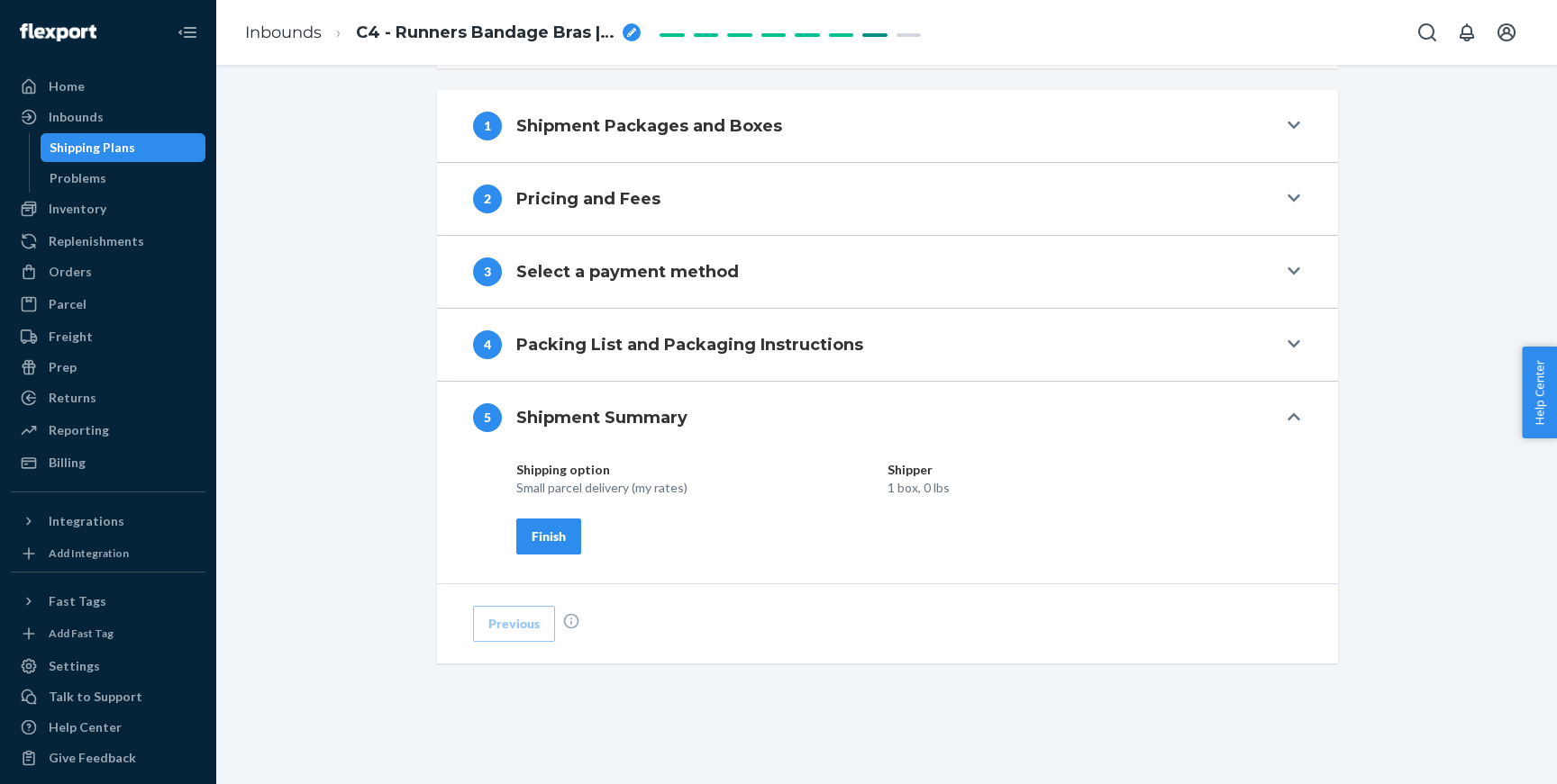
scroll to position [638, 0]
click at [521, 539] on button "Finish" at bounding box center [548, 537] width 64 height 36
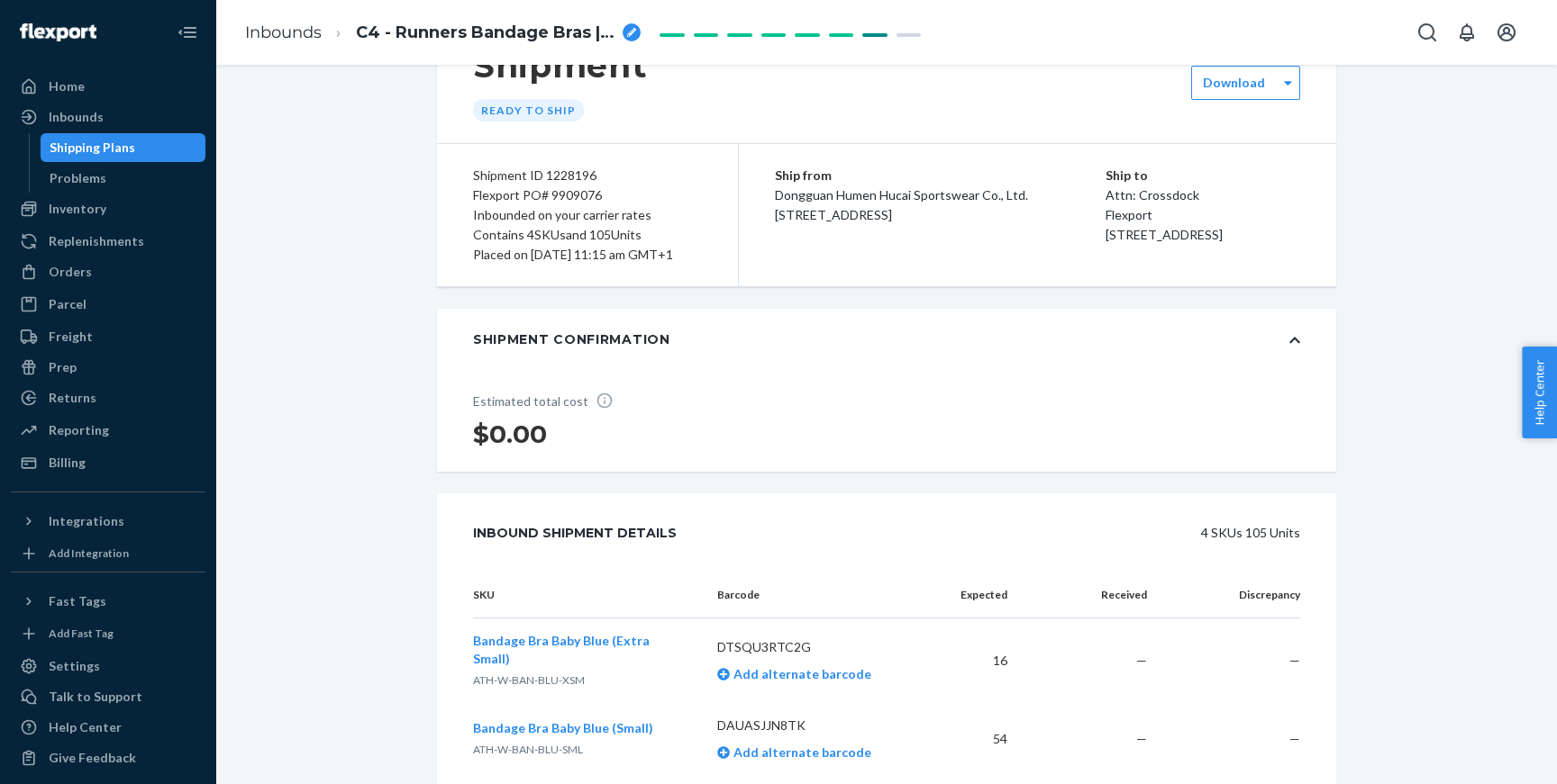
scroll to position [0, 0]
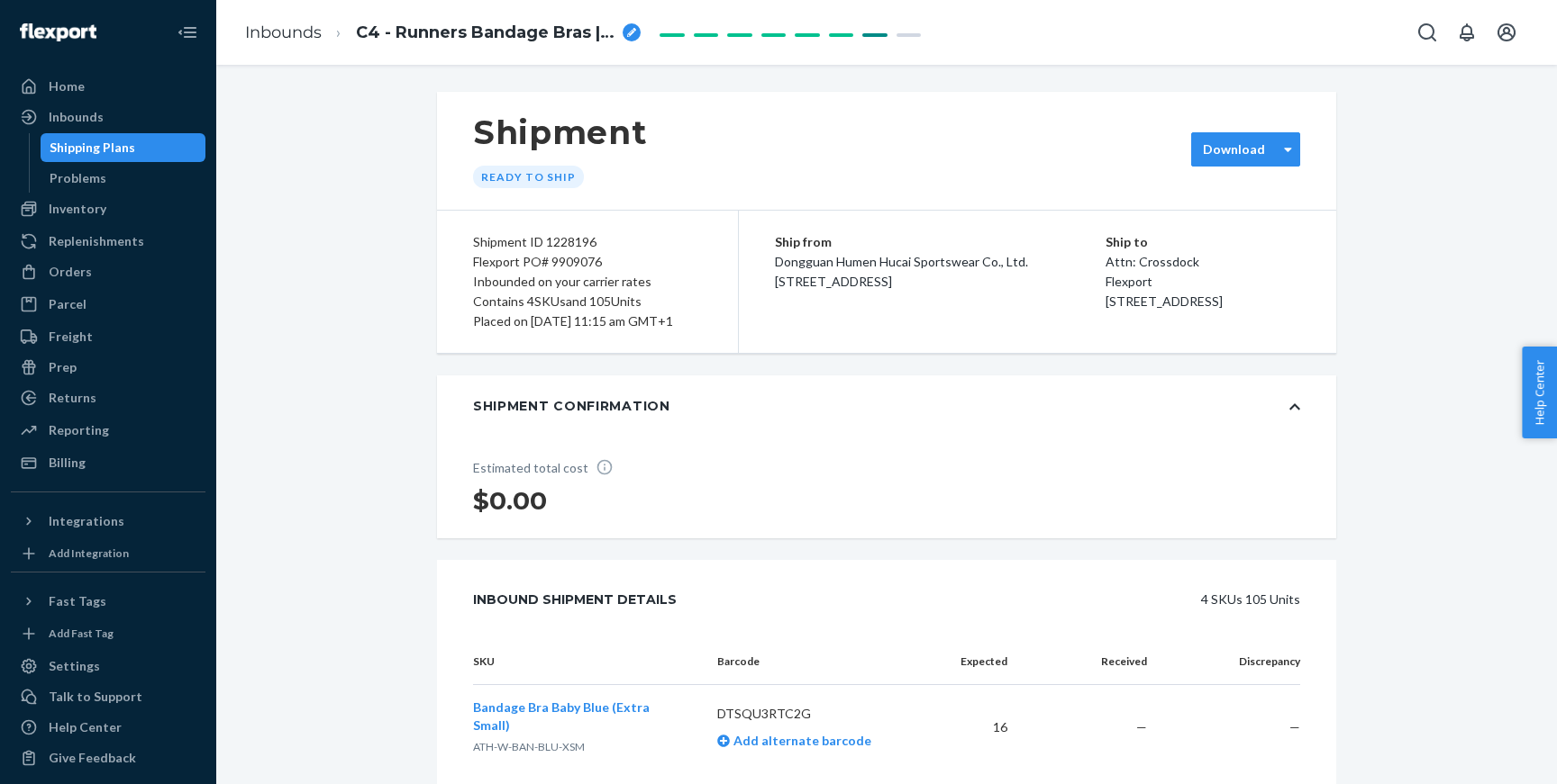
click at [1270, 150] on div "Download" at bounding box center [1233, 149] width 84 height 18
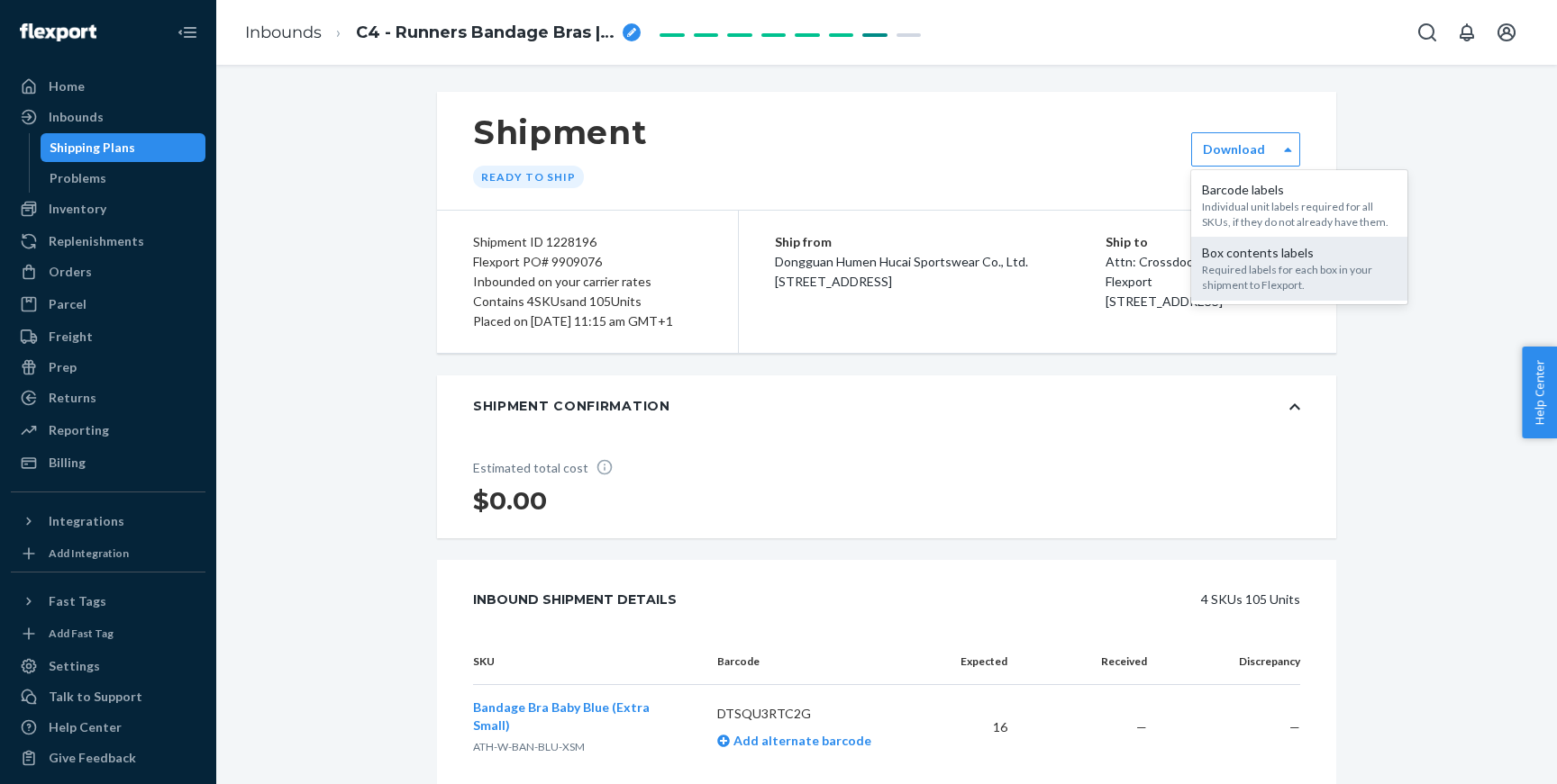
click at [1232, 260] on div "Box contents labels" at bounding box center [1298, 252] width 194 height 18
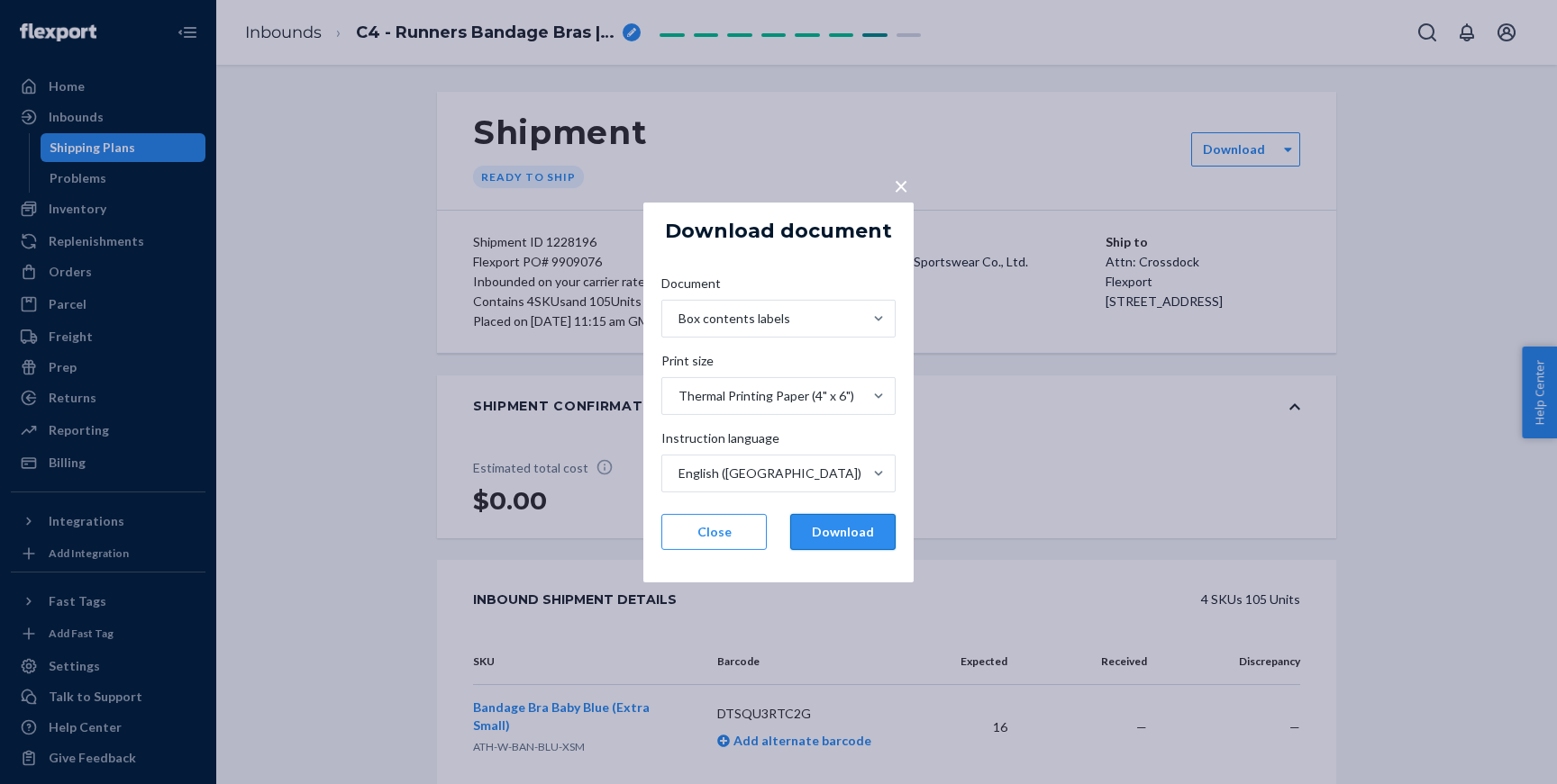
click at [856, 533] on button "Download" at bounding box center [843, 532] width 105 height 36
click at [900, 184] on span "×" at bounding box center [900, 184] width 15 height 31
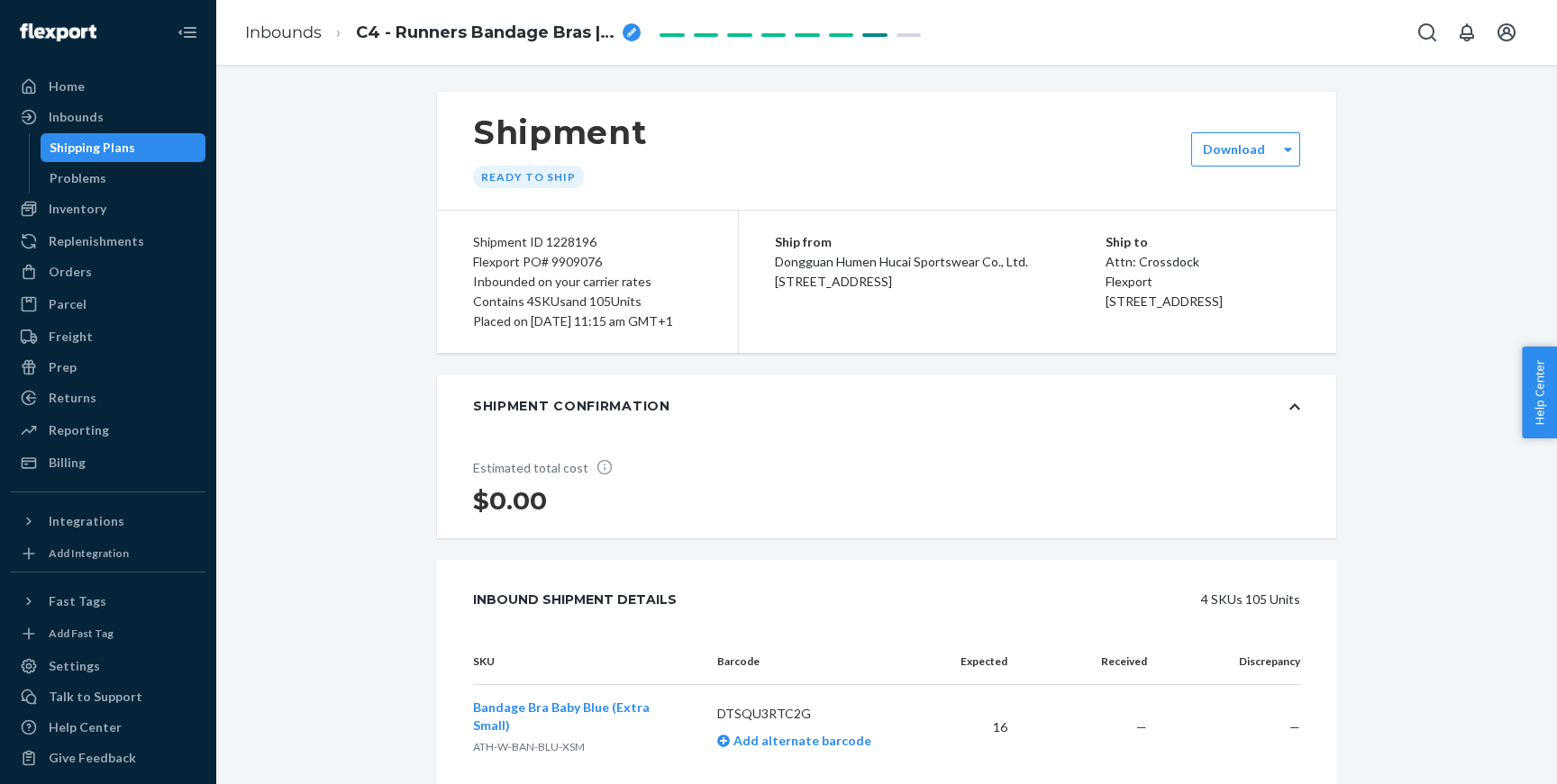
click at [137, 120] on div "Inbounds" at bounding box center [108, 117] width 191 height 25
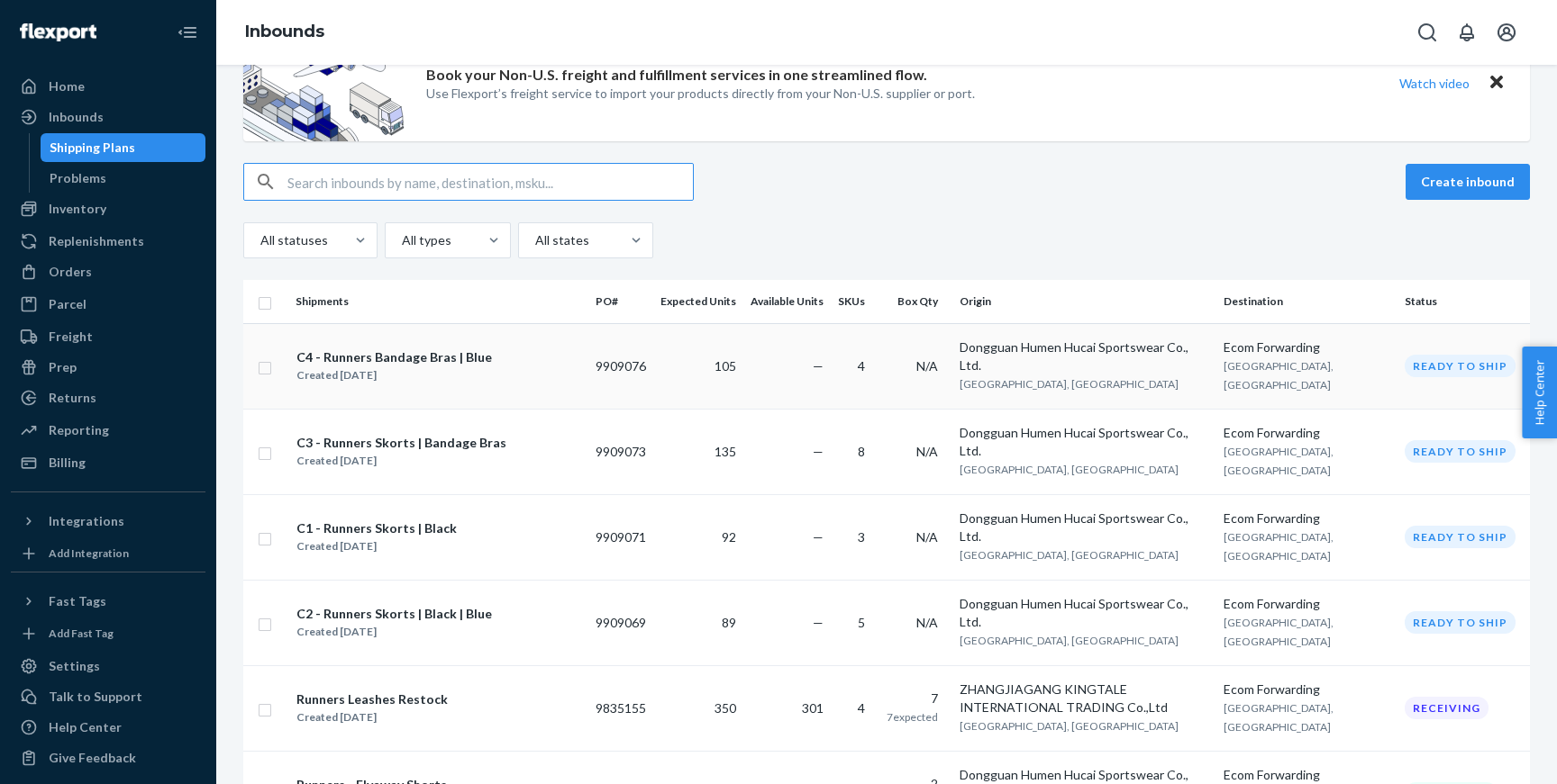
scroll to position [55, 0]
